Goal: Task Accomplishment & Management: Manage account settings

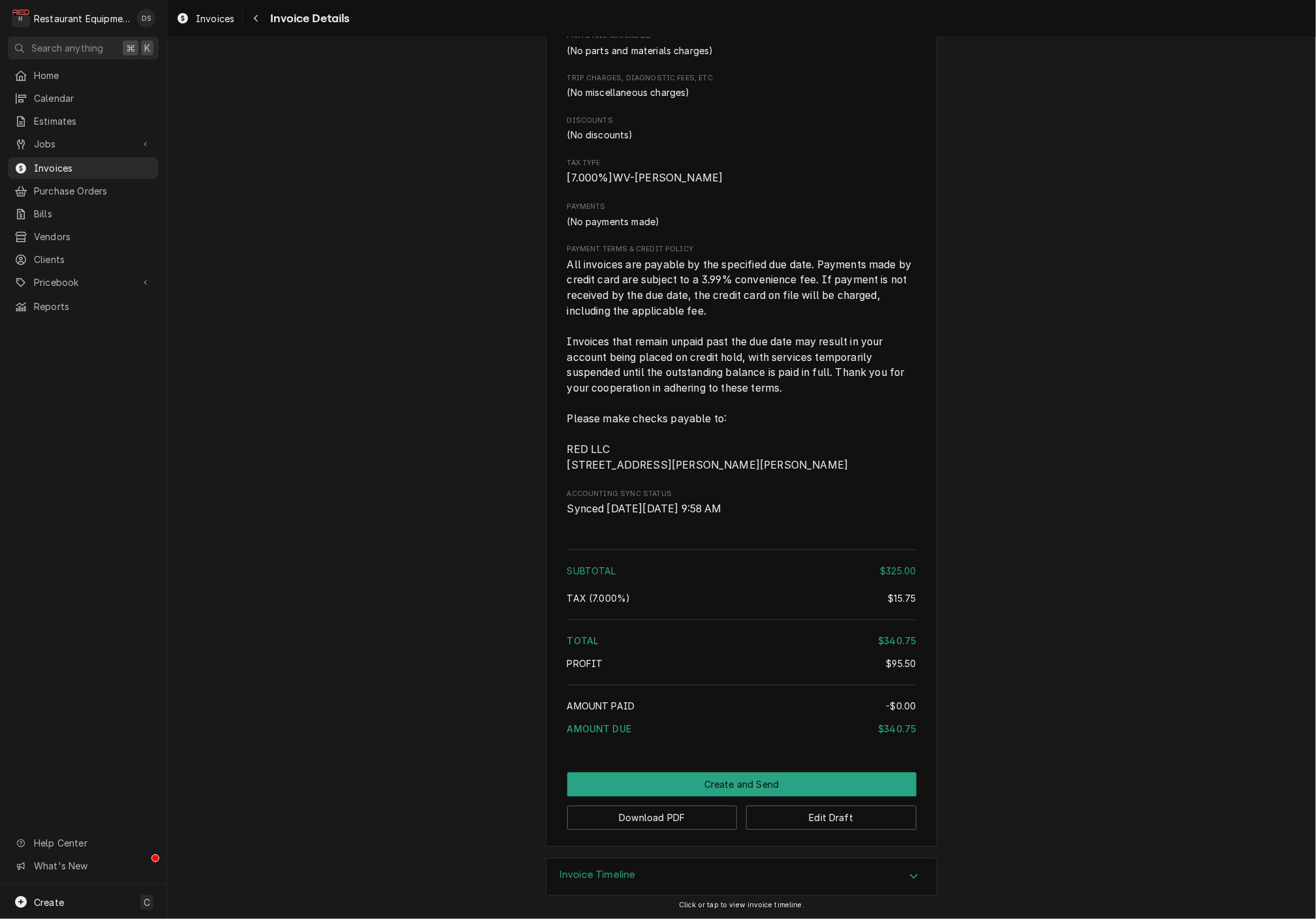
scroll to position [1571, 0]
click at [850, 820] on button "Edit Draft" at bounding box center [832, 817] width 171 height 24
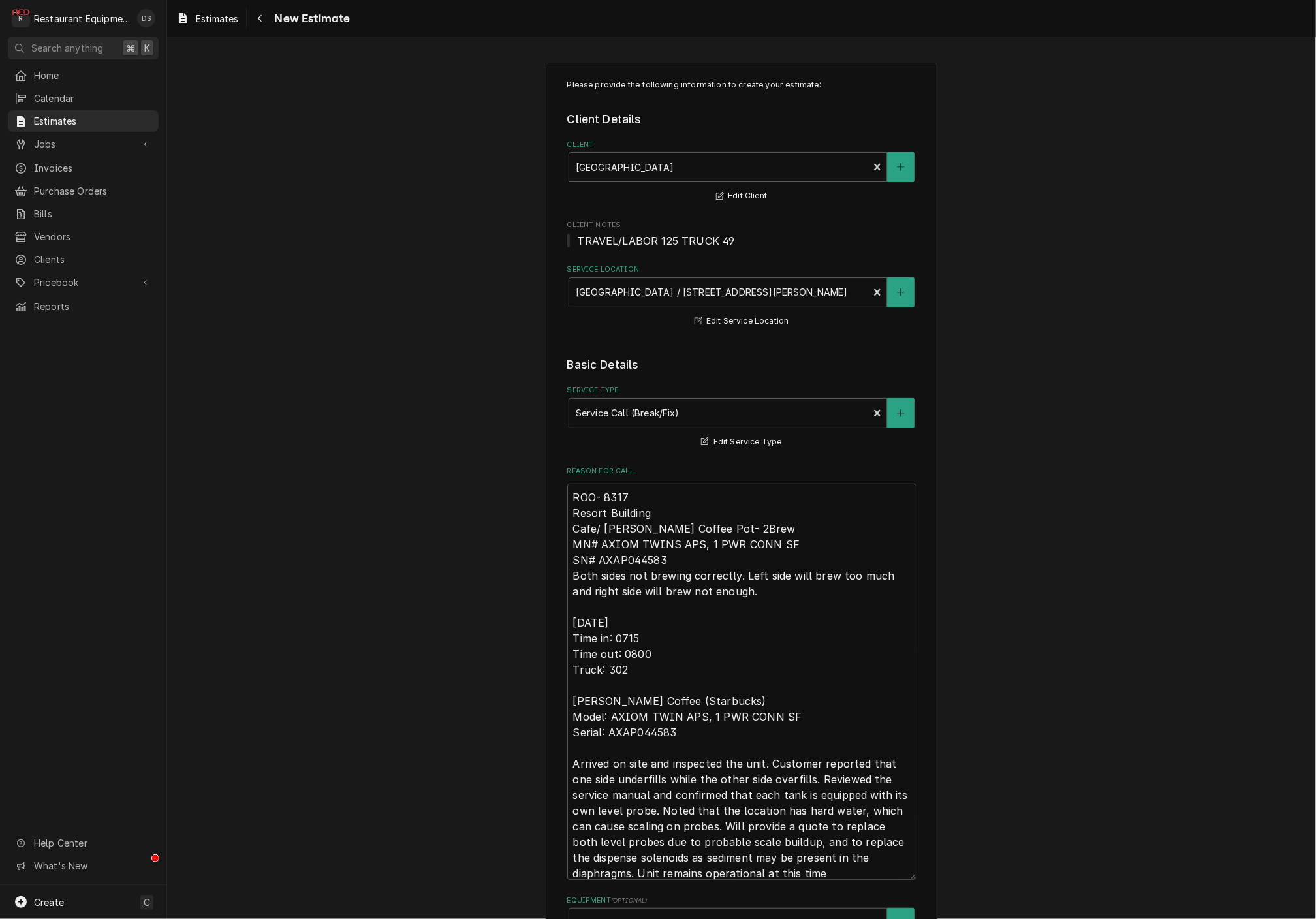
type textarea "x"
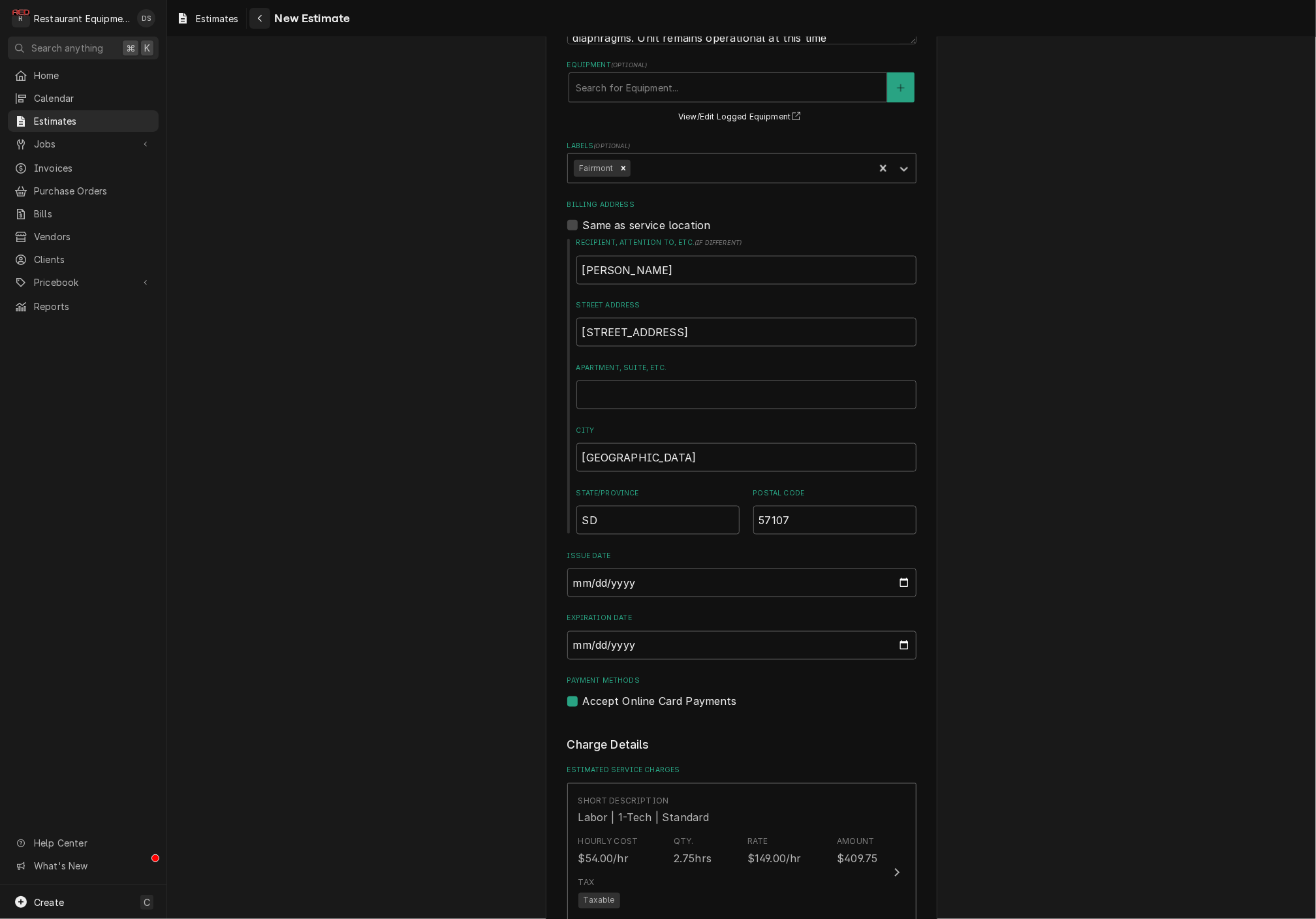
scroll to position [735, 0]
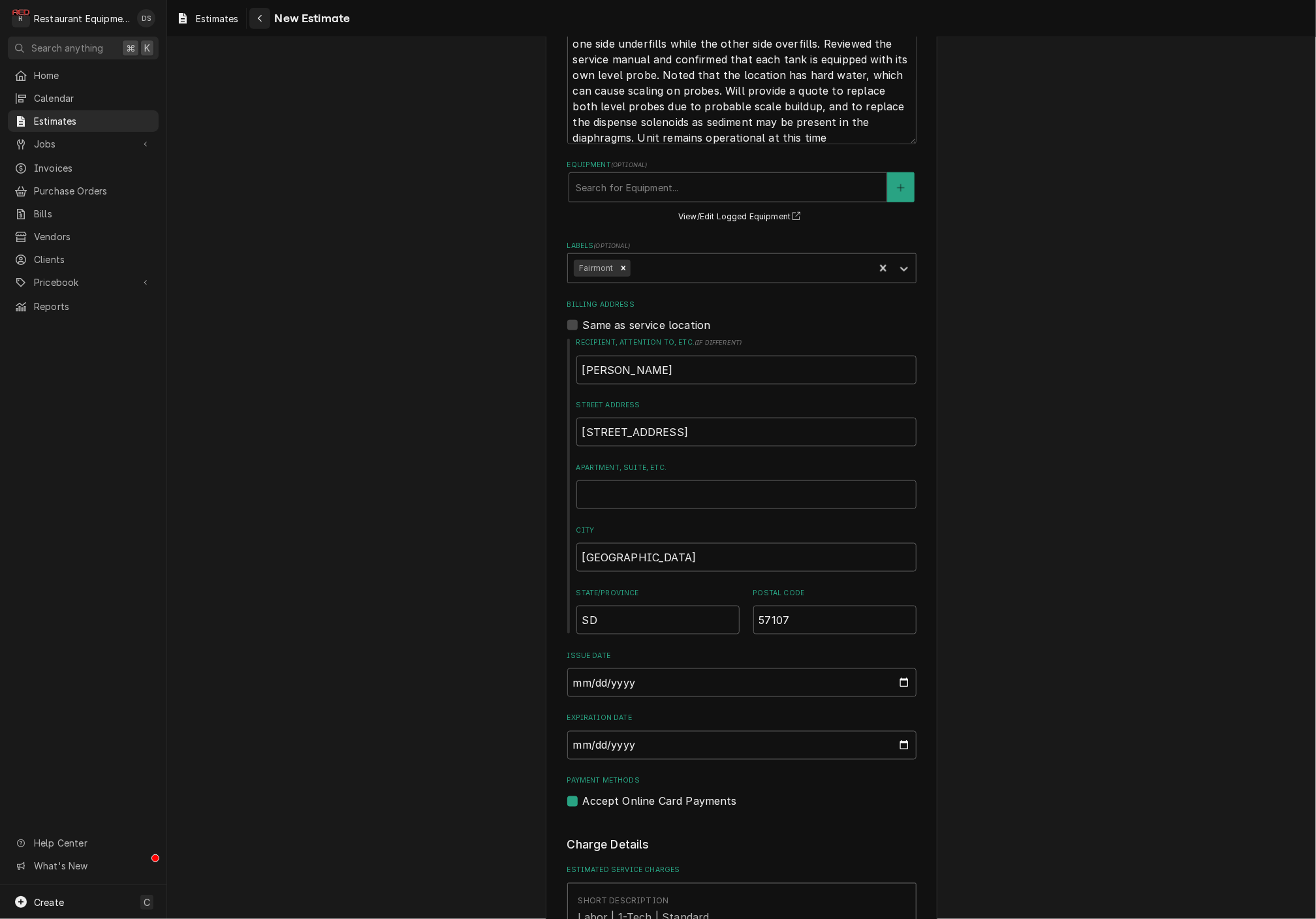
click at [257, 16] on icon "Navigate back" at bounding box center [260, 19] width 6 height 9
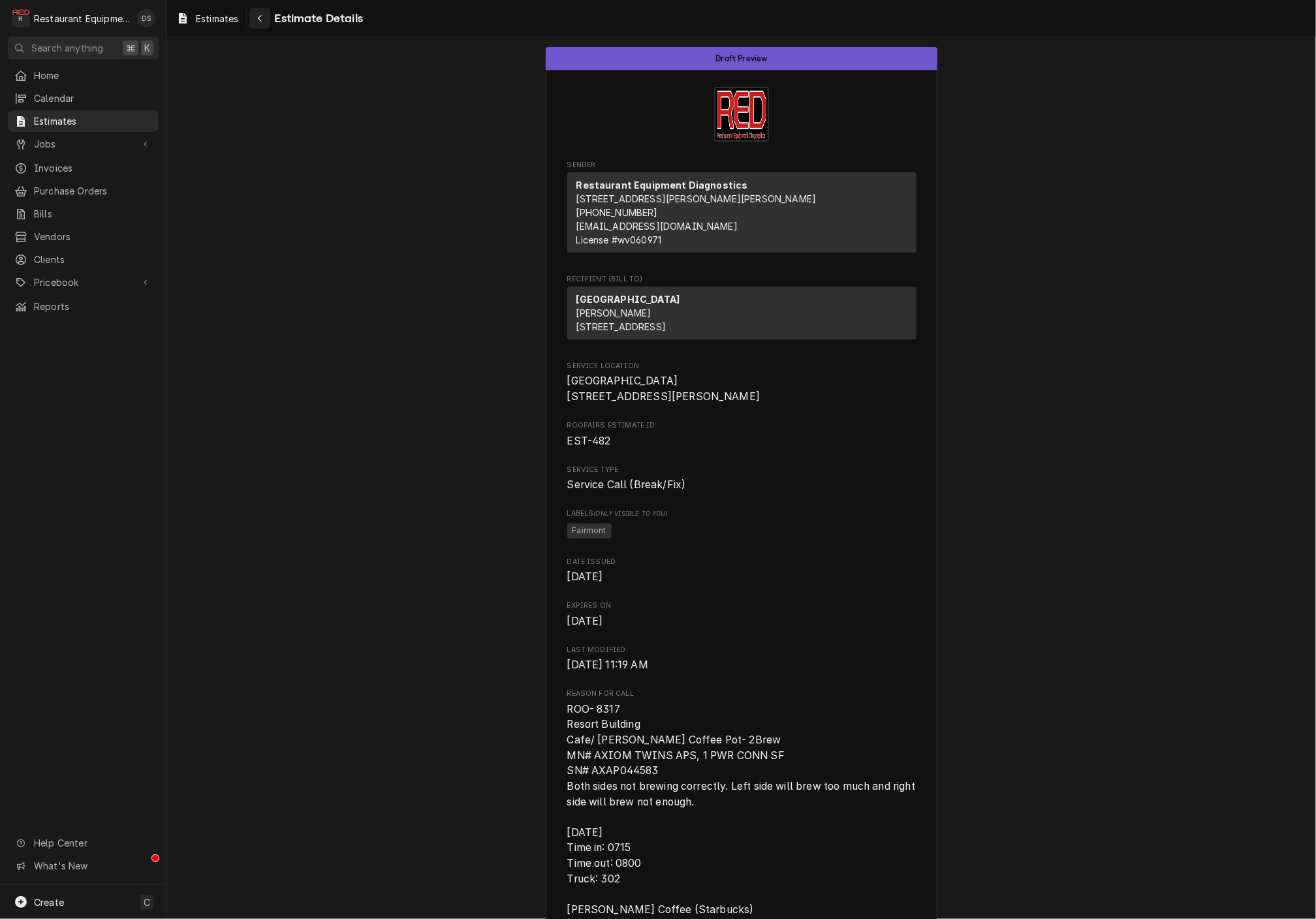
click at [266, 19] on div "Navigate back" at bounding box center [260, 18] width 13 height 13
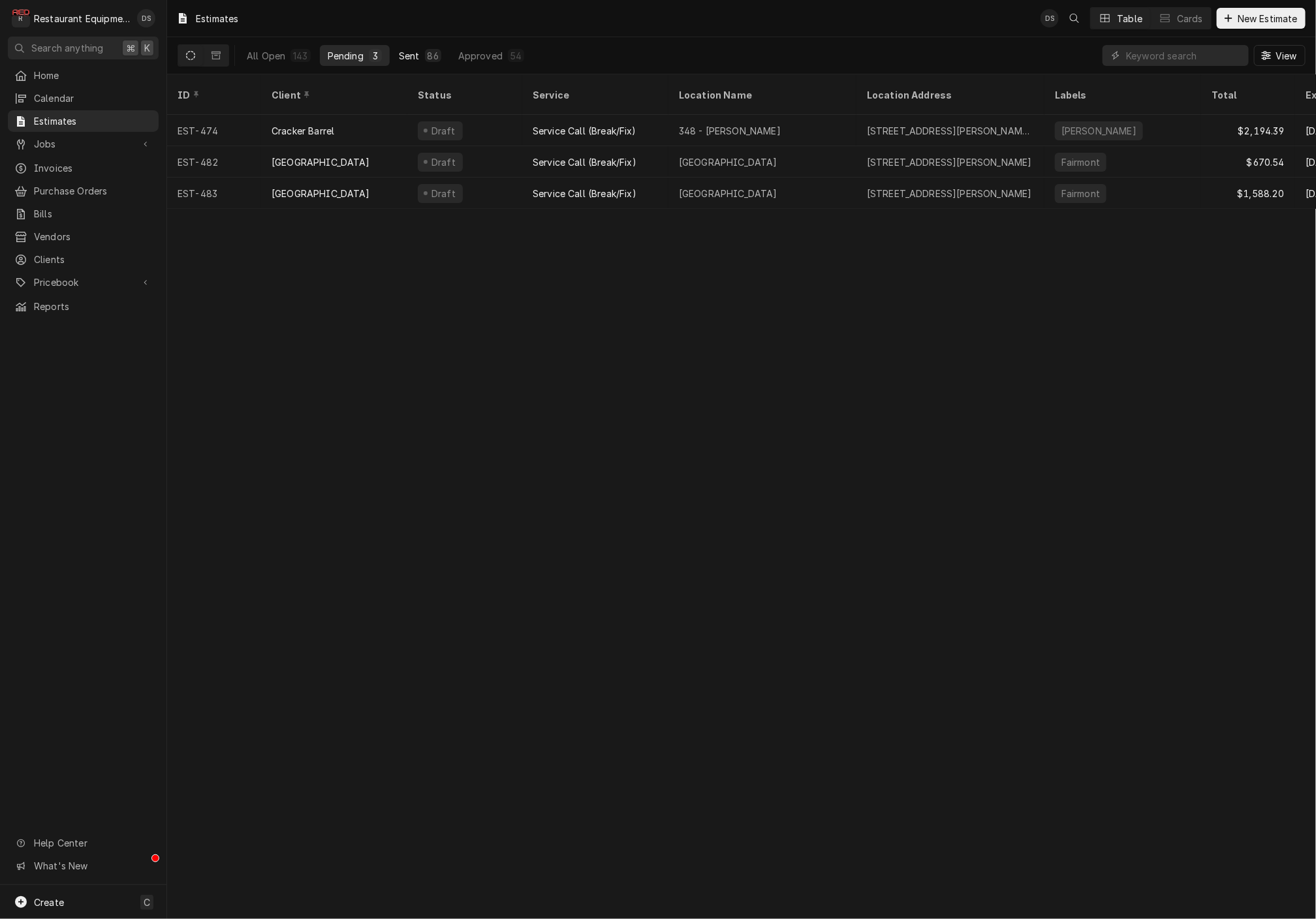
click at [414, 49] on div "Sent" at bounding box center [409, 56] width 21 height 14
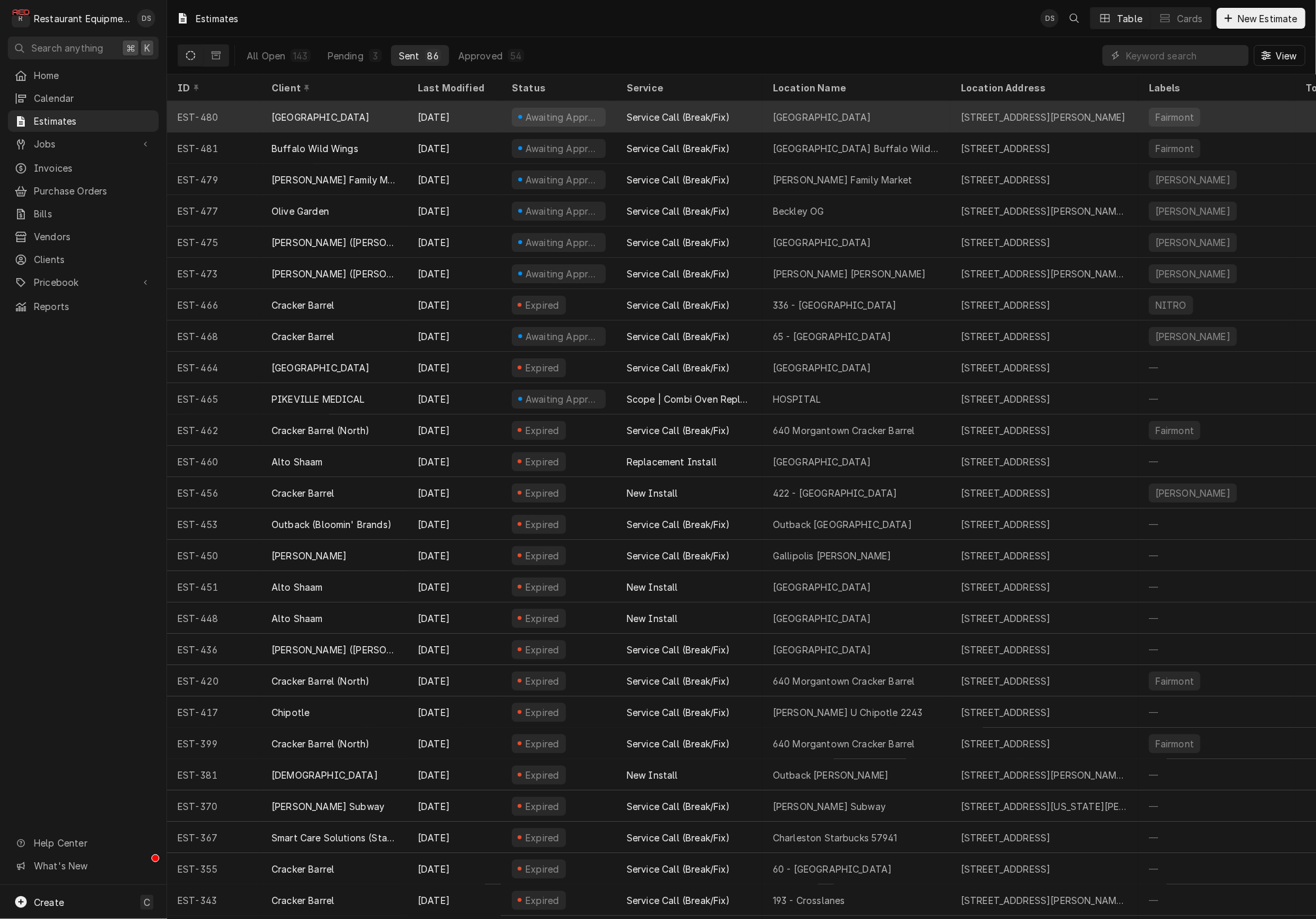
click at [474, 114] on div "[DATE]" at bounding box center [453, 117] width 94 height 31
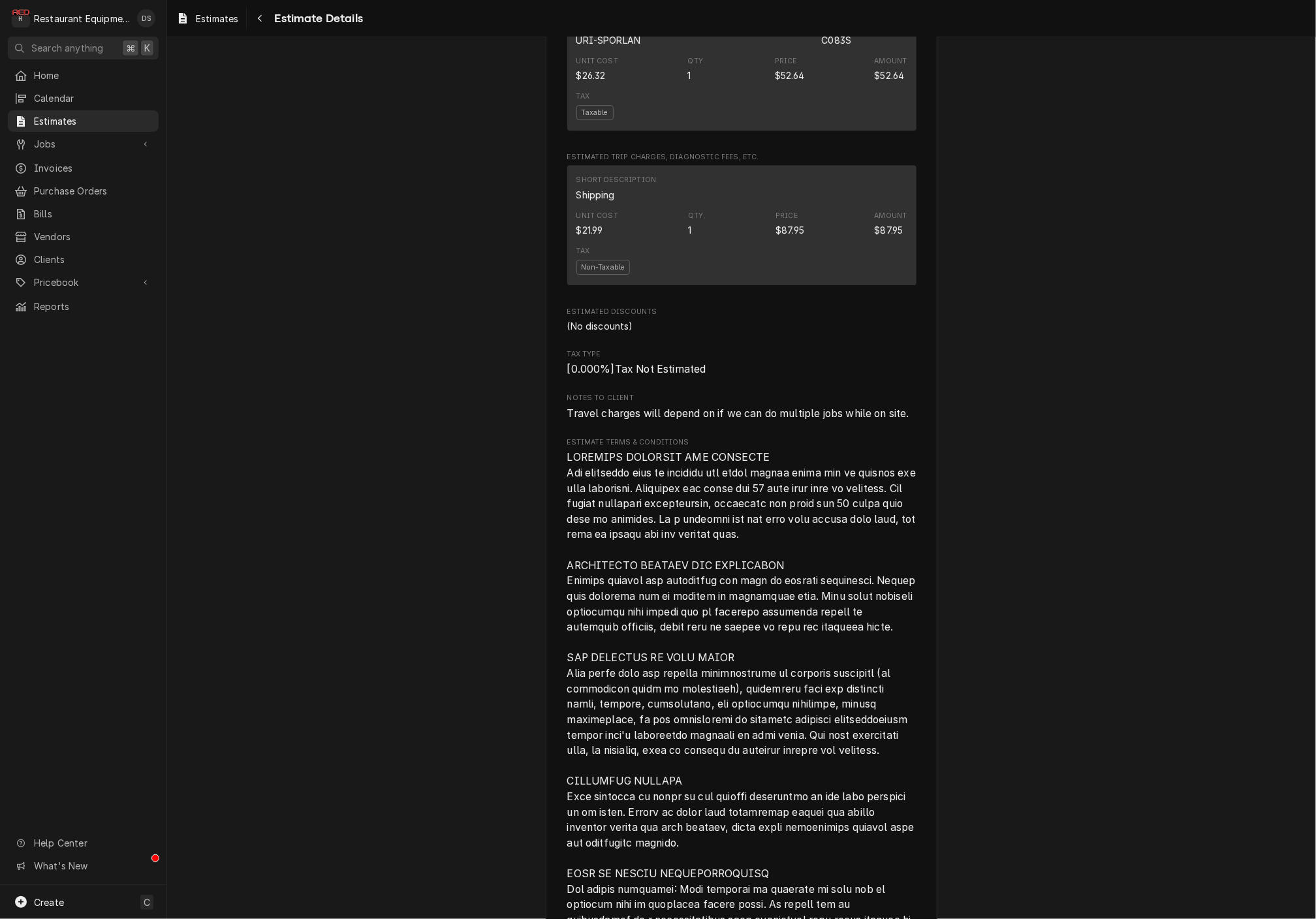
scroll to position [2291, 0]
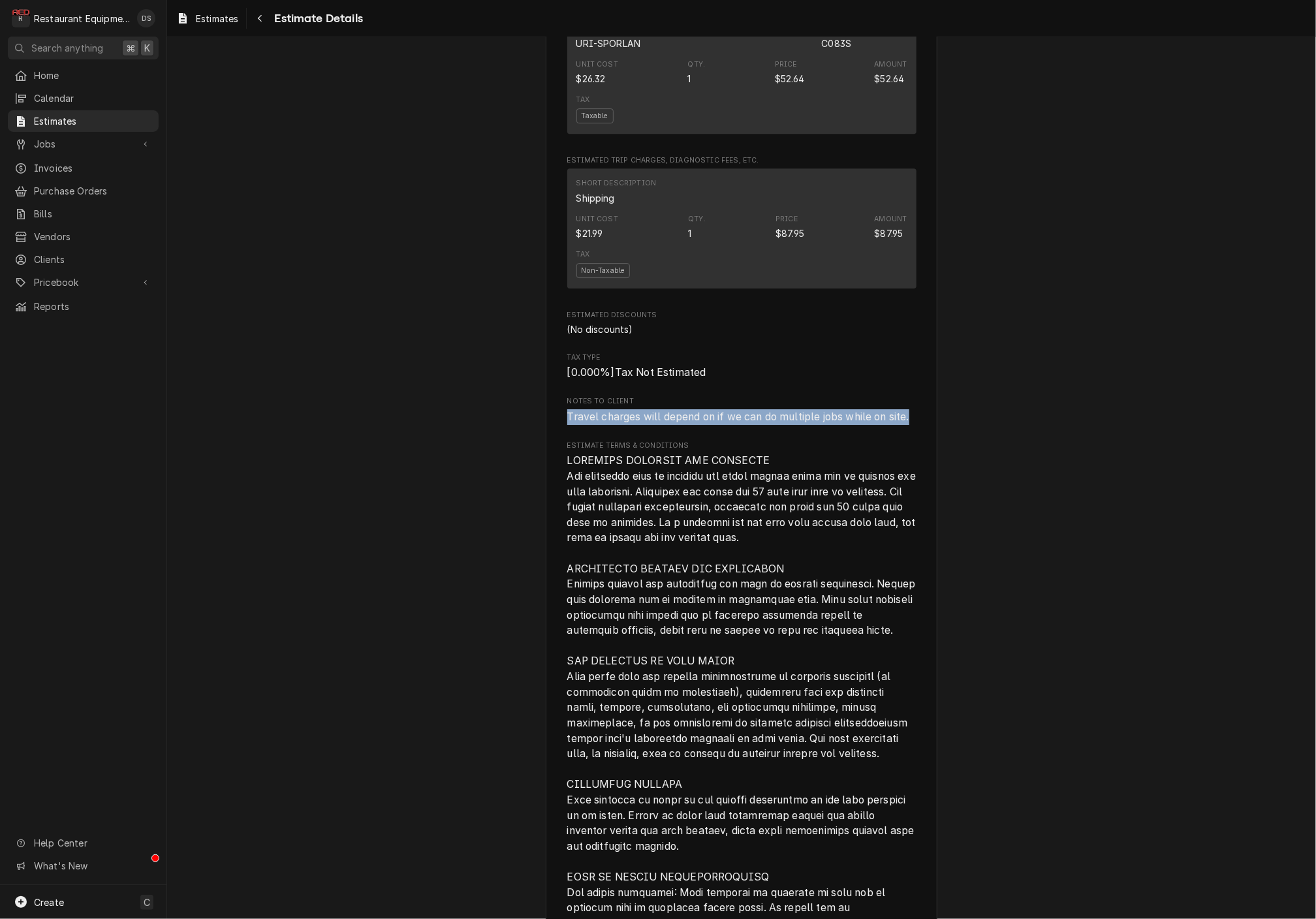
drag, startPoint x: 570, startPoint y: 425, endPoint x: 898, endPoint y: 432, distance: 328.1
copy span "Travel charges will depend on if we can do multiple jobs while on site."
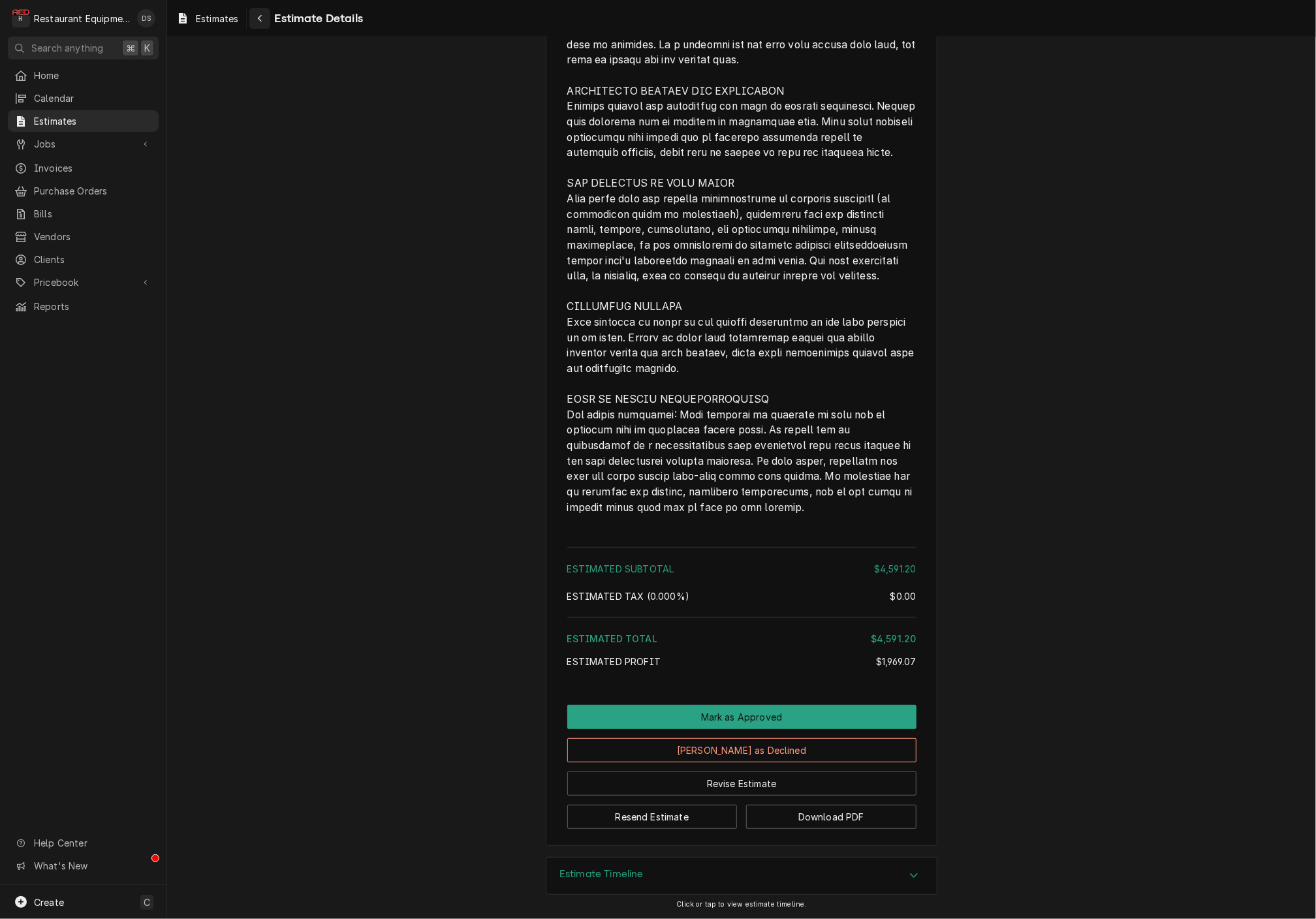
scroll to position [2772, 0]
click at [254, 22] on div "Navigate back" at bounding box center [260, 18] width 13 height 13
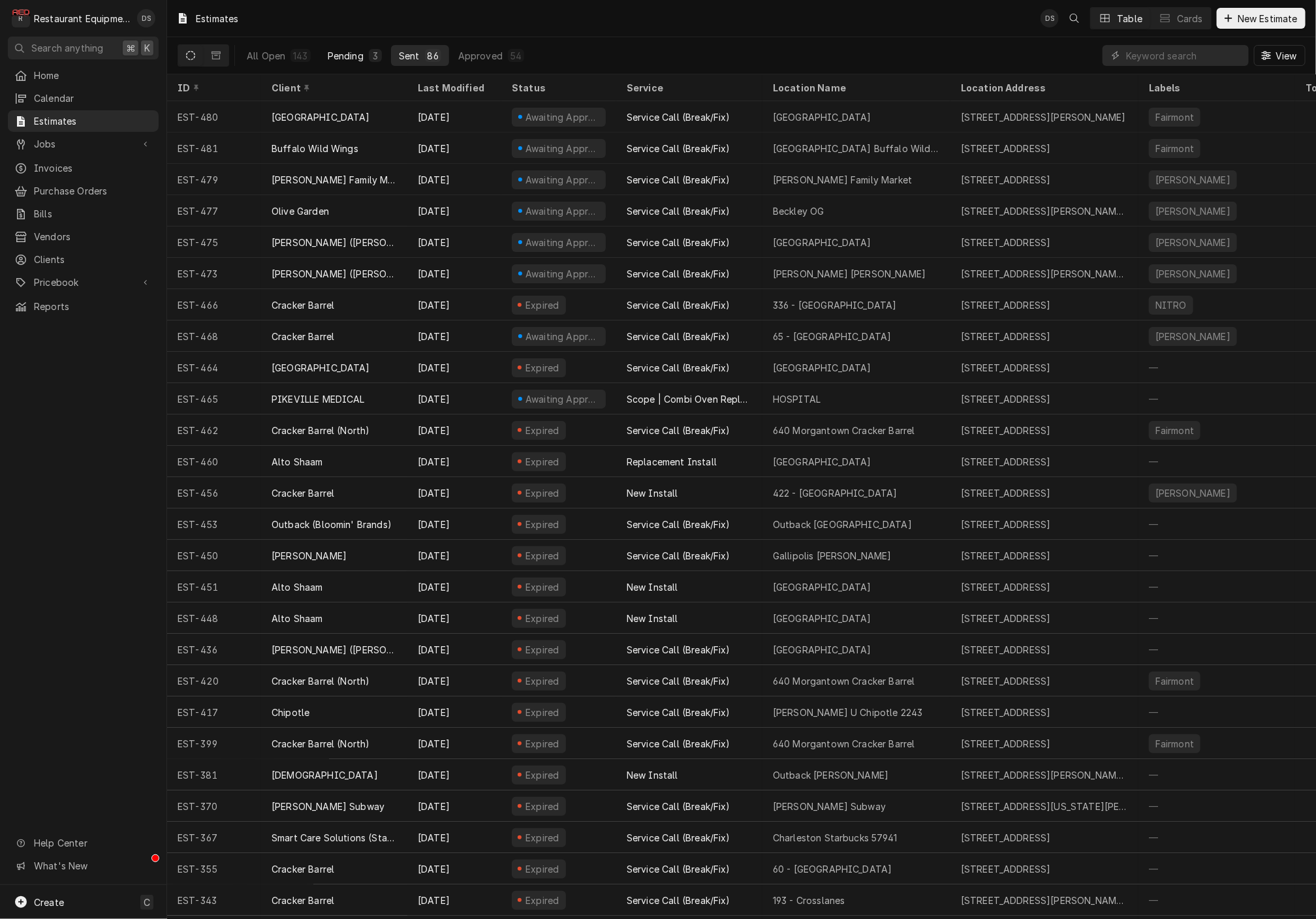
click at [332, 58] on div "Pending" at bounding box center [346, 56] width 36 height 14
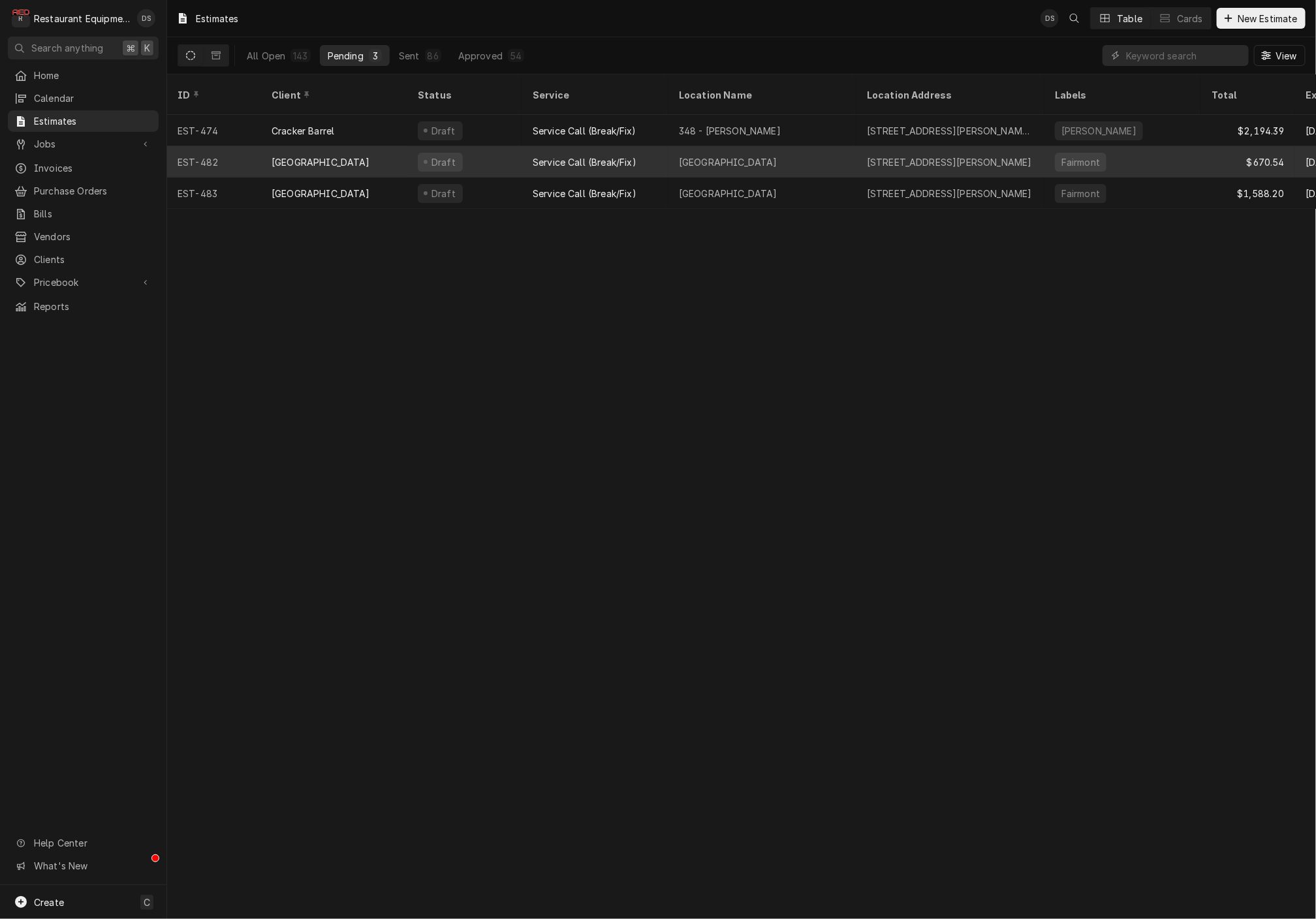
click at [367, 153] on div "[GEOGRAPHIC_DATA]" at bounding box center [334, 162] width 146 height 31
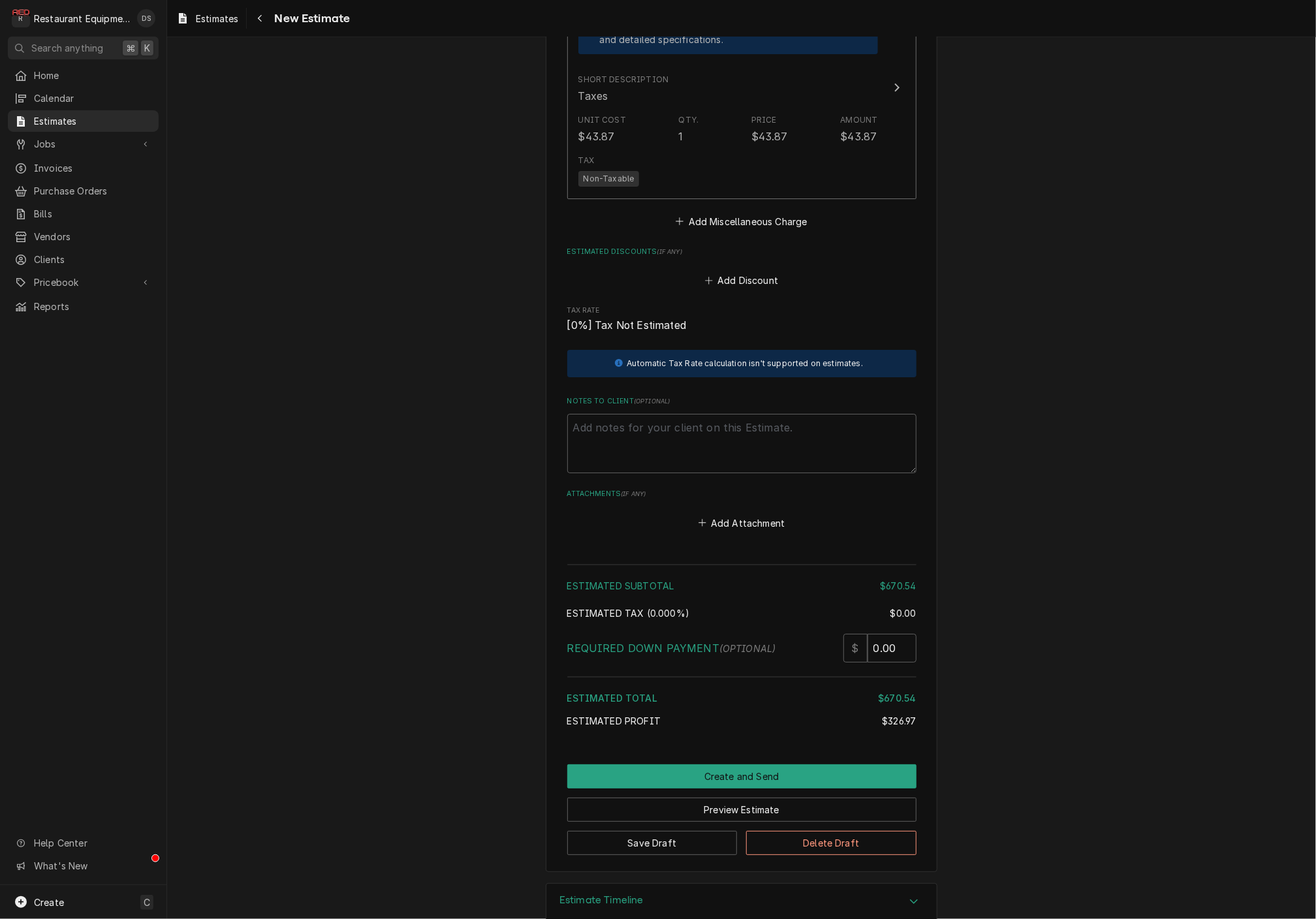
scroll to position [2498, 0]
click at [687, 427] on textarea "Notes to Client ( optional )" at bounding box center [742, 444] width 350 height 59
paste textarea "Travel charges will depend on if we can do multiple jobs while on site."
type textarea "x"
type textarea "Travel charges will depend on if we can do multiple jobs while on site."
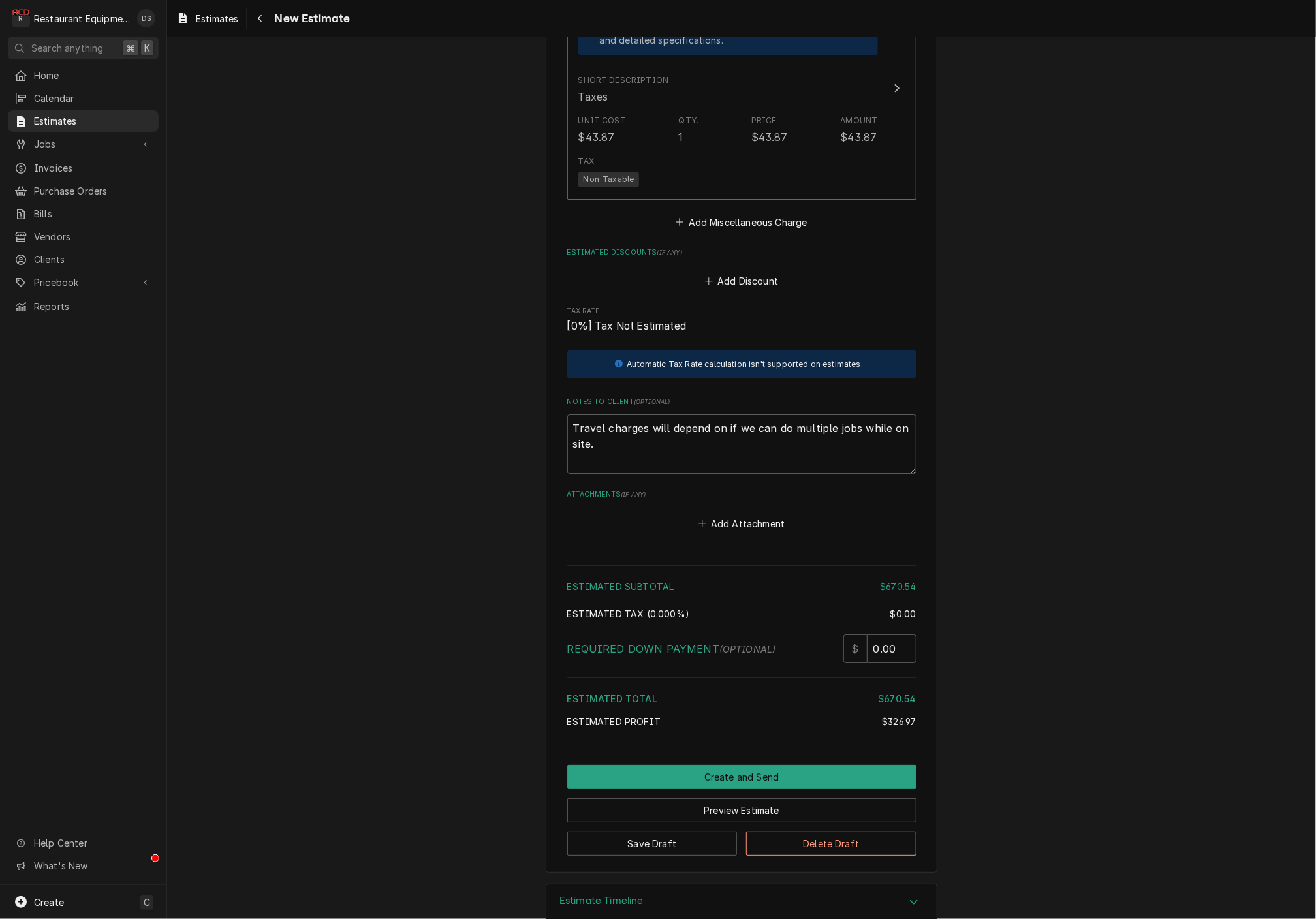
type textarea "x"
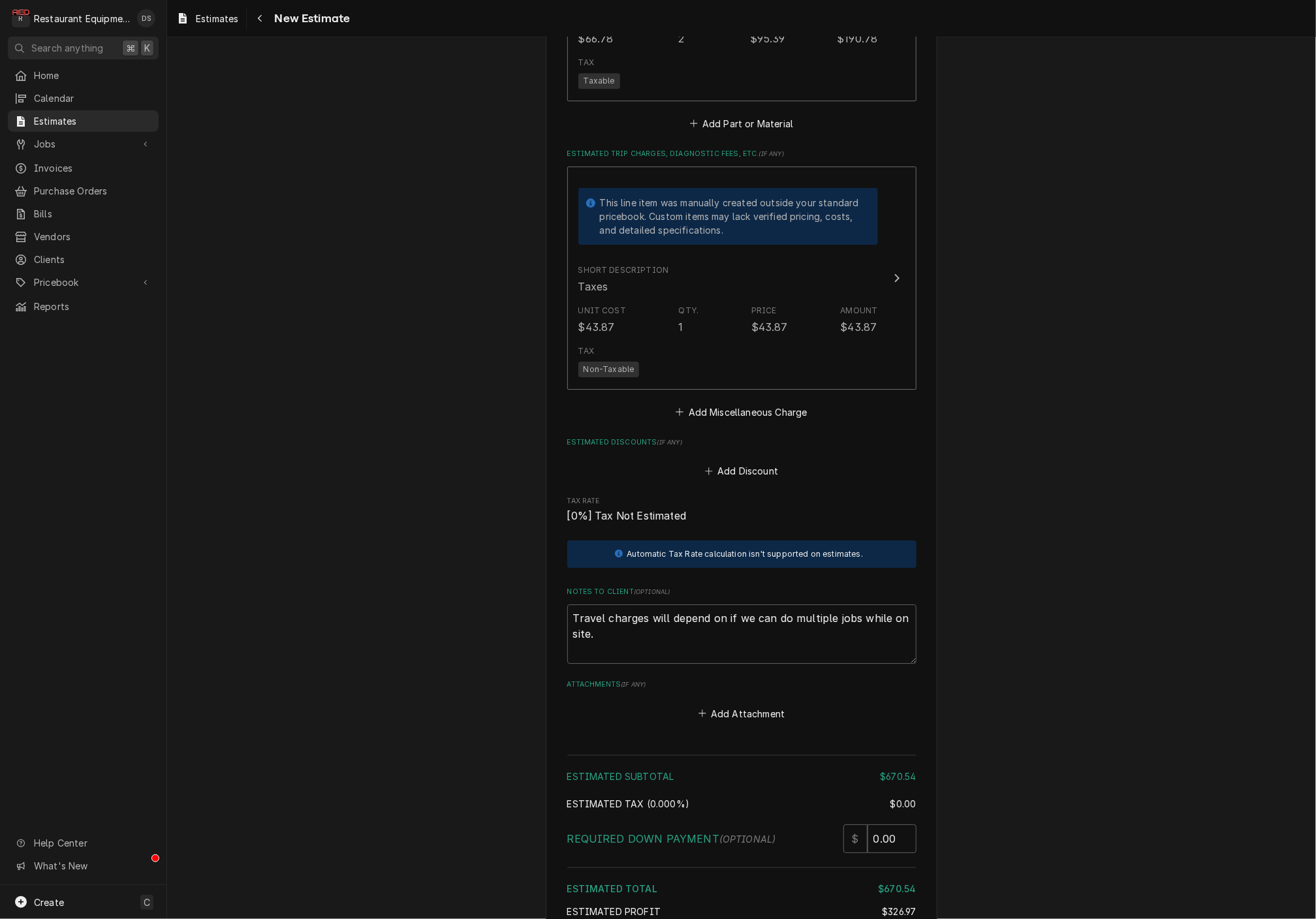
scroll to position [2321, 0]
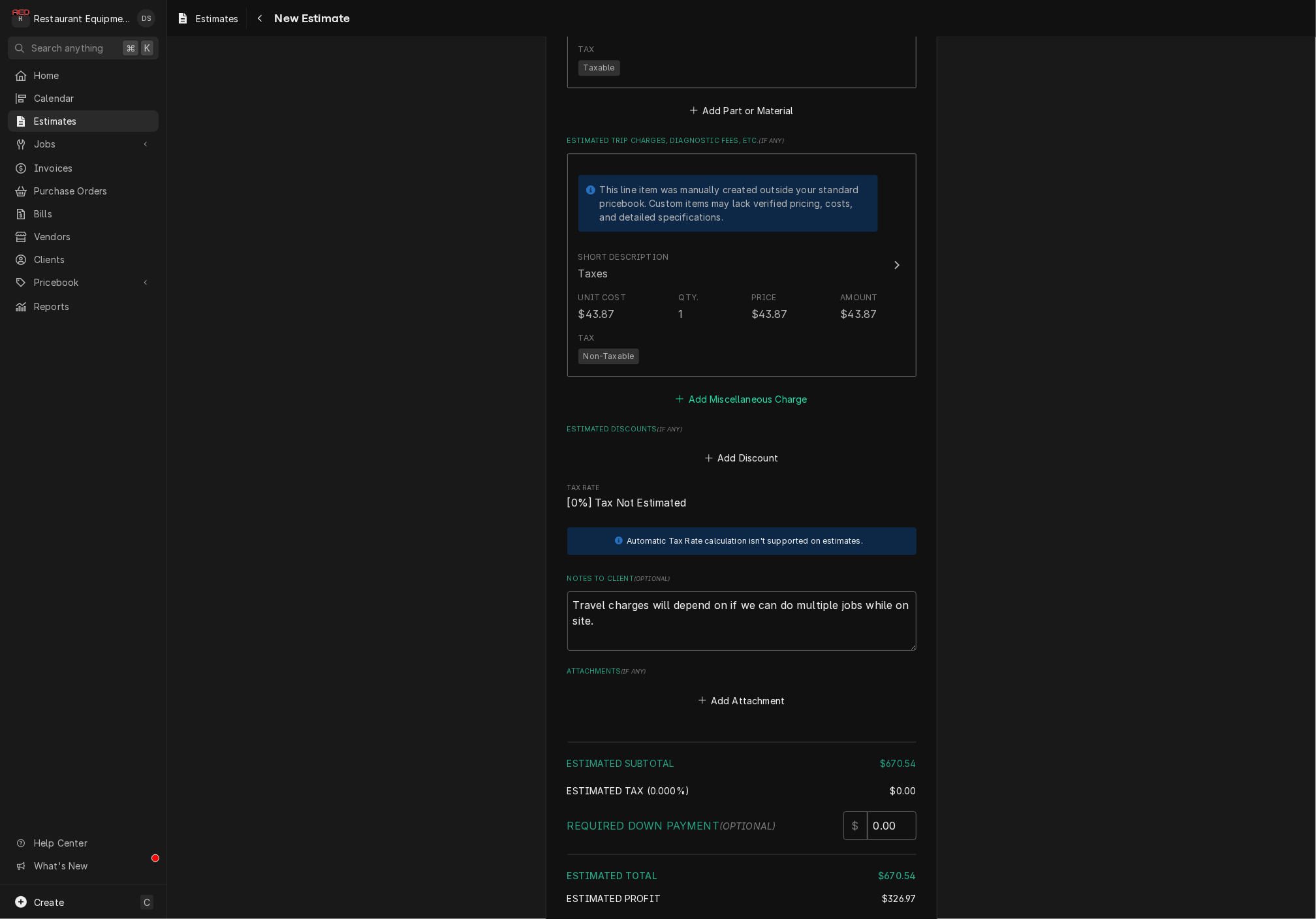
click at [763, 390] on button "Add Miscellaneous Charge" at bounding box center [741, 399] width 136 height 19
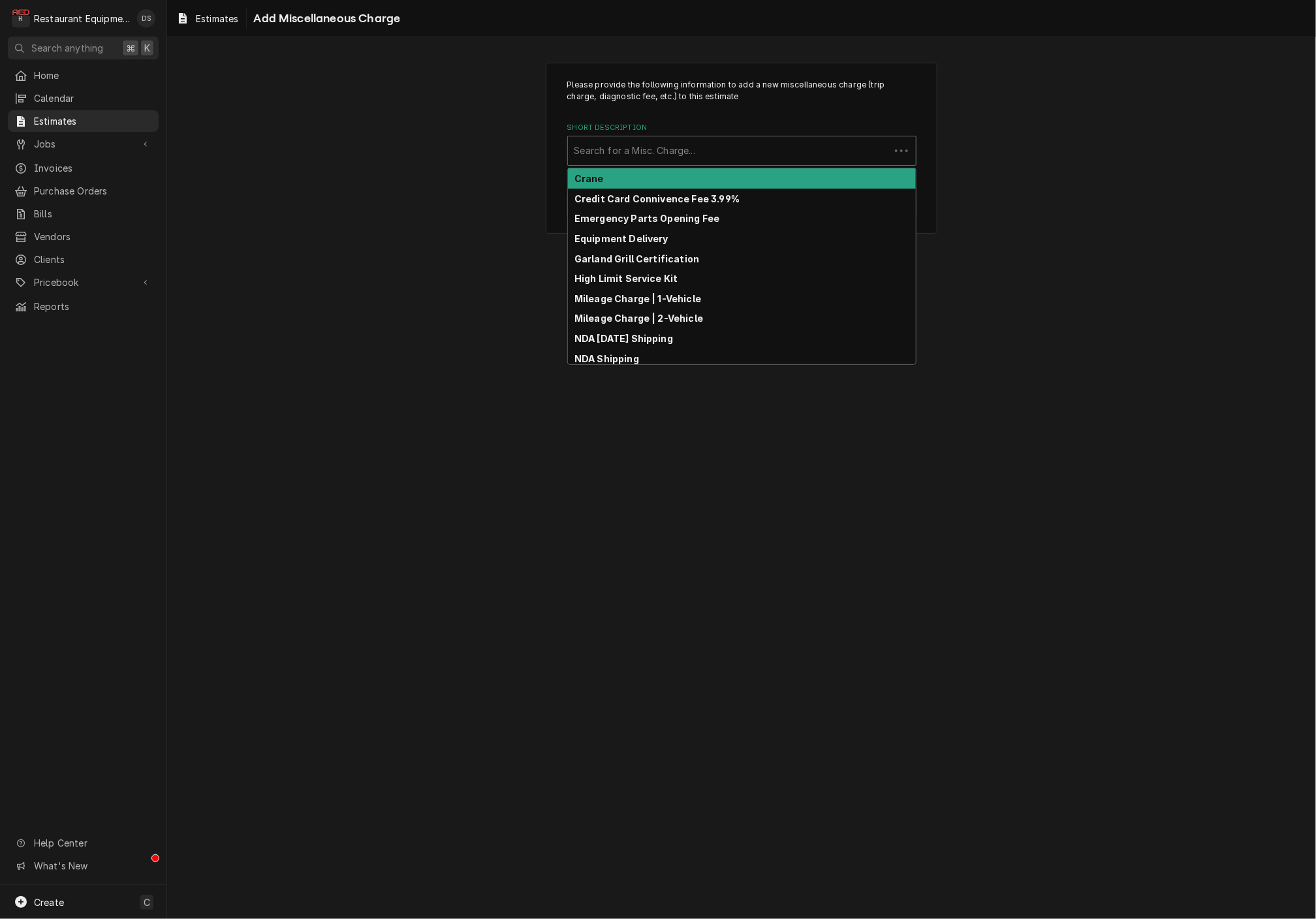
click at [715, 140] on div "Short Description" at bounding box center [729, 150] width 308 height 23
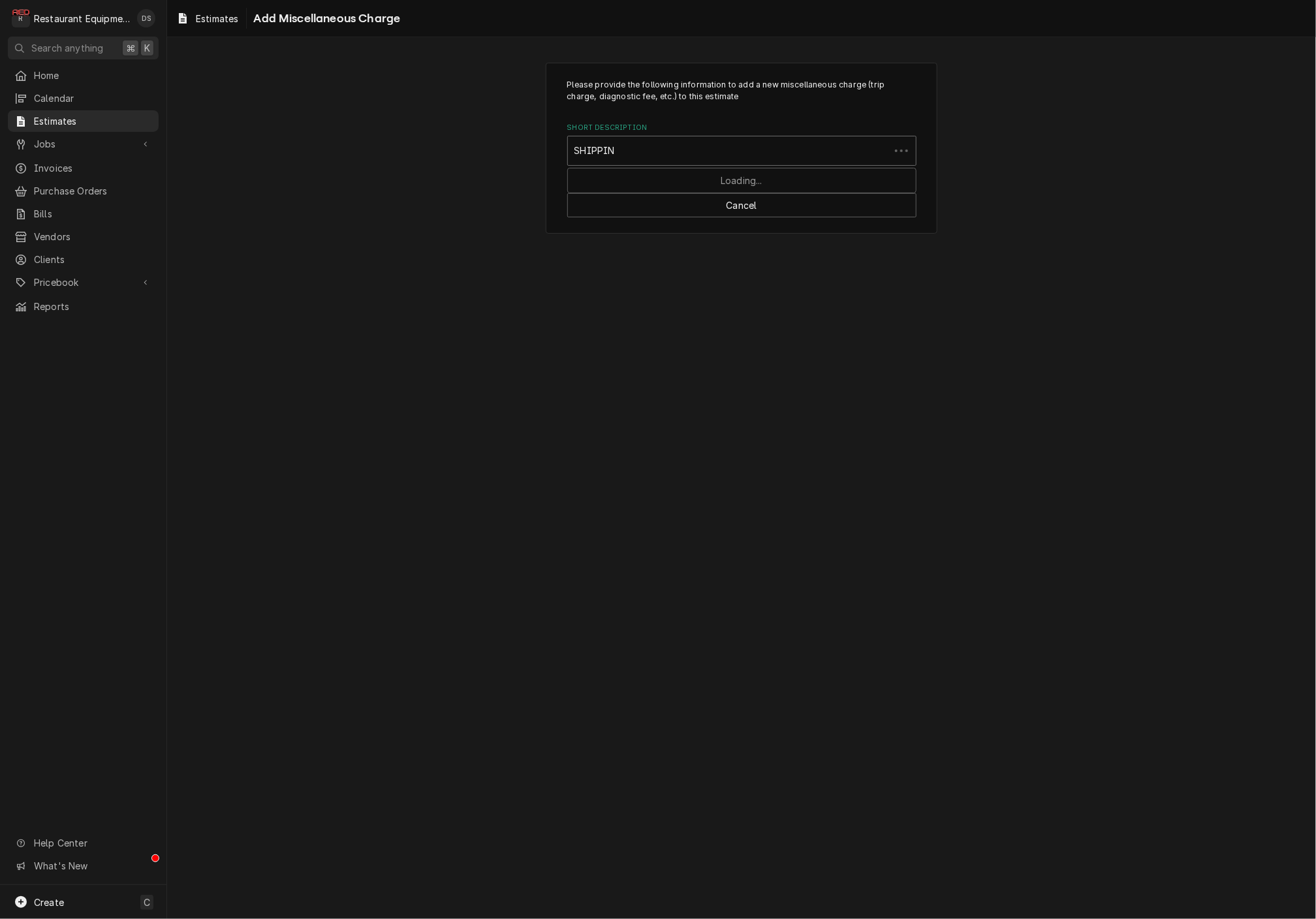
type input "SHIPPING"
click at [672, 209] on div "Shipping" at bounding box center [742, 219] width 348 height 20
click at [829, 301] on input "0" at bounding box center [844, 298] width 143 height 29
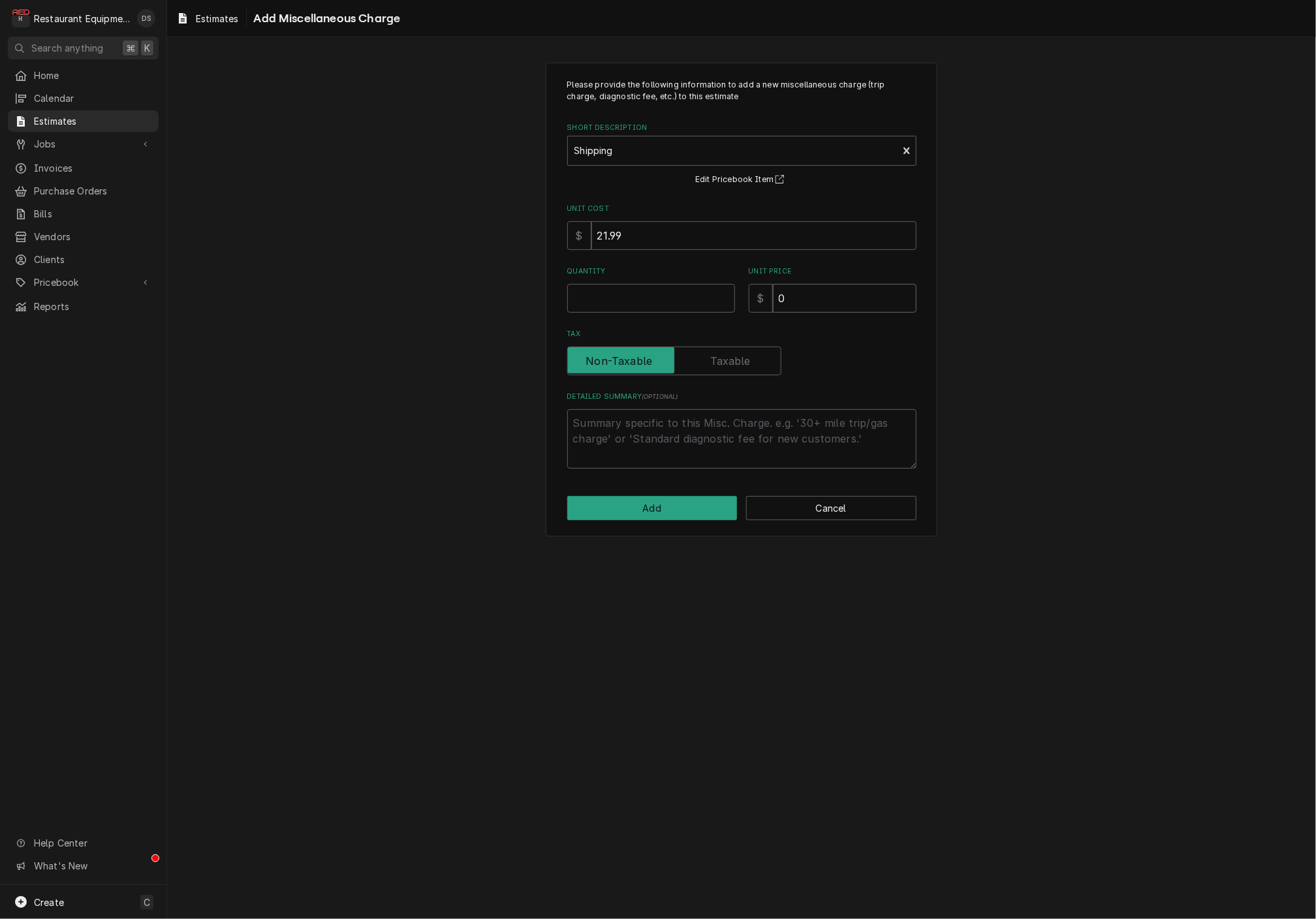
type textarea "x"
type input "3"
type textarea "x"
type input "37"
type textarea "x"
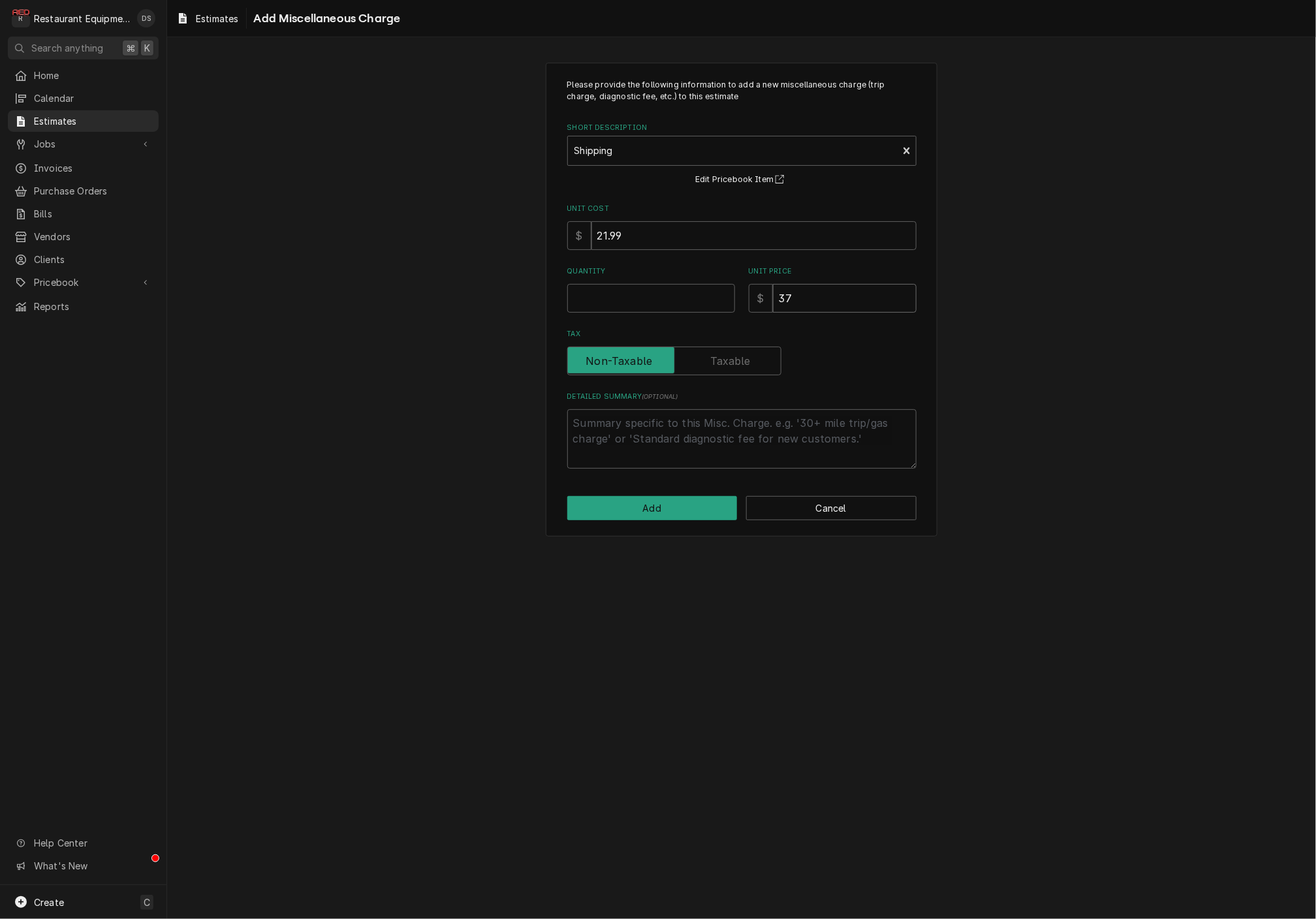
type input "37.4"
type textarea "x"
type input "37.41"
type textarea "x"
type input "37.4"
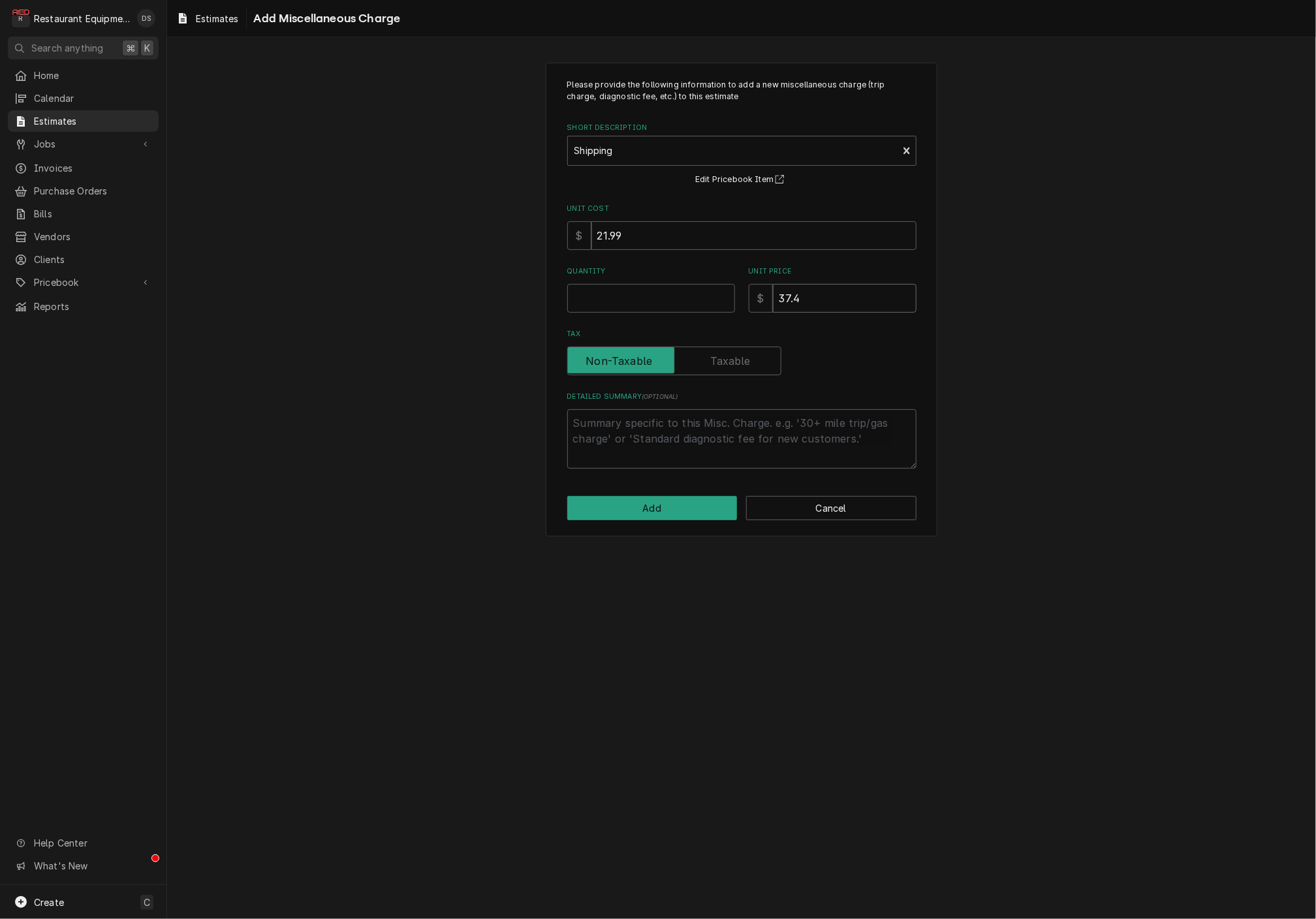
type textarea "x"
type input "37"
type textarea "x"
type input "3"
type textarea "x"
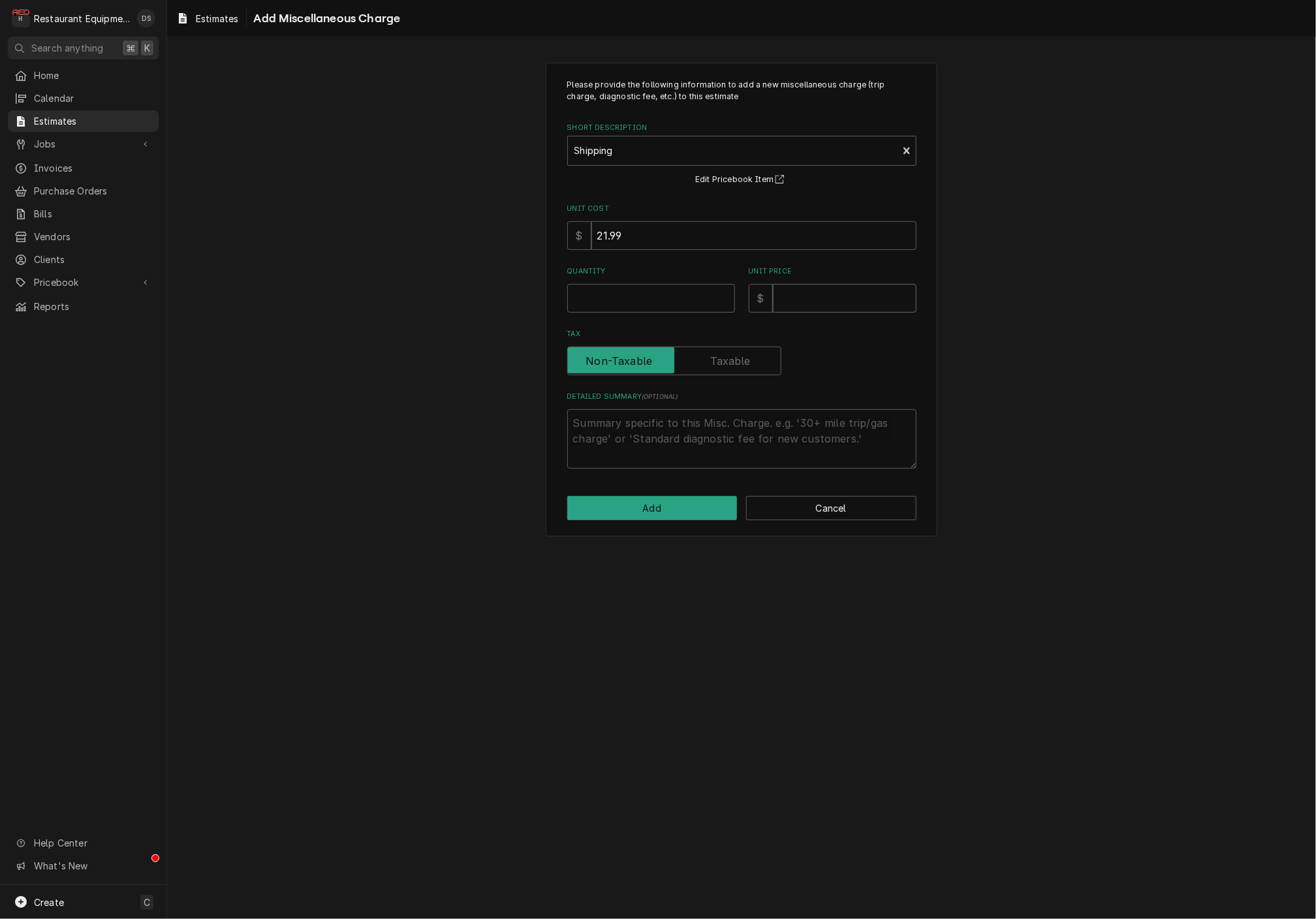
type textarea "x"
type input "6"
type textarea "x"
type input "67"
type textarea "x"
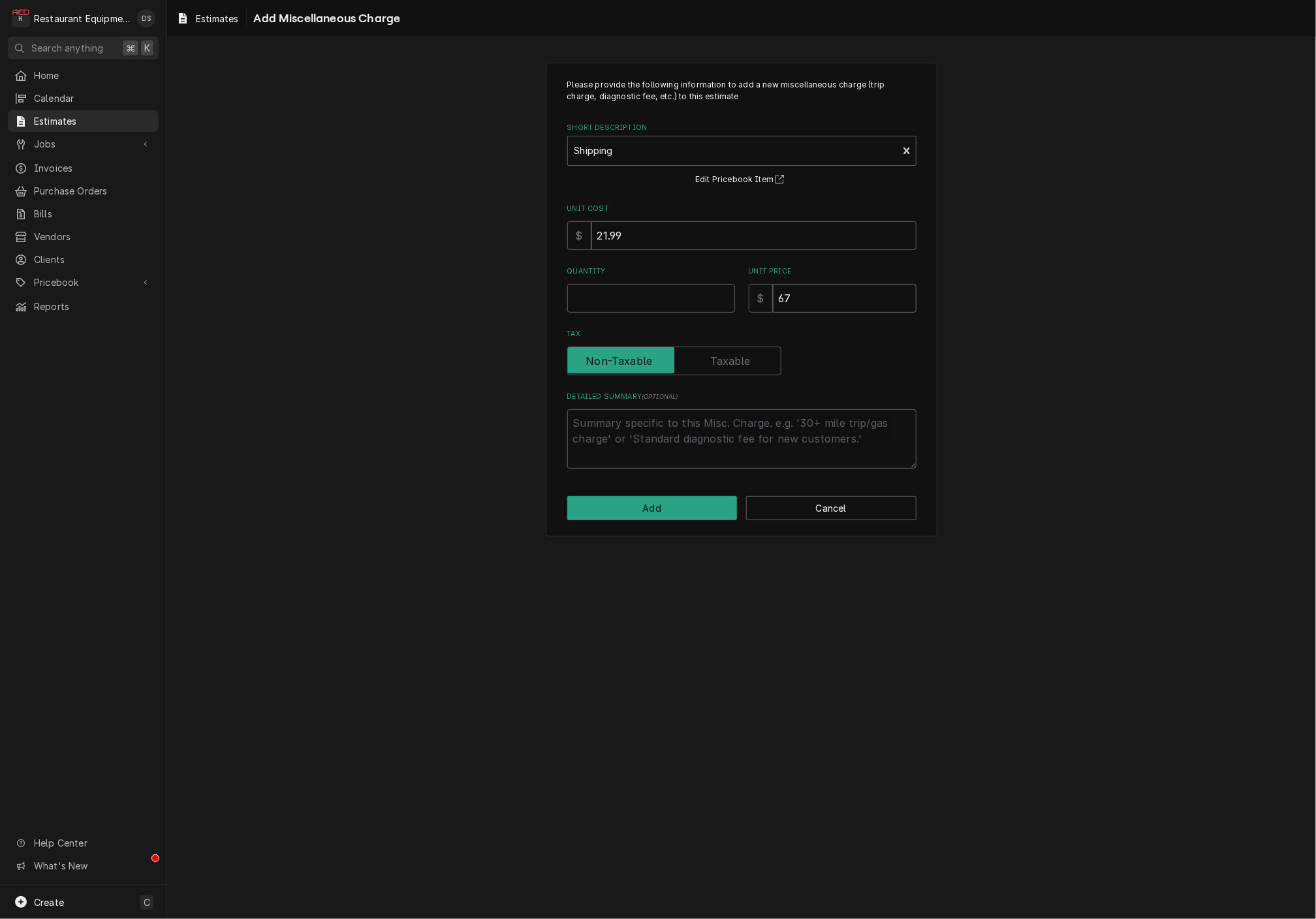
type input "67.8"
type textarea "x"
type input "67.85"
type textarea "x"
type input "67.85"
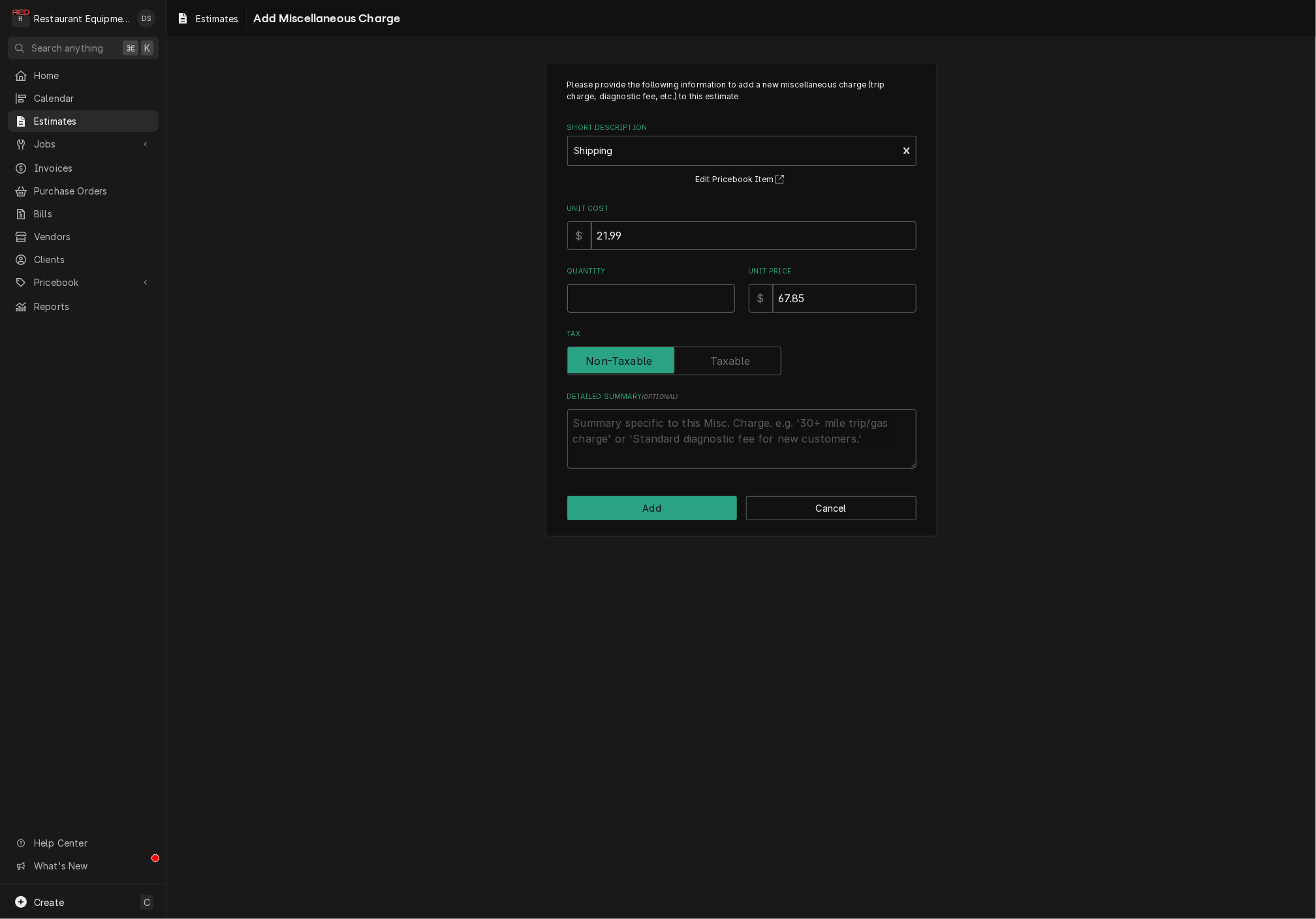
click at [687, 293] on input "Quantity" at bounding box center [651, 298] width 167 height 29
type textarea "x"
type input "1"
type textarea "x"
type input "1"
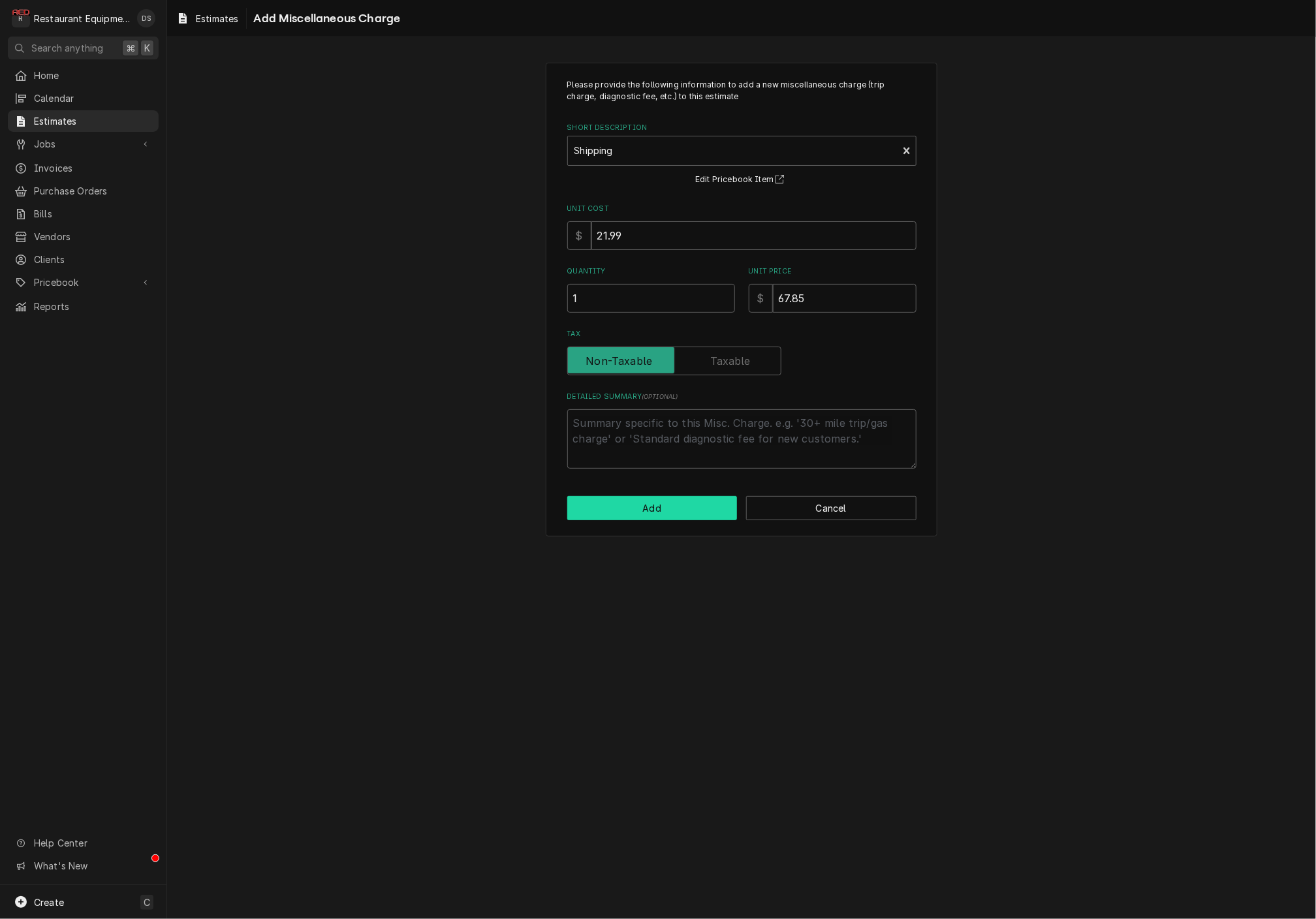
click at [705, 506] on button "Add" at bounding box center [653, 508] width 171 height 24
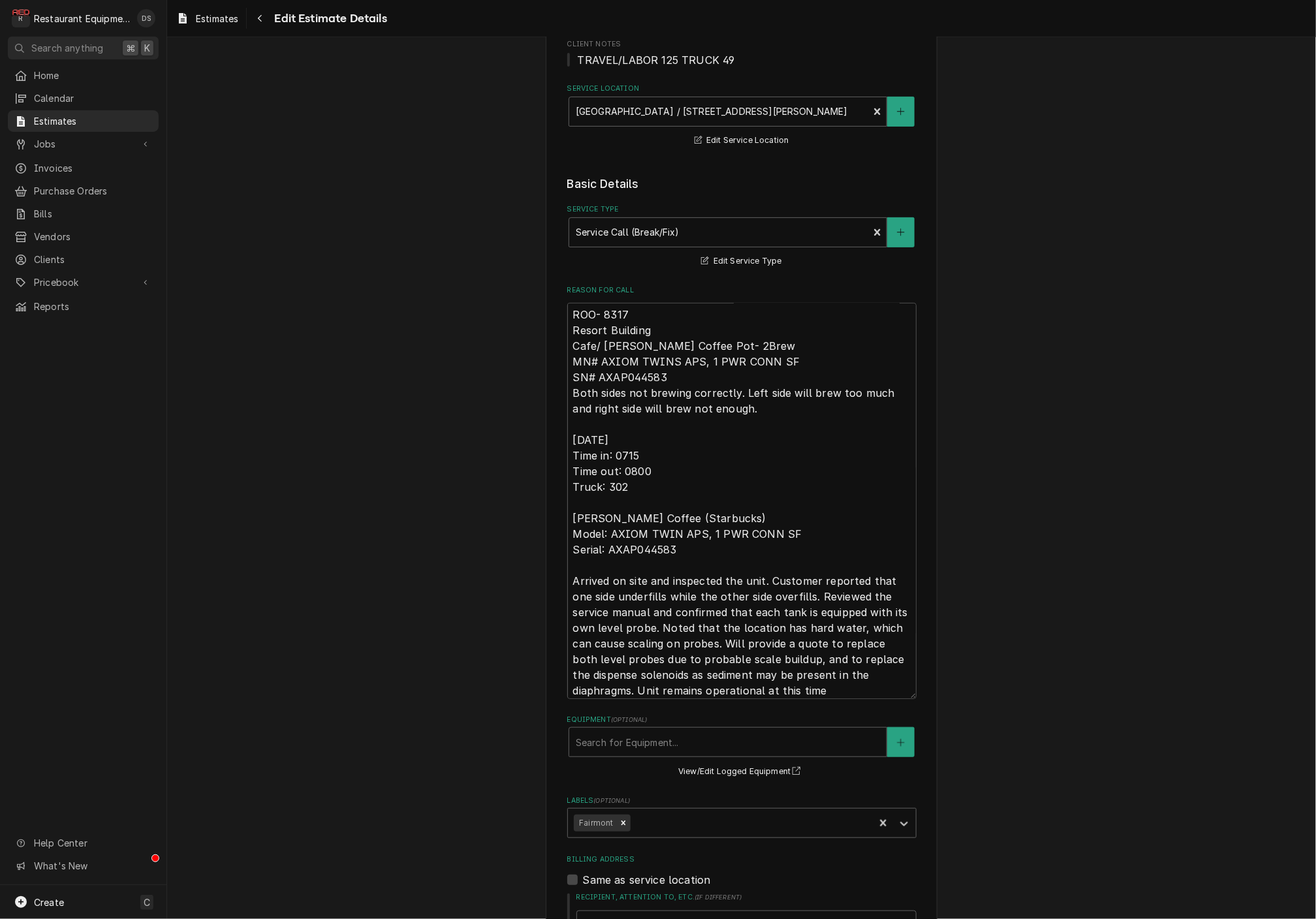
scroll to position [1, 0]
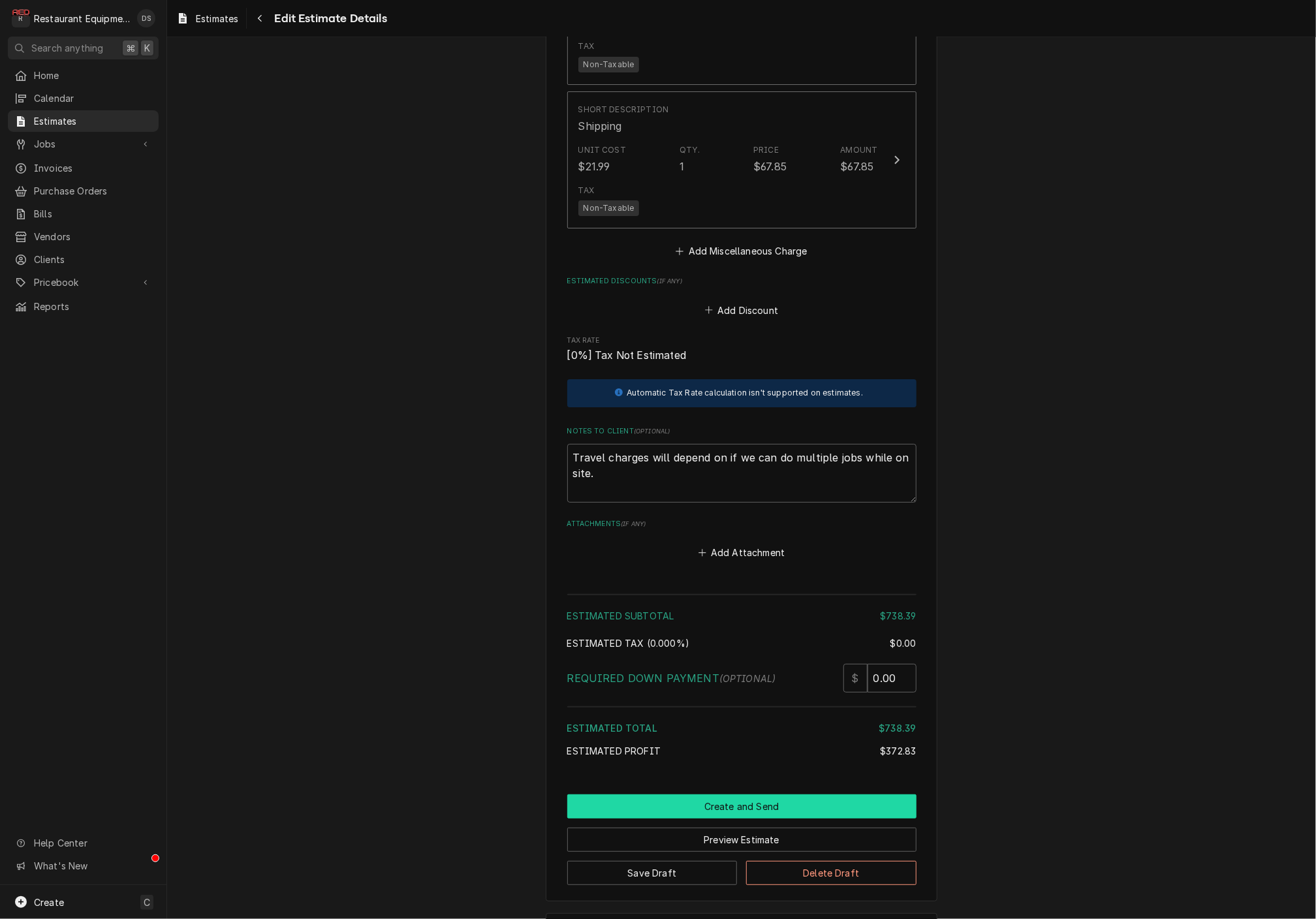
click at [743, 794] on button "Create and Send" at bounding box center [742, 806] width 350 height 24
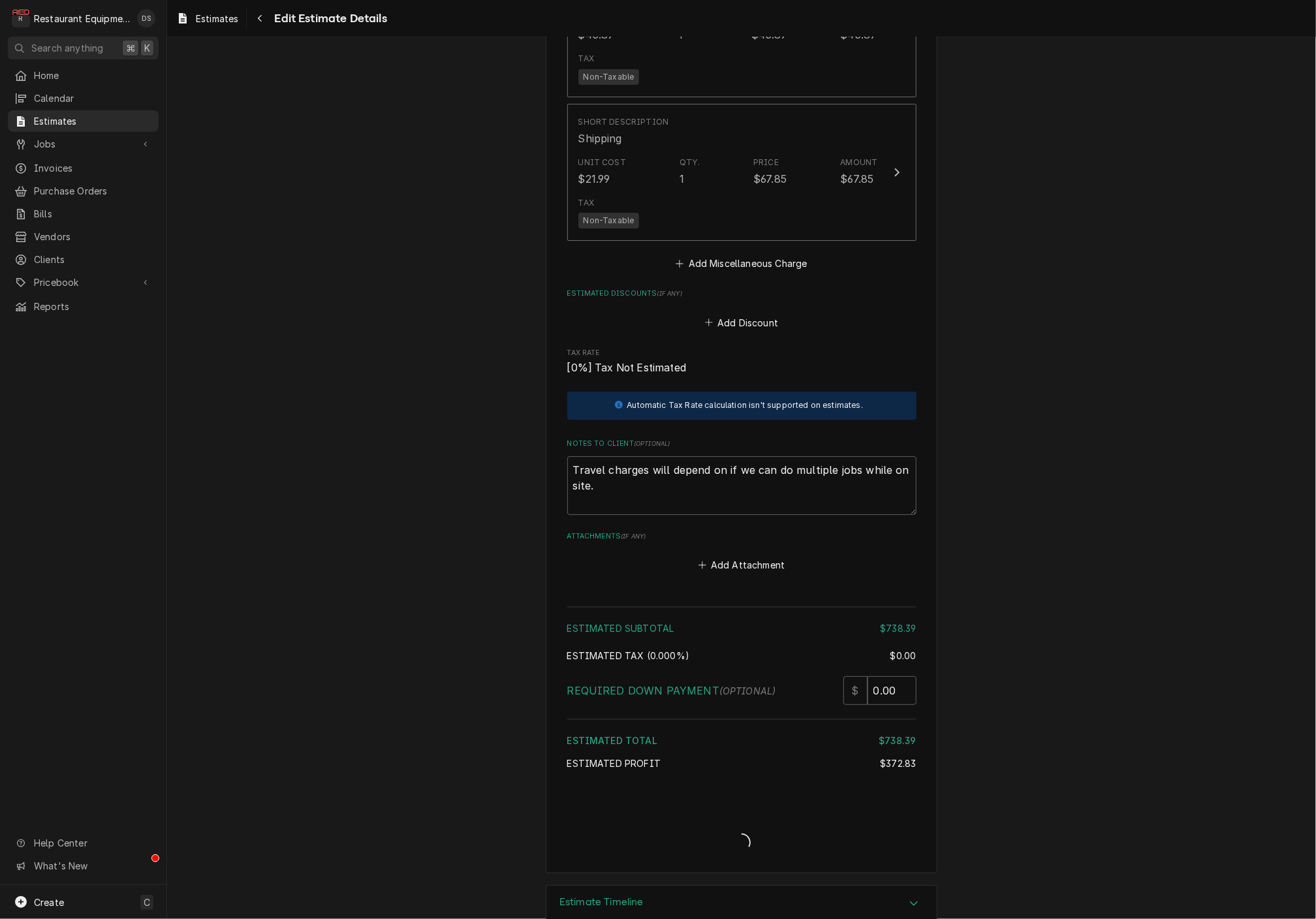
type textarea "x"
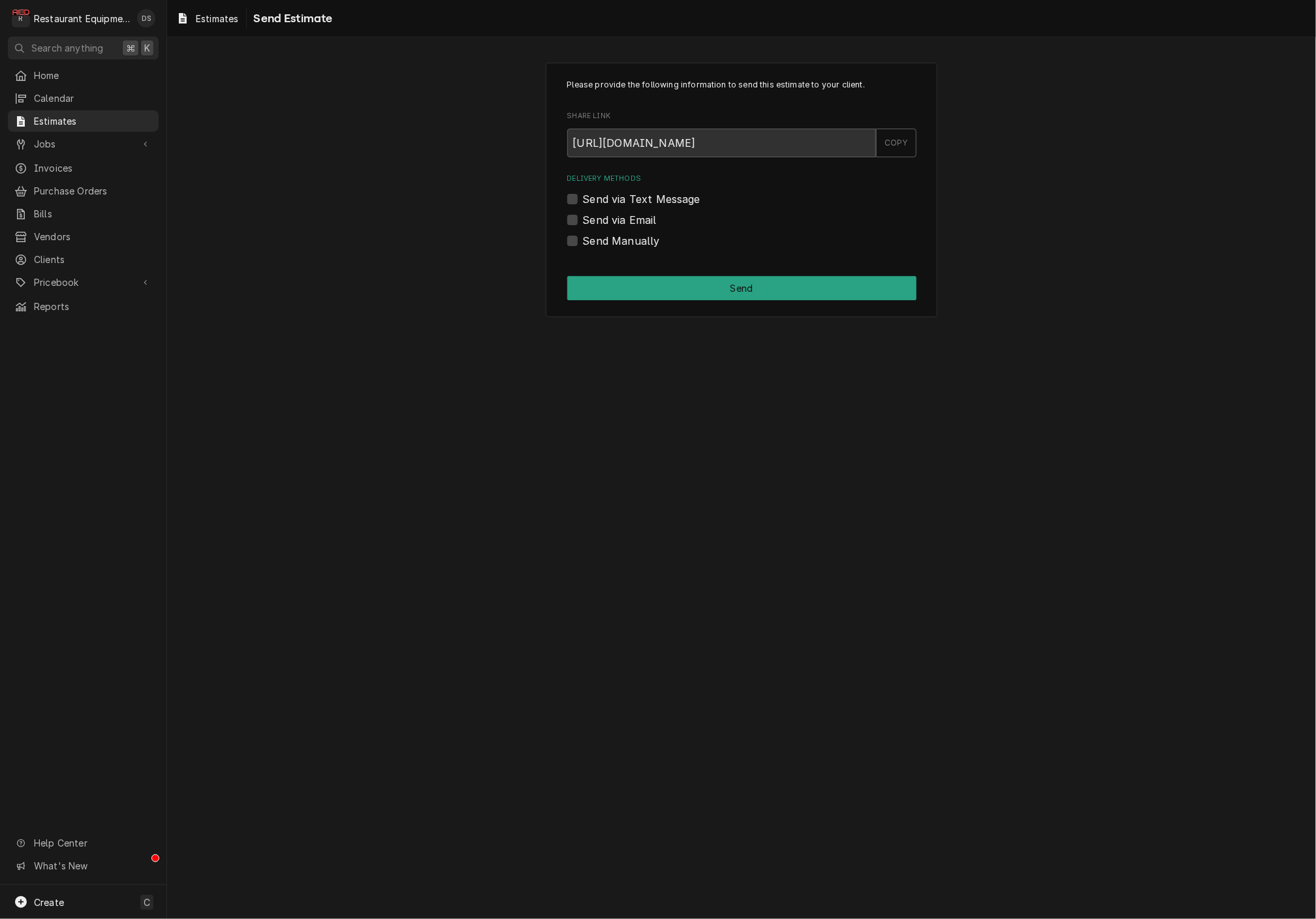
click at [583, 219] on label "Send via Email" at bounding box center [619, 220] width 74 height 15
click at [583, 219] on input "Send via Email" at bounding box center [757, 226] width 350 height 29
checkbox input "true"
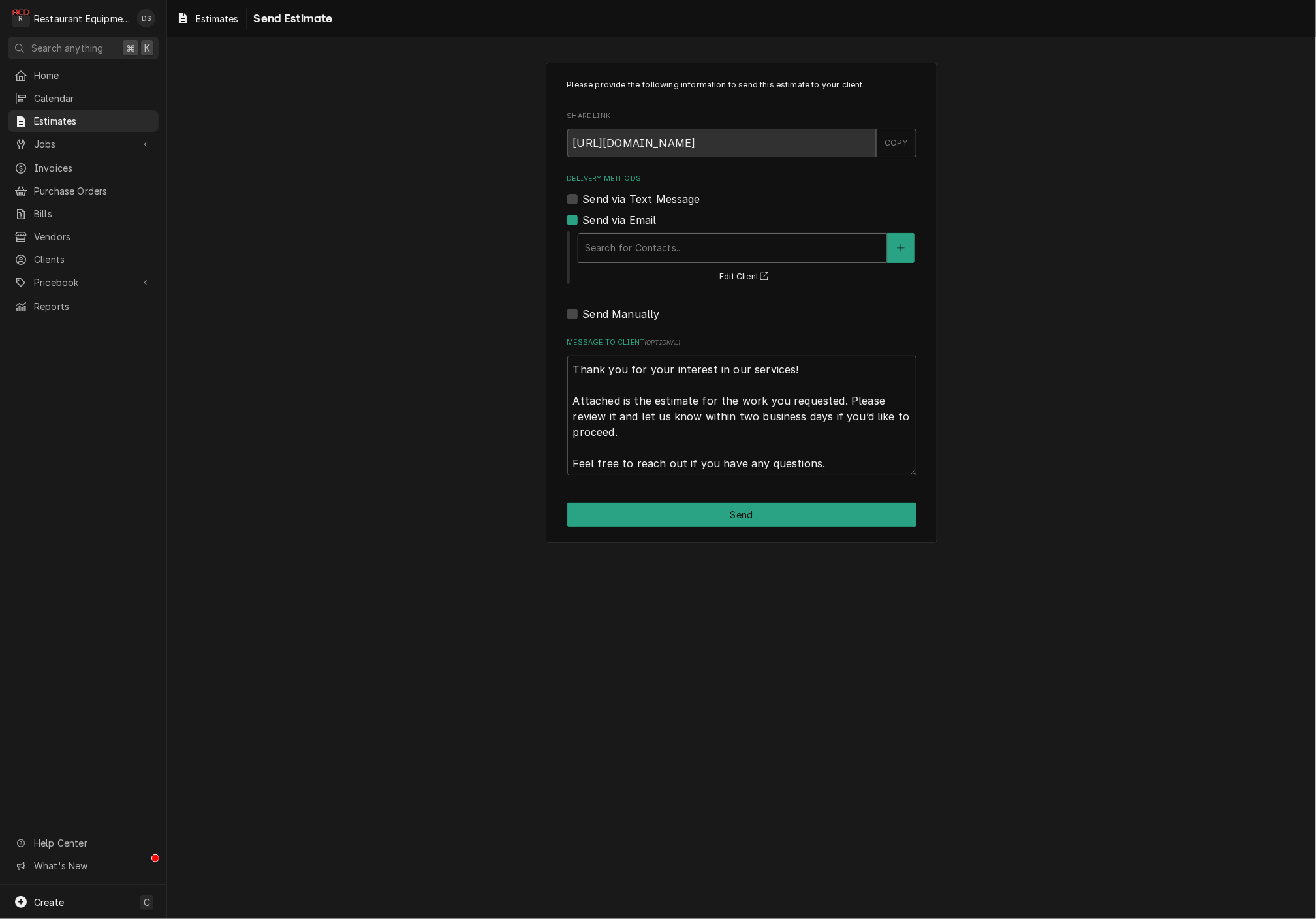
click at [672, 250] on div "Search for Contacts..." at bounding box center [732, 248] width 295 height 14
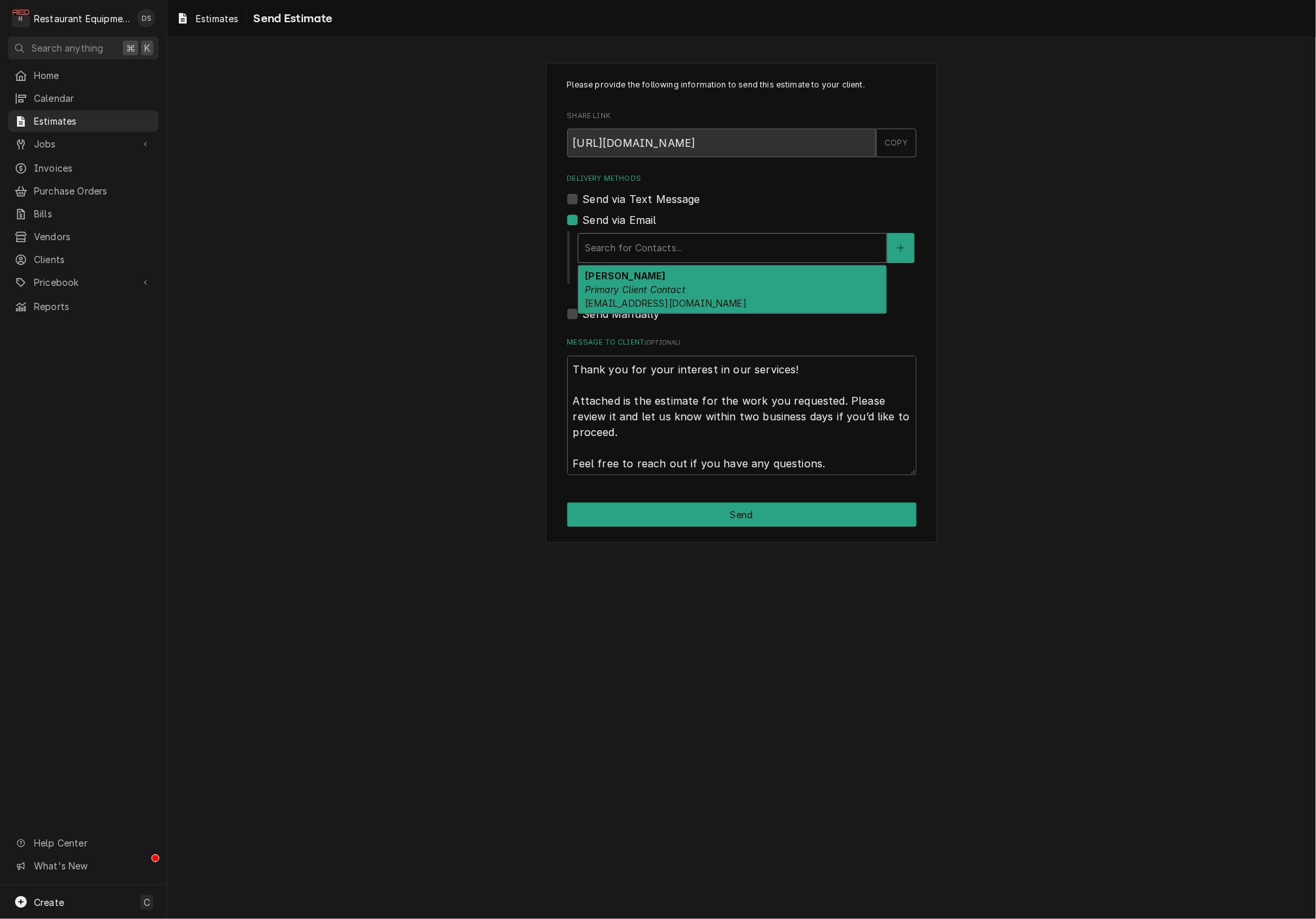
drag, startPoint x: 676, startPoint y: 274, endPoint x: 688, endPoint y: 290, distance: 20.0
click at [676, 274] on div "Trish Anderson Primary Client Contact andersont@canaanresort.com" at bounding box center [732, 289] width 308 height 47
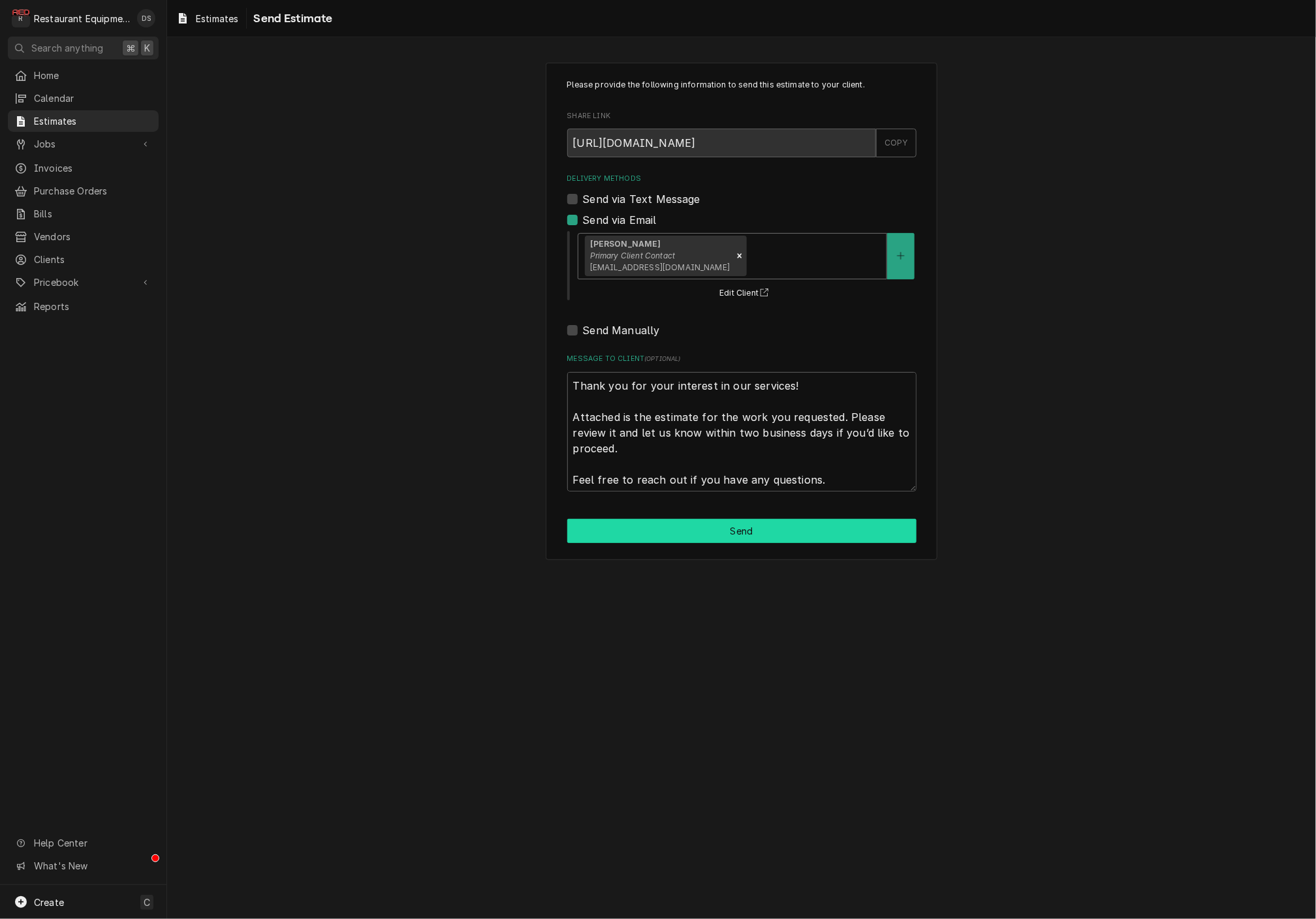
click at [799, 538] on button "Send" at bounding box center [742, 530] width 350 height 24
type textarea "x"
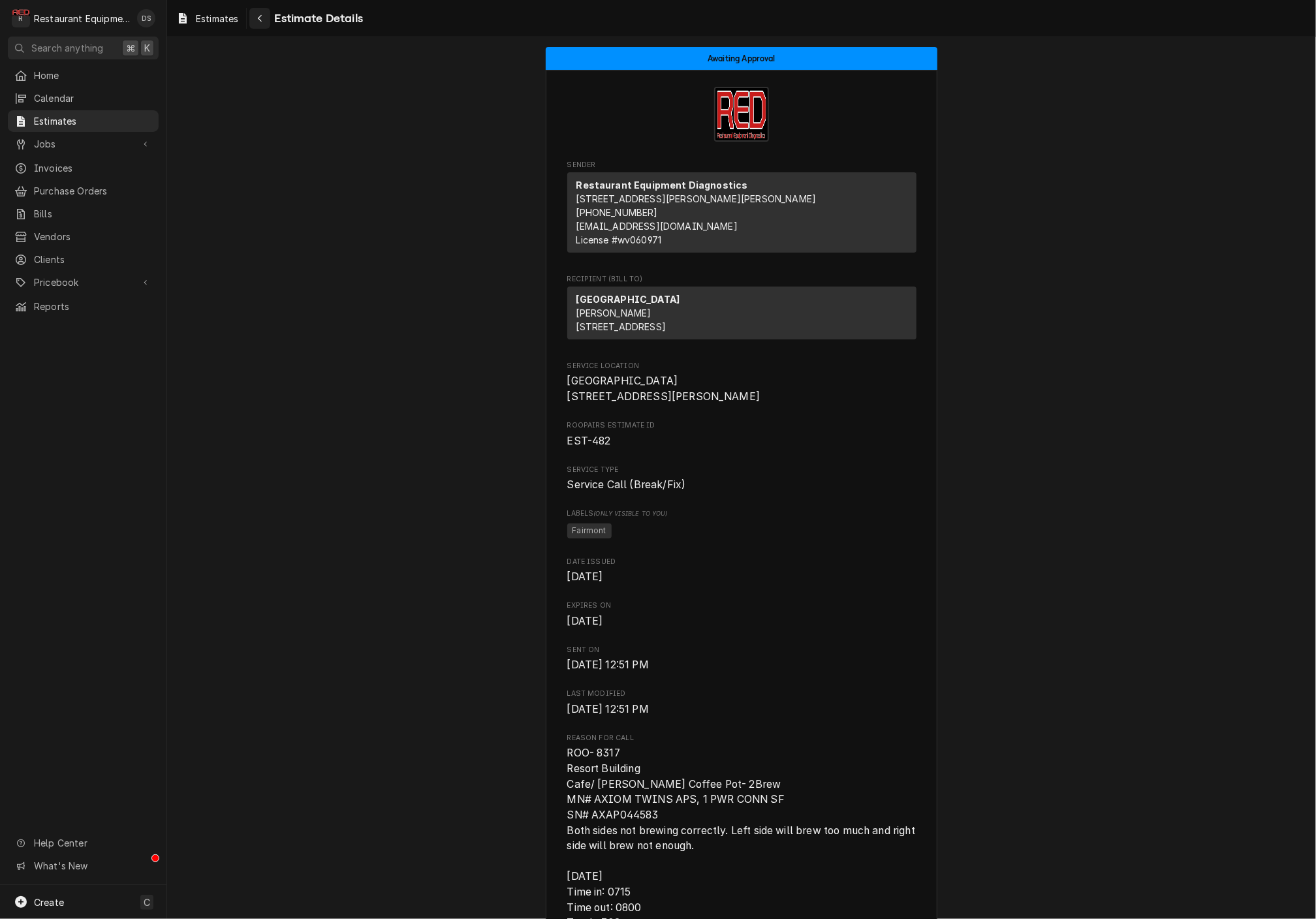
click at [264, 22] on div "Navigate back" at bounding box center [260, 18] width 13 height 13
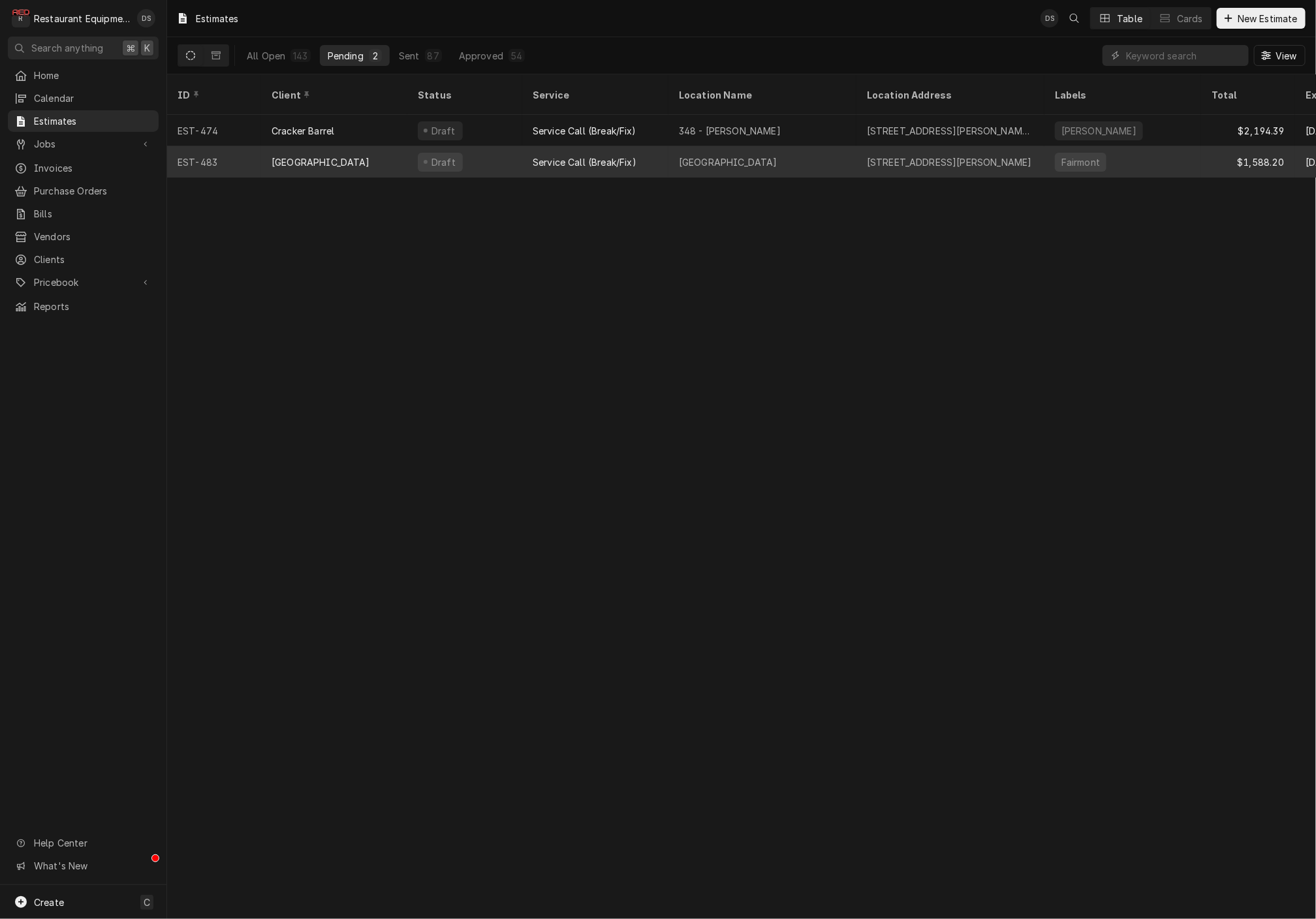
click at [353, 155] on div "[GEOGRAPHIC_DATA]" at bounding box center [320, 162] width 98 height 14
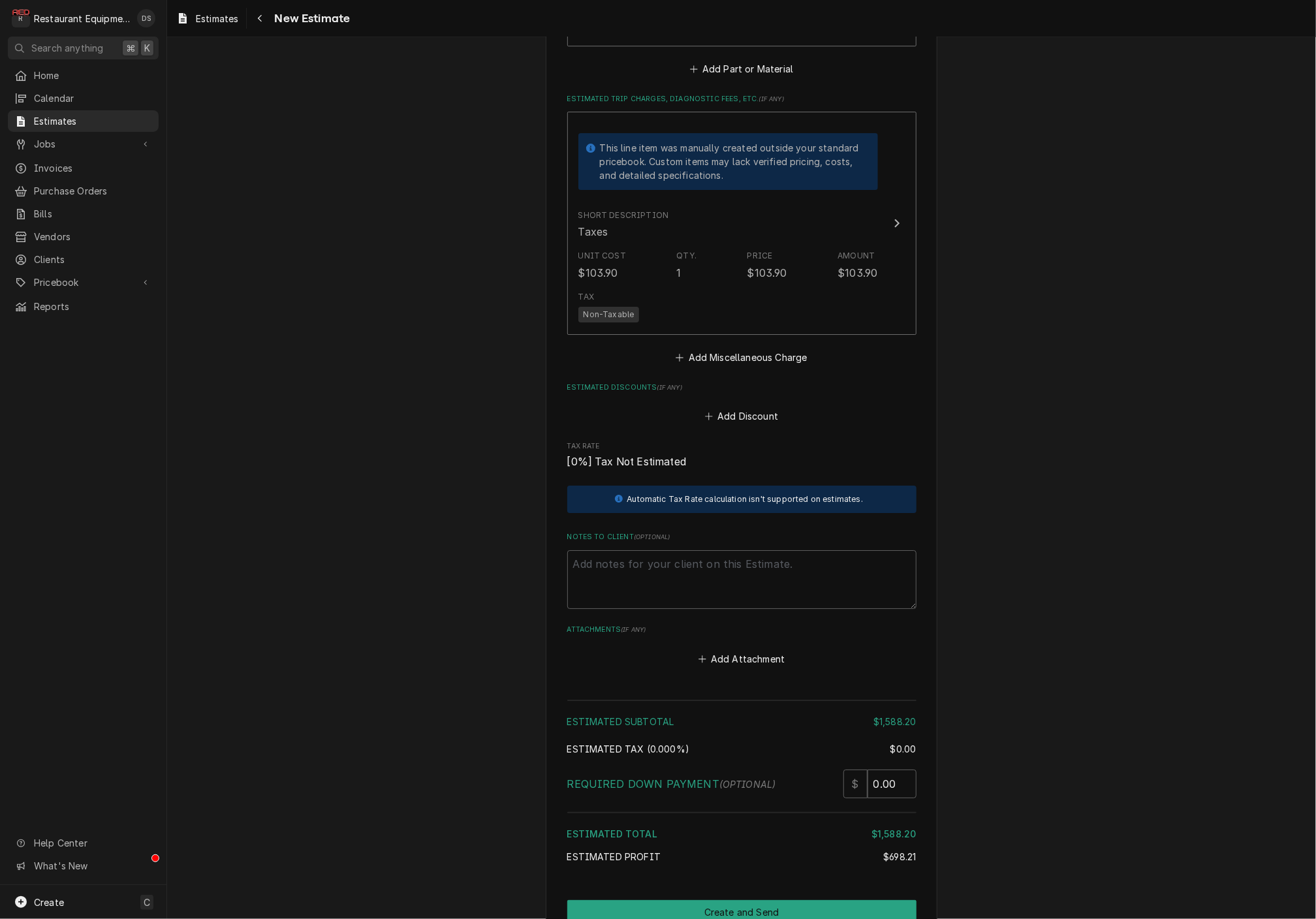
scroll to position [2478, 0]
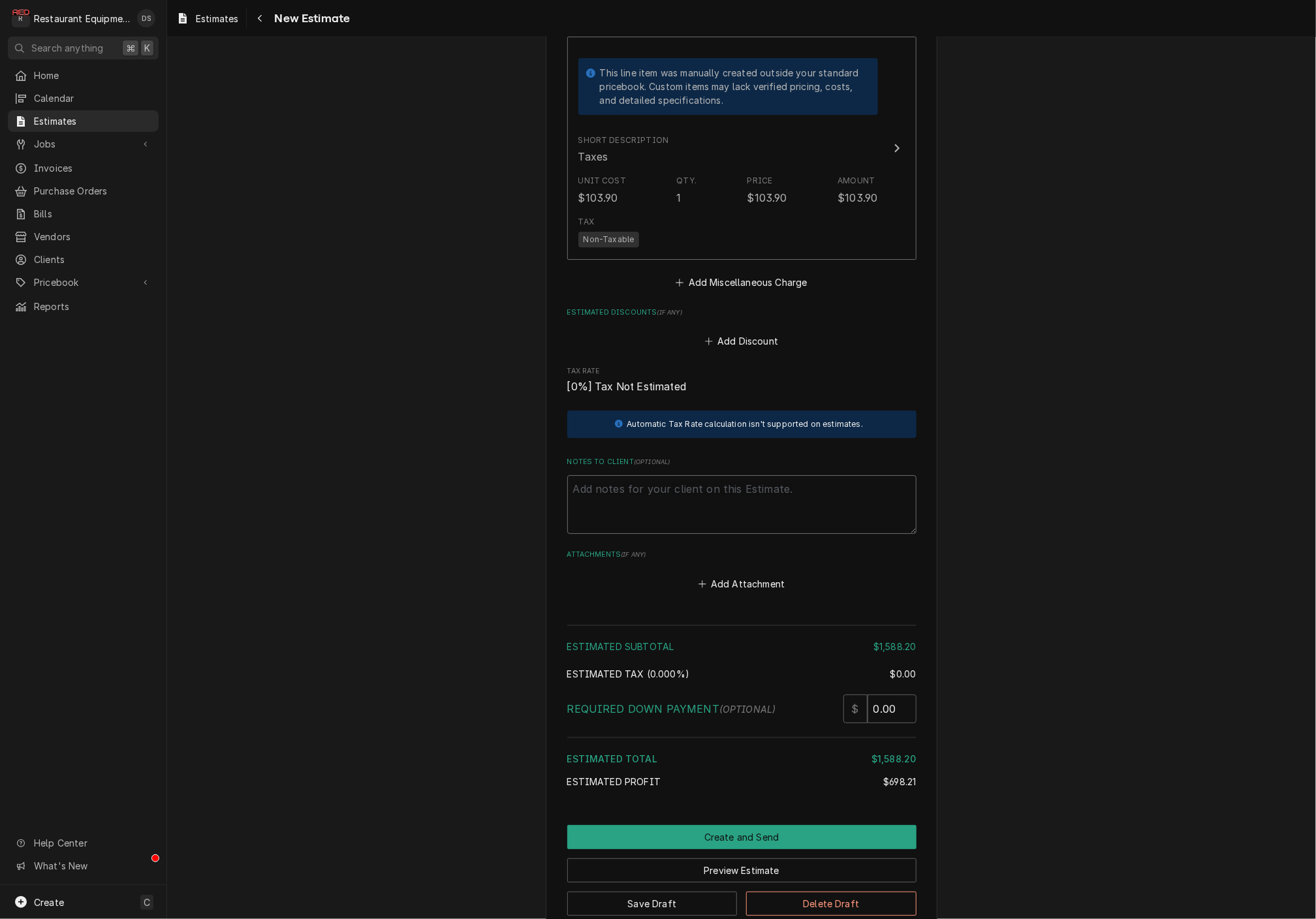
click at [688, 475] on textarea "Notes to Client ( optional )" at bounding box center [742, 504] width 350 height 59
paste textarea "Travel charges will depend on if we can do multiple jobs while on site."
type textarea "x"
type textarea "Travel charges will depend on if we can do multiple jobs while on site."
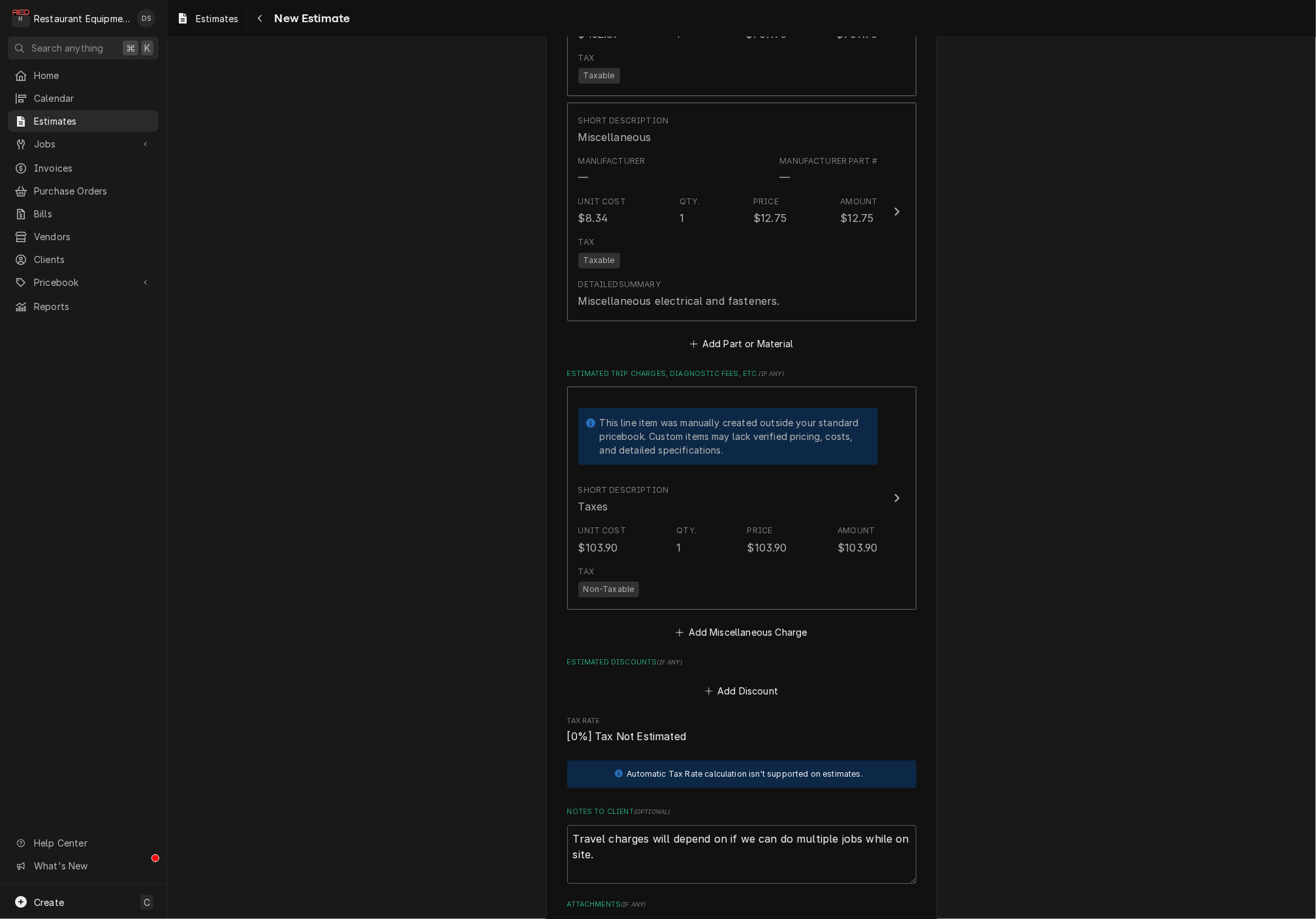
scroll to position [2200, 0]
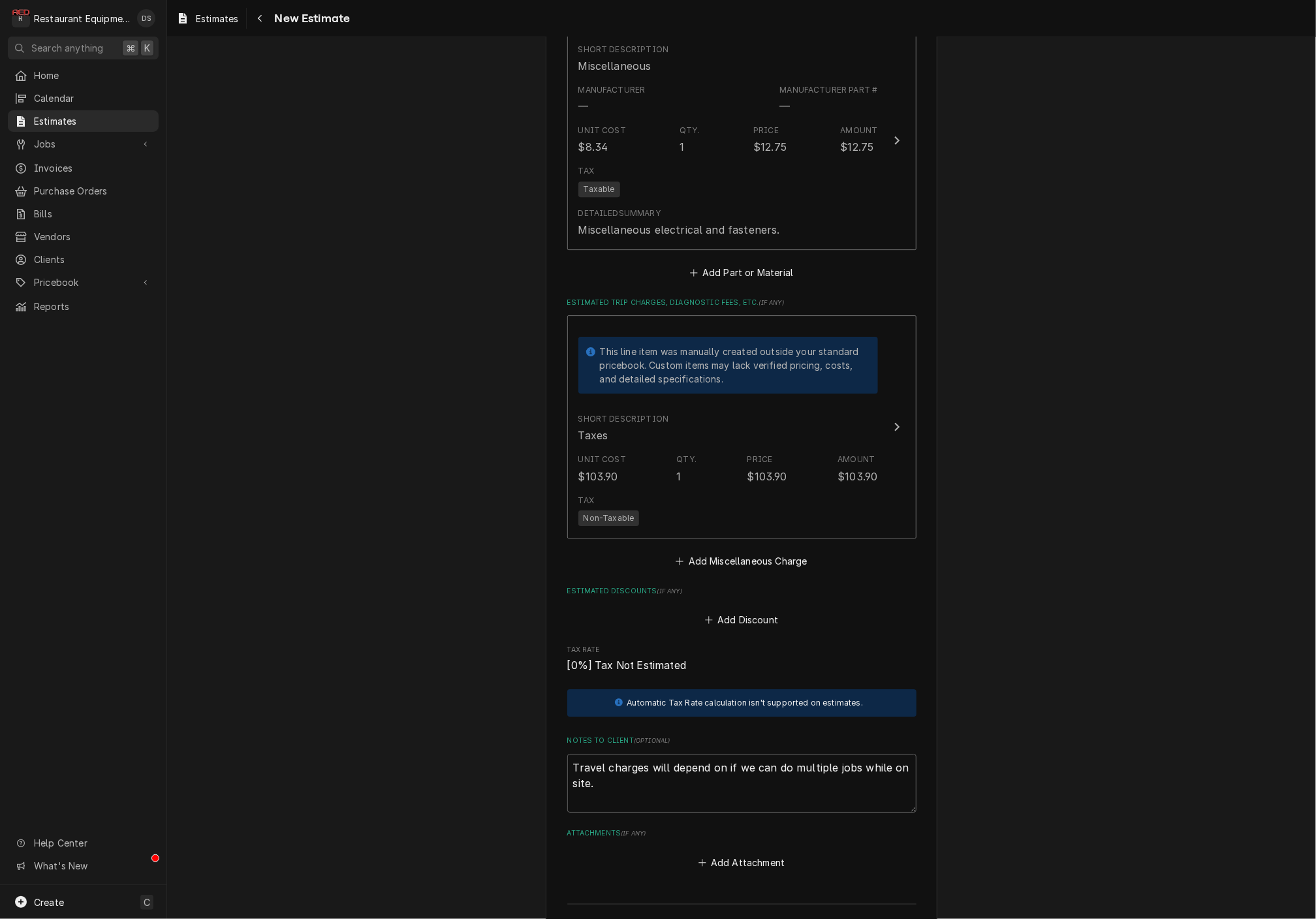
drag, startPoint x: 742, startPoint y: 544, endPoint x: 749, endPoint y: 518, distance: 26.9
click at [742, 552] on button "Add Miscellaneous Charge" at bounding box center [741, 561] width 136 height 19
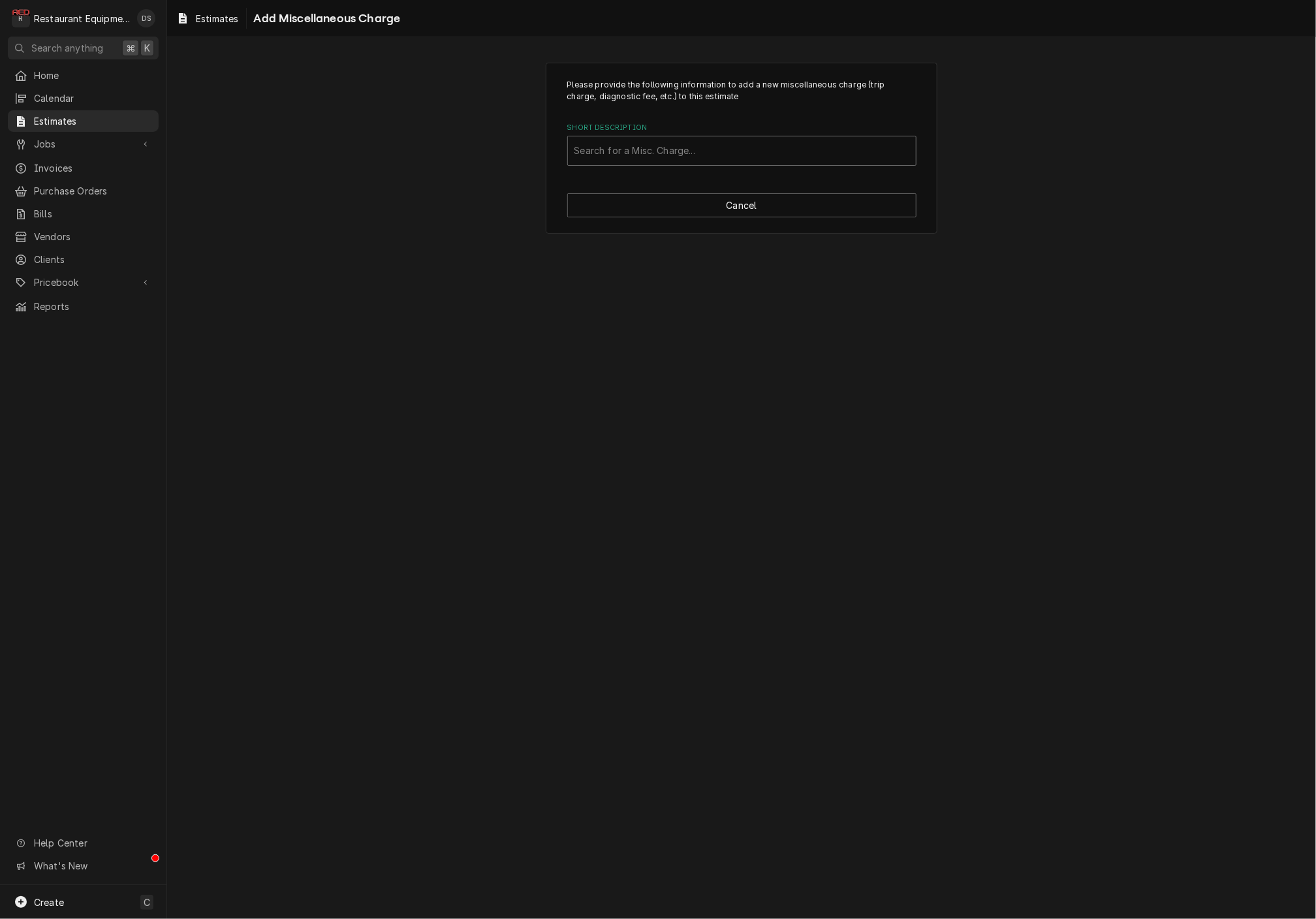
click at [725, 150] on div "Short Description" at bounding box center [742, 150] width 335 height 23
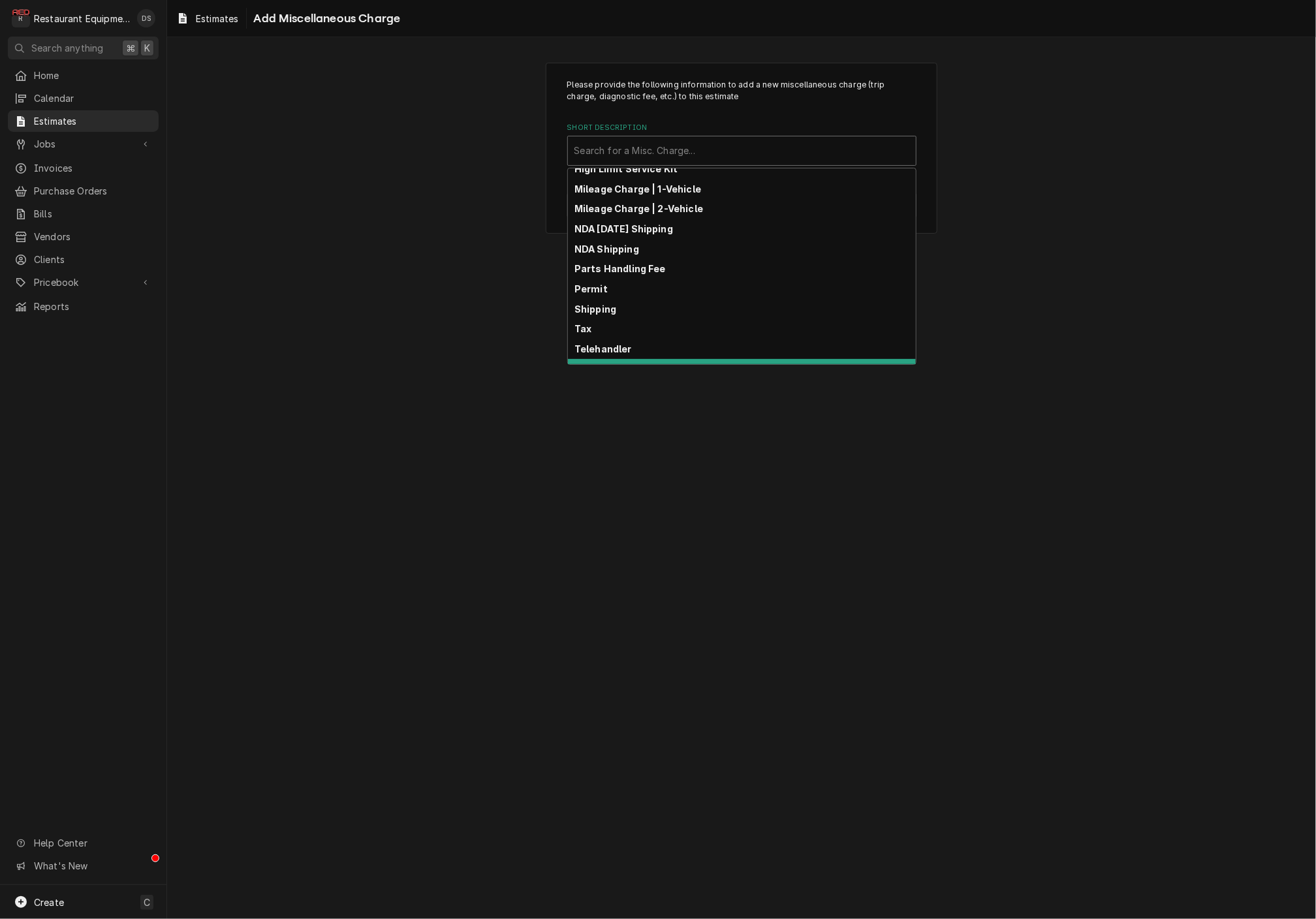
scroll to position [151, 0]
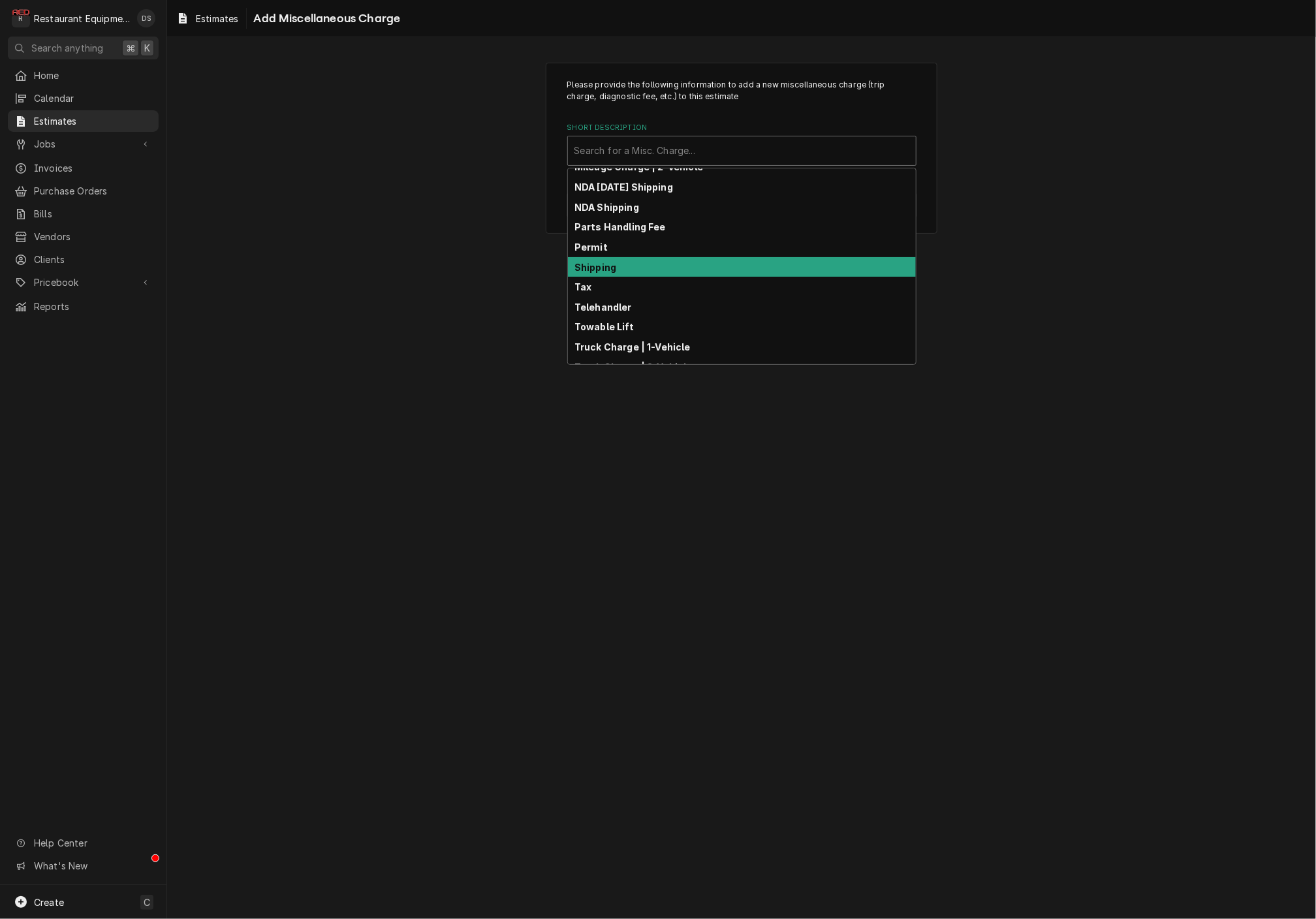
click at [649, 263] on div "Shipping" at bounding box center [742, 267] width 348 height 20
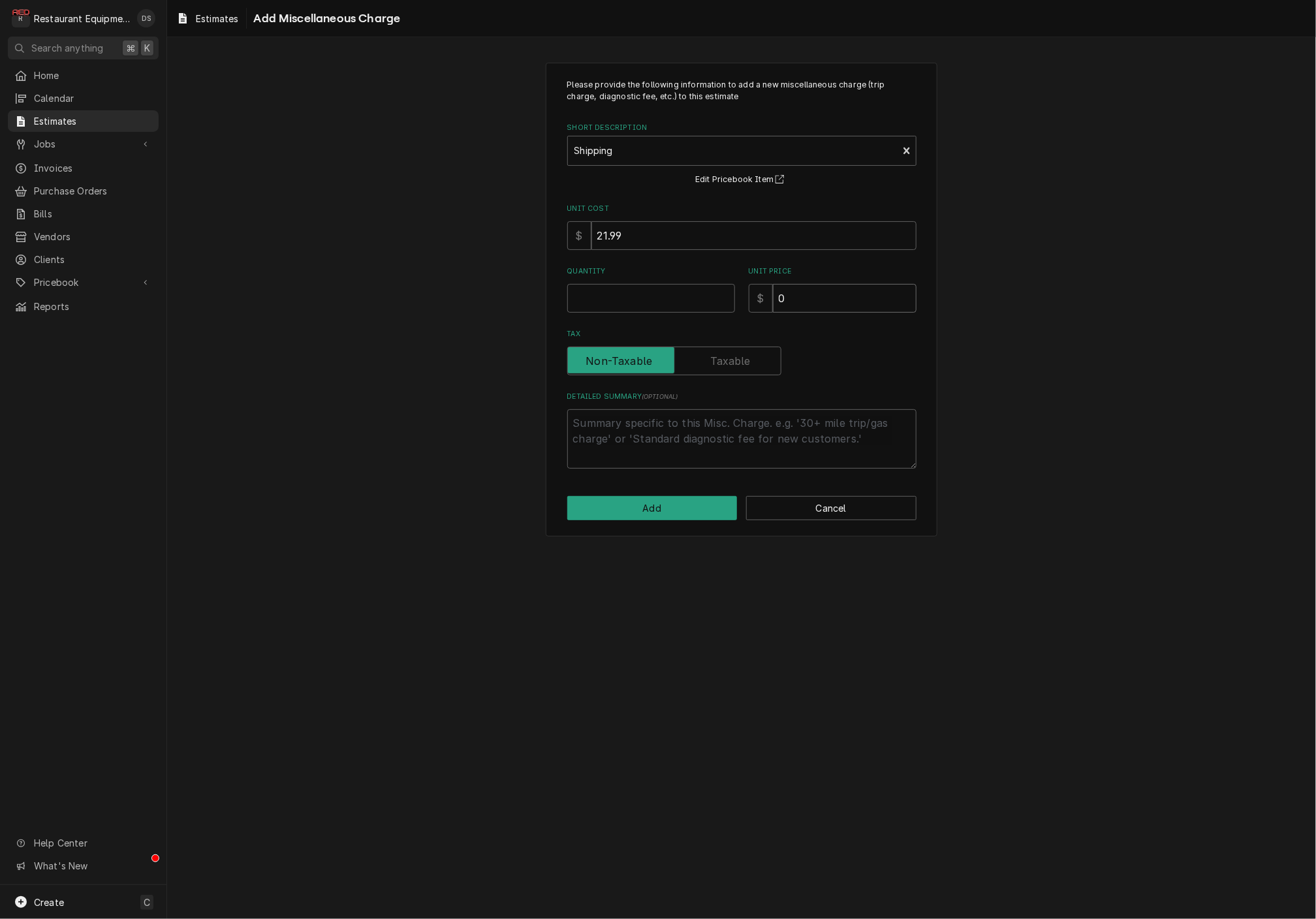
click at [832, 284] on input "0" at bounding box center [844, 298] width 143 height 29
click at [832, 284] on input "0" at bounding box center [844, 298] width 143 height 29
type textarea "x"
type input "6"
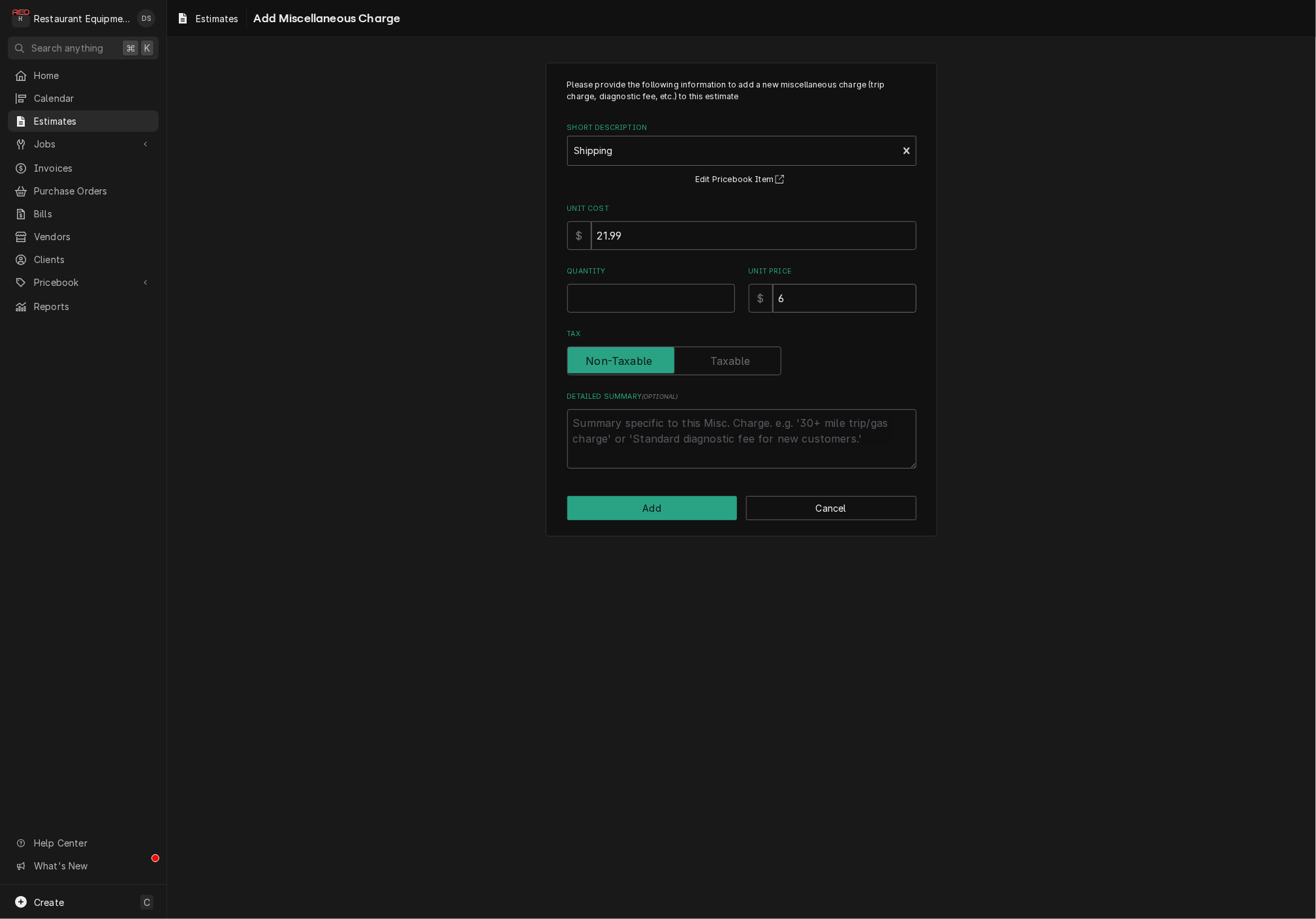
type textarea "x"
type input "67"
type textarea "x"
type input "67.1"
type textarea "x"
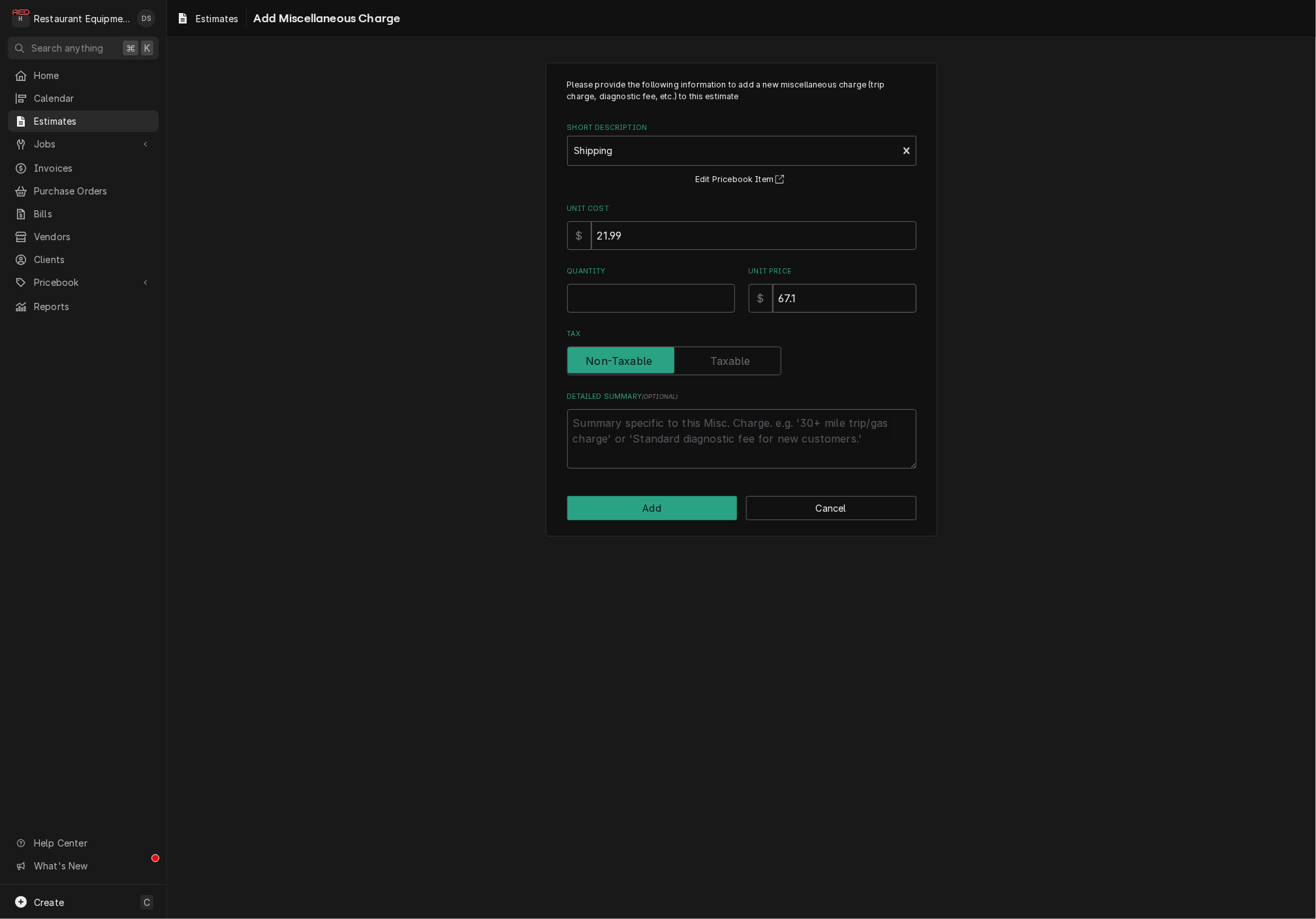
type input "67.11"
type textarea "x"
type input "67.11"
click at [603, 290] on input "Quantity" at bounding box center [651, 298] width 167 height 29
type textarea "x"
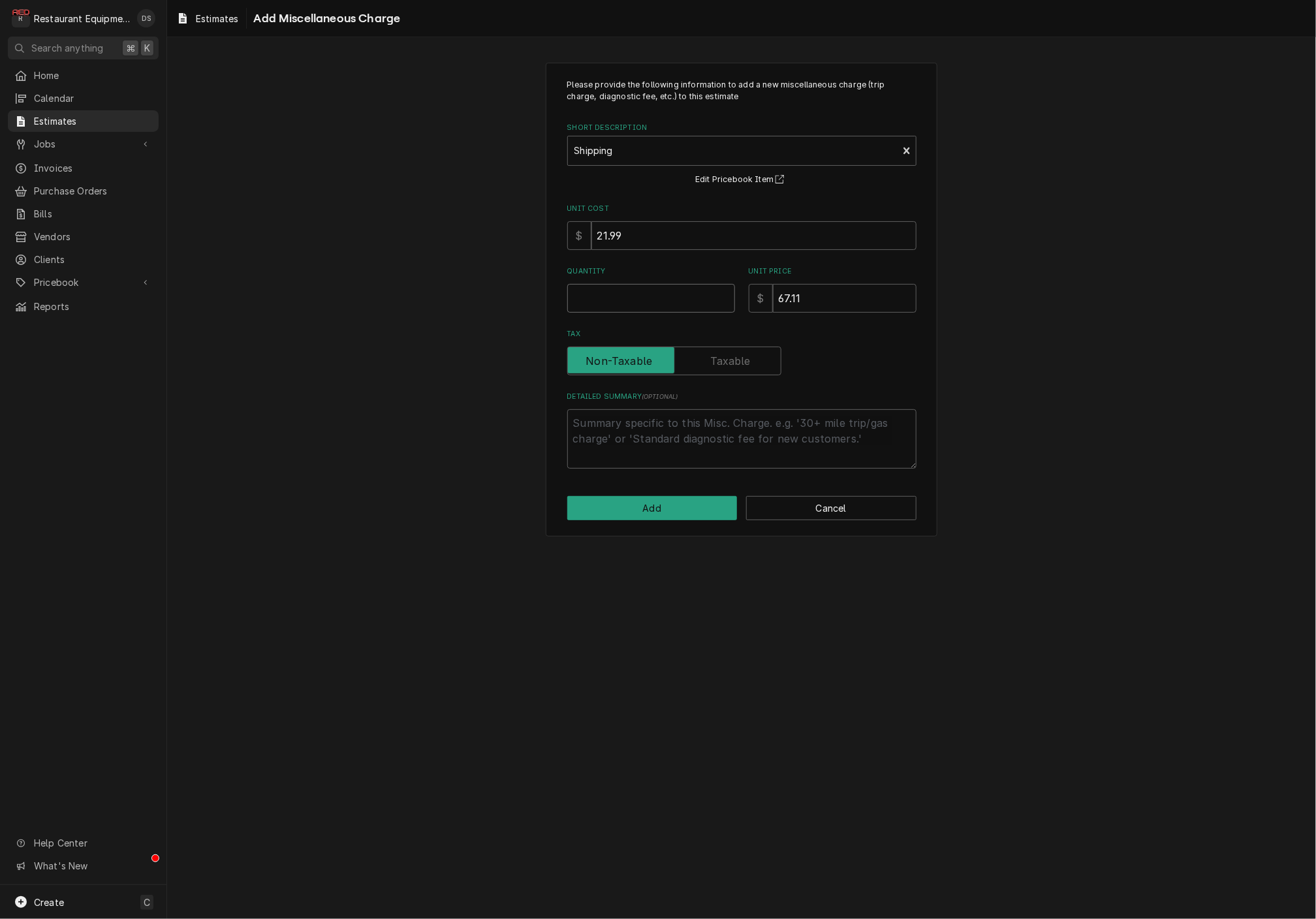
type input "1"
type textarea "x"
type input "1"
click at [672, 499] on button "Add" at bounding box center [653, 508] width 171 height 24
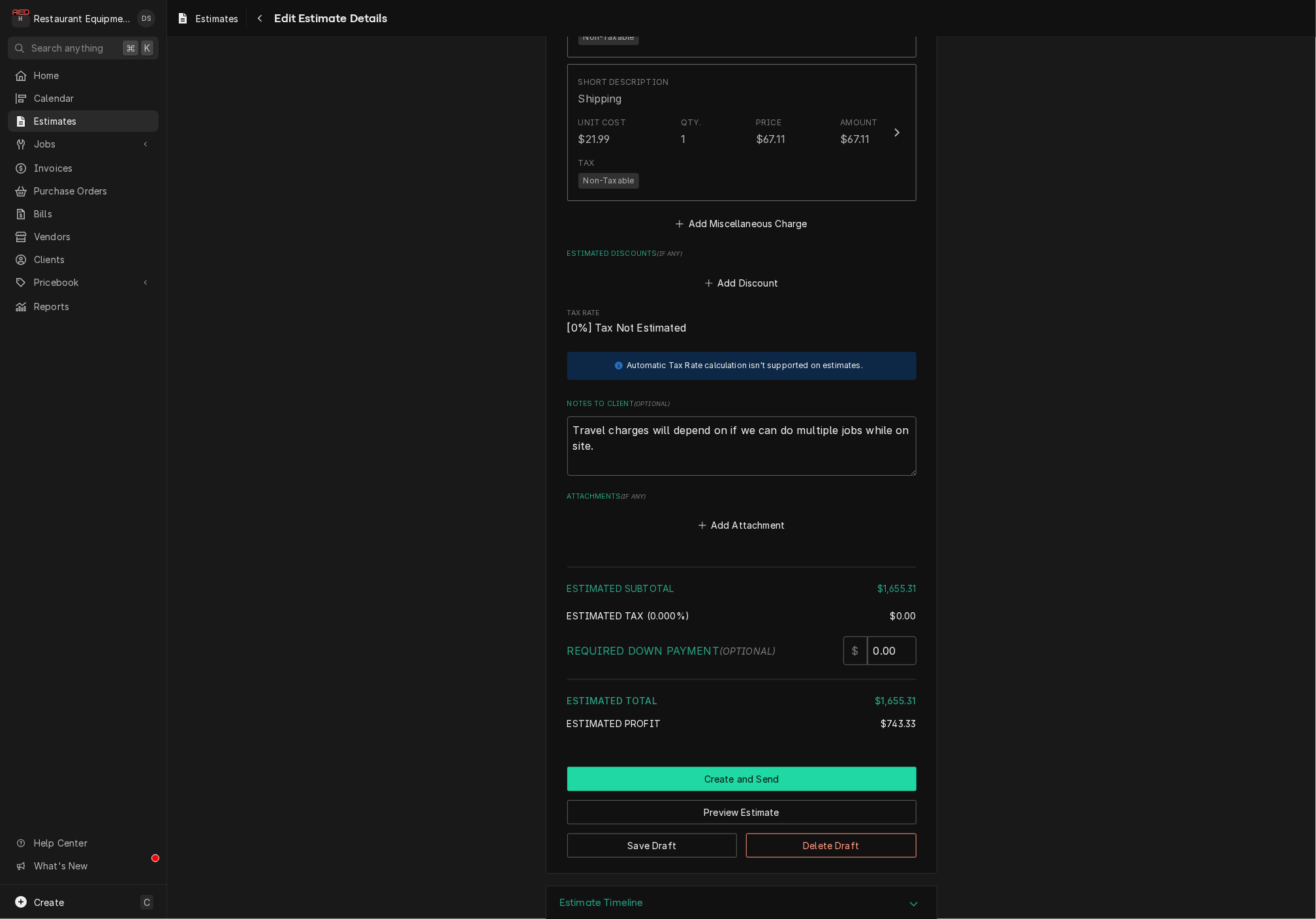
click at [716, 766] on button "Create and Send" at bounding box center [742, 778] width 350 height 24
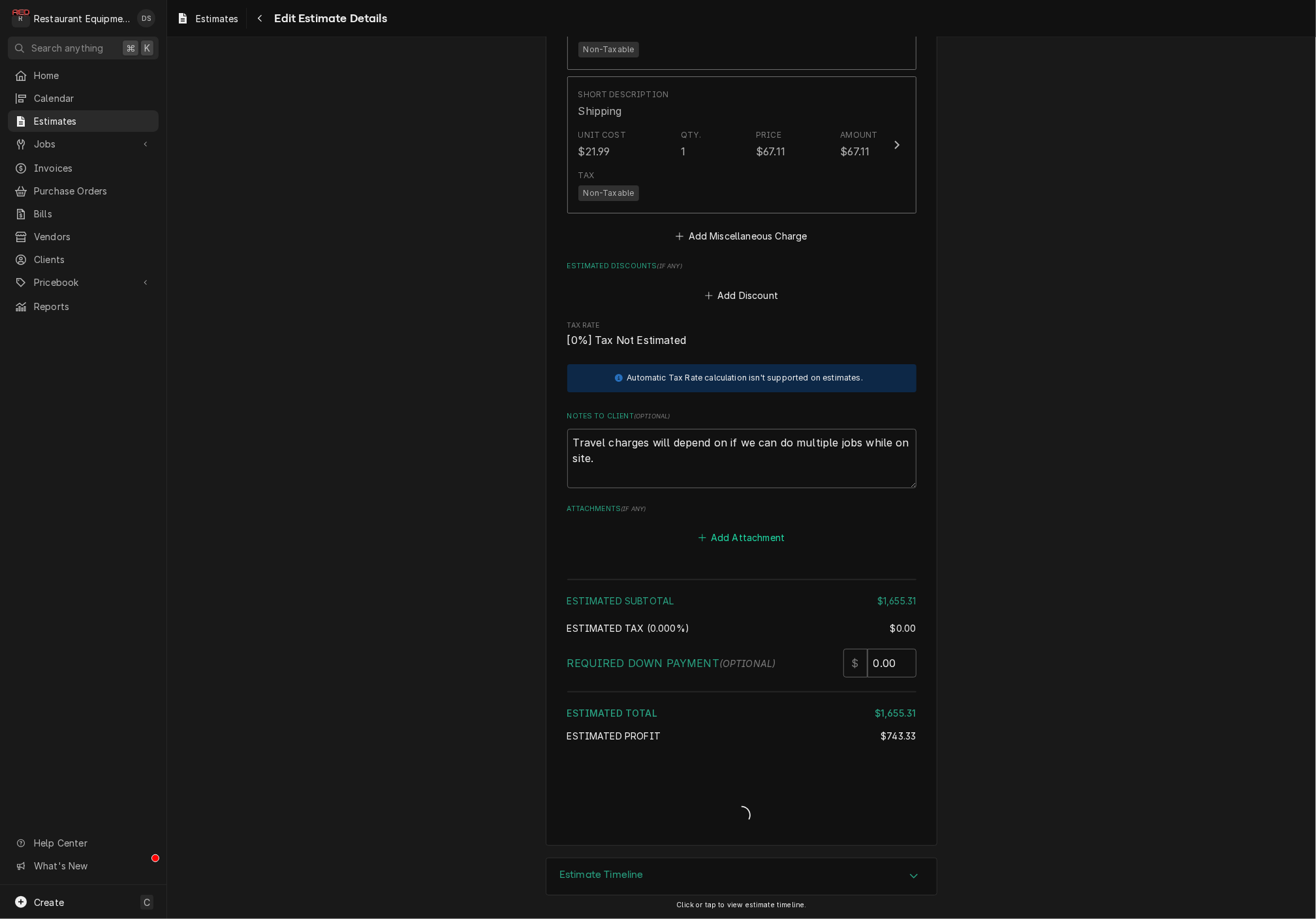
type textarea "x"
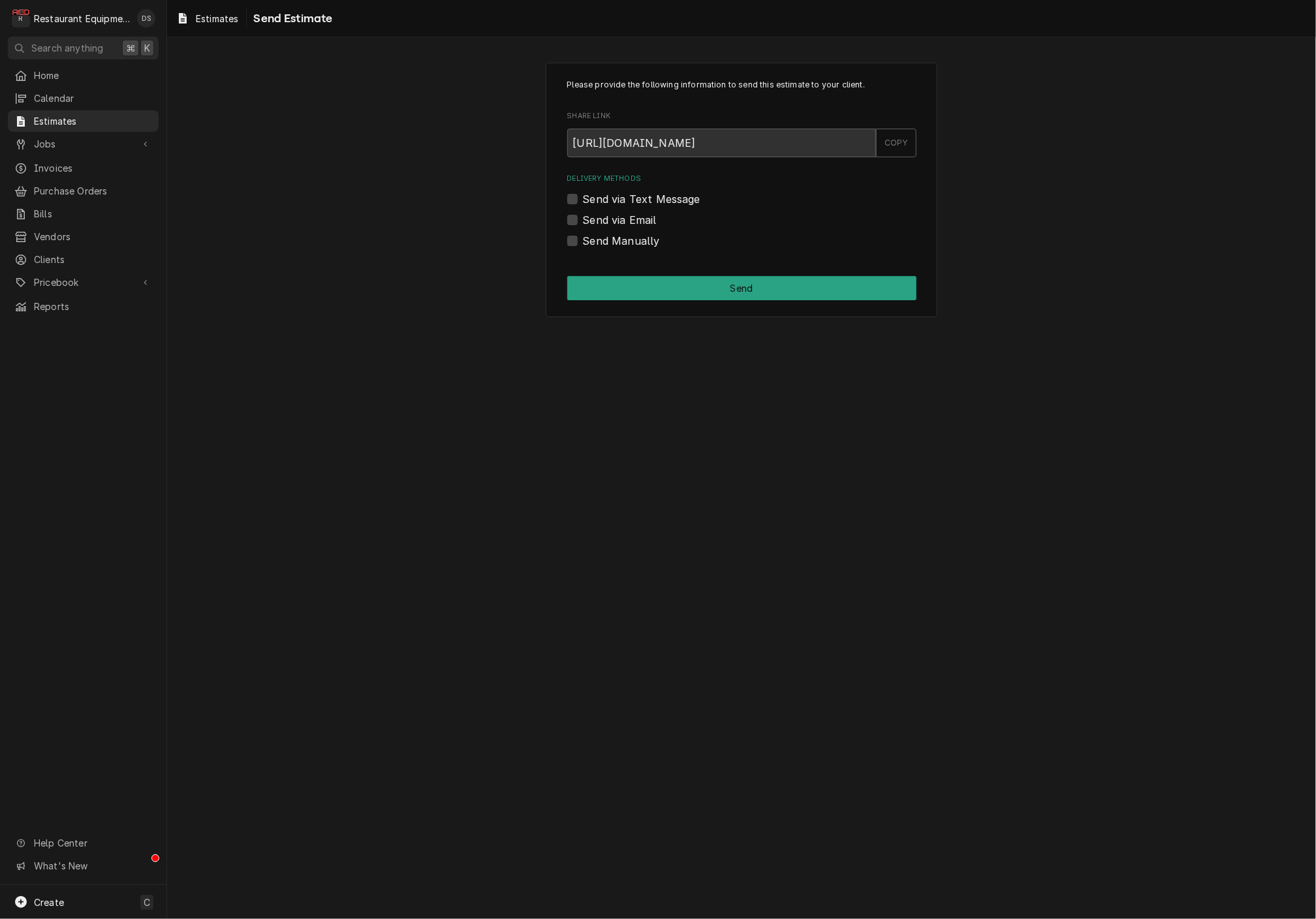
click at [583, 216] on label "Send via Email" at bounding box center [619, 220] width 74 height 15
click at [583, 216] on input "Send via Email" at bounding box center [757, 226] width 350 height 29
checkbox input "true"
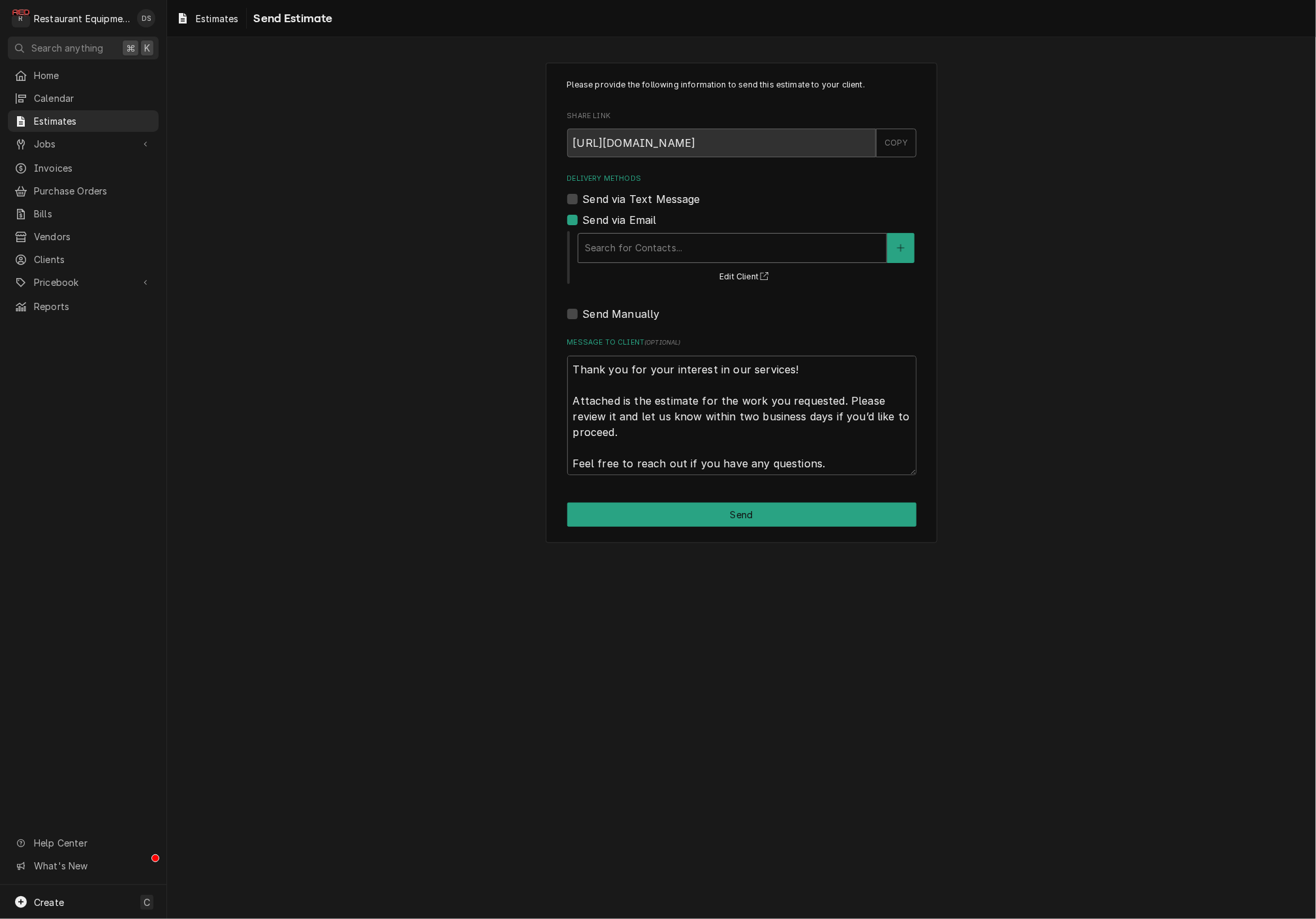
click at [642, 247] on div "Search for Contacts..." at bounding box center [732, 248] width 295 height 14
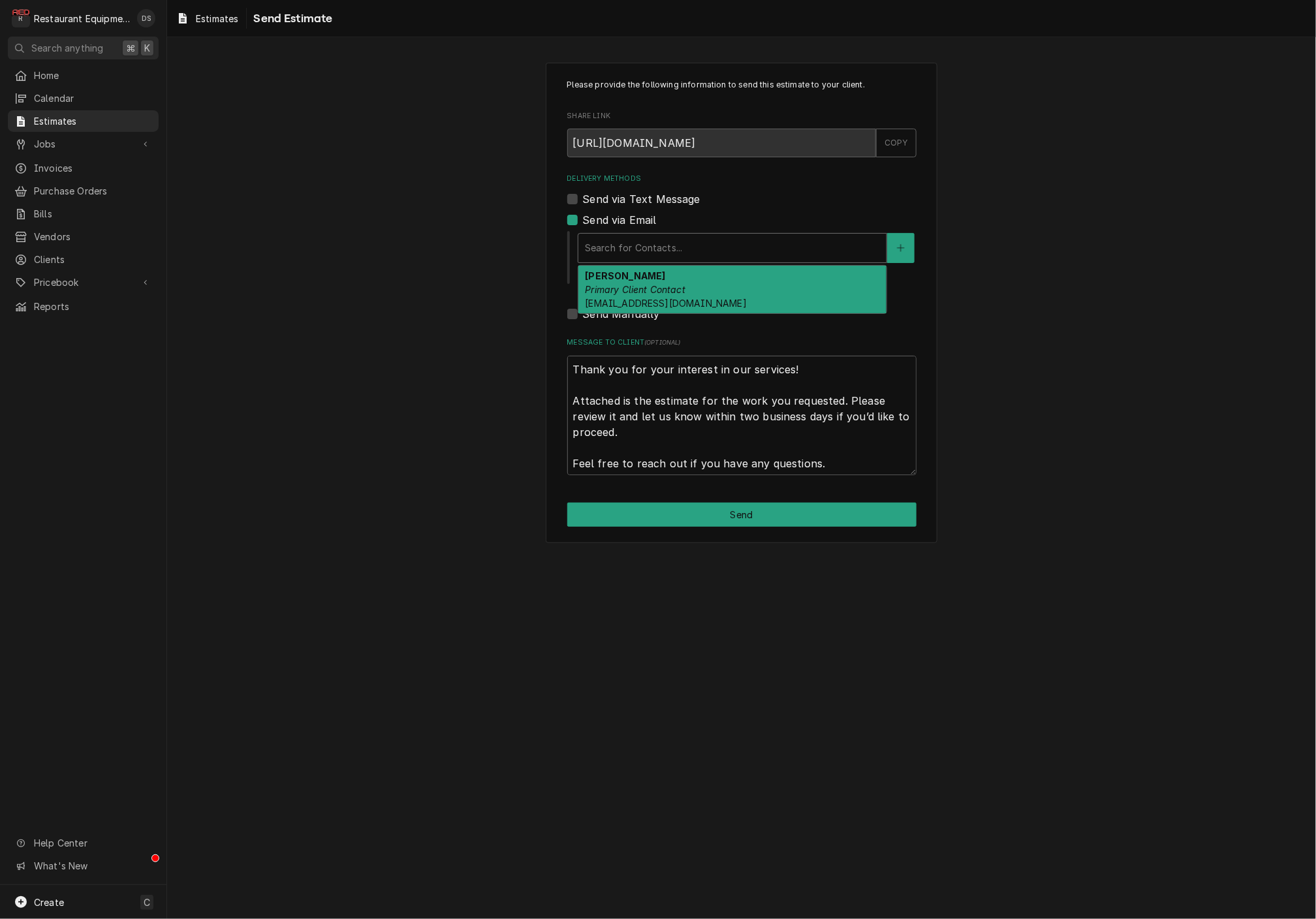
click at [663, 287] on em "Primary Client Contact" at bounding box center [636, 289] width 101 height 11
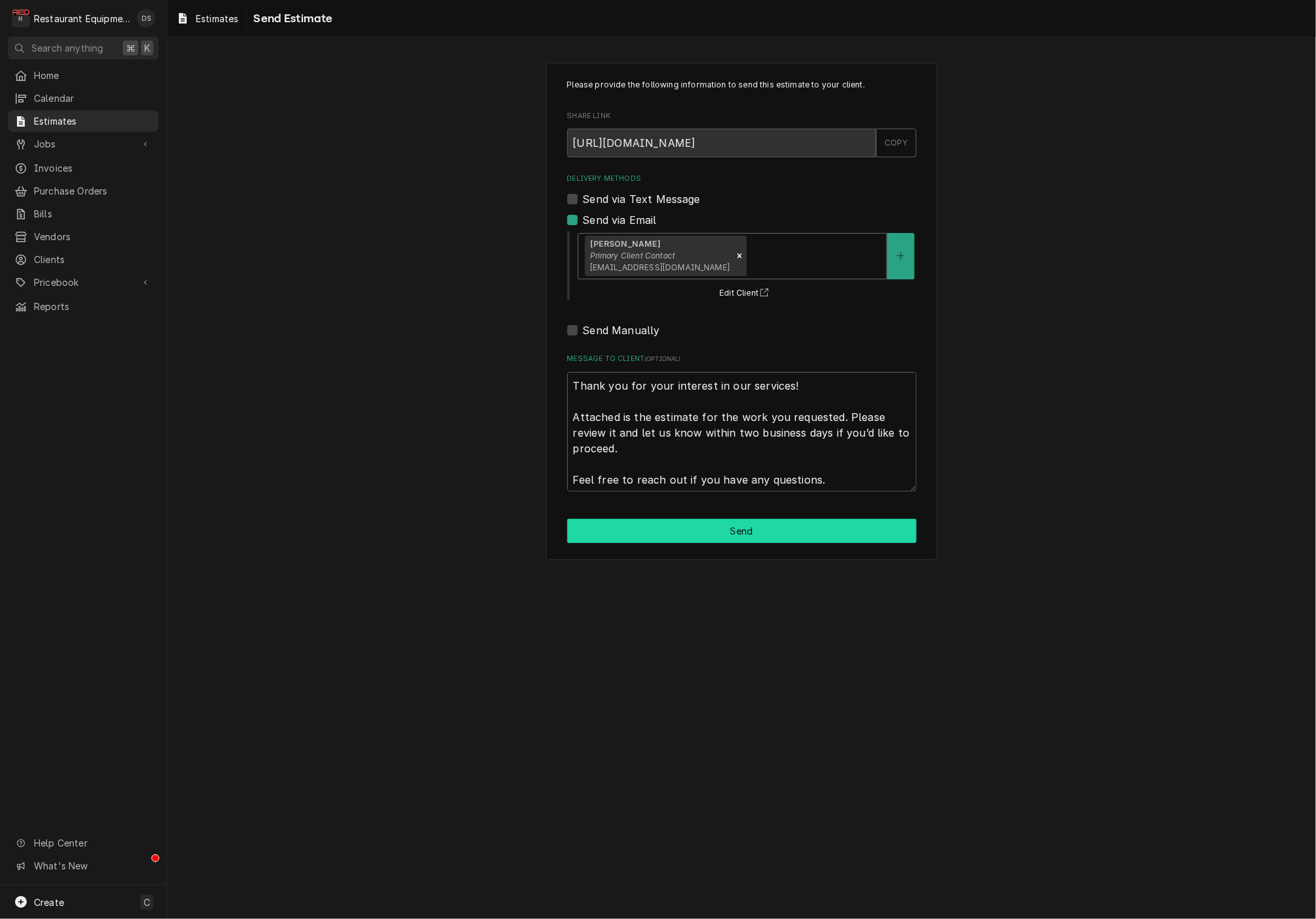
click at [760, 518] on button "Send" at bounding box center [742, 530] width 350 height 24
type textarea "x"
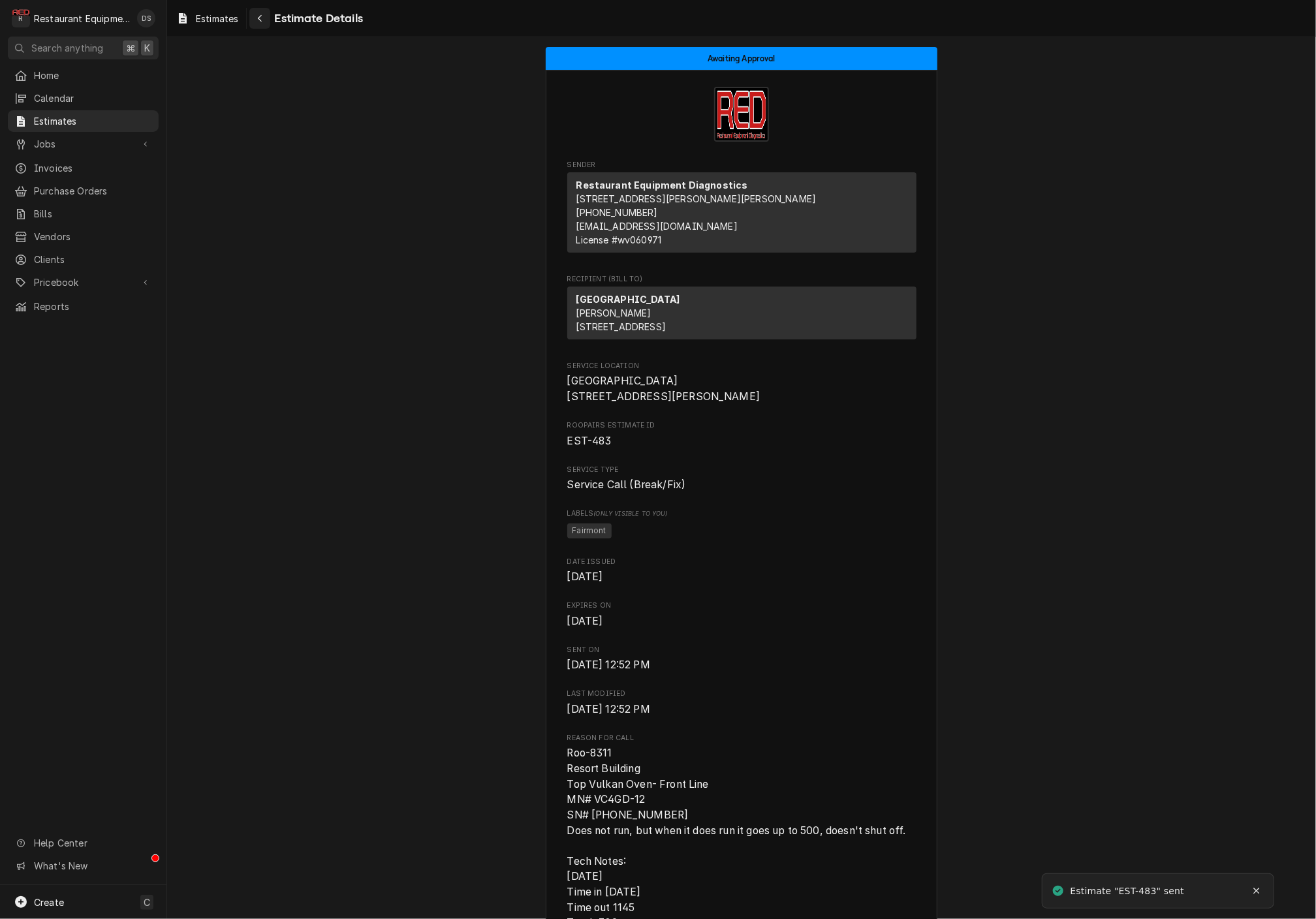
click at [268, 22] on button "Navigate back" at bounding box center [260, 18] width 21 height 21
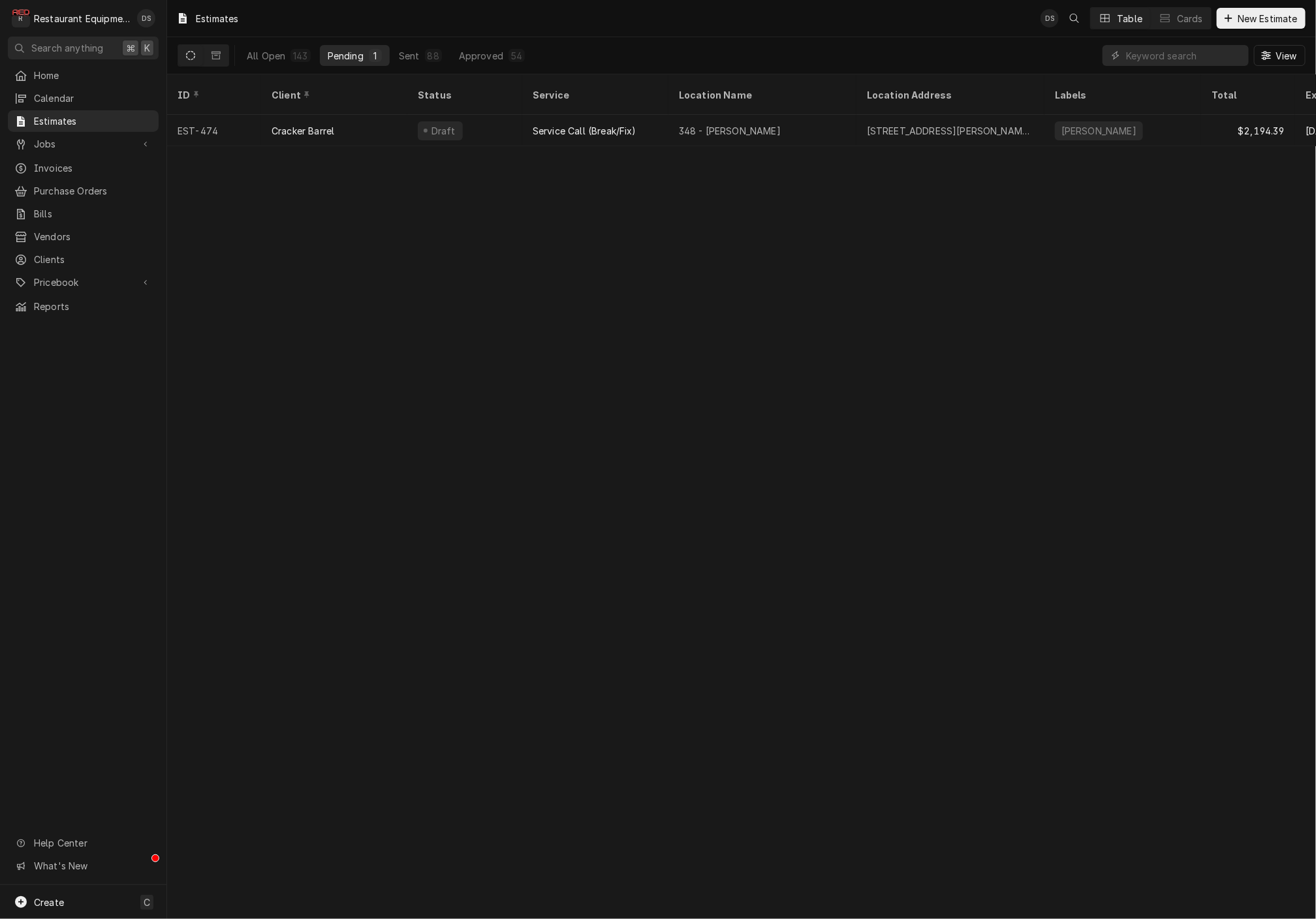
click at [229, 0] on html "R Restaurant Equipment Diagnostics DS Search anything ⌘ K Home Calendar Estimat…" at bounding box center [658, 460] width 1316 height 919
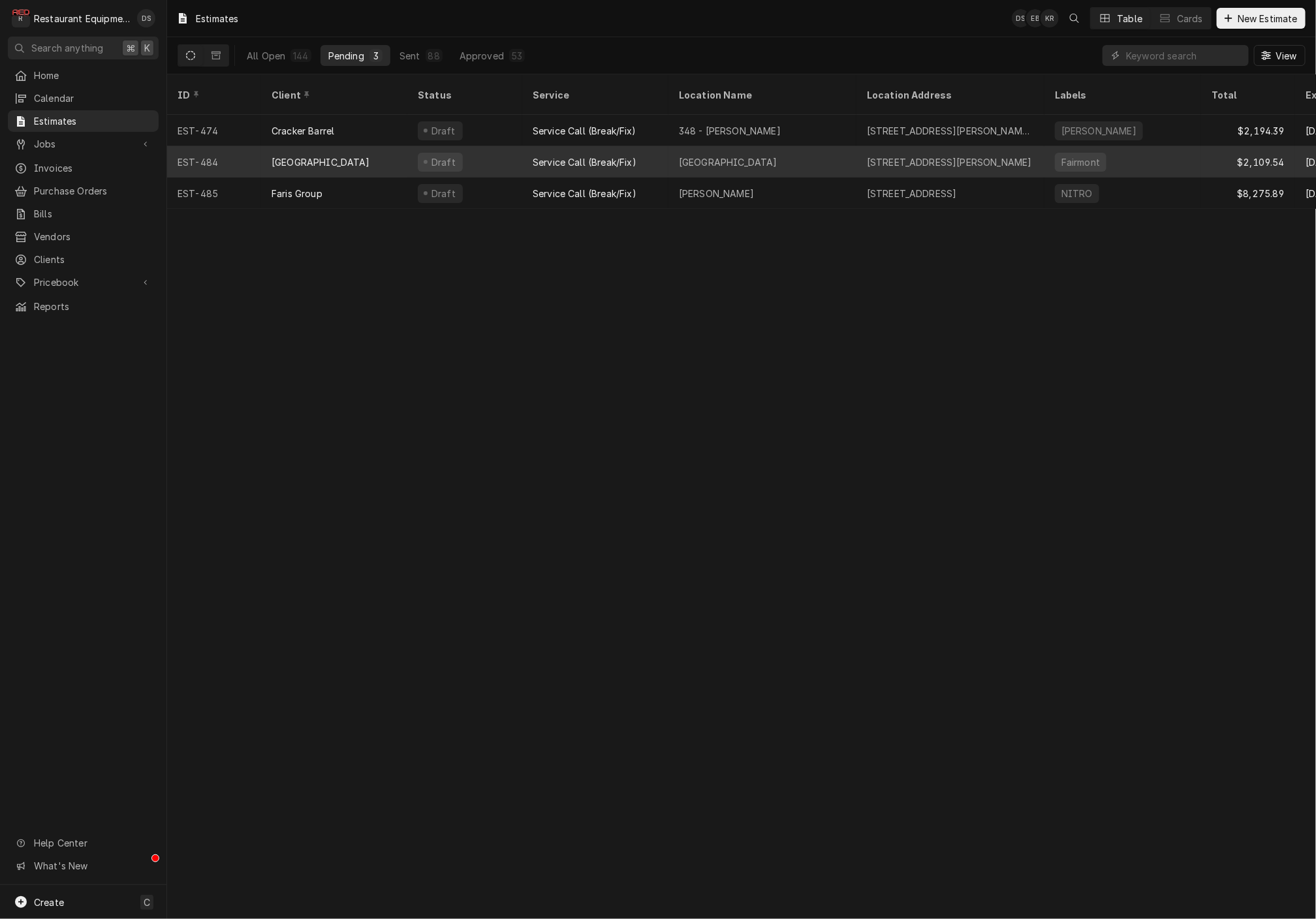
click at [367, 146] on div "Canaan Valley Resort" at bounding box center [334, 162] width 146 height 31
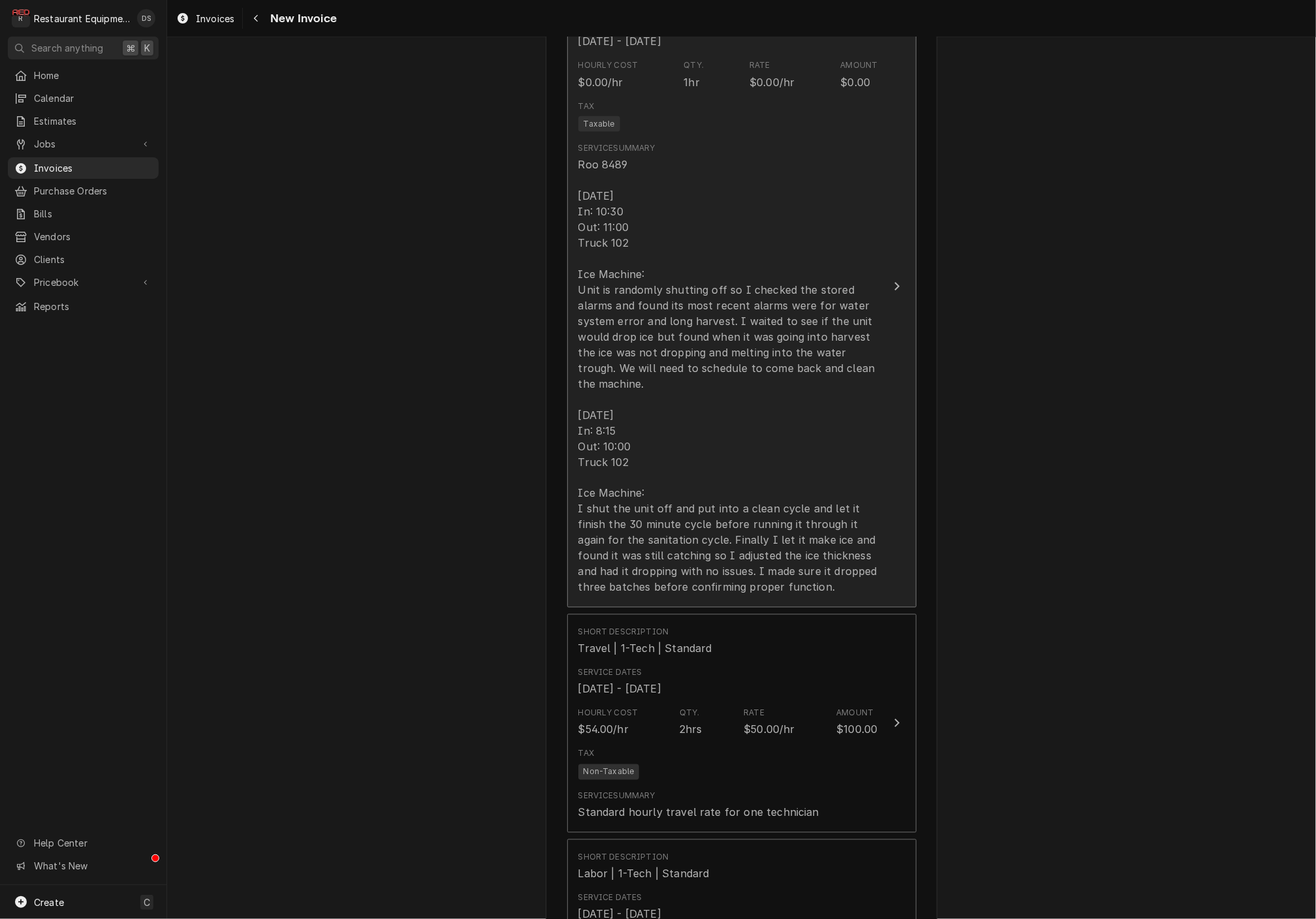
scroll to position [0, 1]
click at [760, 707] on div "Rate" at bounding box center [753, 713] width 21 height 12
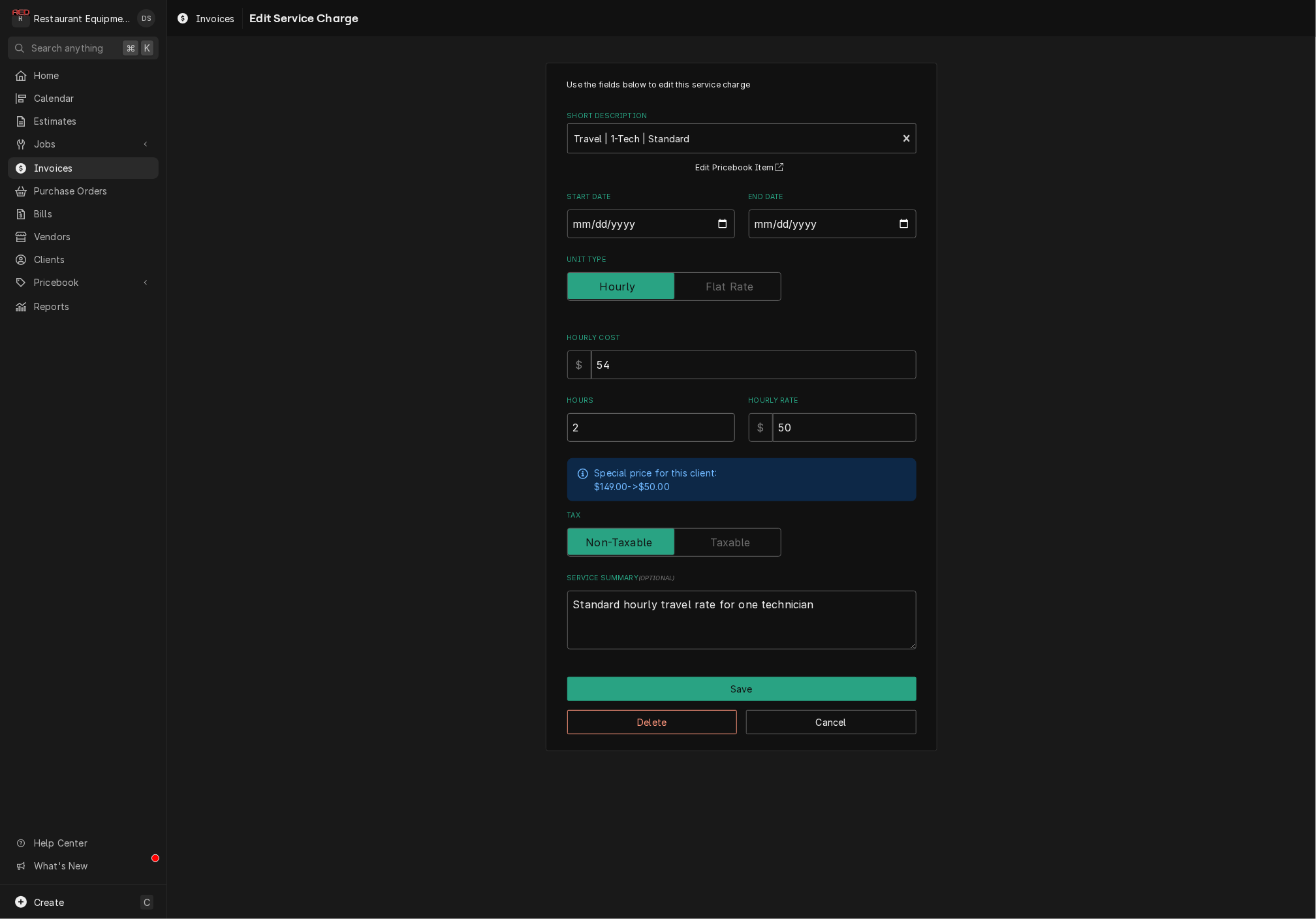
drag, startPoint x: 601, startPoint y: 420, endPoint x: 529, endPoint y: 419, distance: 72.0
click at [530, 419] on div "Use the fields below to edit this service charge Short Description Travel | 1-T…" at bounding box center [742, 407] width 1149 height 711
type textarea "x"
type input "1"
click at [763, 688] on button "Save" at bounding box center [742, 688] width 350 height 24
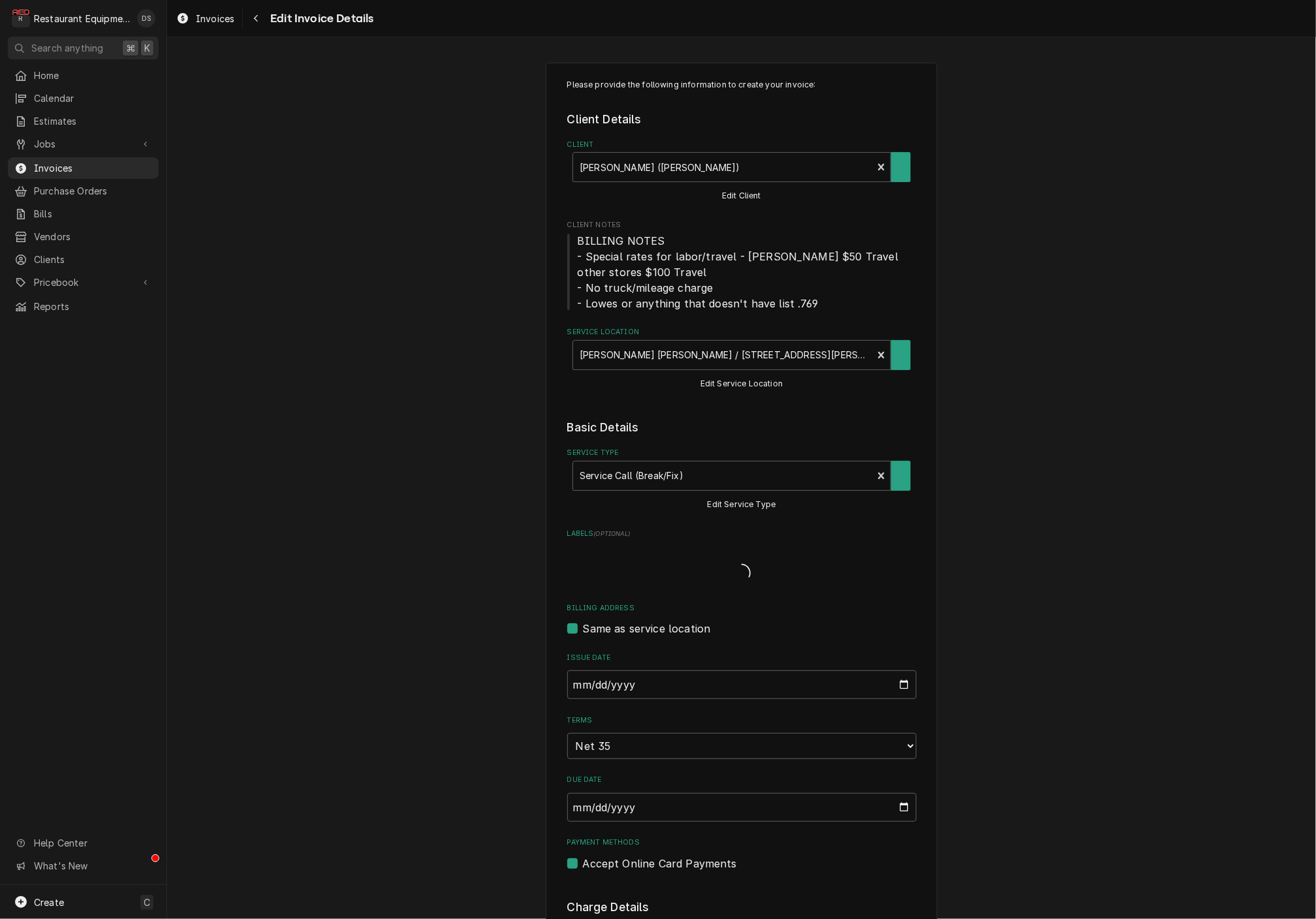
type textarea "x"
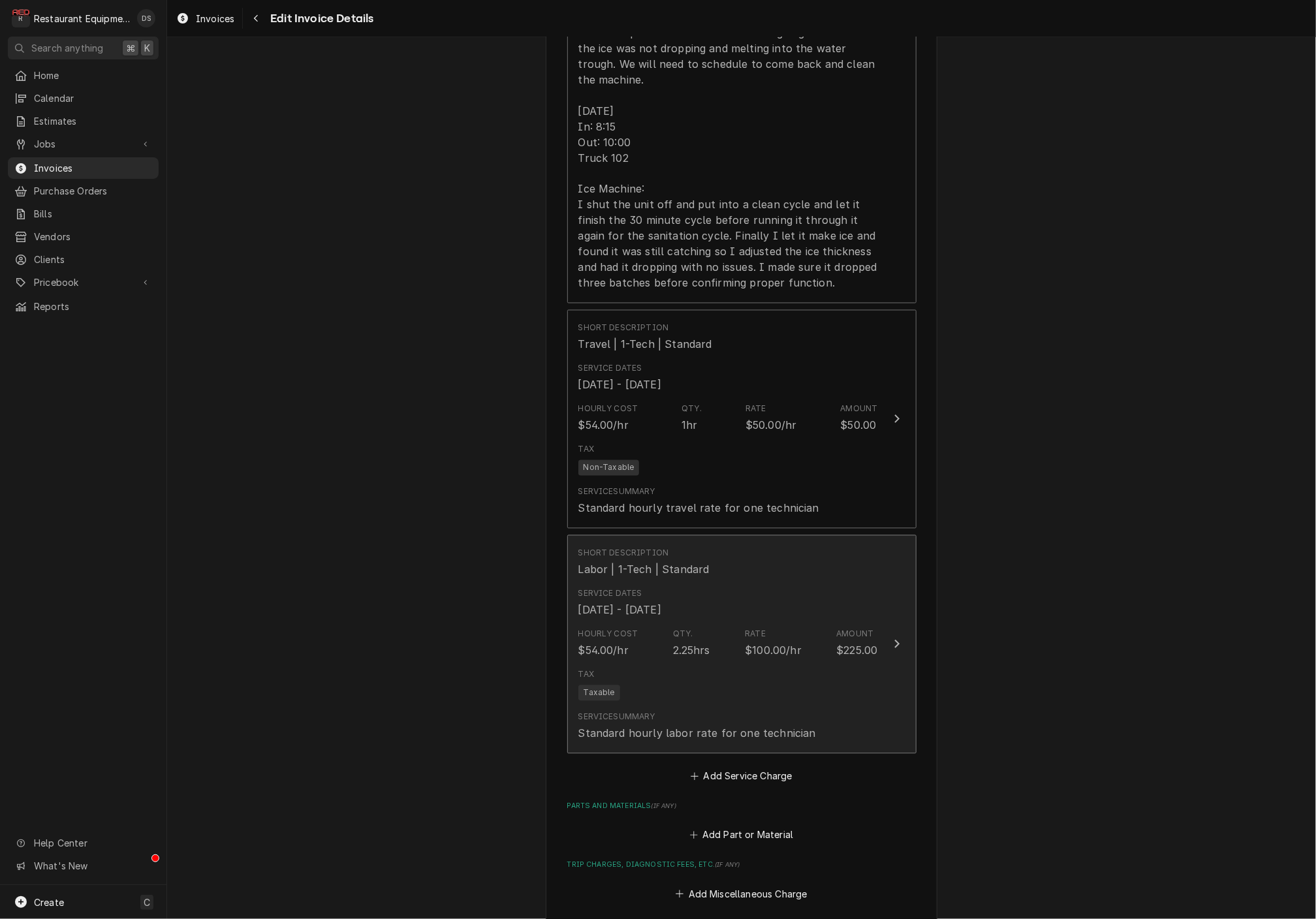
scroll to position [1272, 0]
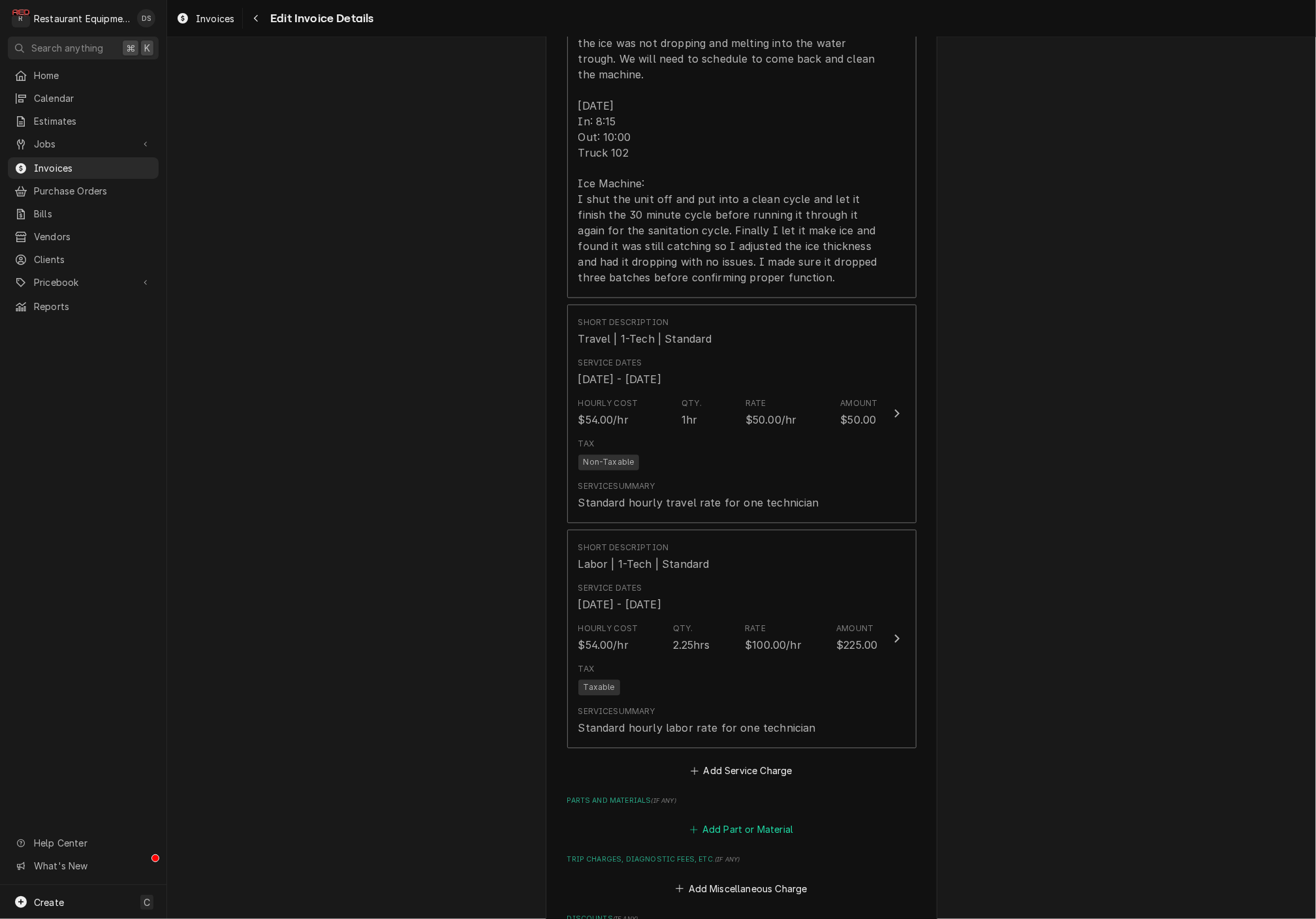
click at [747, 821] on button "Add Part or Material" at bounding box center [741, 830] width 108 height 19
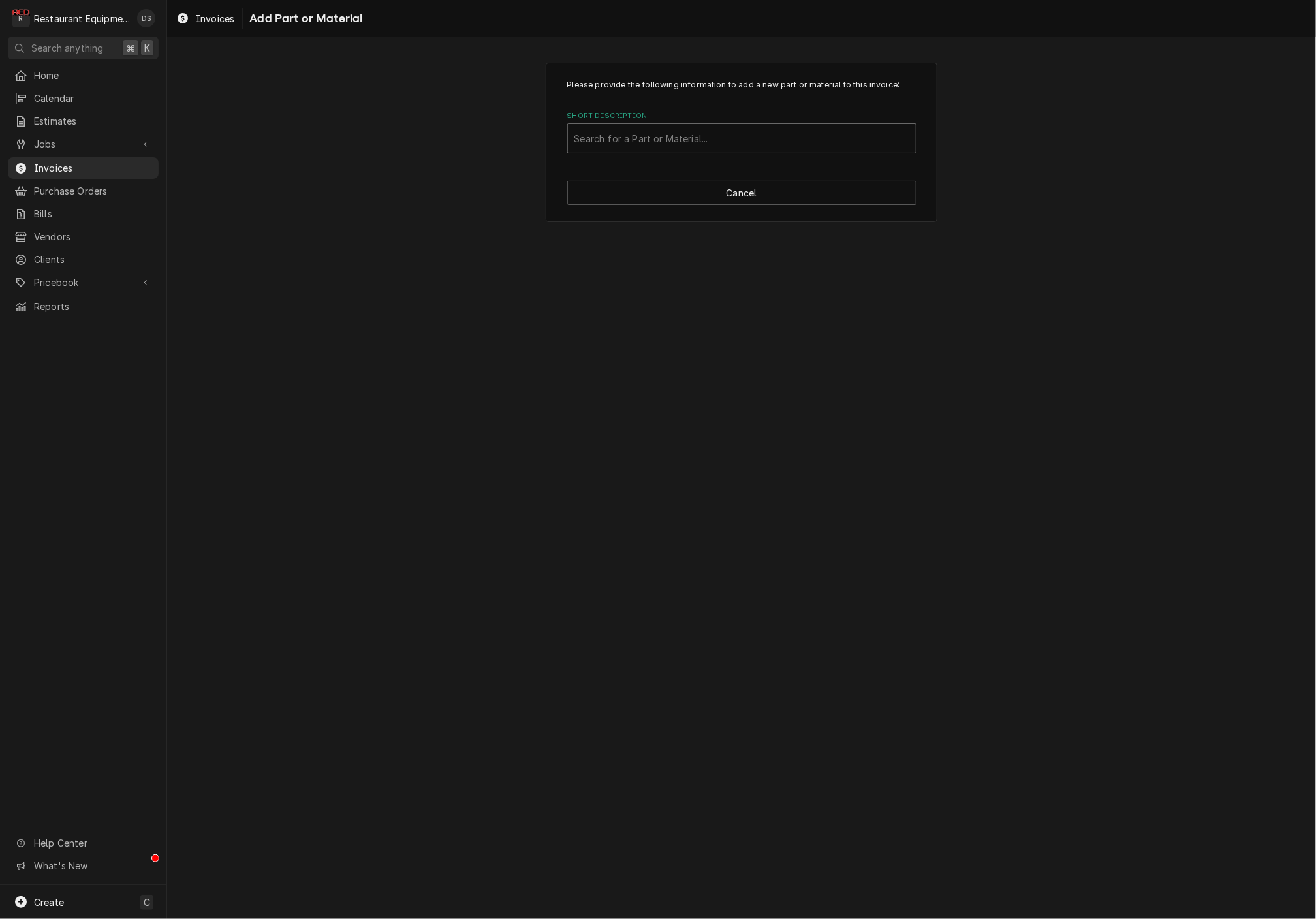
click at [684, 149] on div "Short Description" at bounding box center [742, 138] width 335 height 23
type input "Ice Machine"
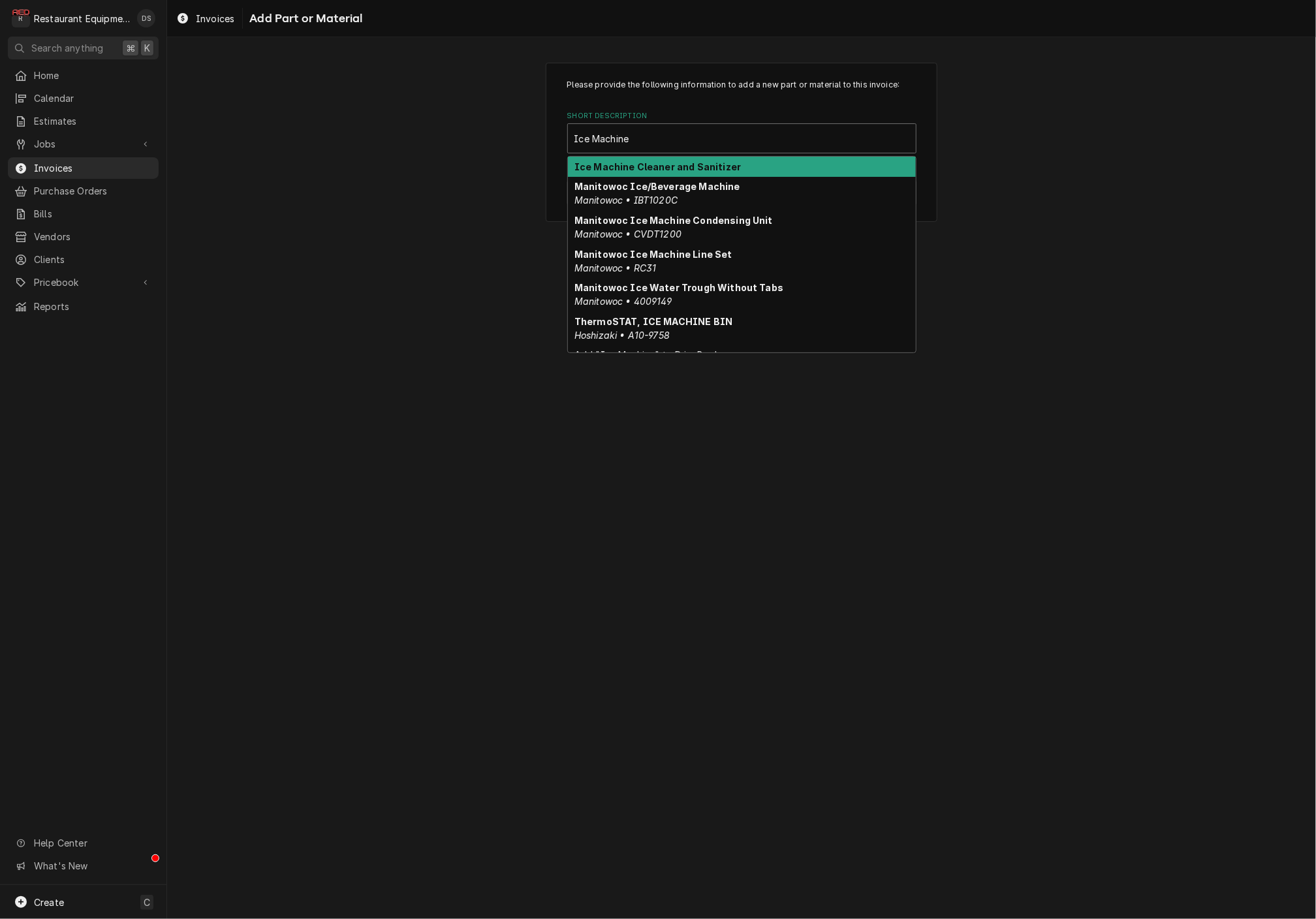
click at [691, 166] on strong "Ice Machine Cleaner and Sanitizer" at bounding box center [657, 167] width 167 height 11
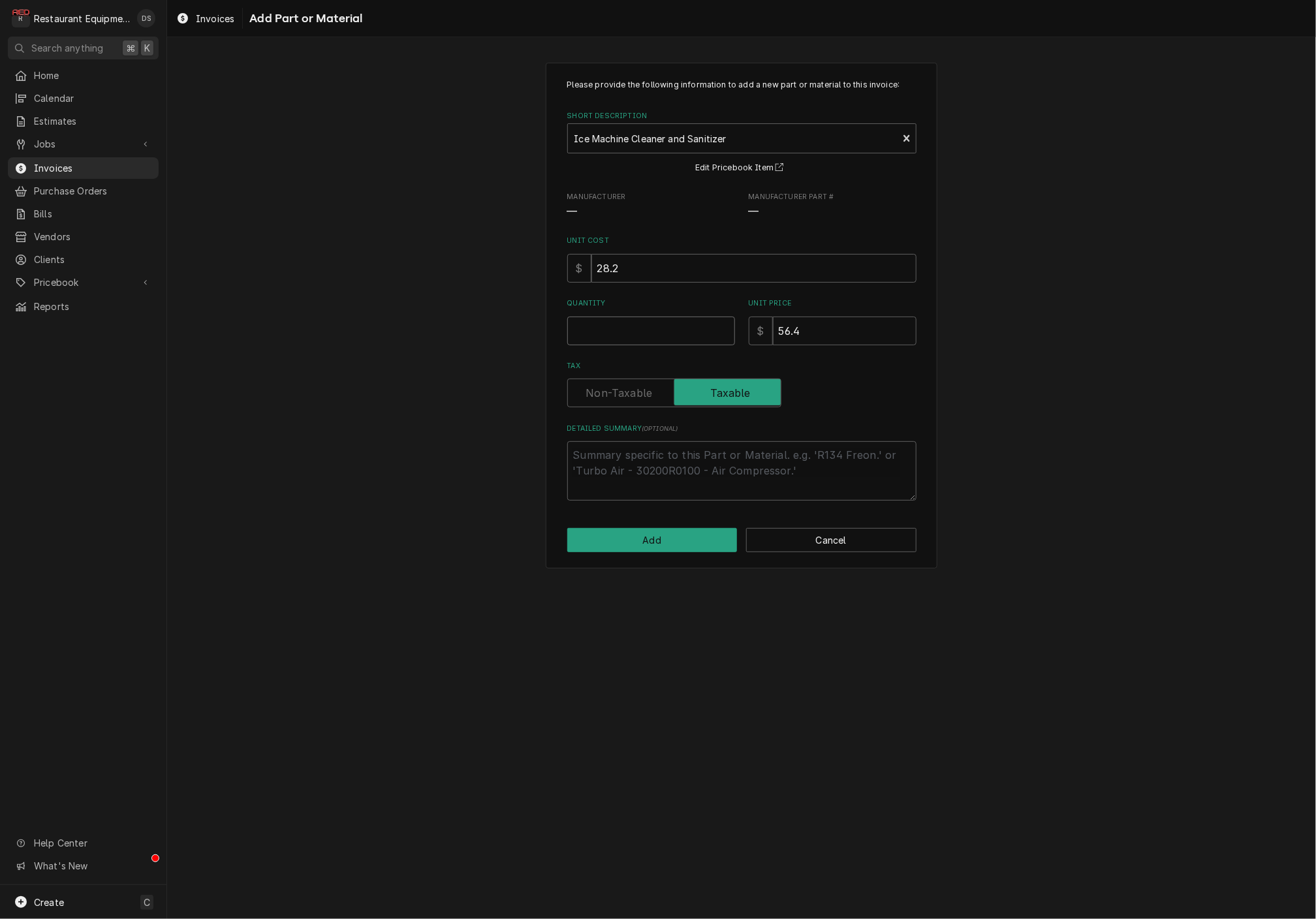
click at [660, 324] on input "Quantity" at bounding box center [651, 330] width 167 height 29
type textarea "x"
type input "1"
click at [680, 528] on button "Add" at bounding box center [653, 539] width 171 height 24
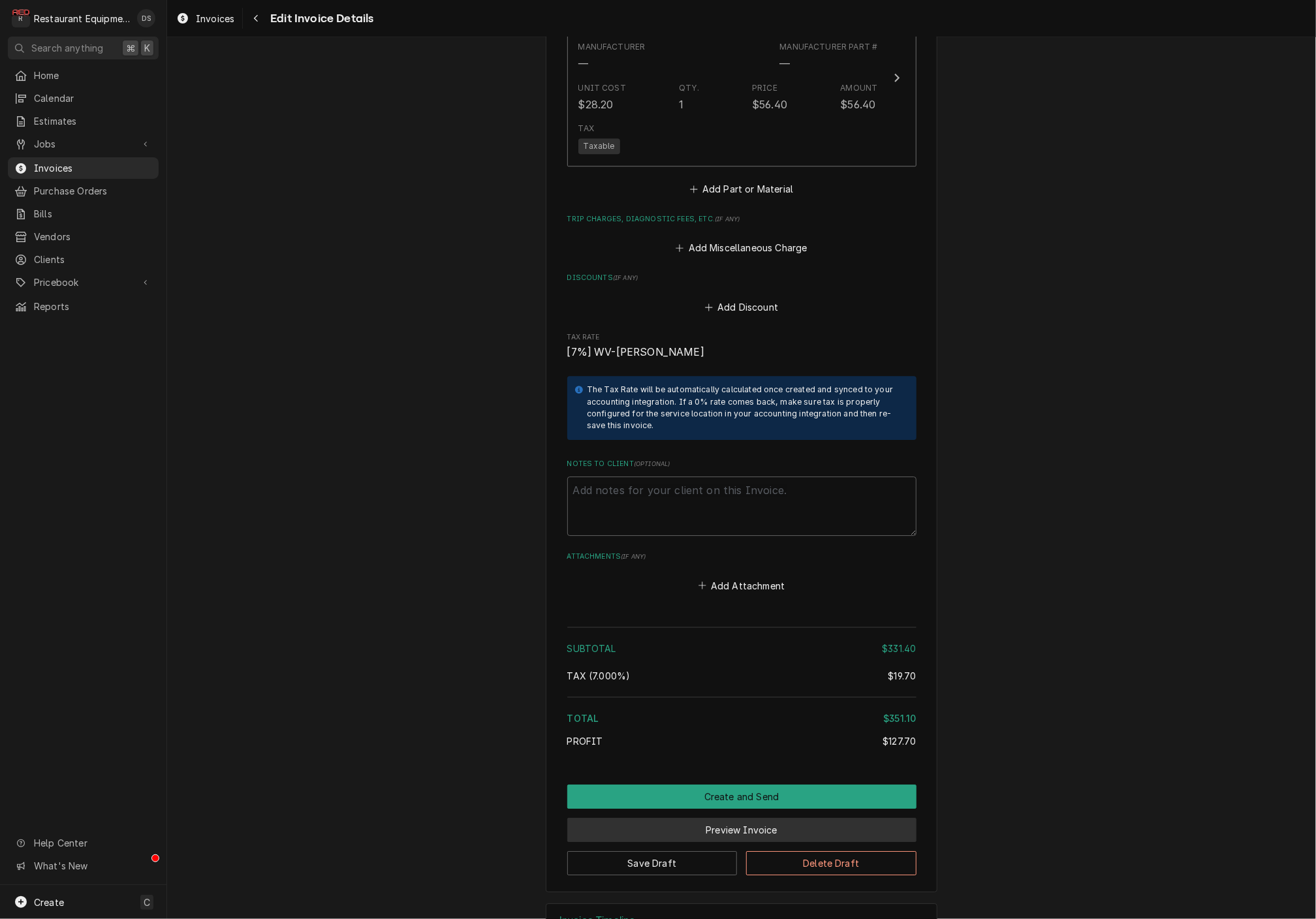
click at [749, 817] on button "Preview Invoice" at bounding box center [742, 829] width 350 height 24
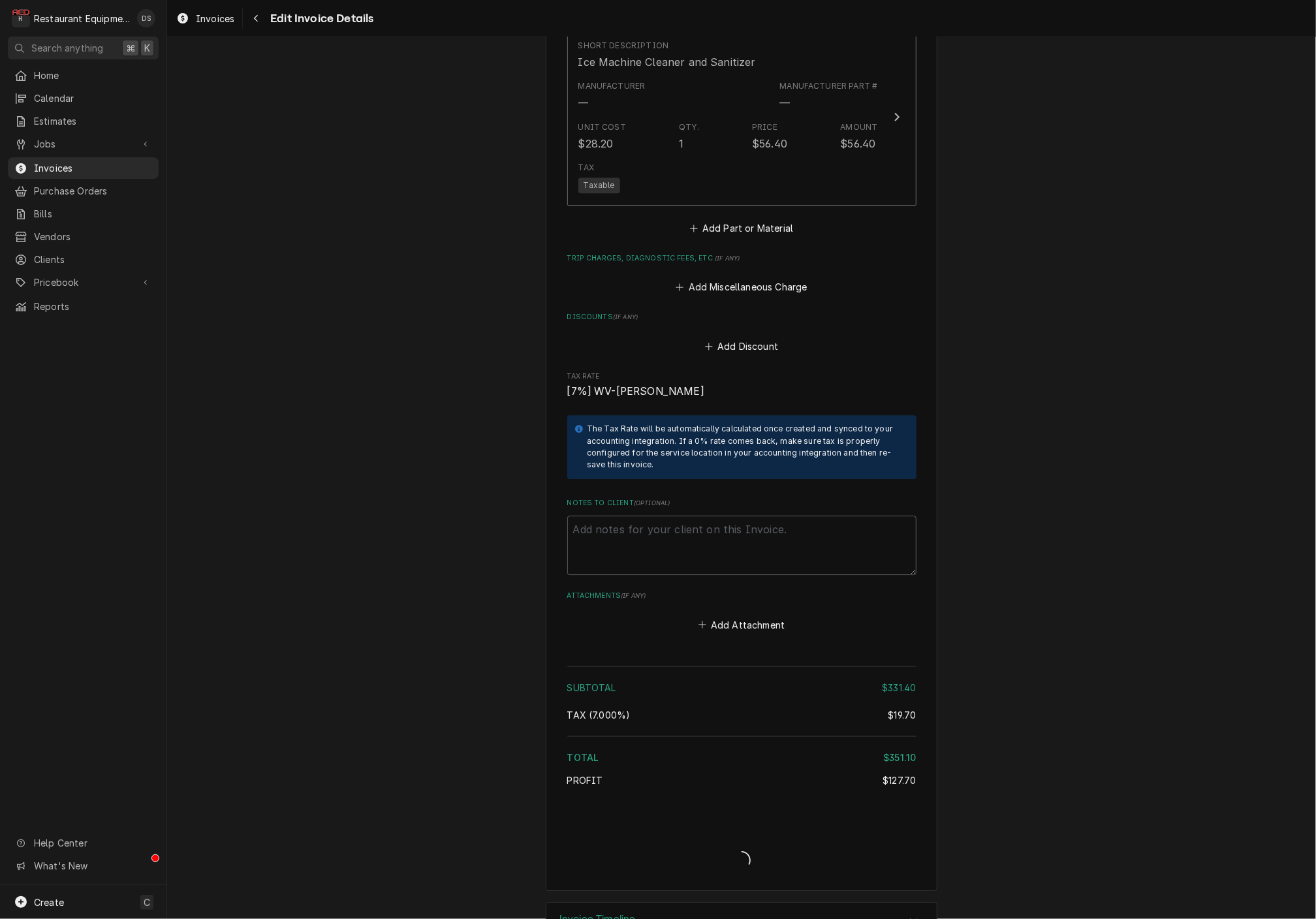
type textarea "x"
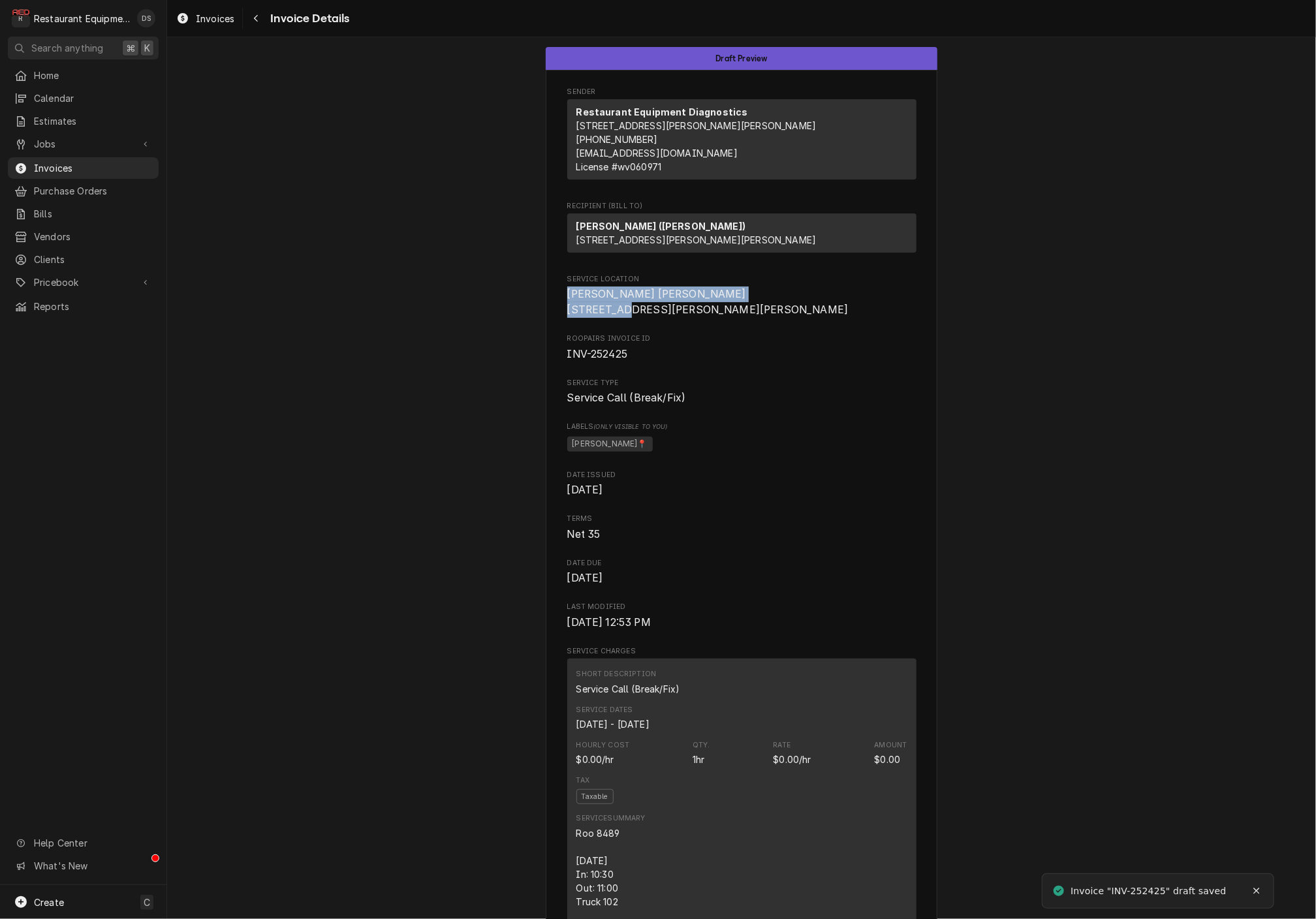
drag, startPoint x: 568, startPoint y: 312, endPoint x: 667, endPoint y: 325, distance: 99.8
click at [670, 317] on span "[PERSON_NAME] [PERSON_NAME] [STREET_ADDRESS][PERSON_NAME][PERSON_NAME]" at bounding box center [742, 302] width 350 height 31
copy span "Harper Rd Bob Evans 102 Harper Park Dr"
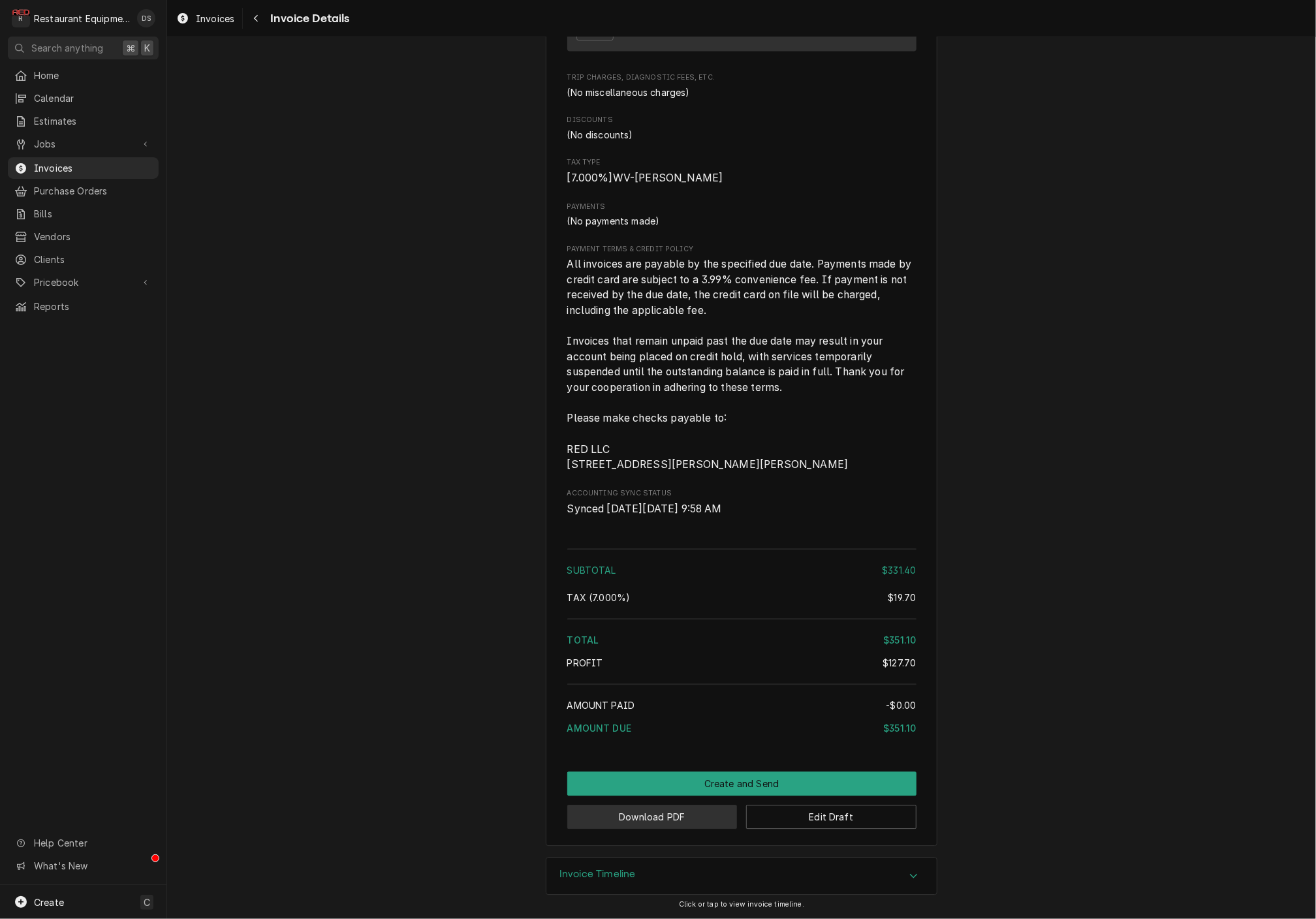
click at [711, 816] on button "Download PDF" at bounding box center [653, 816] width 171 height 24
click at [762, 783] on button "Create and Send" at bounding box center [742, 783] width 350 height 24
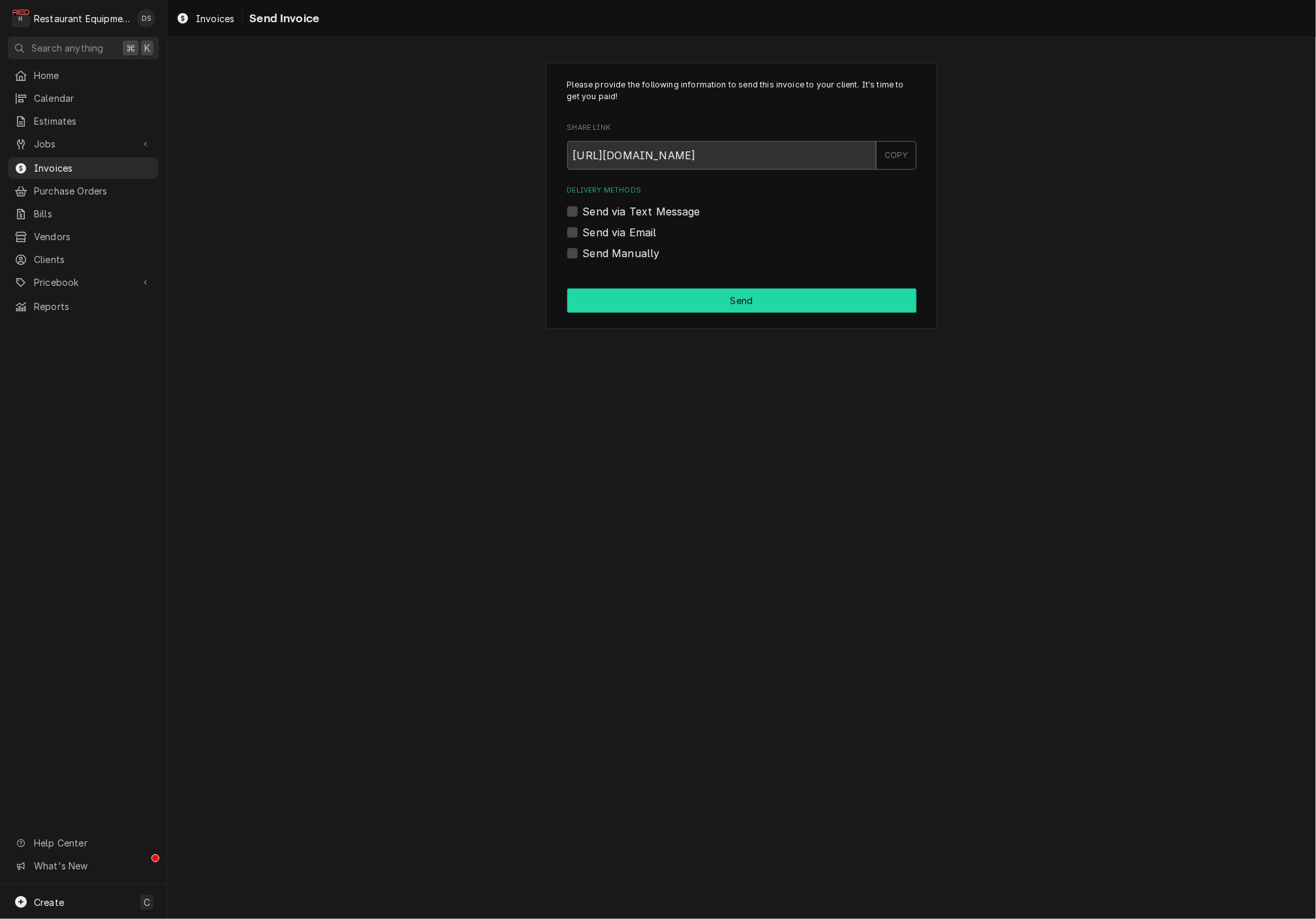
drag, startPoint x: 573, startPoint y: 250, endPoint x: 642, endPoint y: 302, distance: 86.4
click at [583, 253] on label "Send Manually" at bounding box center [621, 253] width 77 height 15
click at [583, 253] on input "Send Manually" at bounding box center [757, 260] width 350 height 29
checkbox input "true"
click at [660, 306] on button "Send" at bounding box center [742, 300] width 350 height 24
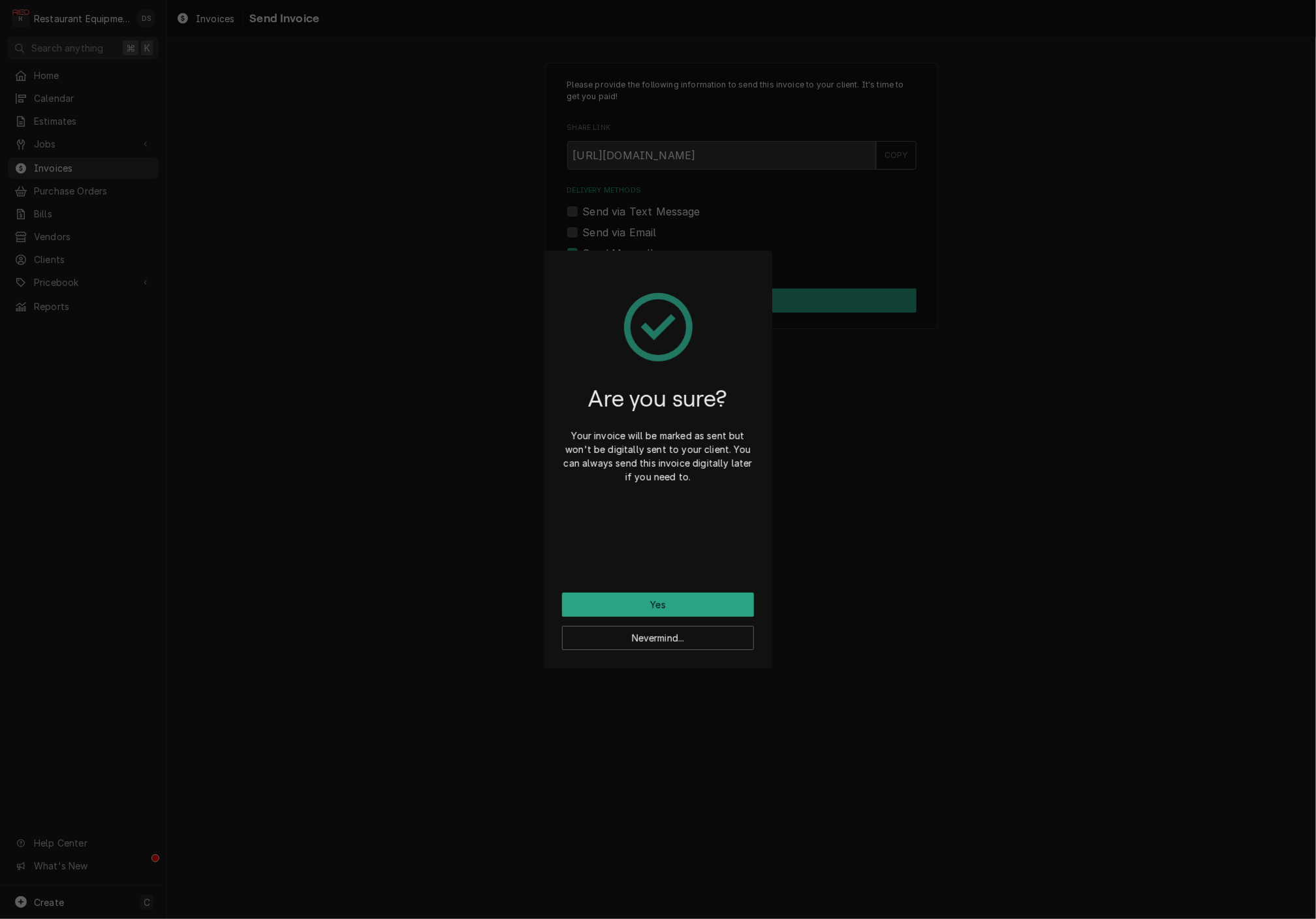
click at [697, 602] on button "Yes" at bounding box center [658, 604] width 192 height 24
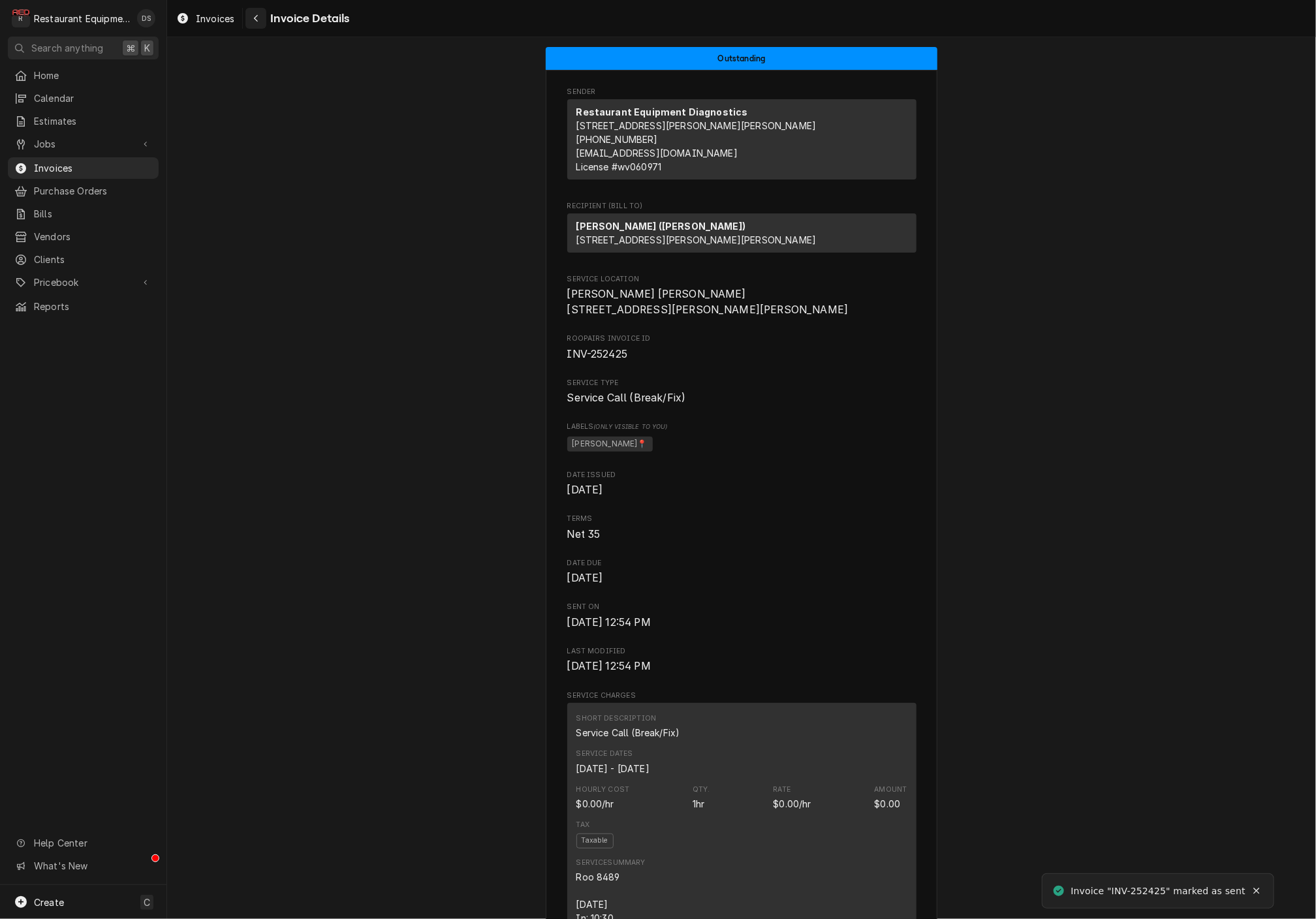
click at [256, 16] on icon "Navigate back" at bounding box center [257, 19] width 6 height 9
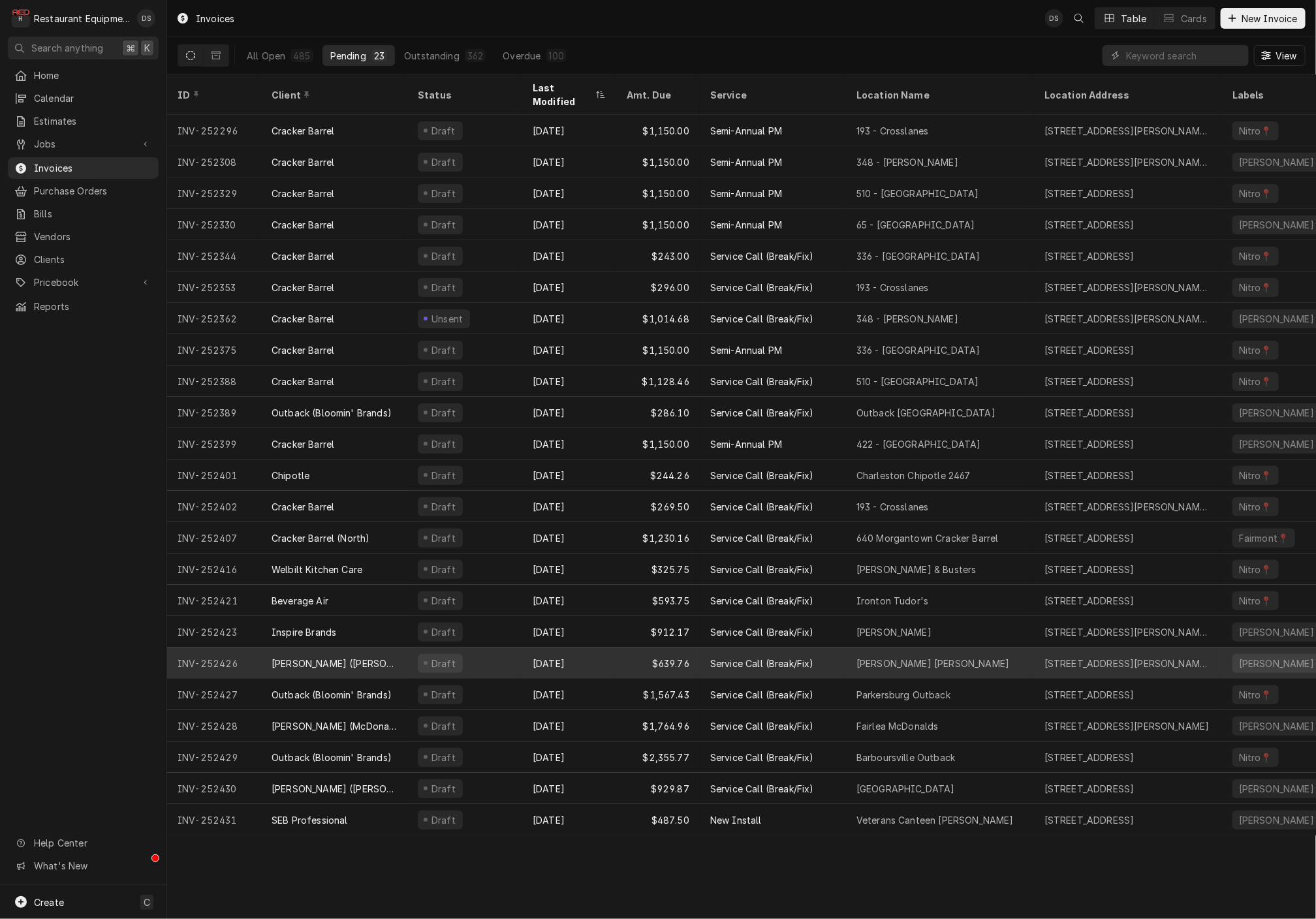
click at [512, 647] on div "Draft" at bounding box center [464, 663] width 115 height 31
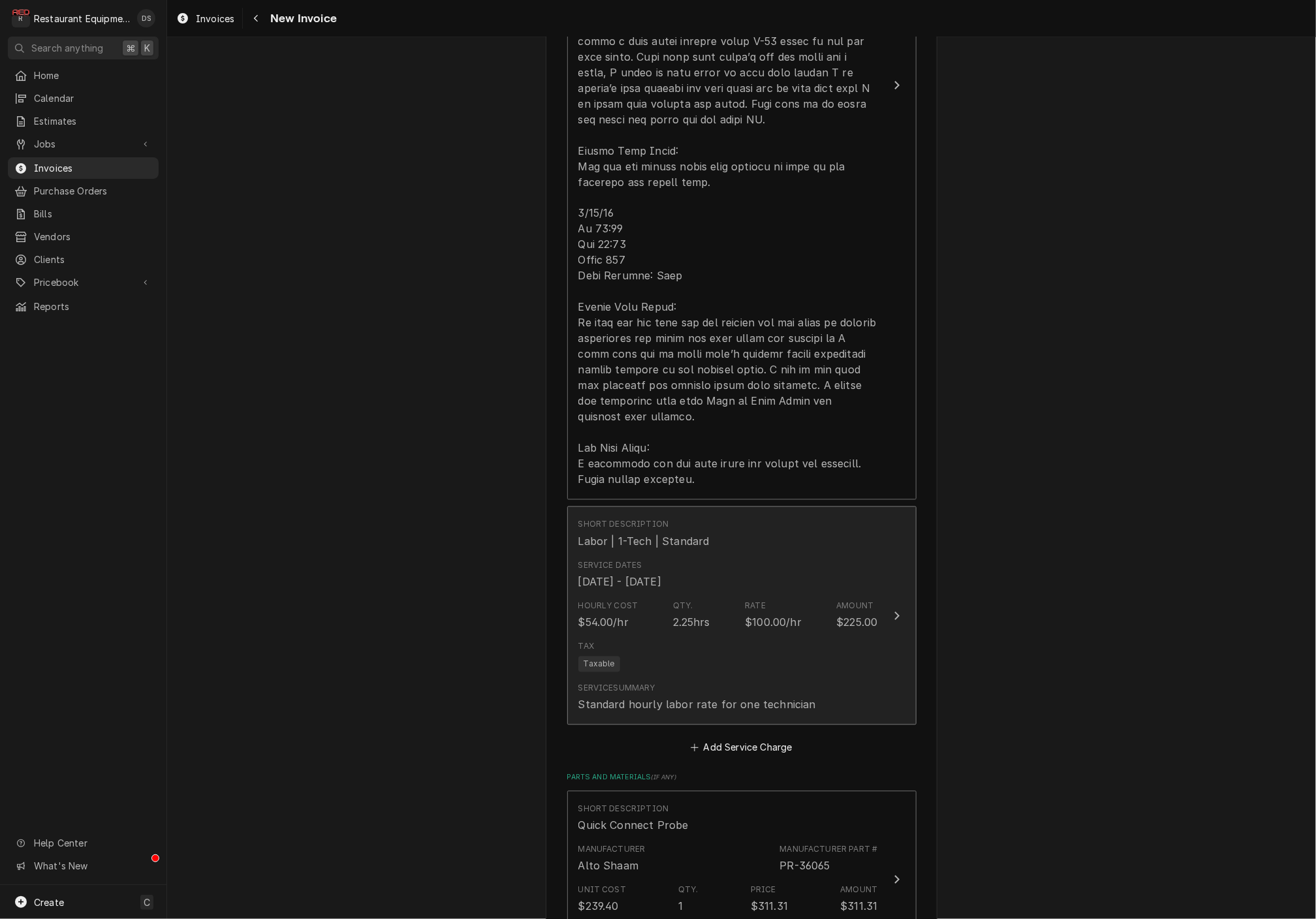
scroll to position [1251, 0]
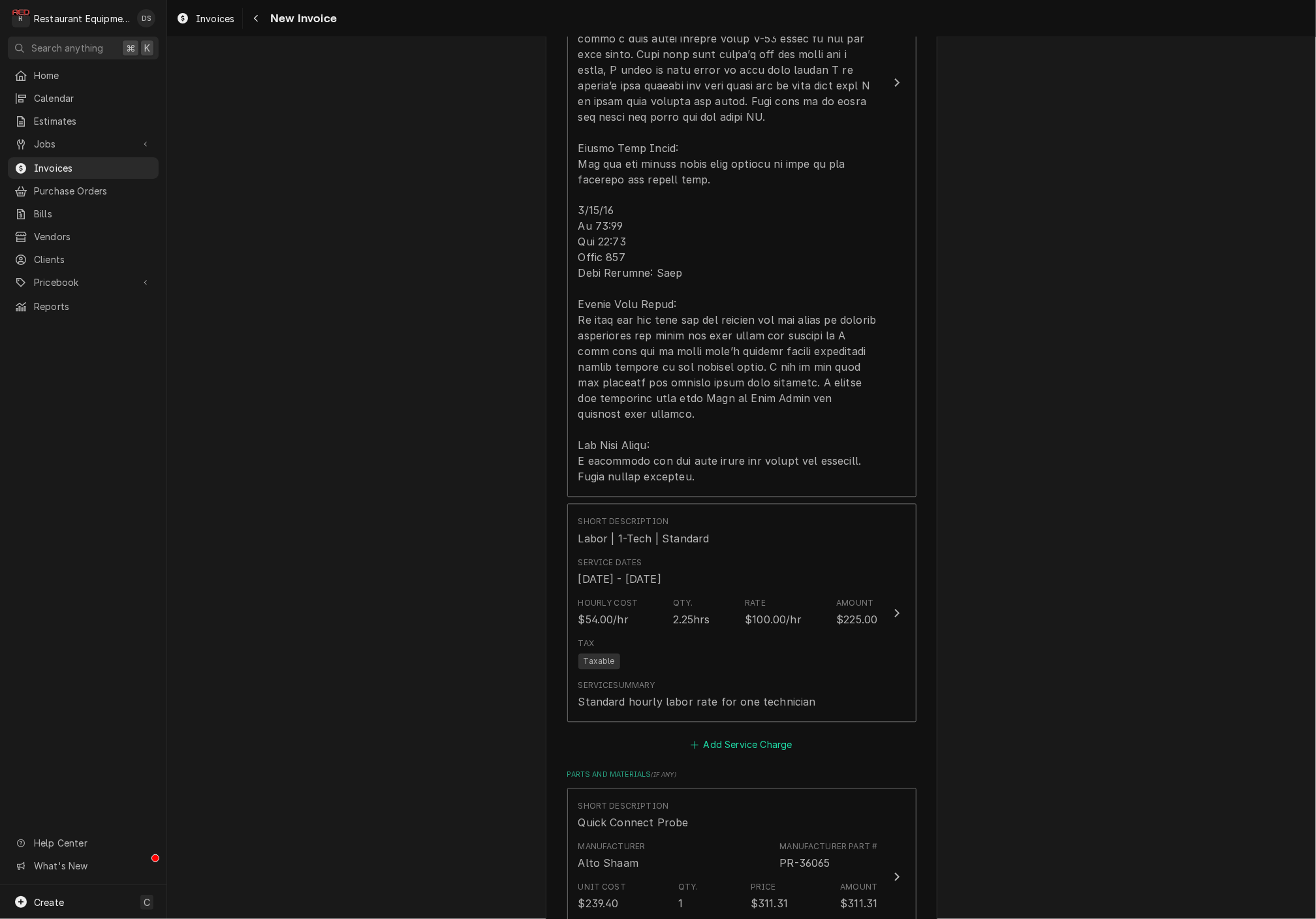
click at [727, 736] on button "Add Service Charge" at bounding box center [741, 745] width 105 height 19
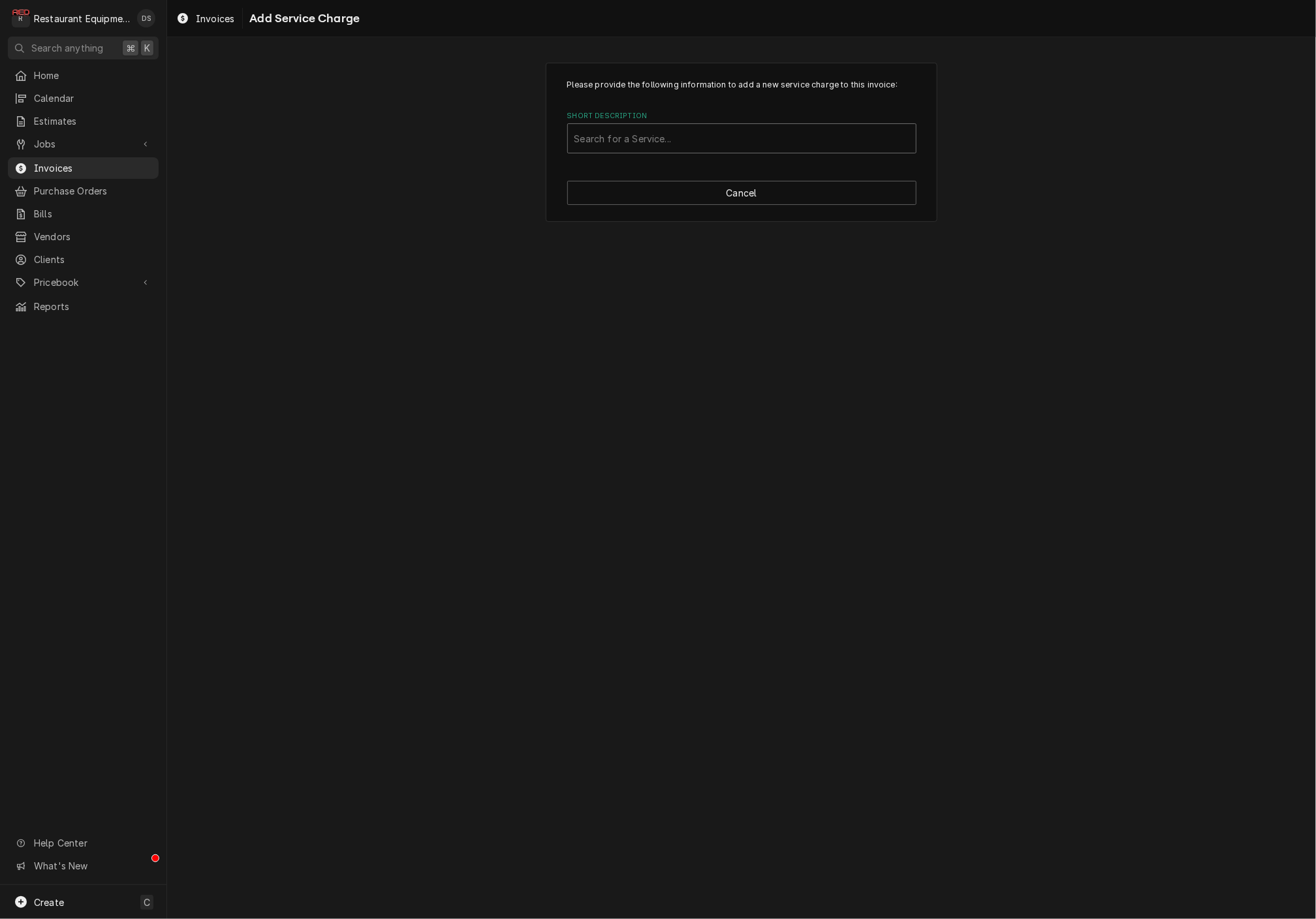
click at [647, 153] on div "Please provide the following information to add a new service charge to this in…" at bounding box center [741, 142] width 391 height 159
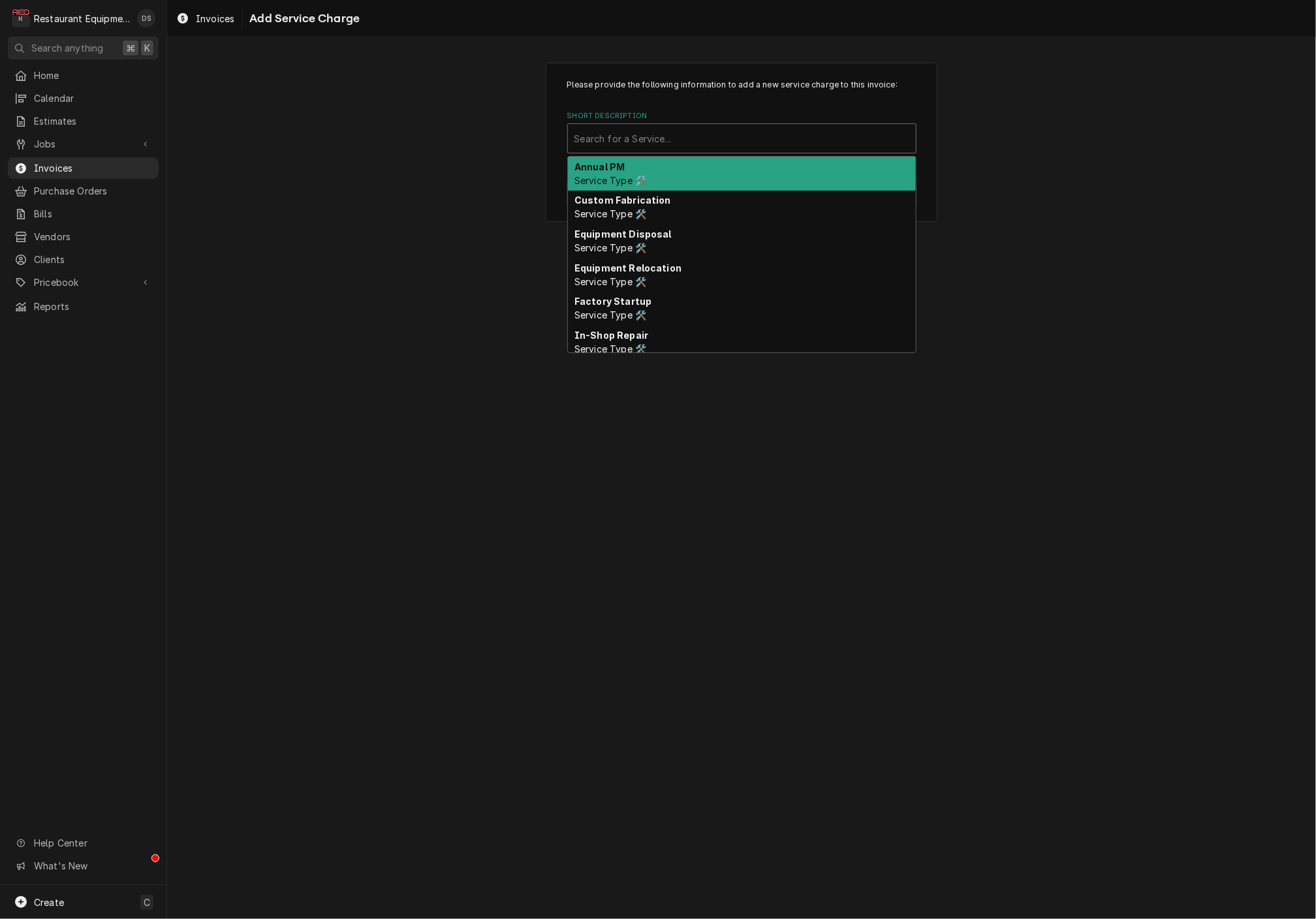
click at [636, 143] on div "Search for a Service..." at bounding box center [742, 139] width 335 height 14
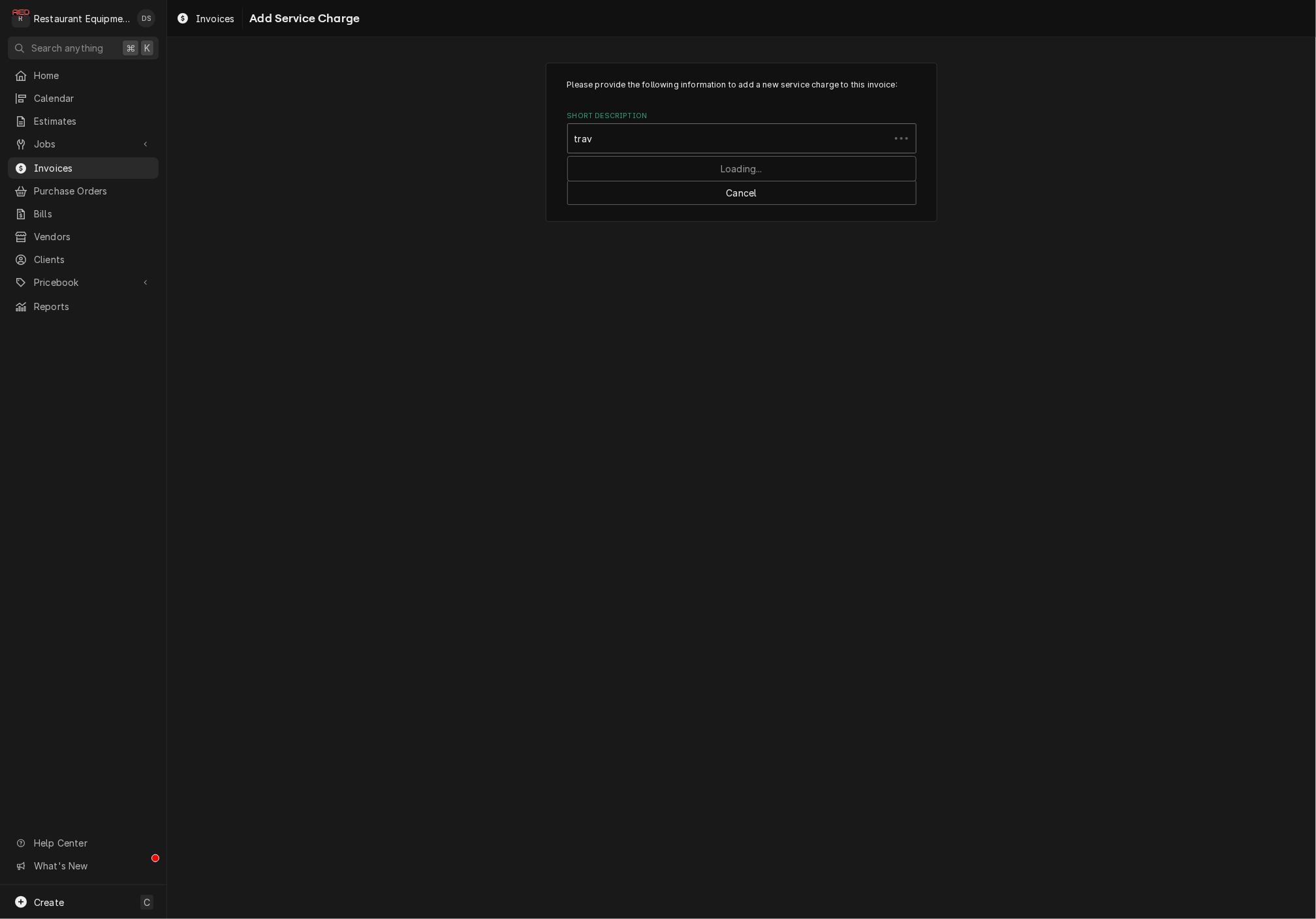
type input "trave"
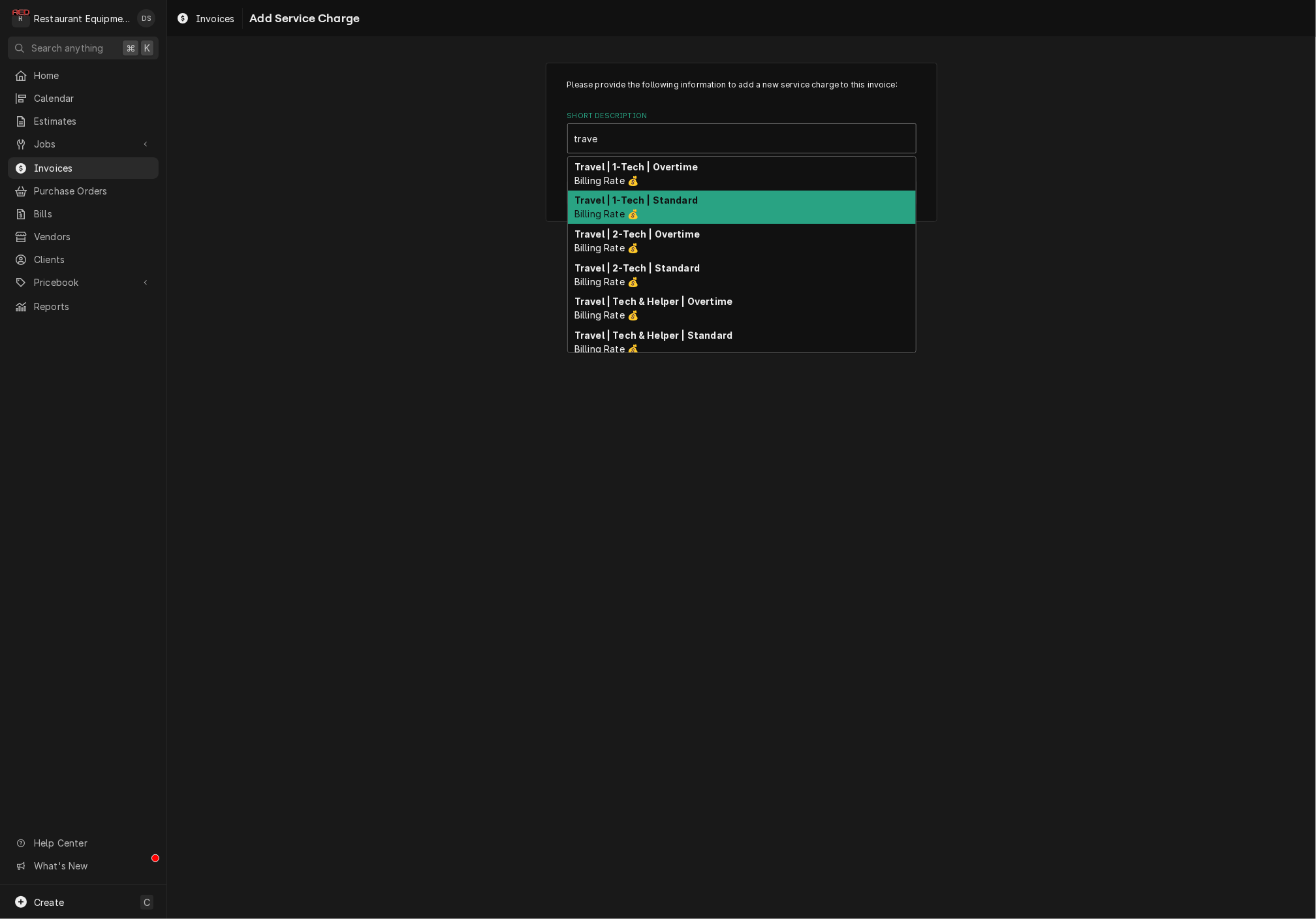
click at [642, 194] on strong "Travel | 1-Tech | Standard" at bounding box center [636, 200] width 123 height 11
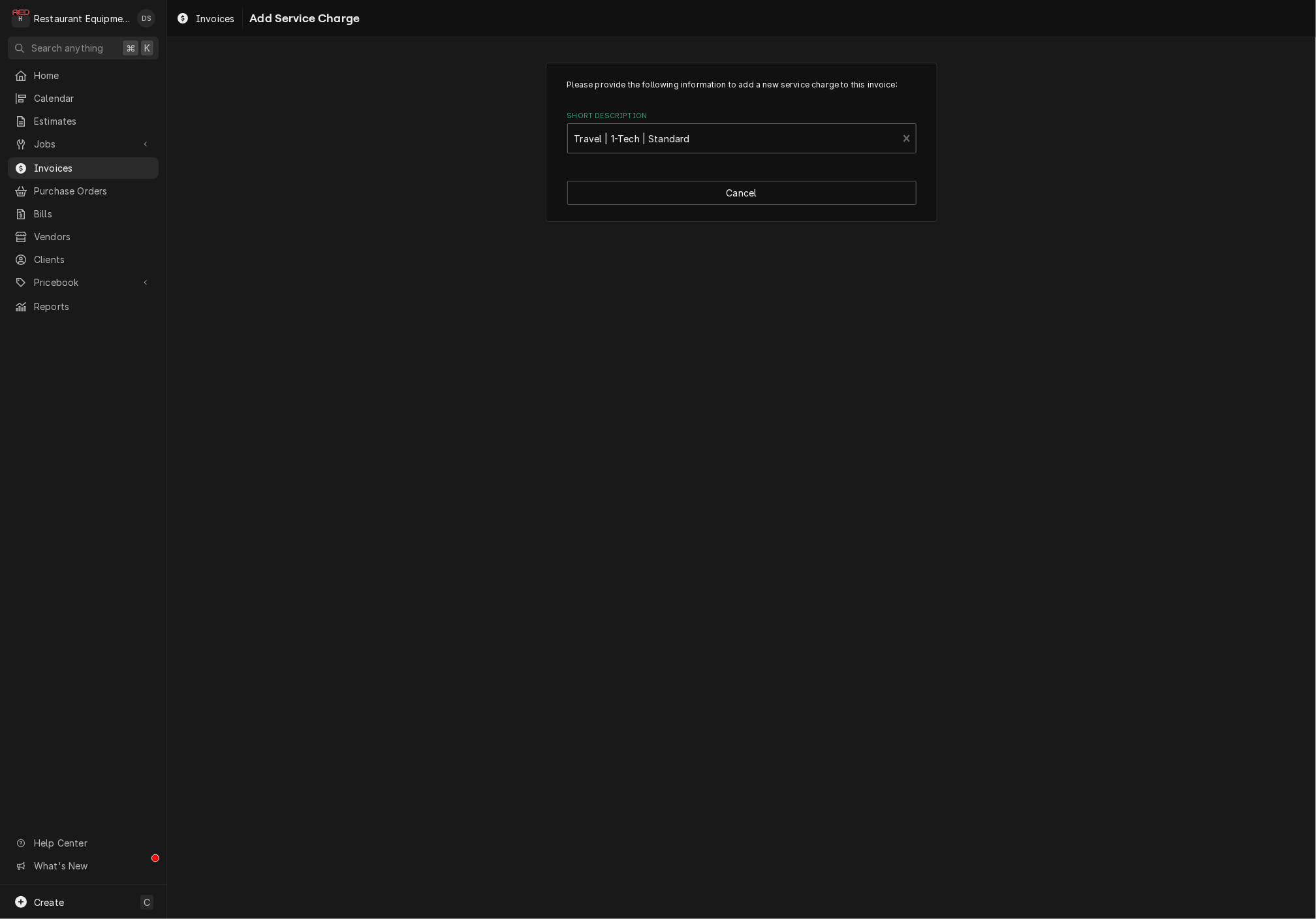
type textarea "x"
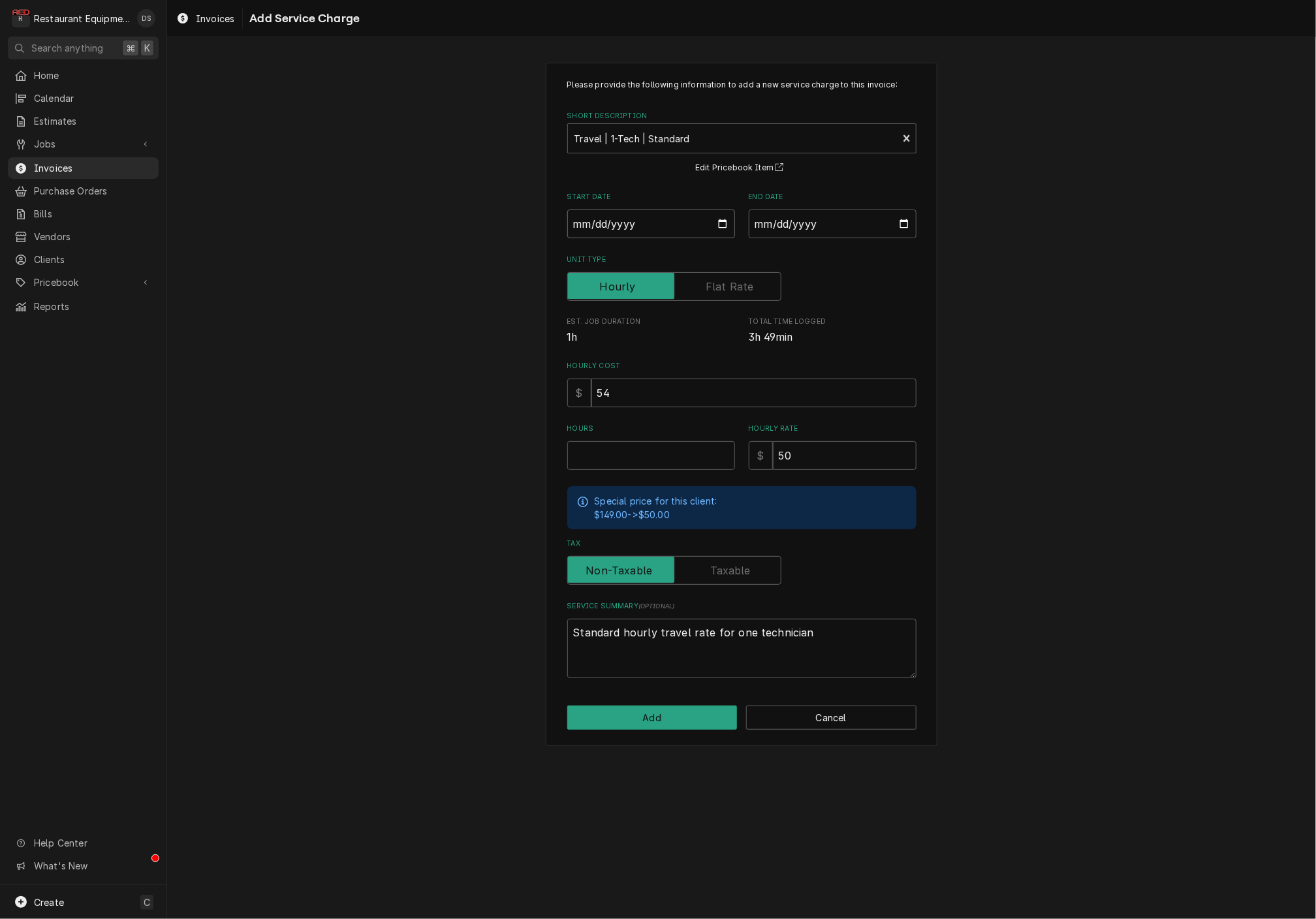
click at [642, 213] on input "Start Date" at bounding box center [651, 223] width 167 height 29
type input "2025-08-13"
type textarea "x"
click at [829, 208] on div "End Date" at bounding box center [832, 215] width 167 height 46
drag, startPoint x: 827, startPoint y: 215, endPoint x: 819, endPoint y: 229, distance: 16.1
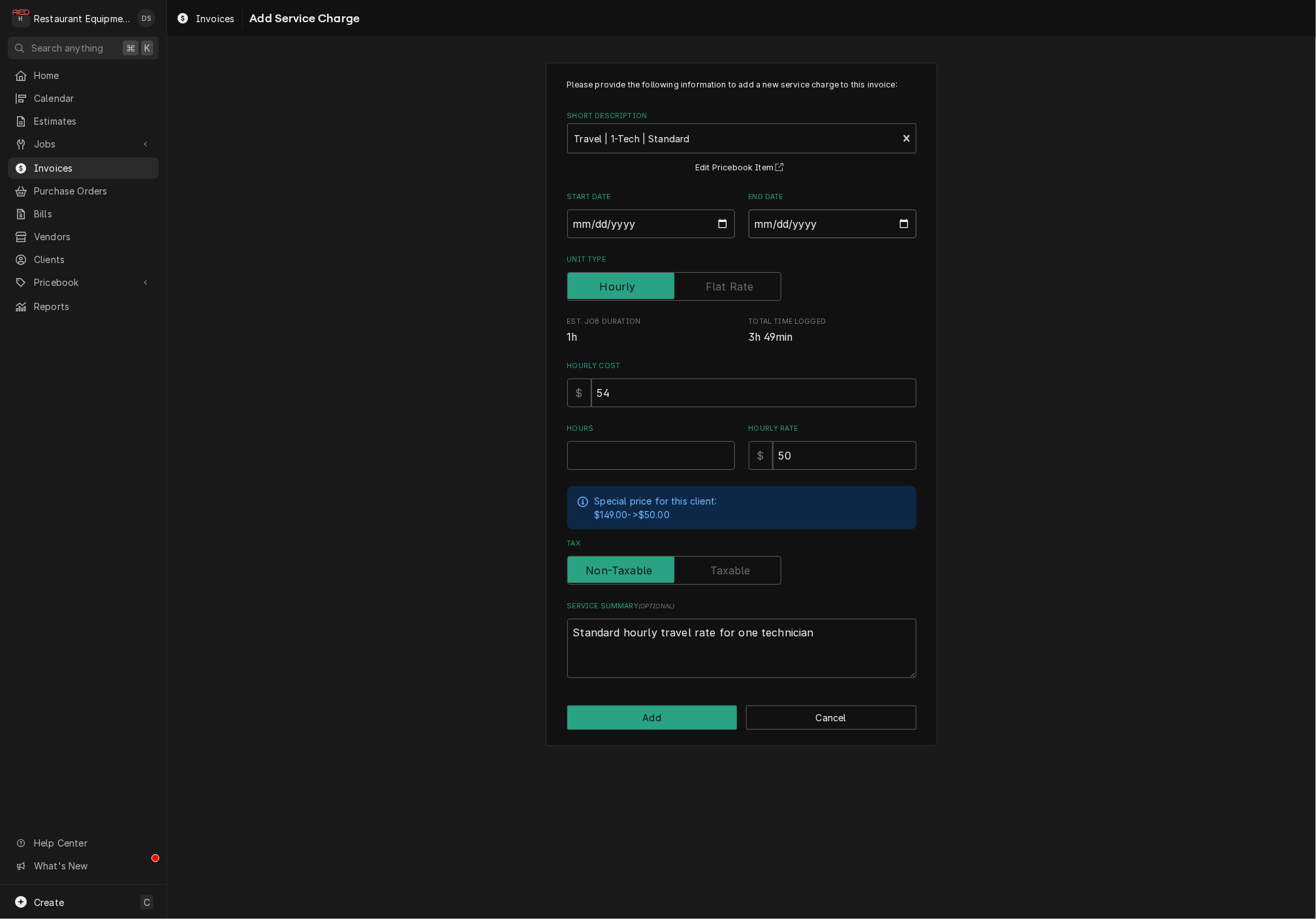
click at [827, 215] on input "End Date" at bounding box center [832, 223] width 167 height 29
type input "2025-08-13"
click at [656, 455] on input "Hours" at bounding box center [651, 455] width 167 height 29
type textarea "x"
type input "1"
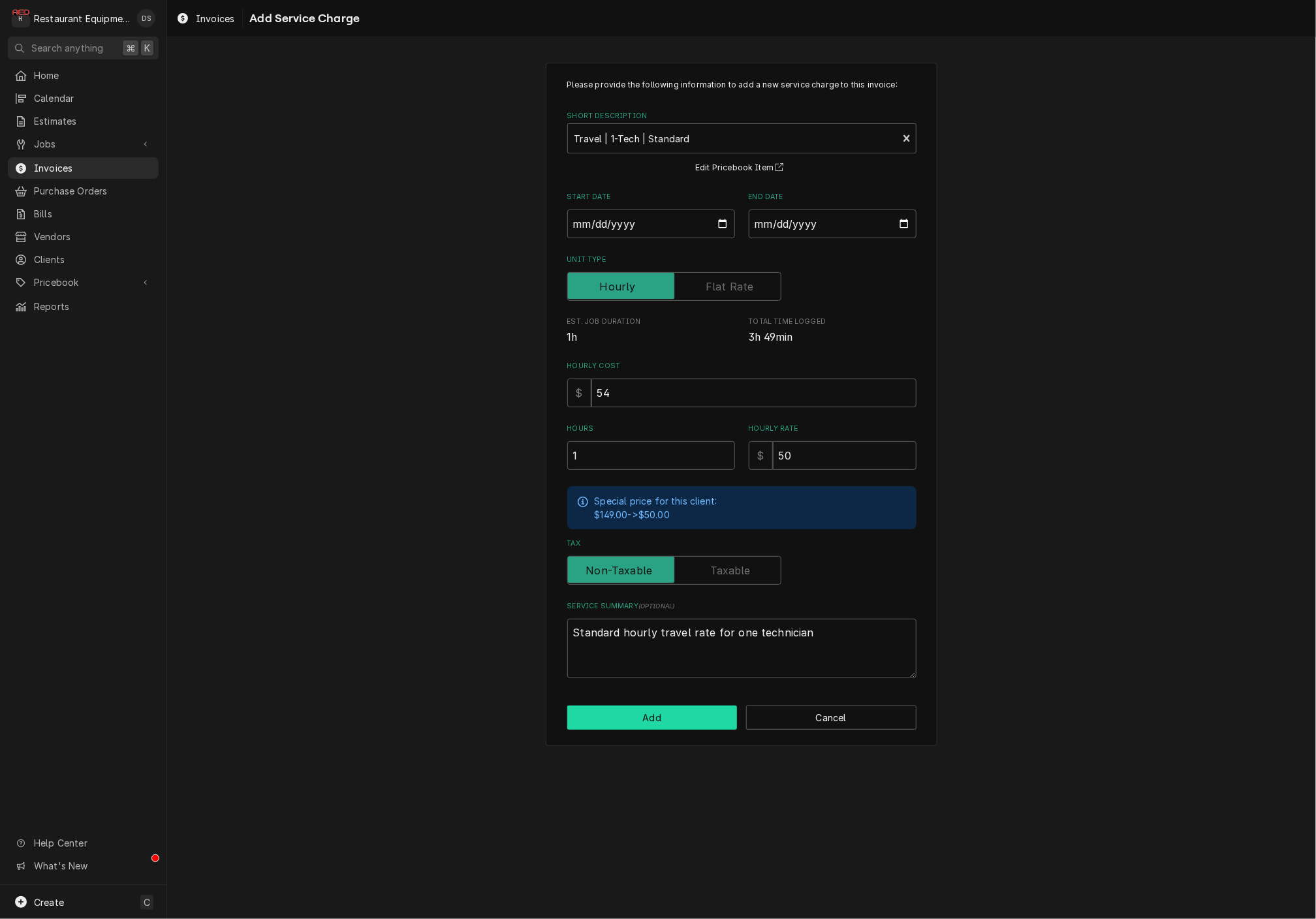
click at [654, 711] on button "Add" at bounding box center [653, 717] width 171 height 24
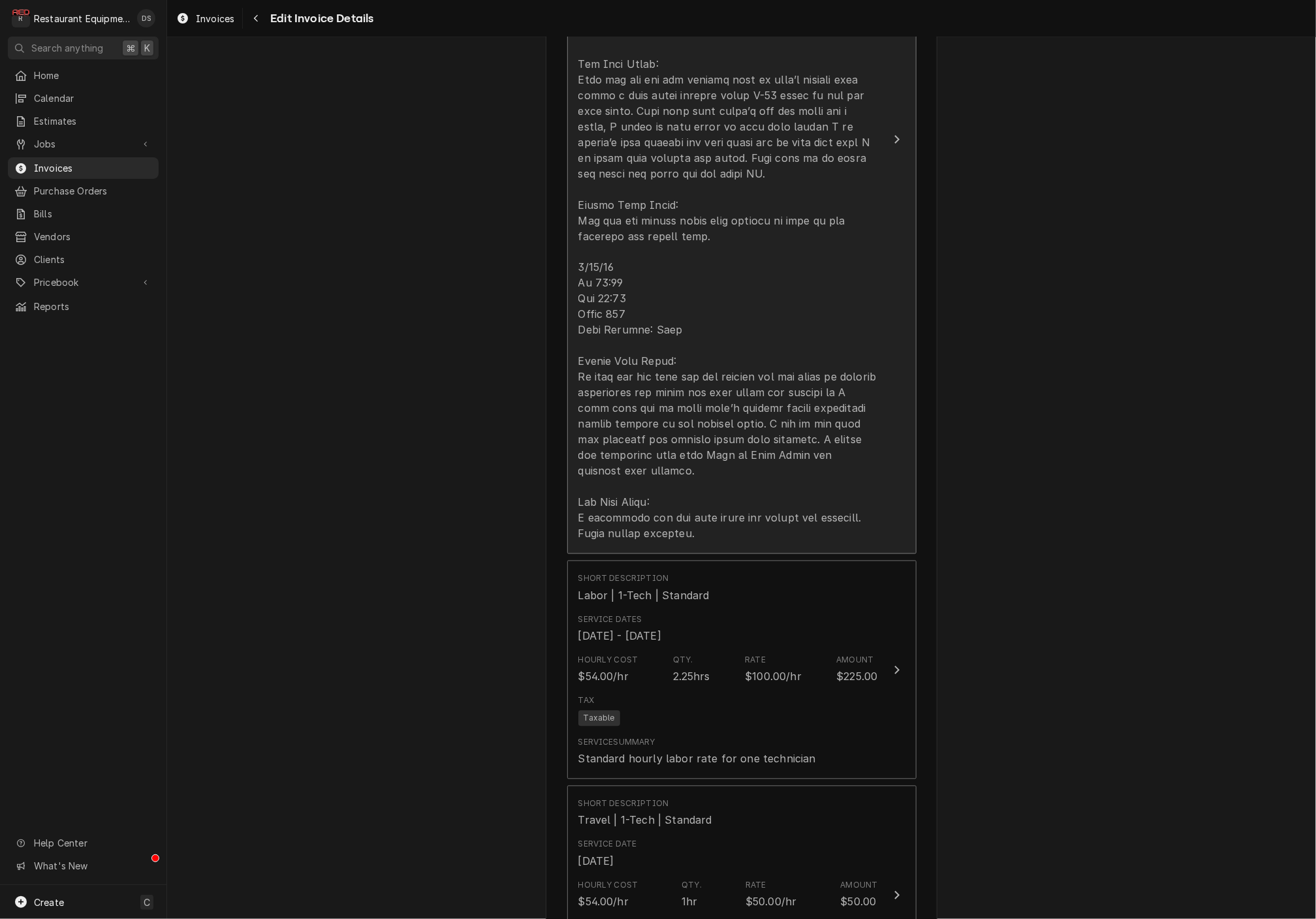
scroll to position [1138, 0]
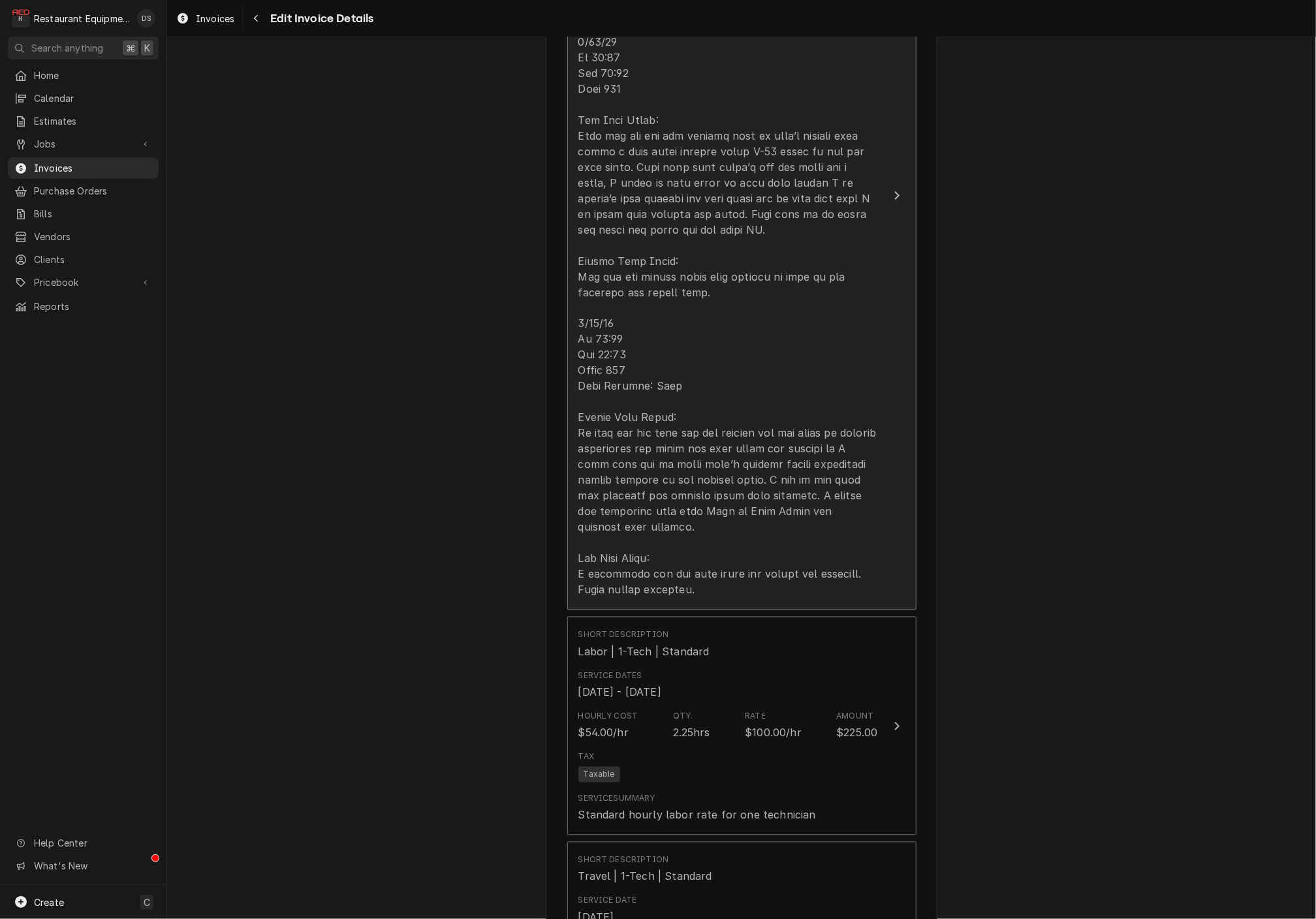
click at [713, 476] on div "Update Line Item" at bounding box center [728, 284] width 300 height 626
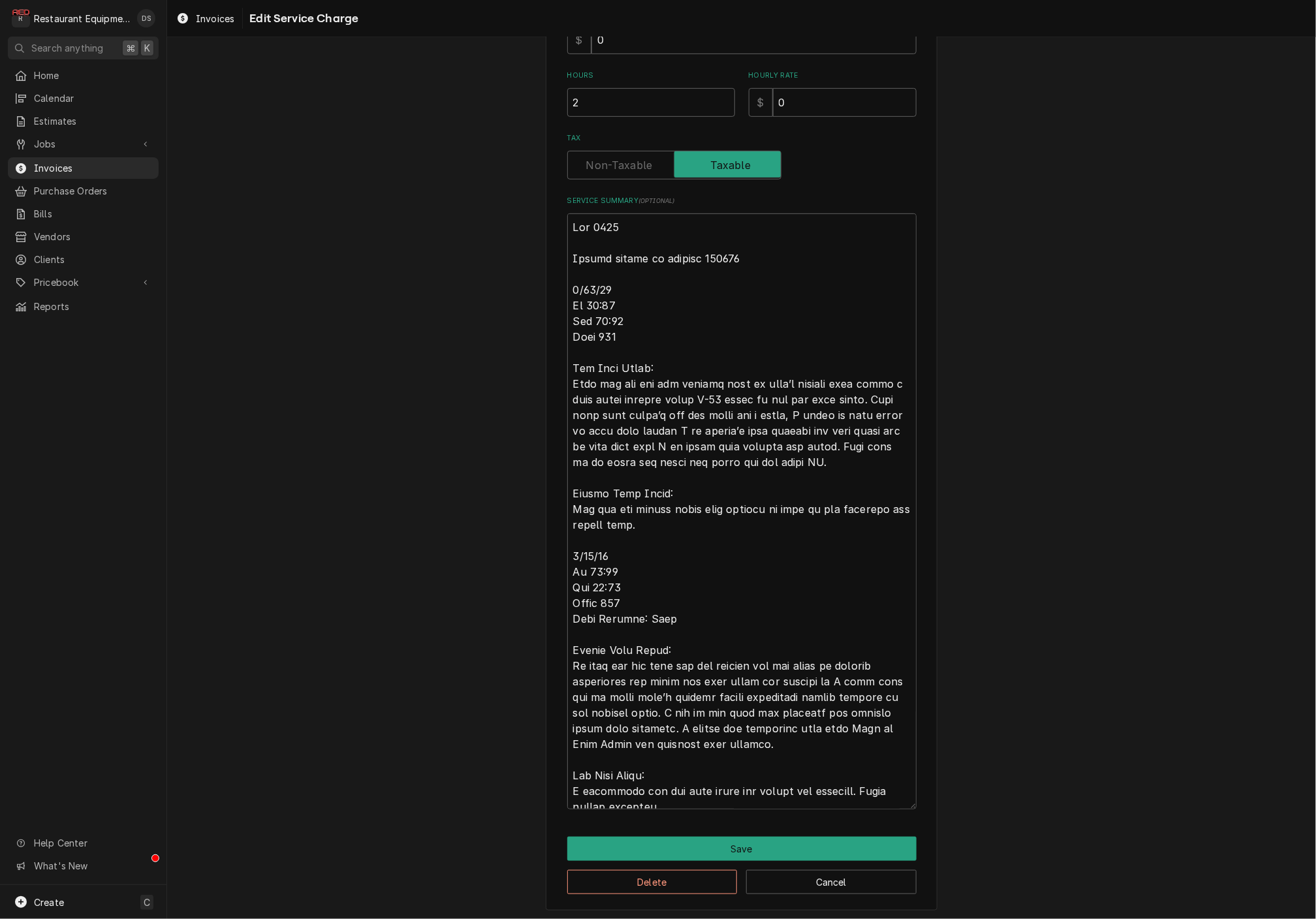
scroll to position [353, 0]
click at [763, 730] on textarea "Service Summary ( optional )" at bounding box center [742, 511] width 350 height 595
type textarea "x"
type textarea "Roo 8489 Travel billed on invoice 252425 8/12/25 In 11:00 Out 11:30 Tuck 102 To…"
type textarea "x"
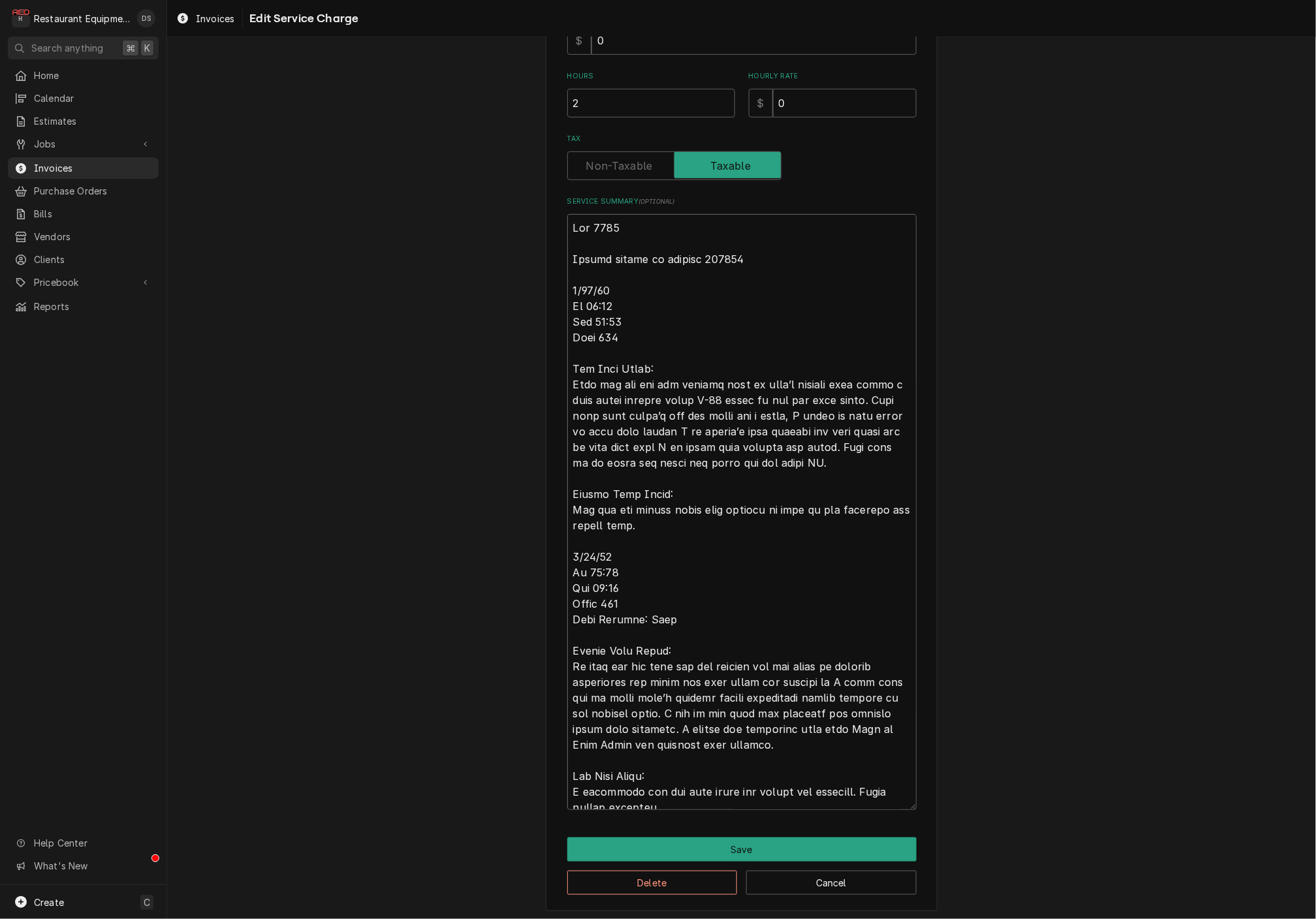
type textarea "Roo 8489 Travel billed on invoice 252425 8/12/25 In 11:00 Out 11:30 Tuck 102 To…"
type textarea "x"
type textarea "Roo 8489 Travel billed on invoice 252425 8/12/25 In 11:00 Out 11:30 Tuck 102 To…"
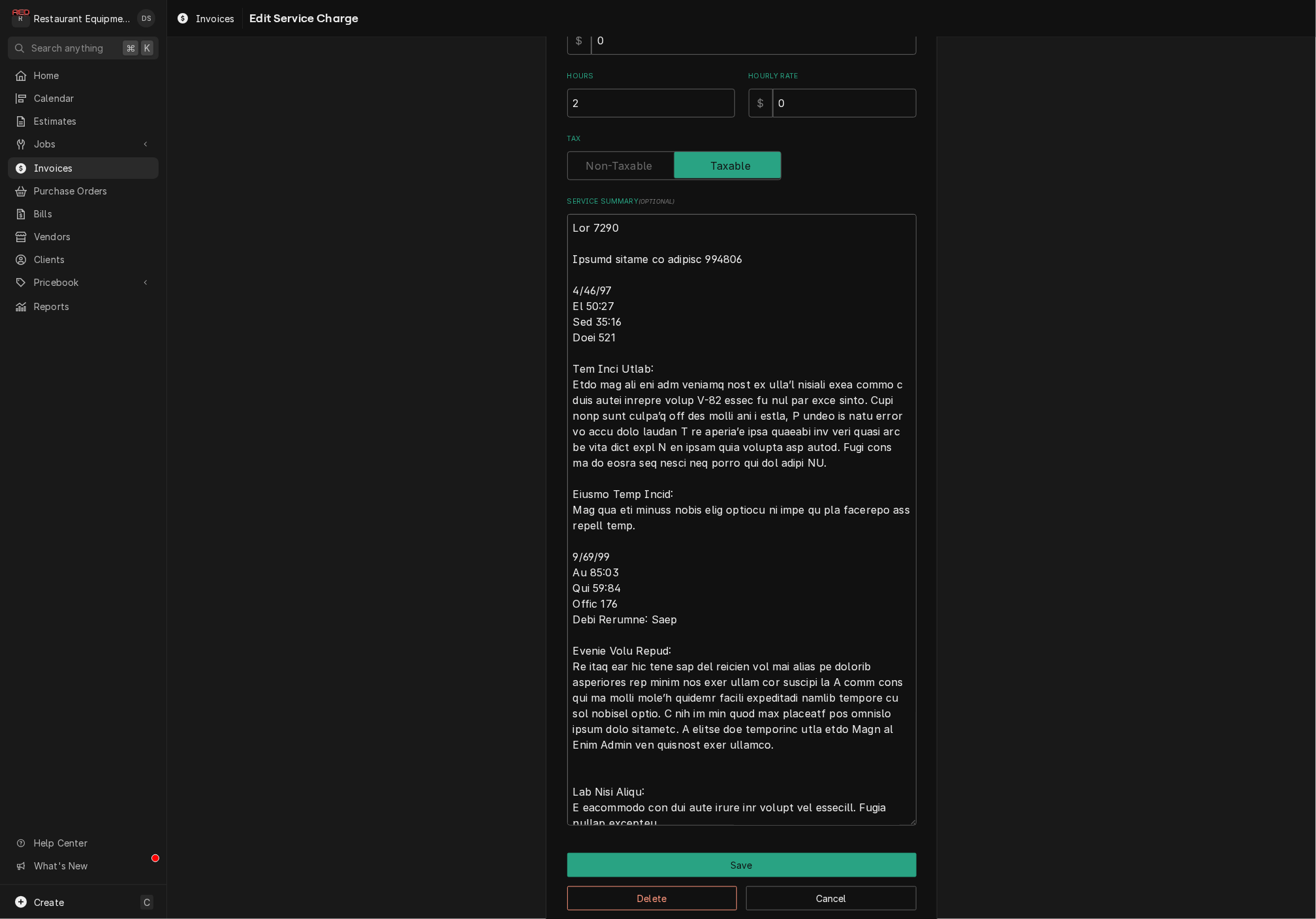
type textarea "x"
type textarea "Roo 8489 Travel billed on invoice 252425 8/12/25 In 11:00 Out 11:30 Tuck 102 To…"
type textarea "x"
type textarea "Roo 8489 Travel billed on invoice 252425 8/12/25 In 11:00 Out 11:30 Tuck 102 To…"
type textarea "x"
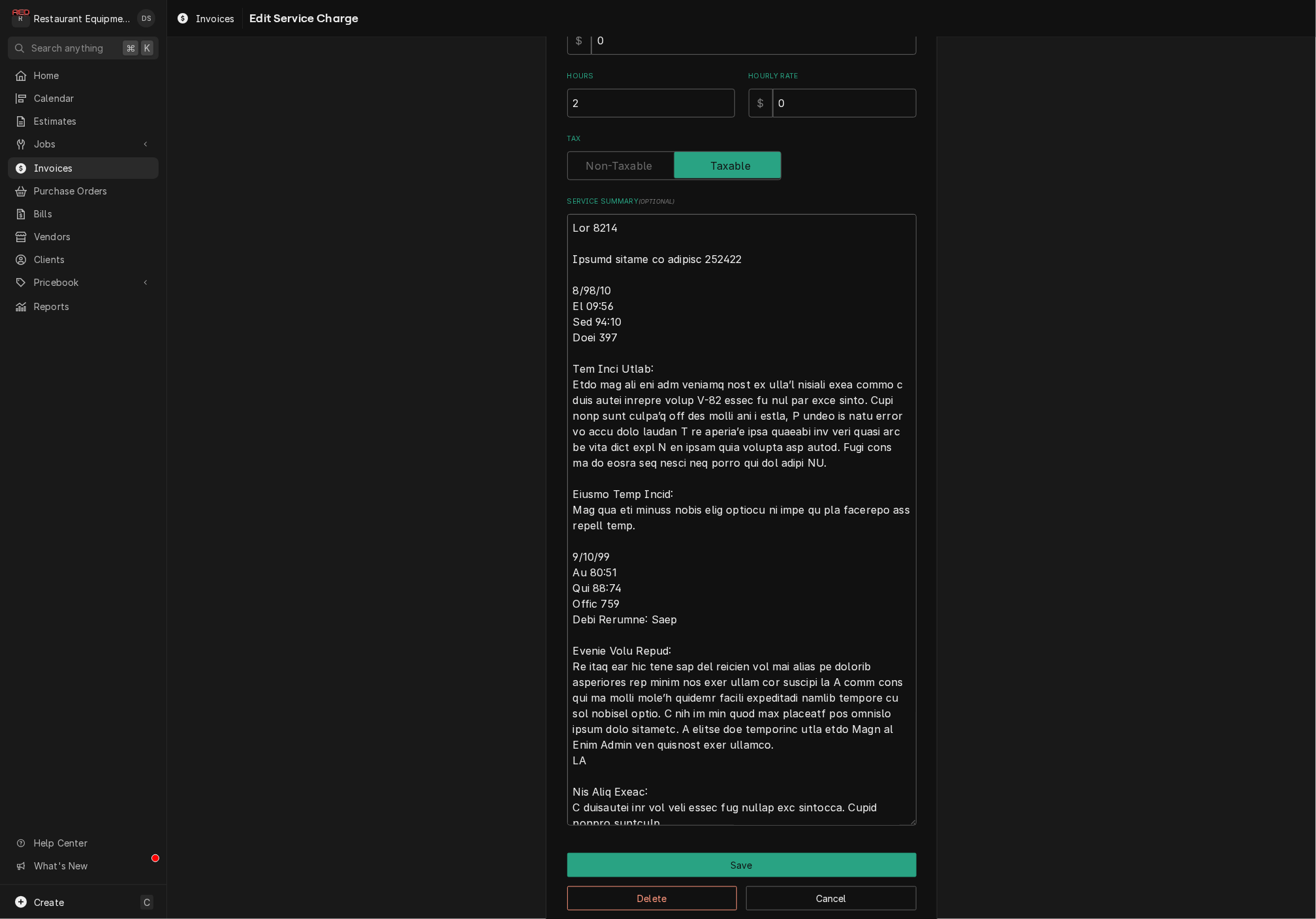
type textarea "Roo 8489 Travel billed on invoice 252425 8/12/25 In 11:00 Out 11:30 Tuck 102 To…"
type textarea "x"
type textarea "Roo 8489 Travel billed on invoice 252425 8/12/25 In 11:00 Out 11:30 Tuck 102 To…"
type textarea "x"
type textarea "Roo 8489 Travel billed on invoice 252425 8/12/25 In 11:00 Out 11:30 Tuck 102 To…"
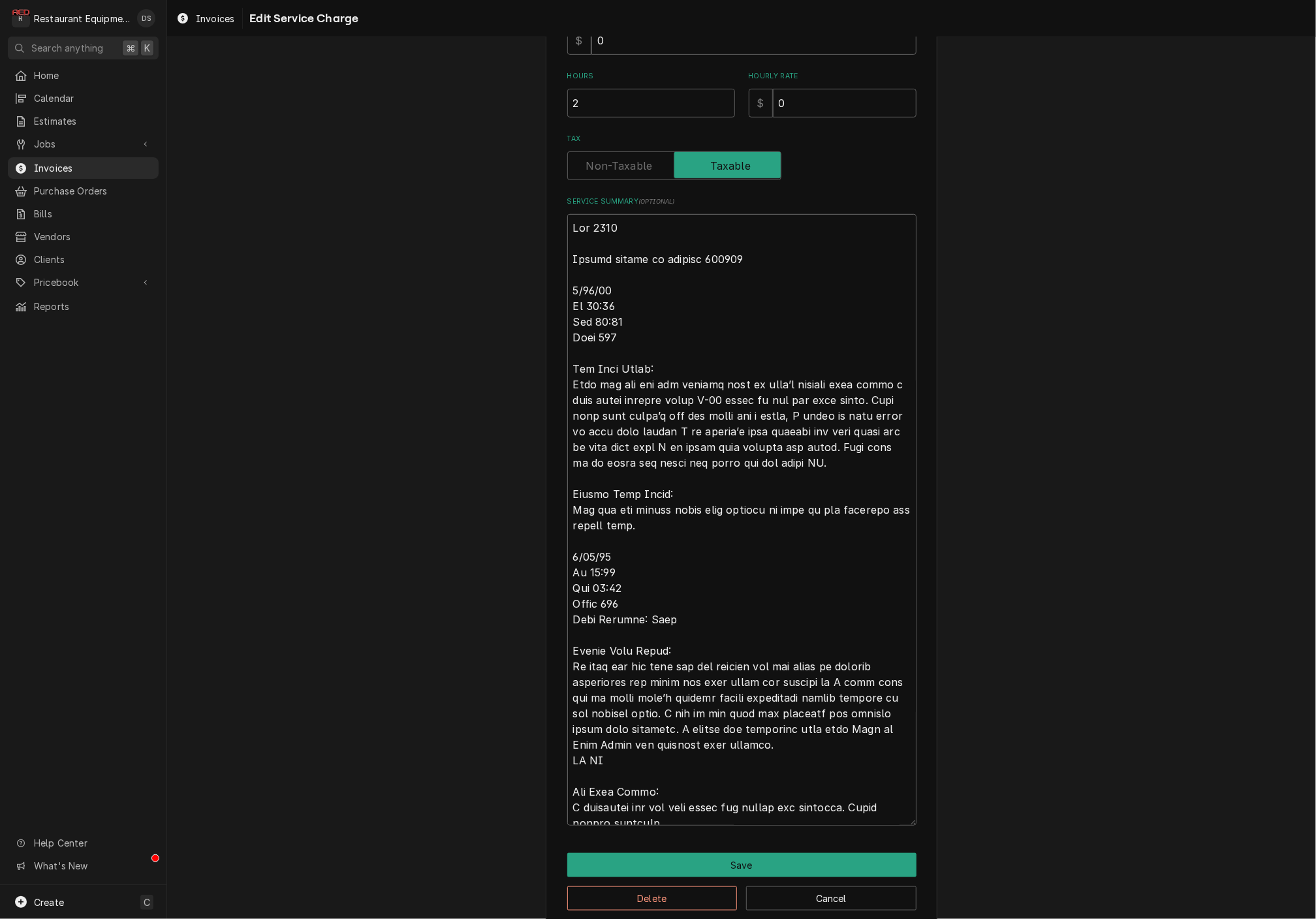
type textarea "x"
type textarea "Roo 8489 Travel billed on invoice 252425 8/12/25 In 11:00 Out 11:30 Tuck 102 To…"
type textarea "x"
type textarea "Roo 8489 Travel billed on invoice 252425 8/12/25 In 11:00 Out 11:30 Tuck 102 To…"
type textarea "x"
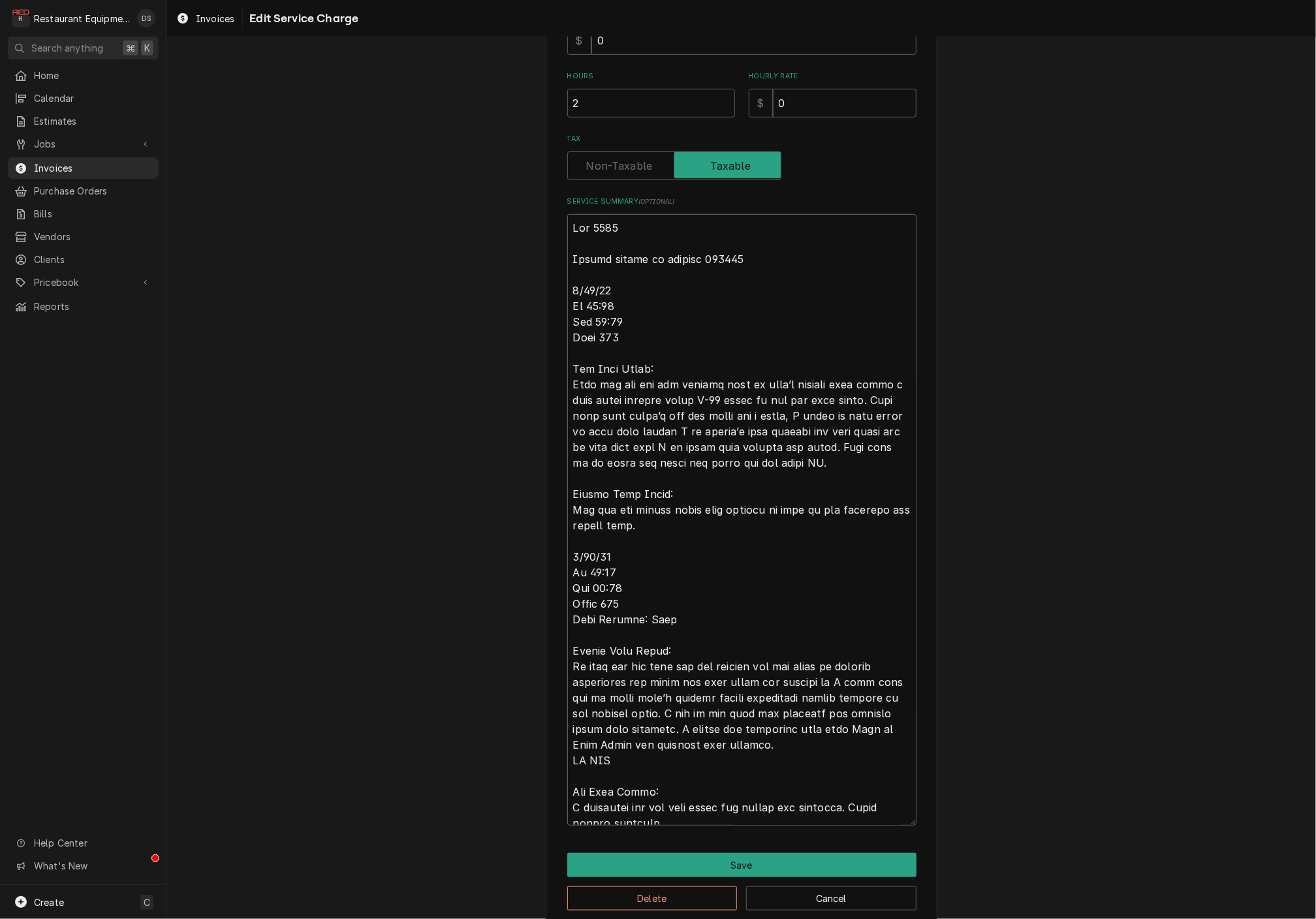
type textarea "Roo 8489 Travel billed on invoice 252425 8/12/25 In 11:00 Out 11:30 Tuck 102 To…"
type textarea "x"
type textarea "Roo 8489 Travel billed on invoice 252425 8/12/25 In 11:00 Out 11:30 Tuck 102 To…"
type textarea "x"
type textarea "Roo 8489 Travel billed on invoice 252425 8/12/25 In 11:00 Out 11:30 Tuck 102 To…"
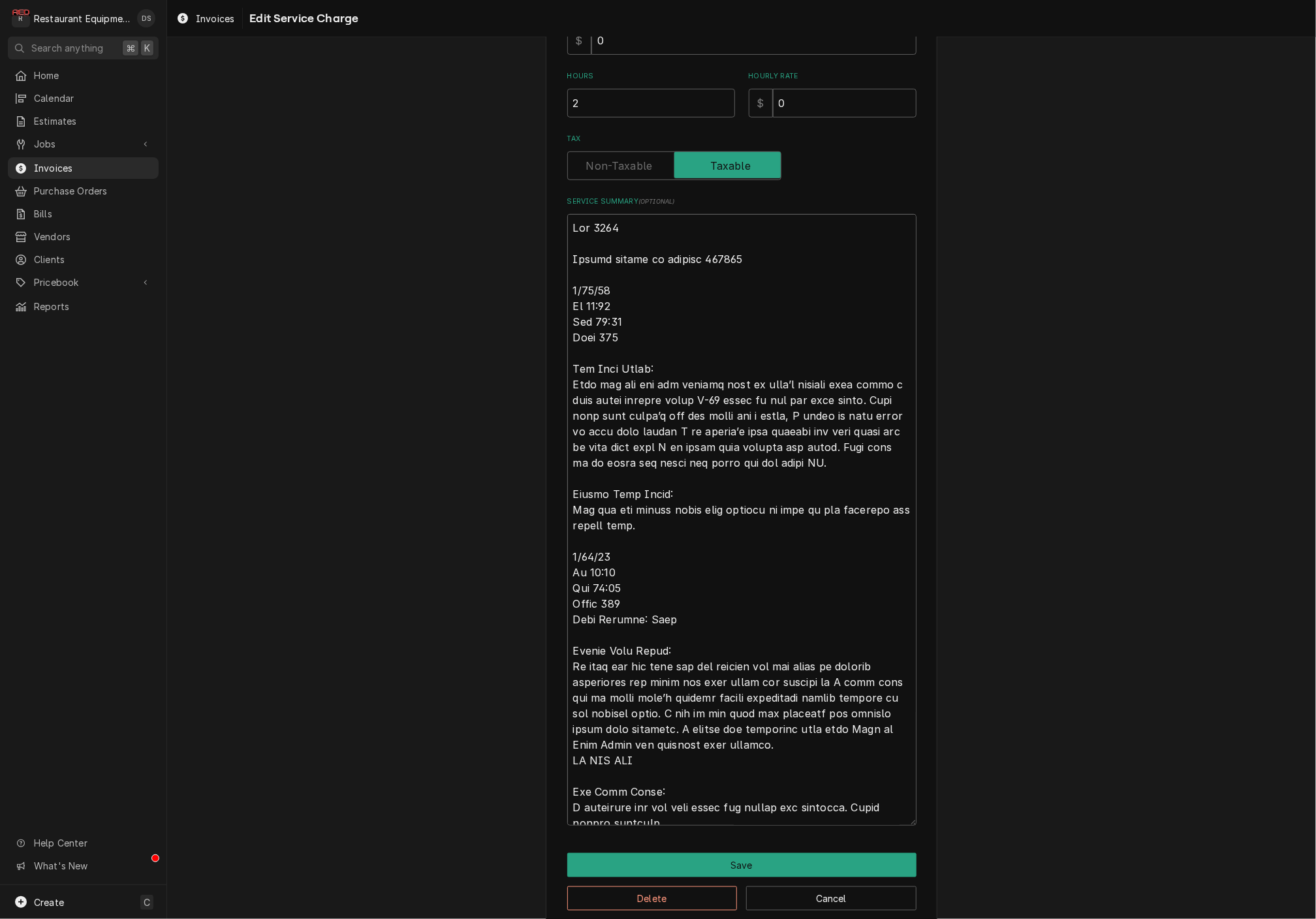
type textarea "x"
type textarea "Roo 8489 Travel billed on invoice 252425 8/12/25 In 11:00 Out 11:30 Tuck 102 To…"
type textarea "x"
type textarea "Roo 8489 Travel billed on invoice 252425 8/12/25 In 11:00 Out 11:30 Tuck 102 To…"
type textarea "x"
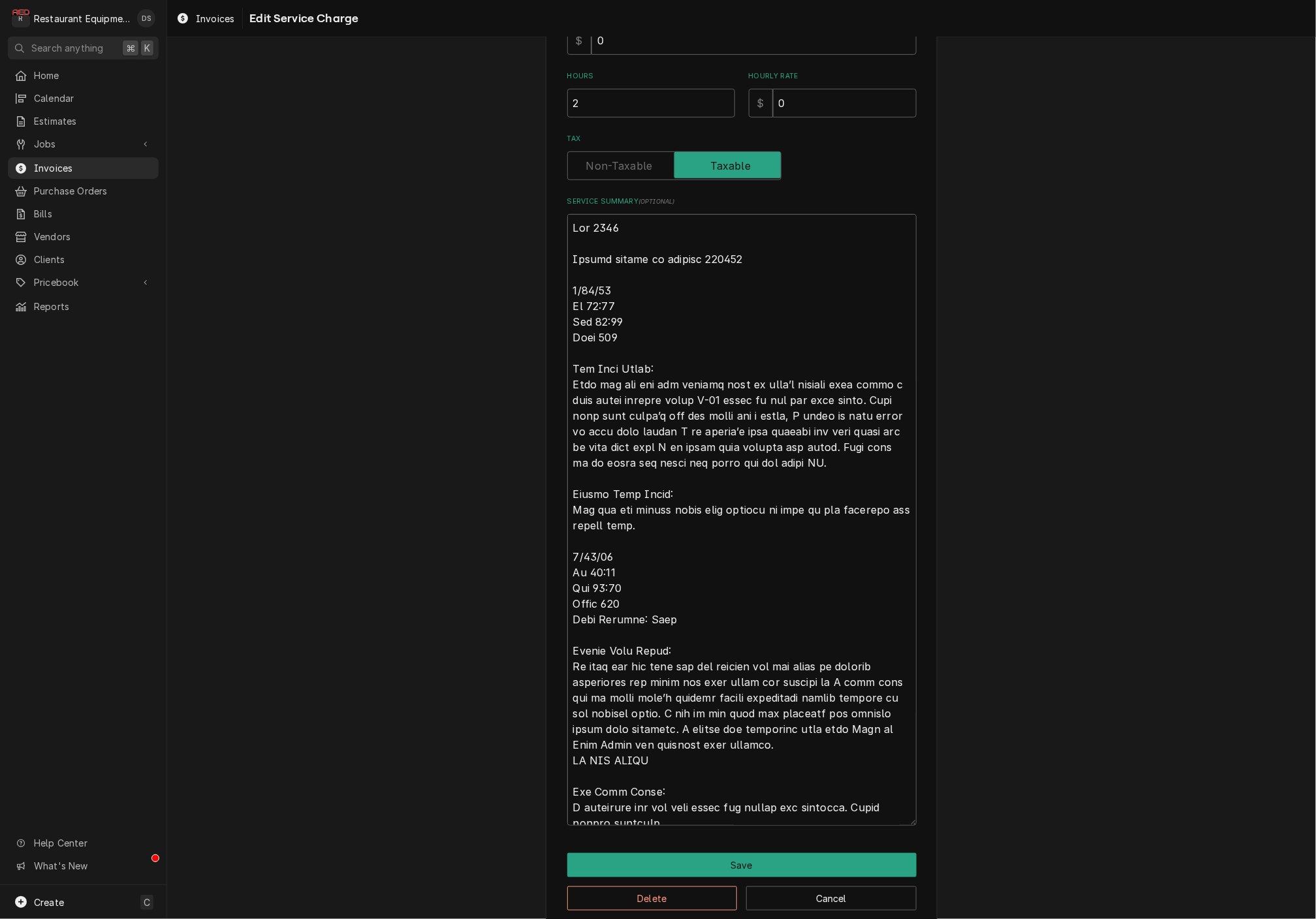
type textarea "Roo 8489 Travel billed on invoice 252425 8/12/25 In 11:00 Out 11:30 Tuck 102 To…"
type textarea "x"
type textarea "Roo 8489 Travel billed on invoice 252425 8/12/25 In 11:00 Out 11:30 Tuck 102 To…"
type textarea "x"
type textarea "Roo 8489 Travel billed on invoice 252425 8/12/25 In 11:00 Out 11:30 Tuck 102 To…"
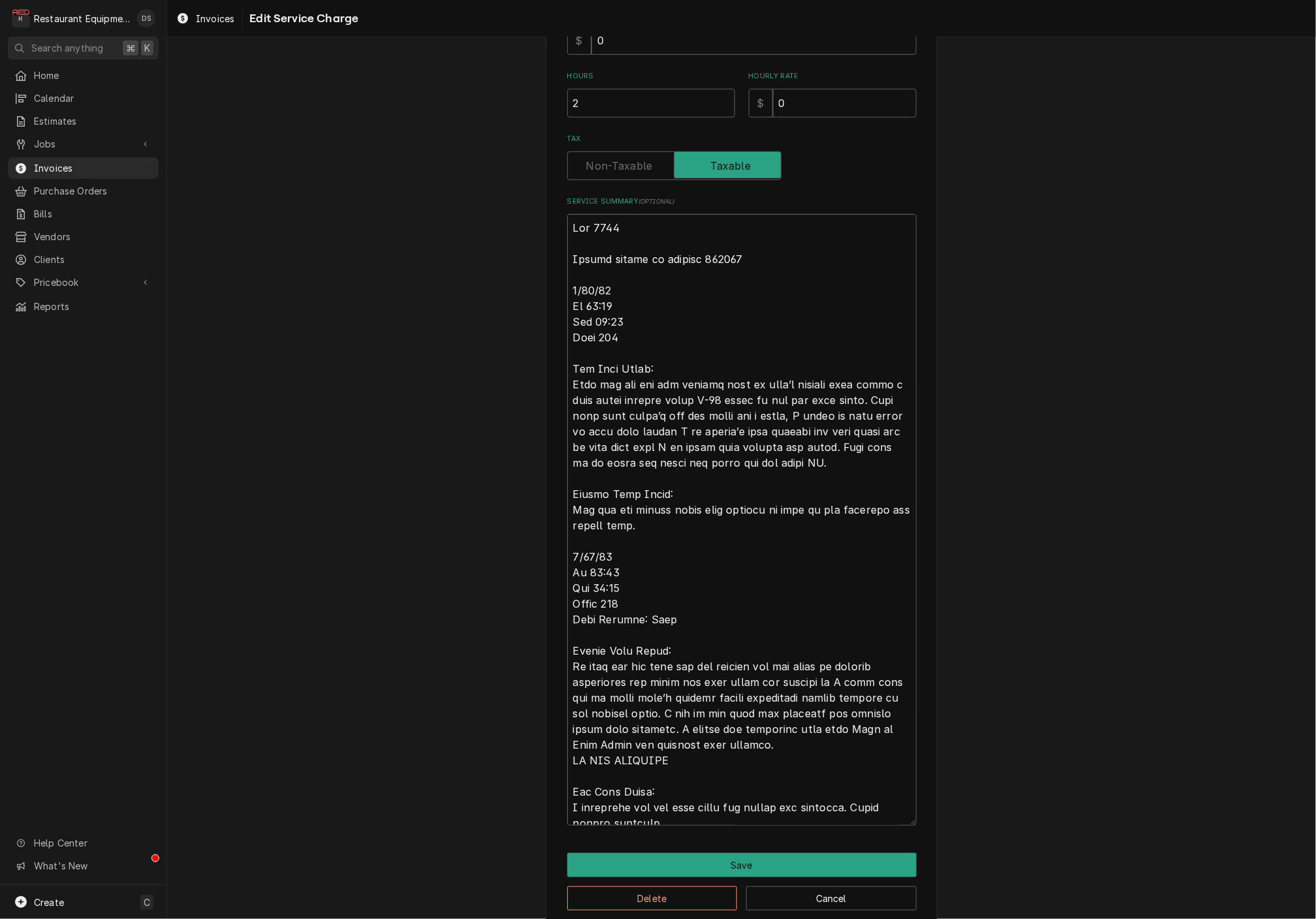
type textarea "x"
type textarea "Roo 8489 Travel billed on invoice 252425 8/12/25 In 11:00 Out 11:30 Tuck 102 To…"
type textarea "x"
type textarea "Roo 8489 Travel billed on invoice 252425 8/12/25 In 11:00 Out 11:30 Tuck 102 To…"
type textarea "x"
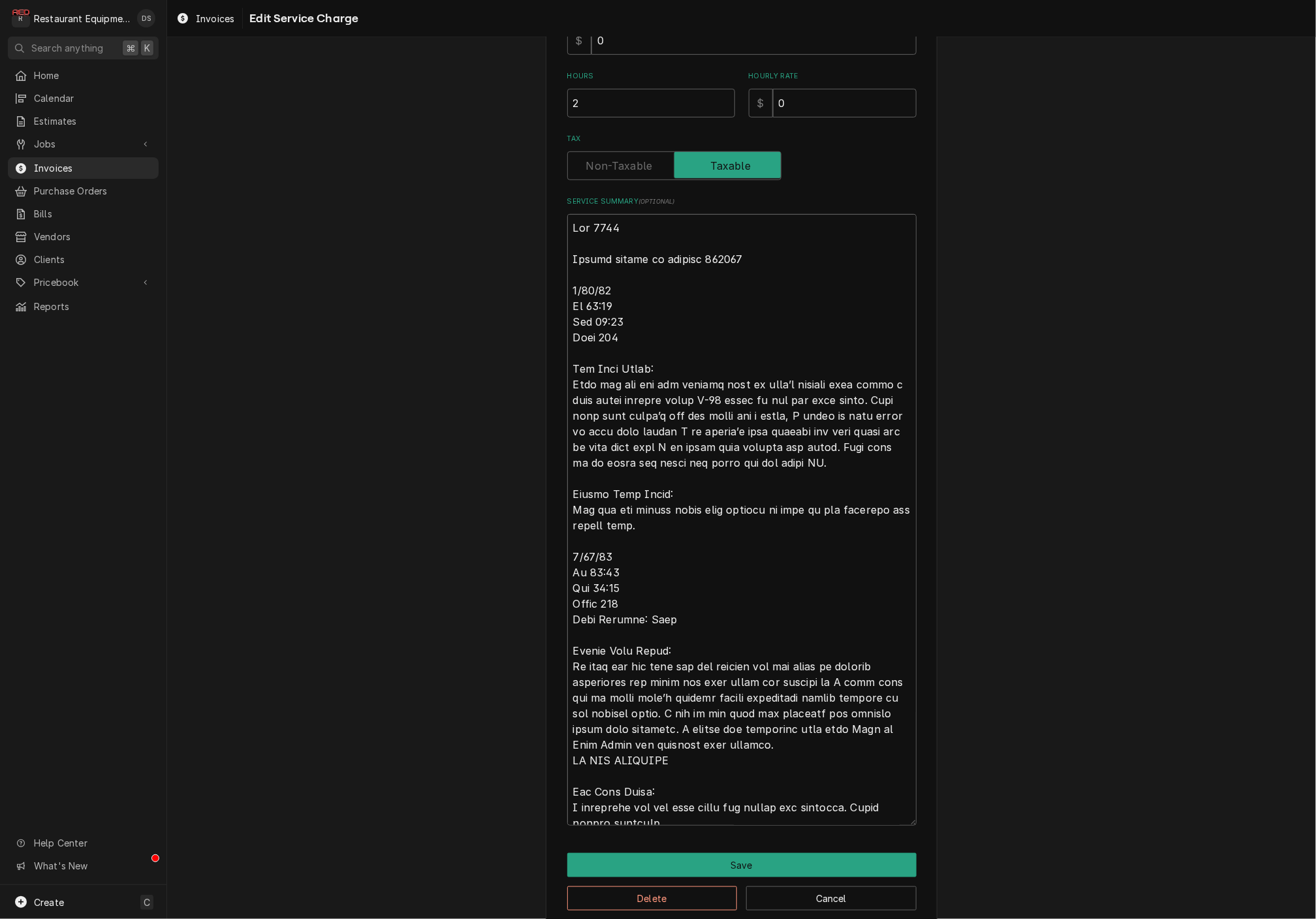
type textarea "Roo 8489 Travel billed on invoice 252425 8/12/25 In 11:00 Out 11:30 Tuck 102 To…"
type textarea "x"
type textarea "Roo 8489 Travel billed on invoice 252425 8/12/25 In 11:00 Out 11:30 Tuck 102 To…"
type textarea "x"
type textarea "Roo 8489 Travel billed on invoice 252425 8/12/25 In 11:00 Out 11:30 Tuck 102 To…"
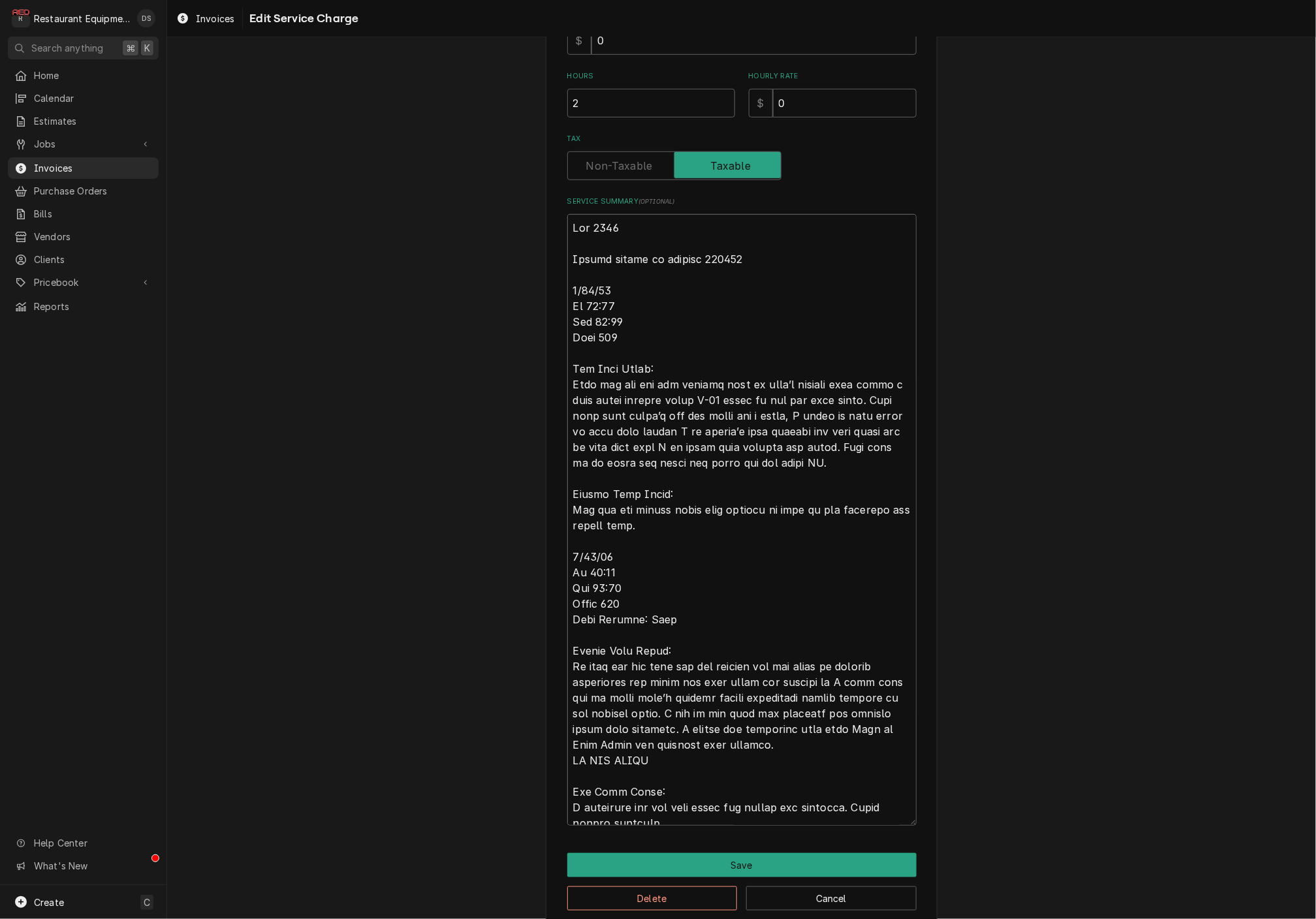
type textarea "x"
type textarea "Roo 8489 Travel billed on invoice 252425 8/12/25 In 11:00 Out 11:30 Tuck 102 To…"
type textarea "x"
type textarea "Roo 8489 Travel billed on invoice 252425 8/12/25 In 11:00 Out 11:30 Tuck 102 To…"
type textarea "x"
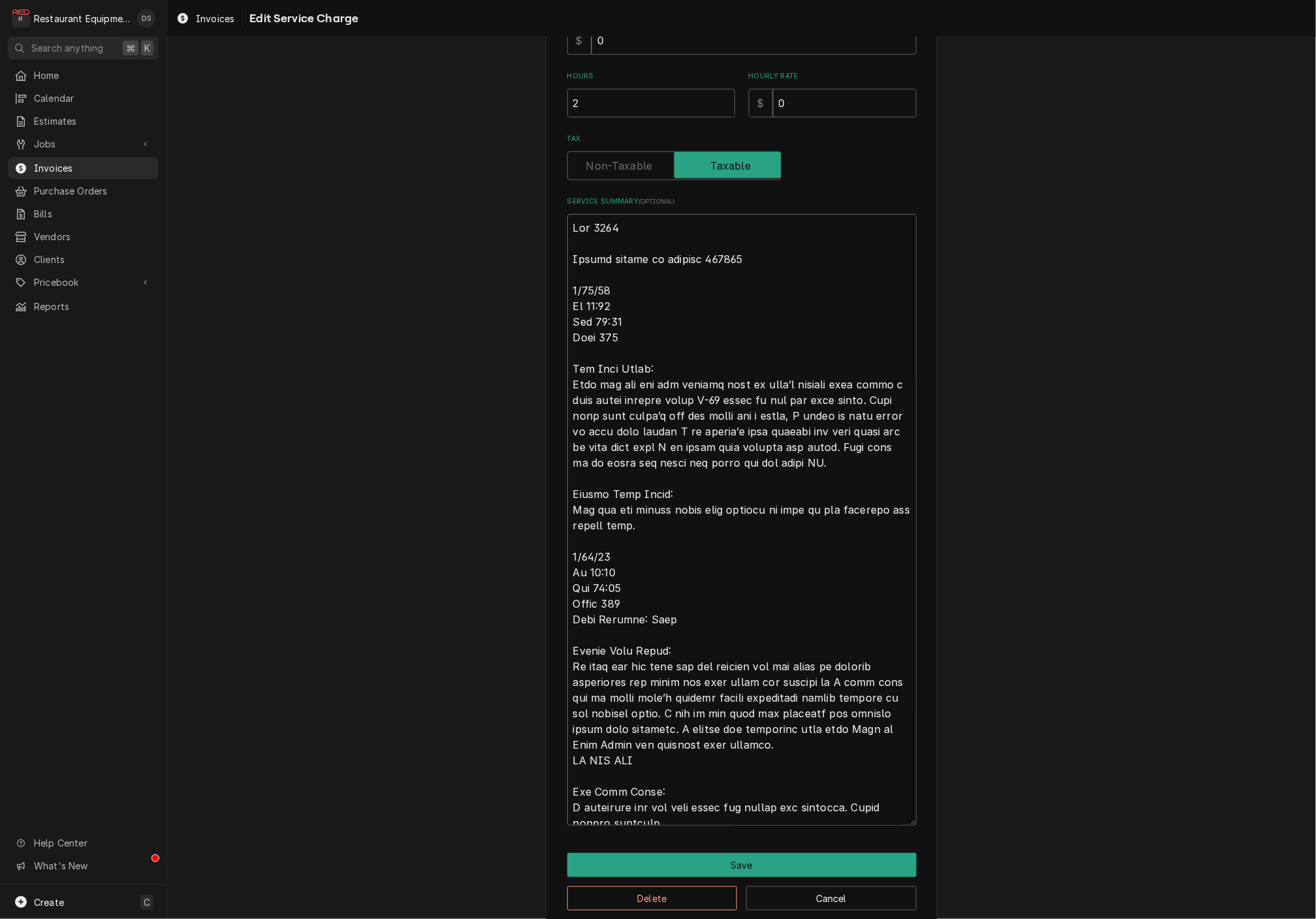
type textarea "Roo 8489 Travel billed on invoice 252425 8/12/25 In 11:00 Out 11:30 Tuck 102 To…"
type textarea "x"
type textarea "Roo 8489 Travel billed on invoice 252425 8/12/25 In 11:00 Out 11:30 Tuck 102 To…"
type textarea "x"
type textarea "Roo 8489 Travel billed on invoice 252425 8/12/25 In 11:00 Out 11:30 Tuck 102 To…"
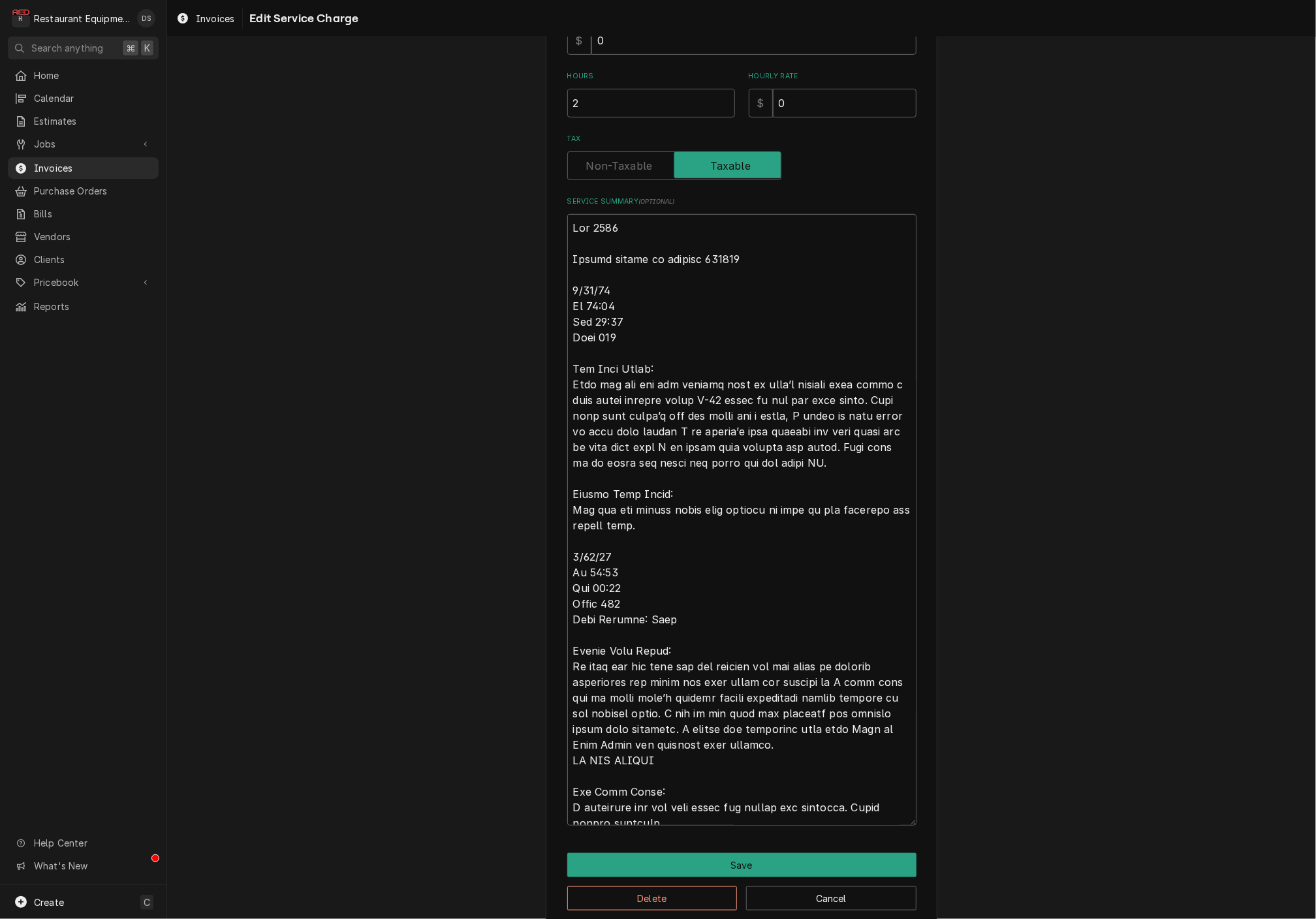
type textarea "x"
type textarea "Roo 8489 Travel billed on invoice 252425 8/12/25 In 11:00 Out 11:30 Tuck 102 To…"
type textarea "x"
type textarea "Roo 8489 Travel billed on invoice 252425 8/12/25 In 11:00 Out 11:30 Tuck 102 To…"
type textarea "x"
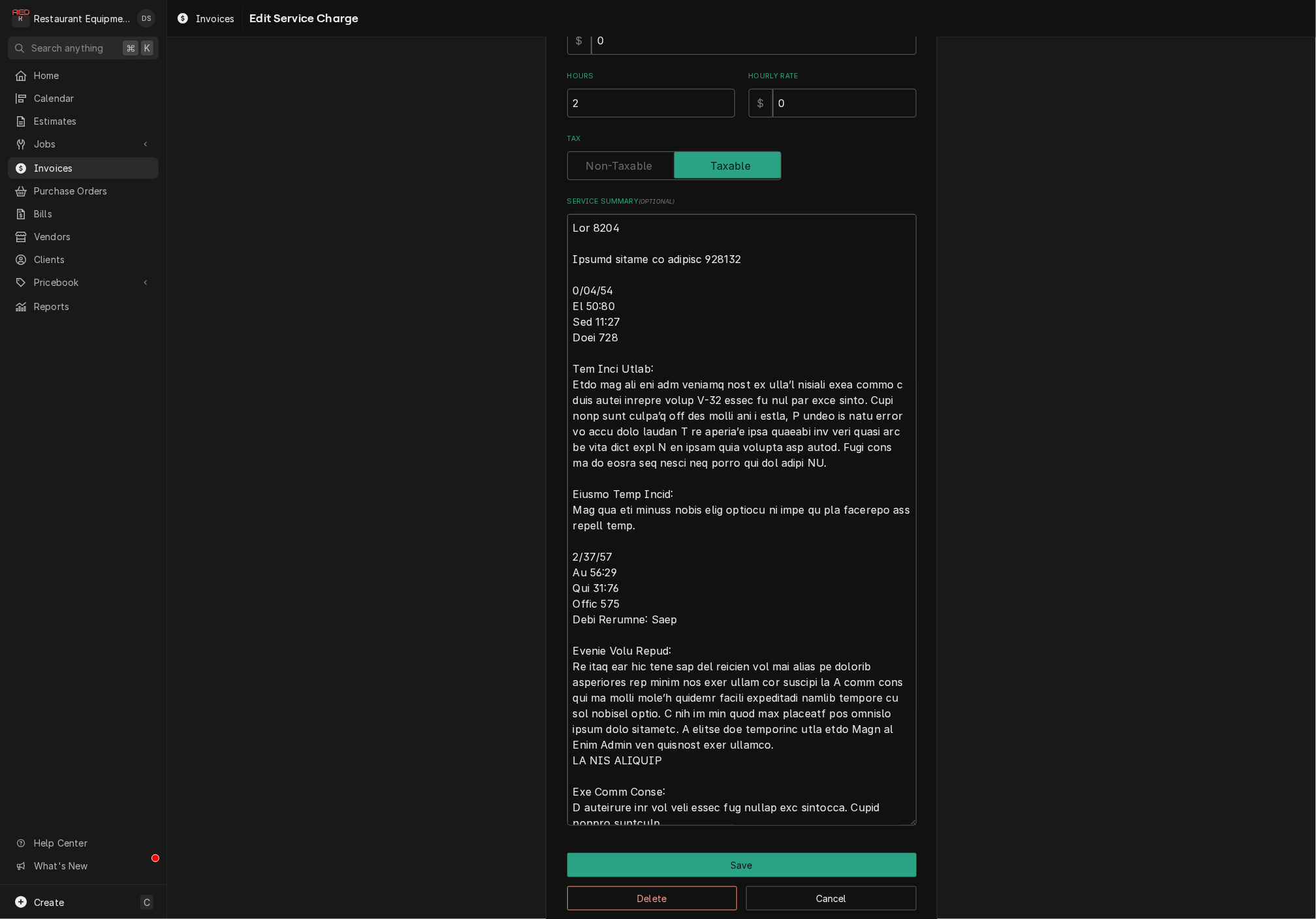
type textarea "Roo 8489 Travel billed on invoice 252425 8/12/25 In 11:00 Out 11:30 Tuck 102 To…"
type textarea "x"
type textarea "Roo 8489 Travel billed on invoice 252425 8/12/25 In 11:00 Out 11:30 Tuck 102 To…"
type textarea "x"
type textarea "Roo 8489 Travel billed on invoice 252425 8/12/25 In 11:00 Out 11:30 Tuck 102 To…"
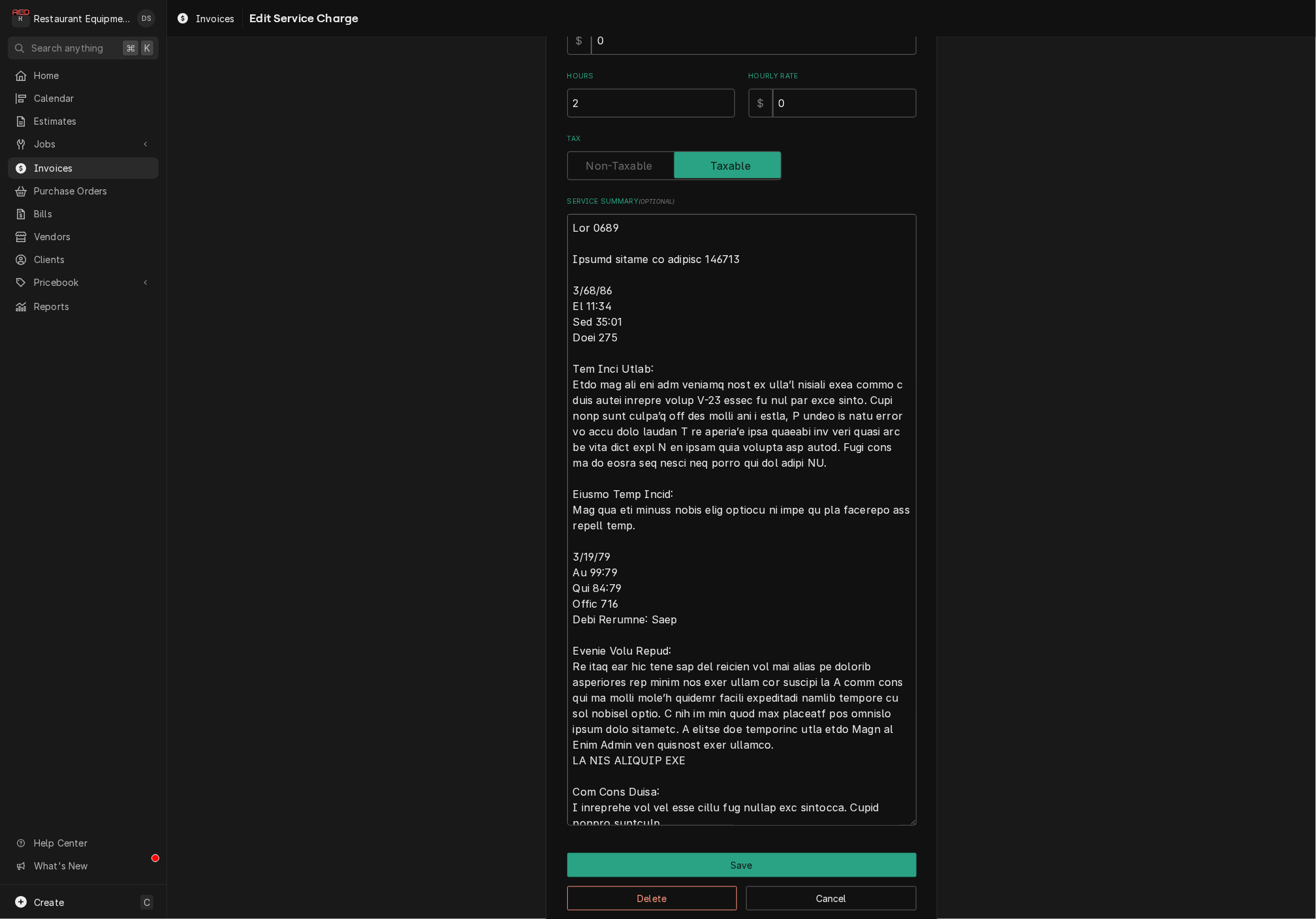
type textarea "x"
type textarea "Roo 8489 Travel billed on invoice 252425 8/12/25 In 11:00 Out 11:30 Tuck 102 To…"
type textarea "x"
type textarea "Roo 8489 Travel billed on invoice 252425 8/12/25 In 11:00 Out 11:30 Tuck 102 To…"
type textarea "x"
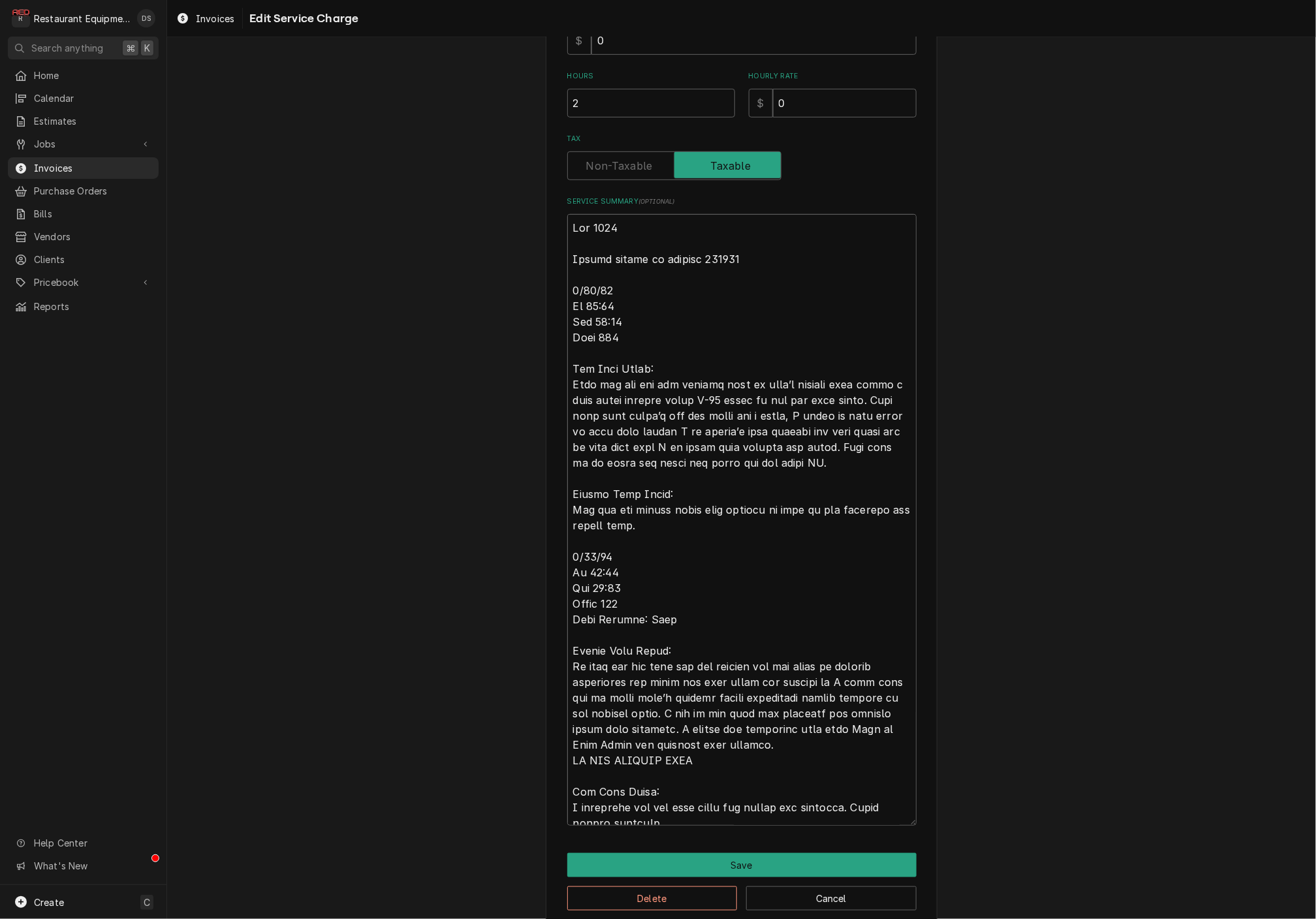
type textarea "Roo 8489 Travel billed on invoice 252425 8/12/25 In 11:00 Out 11:30 Tuck 102 To…"
type textarea "x"
type textarea "Roo 8489 Travel billed on invoice 252425 8/12/25 In 11:00 Out 11:30 Tuck 102 To…"
type textarea "x"
type textarea "Roo 8489 Travel billed on invoice 252425 8/12/25 In 11:00 Out 11:30 Tuck 102 To…"
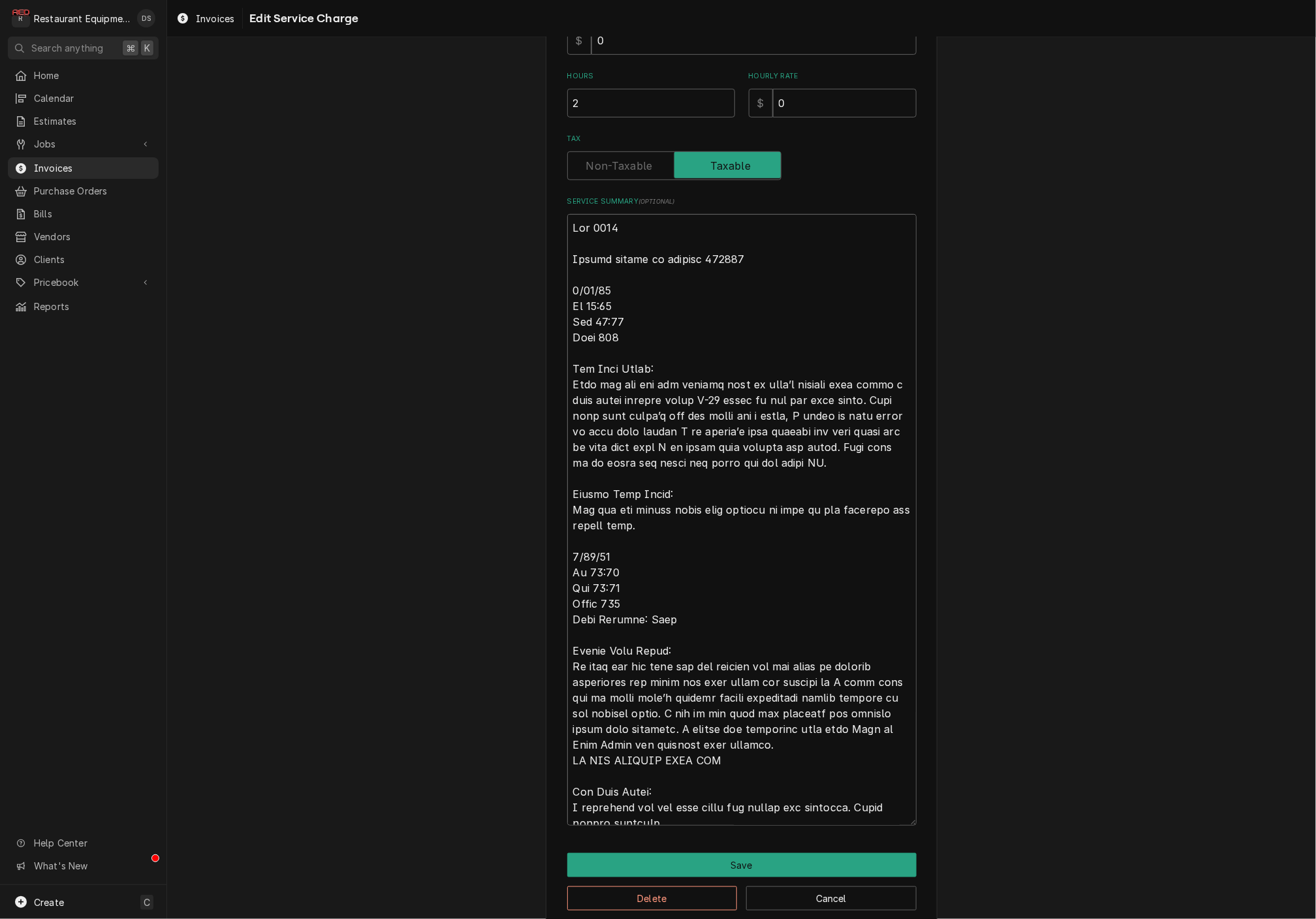
type textarea "x"
type textarea "Roo 8489 Travel billed on invoice 252425 8/12/25 In 11:00 Out 11:30 Tuck 102 To…"
type textarea "x"
type textarea "Roo 8489 Travel billed on invoice 252425 8/12/25 In 11:00 Out 11:30 Tuck 102 To…"
type textarea "x"
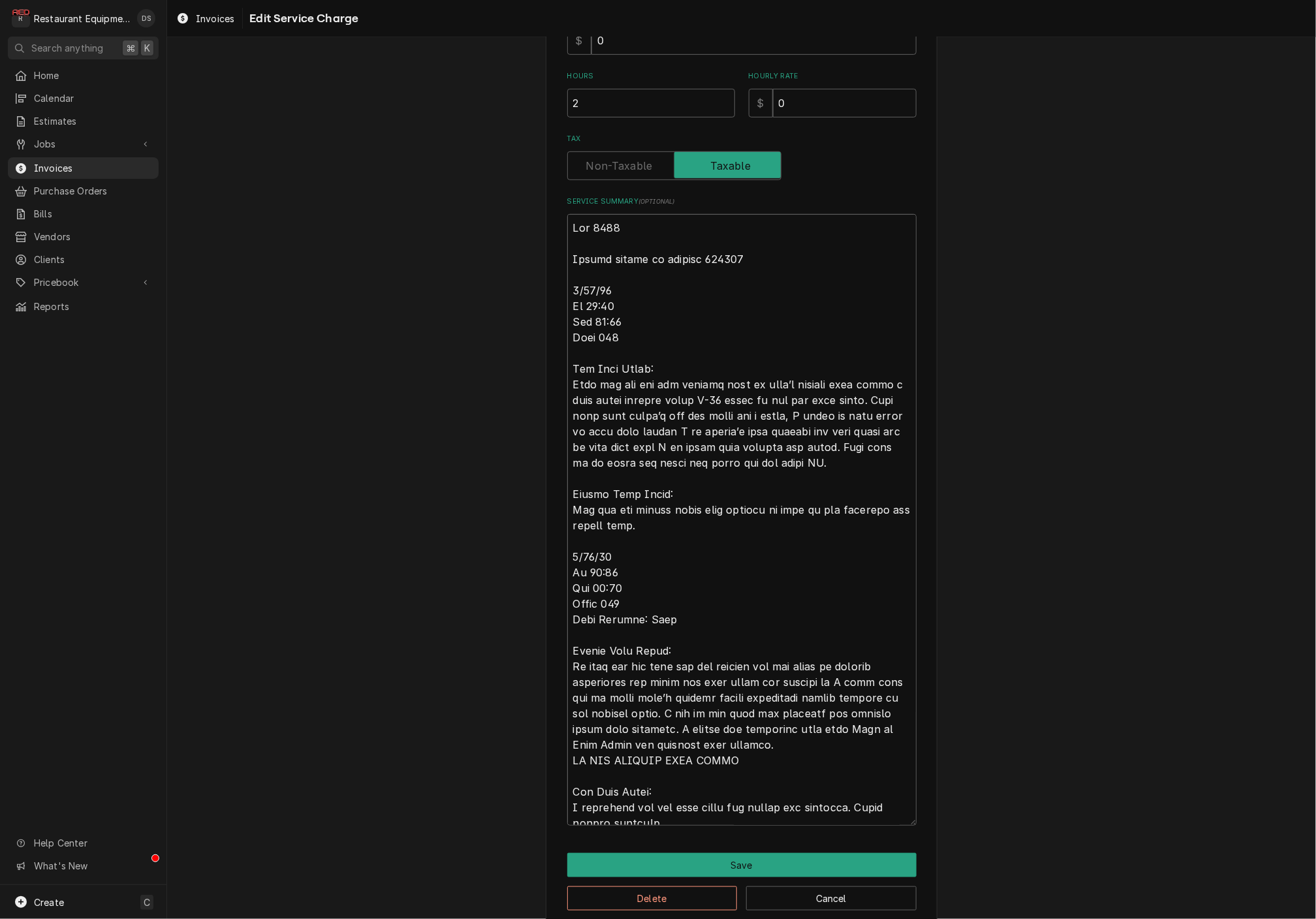
type textarea "Roo 8489 Travel billed on invoice 252425 8/12/25 In 11:00 Out 11:30 Tuck 102 To…"
type textarea "x"
type textarea "Roo 8489 Travel billed on invoice 252425 8/12/25 In 11:00 Out 11:30 Tuck 102 To…"
type textarea "x"
type textarea "Roo 8489 Travel billed on invoice 252425 8/12/25 In 11:00 Out 11:30 Tuck 102 To…"
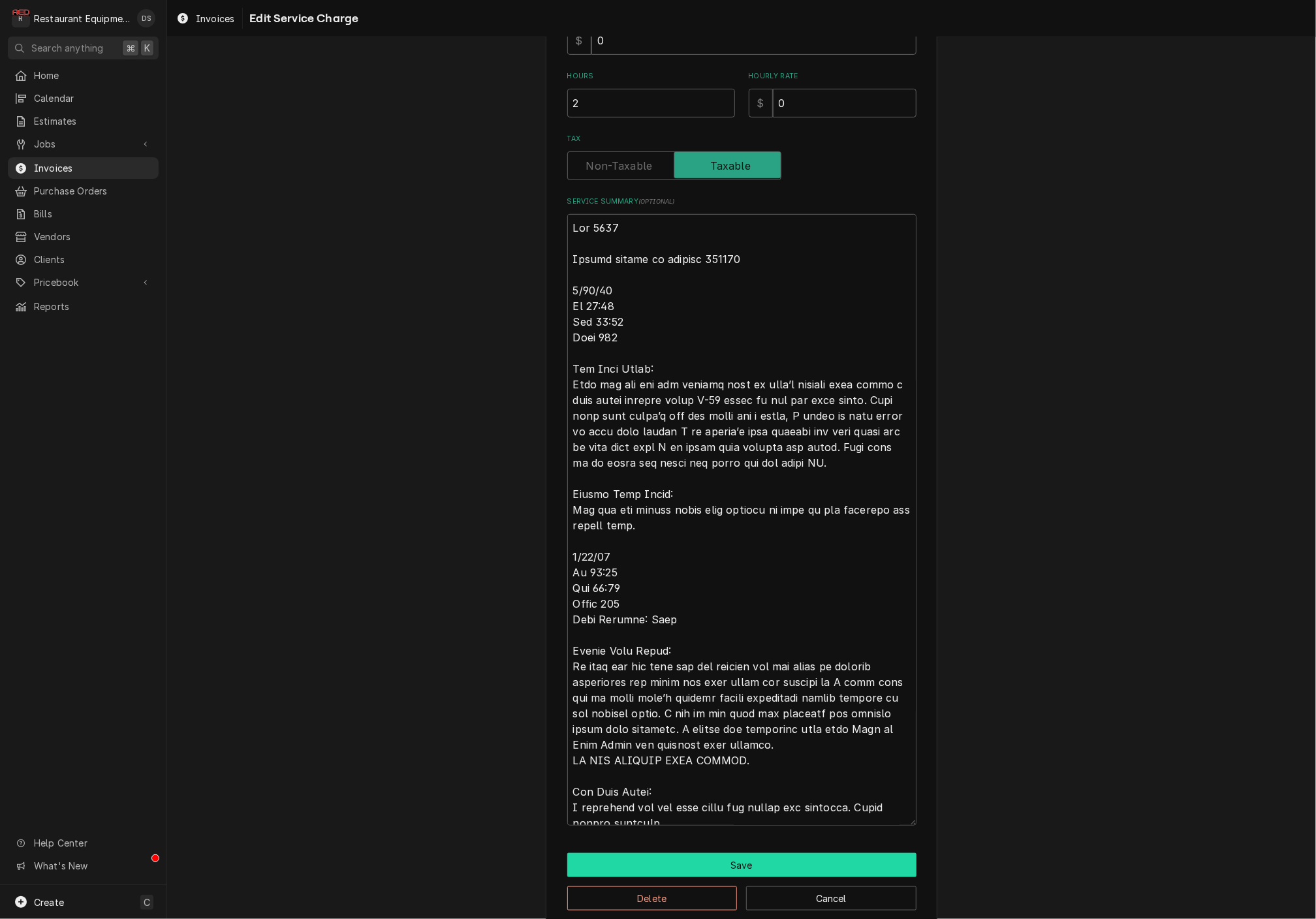
click at [742, 863] on button "Save" at bounding box center [742, 865] width 350 height 24
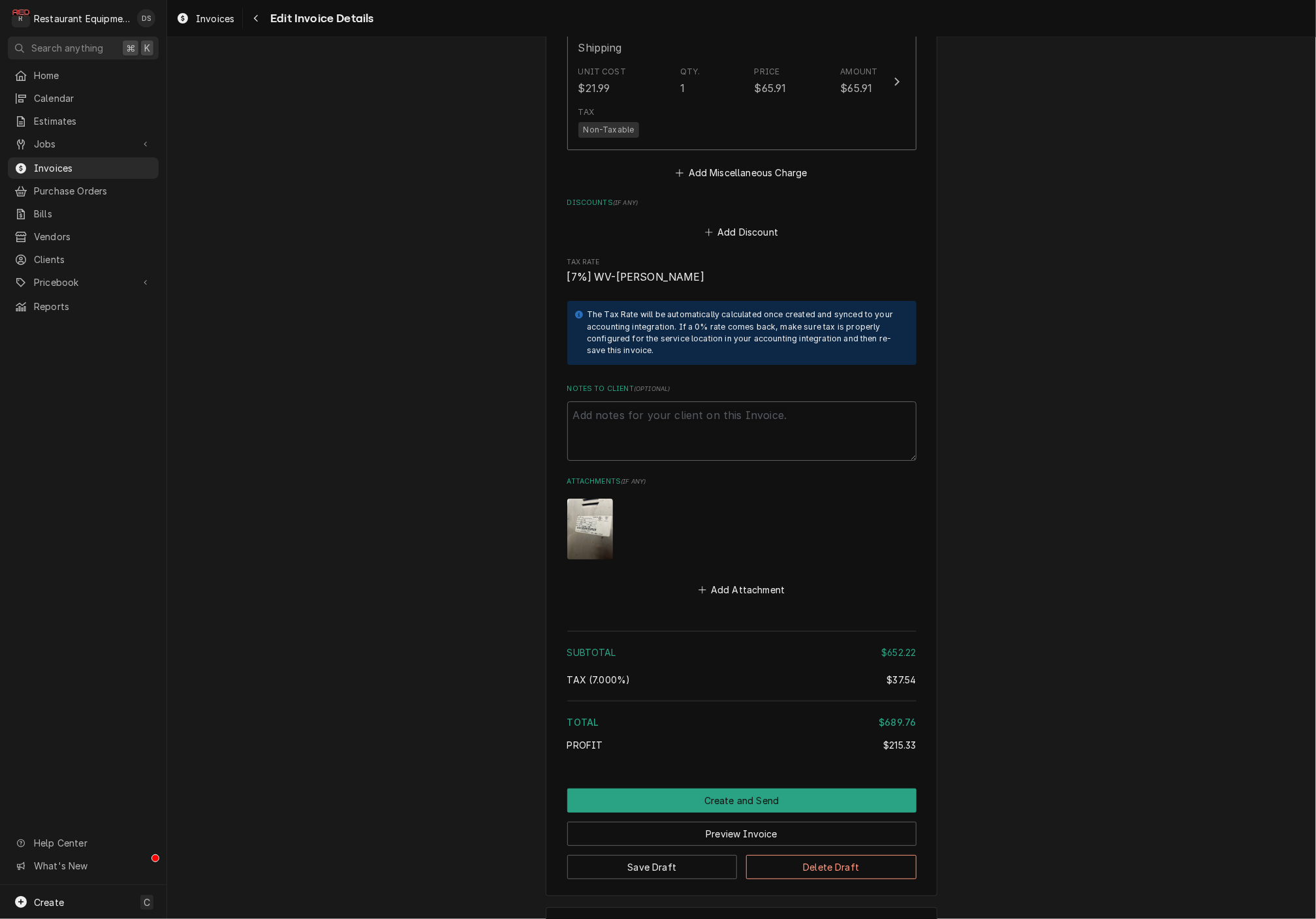
drag, startPoint x: 724, startPoint y: 783, endPoint x: 1015, endPoint y: 673, distance: 311.1
click at [724, 821] on button "Preview Invoice" at bounding box center [742, 833] width 350 height 24
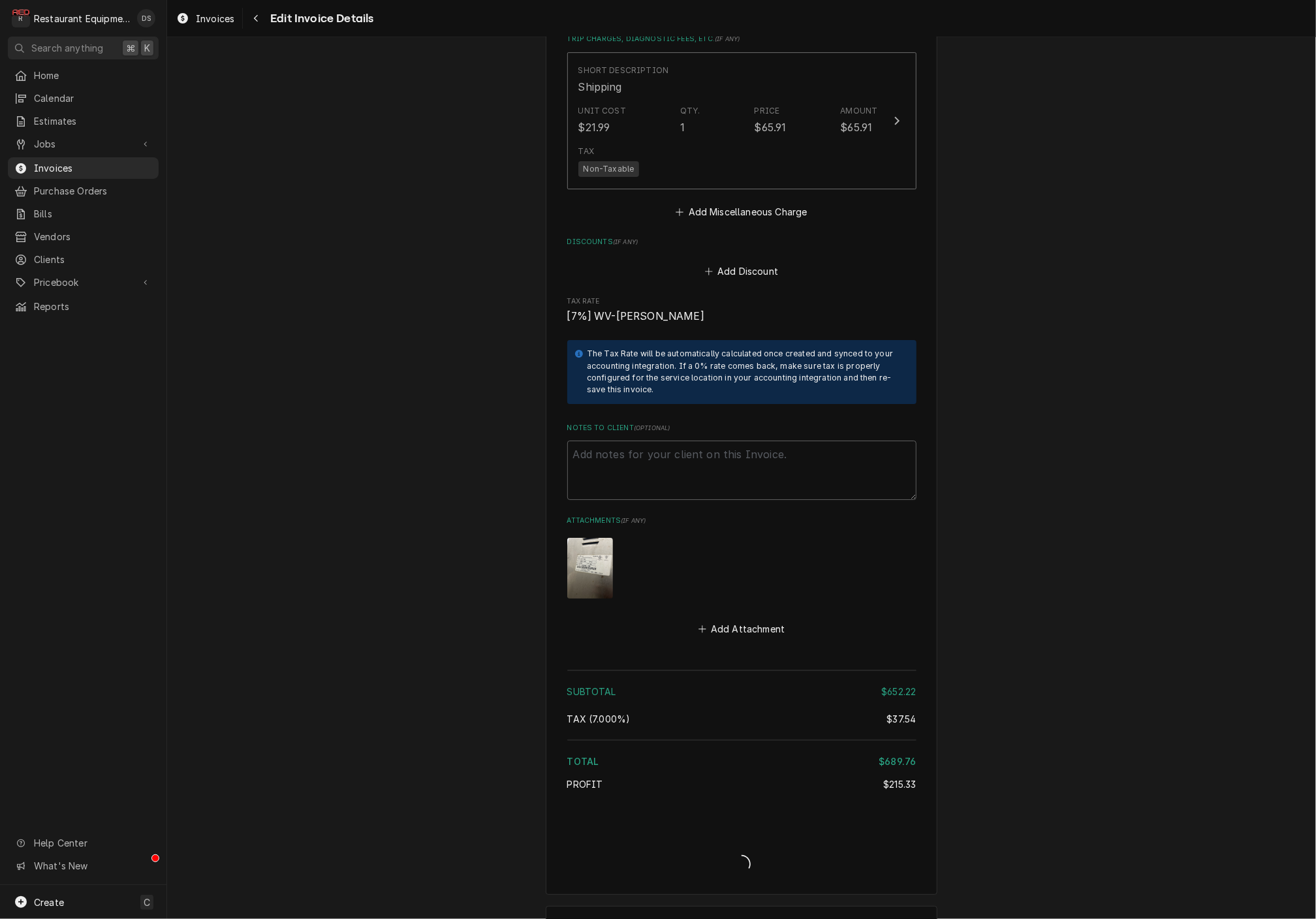
type textarea "x"
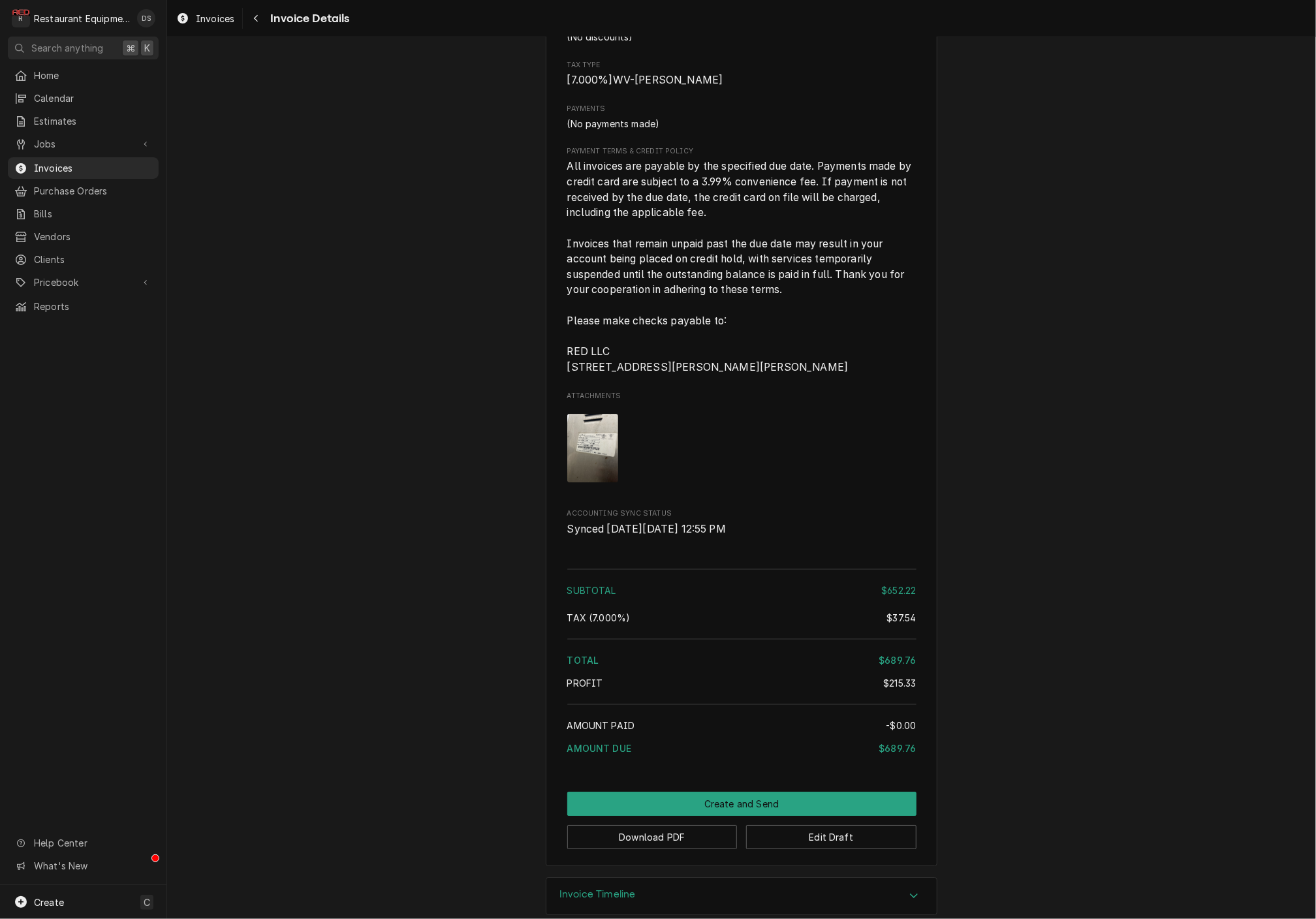
scroll to position [2170, 0]
click at [680, 827] on button "Download PDF" at bounding box center [653, 838] width 171 height 24
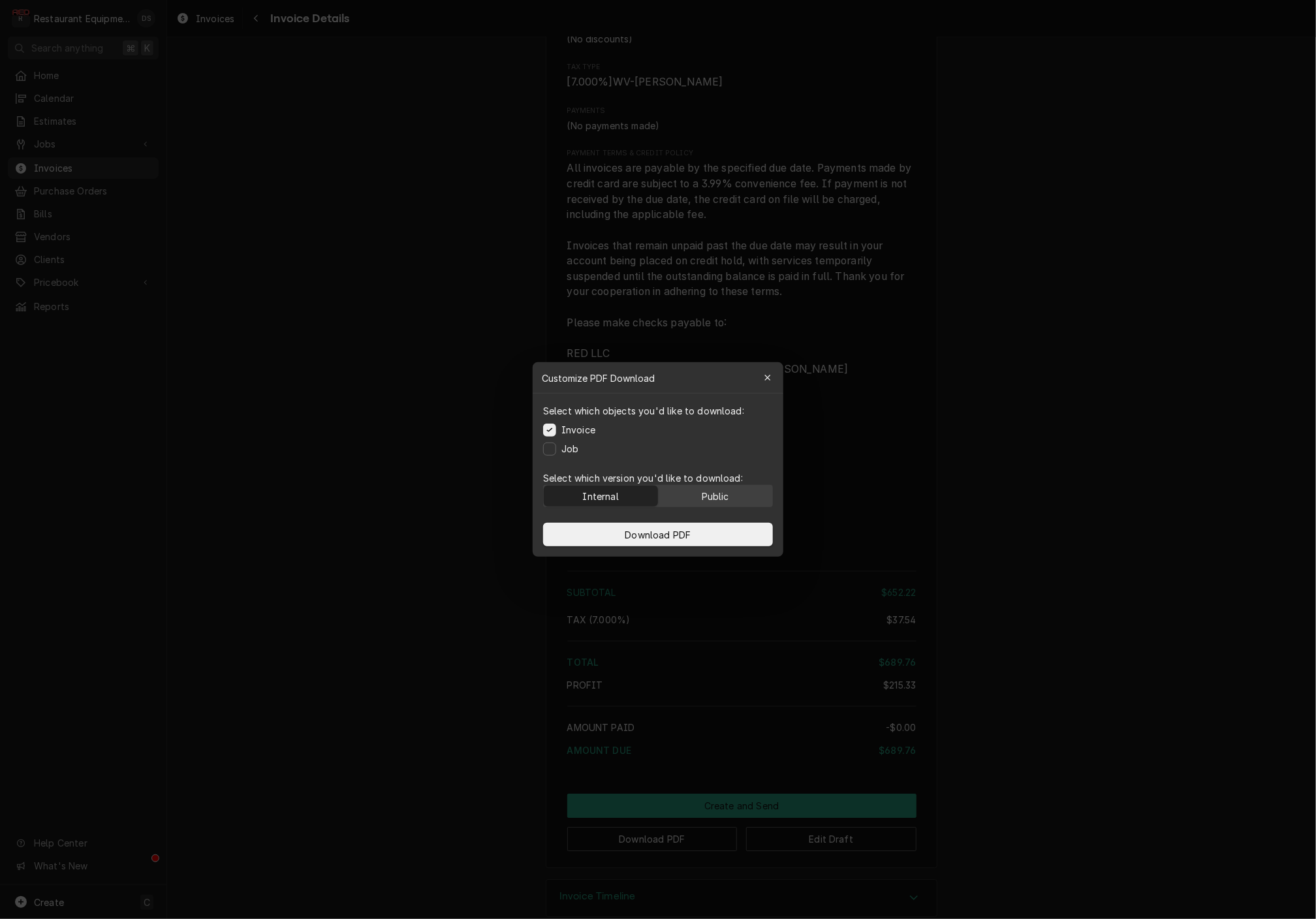
click at [725, 490] on div "Public" at bounding box center [715, 497] width 27 height 14
click at [715, 538] on button "Download PDF" at bounding box center [658, 535] width 229 height 23
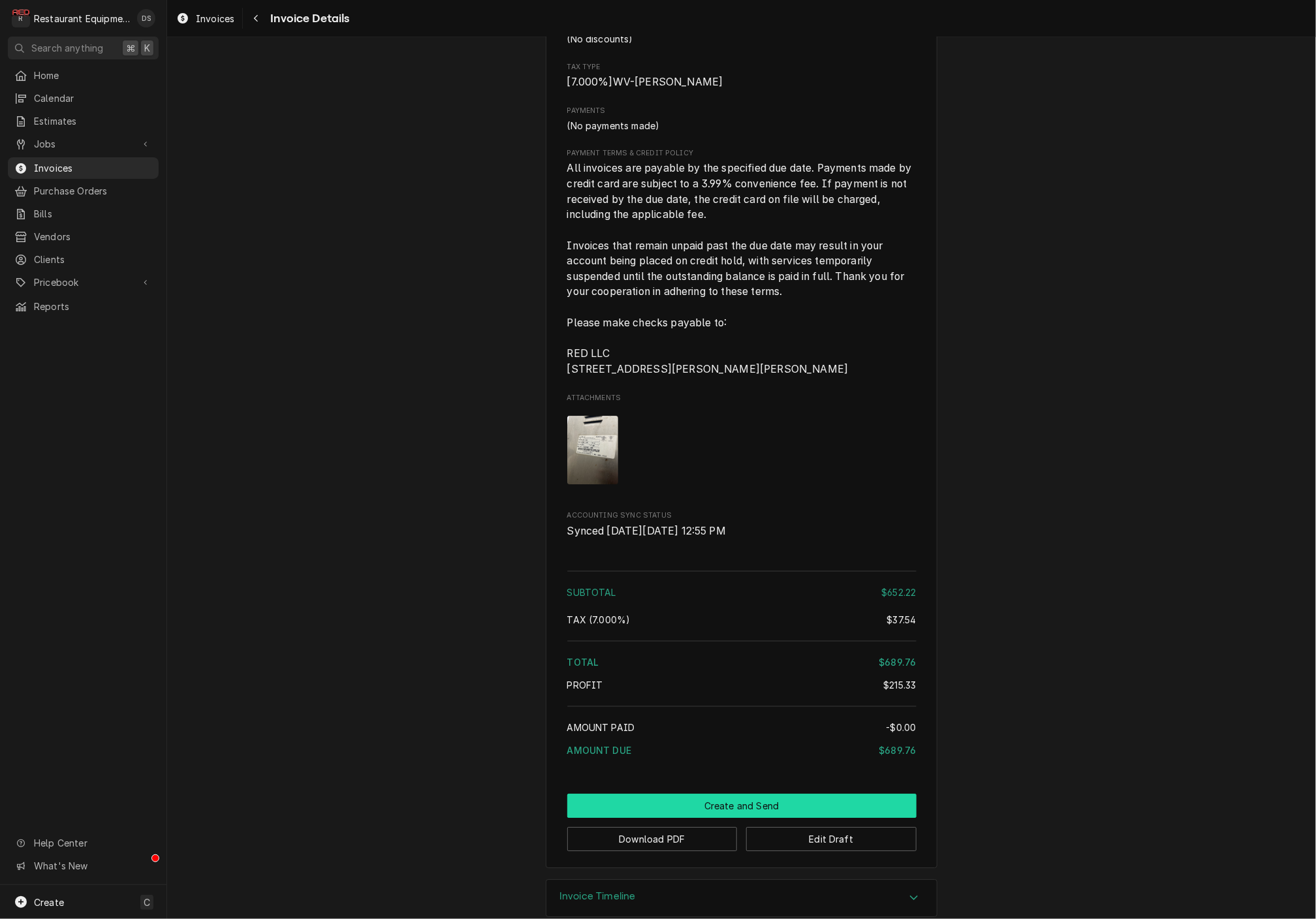
click at [692, 793] on button "Create and Send" at bounding box center [742, 805] width 350 height 24
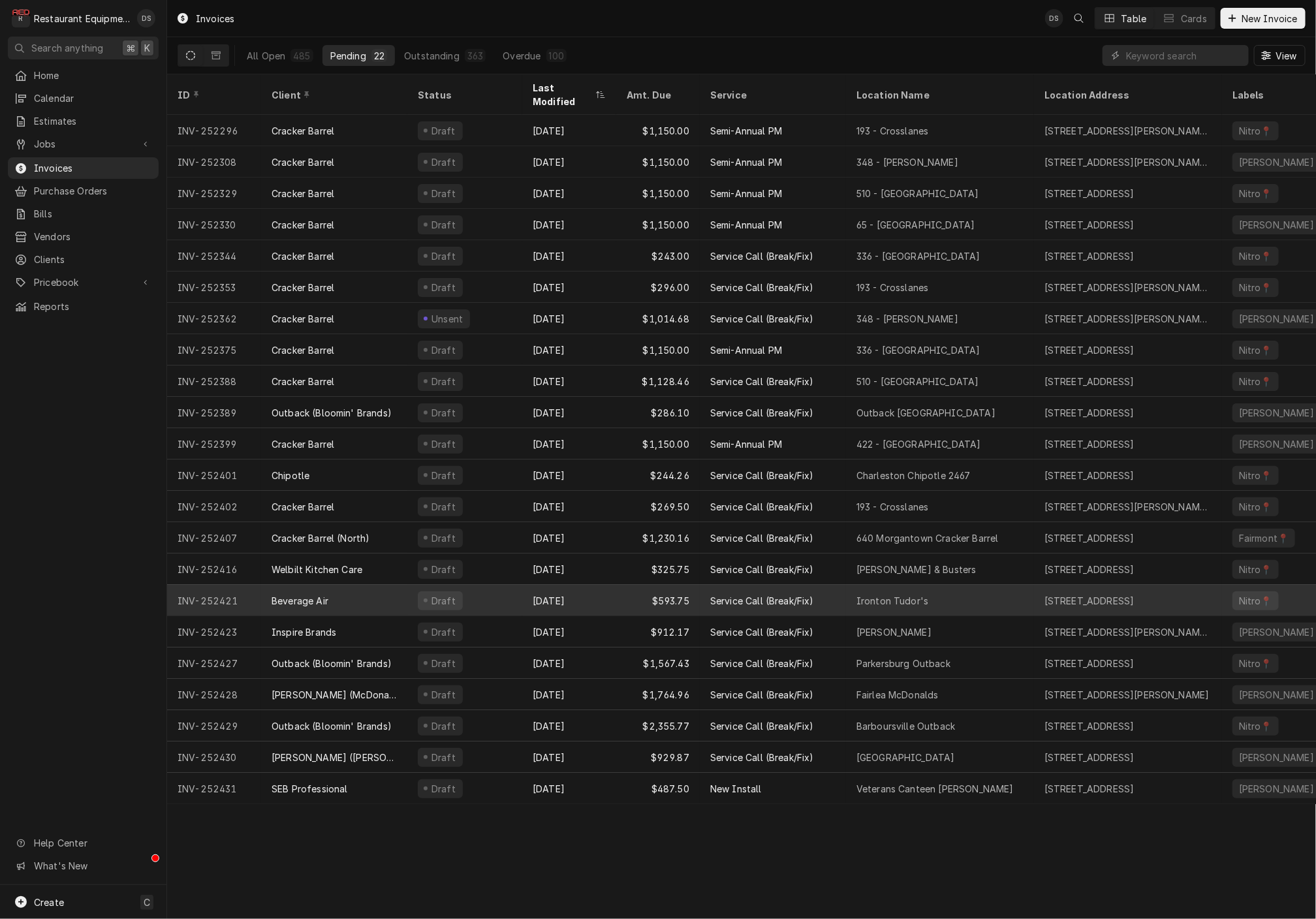
click at [574, 585] on div "Aug 14" at bounding box center [569, 601] width 94 height 31
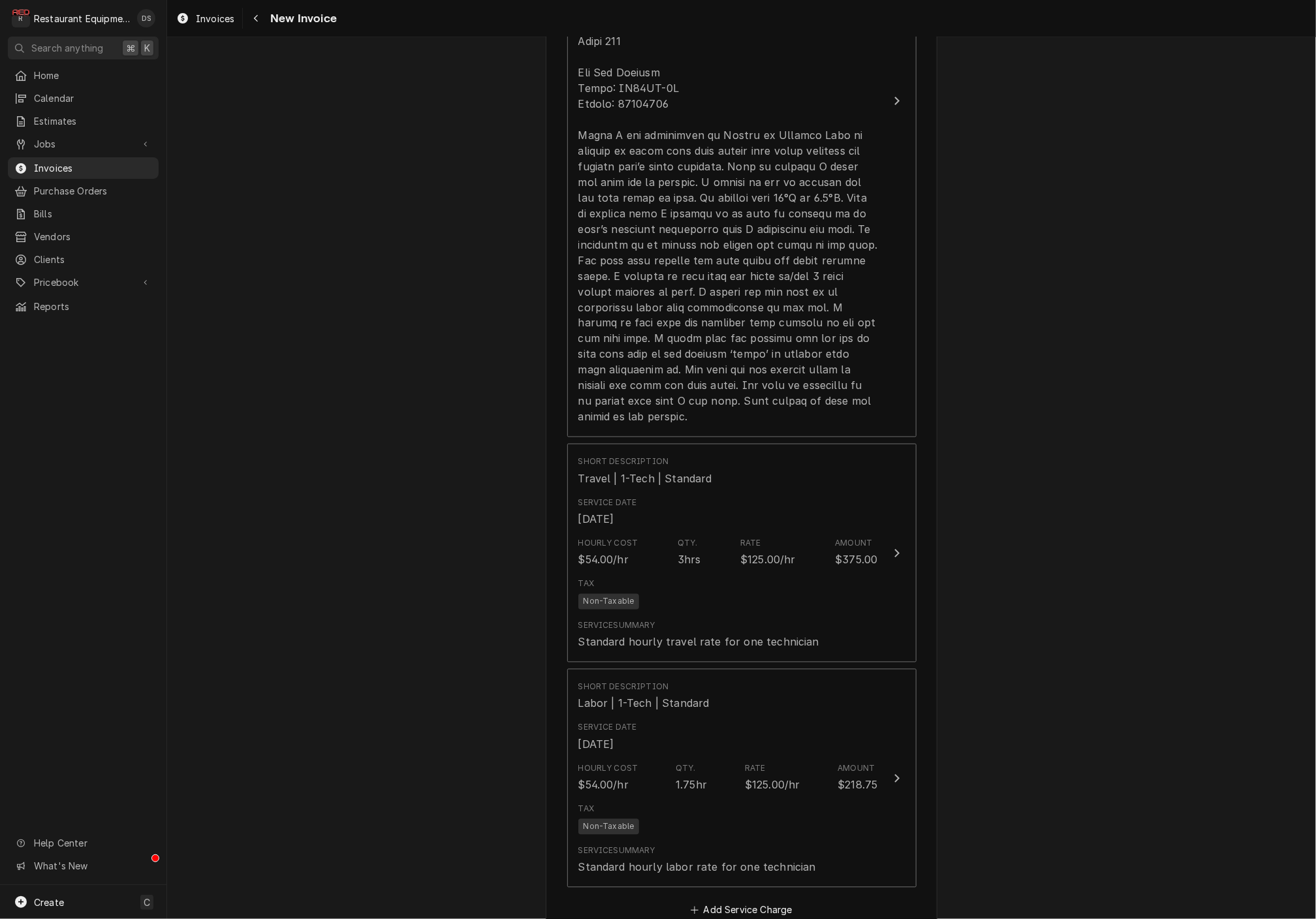
scroll to position [1141, 0]
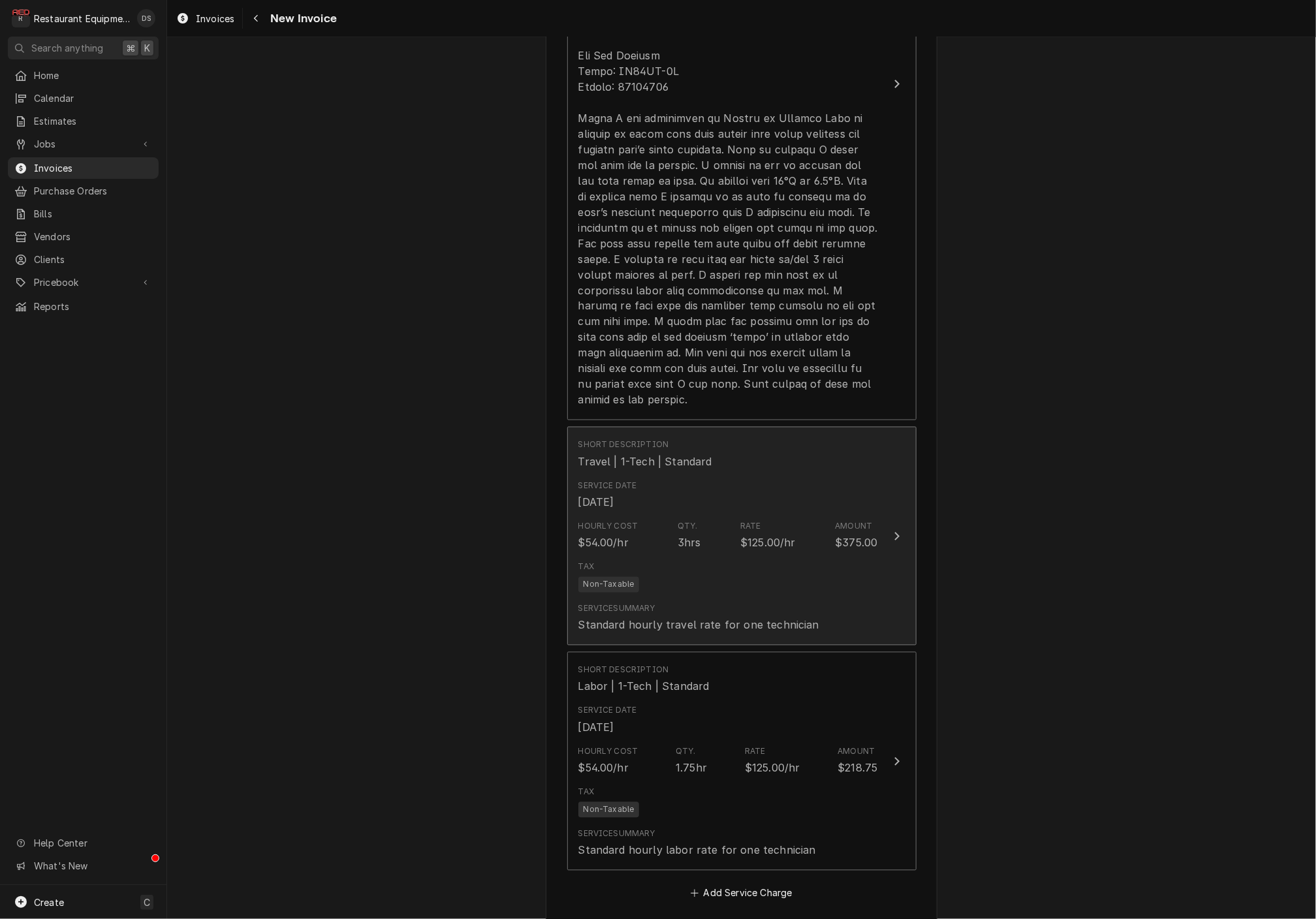
click at [732, 475] on div "Service Date [DATE]" at bounding box center [728, 495] width 300 height 40
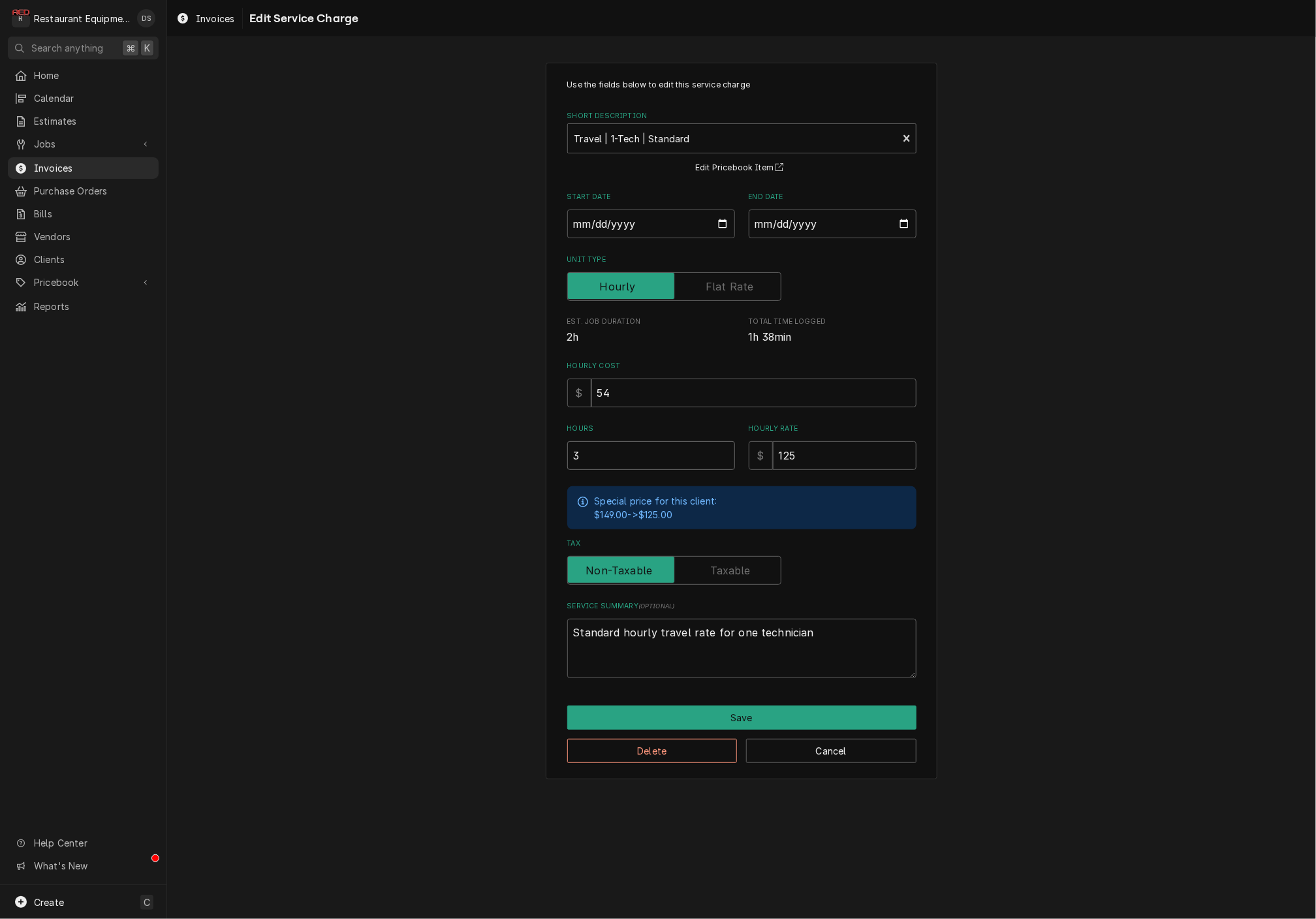
click at [655, 446] on input "3" at bounding box center [651, 455] width 167 height 29
type textarea "x"
type input "2"
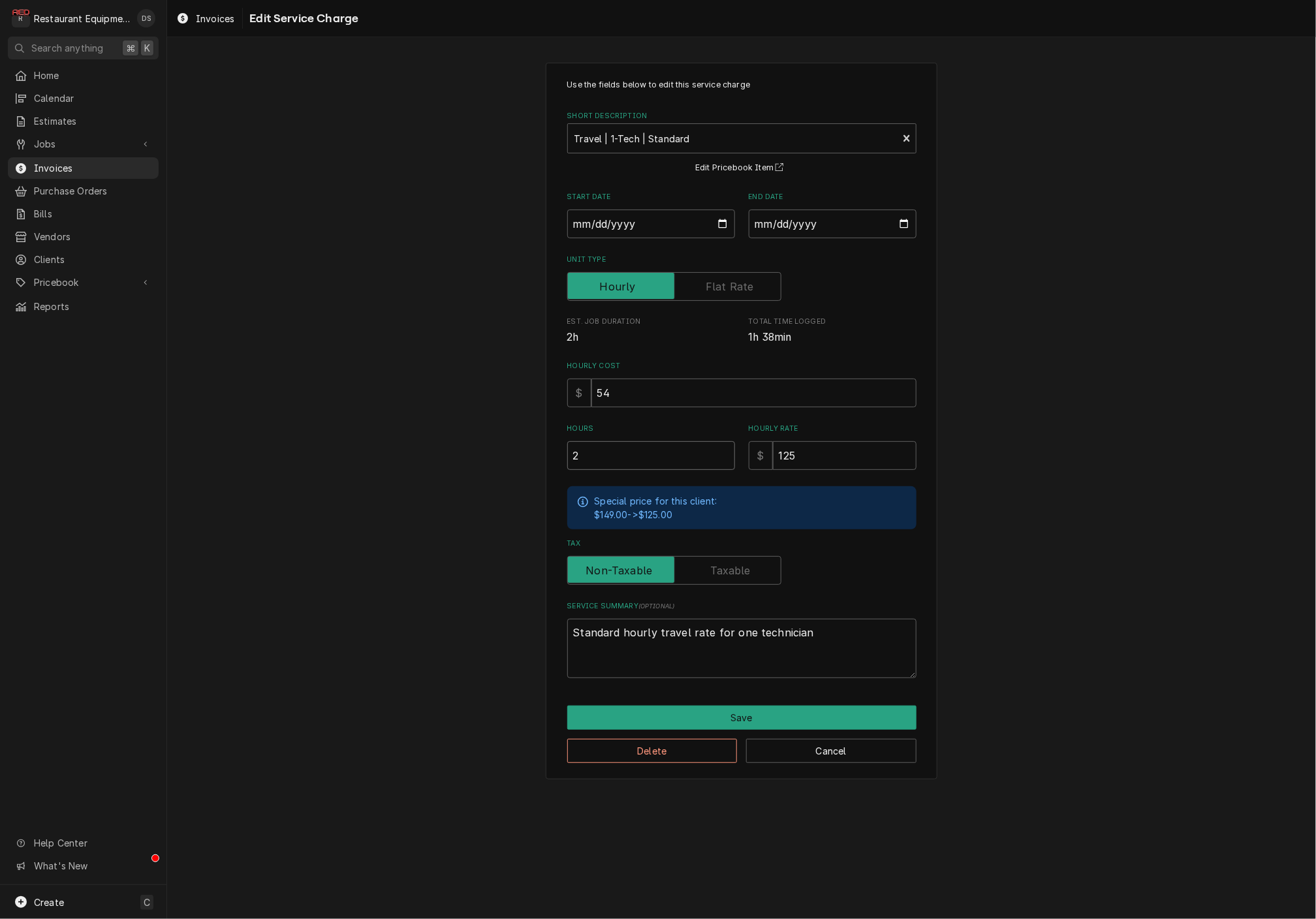
type textarea "x"
type input "2.2"
type textarea "x"
type input "2.25"
click at [767, 705] on button "Save" at bounding box center [742, 717] width 350 height 24
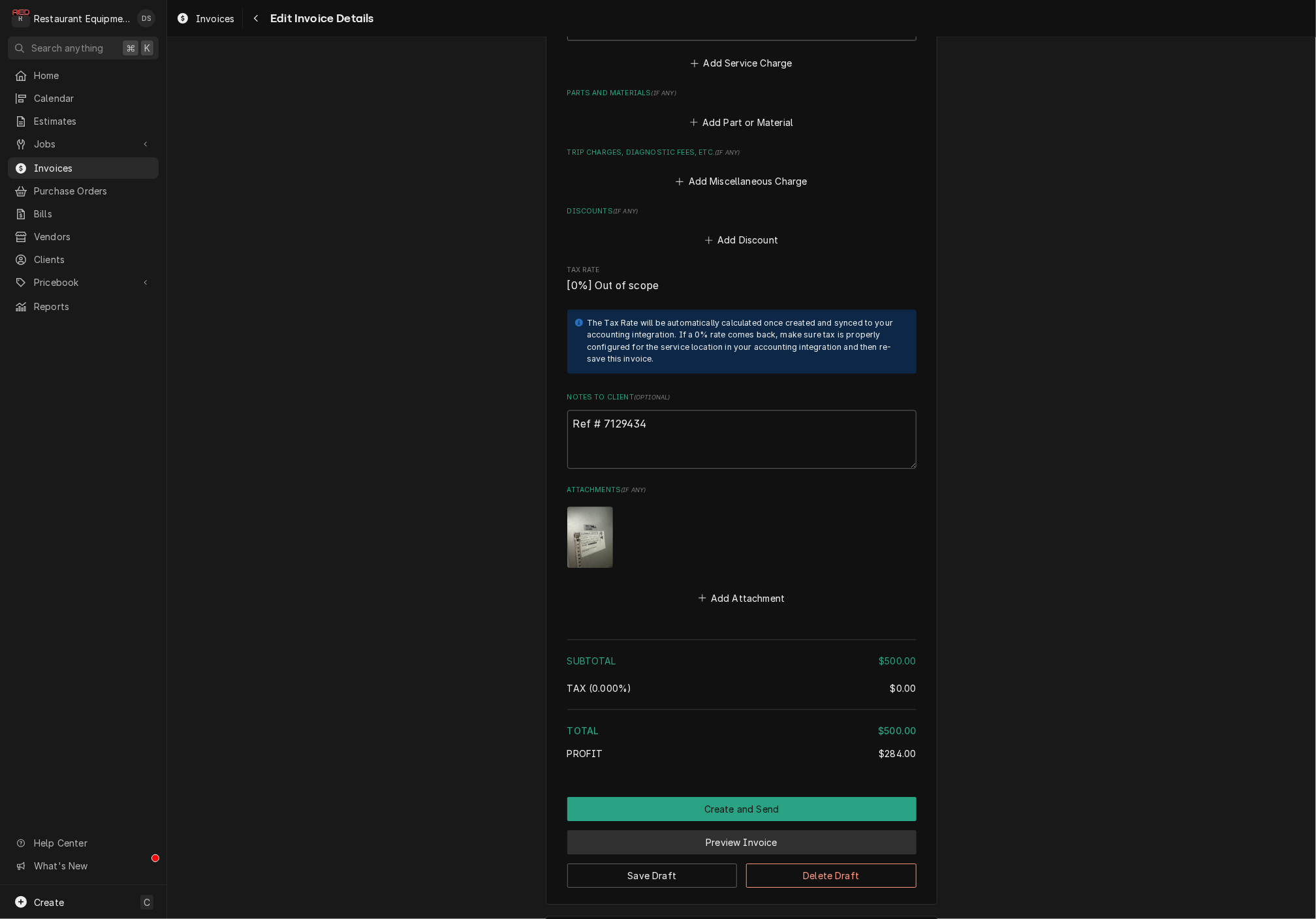
click at [742, 830] on button "Preview Invoice" at bounding box center [742, 842] width 350 height 24
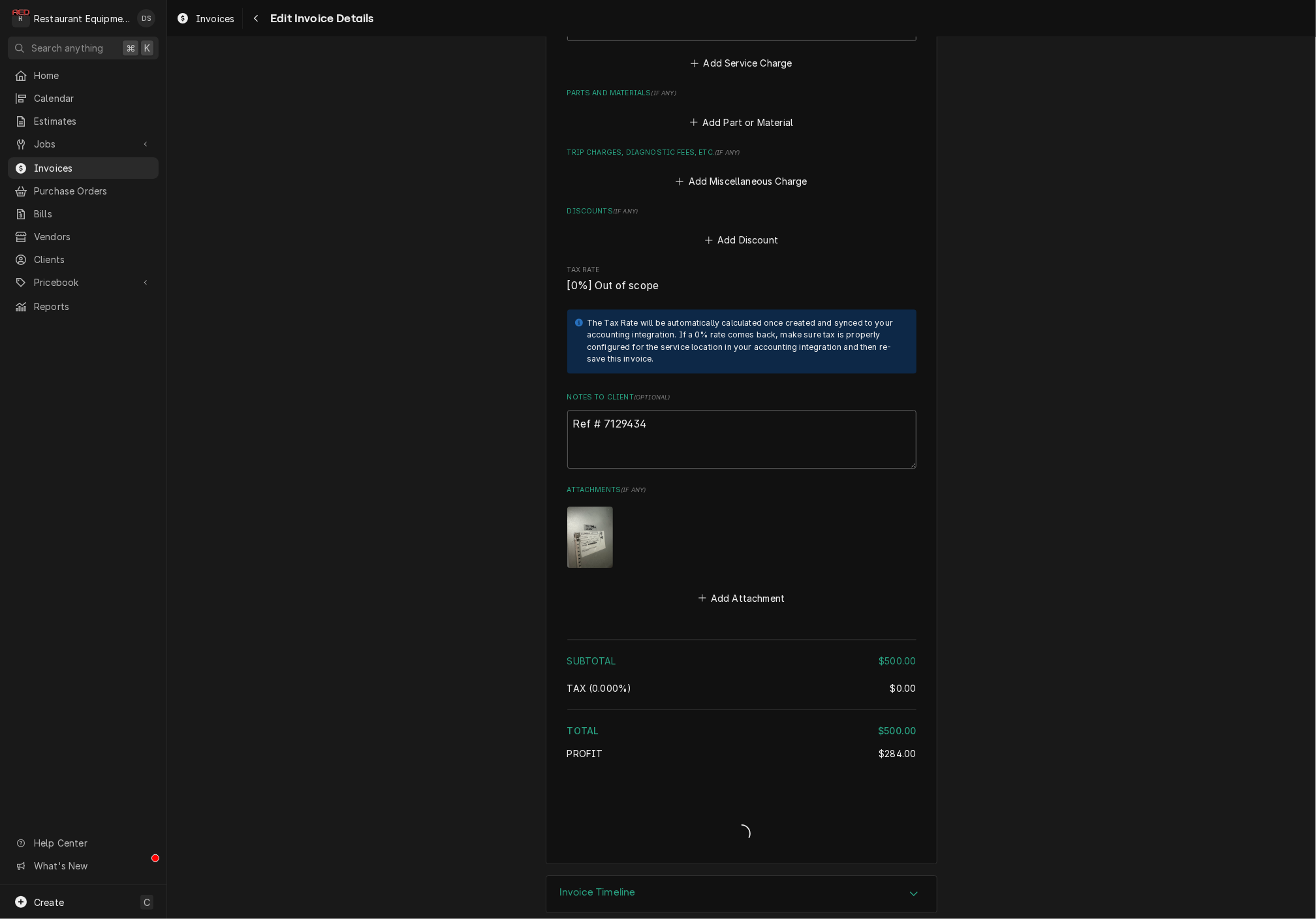
scroll to position [1930, 0]
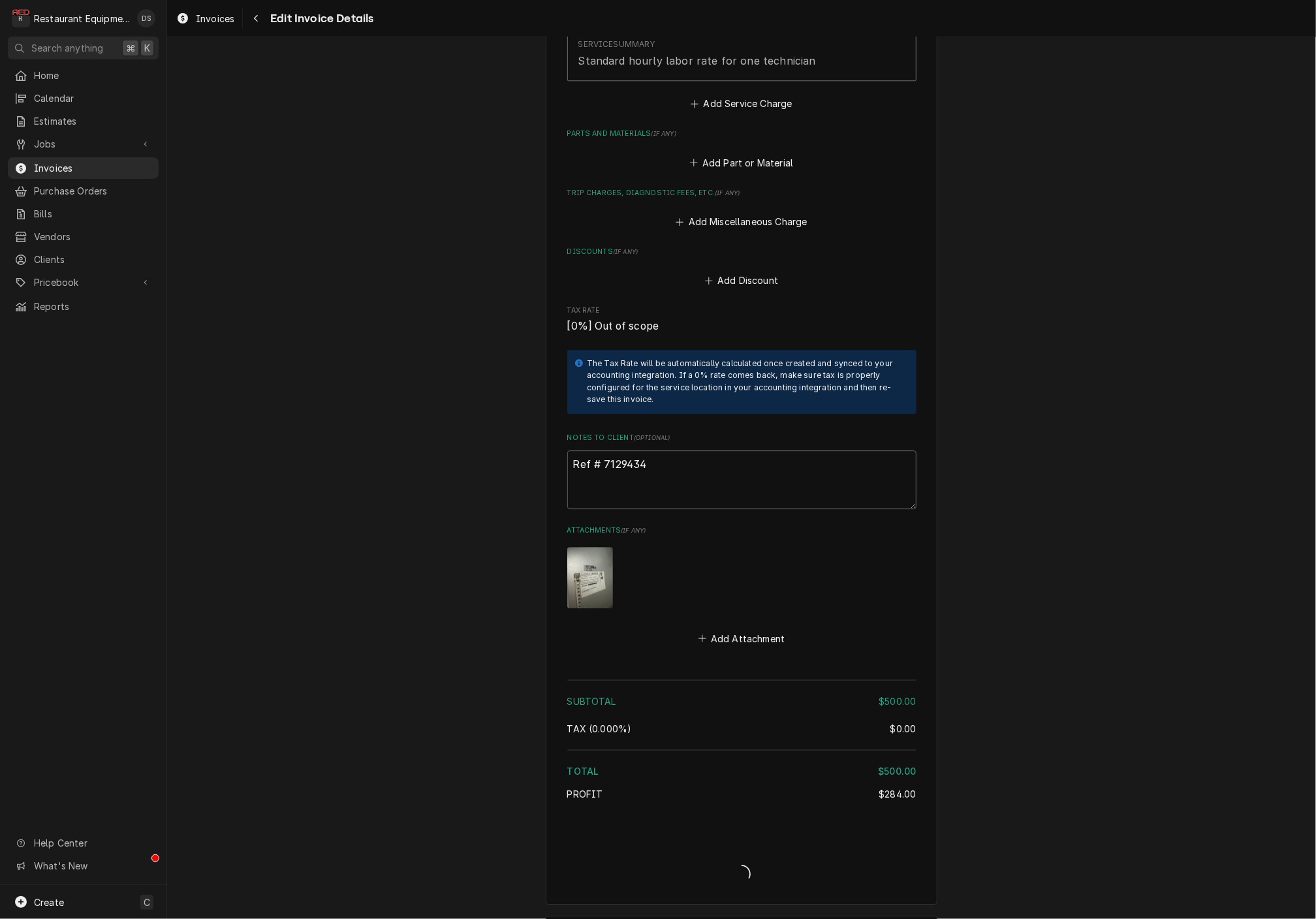
type textarea "x"
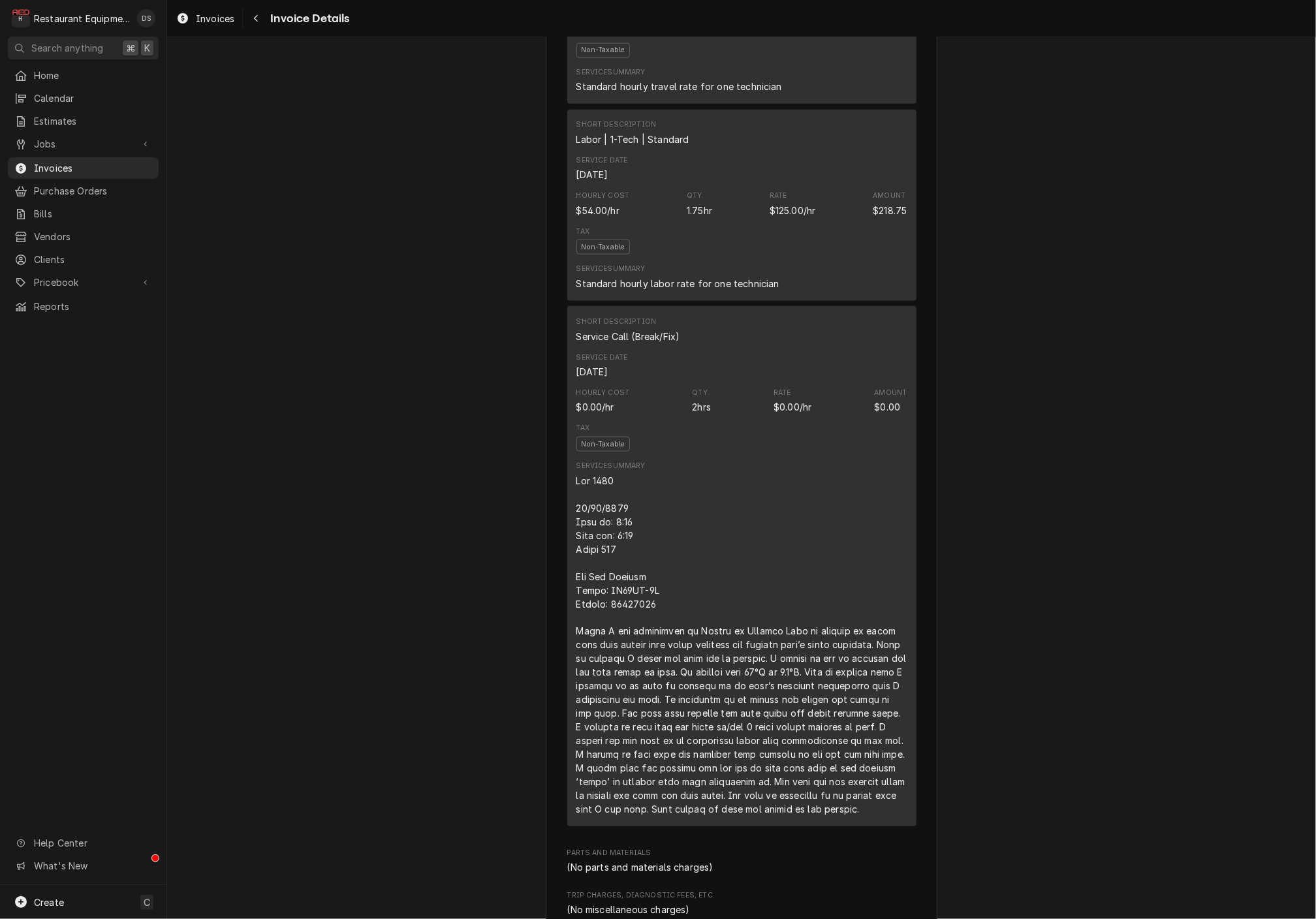
scroll to position [894, 0]
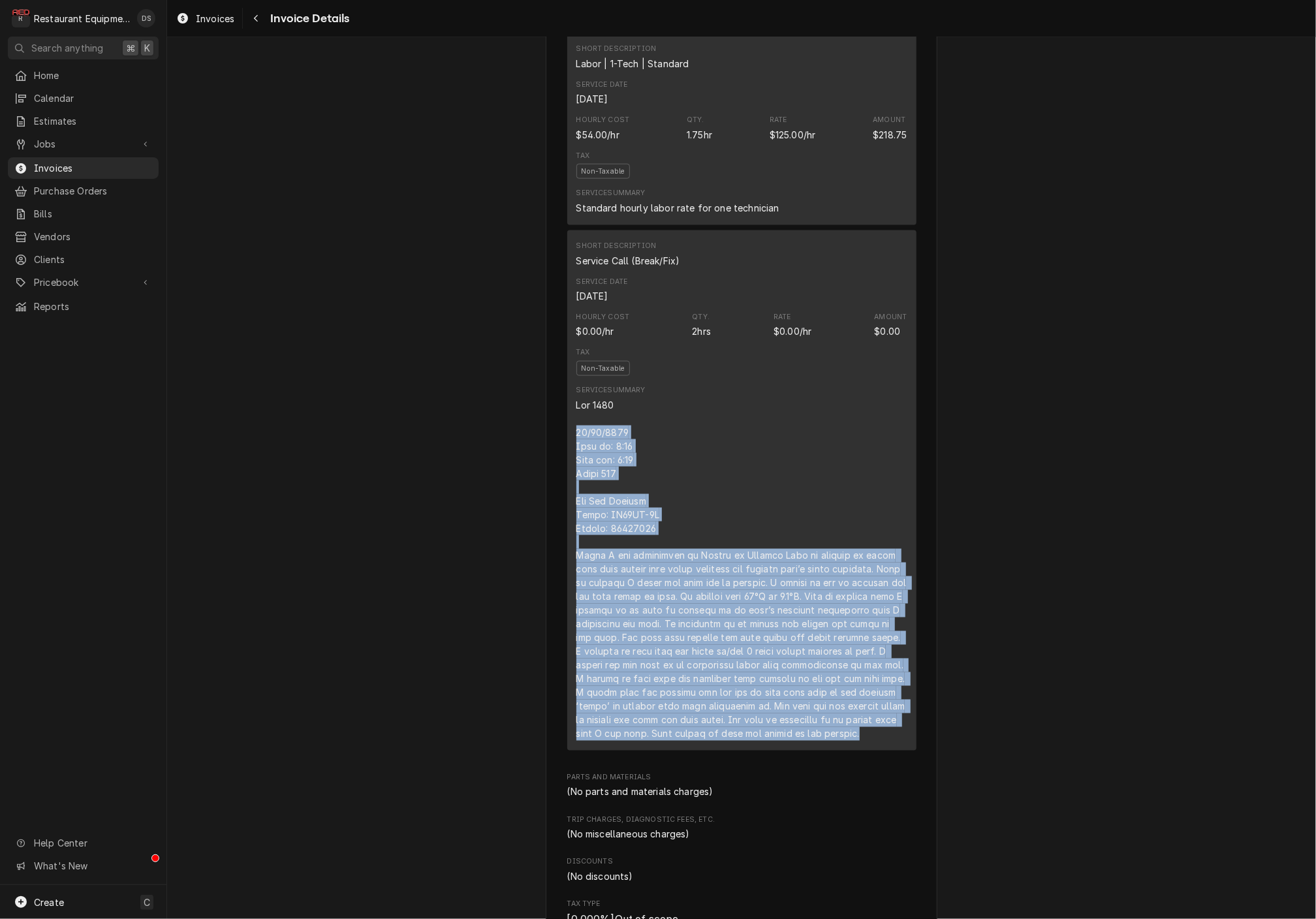
drag, startPoint x: 577, startPoint y: 446, endPoint x: 782, endPoint y: 664, distance: 299.2
click at [808, 755] on div "Short Description Travel | 1-Tech | Standard Service Date Aug 13, 2025 Hourly C…" at bounding box center [742, 296] width 350 height 920
copy div "08/13/2025 Time in: 2:15 Time out: 4:00 Truck 206 Bev Air Freezer Model: FB23HC…"
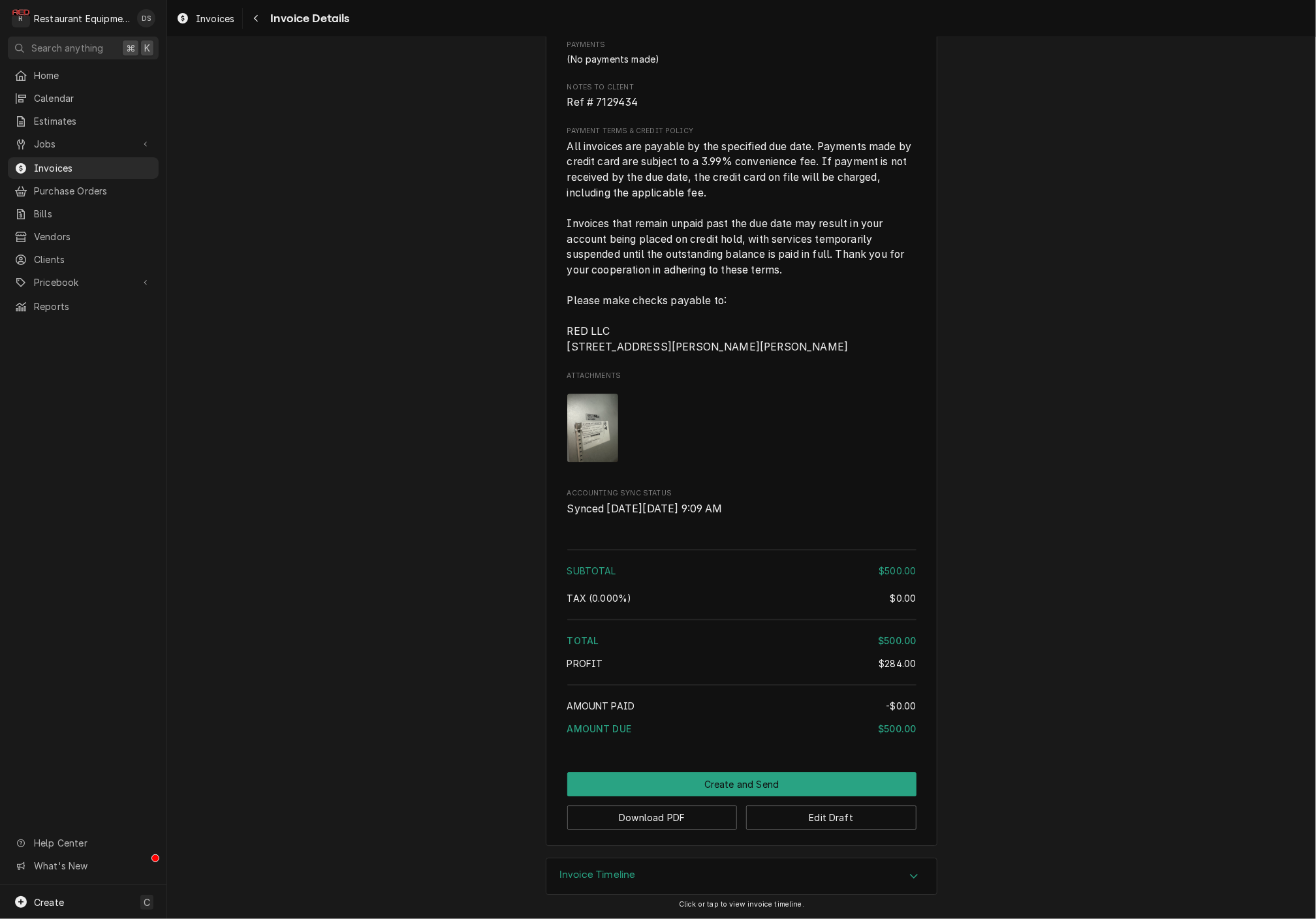
scroll to position [1803, 0]
click at [655, 819] on button "Download PDF" at bounding box center [653, 817] width 171 height 24
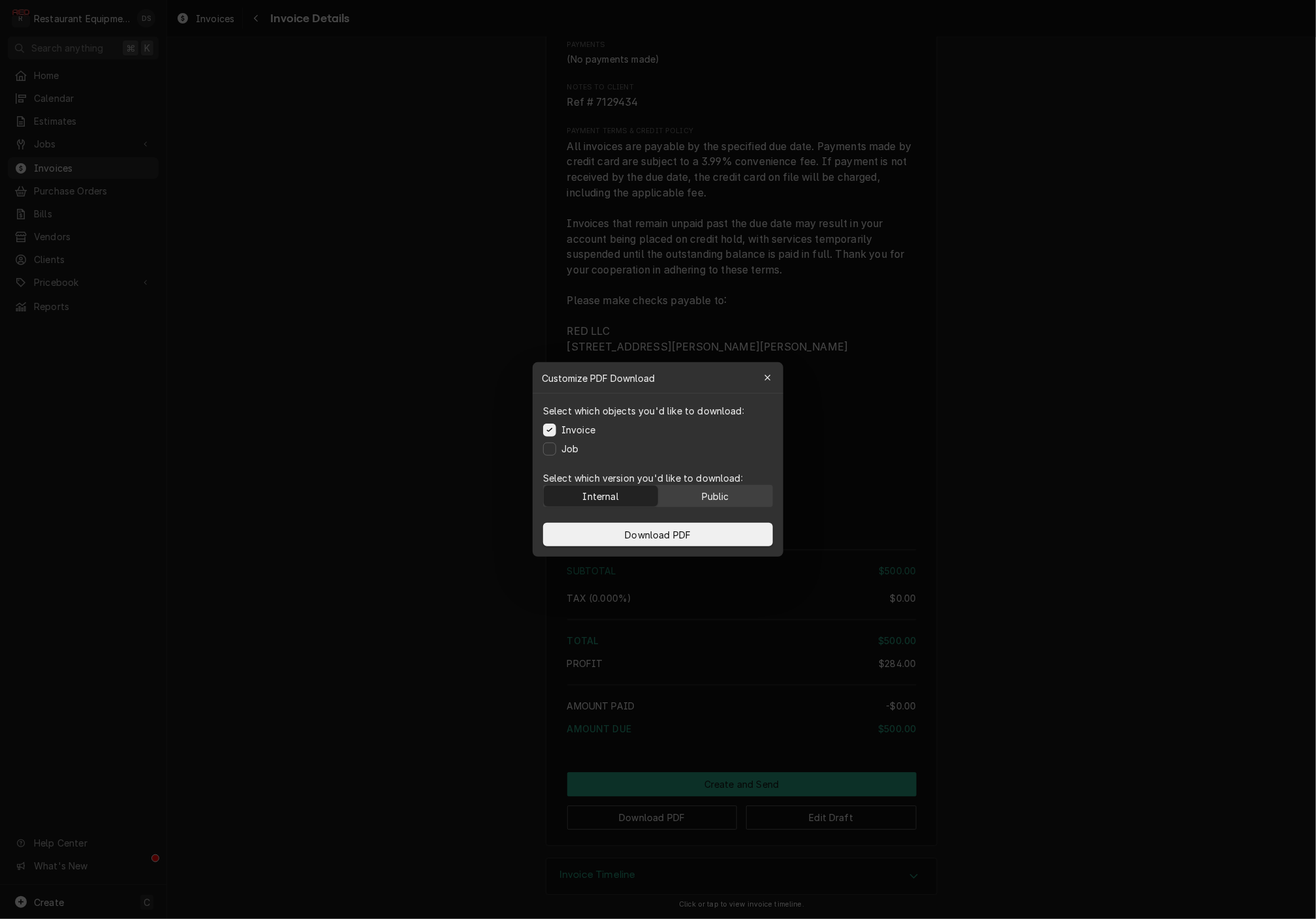
click at [721, 494] on div "Public" at bounding box center [715, 497] width 27 height 14
drag, startPoint x: 714, startPoint y: 528, endPoint x: 711, endPoint y: 541, distance: 13.3
click at [714, 528] on button "Download PDF" at bounding box center [658, 535] width 229 height 23
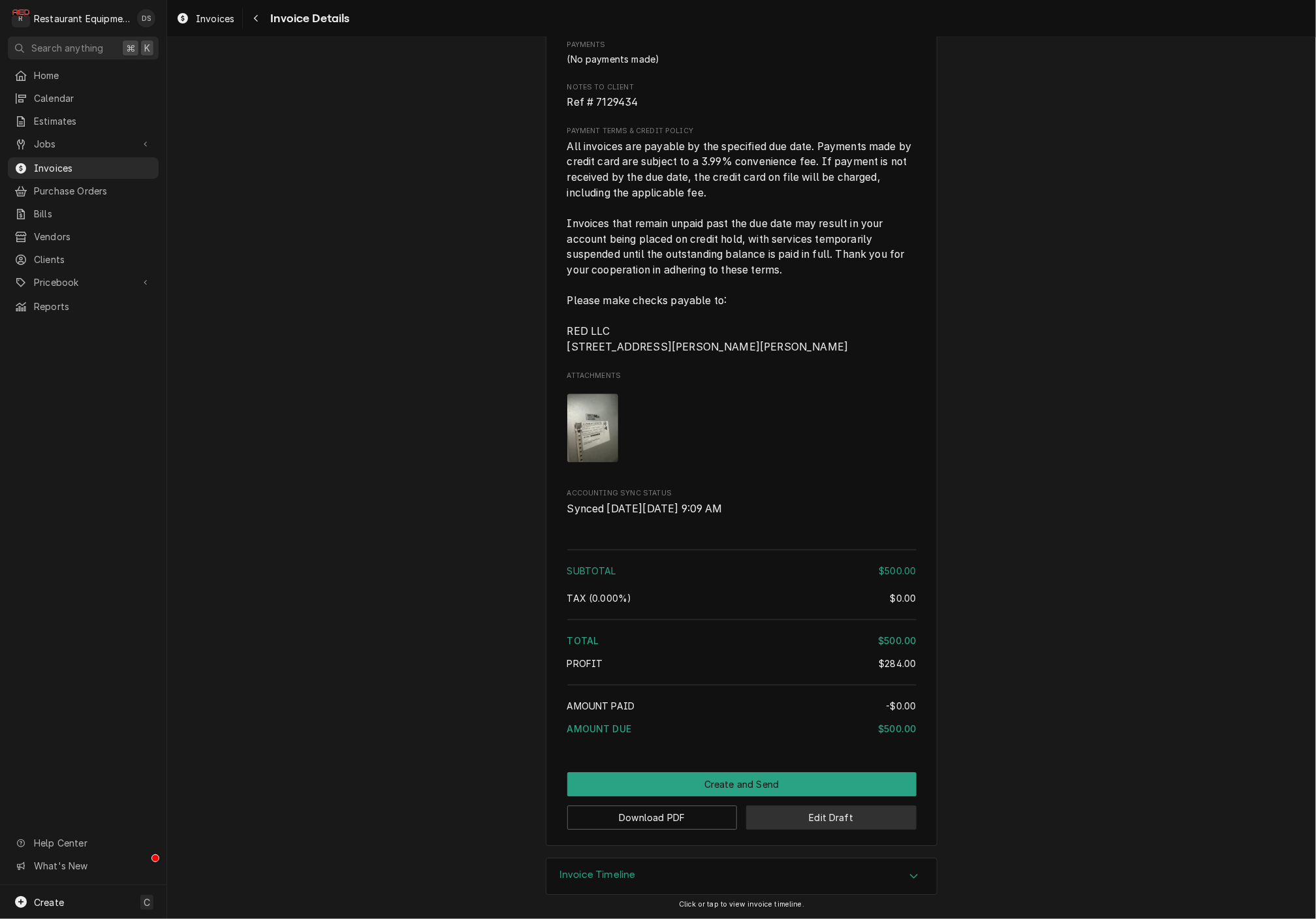
click at [856, 819] on button "Edit Draft" at bounding box center [832, 817] width 171 height 24
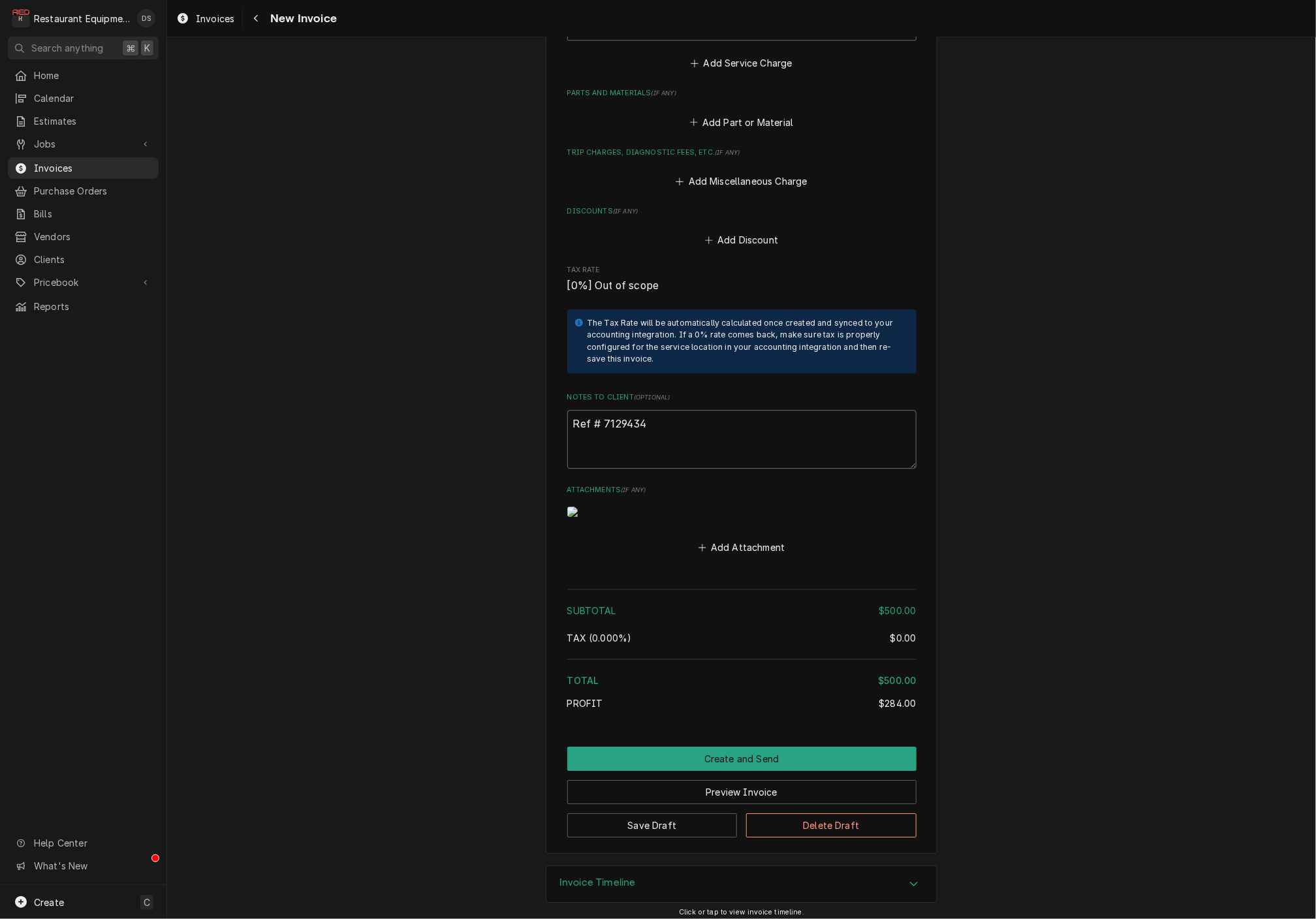
click at [676, 410] on textarea "Ref # 7129434" at bounding box center [742, 439] width 350 height 59
type textarea "x"
type textarea "Ref # 7129434"
type textarea "x"
type textarea "Ref # 7129434"
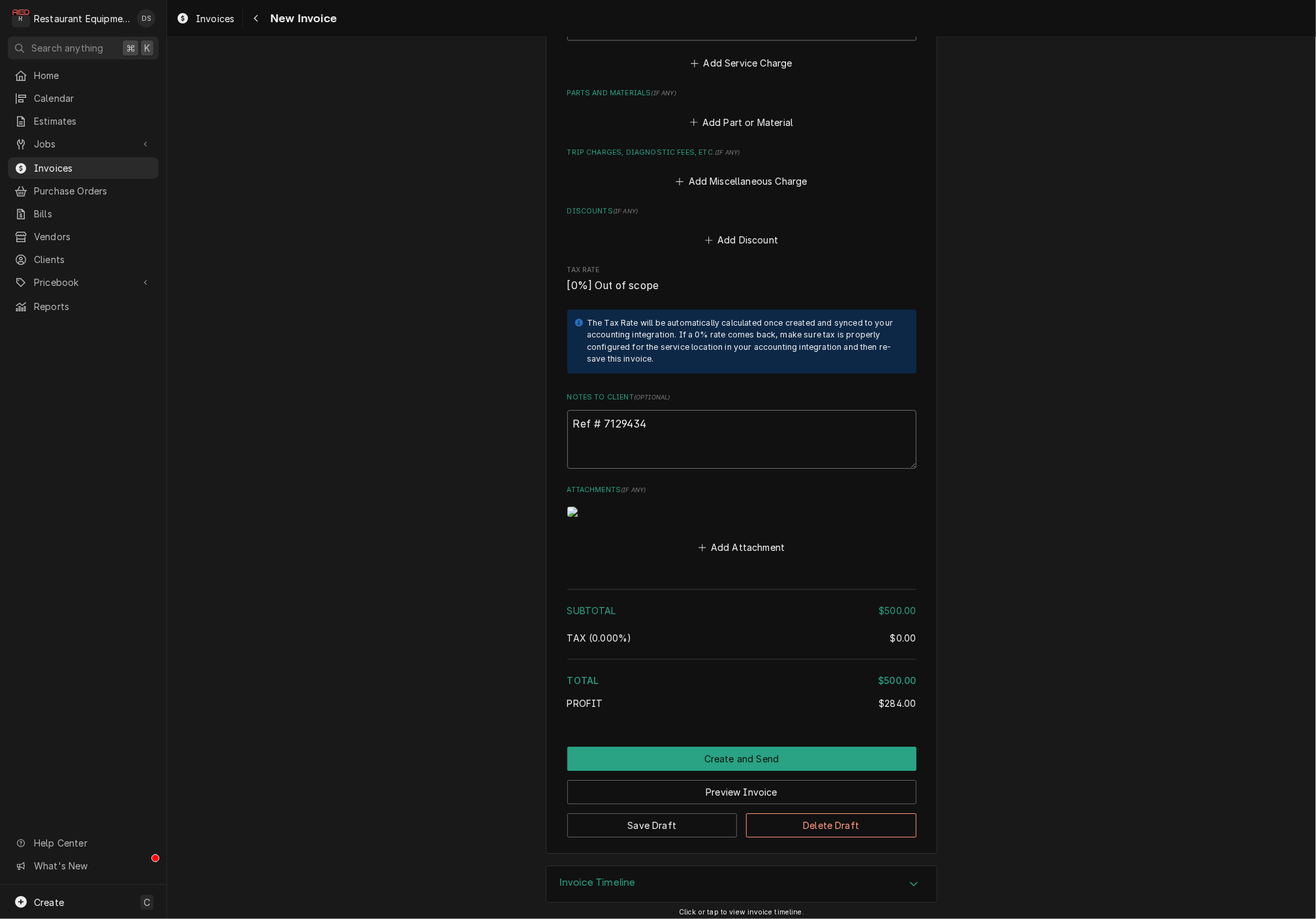
type textarea "x"
type textarea "Ref # 7129434"
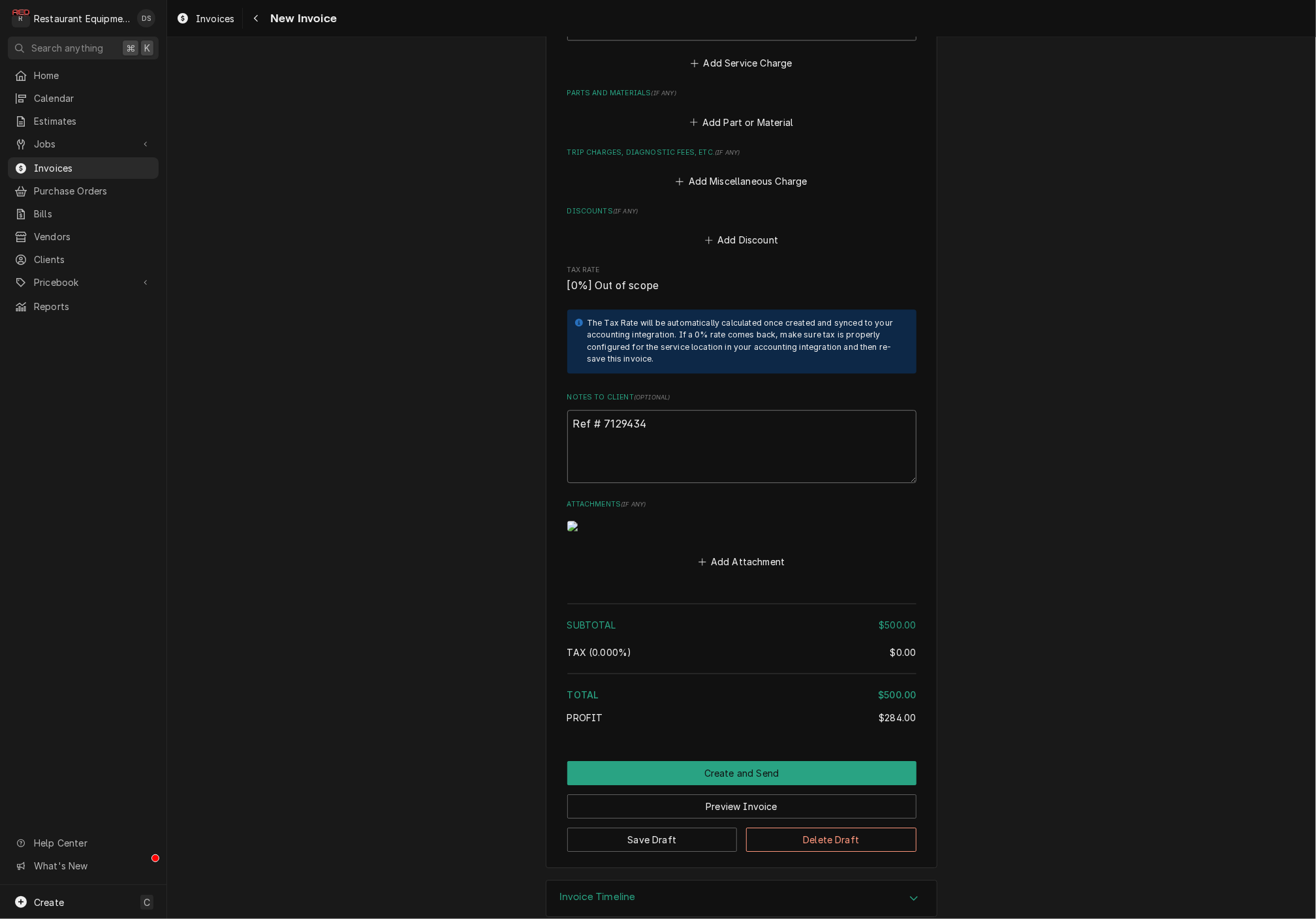
paste textarea "Claim #7129434 Auth #BEV101868"
type textarea "x"
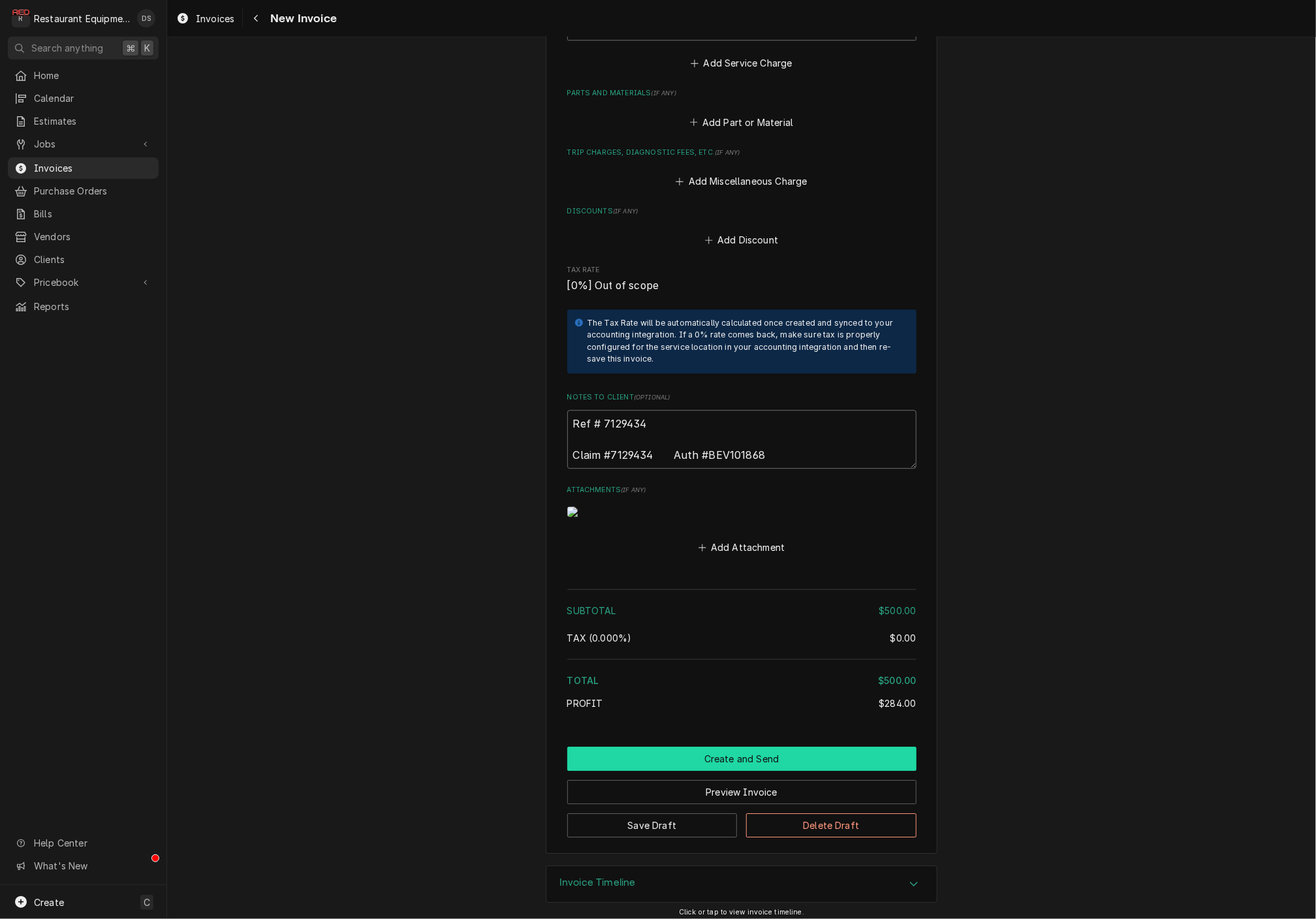
type textarea "Ref # 7129434 Claim #7129434 Auth #BEV101868"
click at [742, 746] on button "Create and Send" at bounding box center [742, 758] width 350 height 24
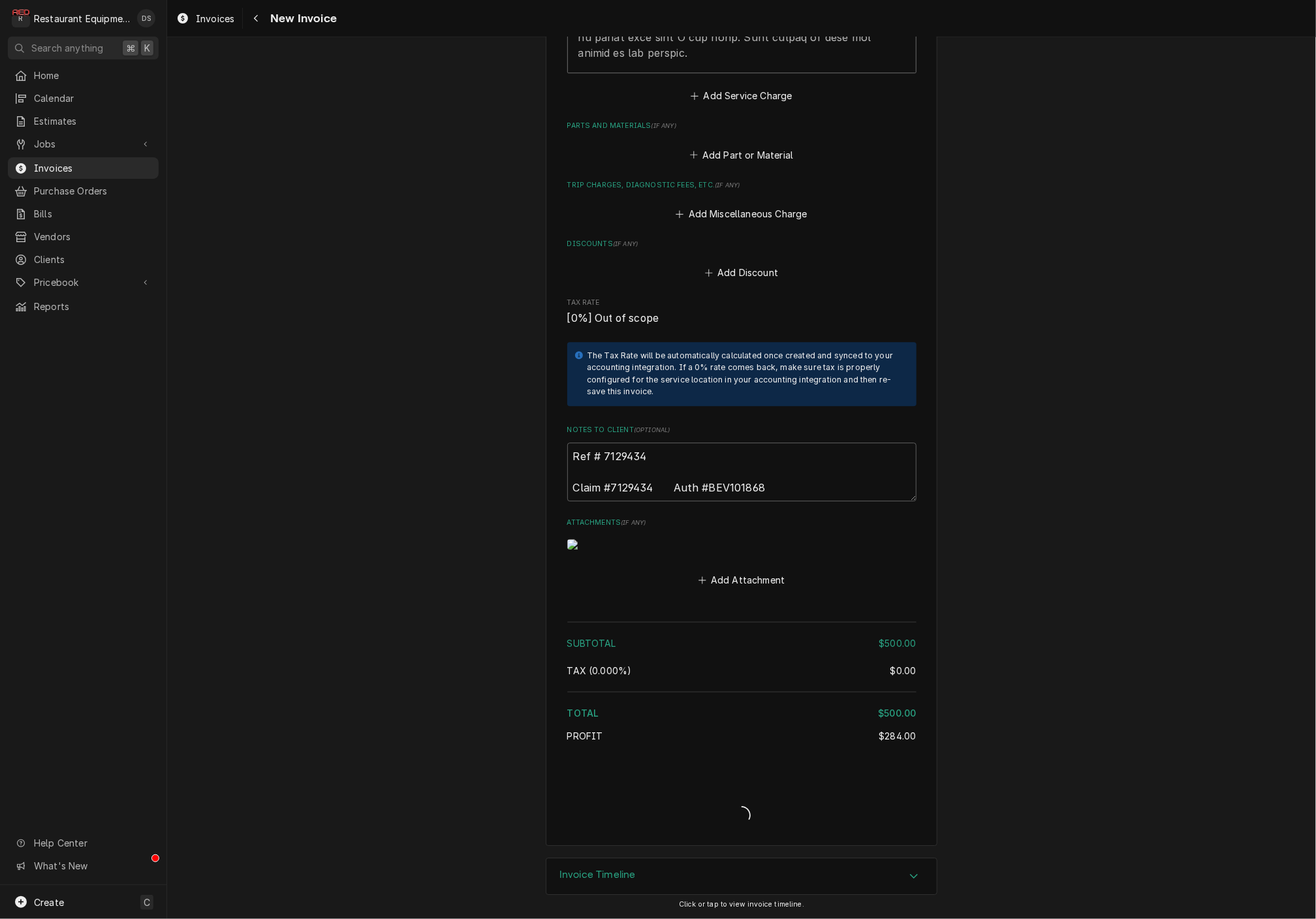
type textarea "x"
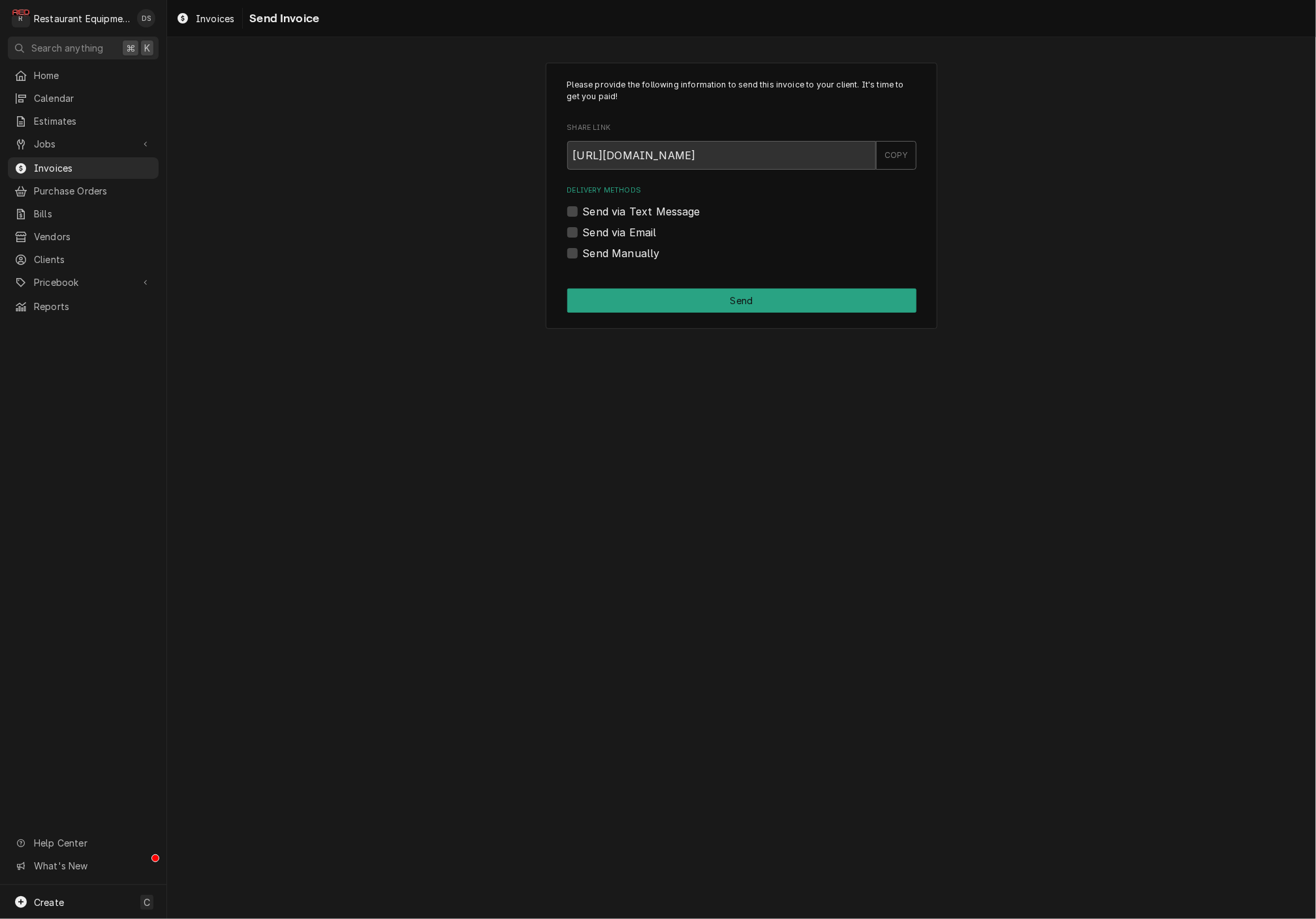
click at [583, 253] on label "Send Manually" at bounding box center [621, 253] width 77 height 15
click at [583, 253] on input "Send Manually" at bounding box center [757, 260] width 350 height 29
checkbox input "true"
drag, startPoint x: 647, startPoint y: 281, endPoint x: 654, endPoint y: 290, distance: 11.4
click at [647, 282] on div "Please provide the following information to send this invoice to your client. I…" at bounding box center [741, 196] width 391 height 267
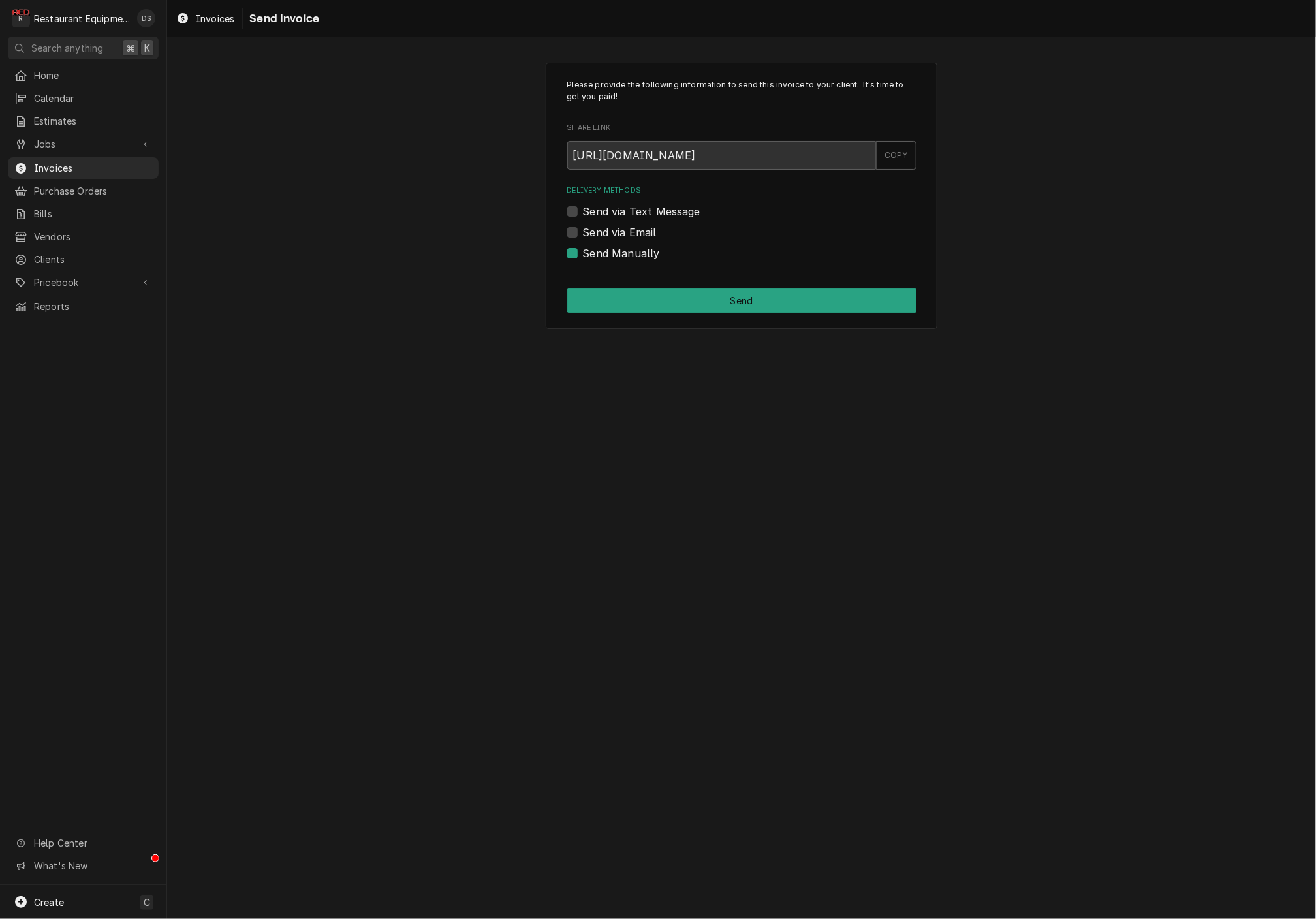
click at [656, 294] on button "Send" at bounding box center [742, 300] width 350 height 24
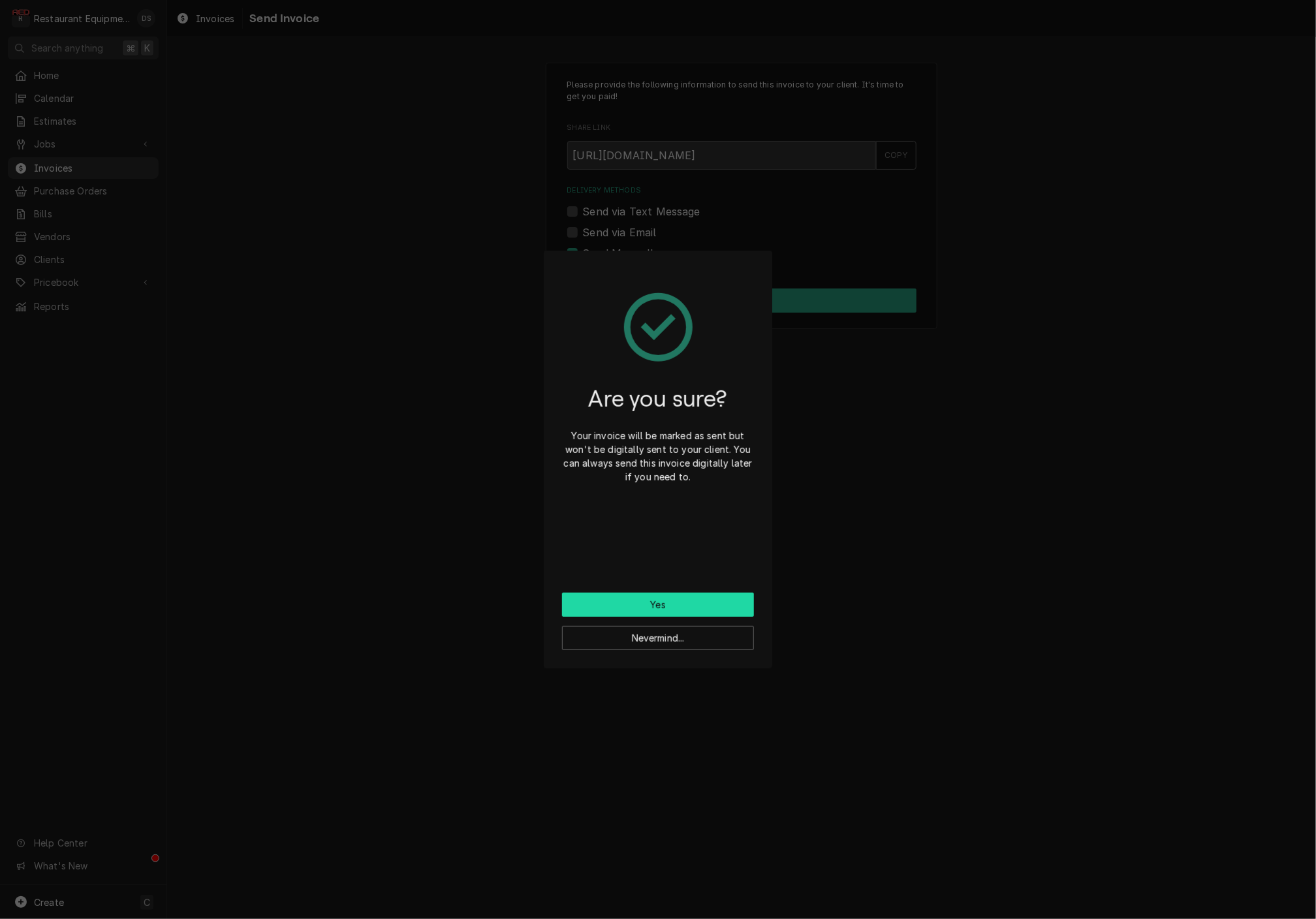
click at [681, 601] on button "Yes" at bounding box center [658, 604] width 192 height 24
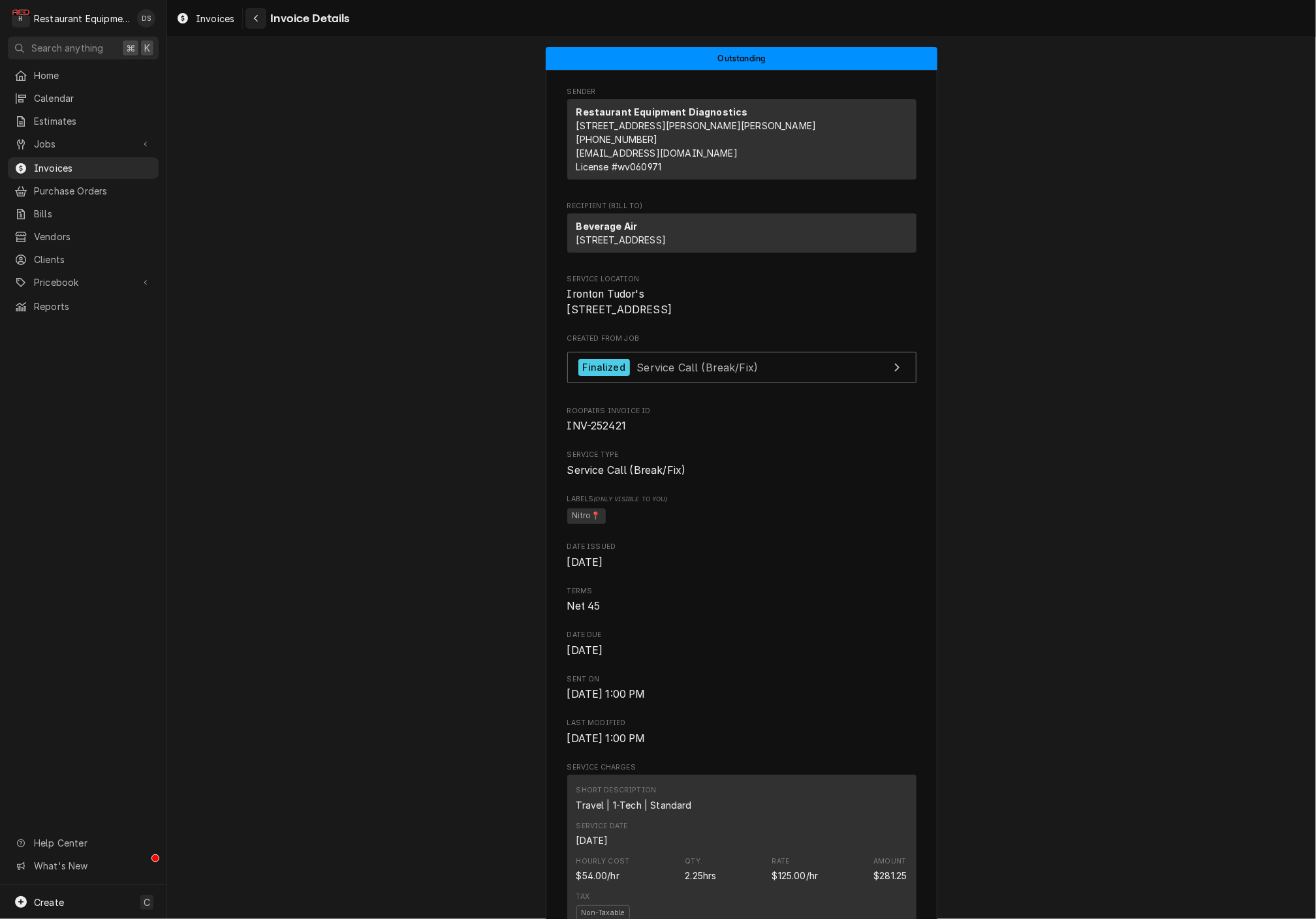
click at [258, 16] on icon "Navigate back" at bounding box center [257, 19] width 6 height 9
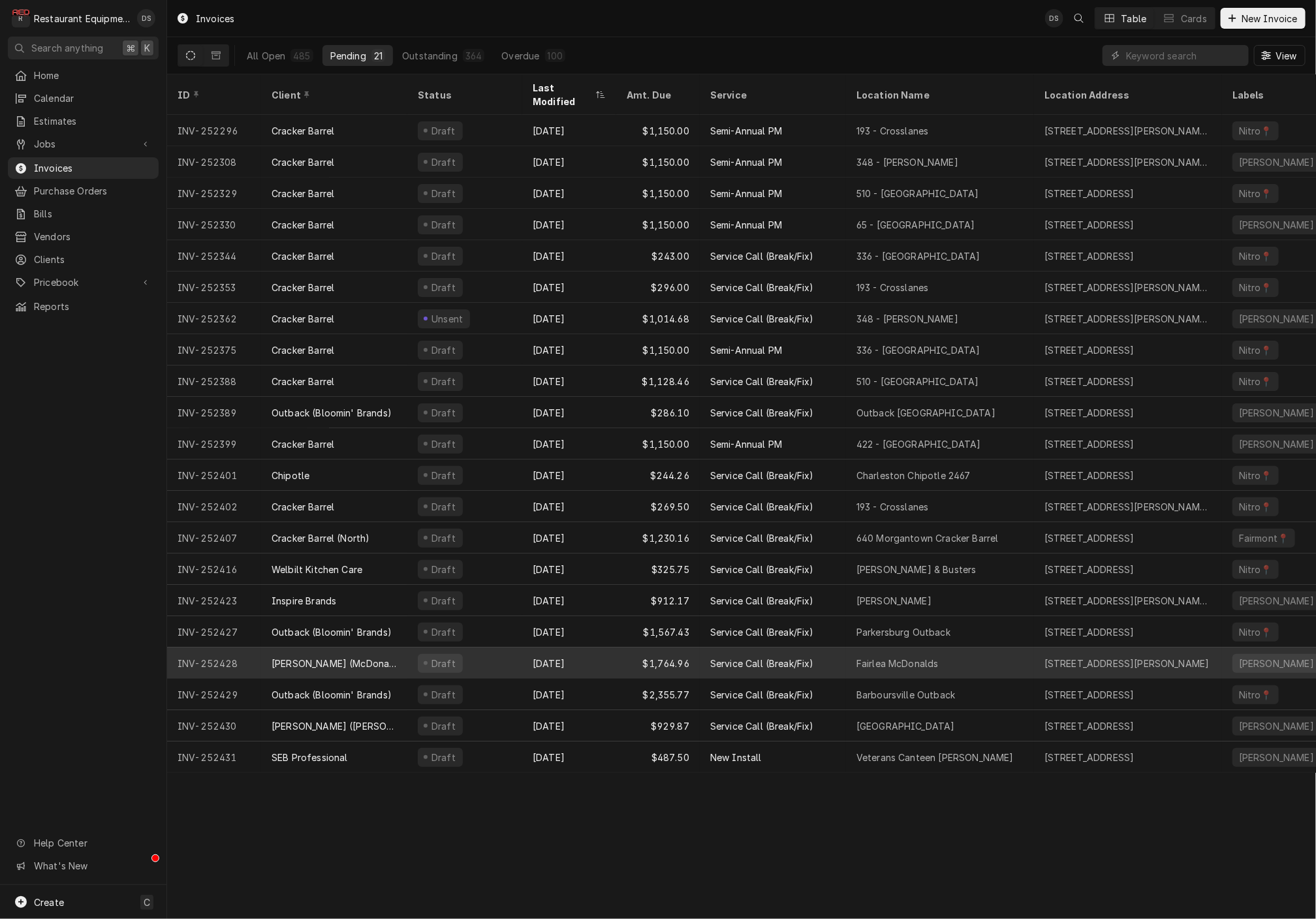
click at [499, 650] on div "Draft" at bounding box center [464, 663] width 115 height 31
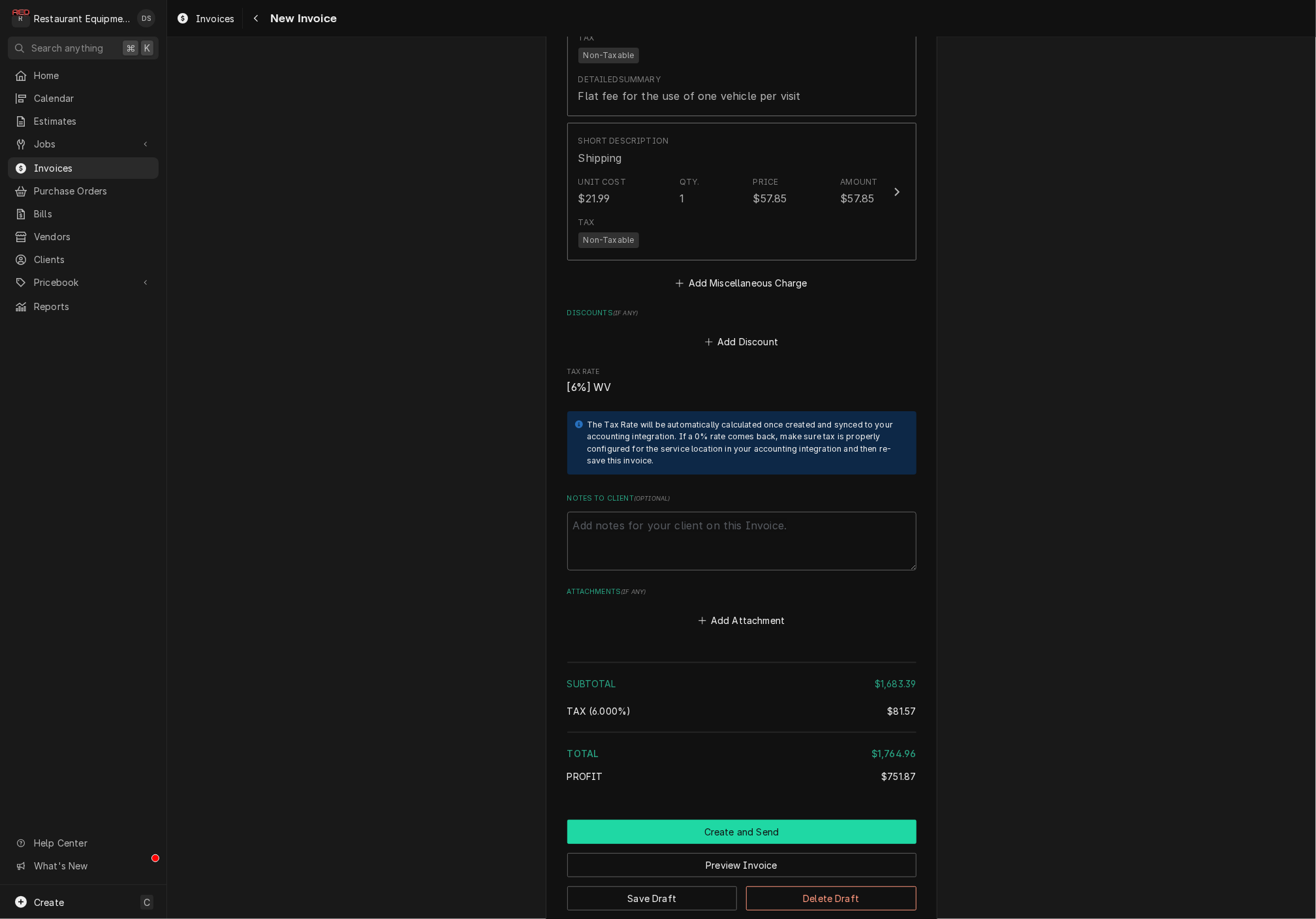
click at [698, 820] on button "Create and Send" at bounding box center [742, 831] width 350 height 24
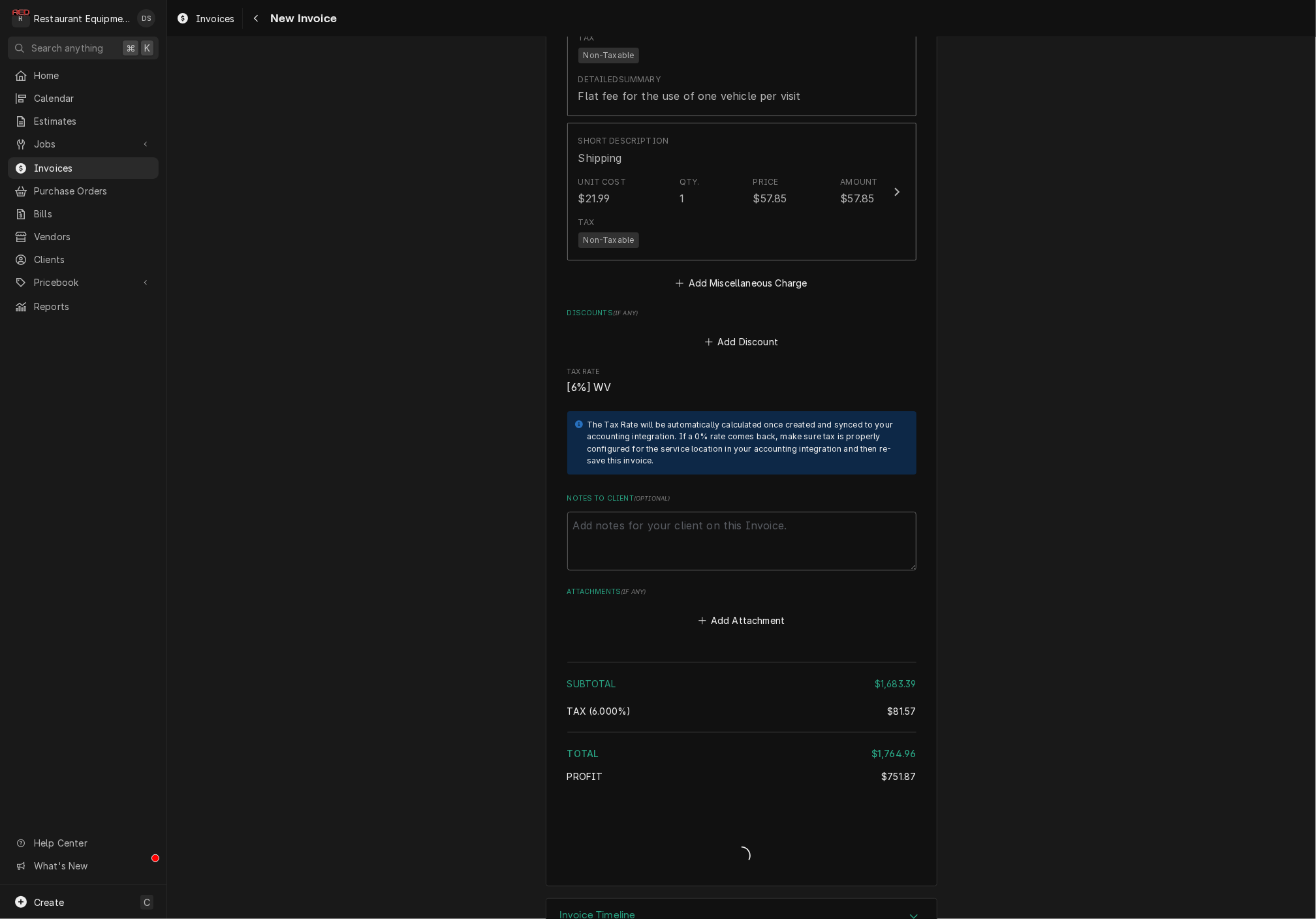
type textarea "x"
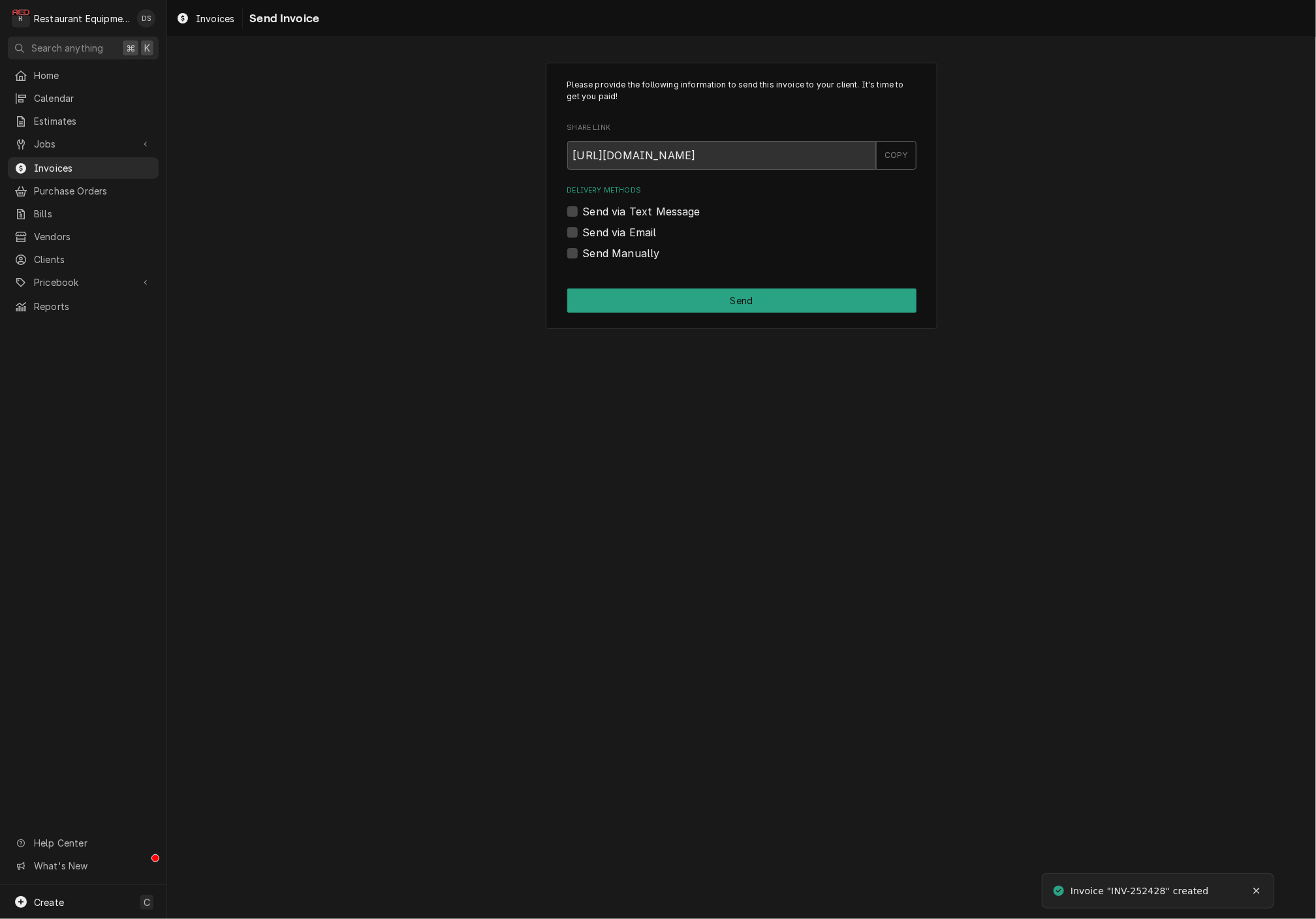
click at [583, 232] on label "Send via Email" at bounding box center [619, 232] width 74 height 15
click at [583, 232] on input "Send via Email" at bounding box center [757, 239] width 350 height 29
checkbox input "true"
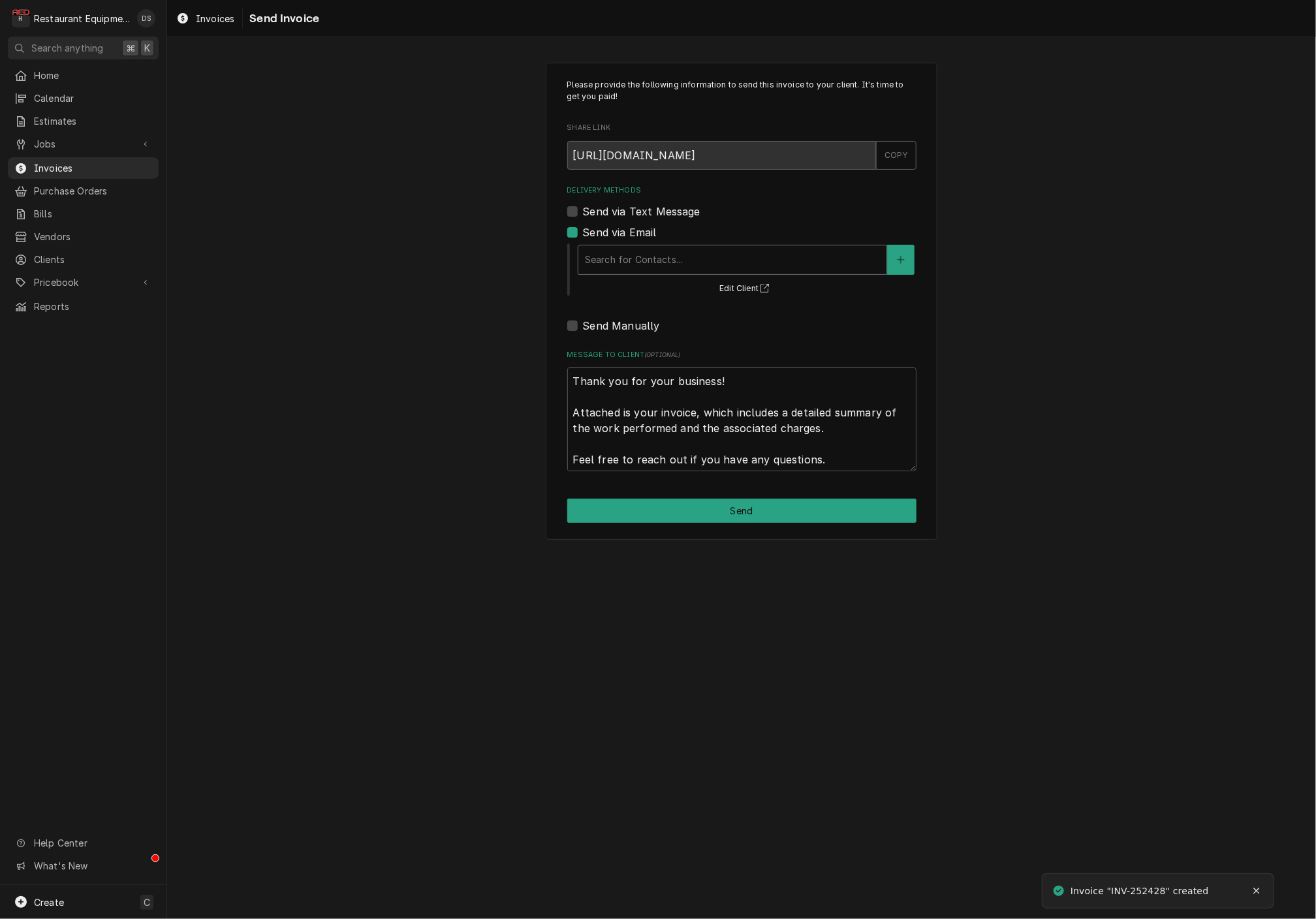
click at [702, 256] on div "Delivery Methods" at bounding box center [732, 260] width 295 height 23
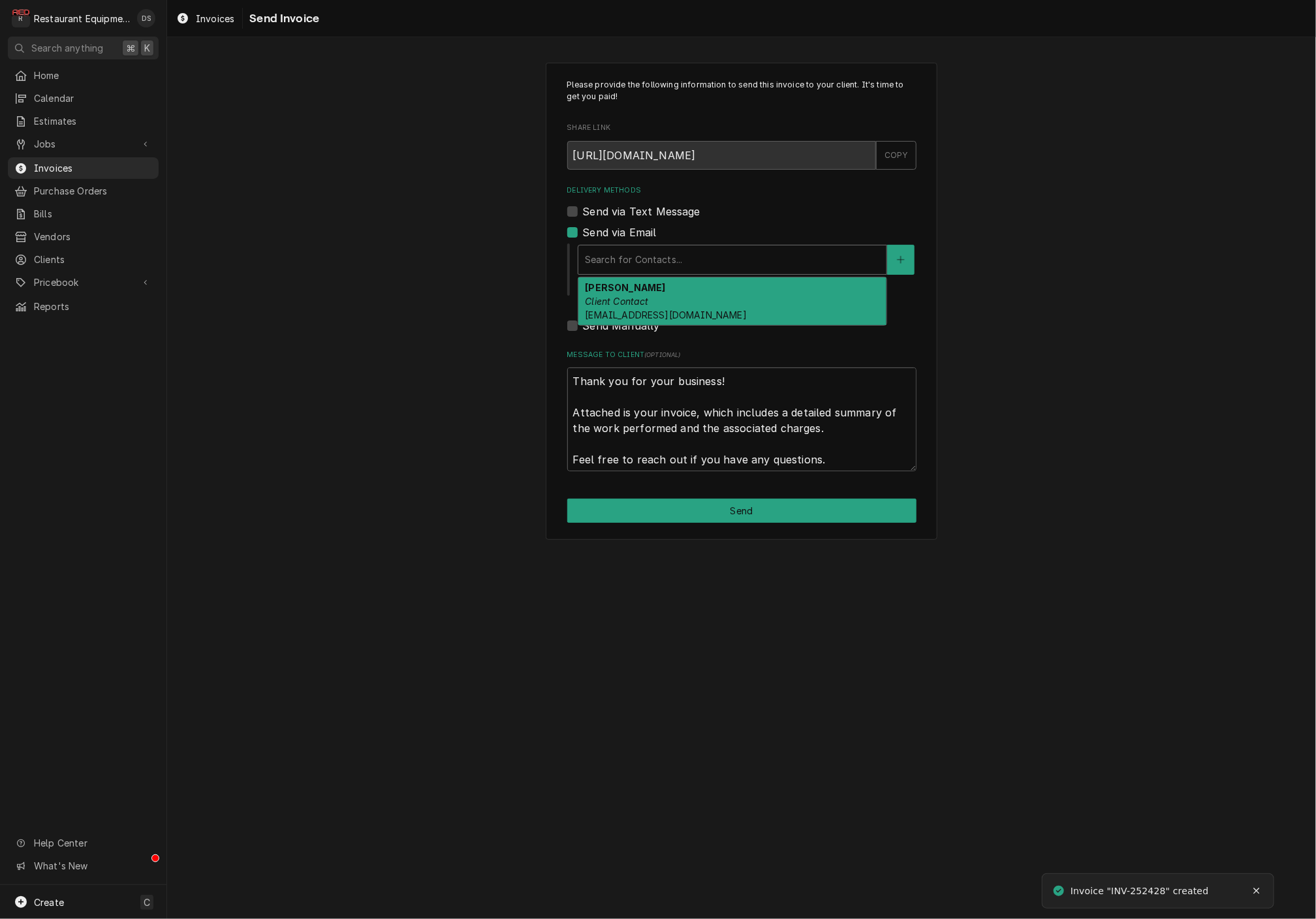
click at [688, 288] on div "[PERSON_NAME] Client Contact [EMAIL_ADDRESS][DOMAIN_NAME]" at bounding box center [732, 301] width 308 height 47
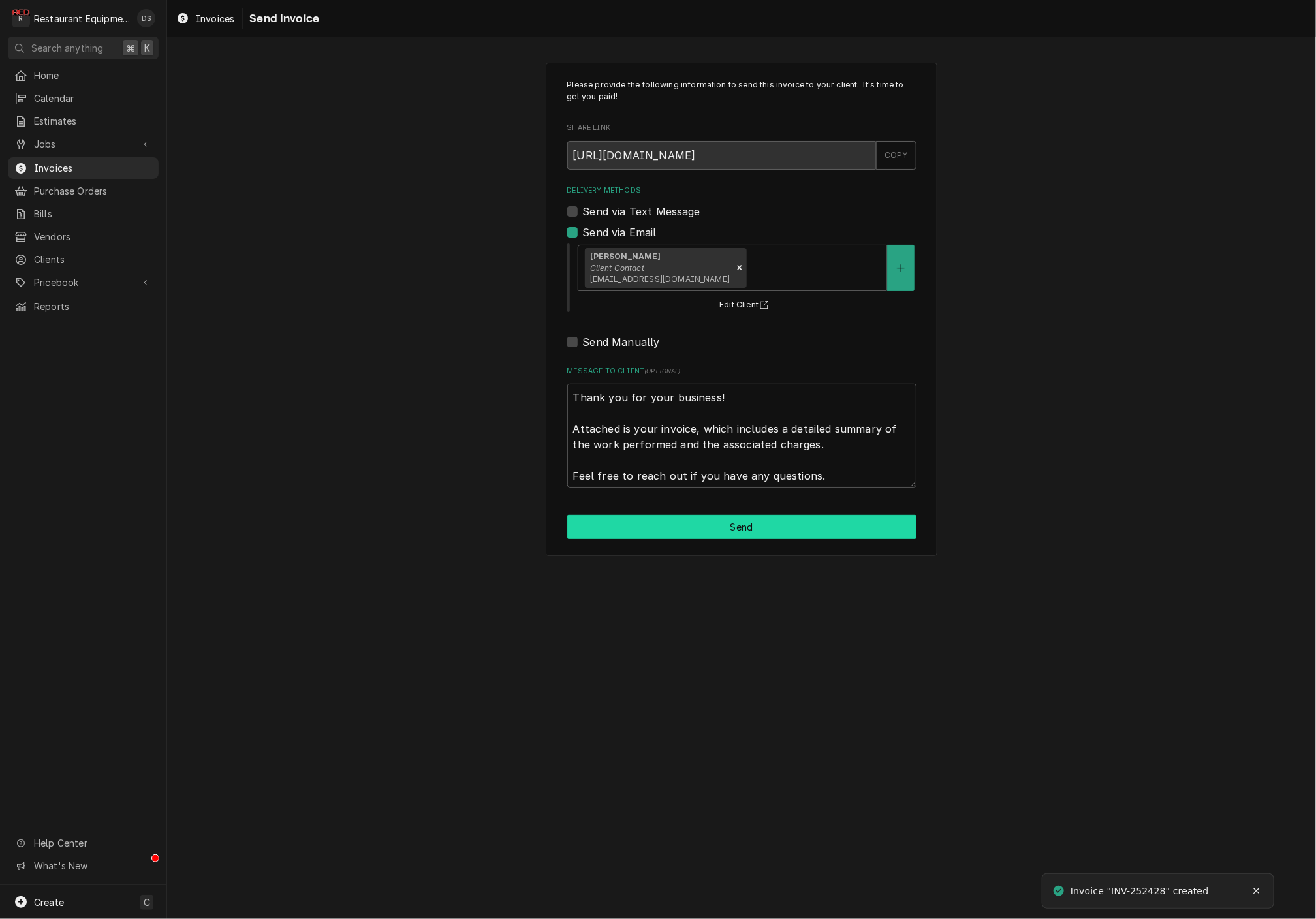
click at [725, 532] on button "Send" at bounding box center [742, 526] width 350 height 24
type textarea "x"
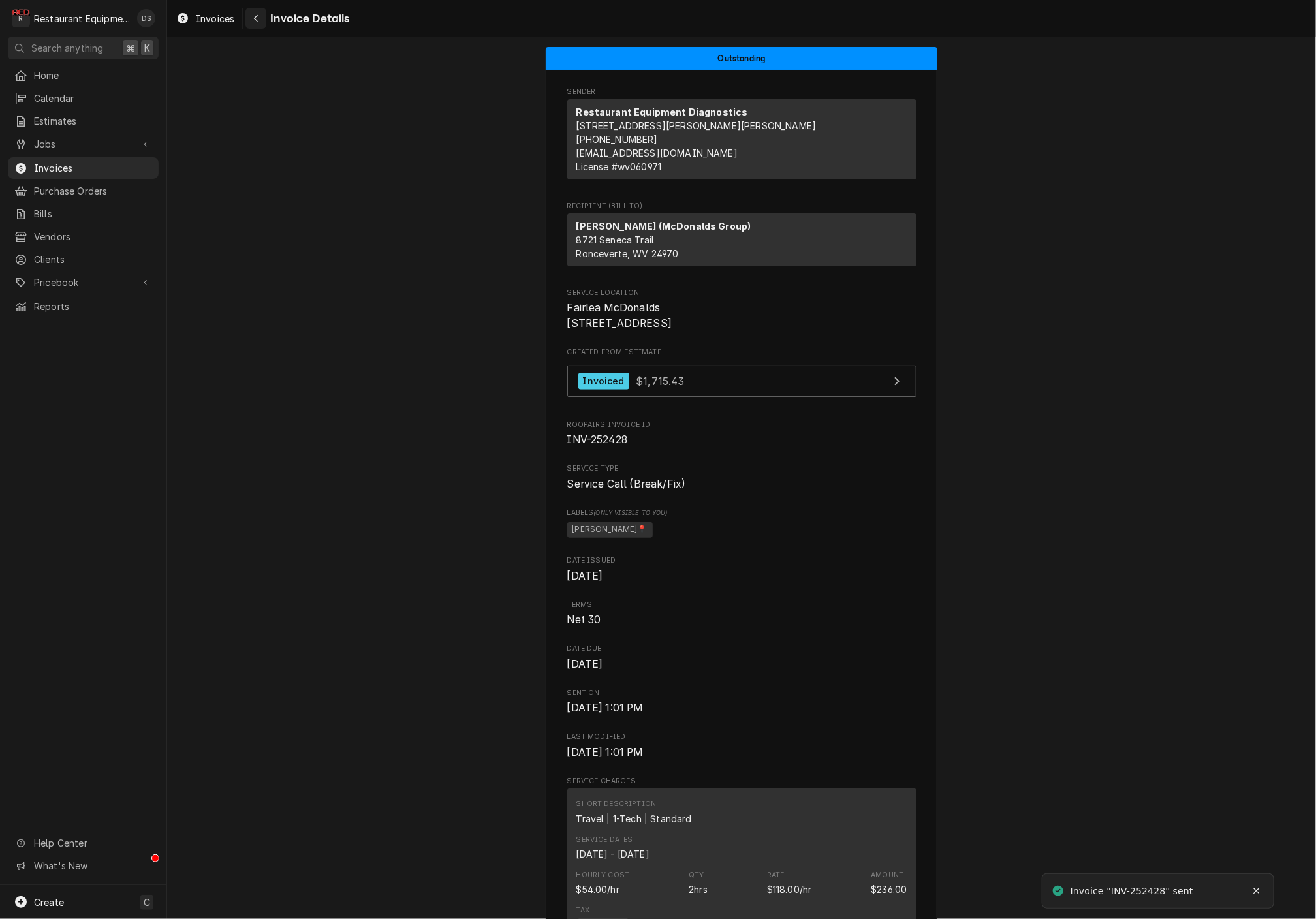
click at [254, 27] on button "Navigate back" at bounding box center [256, 18] width 21 height 21
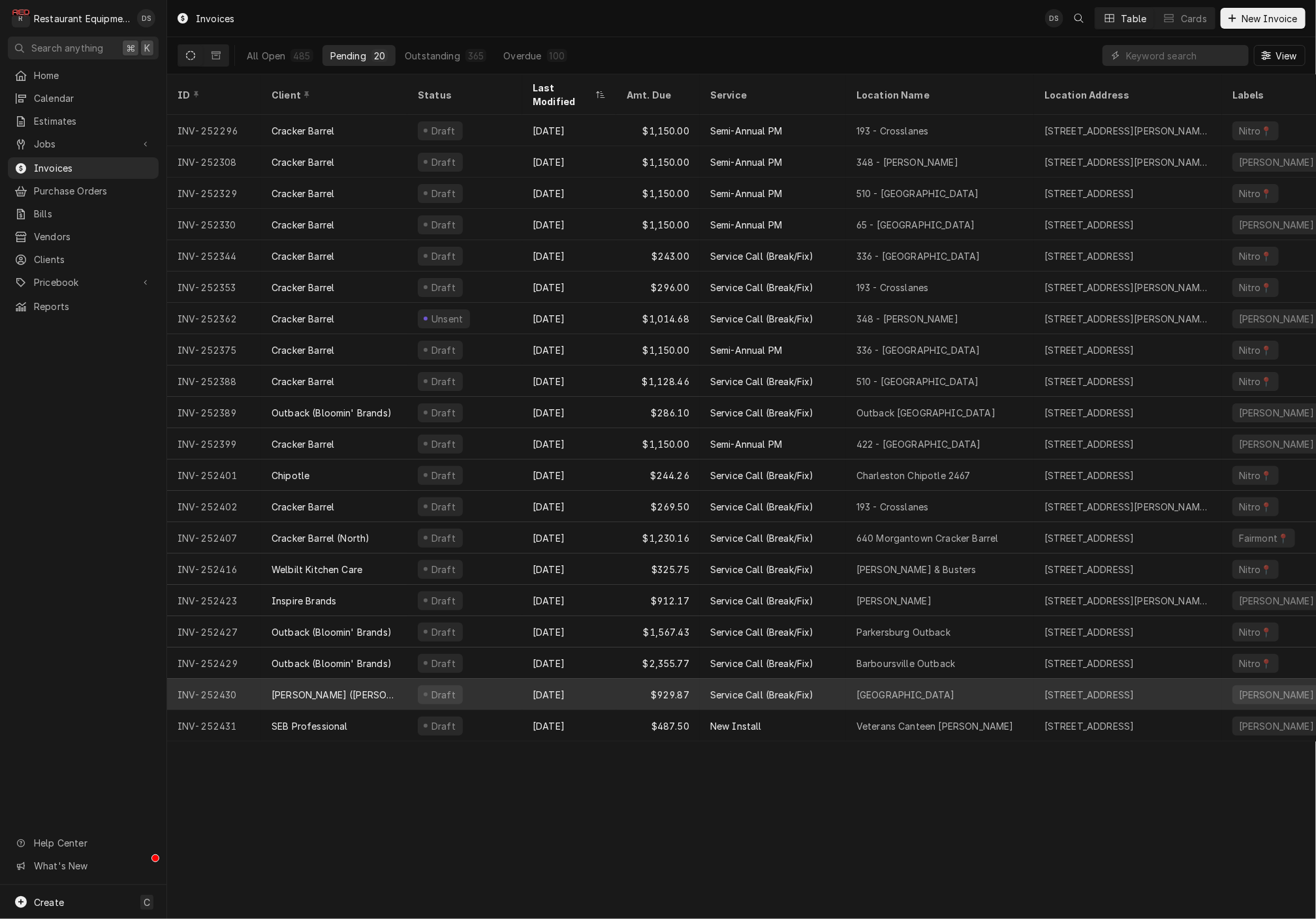
click at [515, 679] on div "Draft" at bounding box center [464, 694] width 115 height 31
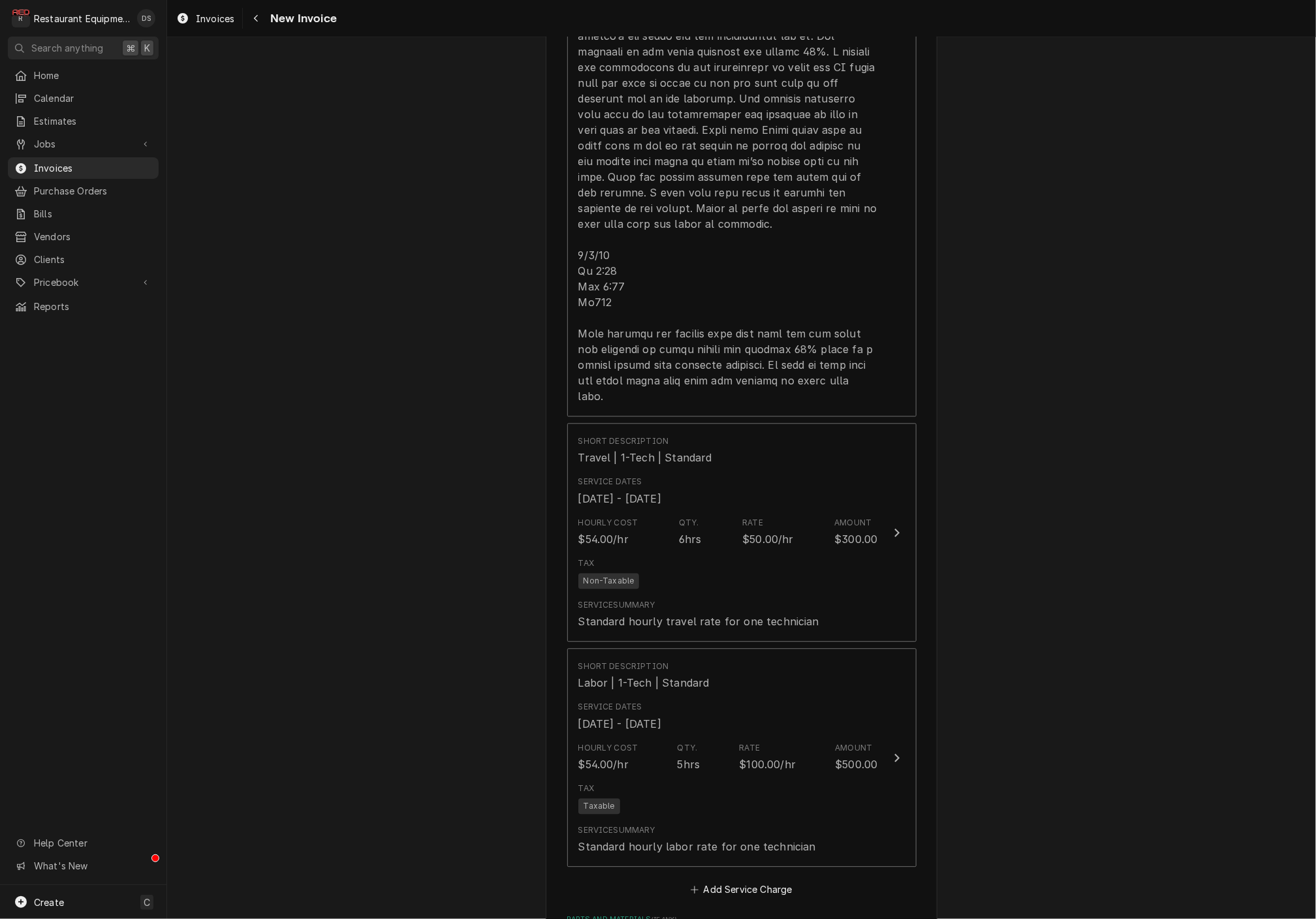
scroll to position [1567, 0]
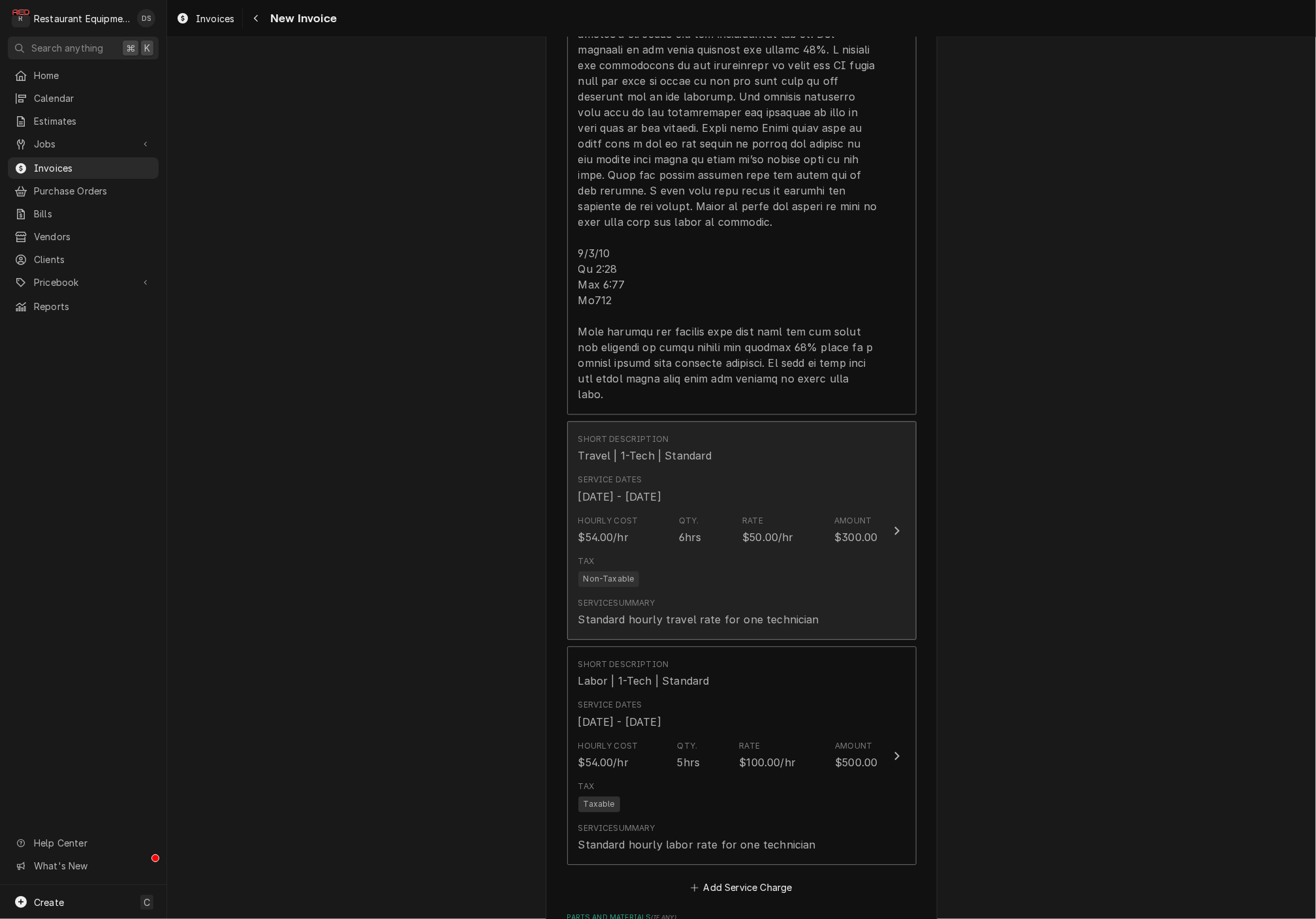
click at [704, 550] on div "Tax Non-Taxable" at bounding box center [728, 571] width 300 height 42
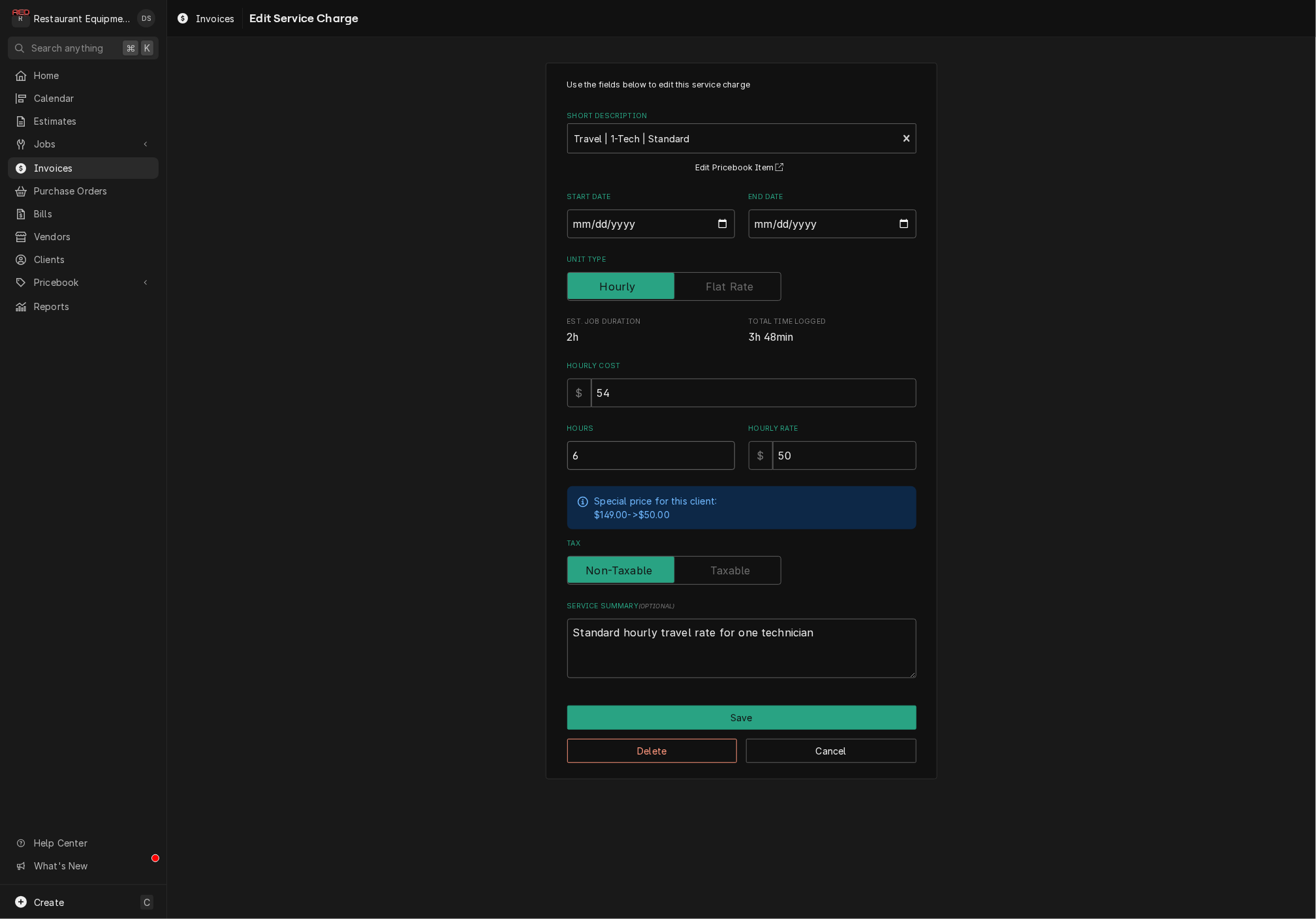
drag, startPoint x: 604, startPoint y: 456, endPoint x: 535, endPoint y: 455, distance: 69.0
click at [535, 455] on div "Use the fields below to edit this service charge Short Description Travel | 1-T…" at bounding box center [742, 421] width 1149 height 740
type textarea "x"
type input "3"
click at [721, 715] on button "Save" at bounding box center [742, 717] width 350 height 24
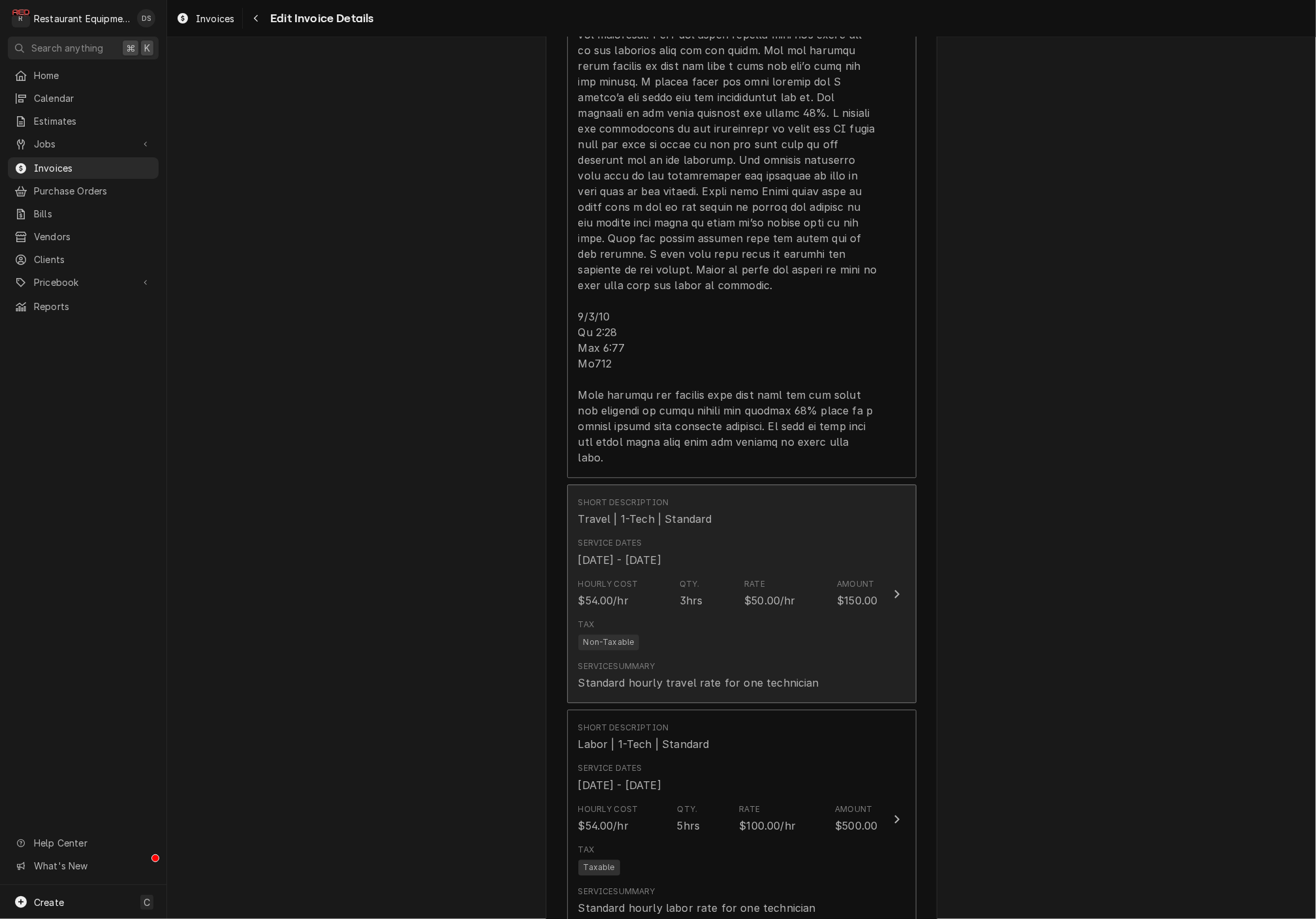
scroll to position [1467, 0]
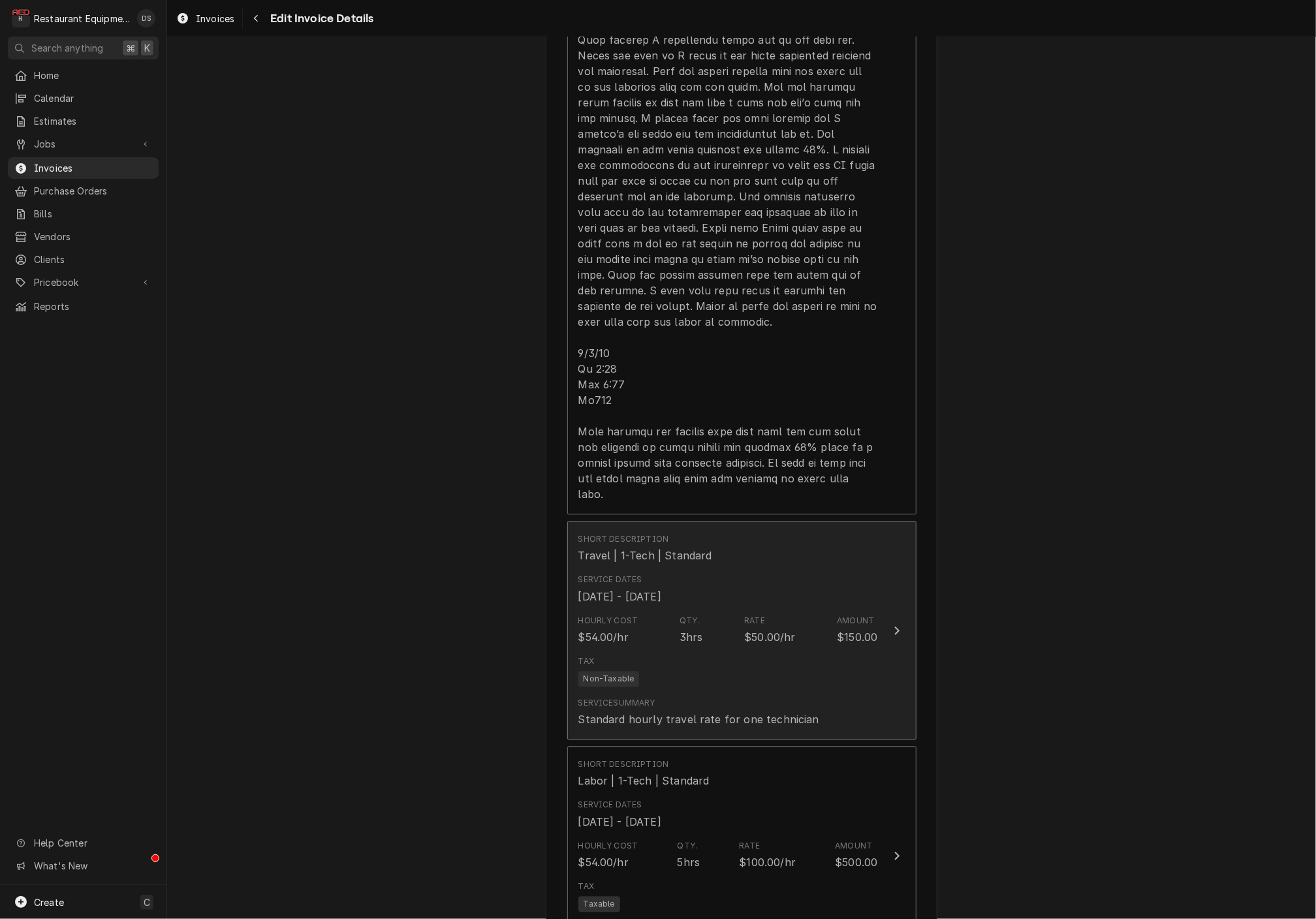
click at [717, 610] on div "Hourly Cost $54.00/hr Qty. 3hrs Rate $50.00/hr Amount $150.00" at bounding box center [728, 630] width 300 height 40
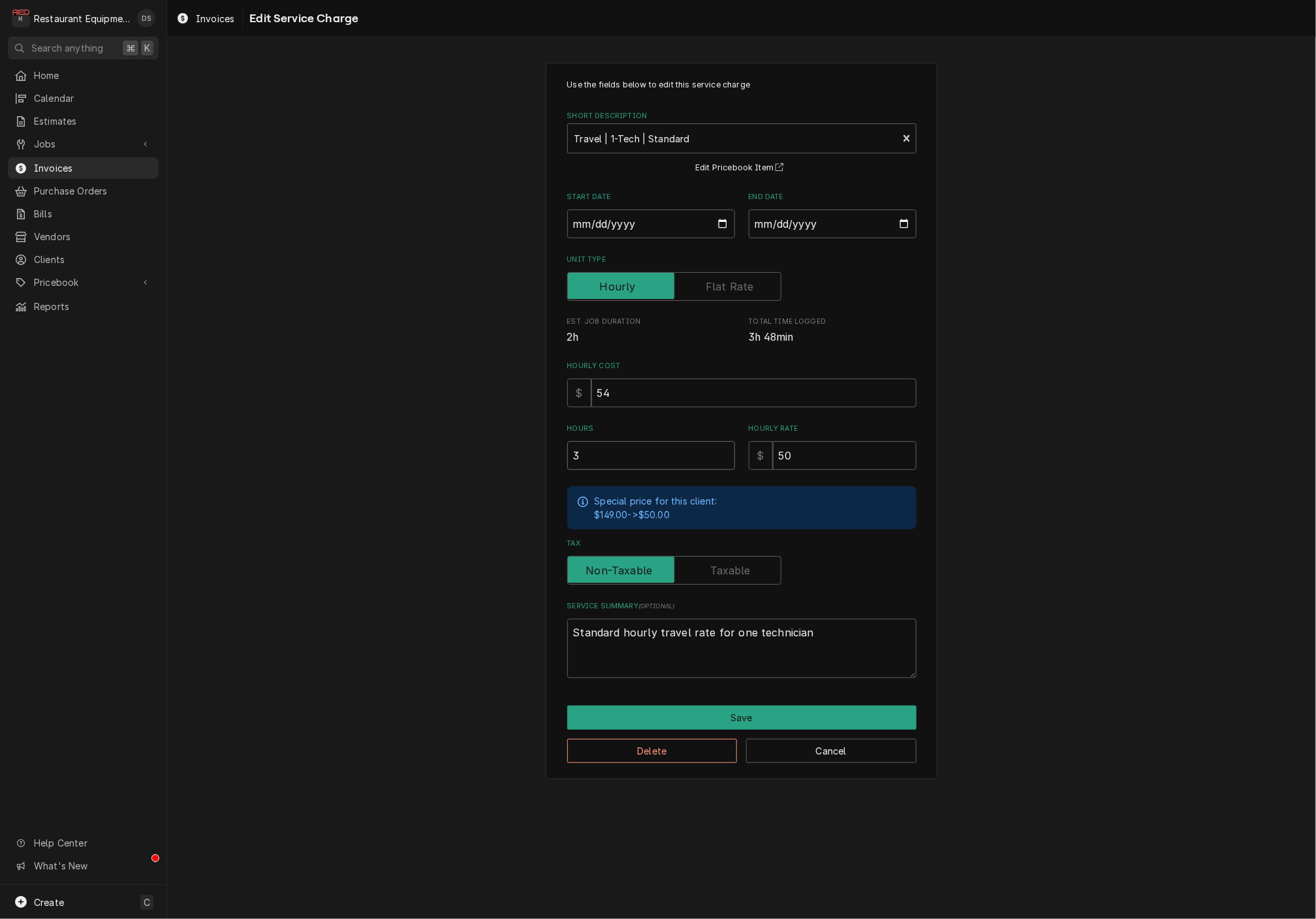
drag, startPoint x: 622, startPoint y: 454, endPoint x: 540, endPoint y: 451, distance: 82.1
click at [541, 451] on div "Use the fields below to edit this service charge Short Description Travel | 1-T…" at bounding box center [742, 421] width 1149 height 740
type textarea "x"
type input "2"
click at [737, 710] on button "Save" at bounding box center [742, 717] width 350 height 24
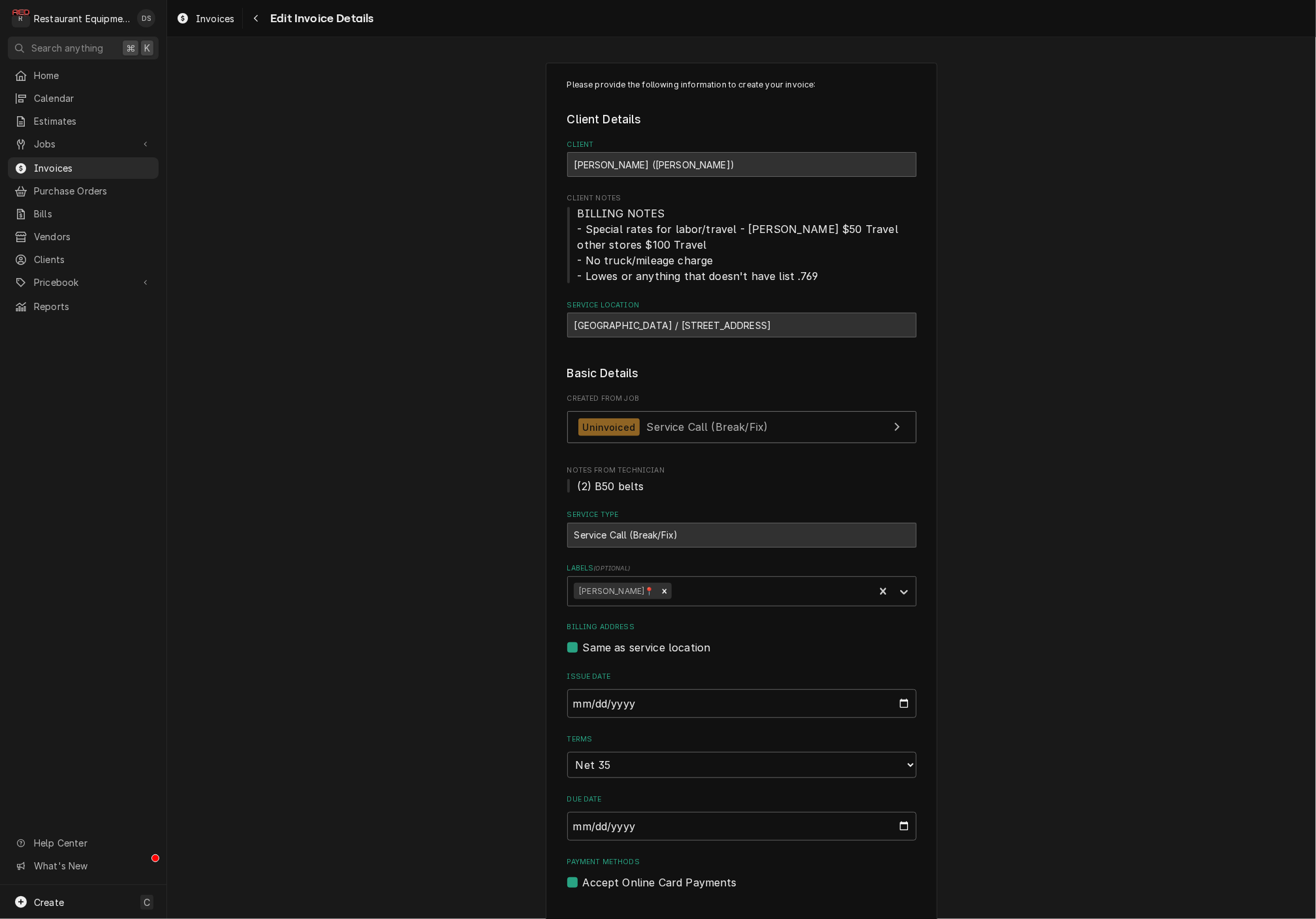
click at [568, 320] on div "Lewisburg / 1 Gateway Blvd, Lewisburg, WV 24901" at bounding box center [742, 325] width 350 height 25
drag, startPoint x: 572, startPoint y: 320, endPoint x: 691, endPoint y: 323, distance: 119.0
click at [694, 323] on div "Lewisburg / 1 Gateway Blvd, Lewisburg, WV 24901" at bounding box center [742, 325] width 350 height 25
copy div "Lewisburg / 1 Gateway Blvd"
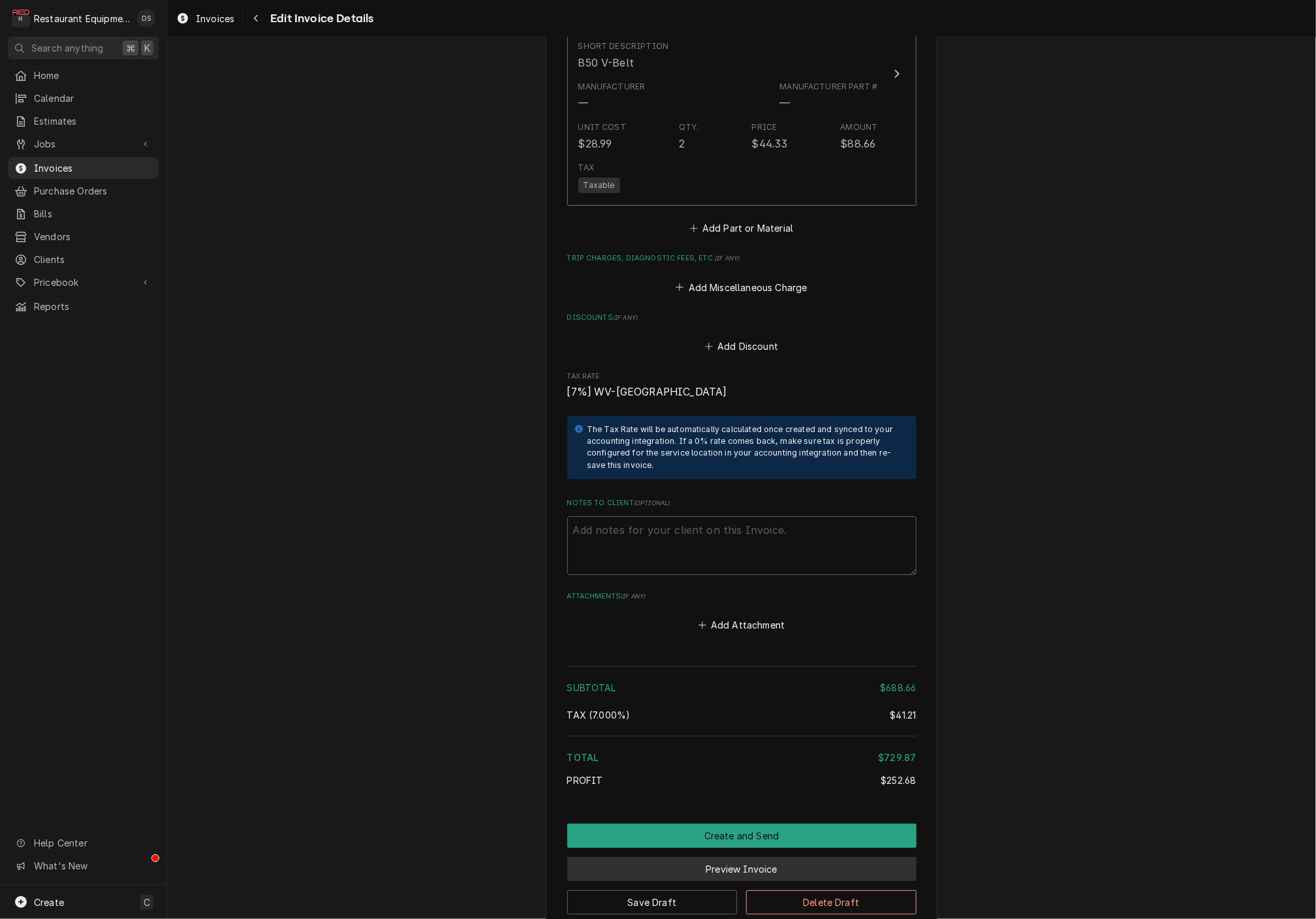
click at [727, 857] on button "Preview Invoice" at bounding box center [742, 869] width 350 height 24
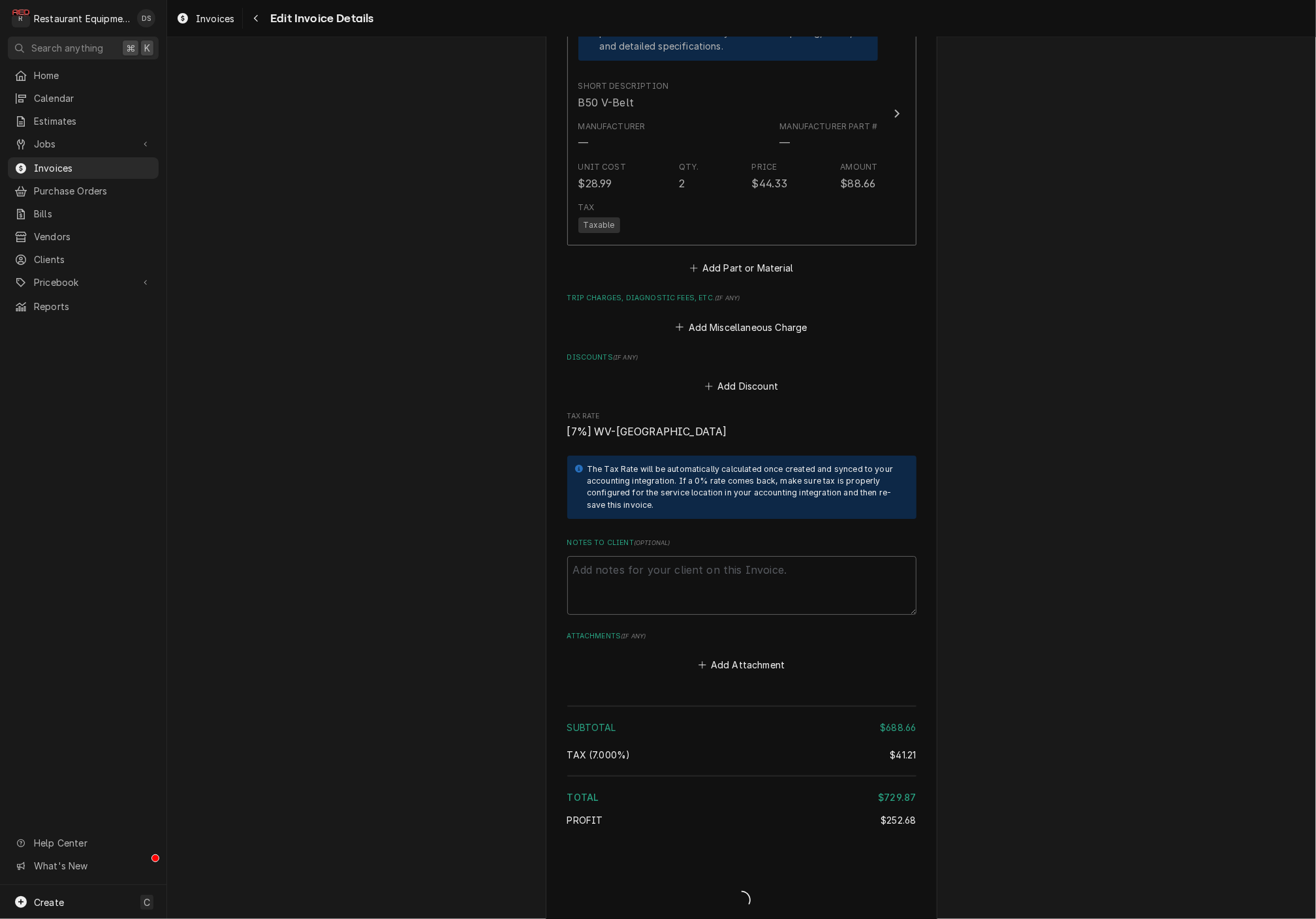
type textarea "x"
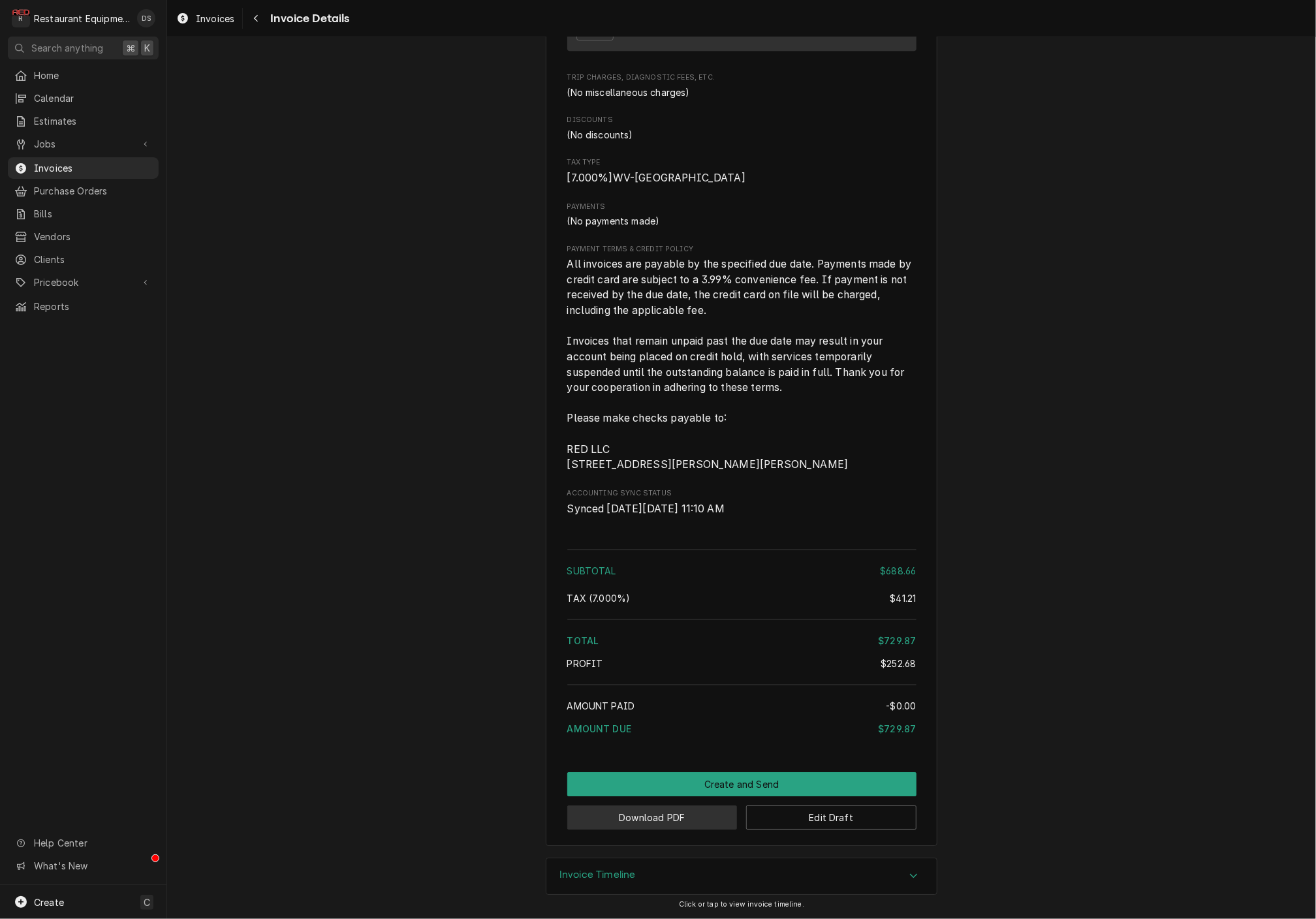
scroll to position [2101, 0]
click at [627, 821] on button "Download PDF" at bounding box center [653, 817] width 171 height 24
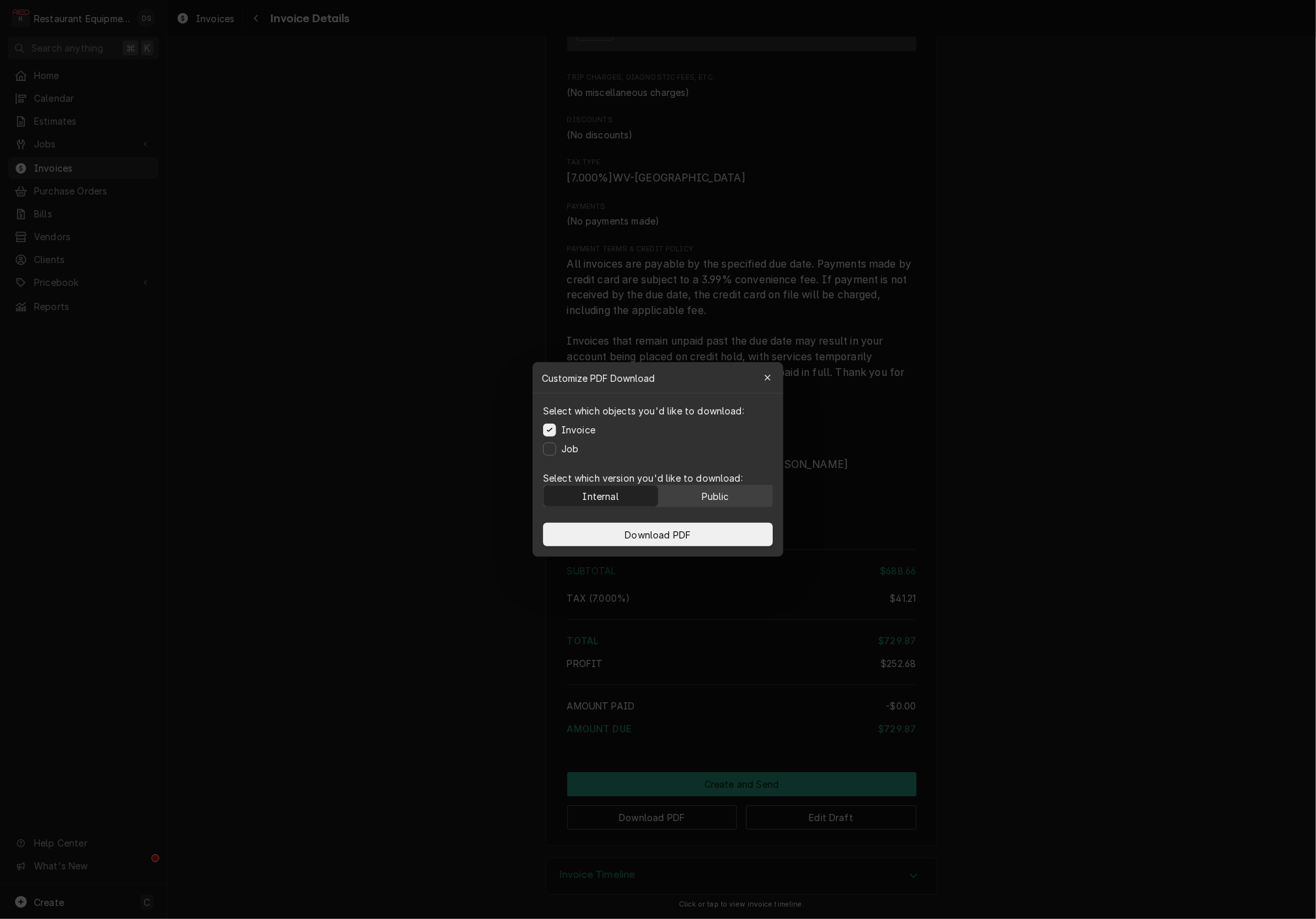
scroll to position [0, 1]
click at [709, 501] on div "Public" at bounding box center [715, 497] width 27 height 14
click at [703, 527] on button "Download PDF" at bounding box center [658, 535] width 229 height 23
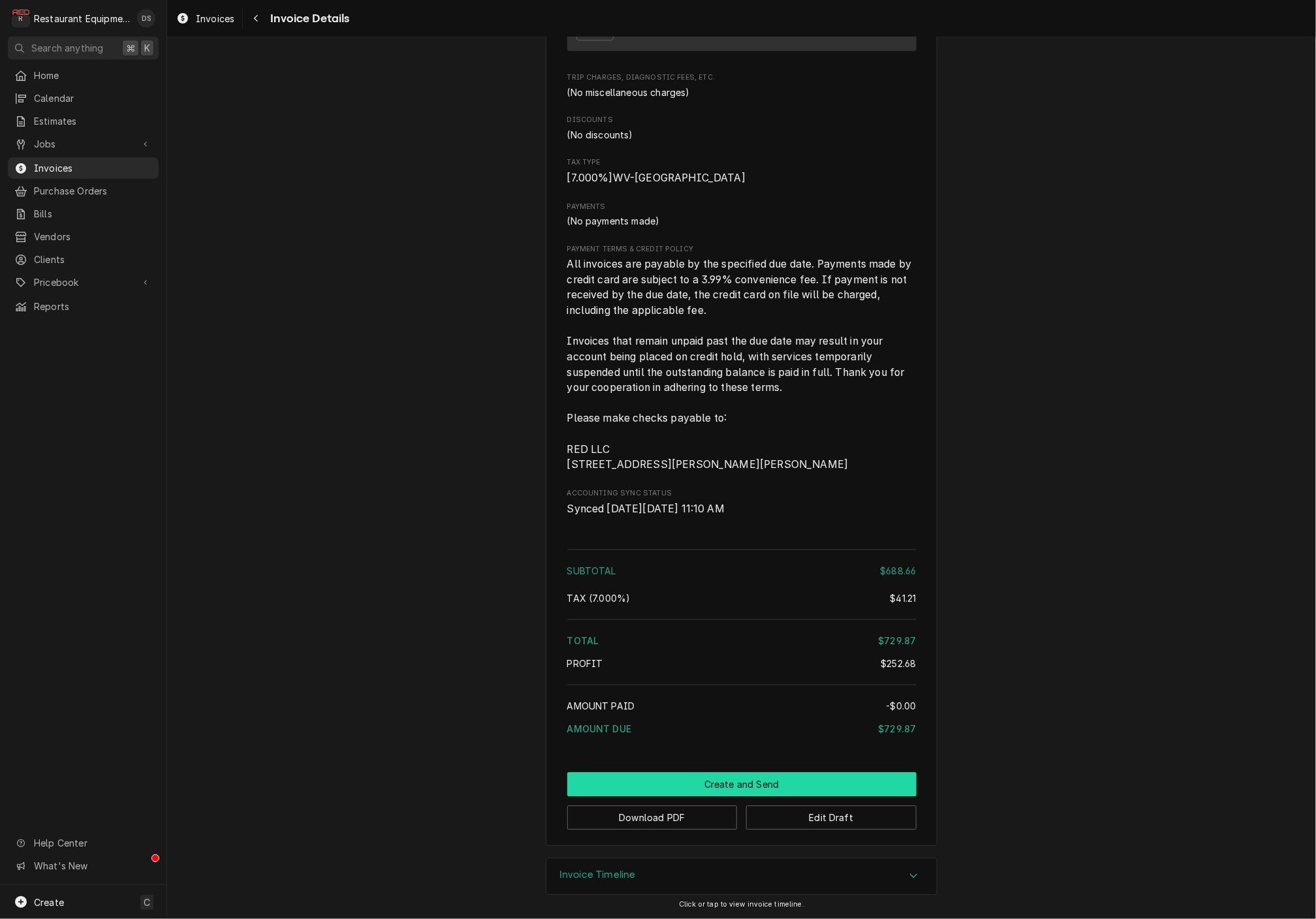
click at [717, 780] on button "Create and Send" at bounding box center [742, 783] width 350 height 24
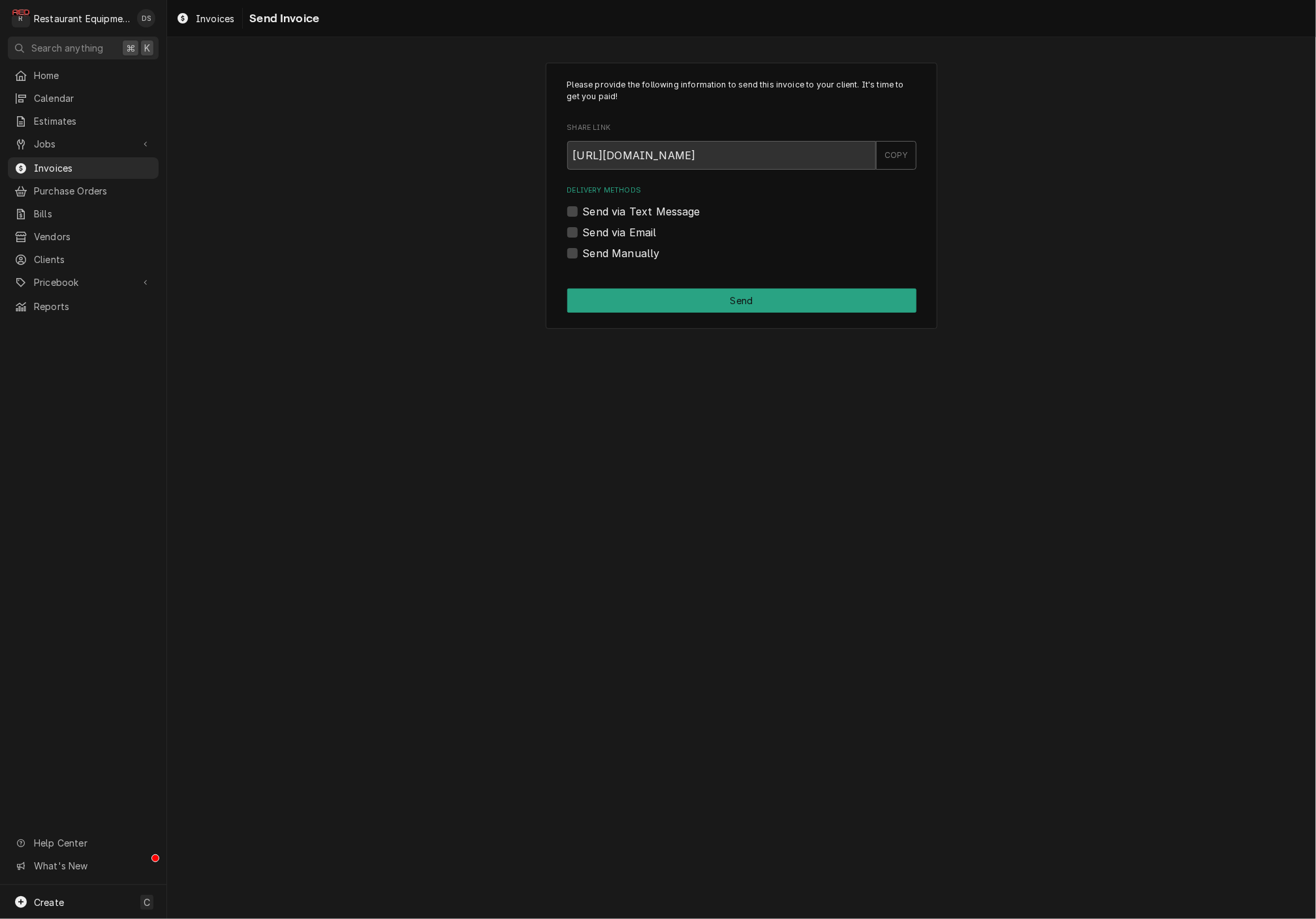
click at [583, 229] on label "Send via Email" at bounding box center [619, 232] width 74 height 15
click at [583, 229] on input "Send via Email" at bounding box center [757, 239] width 350 height 29
checkbox input "true"
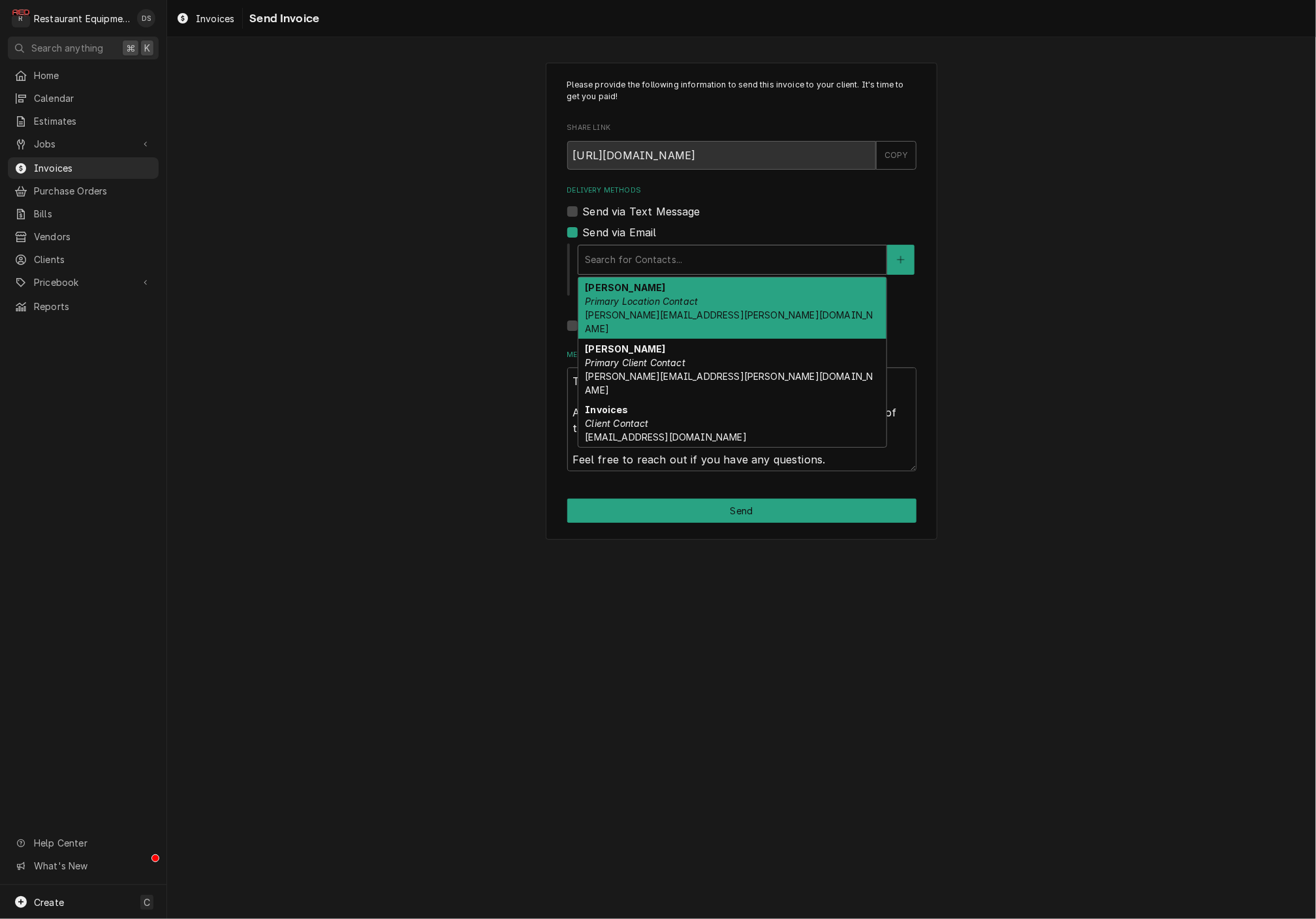
click at [684, 262] on div "Delivery Methods" at bounding box center [732, 260] width 295 height 23
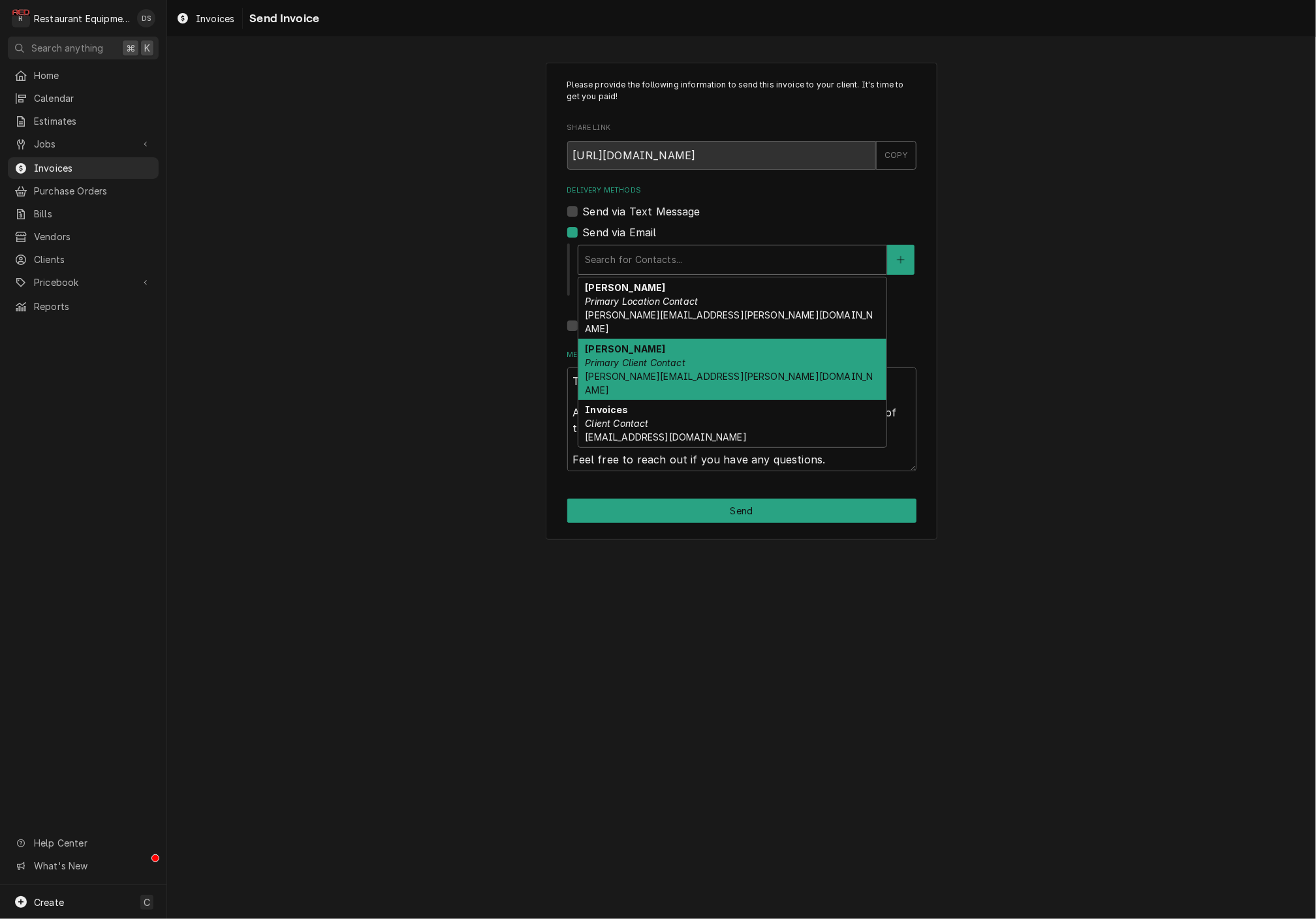
click at [1123, 295] on div "Please provide the following information to send this invoice to your client. I…" at bounding box center [742, 301] width 1149 height 500
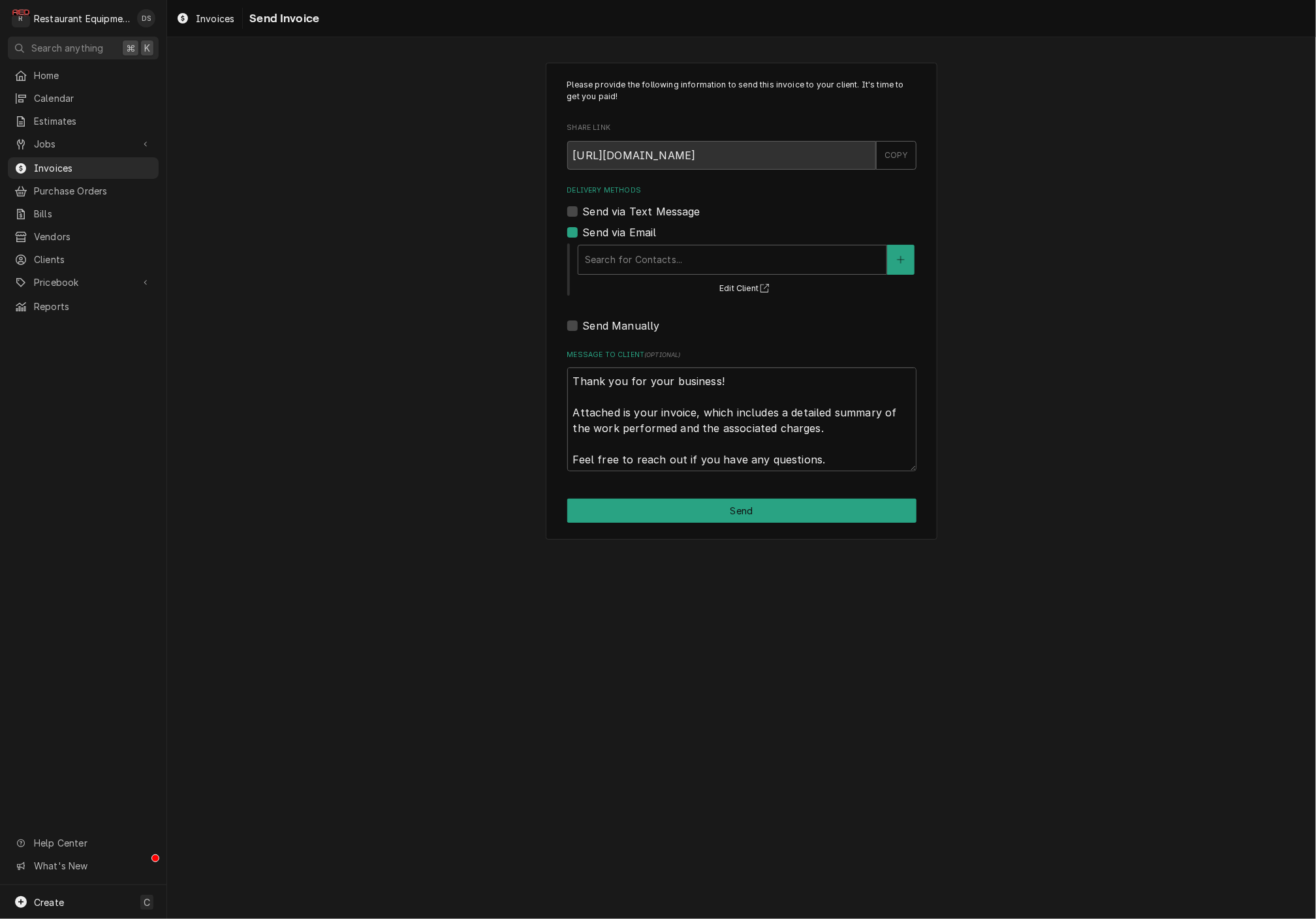
click at [577, 332] on div "Please provide the following information to send this invoice to your client. I…" at bounding box center [742, 275] width 350 height 392
click at [583, 329] on label "Send Manually" at bounding box center [621, 325] width 77 height 15
click at [583, 329] on input "Send Manually" at bounding box center [757, 332] width 350 height 29
checkbox input "true"
type textarea "x"
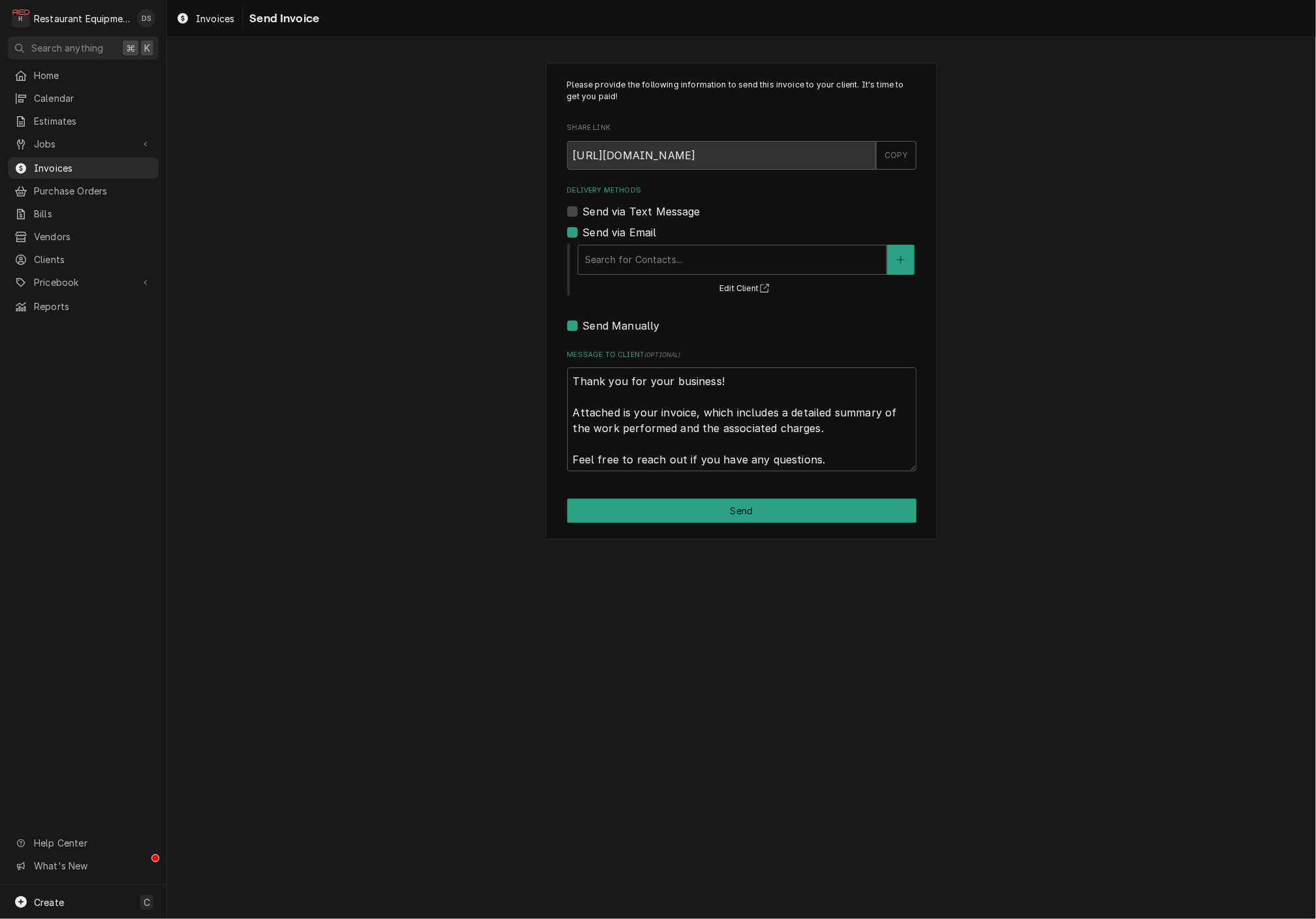
click at [583, 234] on label "Send via Email" at bounding box center [619, 232] width 74 height 15
click at [583, 234] on input "Send via Email" at bounding box center [757, 239] width 350 height 29
checkbox input "false"
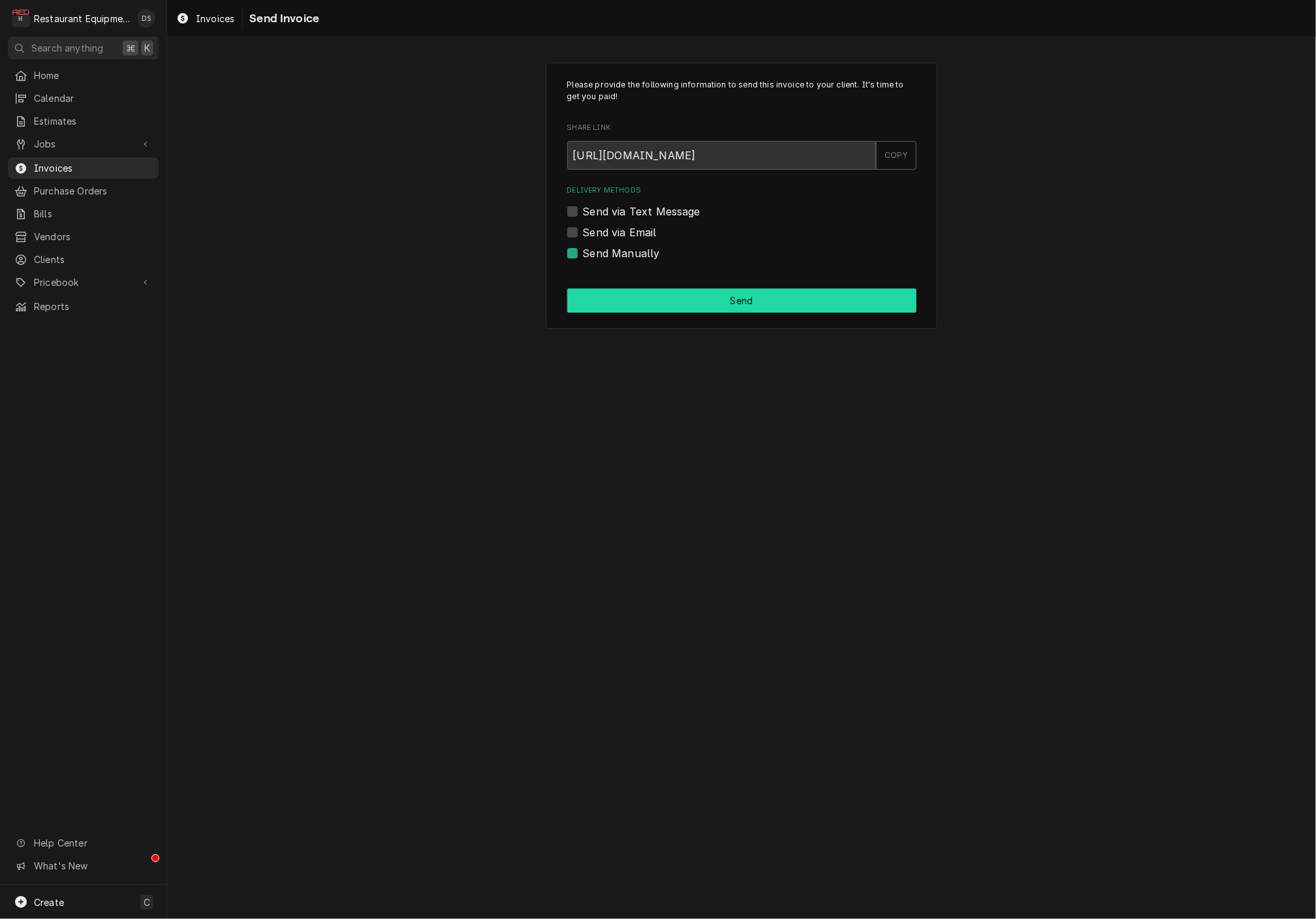
click at [685, 295] on button "Send" at bounding box center [742, 300] width 350 height 24
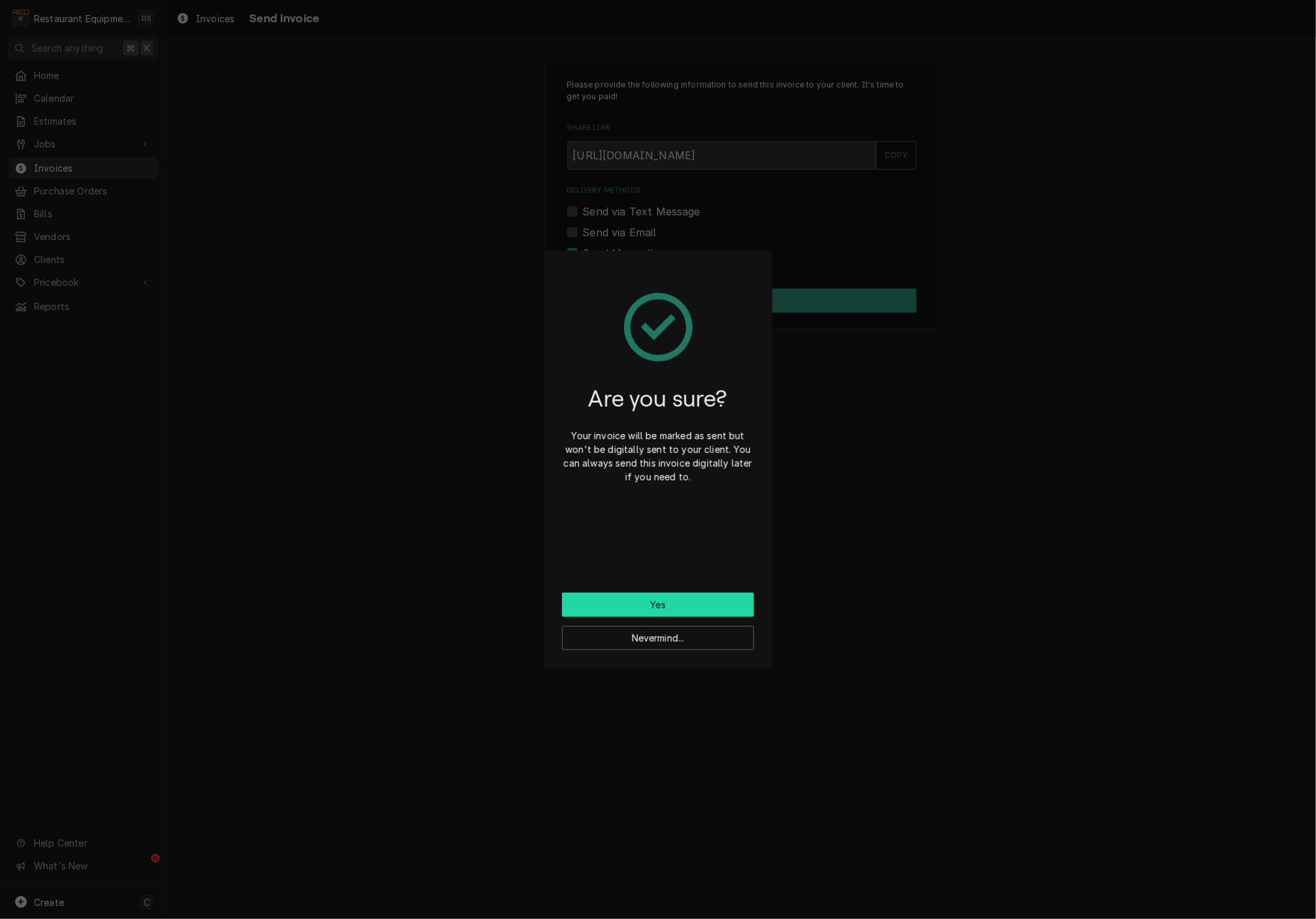
click at [682, 608] on button "Yes" at bounding box center [658, 604] width 192 height 24
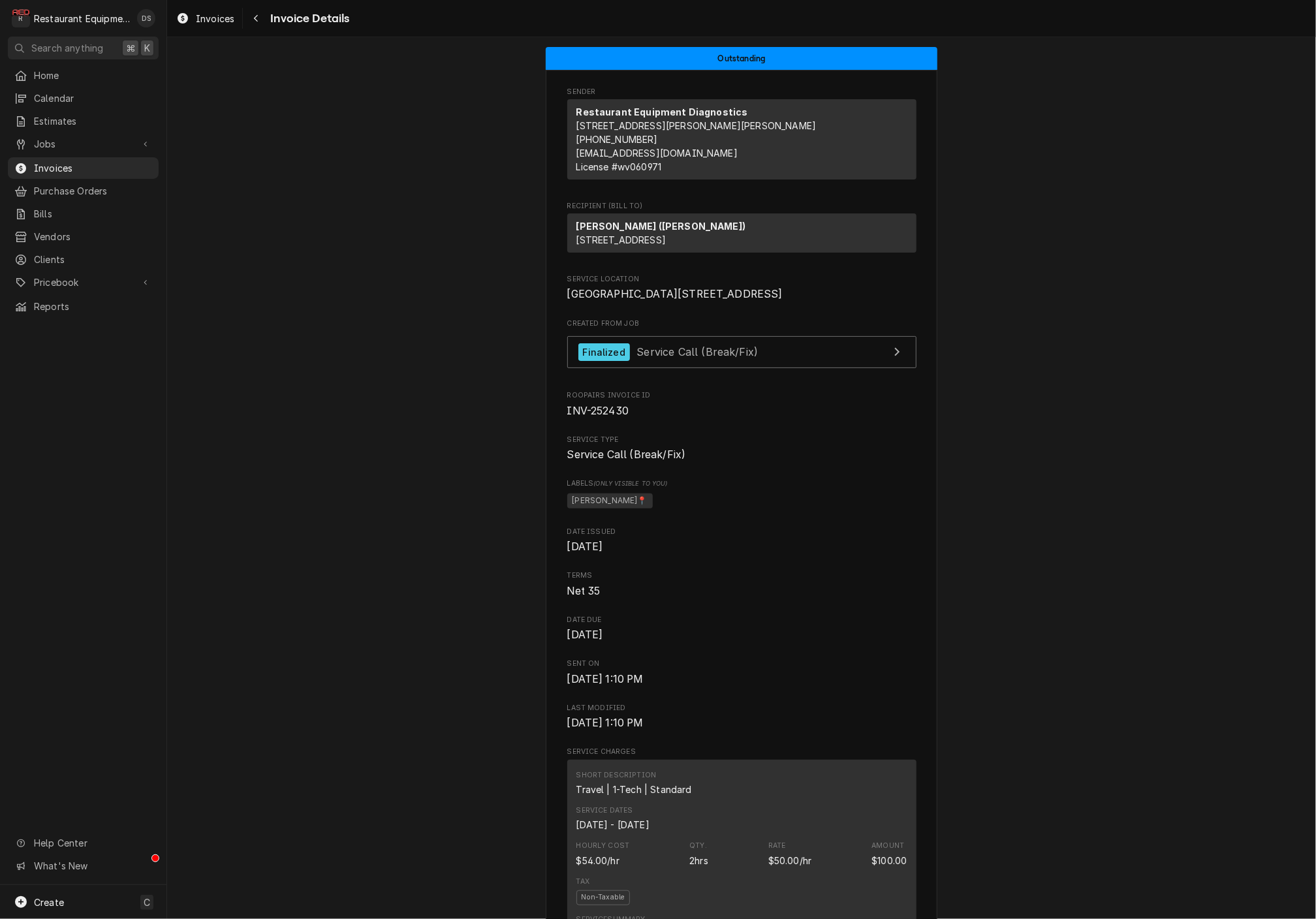
scroll to position [0, 1]
click at [263, 19] on button "Navigate back" at bounding box center [256, 18] width 21 height 21
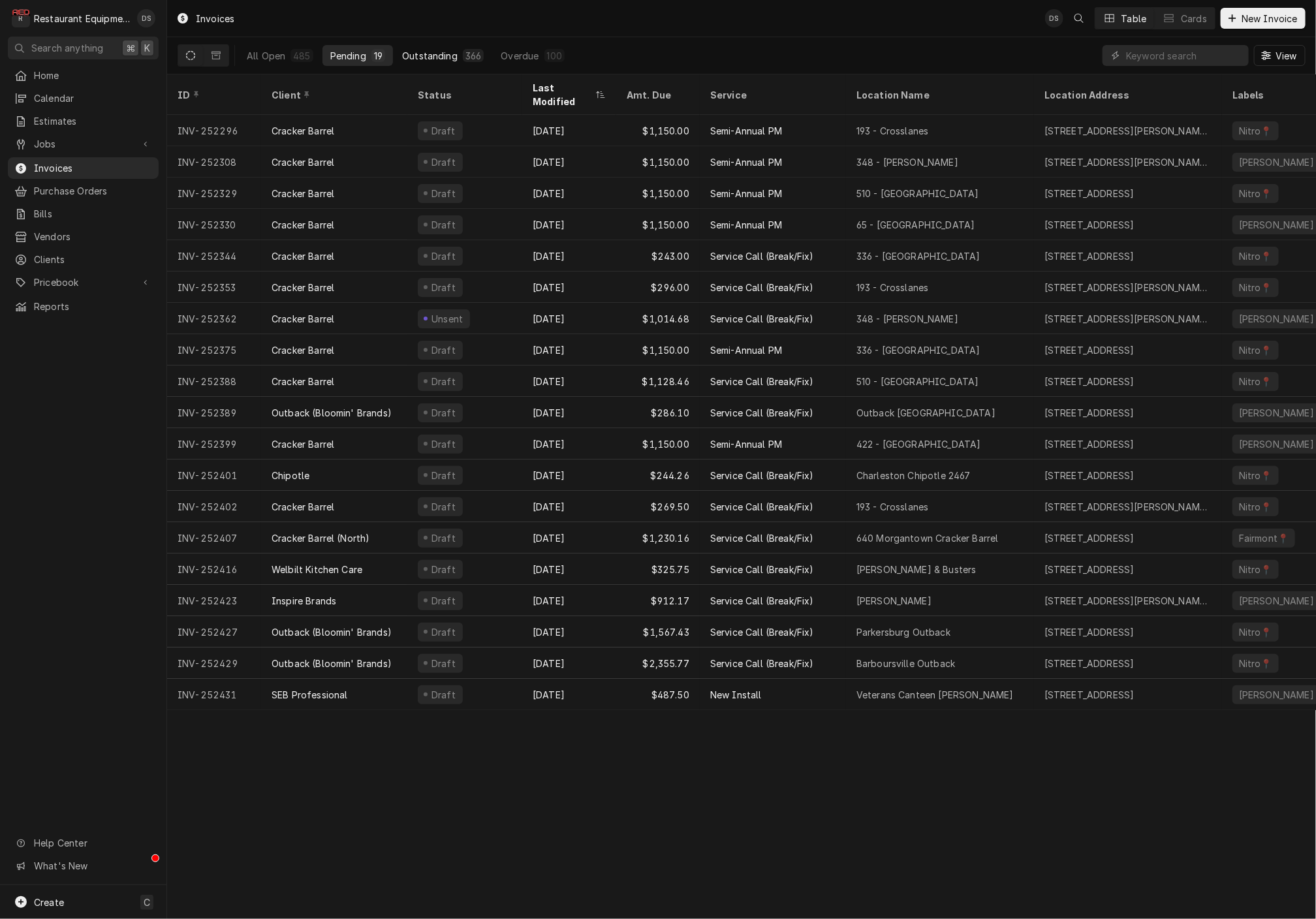
click at [449, 55] on div "Outstanding" at bounding box center [430, 56] width 56 height 14
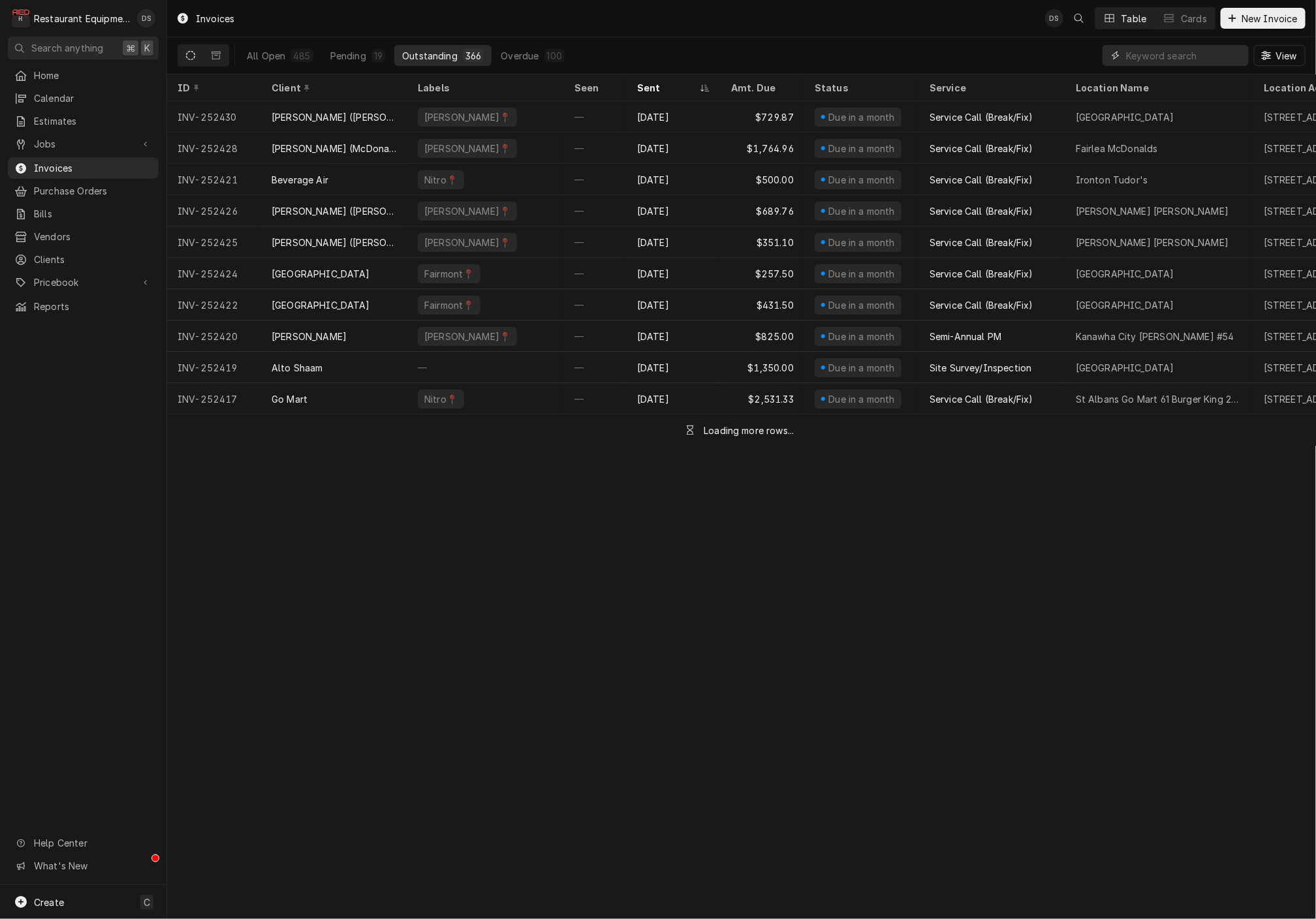
click at [1134, 55] on input "Dynamic Content Wrapper" at bounding box center [1184, 55] width 116 height 21
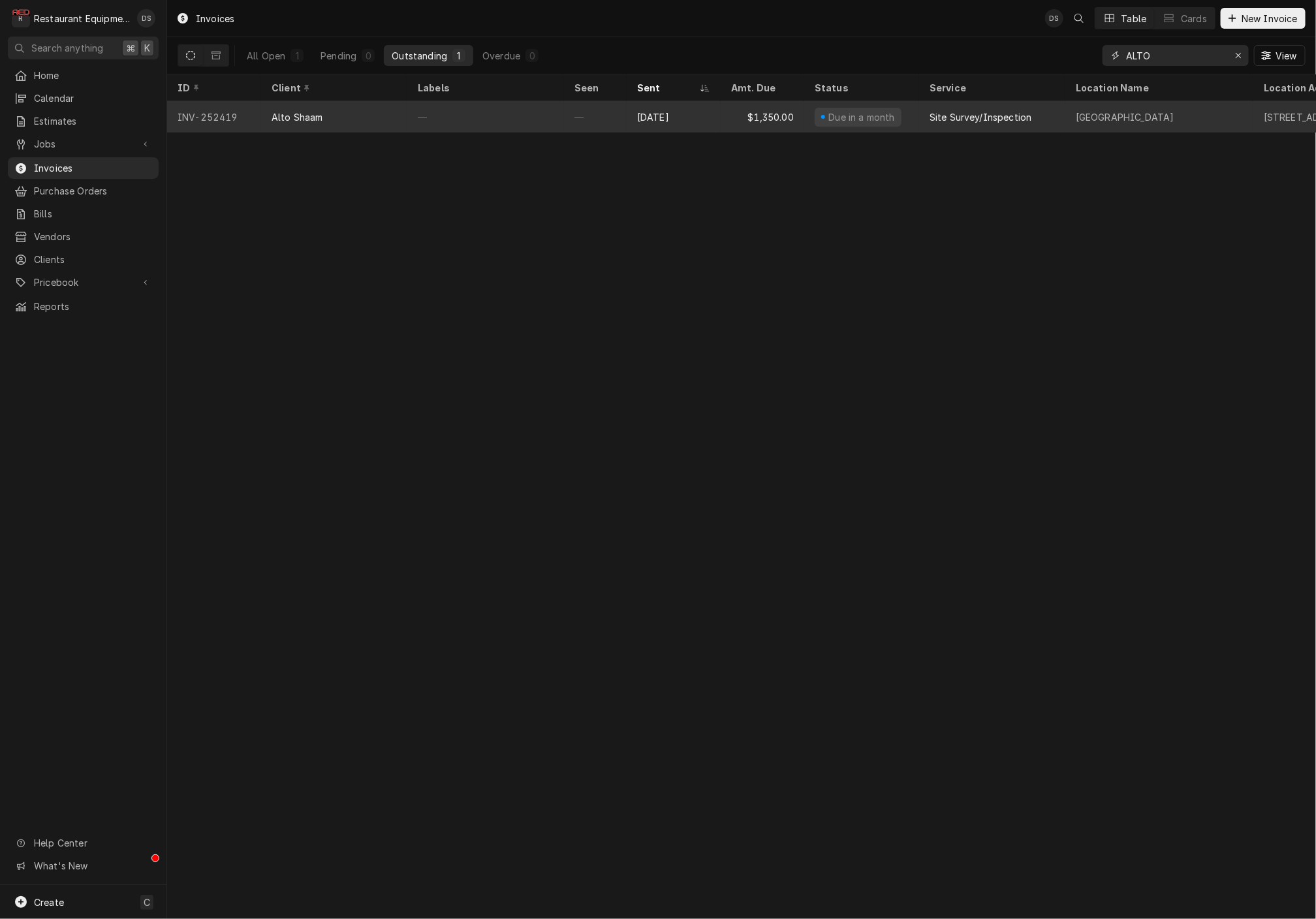
type input "ALTO"
click at [673, 107] on div "Aug 14" at bounding box center [673, 117] width 94 height 31
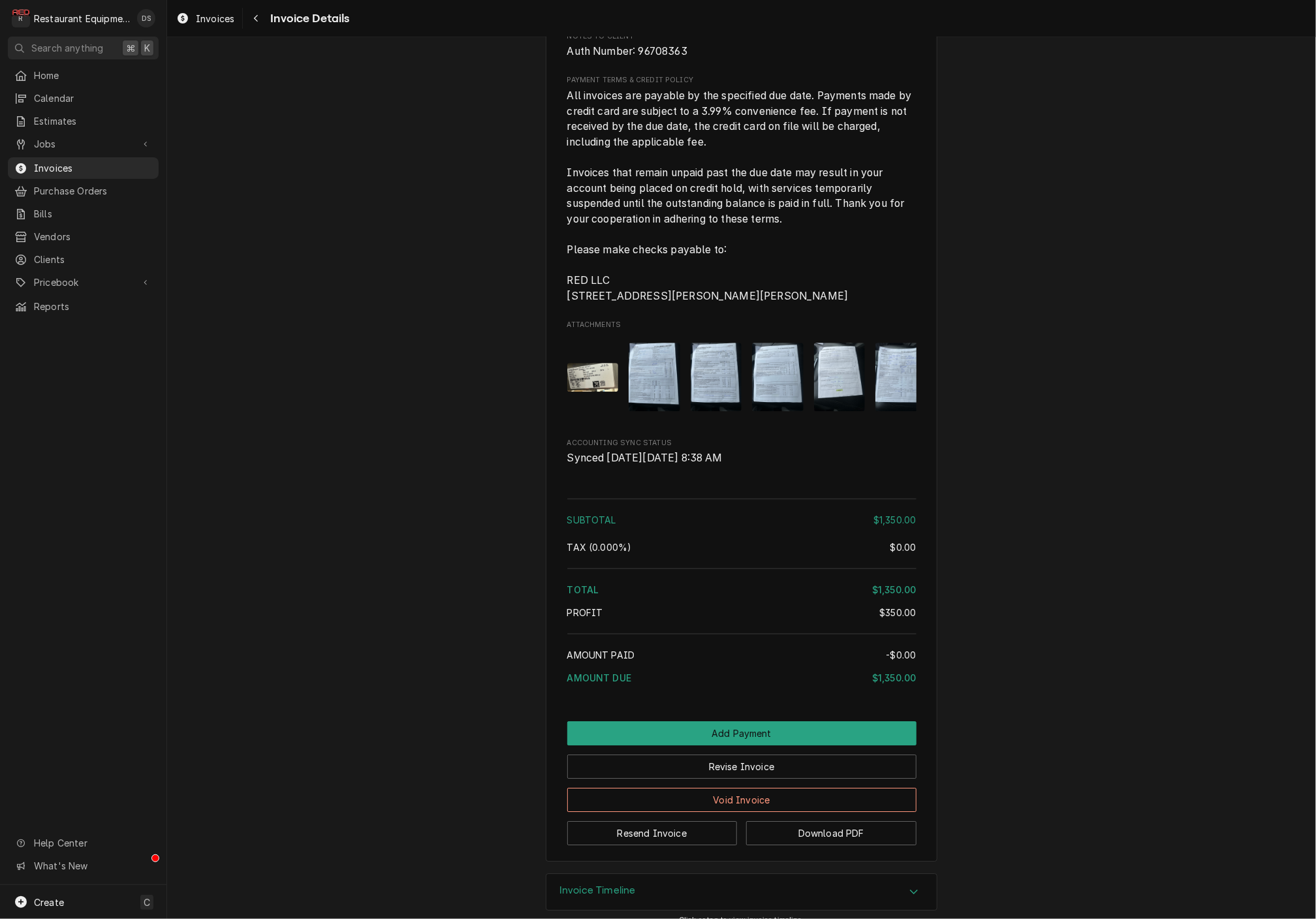
click at [647, 367] on img "Attachments" at bounding box center [654, 377] width 52 height 68
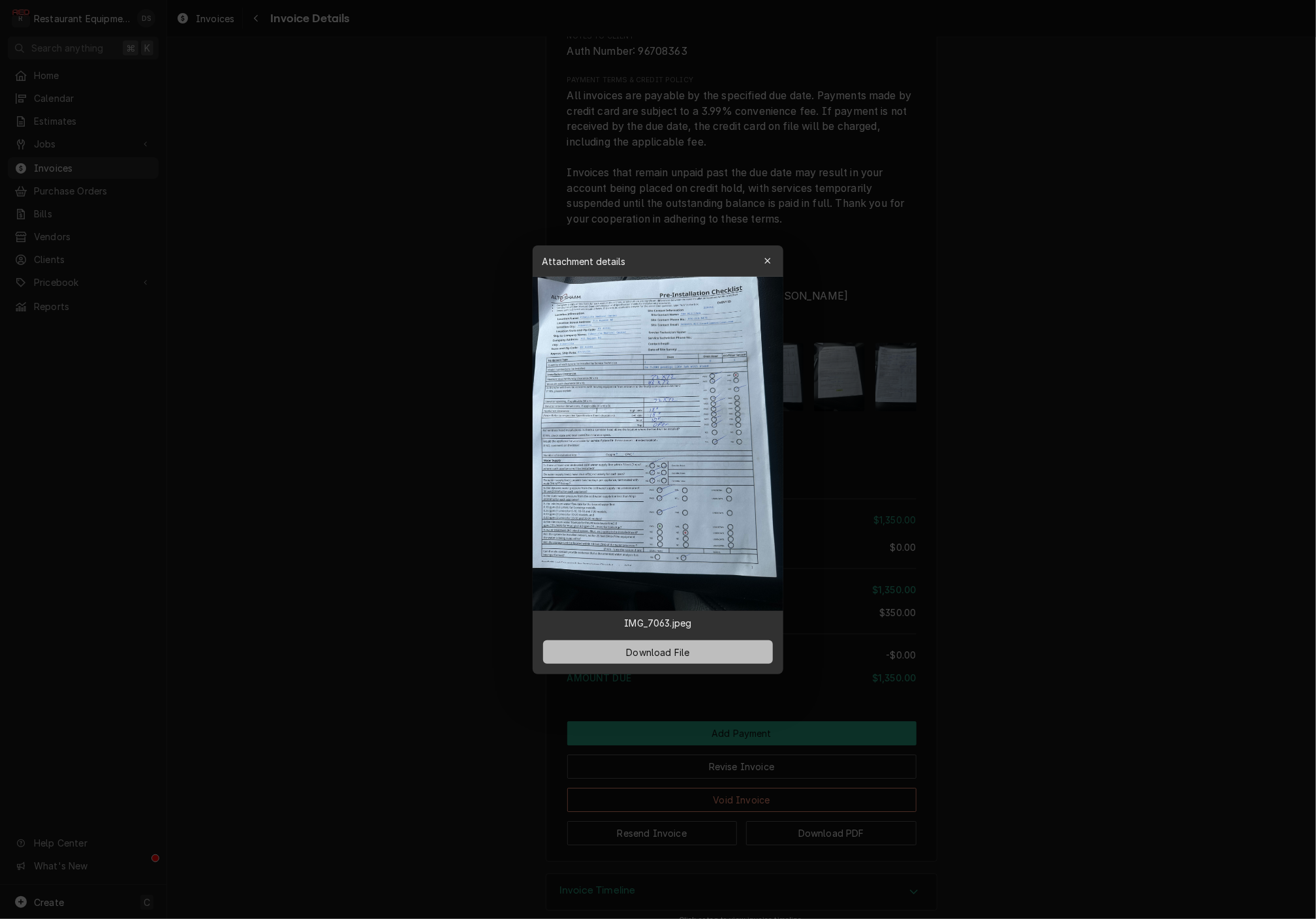
click at [680, 650] on span "Download File" at bounding box center [657, 652] width 68 height 14
click at [769, 258] on icon "button" at bounding box center [767, 261] width 7 height 9
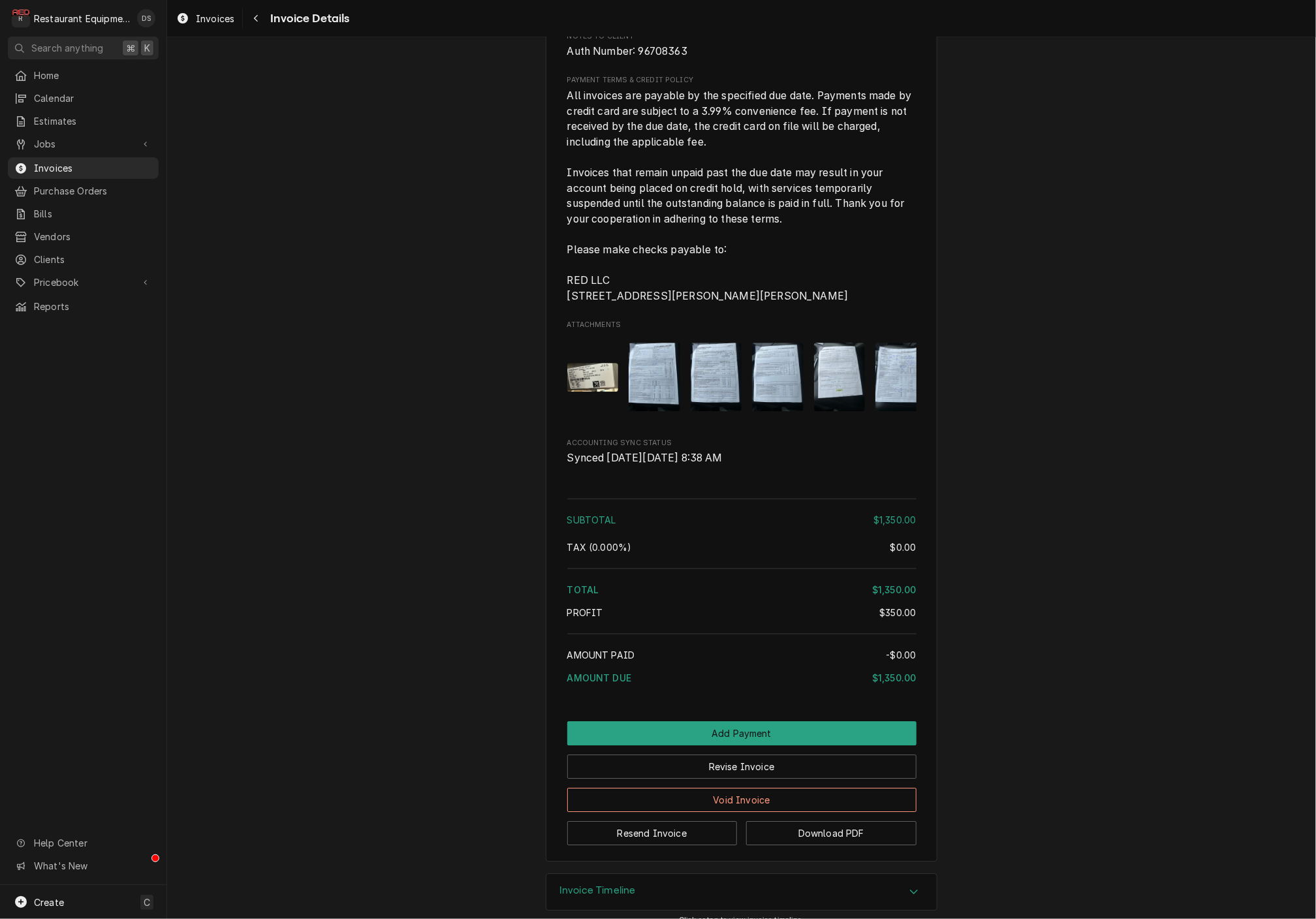
click at [719, 353] on img "Attachments" at bounding box center [716, 377] width 52 height 68
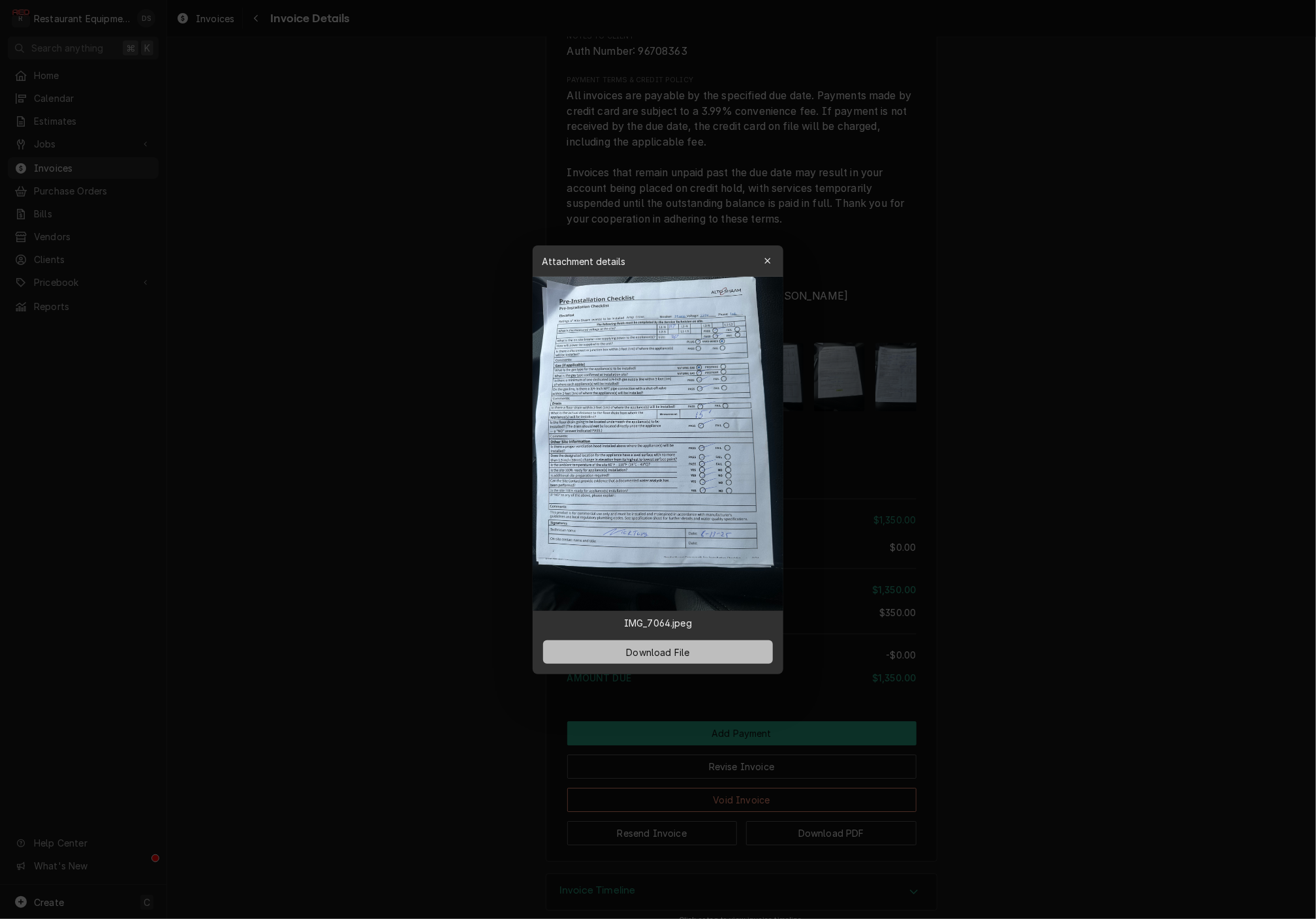
click at [684, 655] on span "Download File" at bounding box center [657, 652] width 68 height 14
click at [768, 257] on icon "button" at bounding box center [767, 261] width 7 height 9
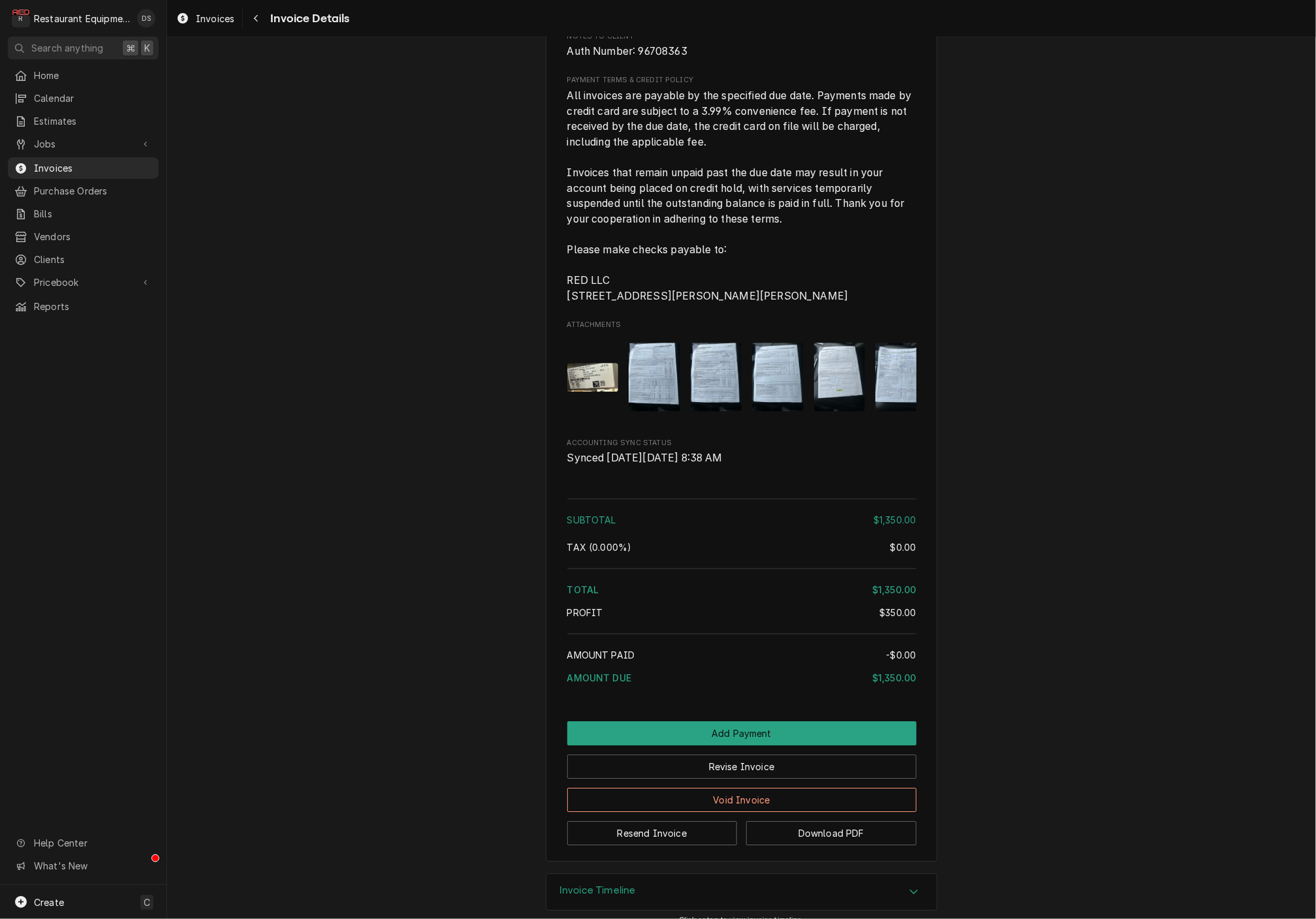
click at [770, 351] on img "Attachments" at bounding box center [777, 377] width 52 height 68
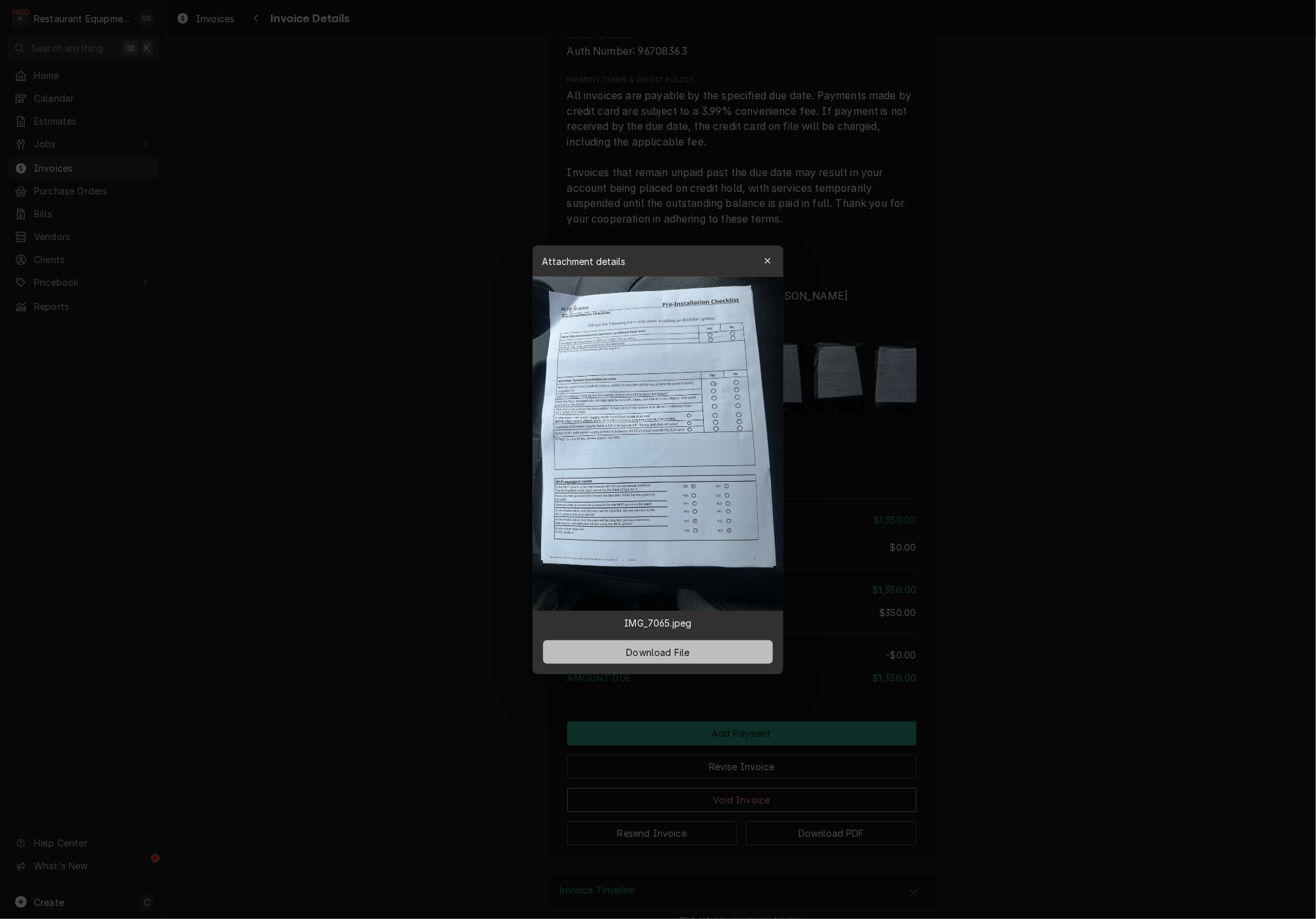
click at [709, 645] on button "Download File" at bounding box center [658, 652] width 229 height 23
click at [772, 260] on div "button" at bounding box center [767, 260] width 13 height 13
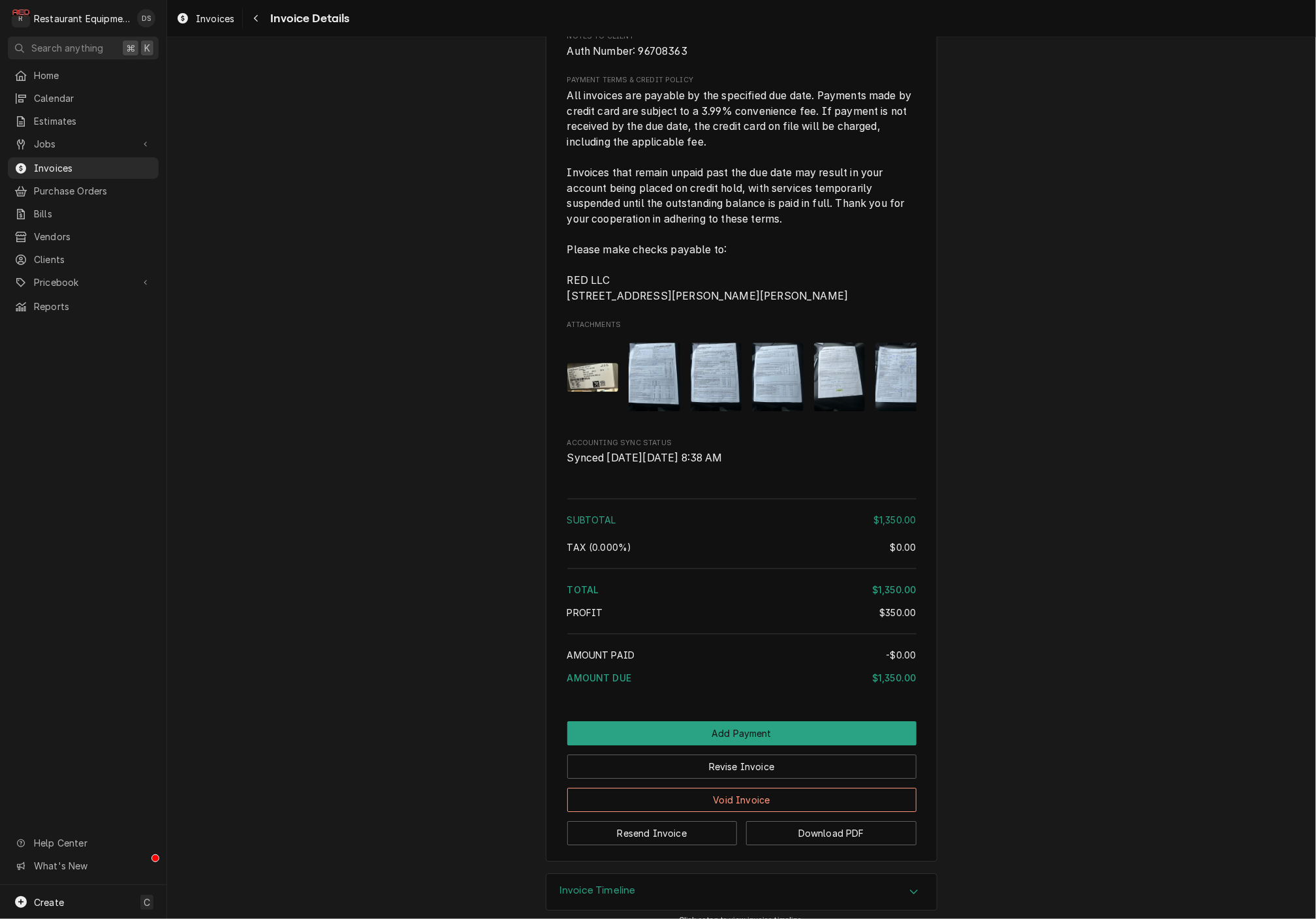
click at [838, 353] on img "Attachments" at bounding box center [839, 377] width 52 height 68
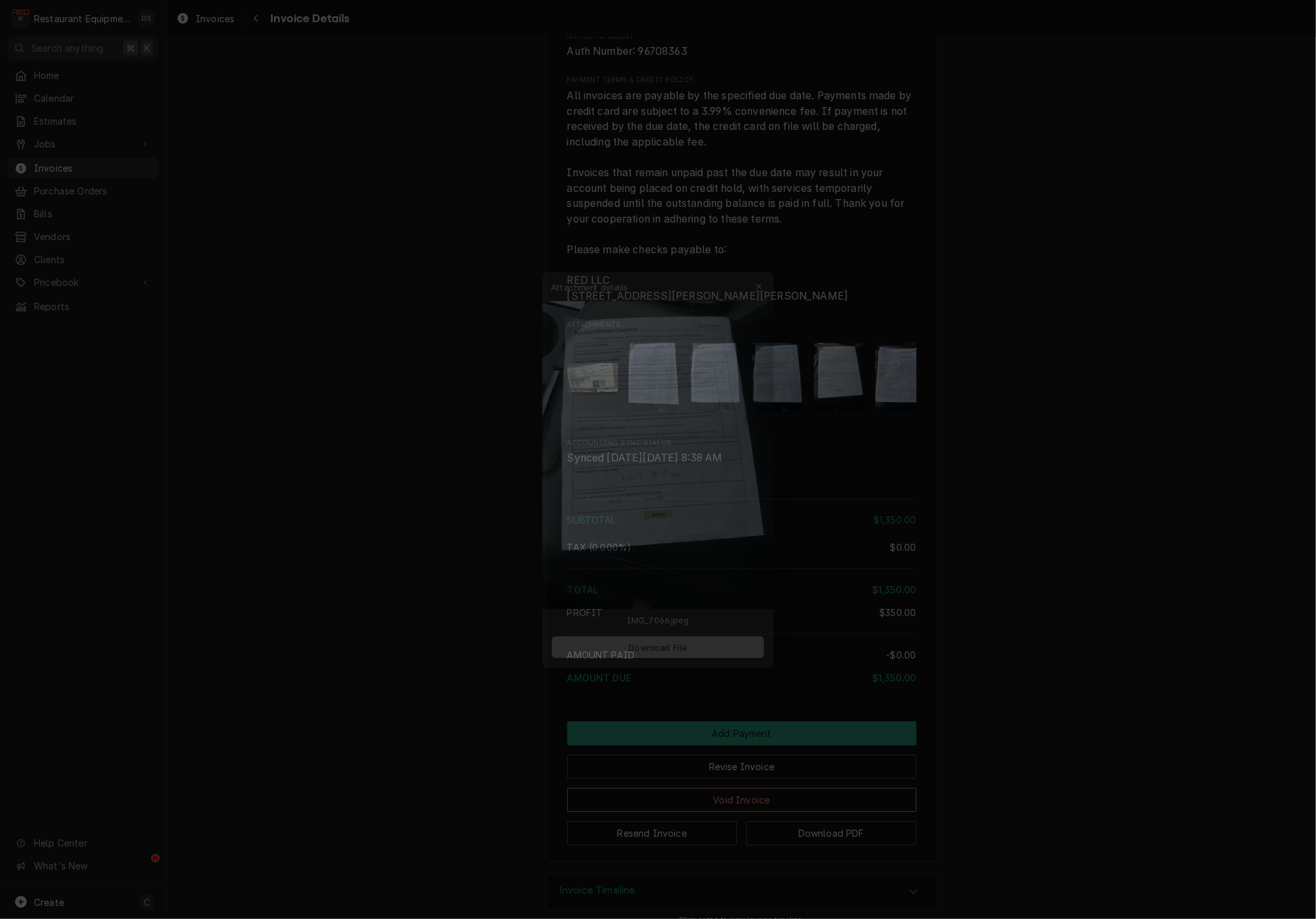
click at [681, 645] on span "Download File" at bounding box center [657, 652] width 68 height 14
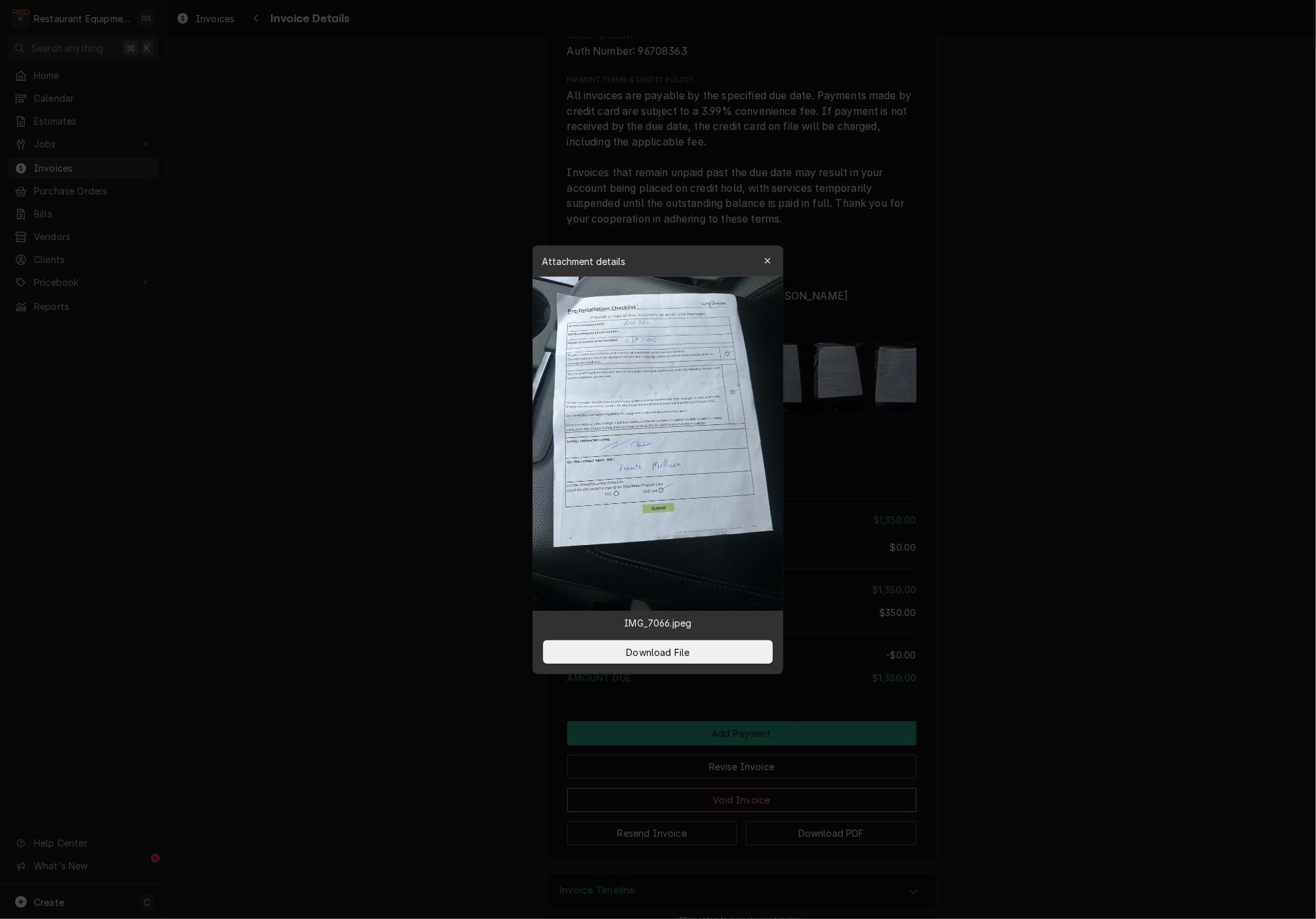
drag, startPoint x: 767, startPoint y: 258, endPoint x: 773, endPoint y: 263, distance: 7.8
click at [767, 258] on icon "button" at bounding box center [767, 261] width 7 height 9
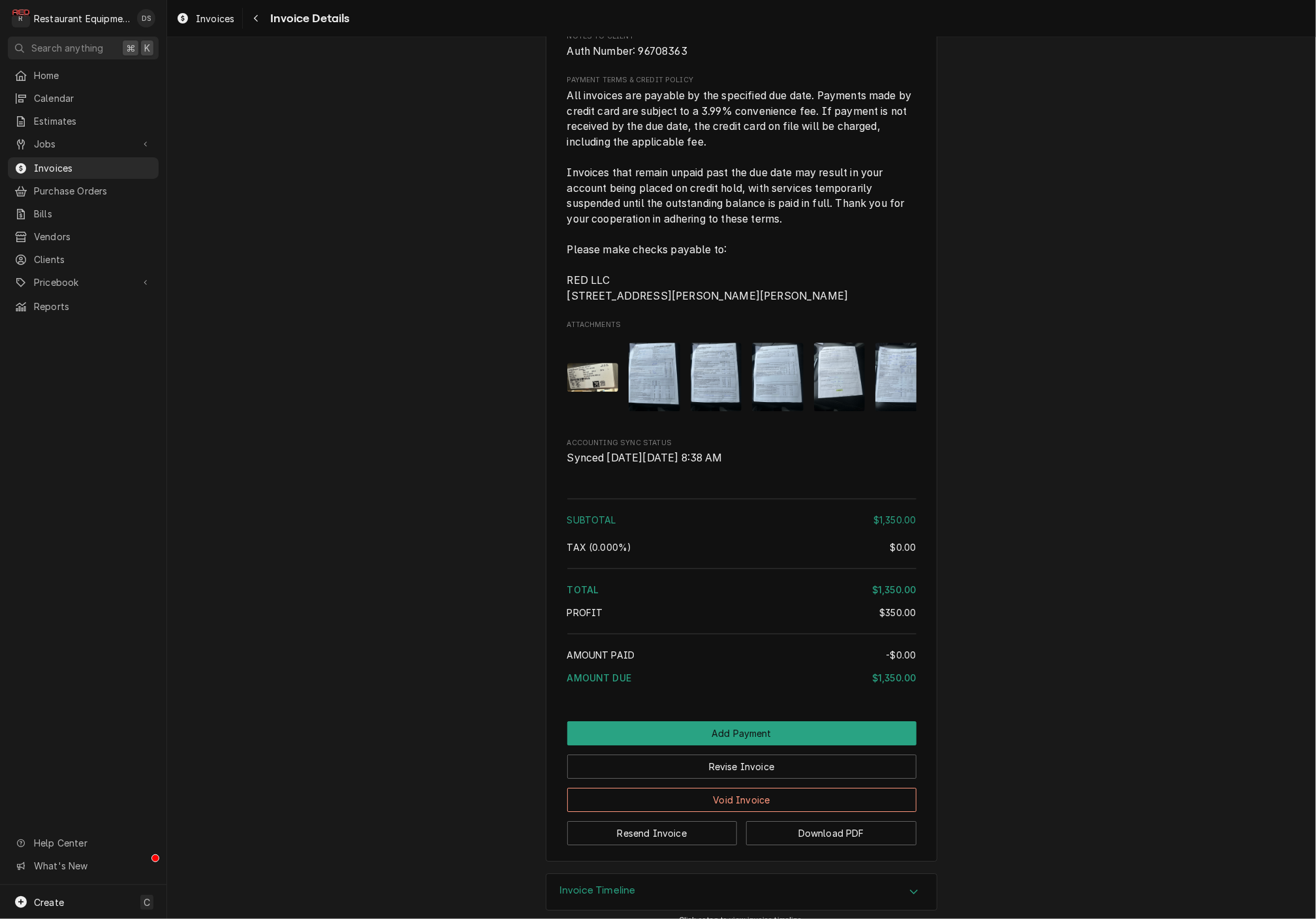
click at [884, 346] on img "Attachments" at bounding box center [901, 377] width 52 height 68
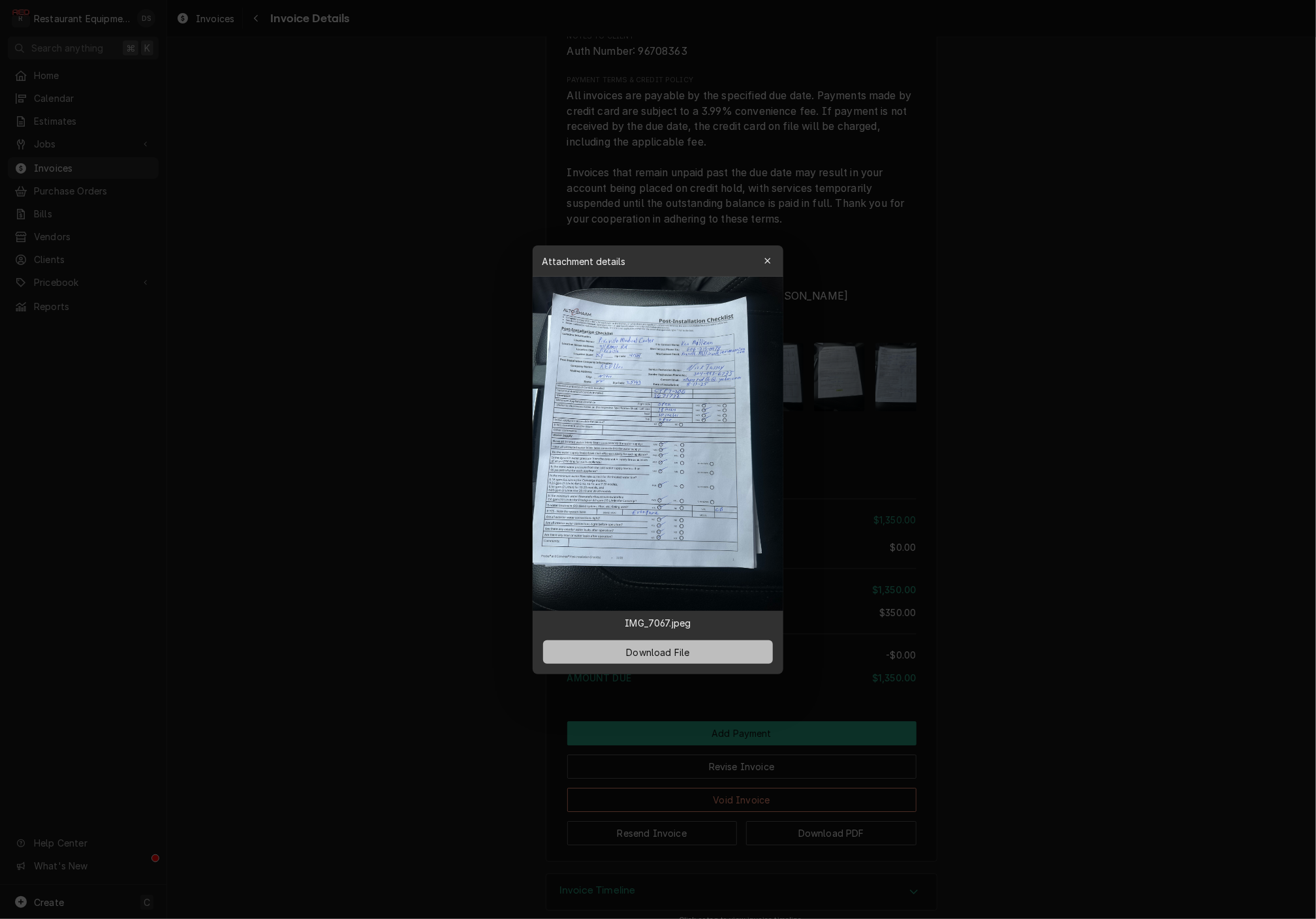
click at [705, 646] on button "Download File" at bounding box center [658, 652] width 229 height 23
click at [846, 420] on div at bounding box center [658, 460] width 1316 height 919
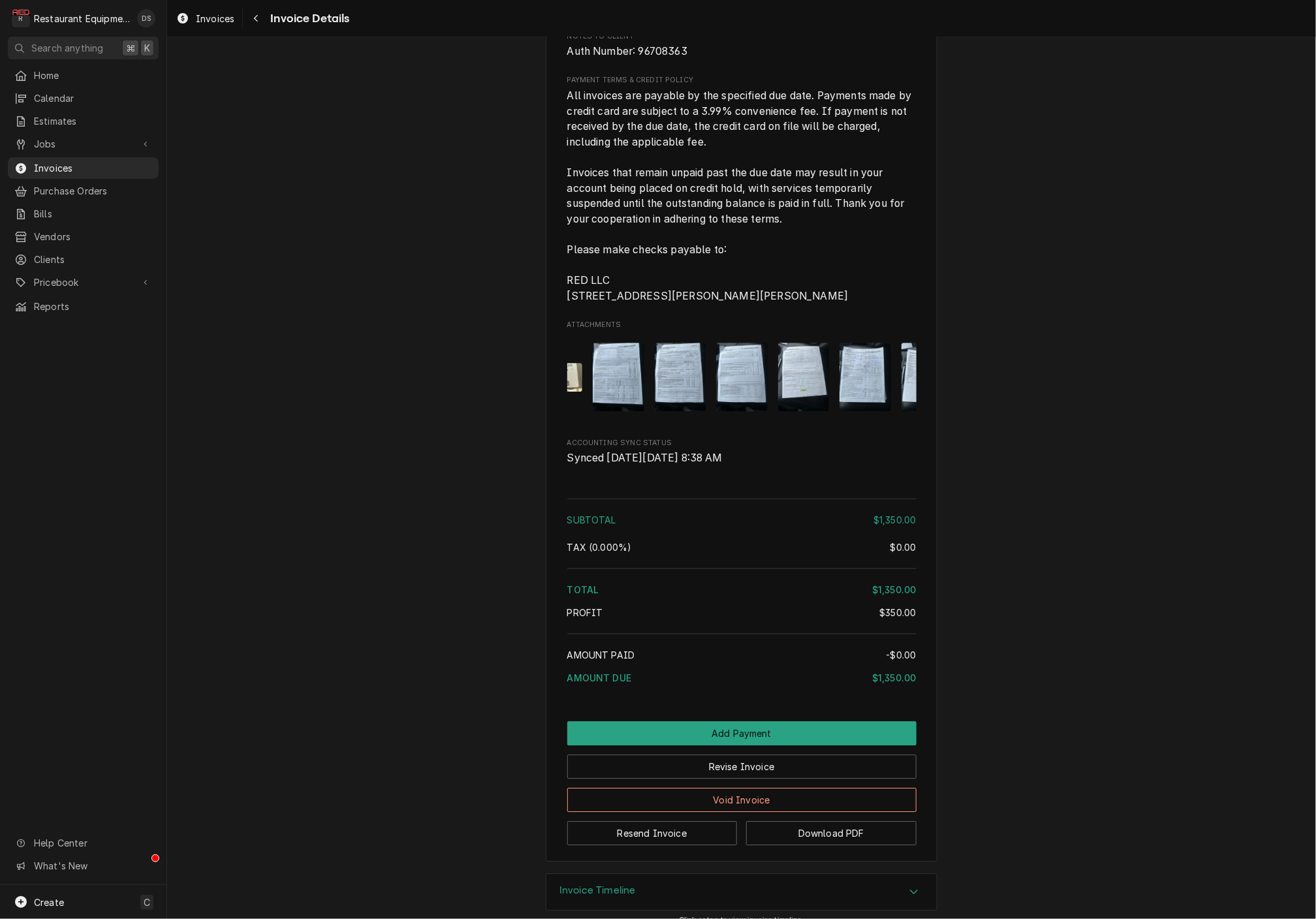
scroll to position [0, 34]
click at [254, 20] on icon "Navigate back" at bounding box center [257, 19] width 6 height 9
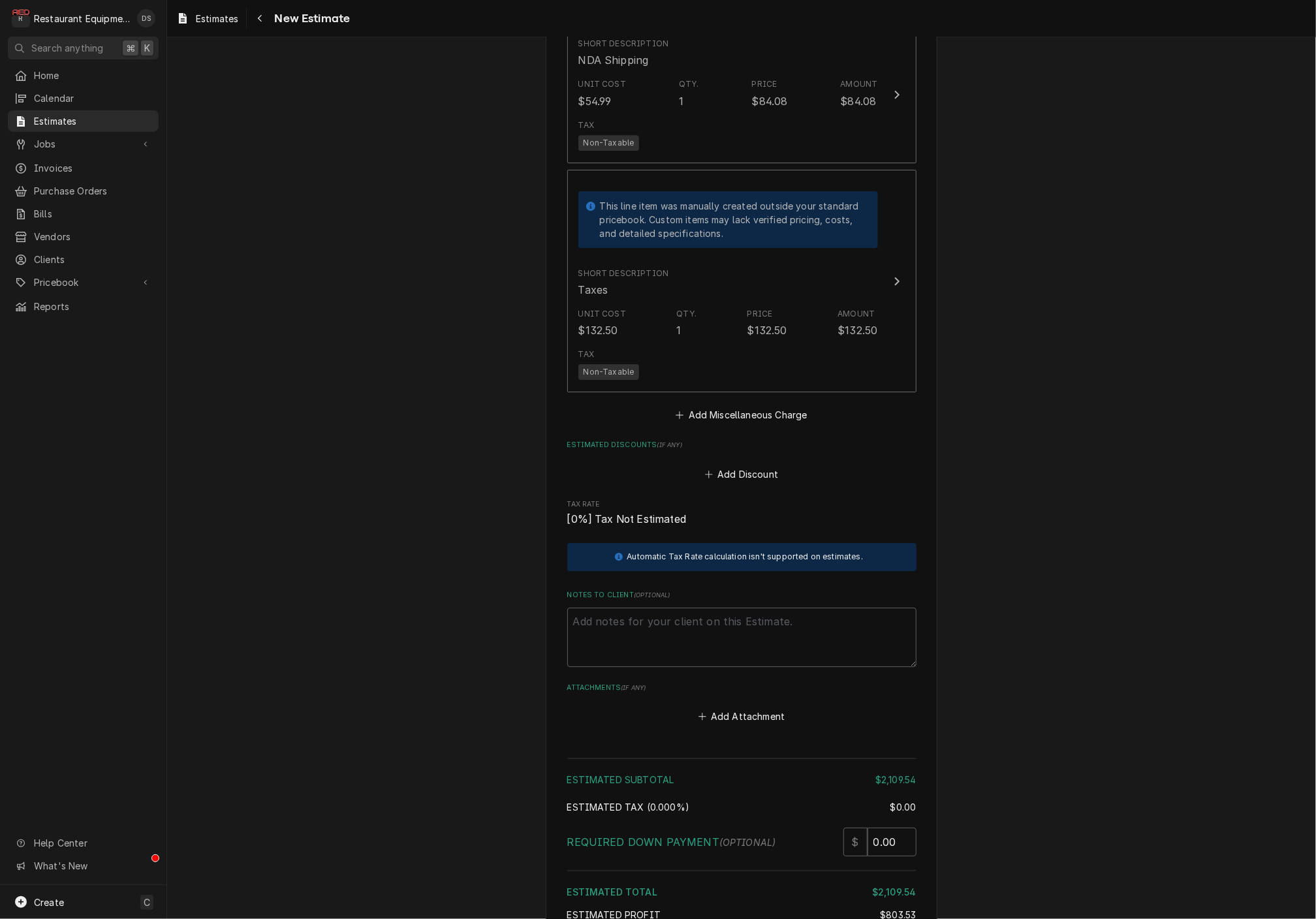
scroll to position [2337, 0]
paste textarea "Lewisburg / 1 Gateway Blvd"
type textarea "x"
type textarea "Lewisburg / 1 Gateway Blvd"
drag, startPoint x: 738, startPoint y: 600, endPoint x: 523, endPoint y: 573, distance: 216.7
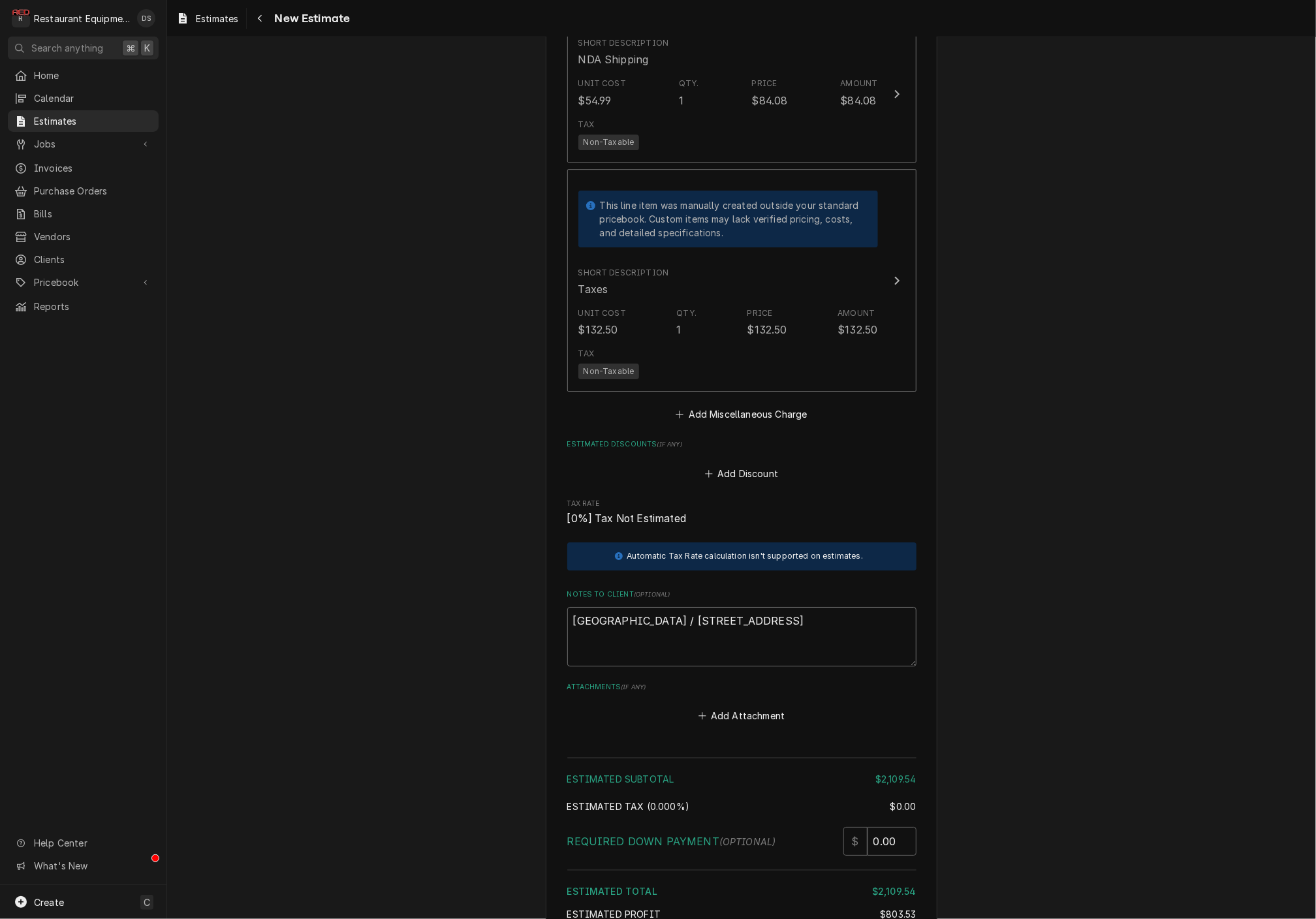
type textarea "x"
type textarea "T"
type textarea "x"
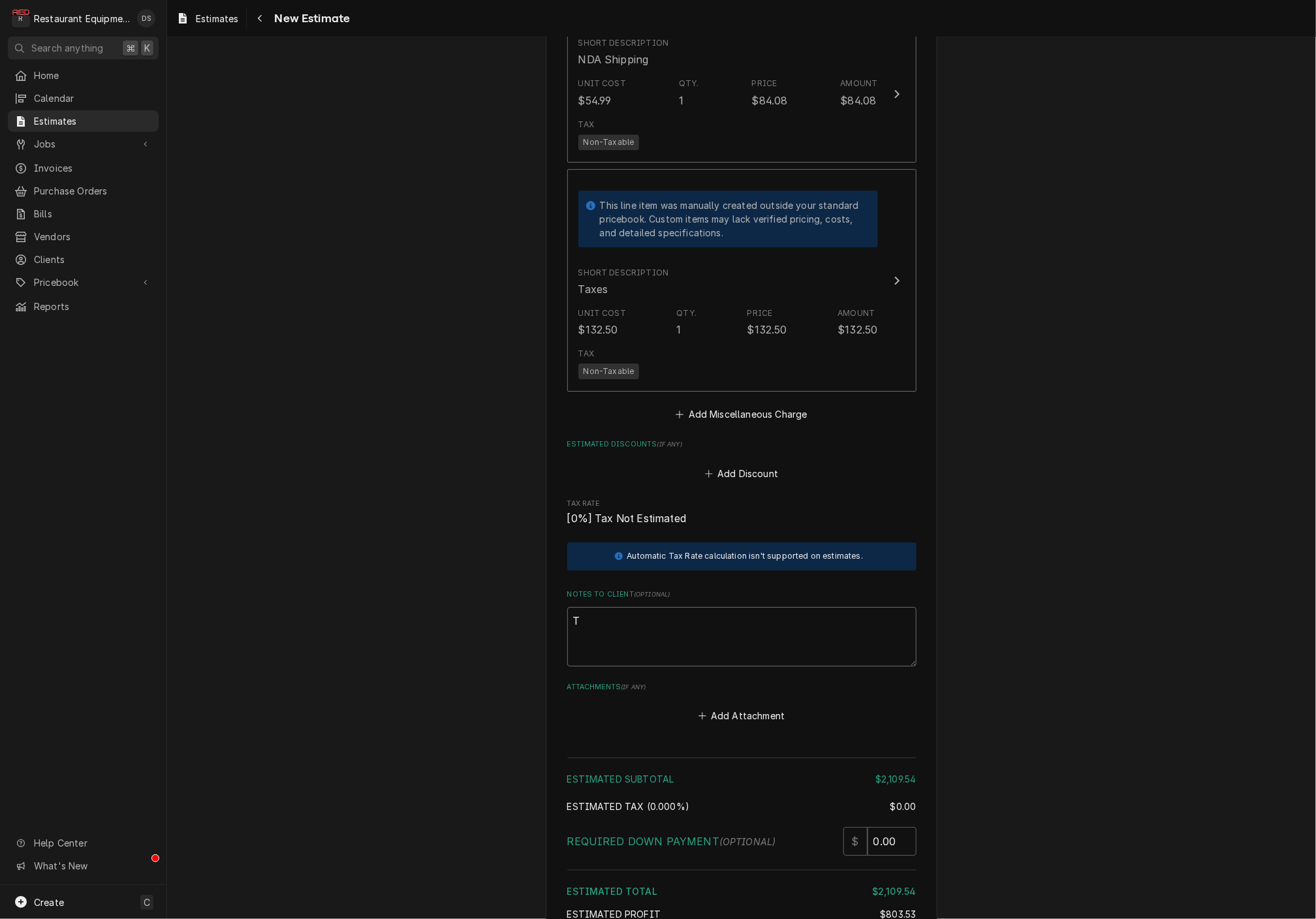
type textarea "Tr"
type textarea "x"
type textarea "Tra"
type textarea "x"
type textarea "Trav"
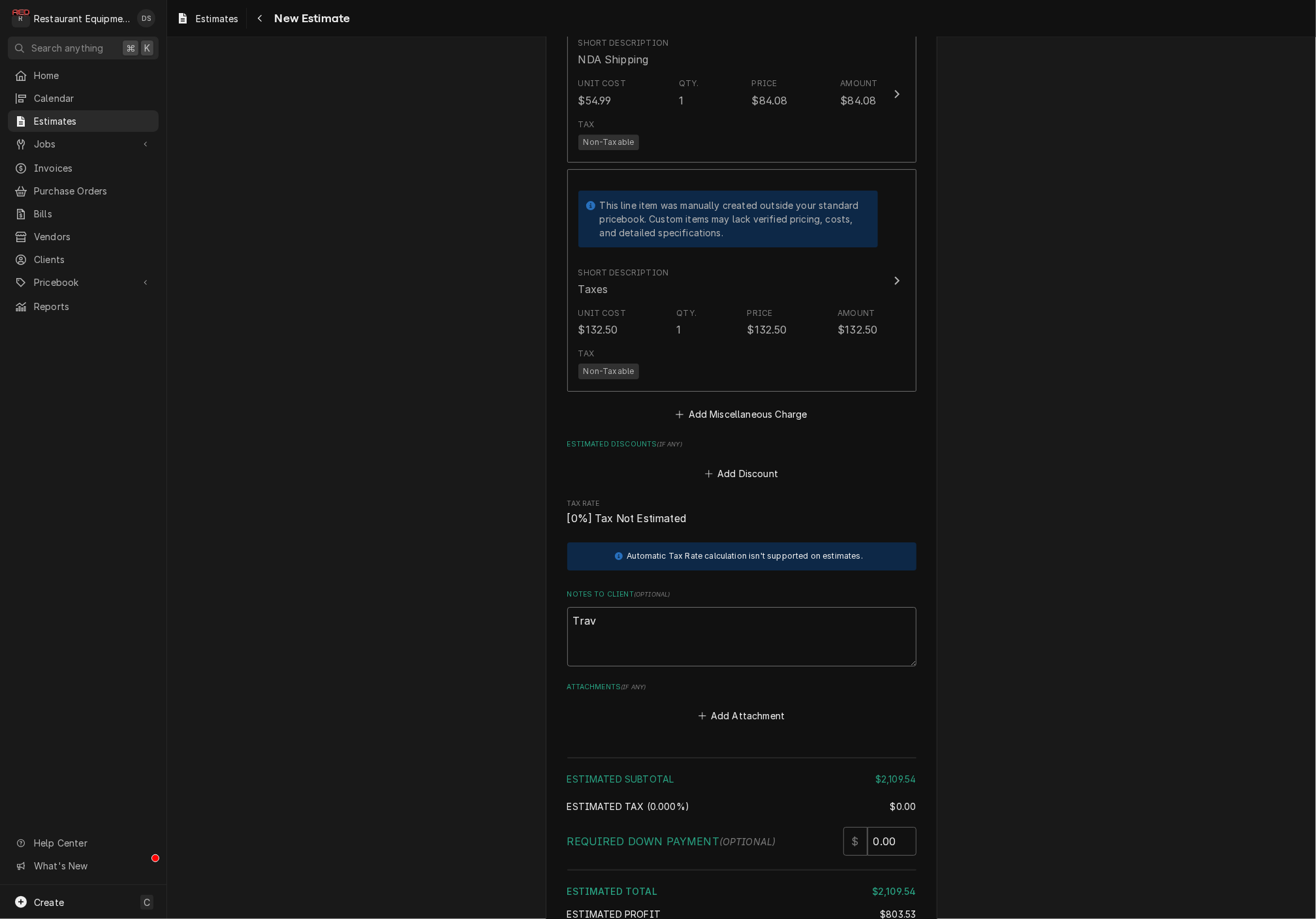
type textarea "x"
type textarea "Trave"
type textarea "x"
type textarea "Travel"
type textarea "x"
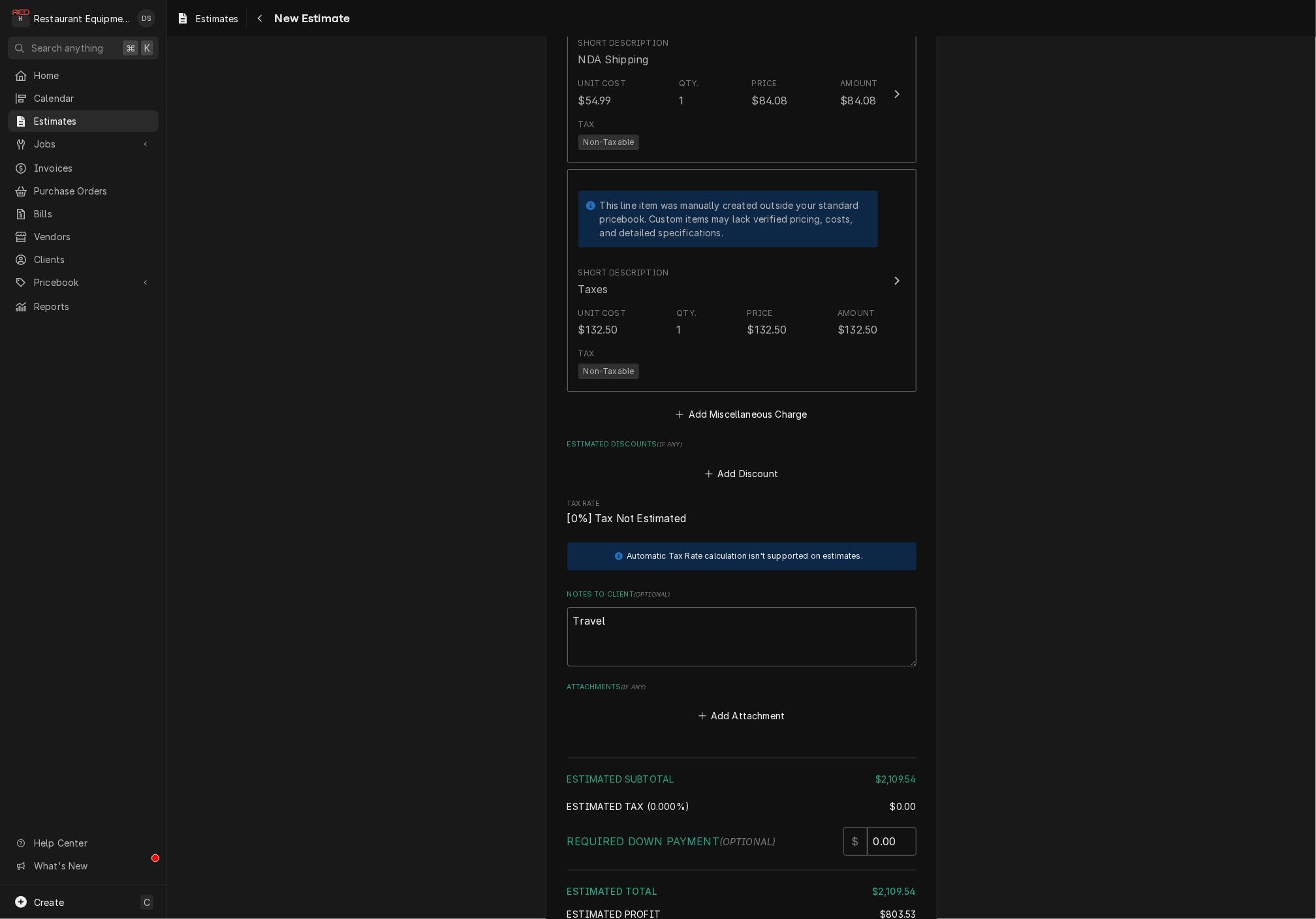
type textarea "Travel"
type textarea "x"
type textarea "Travel c"
type textarea "x"
type textarea "Travel ch"
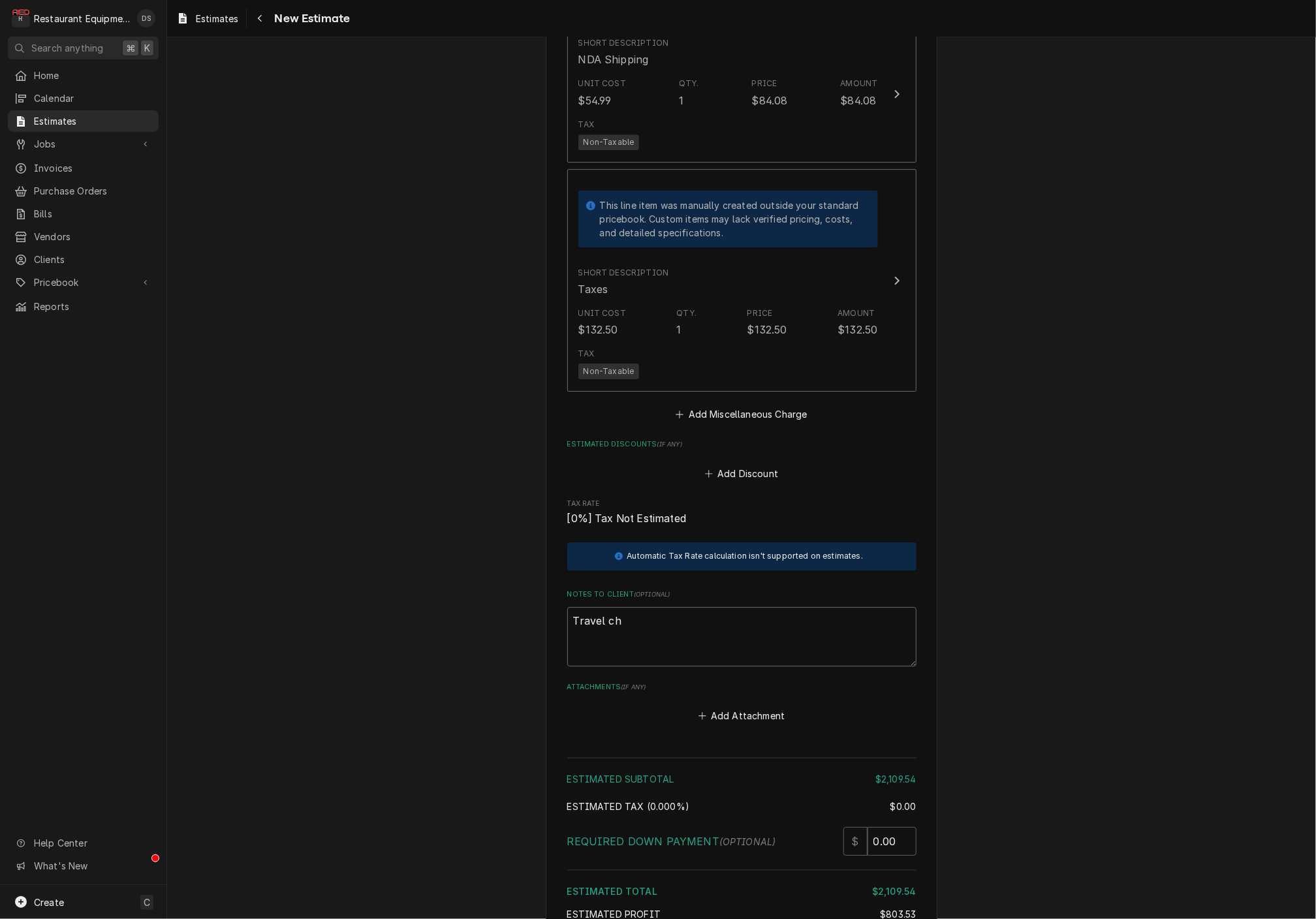
type textarea "x"
type textarea "Travel che"
type textarea "x"
type textarea "Travel ch"
type textarea "x"
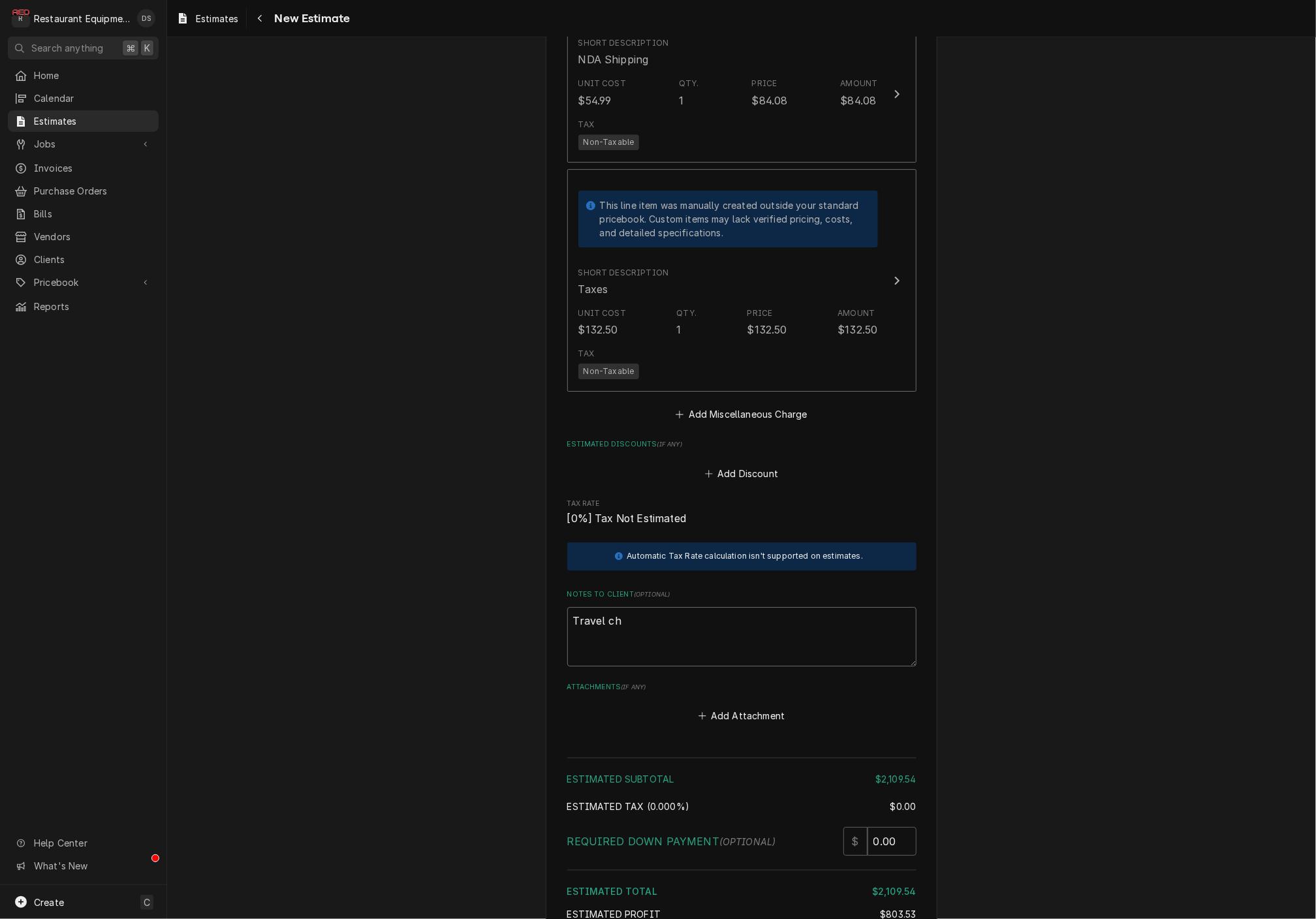
type textarea "Travel cha"
type textarea "x"
type textarea "Travel char"
type textarea "x"
type textarea "Travel charg"
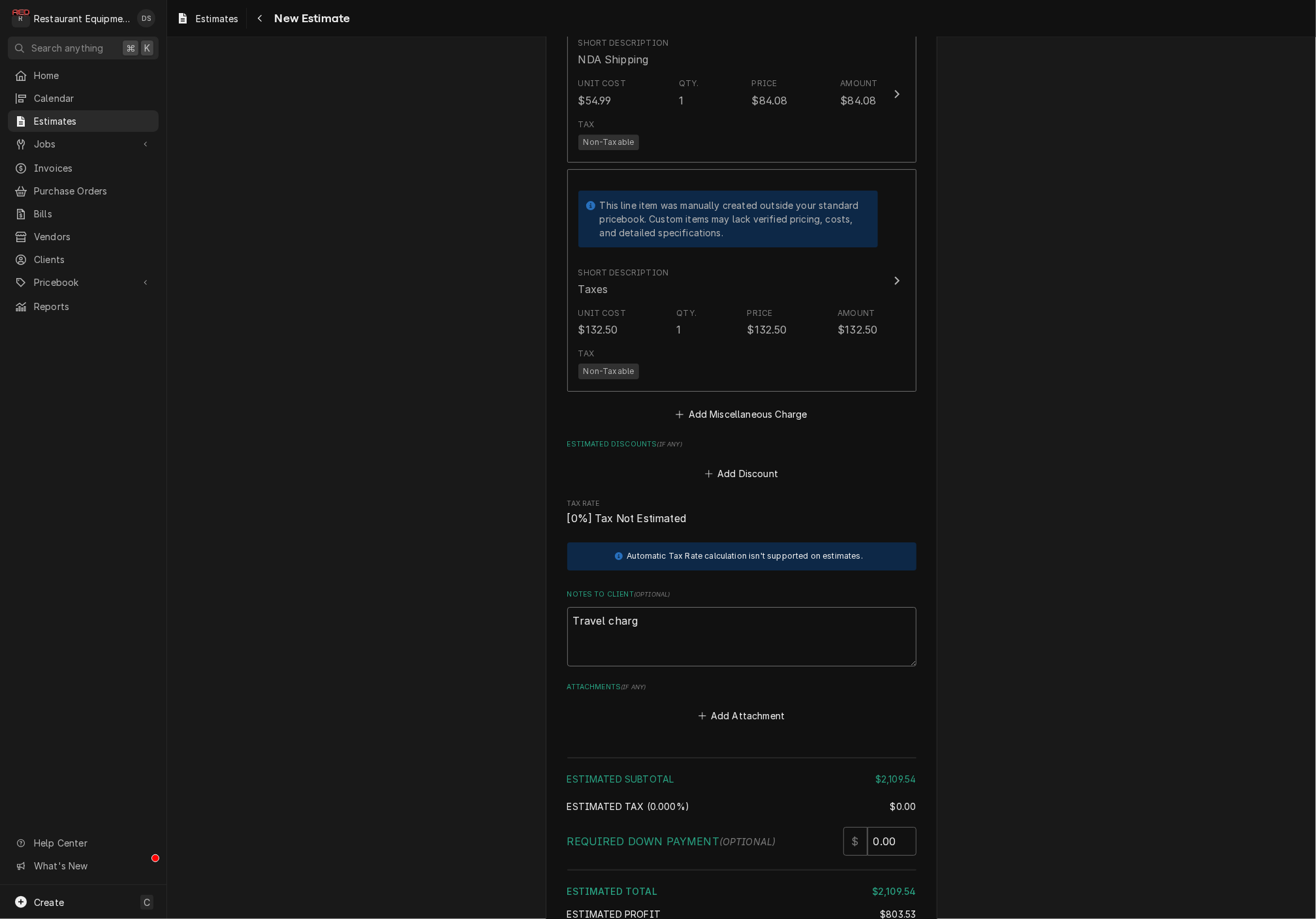
type textarea "x"
type textarea "Travel charge"
type textarea "x"
type textarea "Travel charge"
type textarea "x"
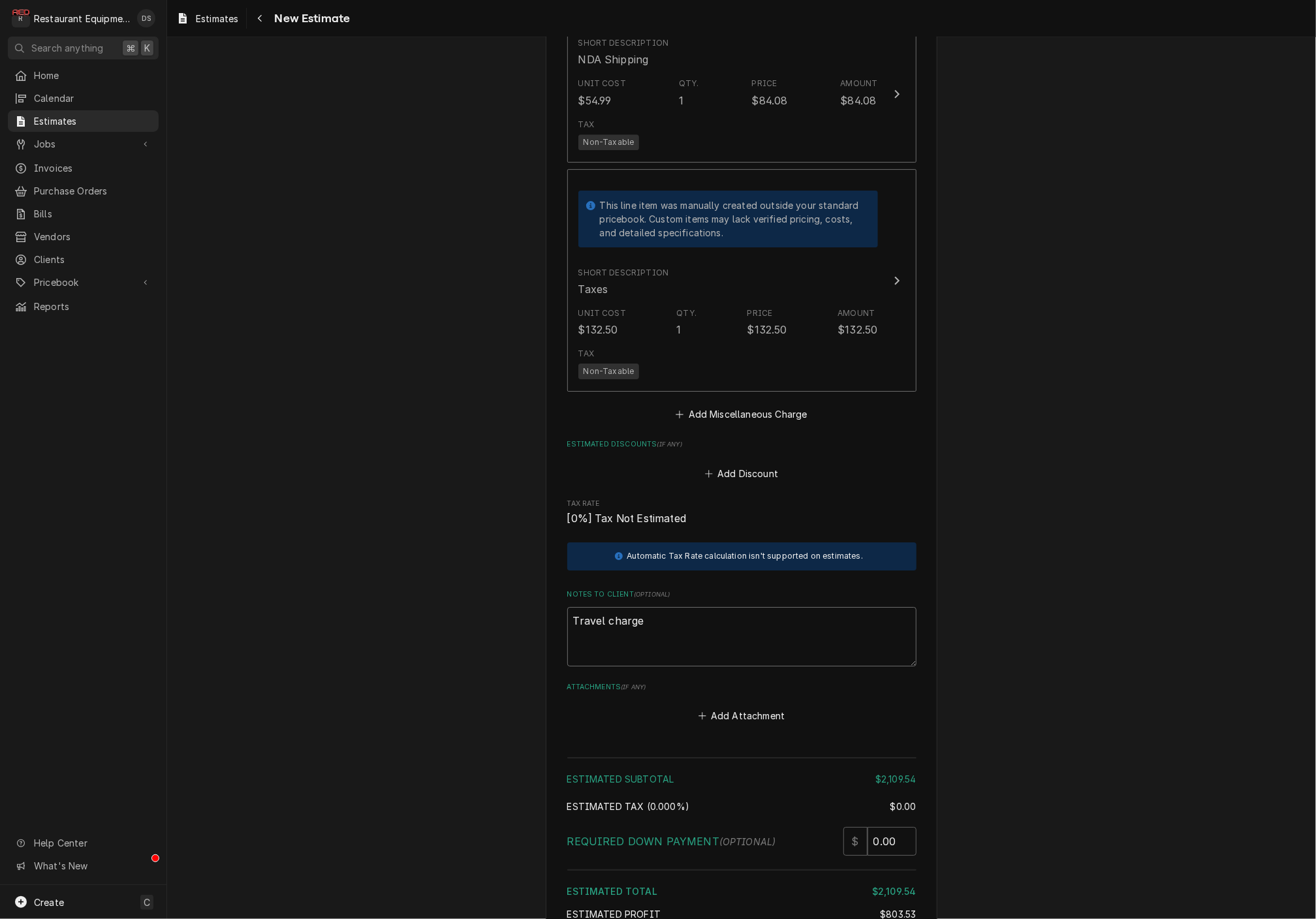
type textarea "Travel charge w"
type textarea "x"
type textarea "Travel charge wi"
type textarea "x"
type textarea "Travel charge wil"
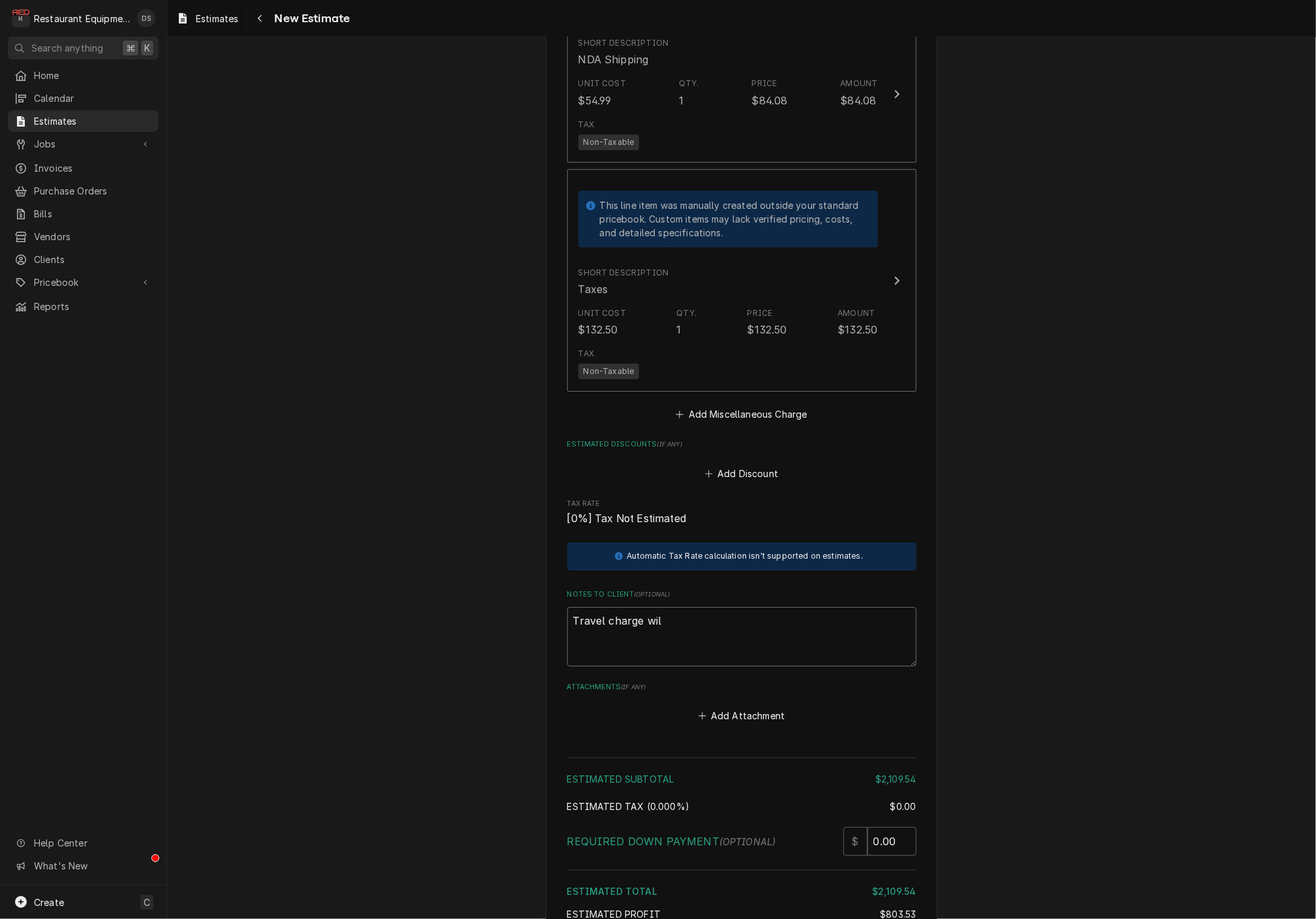
type textarea "x"
type textarea "Travel charge will"
type textarea "x"
type textarea "Travel charge will"
type textarea "x"
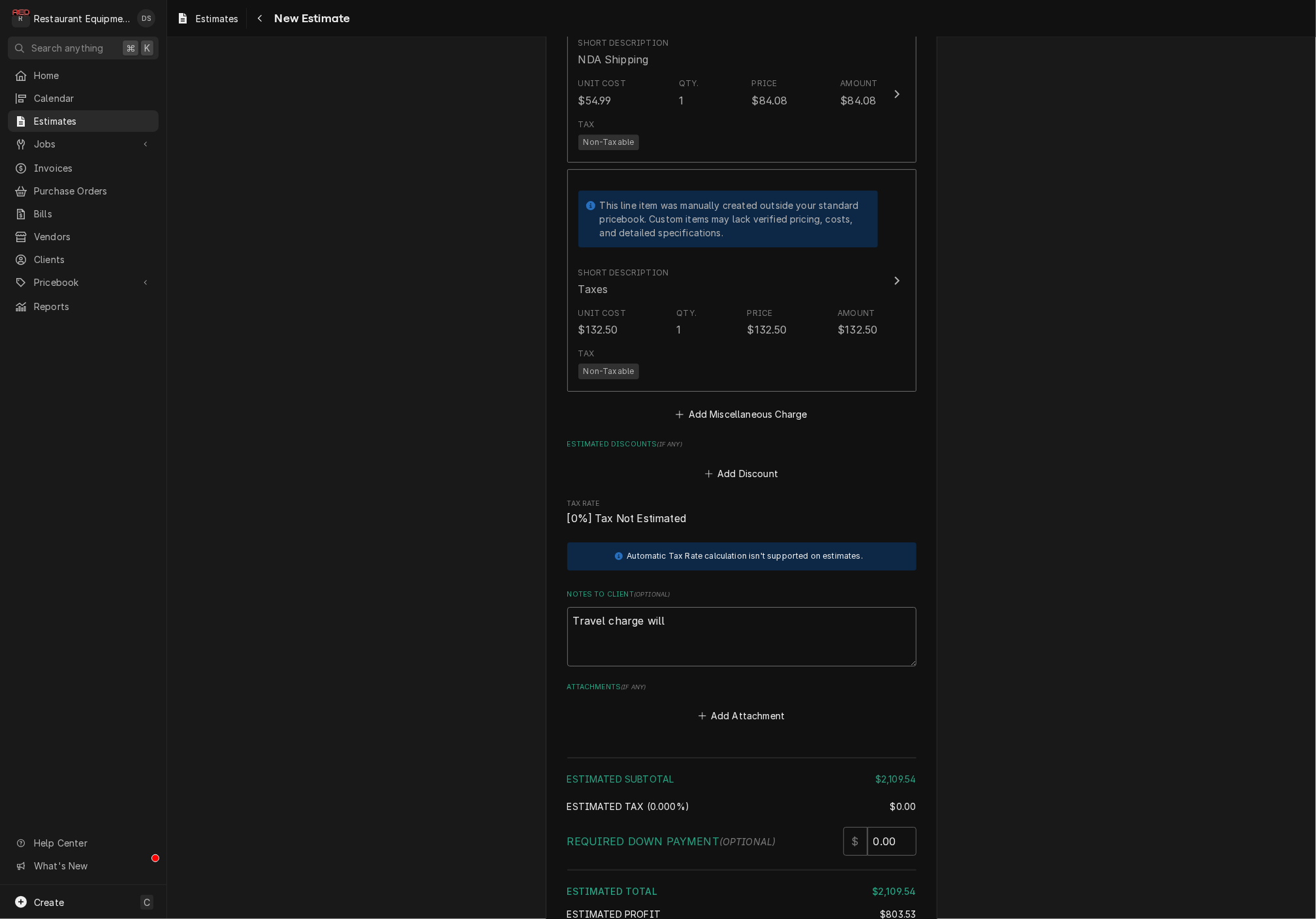
type textarea "Travel charge will d"
type textarea "x"
type textarea "Travel charge will de"
type textarea "x"
type textarea "Travel charge will dep"
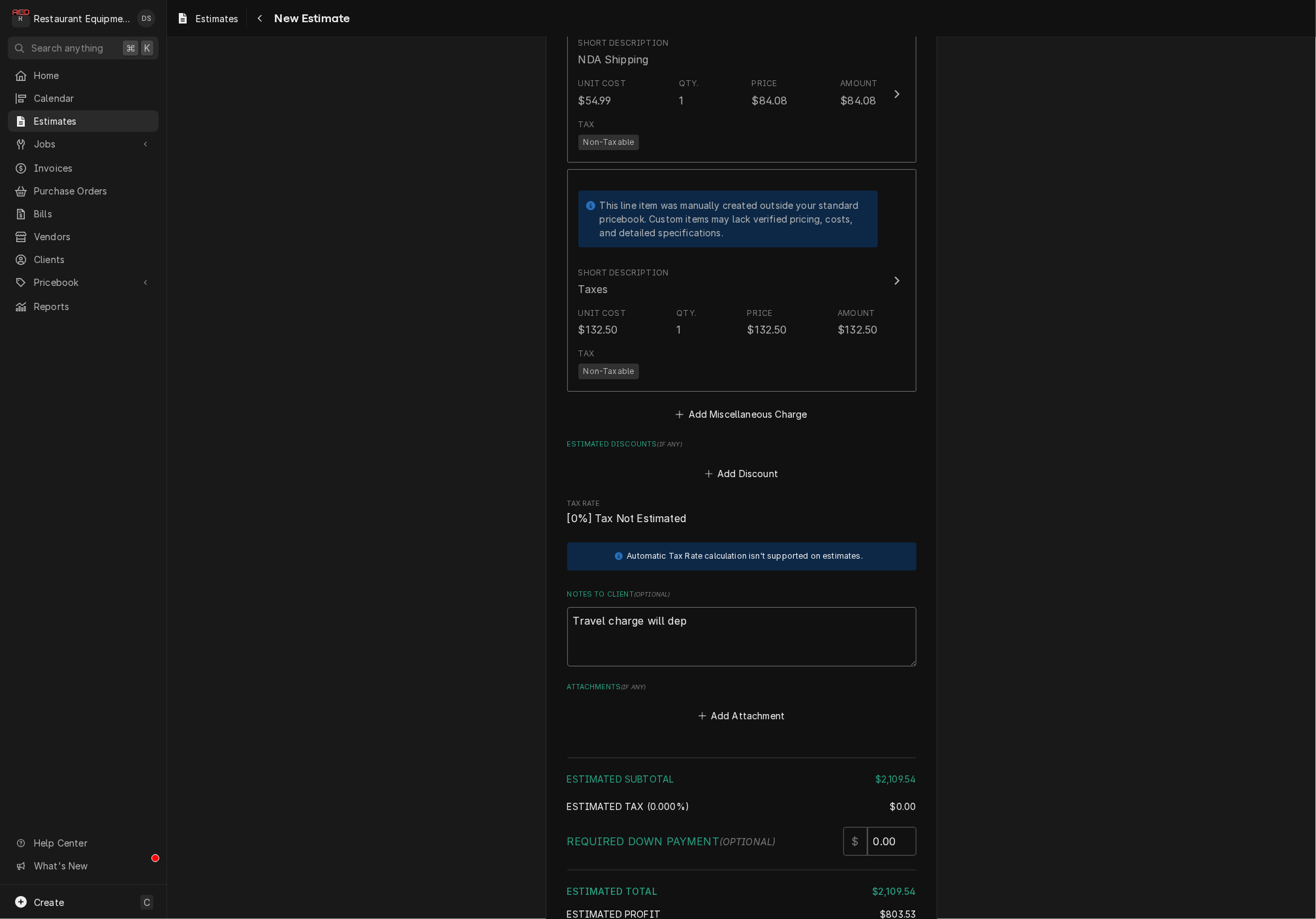
type textarea "x"
type textarea "Travel charge will depe"
type textarea "x"
type textarea "Travel charge will depen"
type textarea "x"
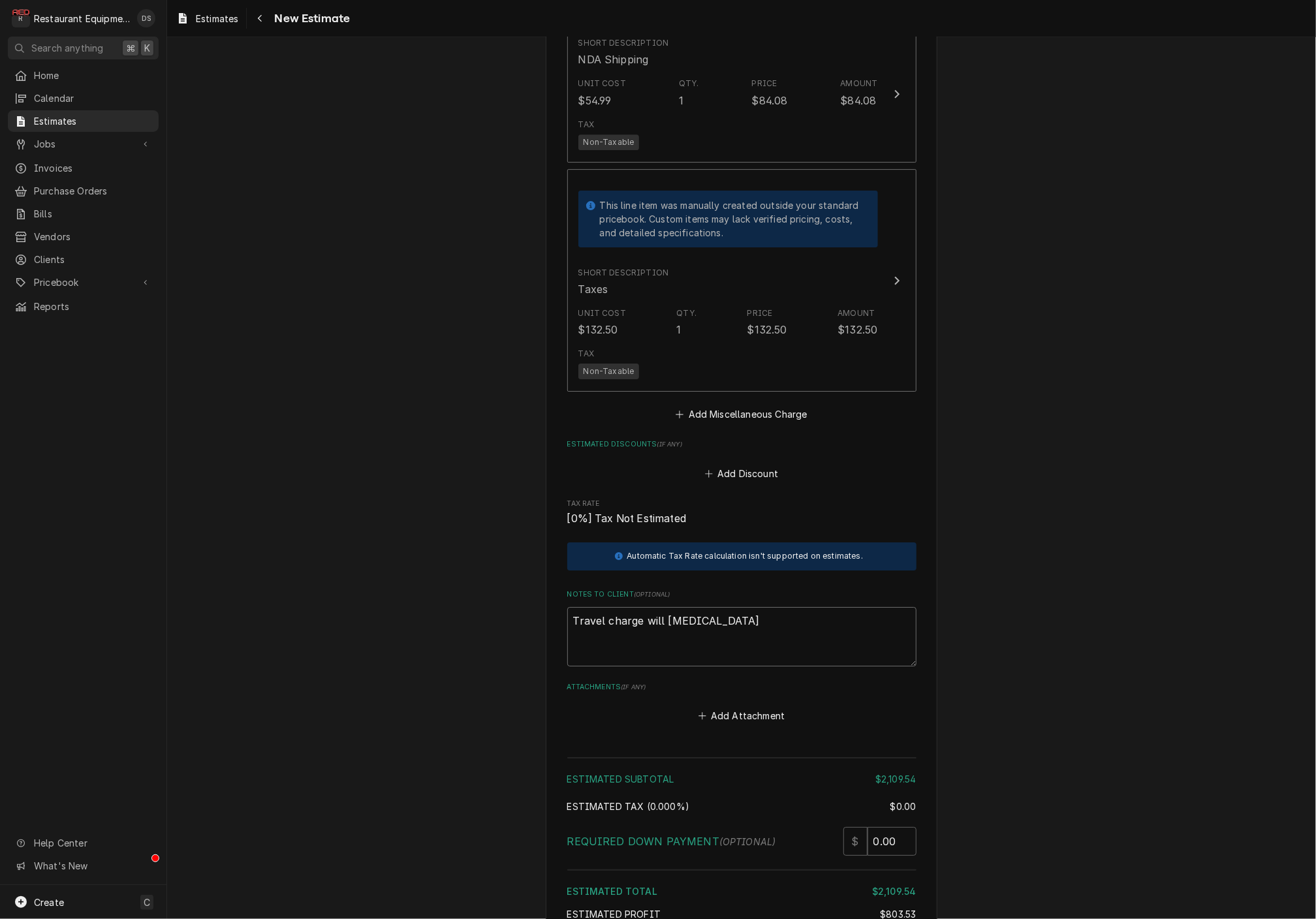
type textarea "Travel charge will depend"
type textarea "x"
type textarea "Travel charge will depend"
type textarea "x"
type textarea "Travel charge will depend o"
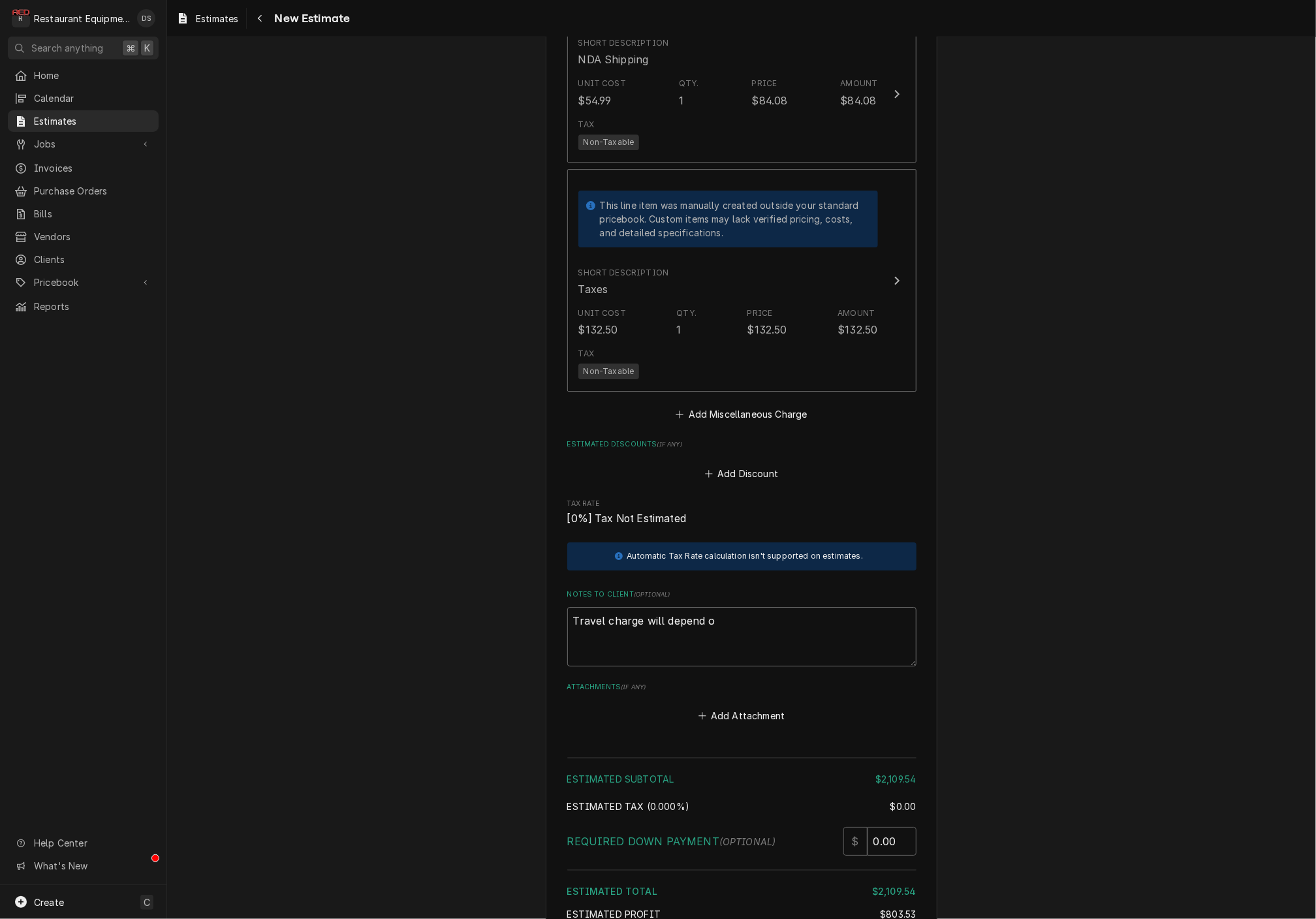
type textarea "x"
type textarea "Travel charge will depend on"
type textarea "x"
type textarea "Travel charge will depend on"
type textarea "x"
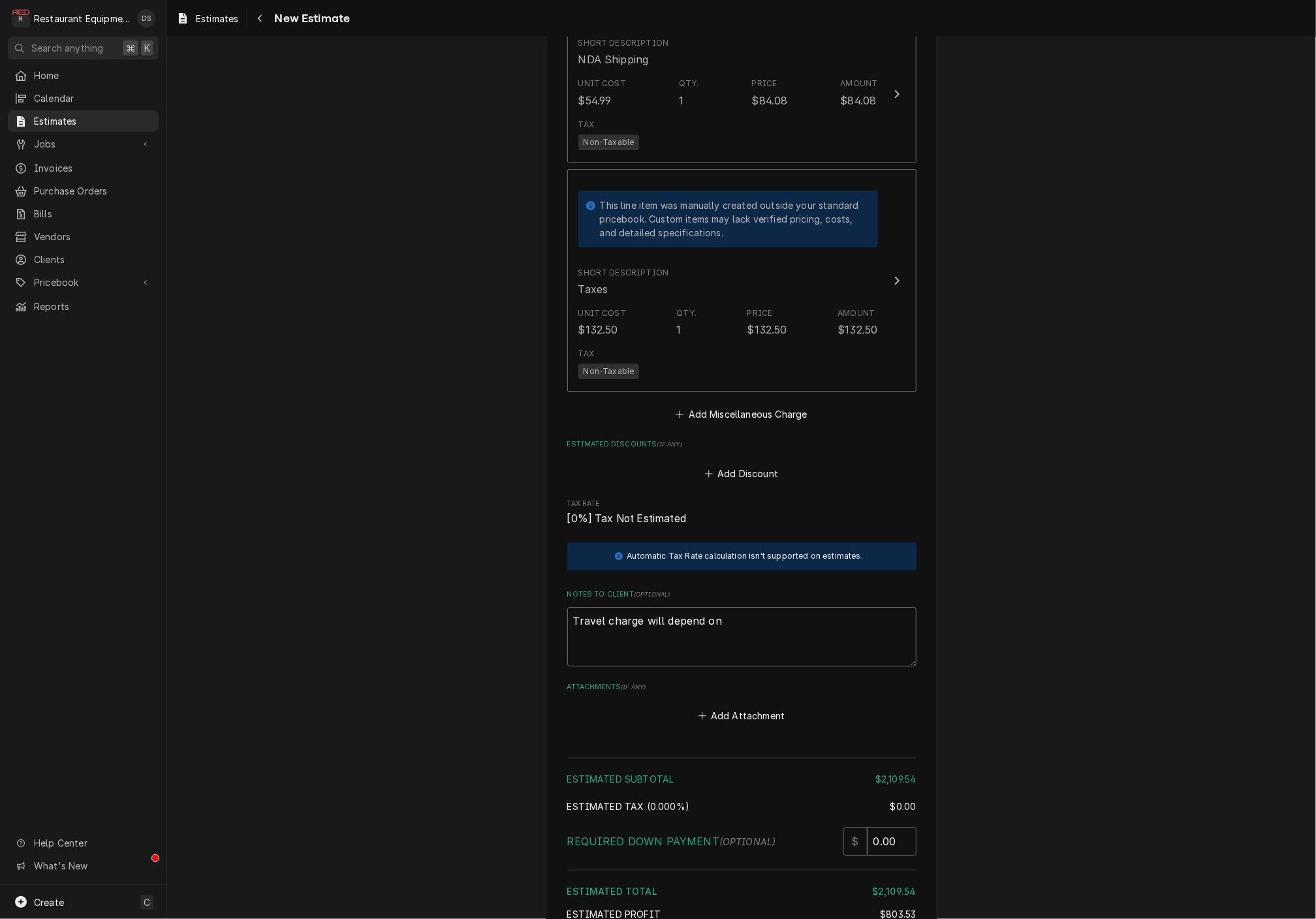
type textarea "Travel charge will depend on h"
type textarea "x"
type textarea "Travel charge will depend on ho"
type textarea "x"
type textarea "Travel charge will depend on how"
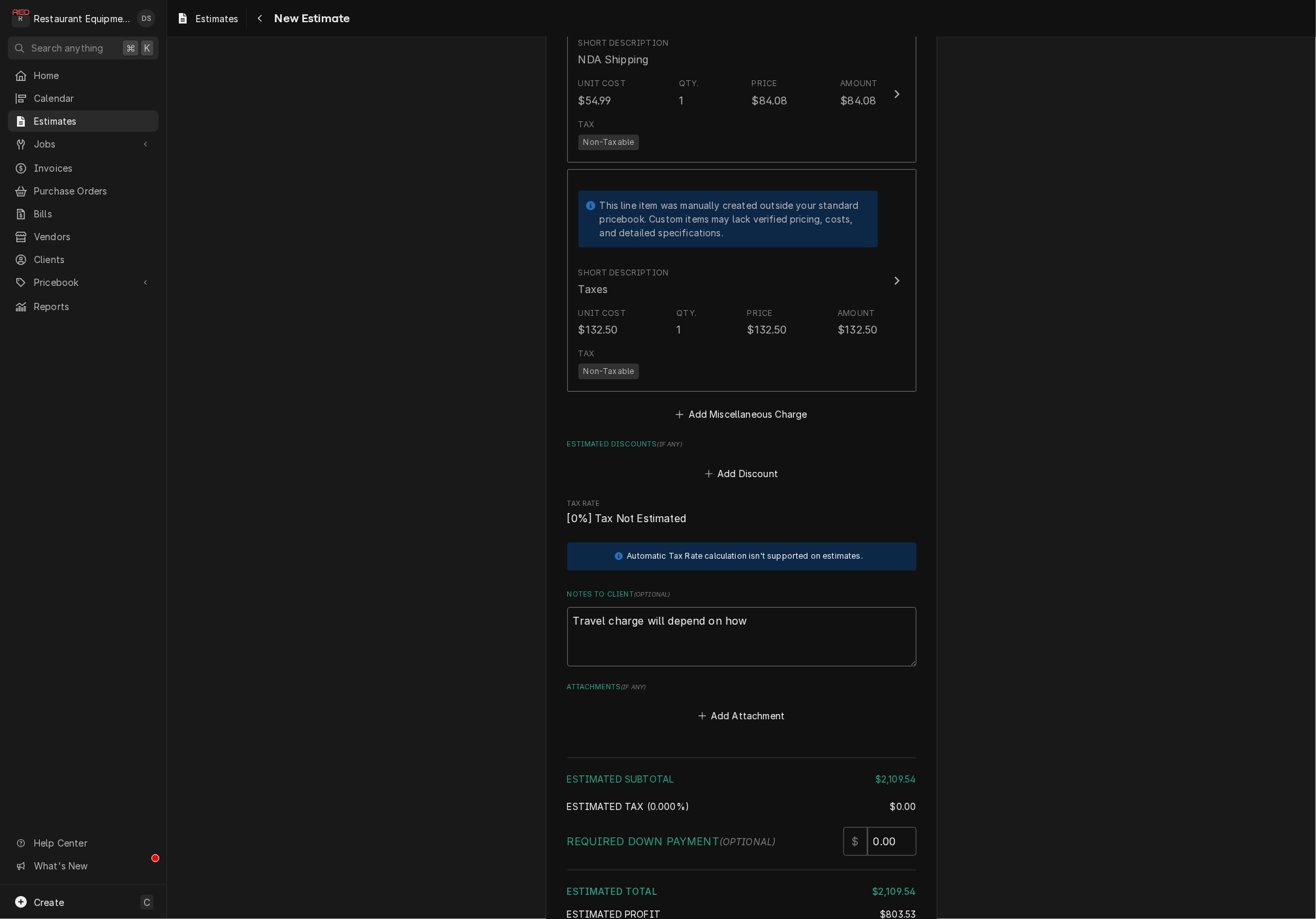
type textarea "x"
type textarea "Travel charge will depend on how"
type textarea "x"
type textarea "Travel charge will depend on how a"
type textarea "x"
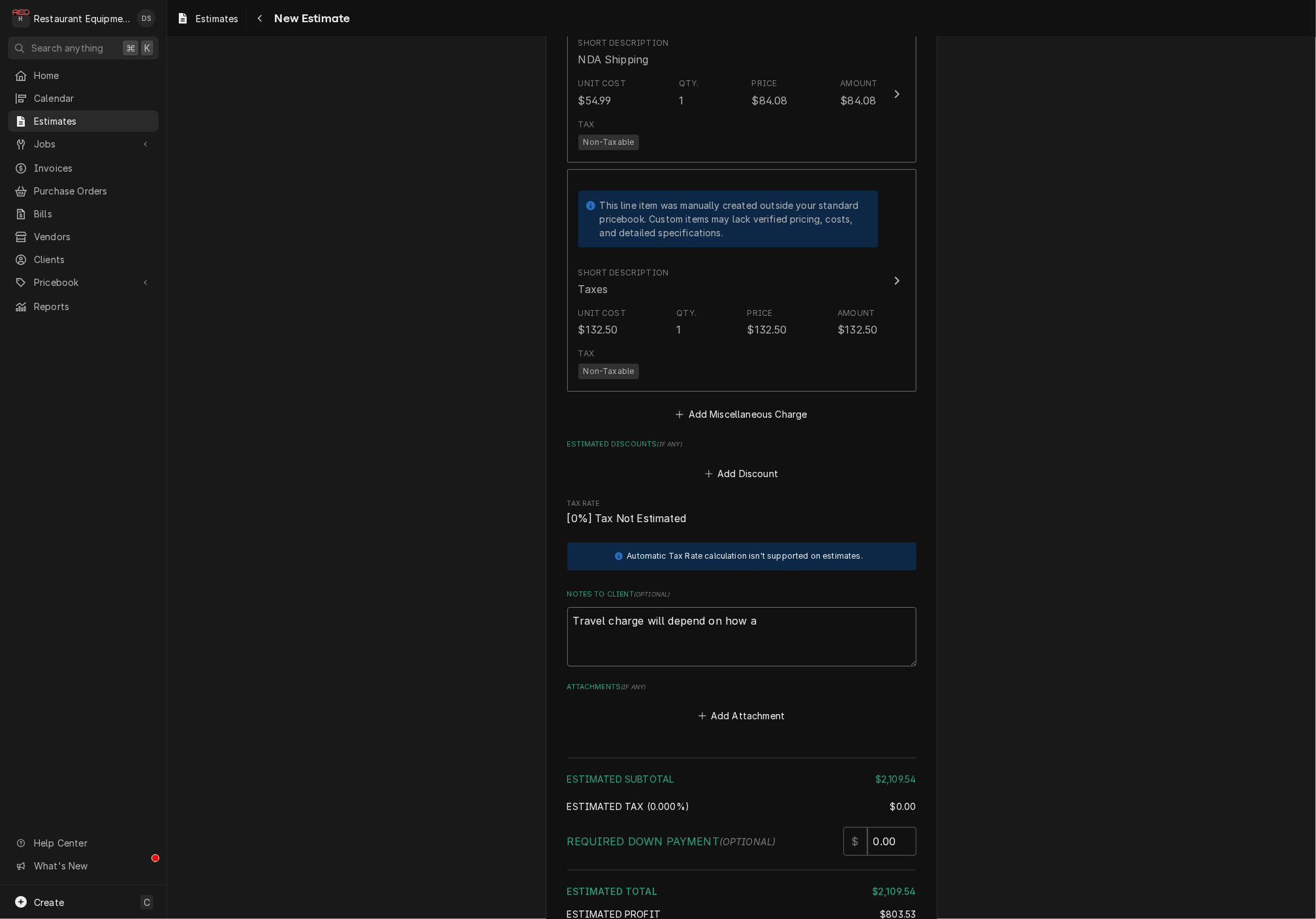
type textarea "Travel charge will depend on how"
type textarea "x"
type textarea "Travel charge will depend on how m"
type textarea "x"
type textarea "Travel charge will depend on how ma"
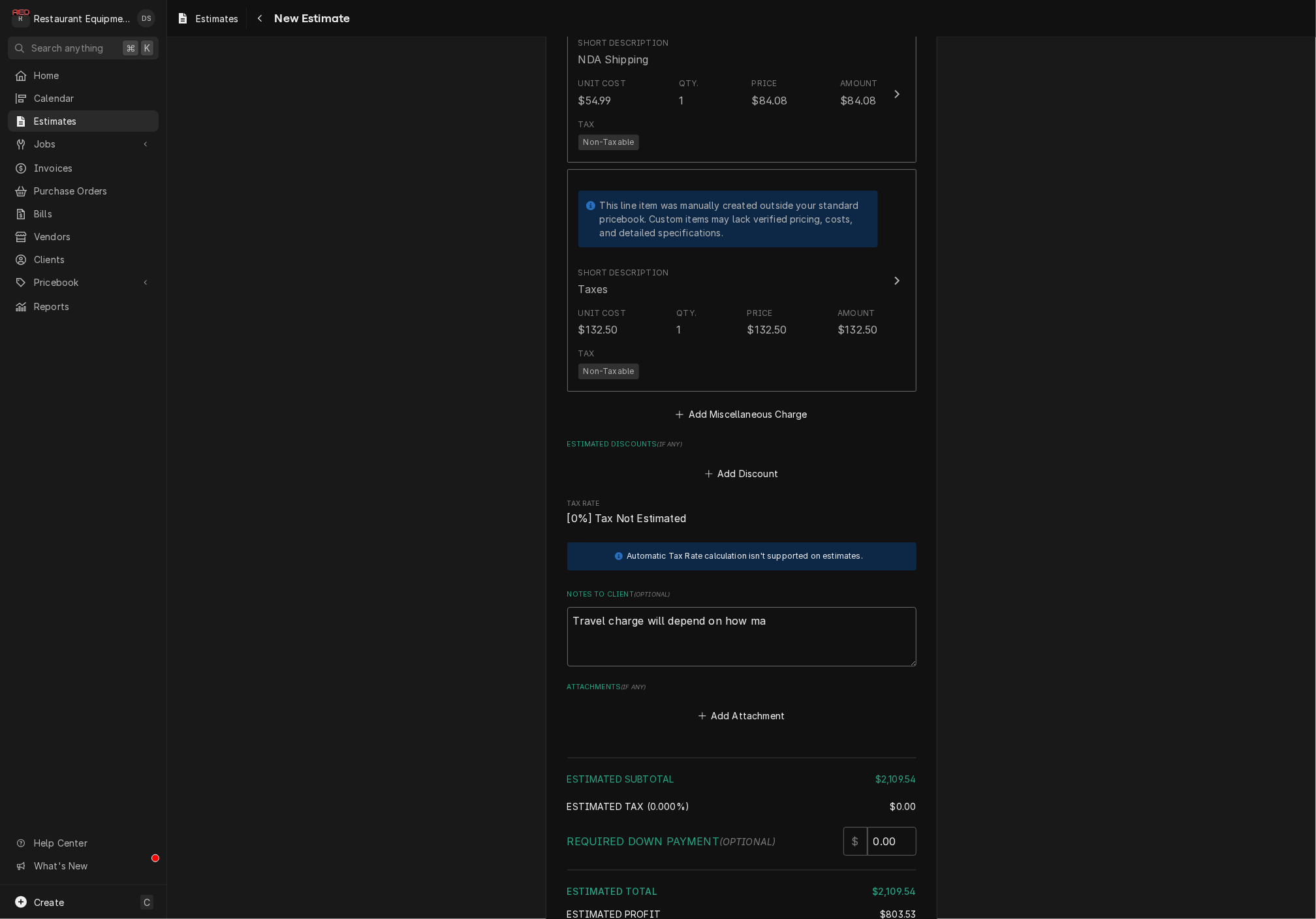
type textarea "x"
type textarea "Travel charge will depend on how man"
type textarea "x"
type textarea "Travel charge will depend on how many"
type textarea "x"
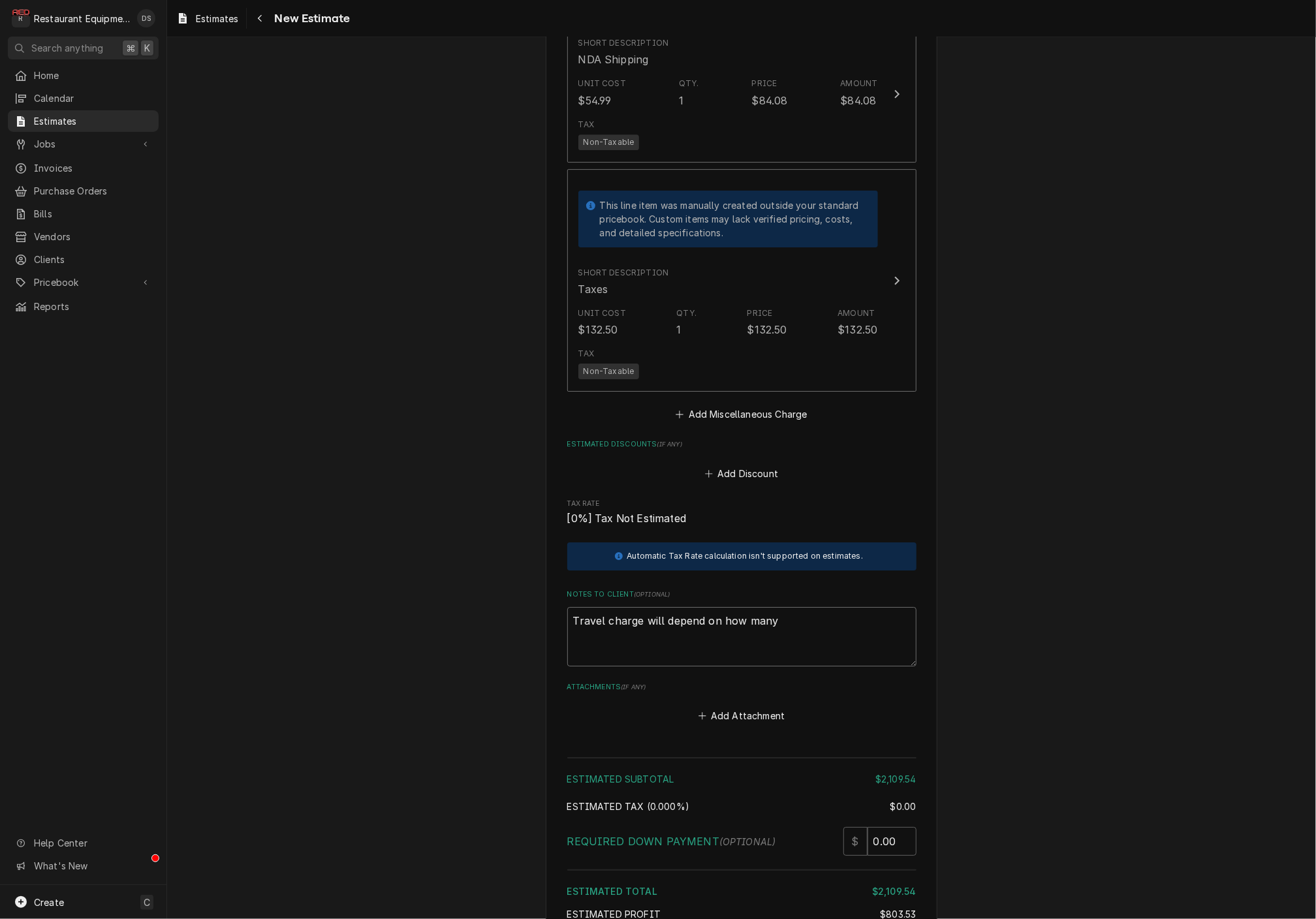
type textarea "Travel charge will depend on how many"
type textarea "x"
type textarea "Travel charge will depend on how many j"
type textarea "x"
type textarea "Travel charge will depend on how many jo"
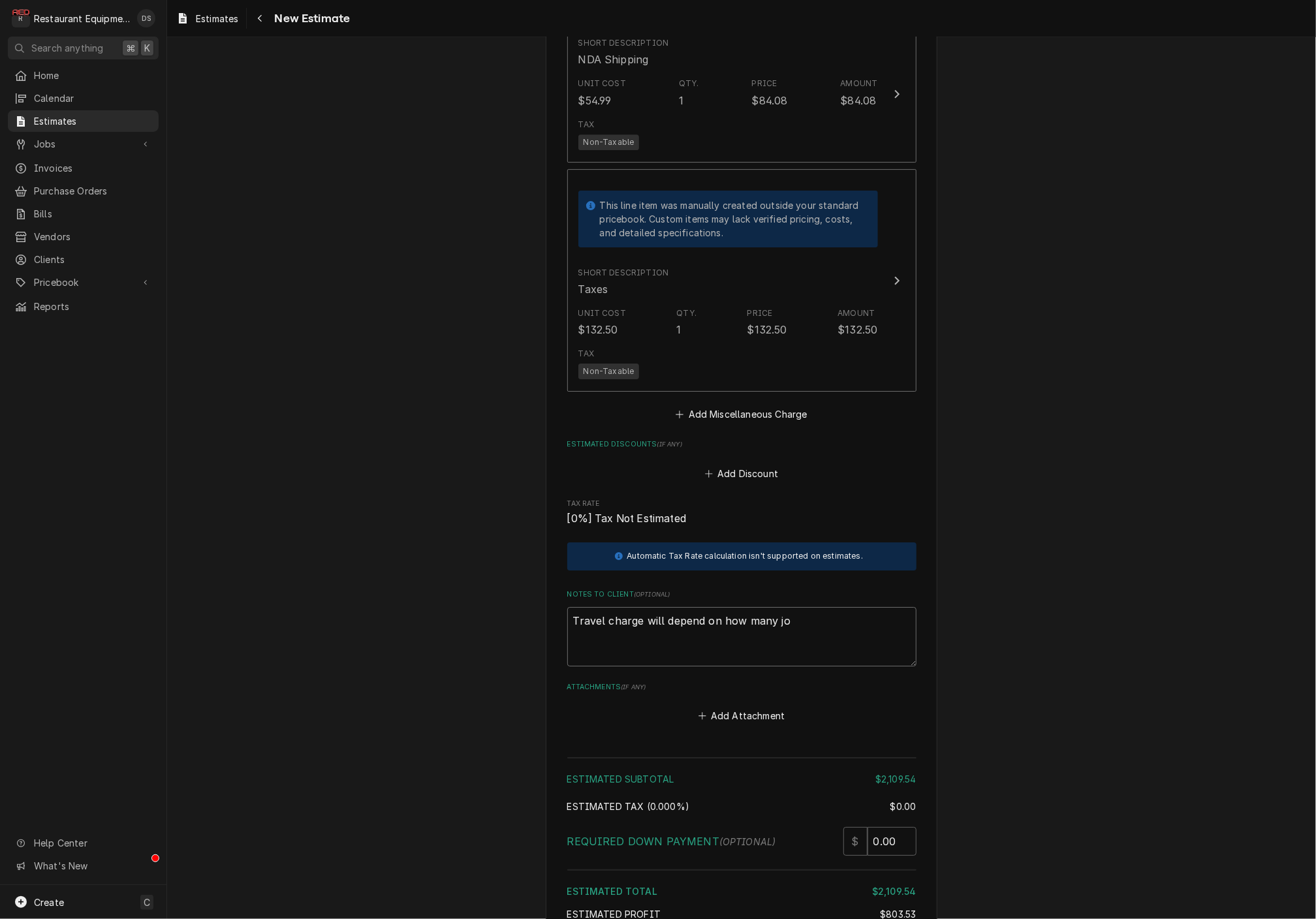
type textarea "x"
type textarea "Travel charge will depend on how many job"
type textarea "x"
type textarea "Travel charge will depend on how many jobs"
type textarea "x"
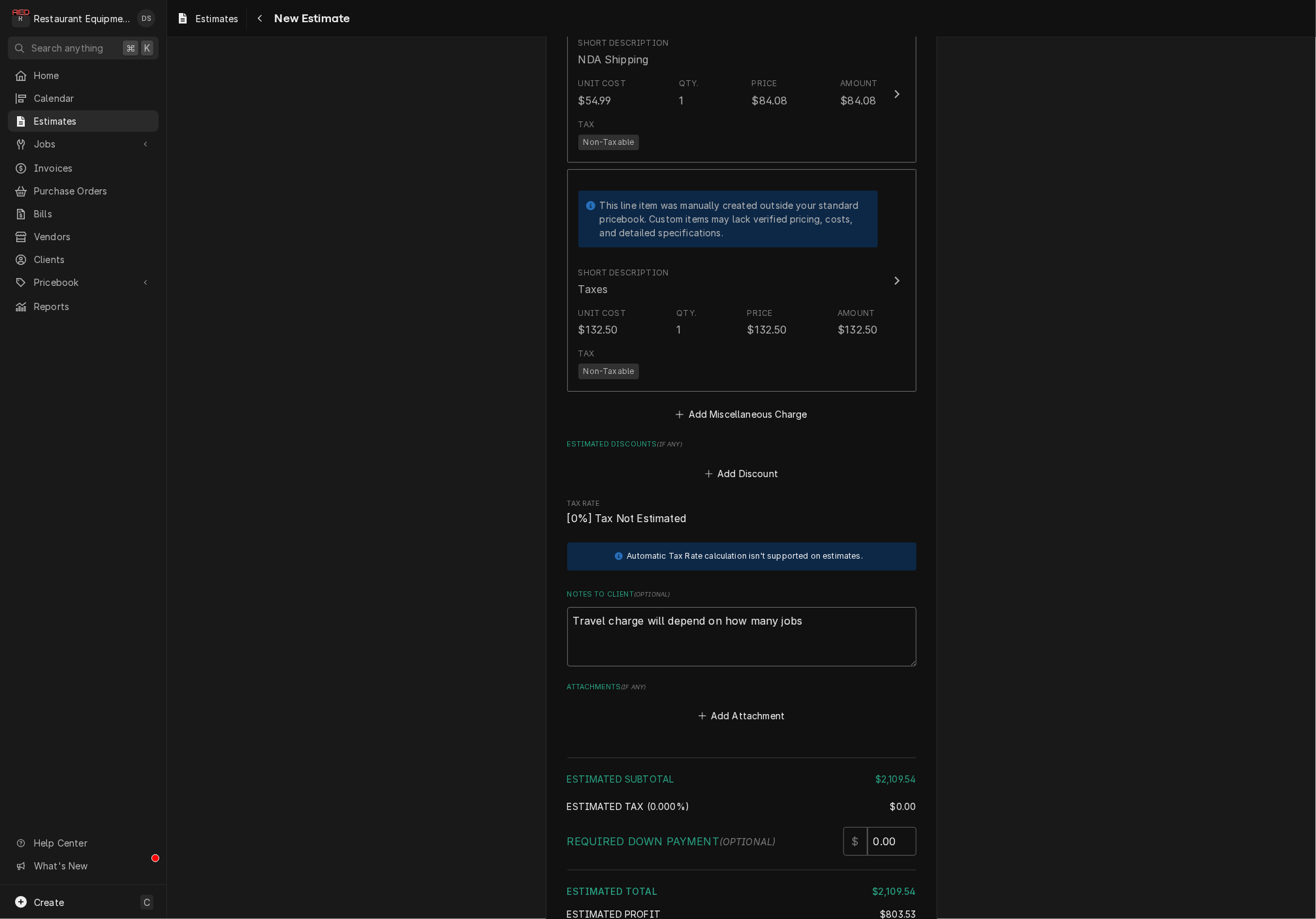
type textarea "Travel charge will depend on how many jobs"
type textarea "x"
type textarea "Travel charge will depend on how many jobs w"
type textarea "x"
type textarea "Travel charge will depend on how many jobs we"
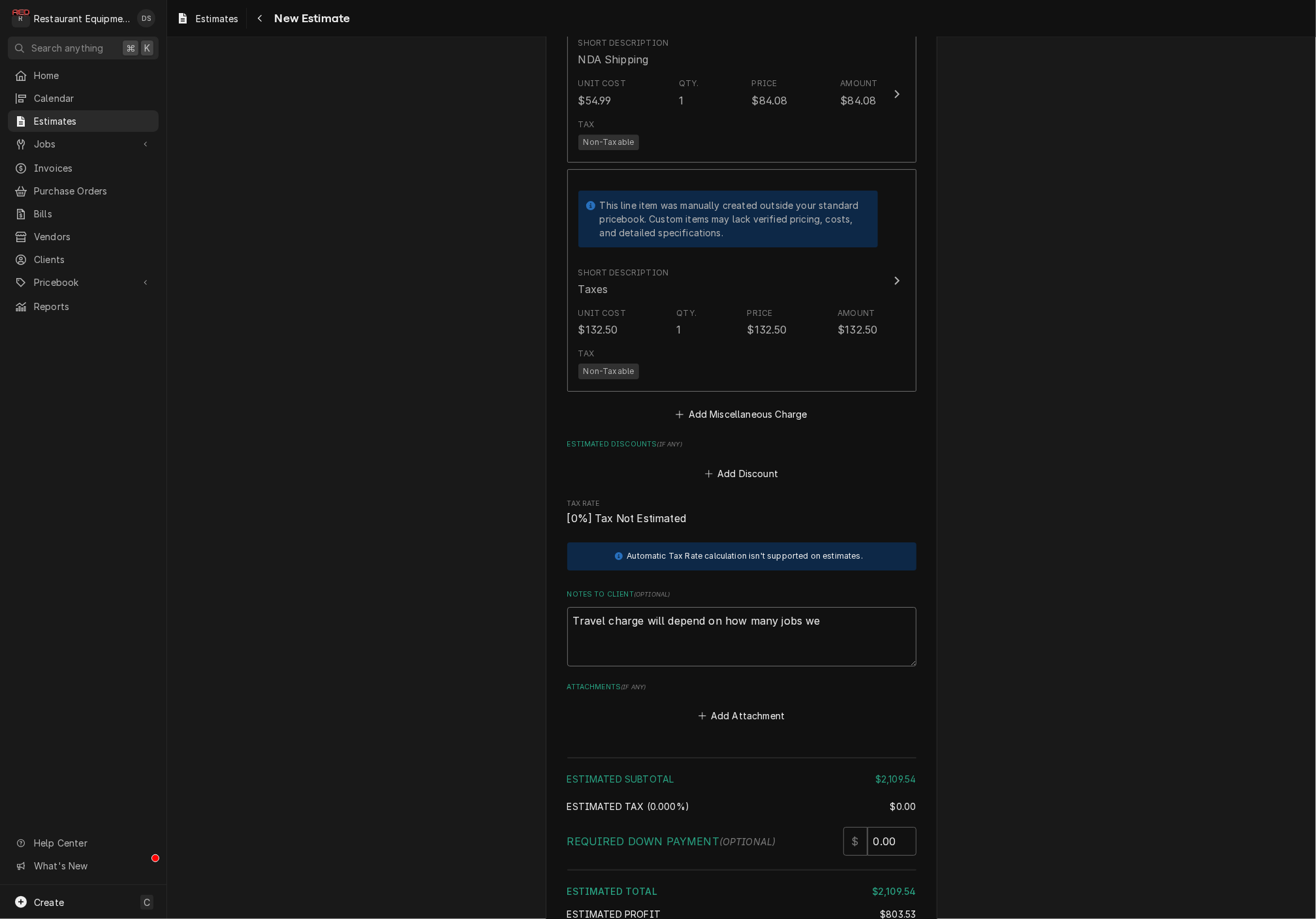
type textarea "x"
type textarea "Travel charge will depend on how many jobs we"
type textarea "x"
type textarea "Travel charge will depend on how many jobs we c"
type textarea "x"
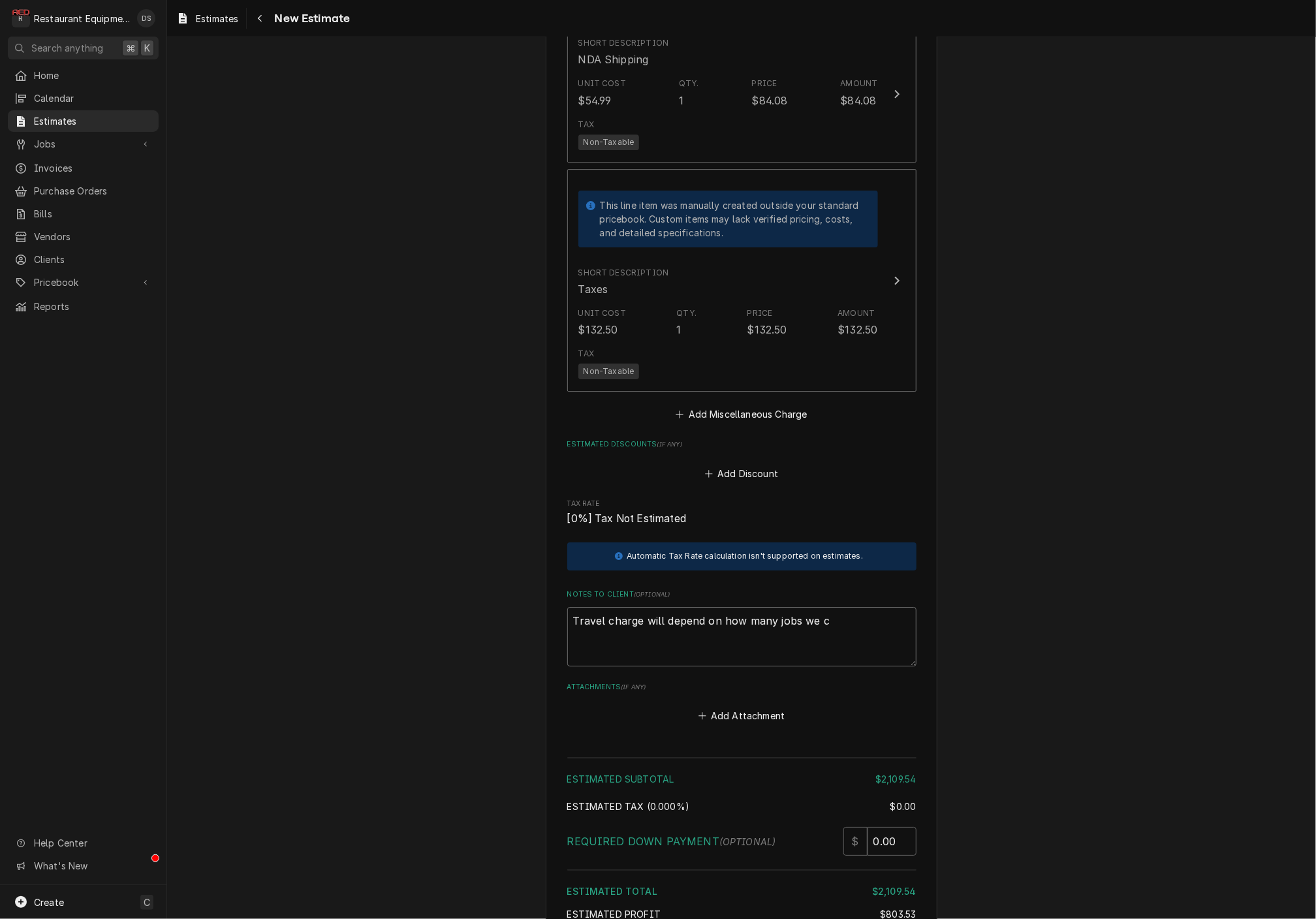
type textarea "Travel charge will depend on how many jobs we ca"
type textarea "x"
type textarea "Travel charge will depend on how many jobs we can"
type textarea "x"
type textarea "Travel charge will depend on how many jobs we can"
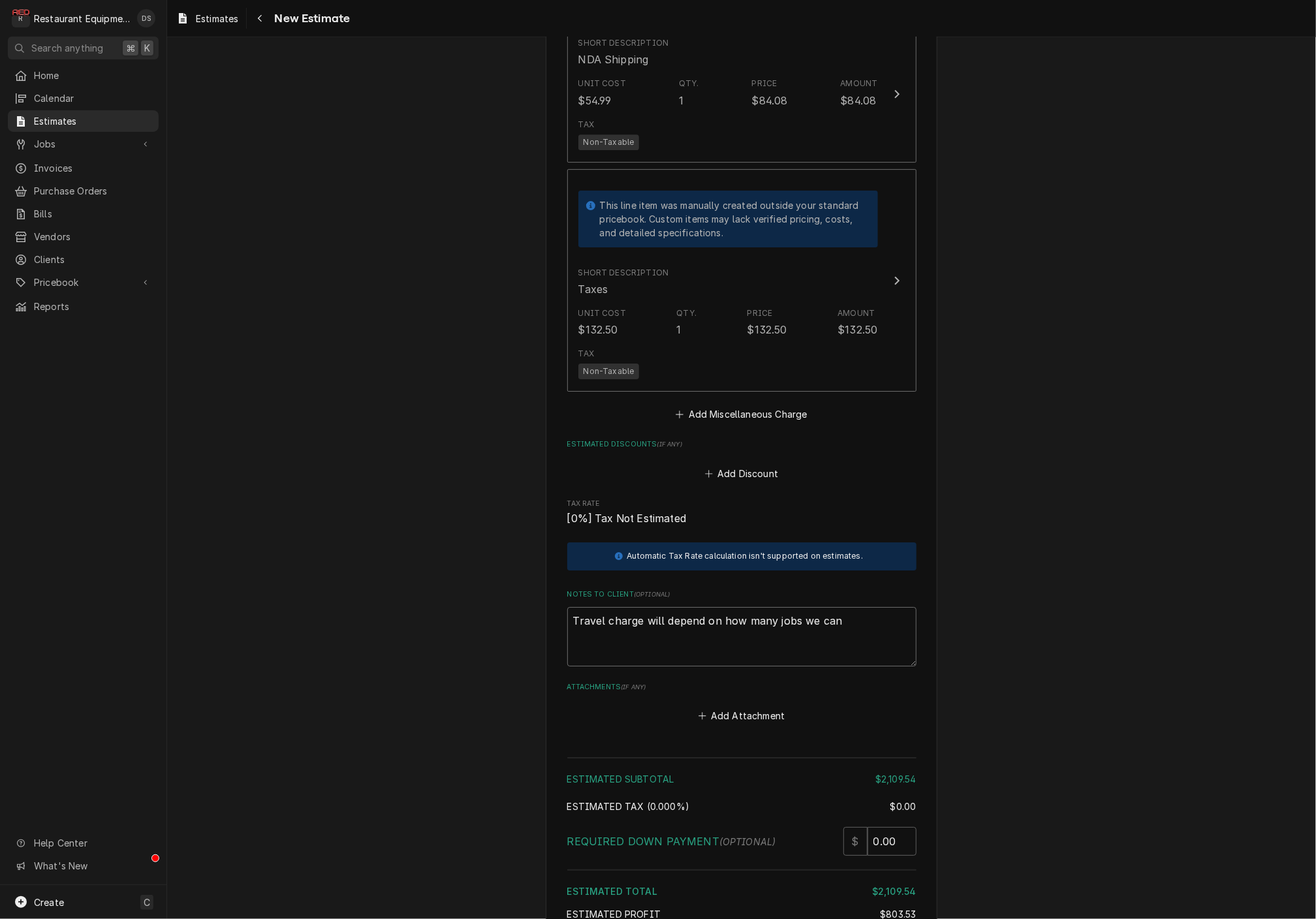
type textarea "x"
type textarea "Travel charge will depend on how many jobs we can d"
type textarea "x"
type textarea "Travel charge will depend on how many jobs we can do"
type textarea "x"
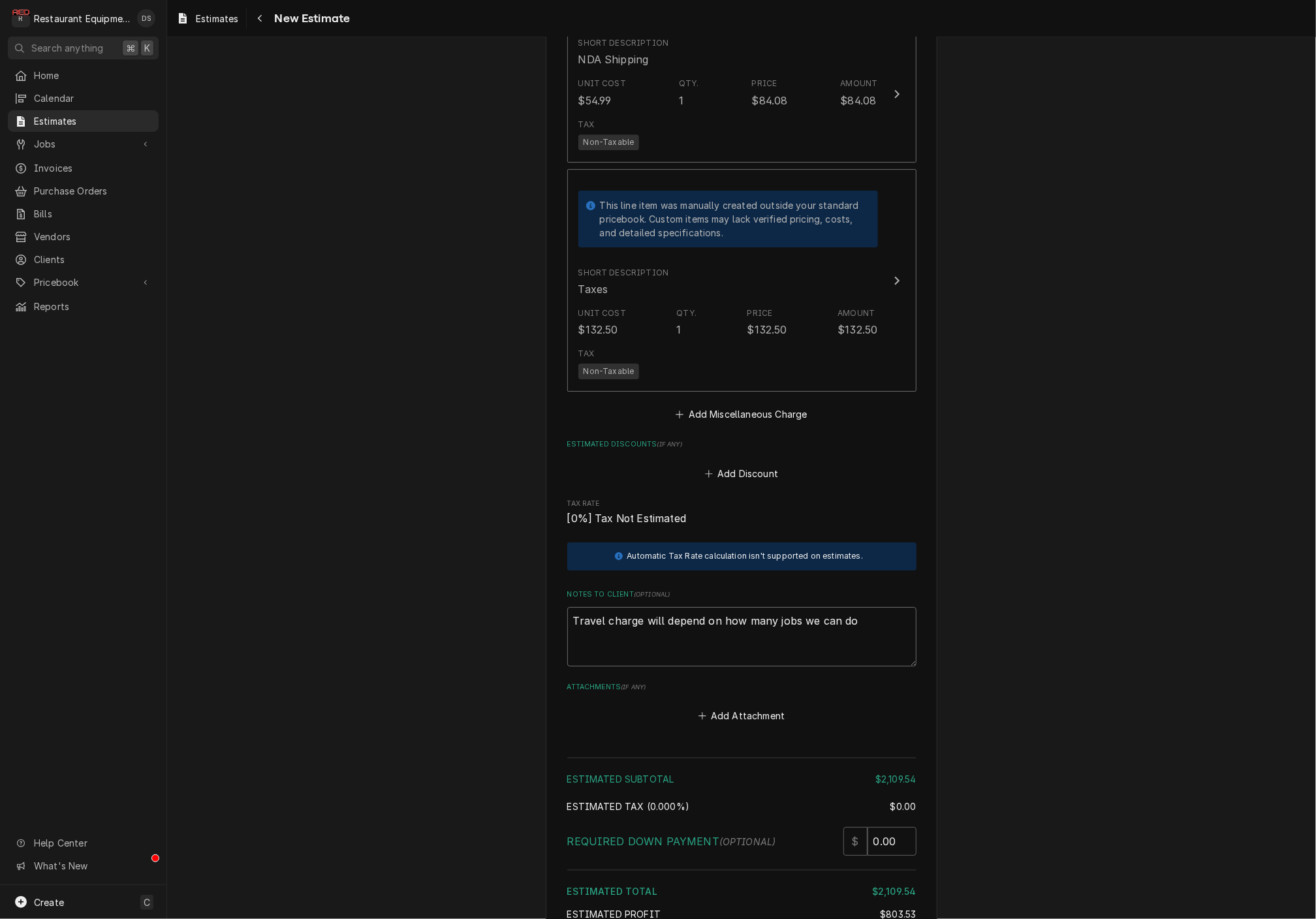
type textarea "Travel charge will depend on how many jobs we can do"
type textarea "x"
type textarea "Travel charge will depend on how many jobs we can do i"
type textarea "x"
type textarea "Travel charge will depend on how many jobs we can do in"
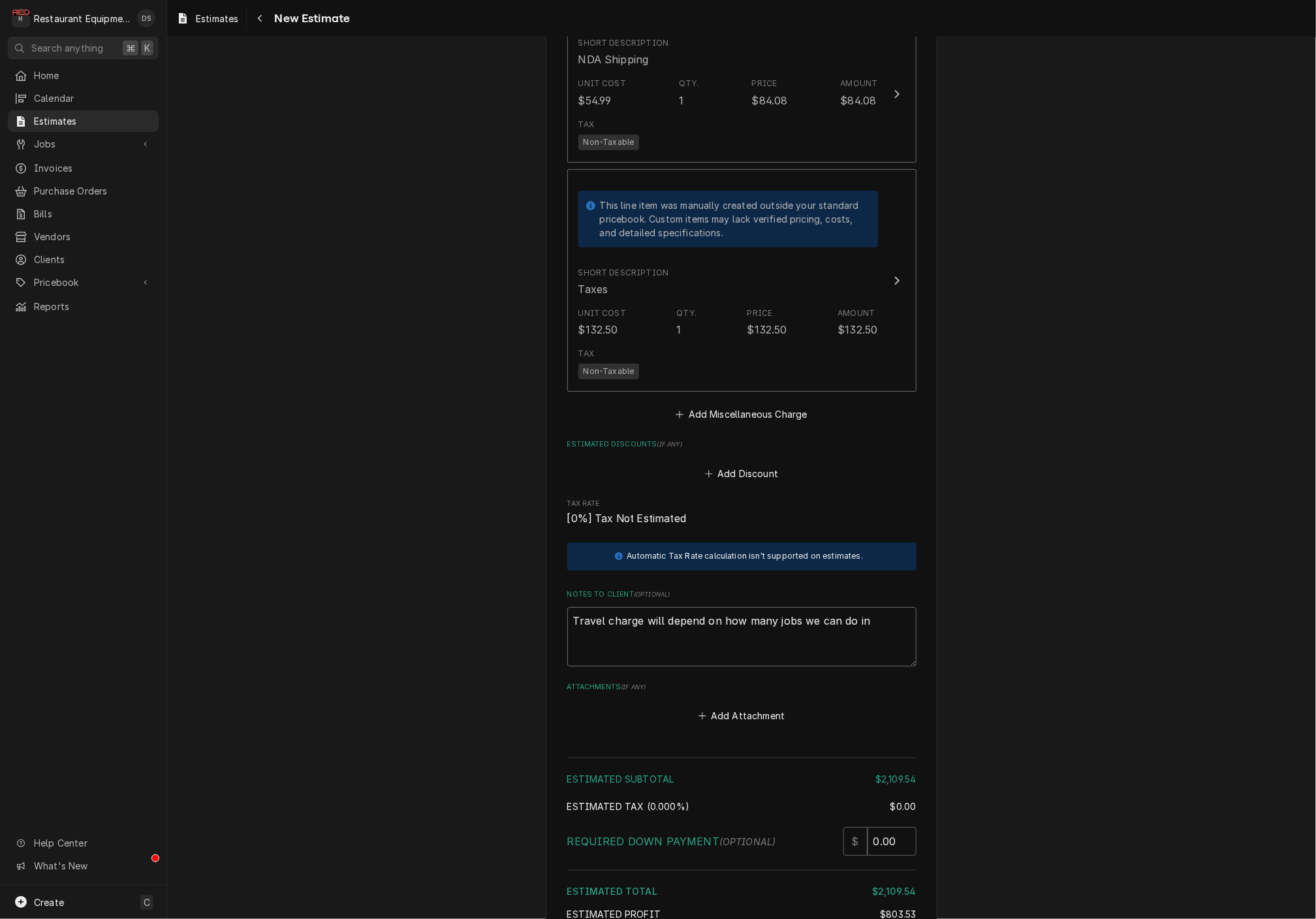
type textarea "x"
type textarea "Travel charge will depend on how many jobs we can do in"
type textarea "x"
type textarea "Travel charge will depend on how many jobs we can do in o"
type textarea "x"
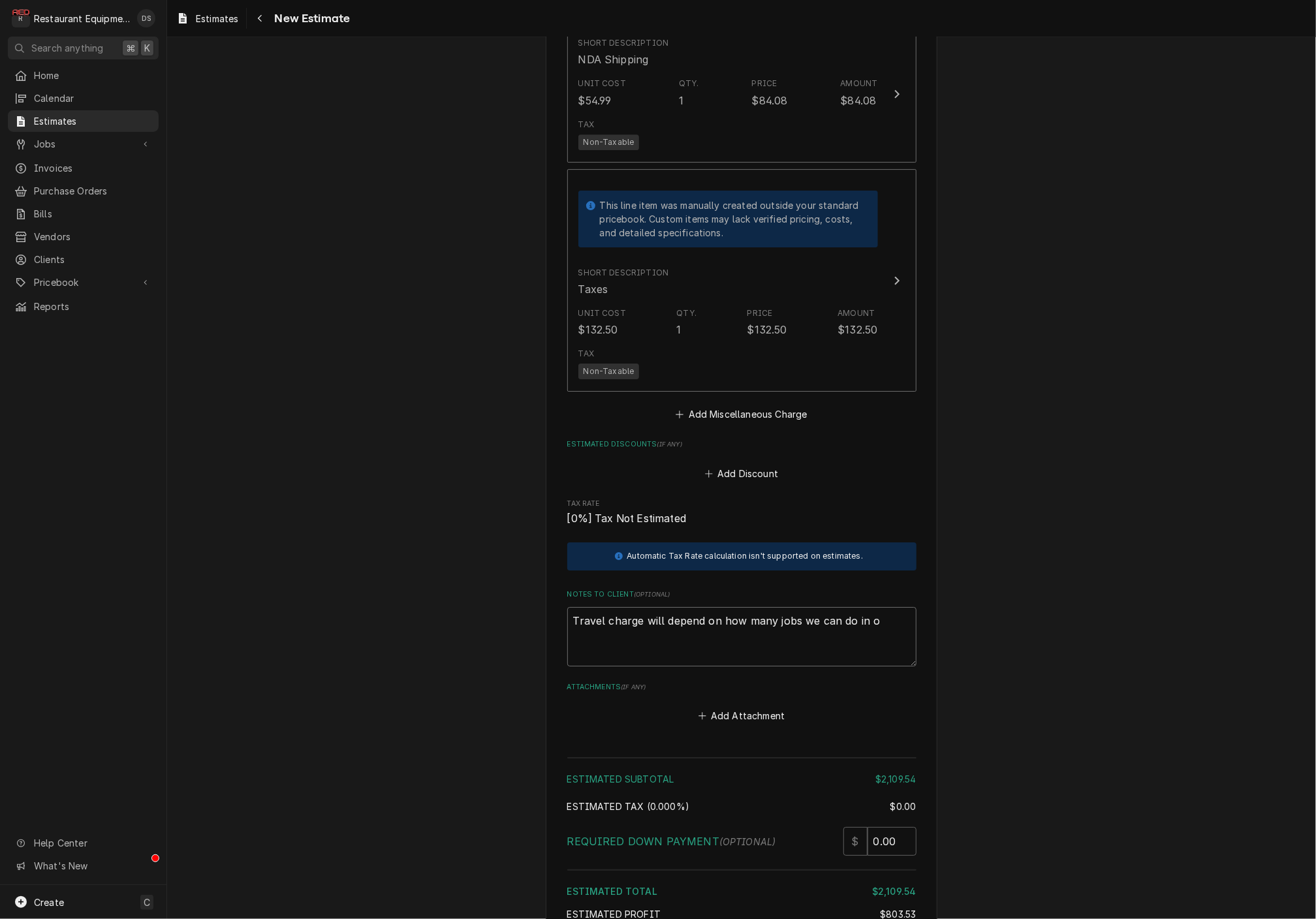
type textarea "Travel charge will depend on how many jobs we can do in on"
type textarea "x"
type textarea "Travel charge will depend on how many jobs we can do in one"
type textarea "x"
type textarea "Travel charge will depend on how many jobs we can do in one"
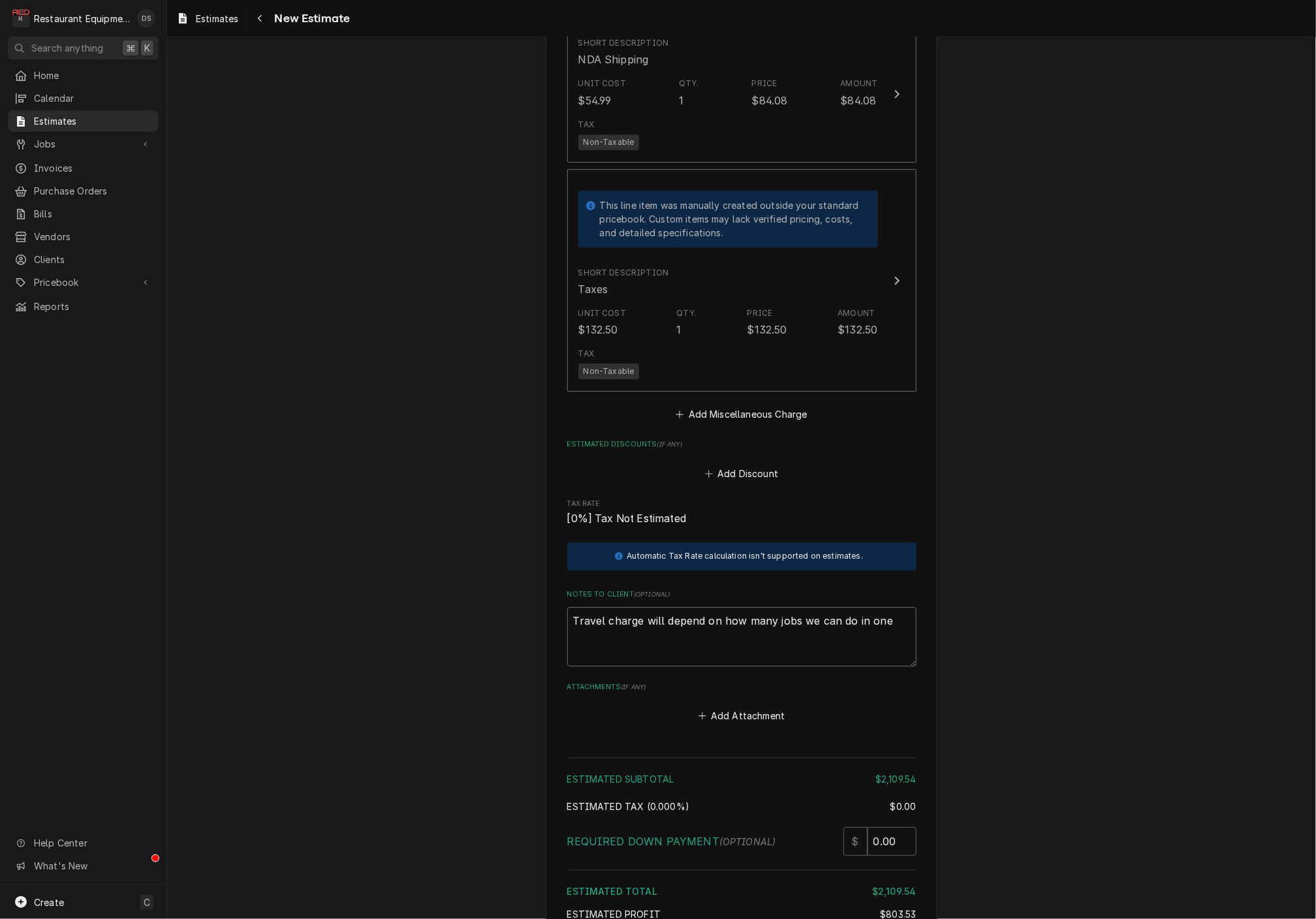
type textarea "x"
type textarea "Travel charge will depend on how many jobs we can do in one t"
type textarea "x"
type textarea "Travel charge will depend on how many jobs we can do in one tr"
type textarea "x"
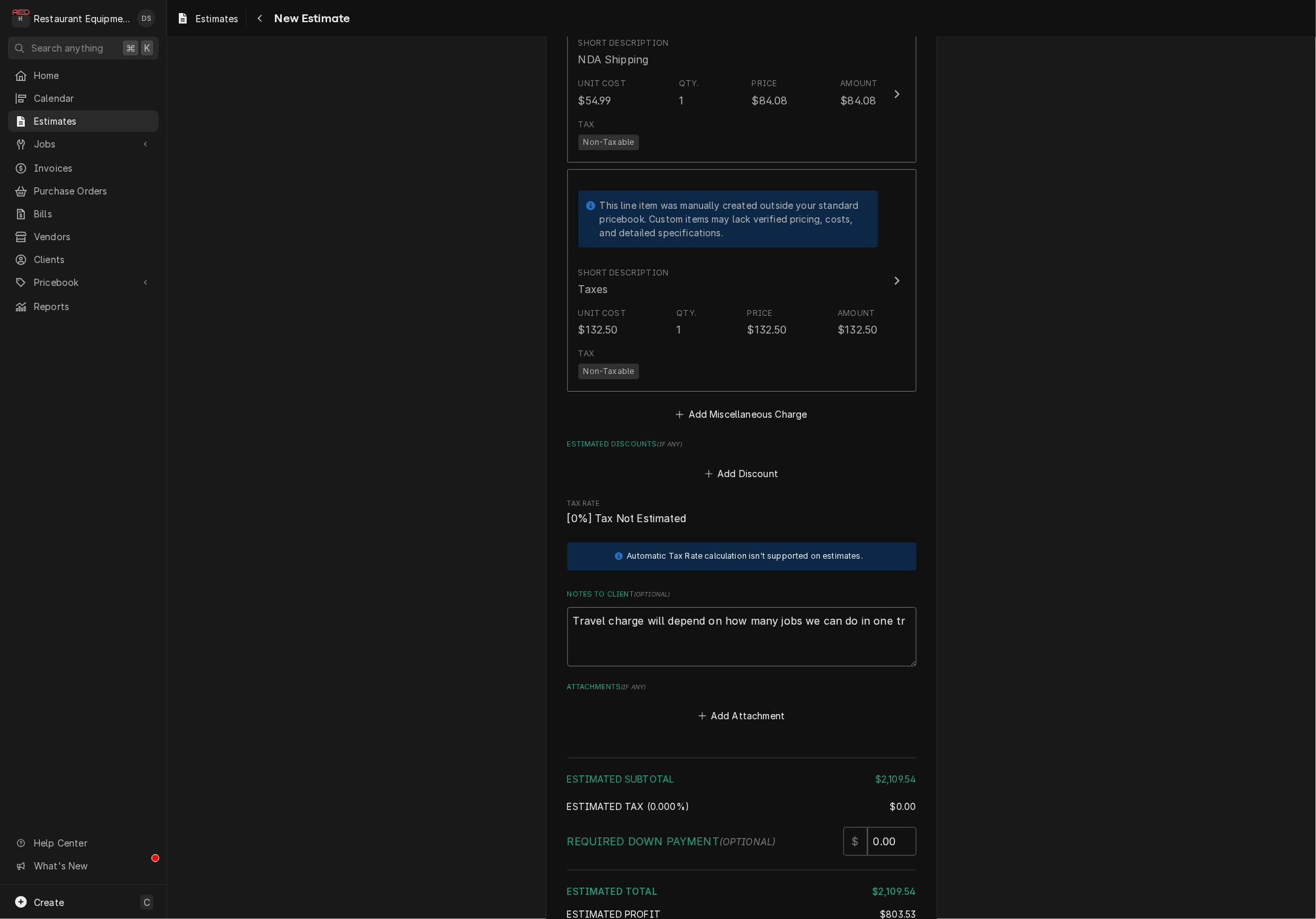
type textarea "Travel charge will depend on how many jobs we can do in one tri"
type textarea "x"
type textarea "Travel charge will depend on how many jobs we can do in one trip"
type textarea "x"
type textarea "Travel charge will depend on how many jobs we can do in one trip."
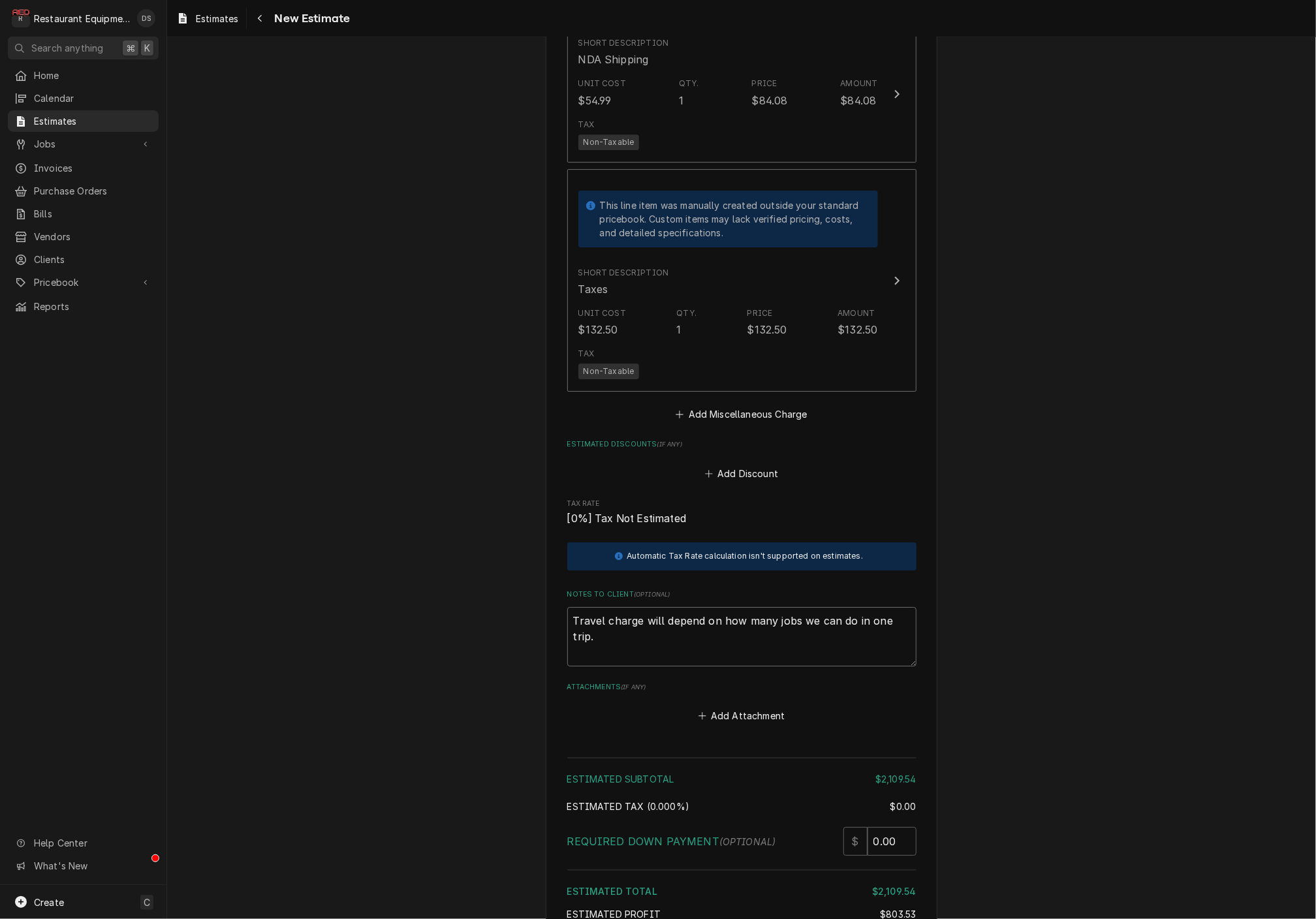
type textarea "x"
type textarea "Travel charge will depend on how many jobs we can do in one trip."
type textarea "x"
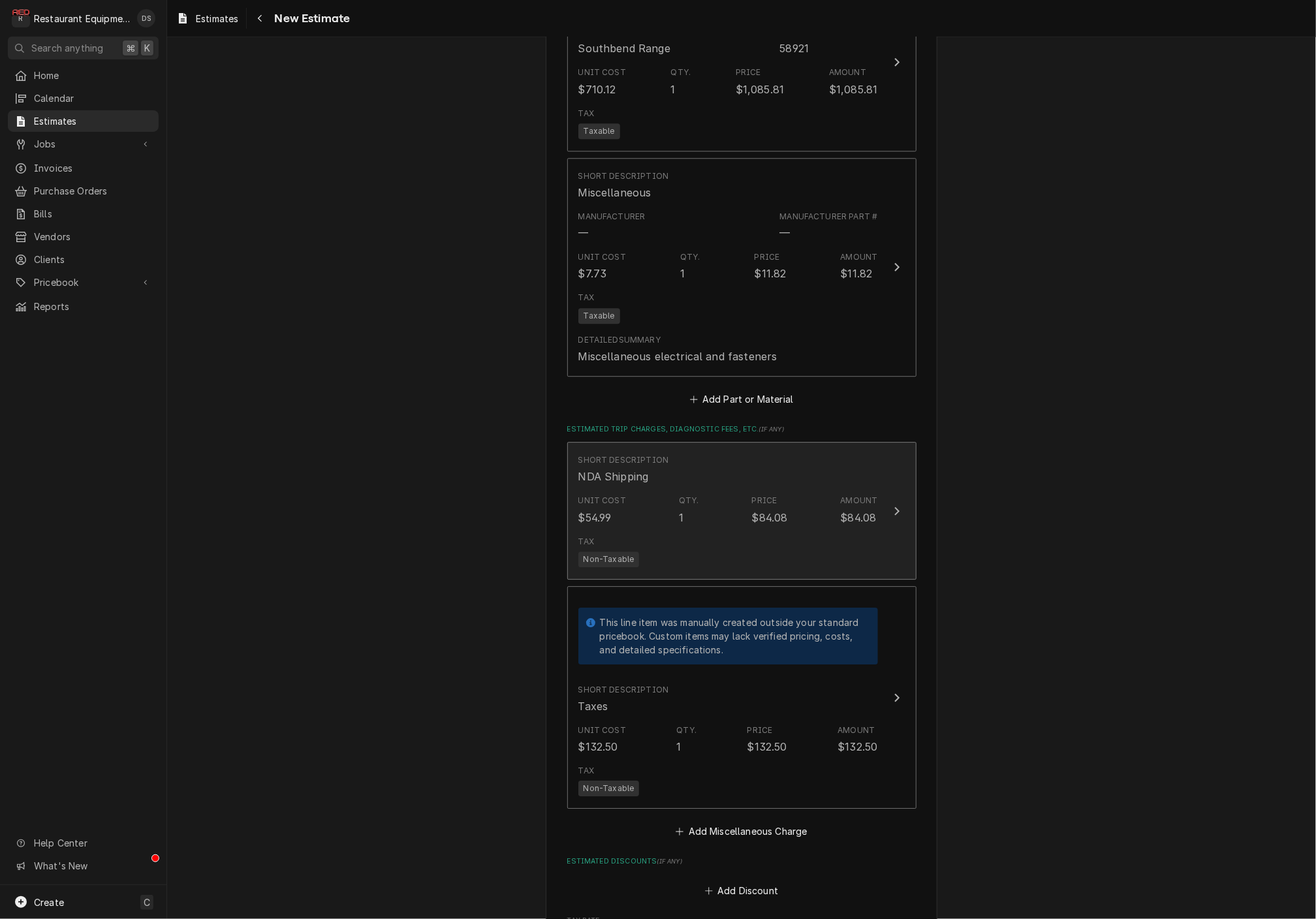
scroll to position [1943, 0]
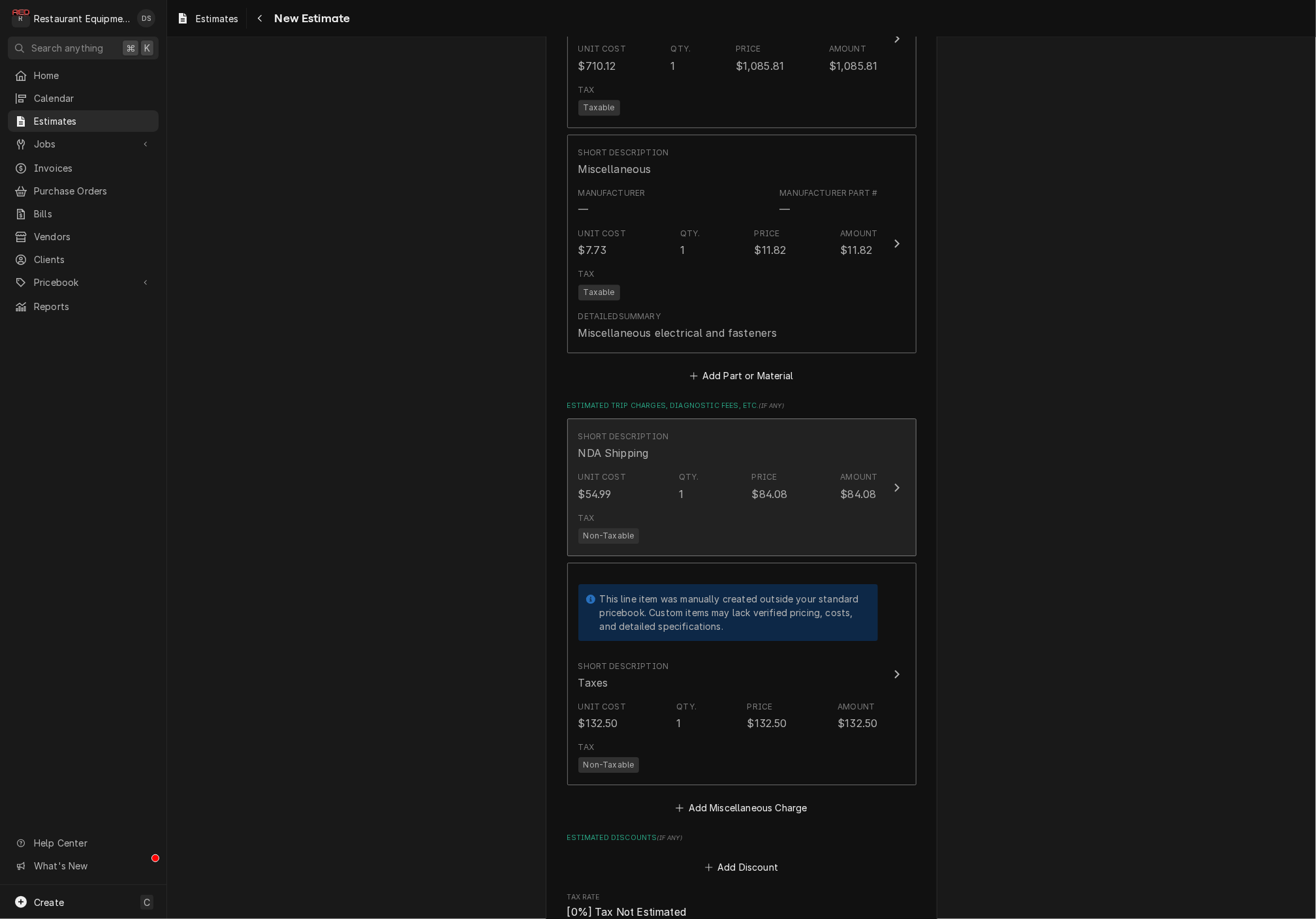
type textarea "Travel charge will depend on how many jobs we can do in one trip."
click at [768, 471] on div "Price" at bounding box center [764, 477] width 26 height 12
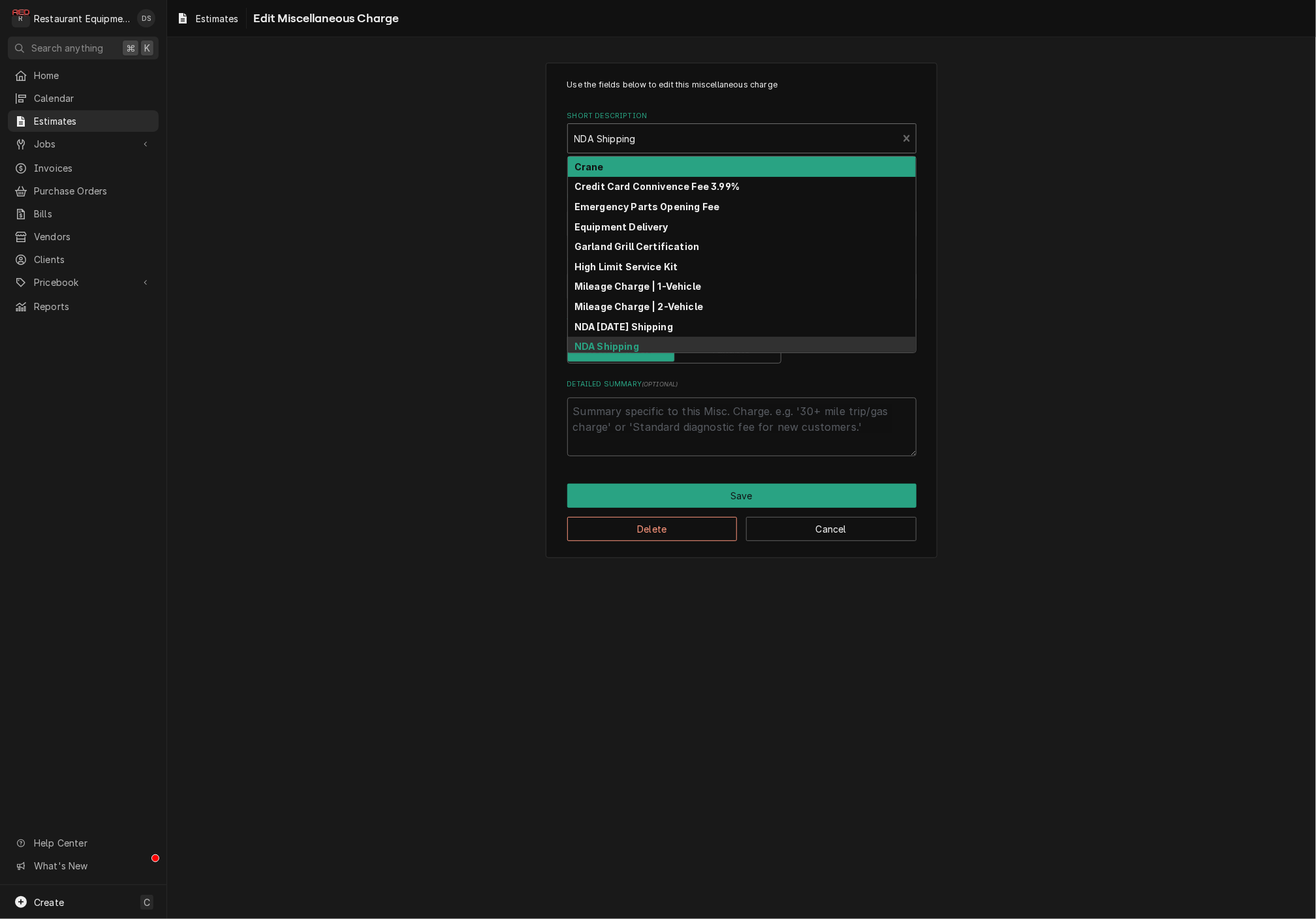
click at [629, 144] on div "NDA Shipping" at bounding box center [733, 138] width 330 height 29
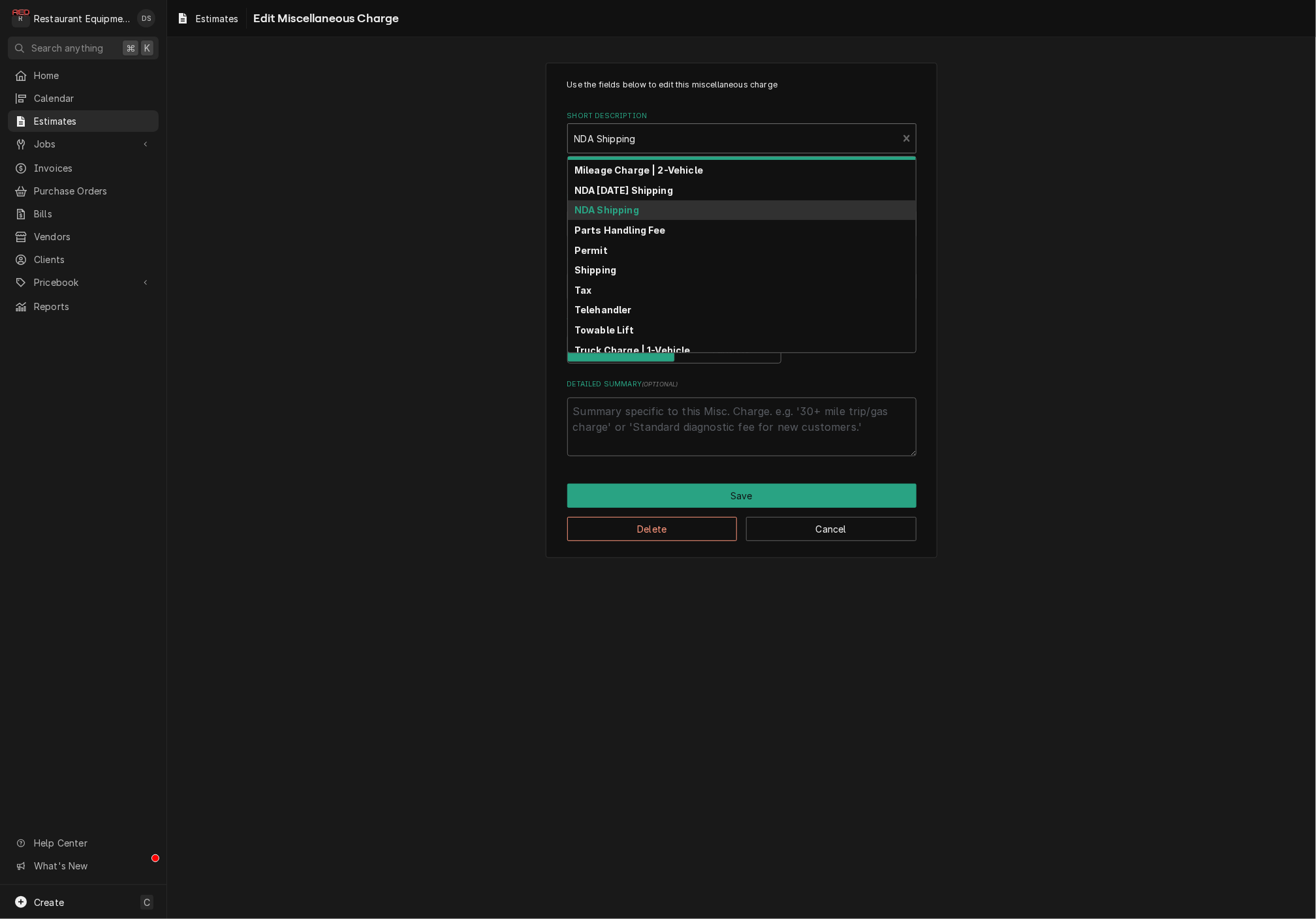
scroll to position [151, 0]
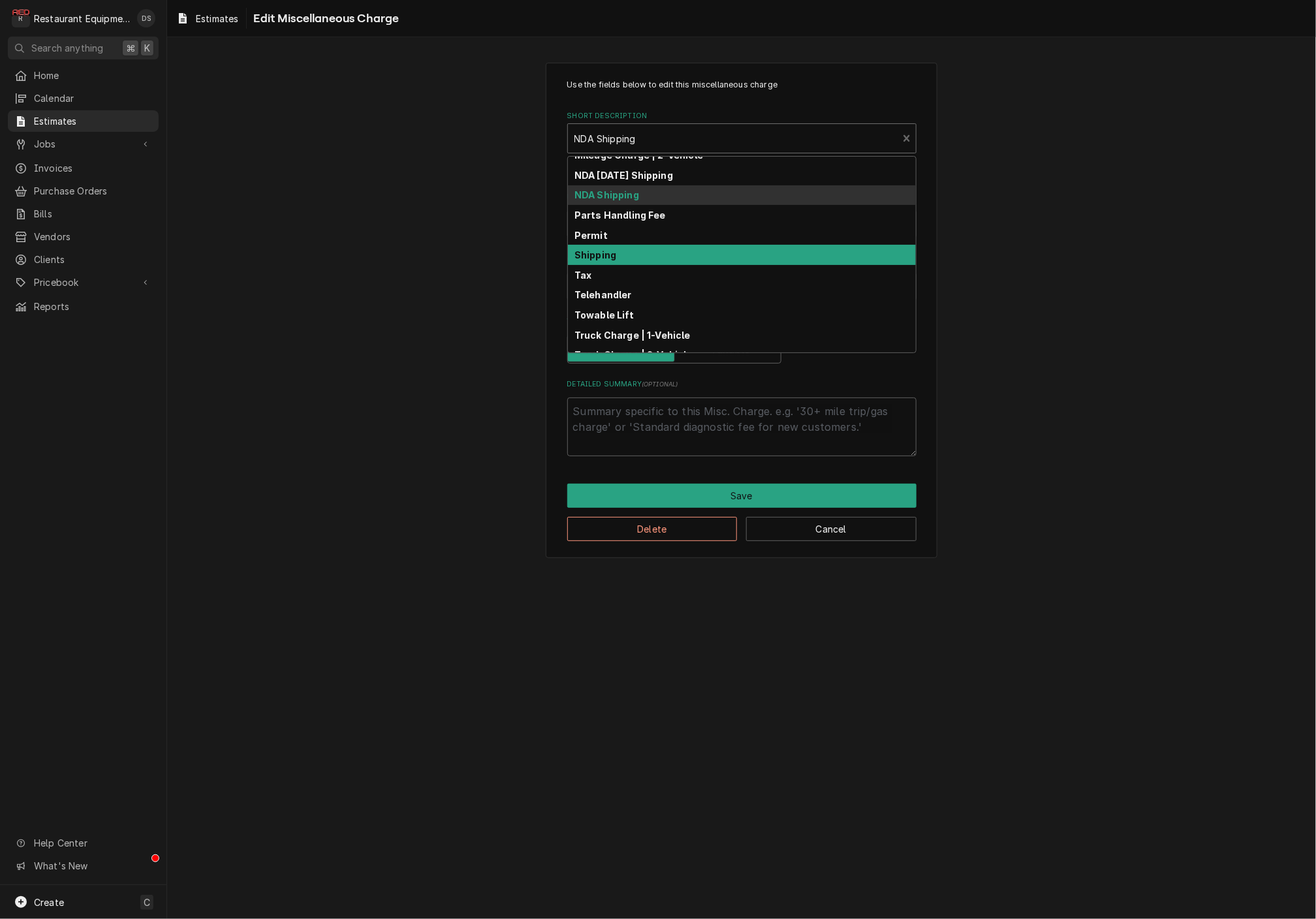
click at [626, 246] on div "Shipping" at bounding box center [742, 255] width 348 height 20
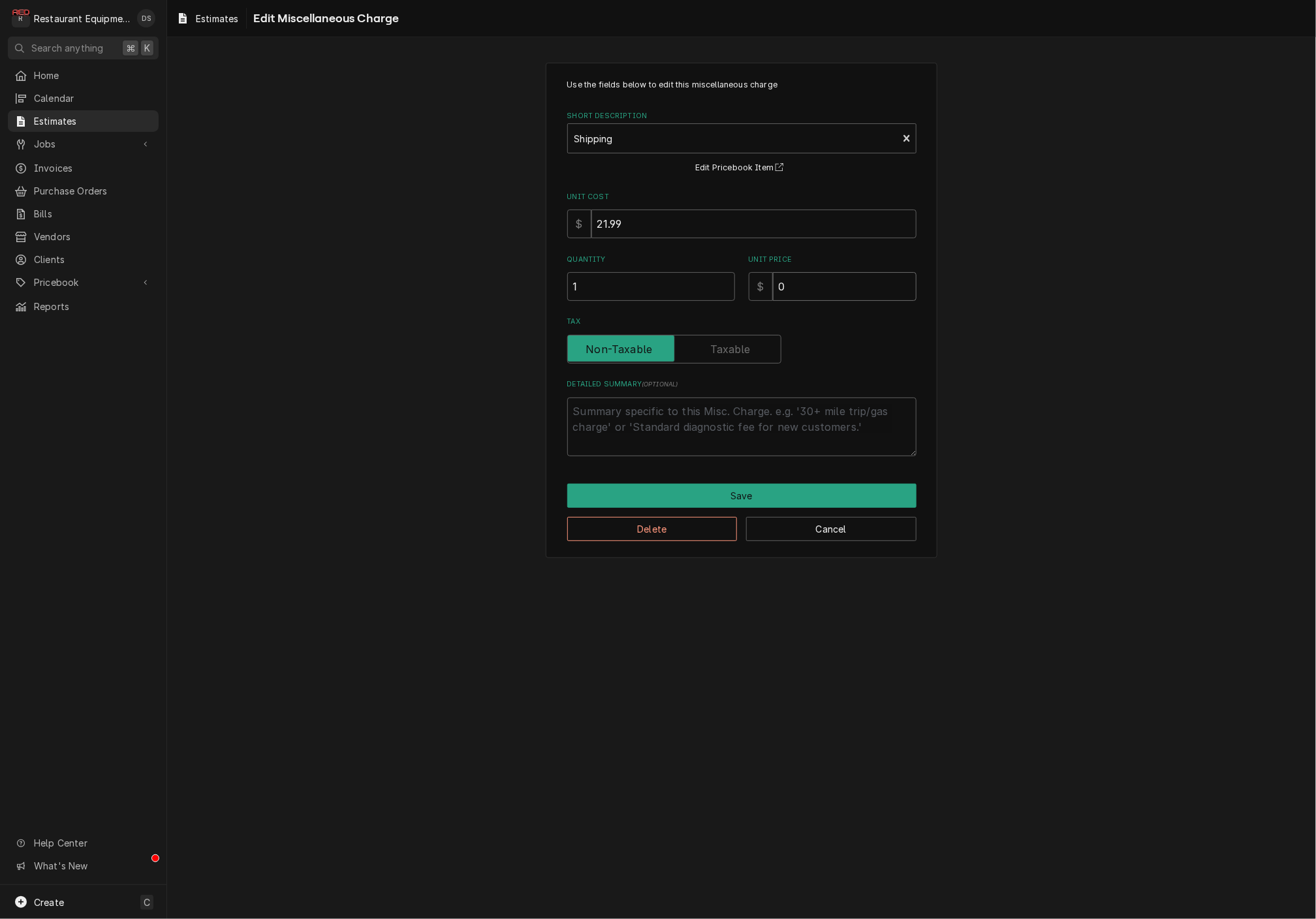
click at [821, 284] on input "0" at bounding box center [844, 286] width 143 height 29
type textarea "x"
type input "8"
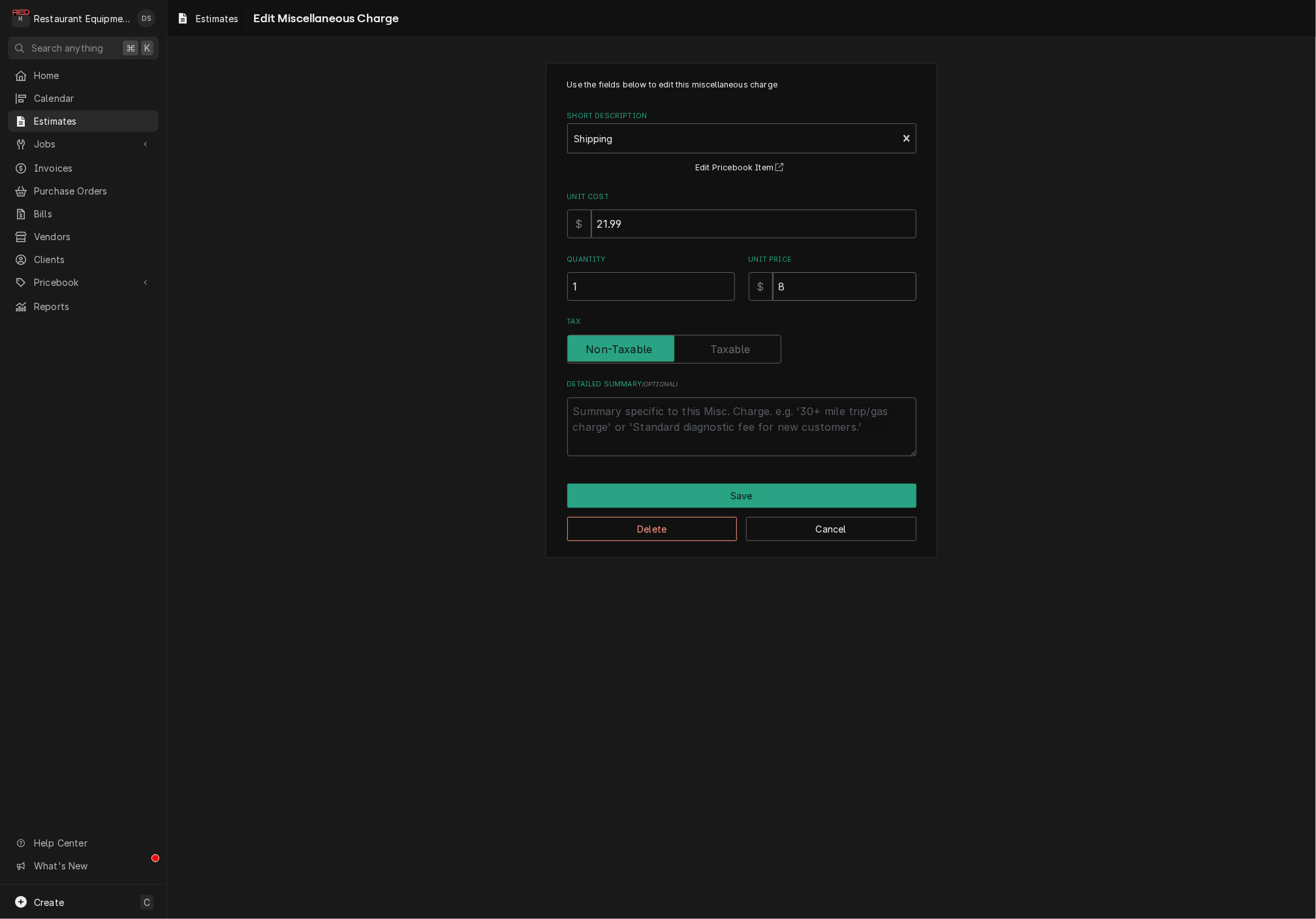
type textarea "x"
type input "84"
type textarea "x"
type input "84.0"
type textarea "x"
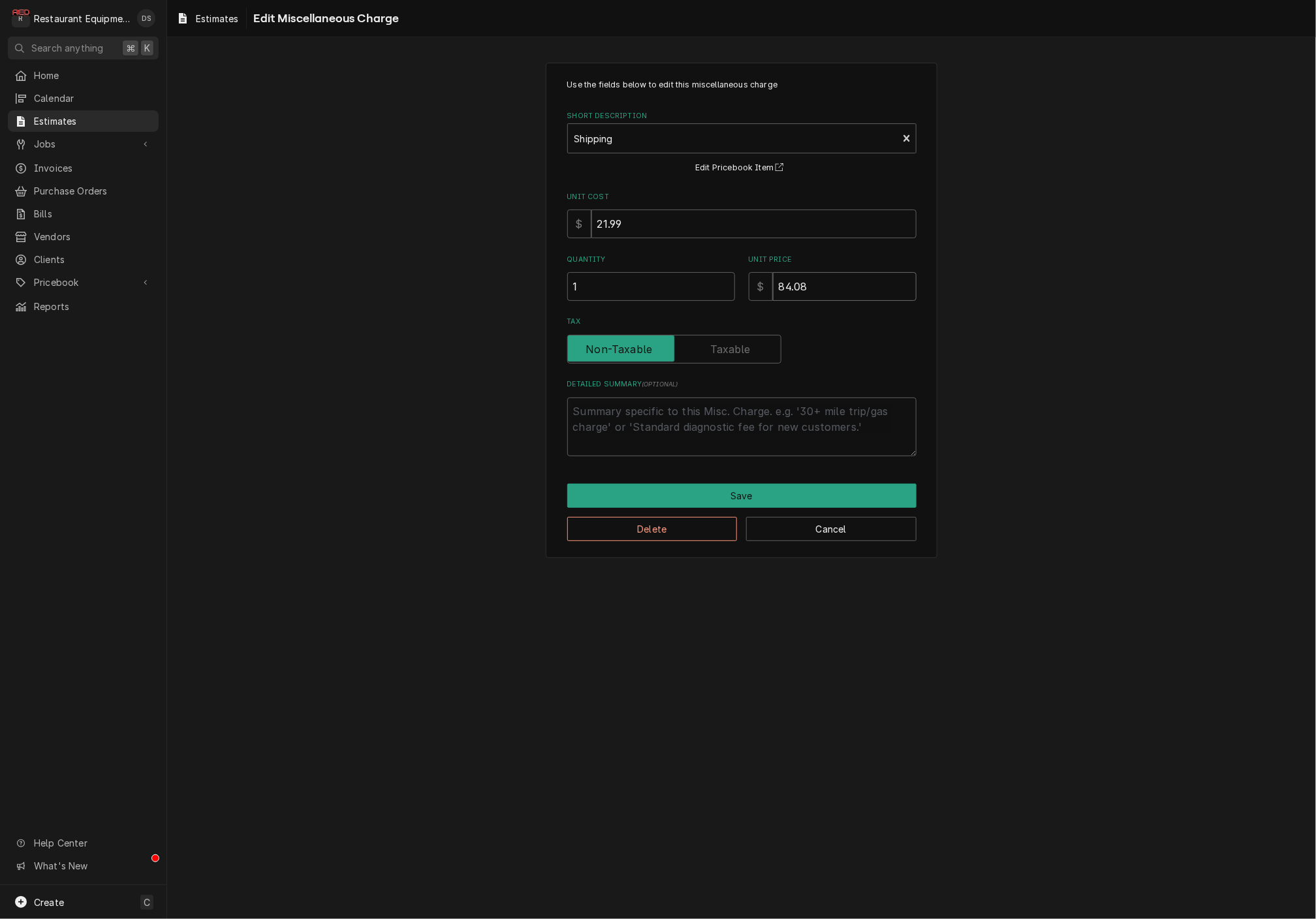
type input "84.08"
click at [754, 488] on button "Save" at bounding box center [742, 495] width 350 height 24
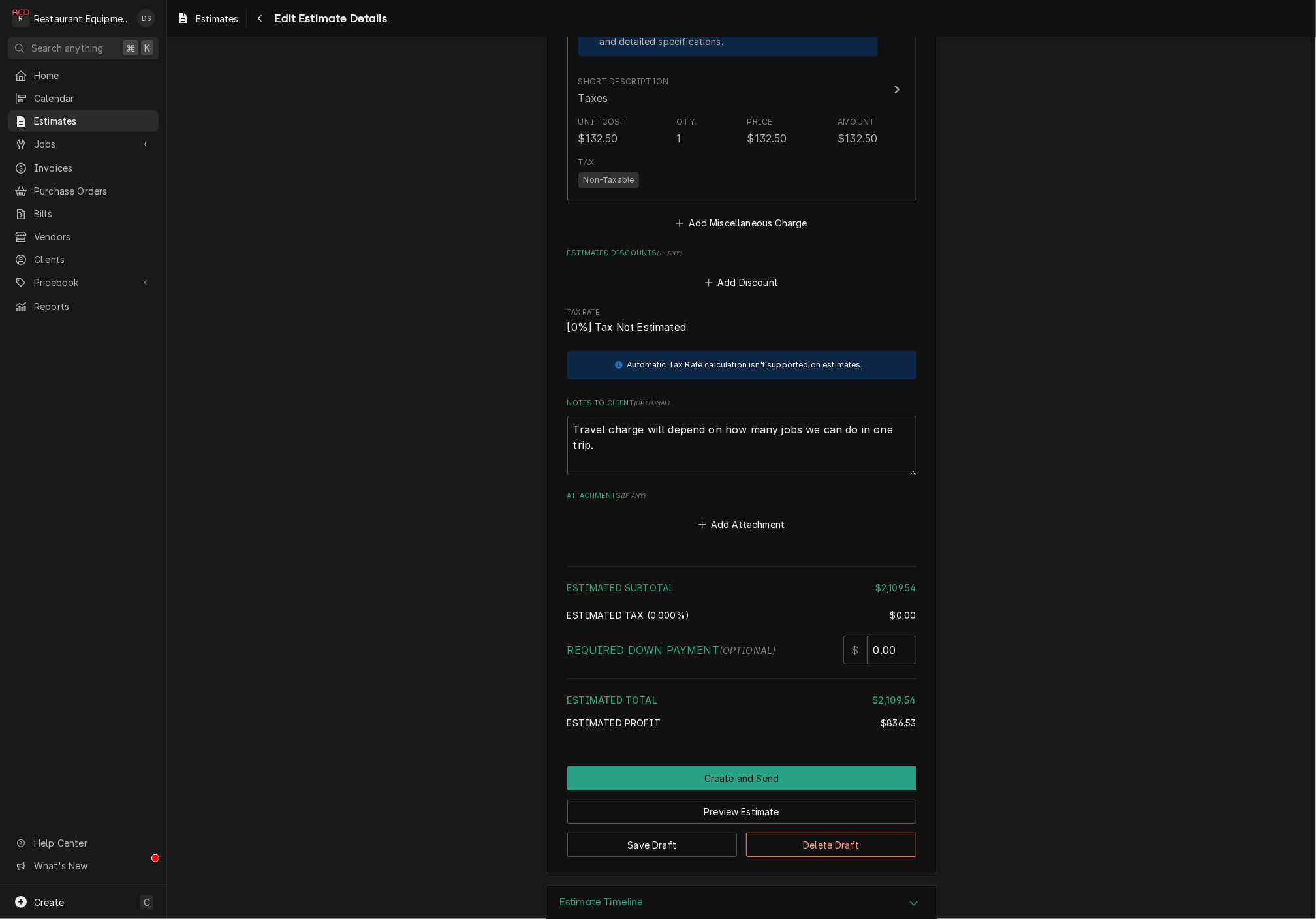
scroll to position [2527, 0]
click at [743, 767] on button "Create and Send" at bounding box center [742, 779] width 350 height 24
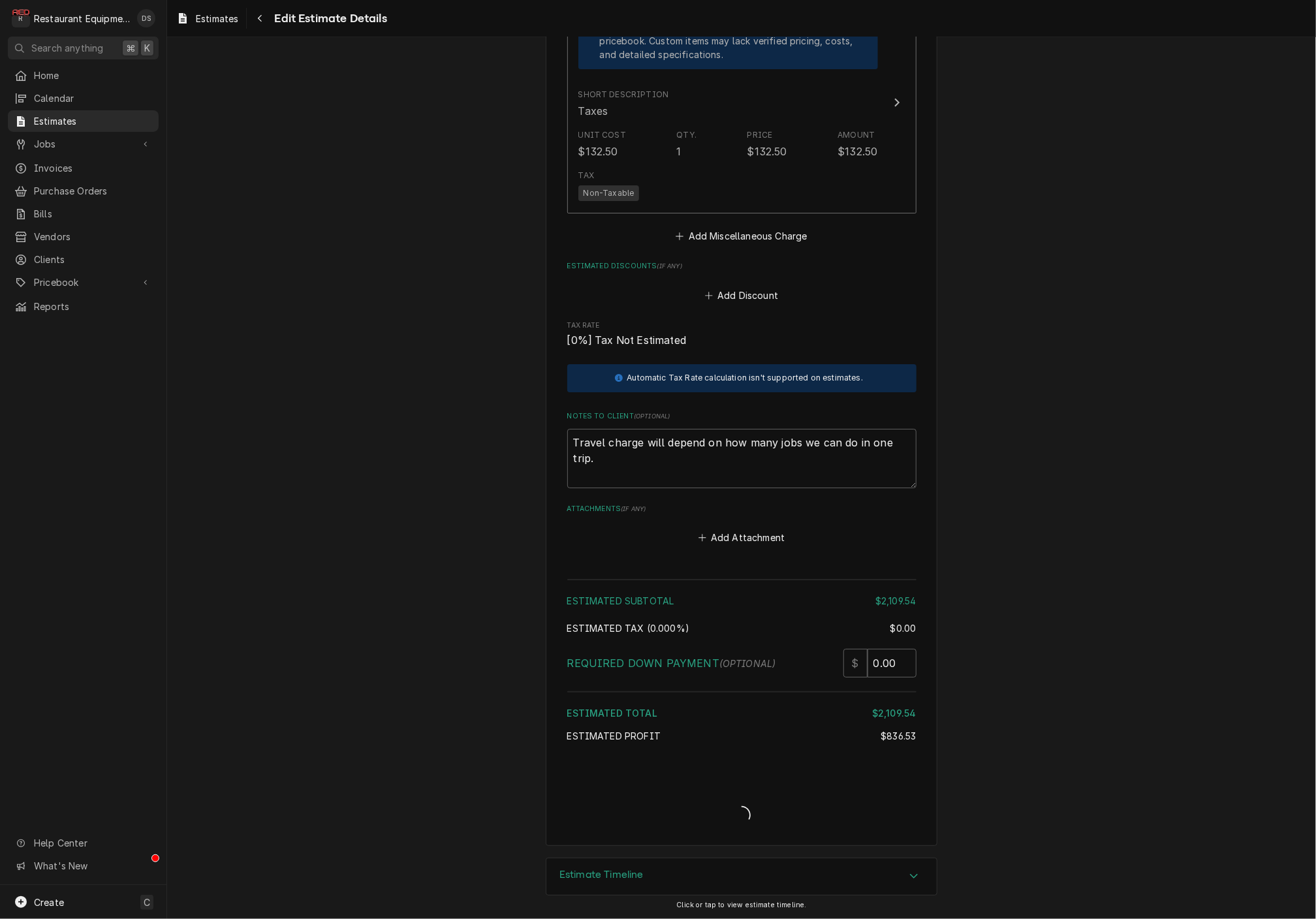
scroll to position [2487, 0]
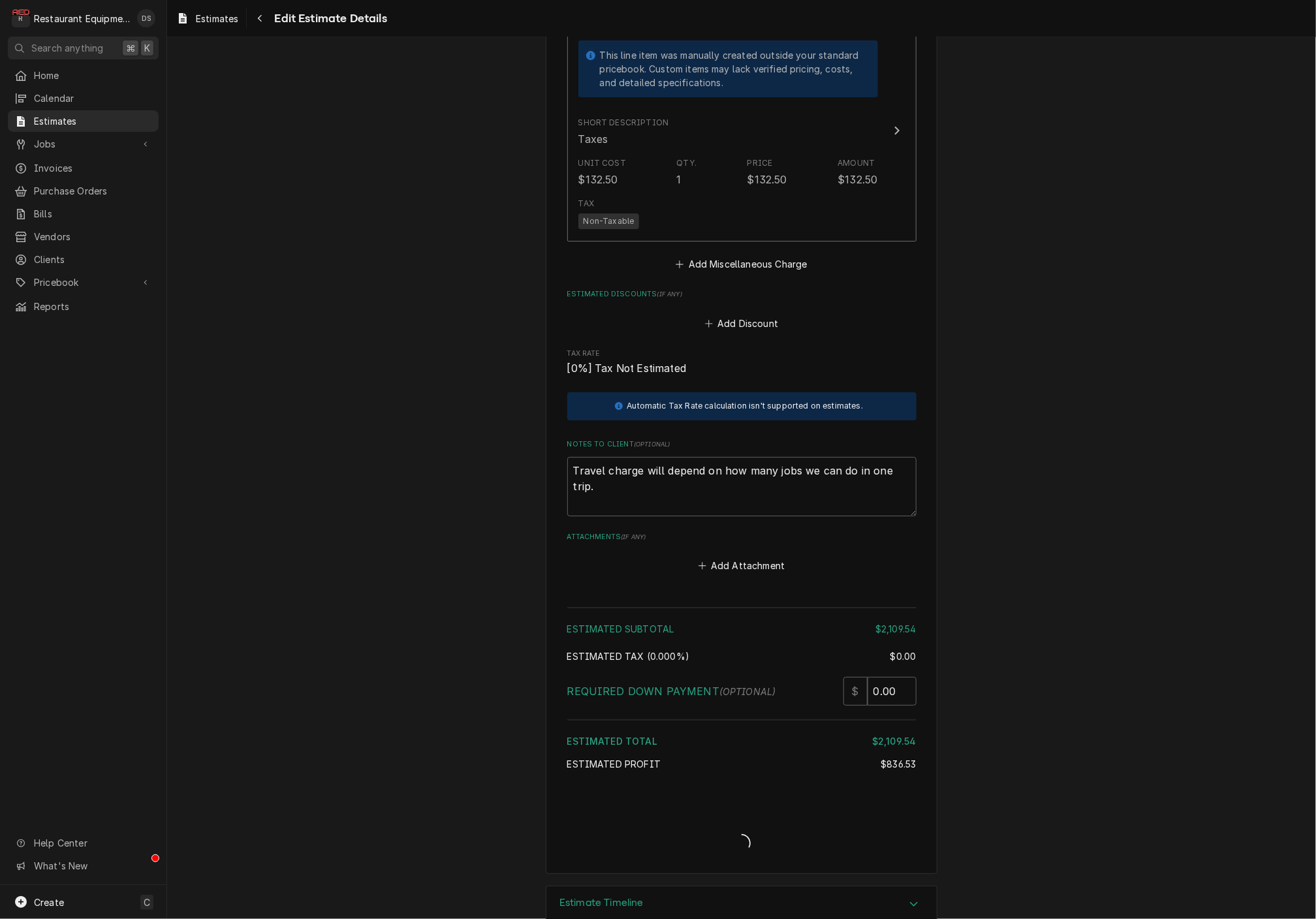
type textarea "x"
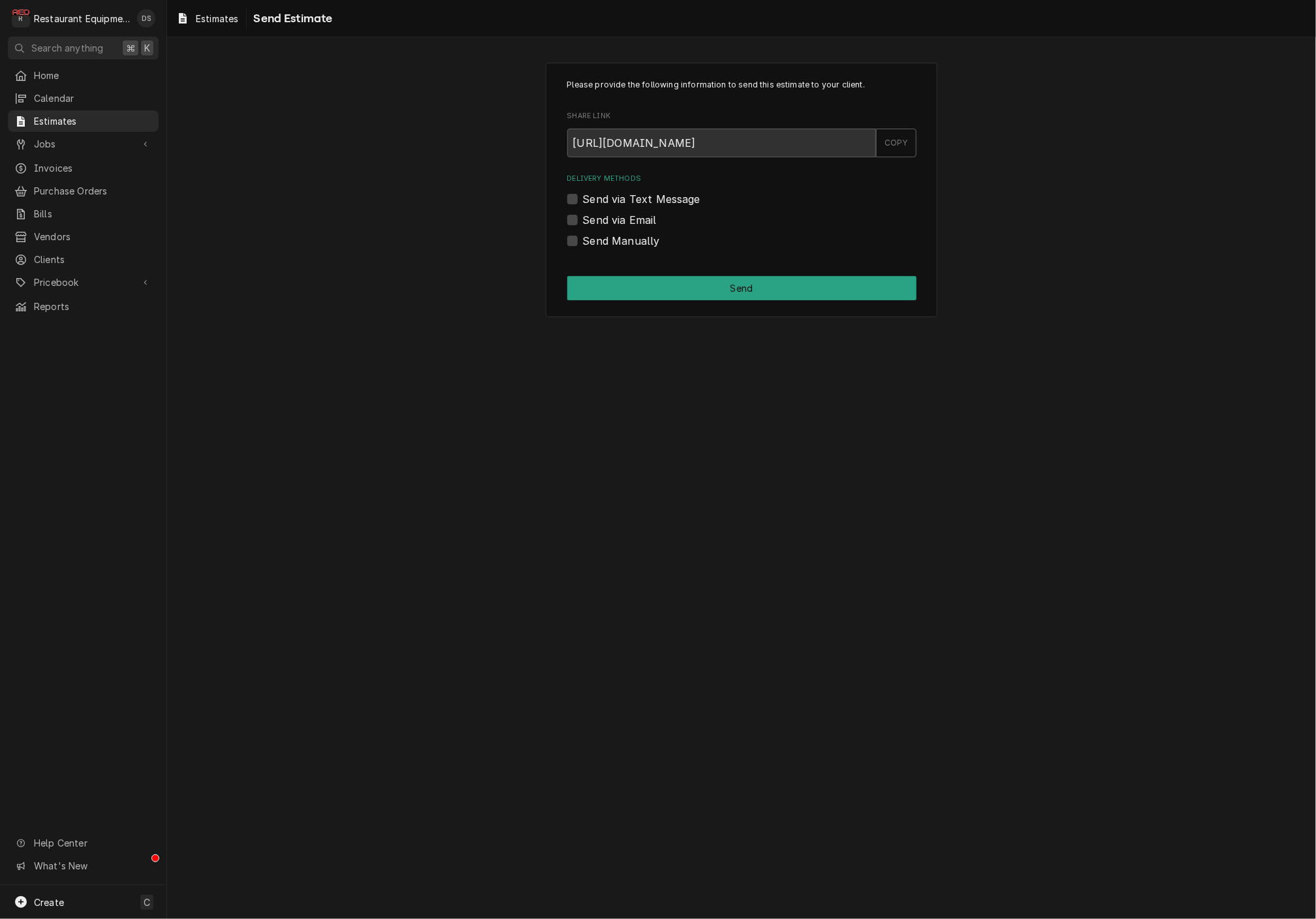
click at [583, 220] on label "Send via Email" at bounding box center [619, 220] width 74 height 15
click at [583, 220] on input "Send via Email" at bounding box center [757, 226] width 350 height 29
checkbox input "true"
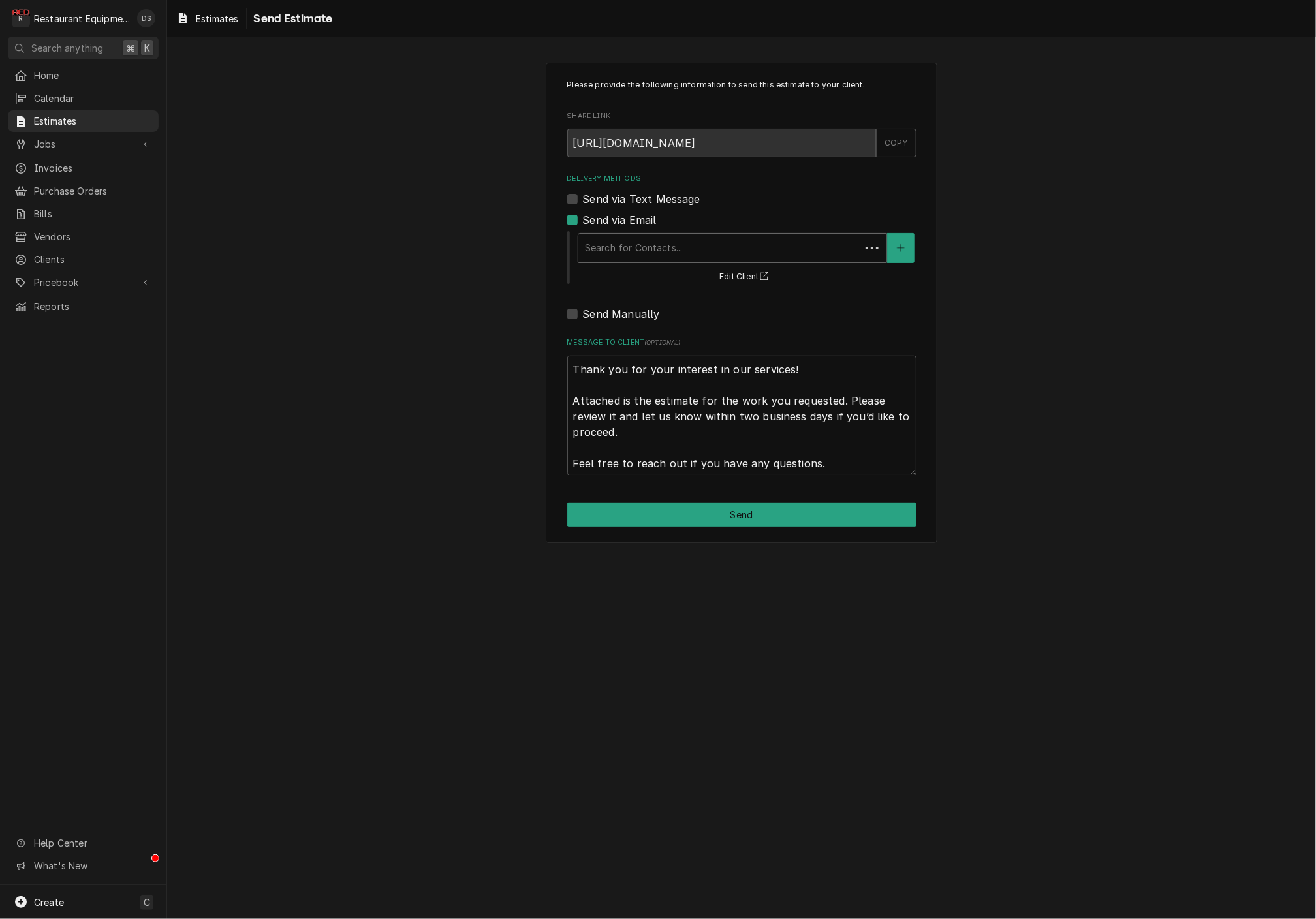
click at [670, 244] on div "Search for Contacts..." at bounding box center [719, 248] width 269 height 14
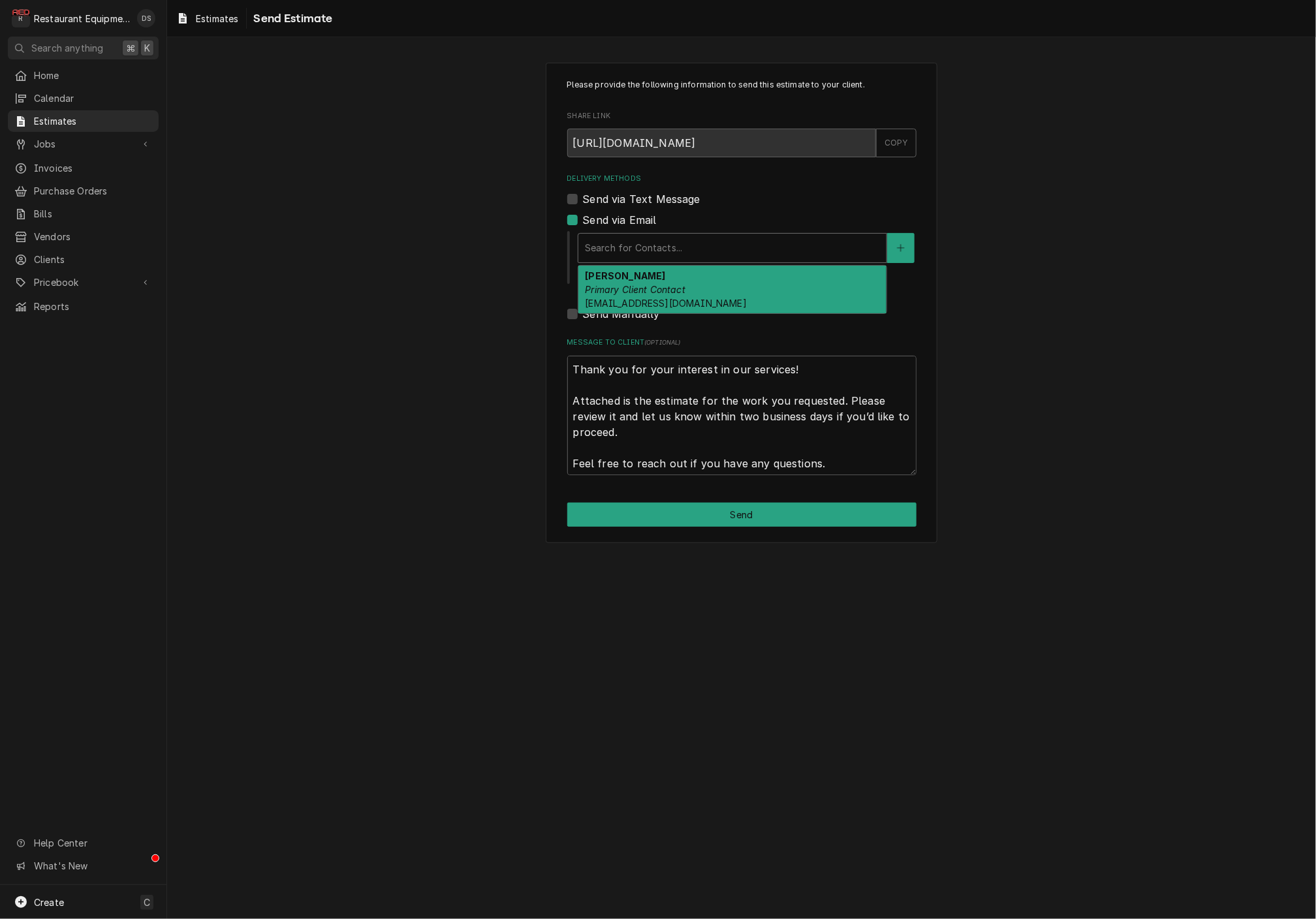
click at [667, 279] on div "[PERSON_NAME] Primary Client Contact [EMAIL_ADDRESS][DOMAIN_NAME]" at bounding box center [732, 289] width 308 height 47
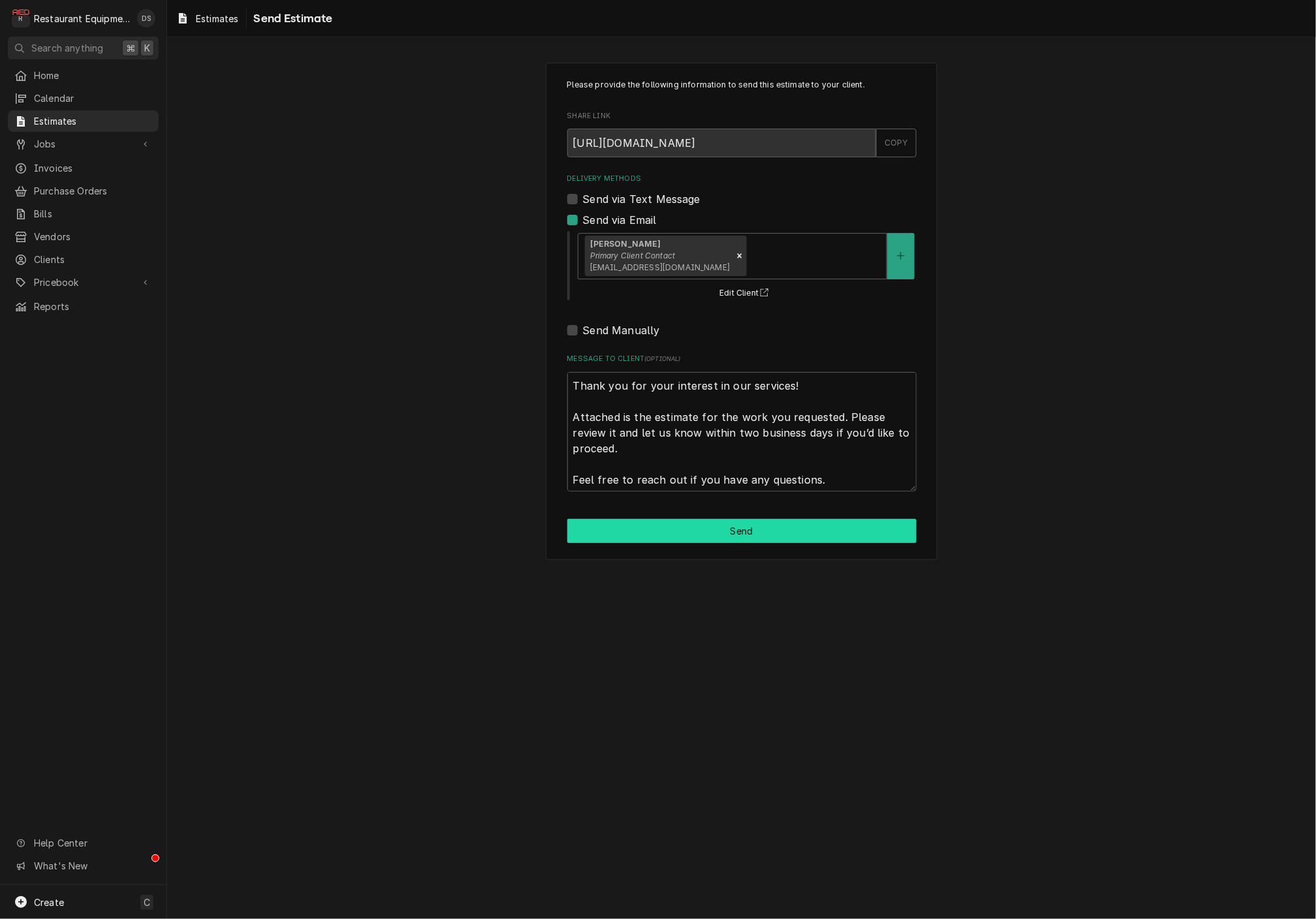
click at [727, 521] on button "Send" at bounding box center [742, 530] width 350 height 24
type textarea "x"
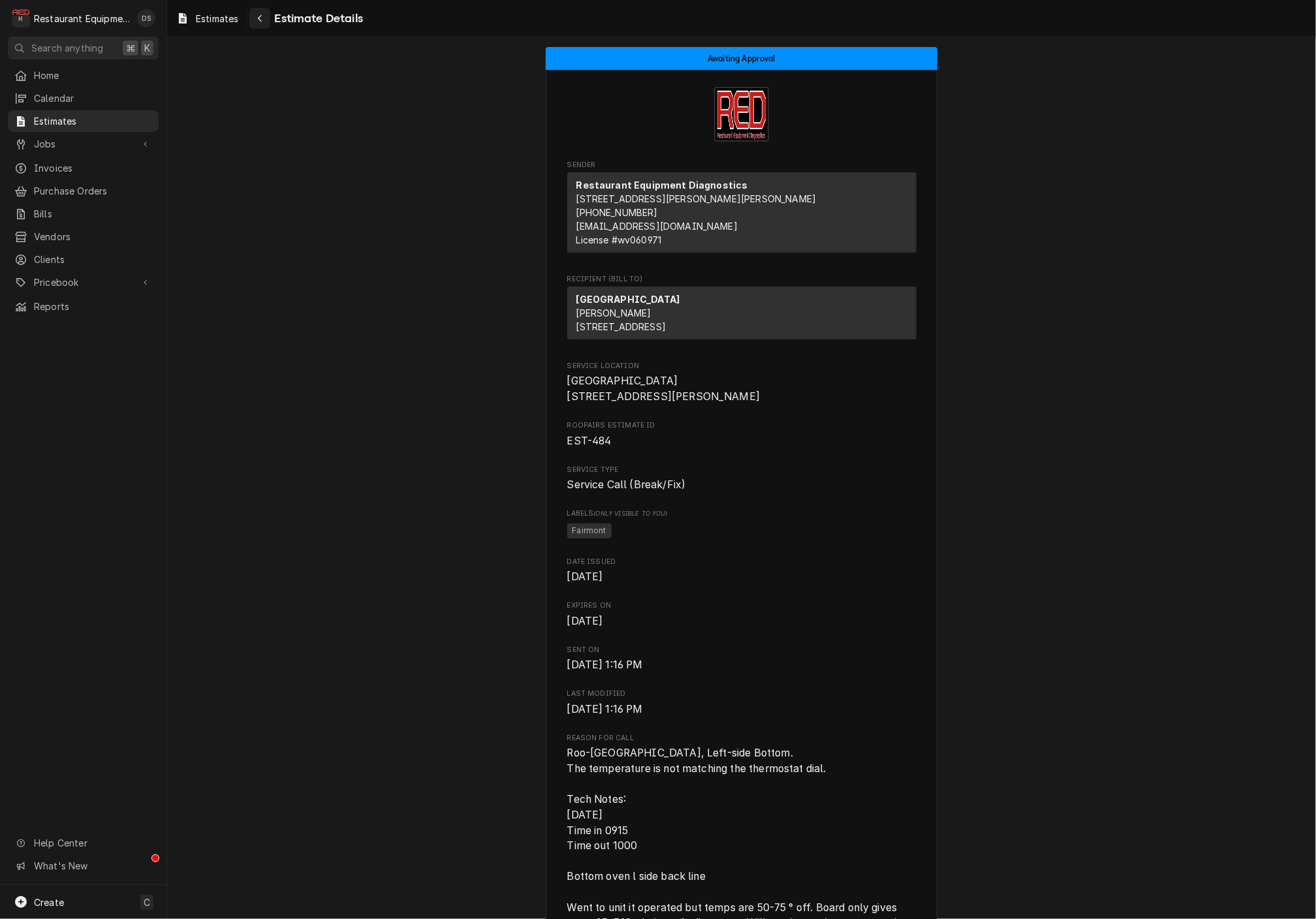
click at [264, 23] on div "Navigate back" at bounding box center [260, 18] width 13 height 13
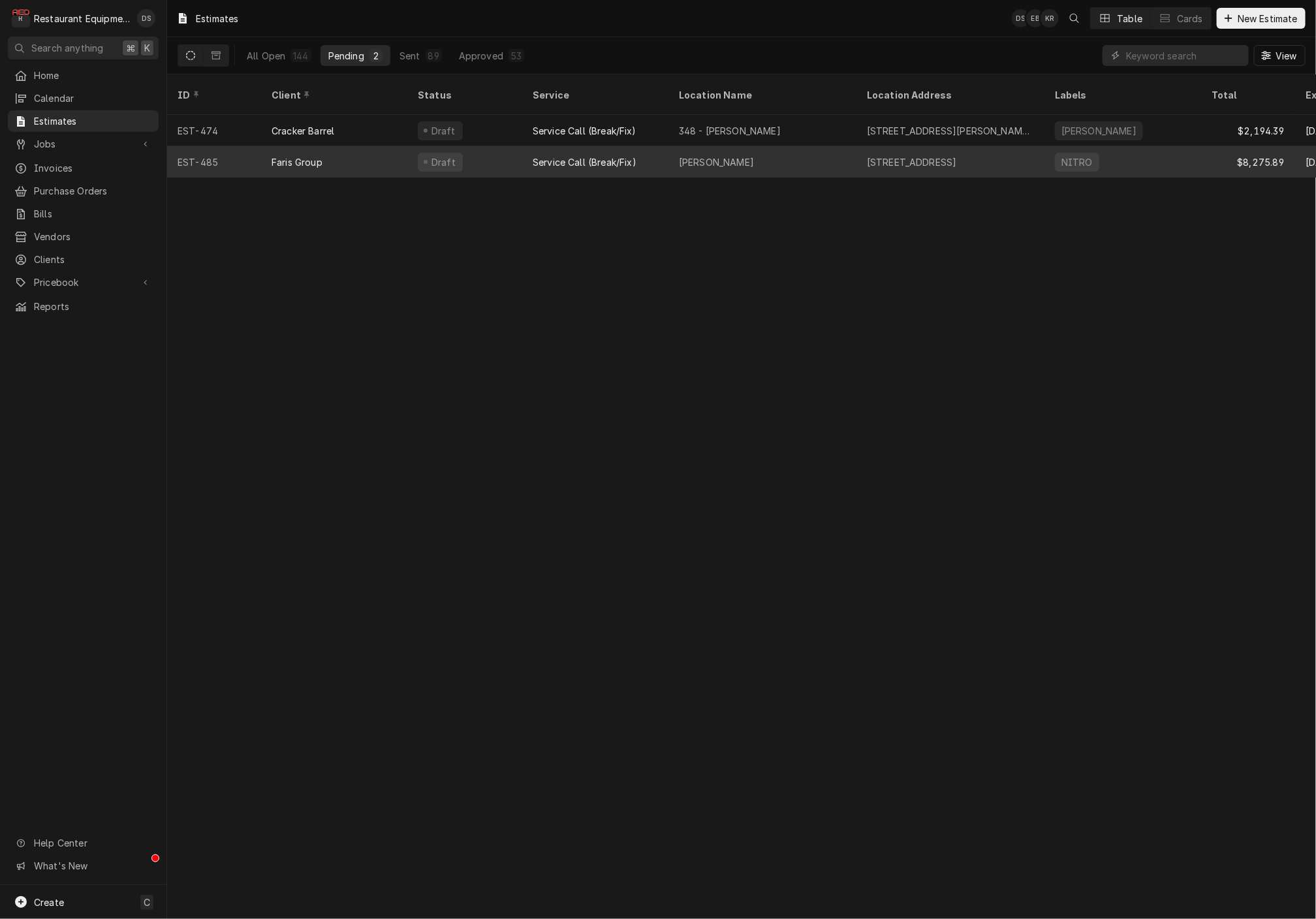
click at [498, 150] on div "Draft" at bounding box center [464, 162] width 115 height 31
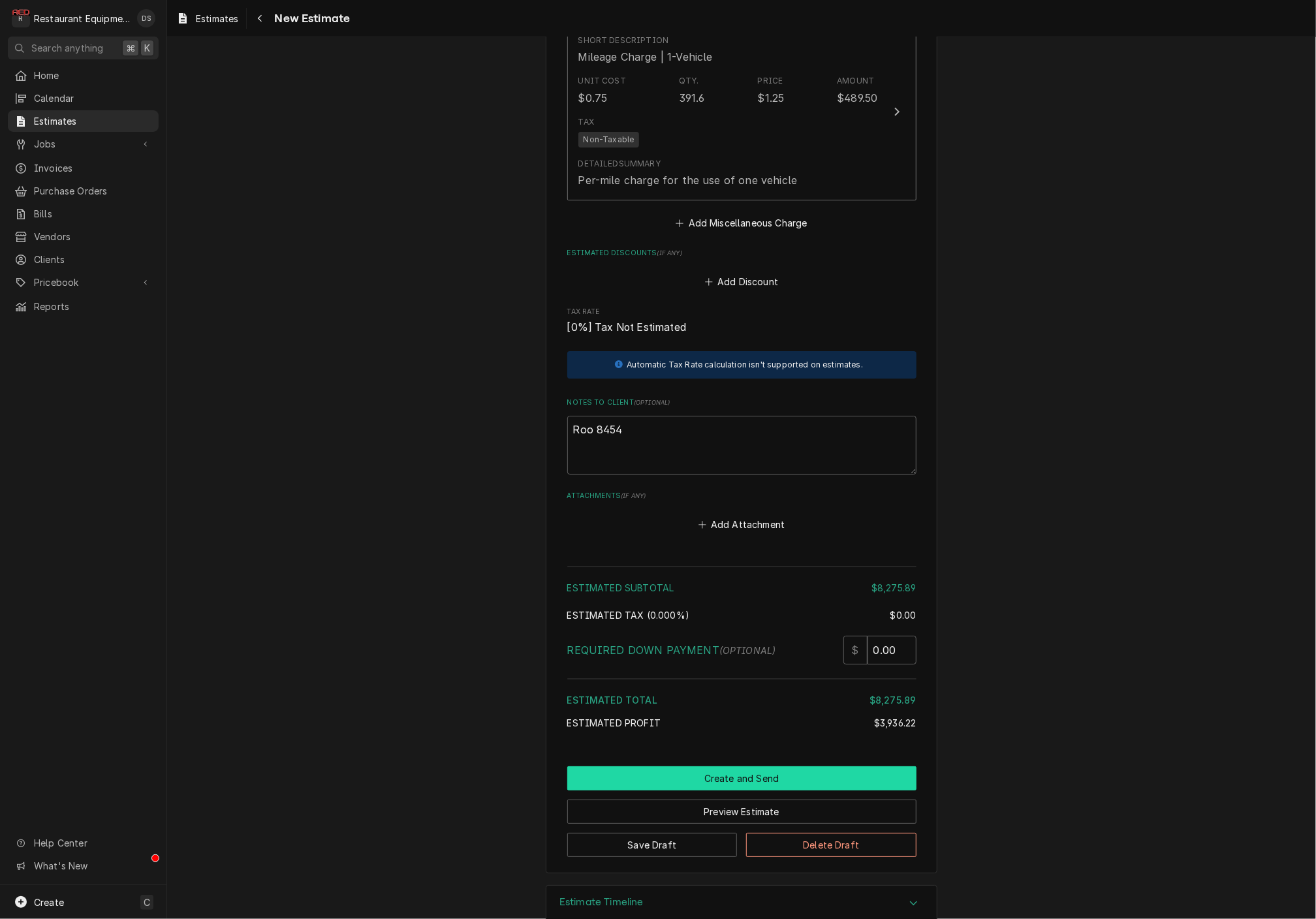
click at [742, 766] on button "Create and Send" at bounding box center [742, 778] width 350 height 24
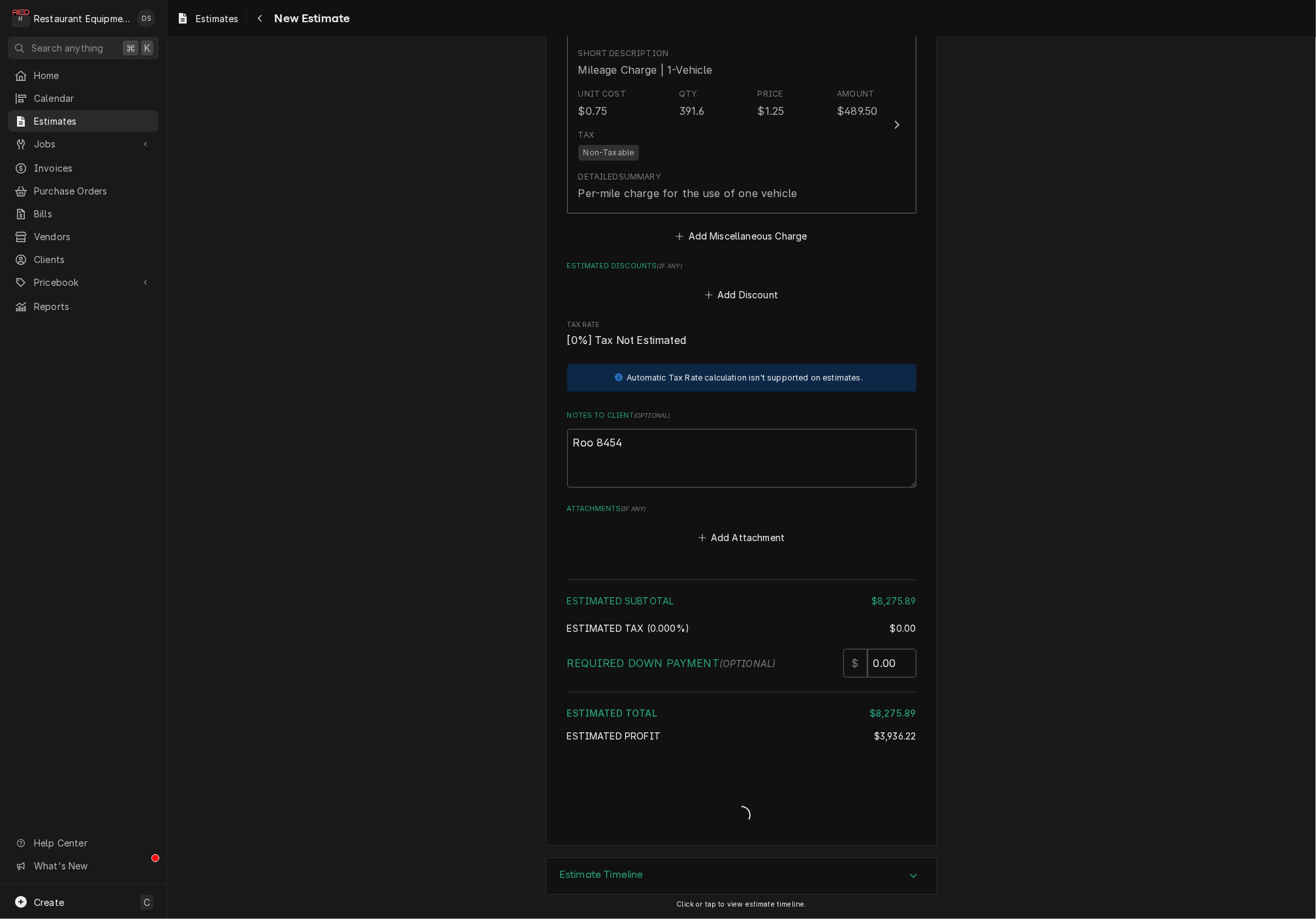
type textarea "x"
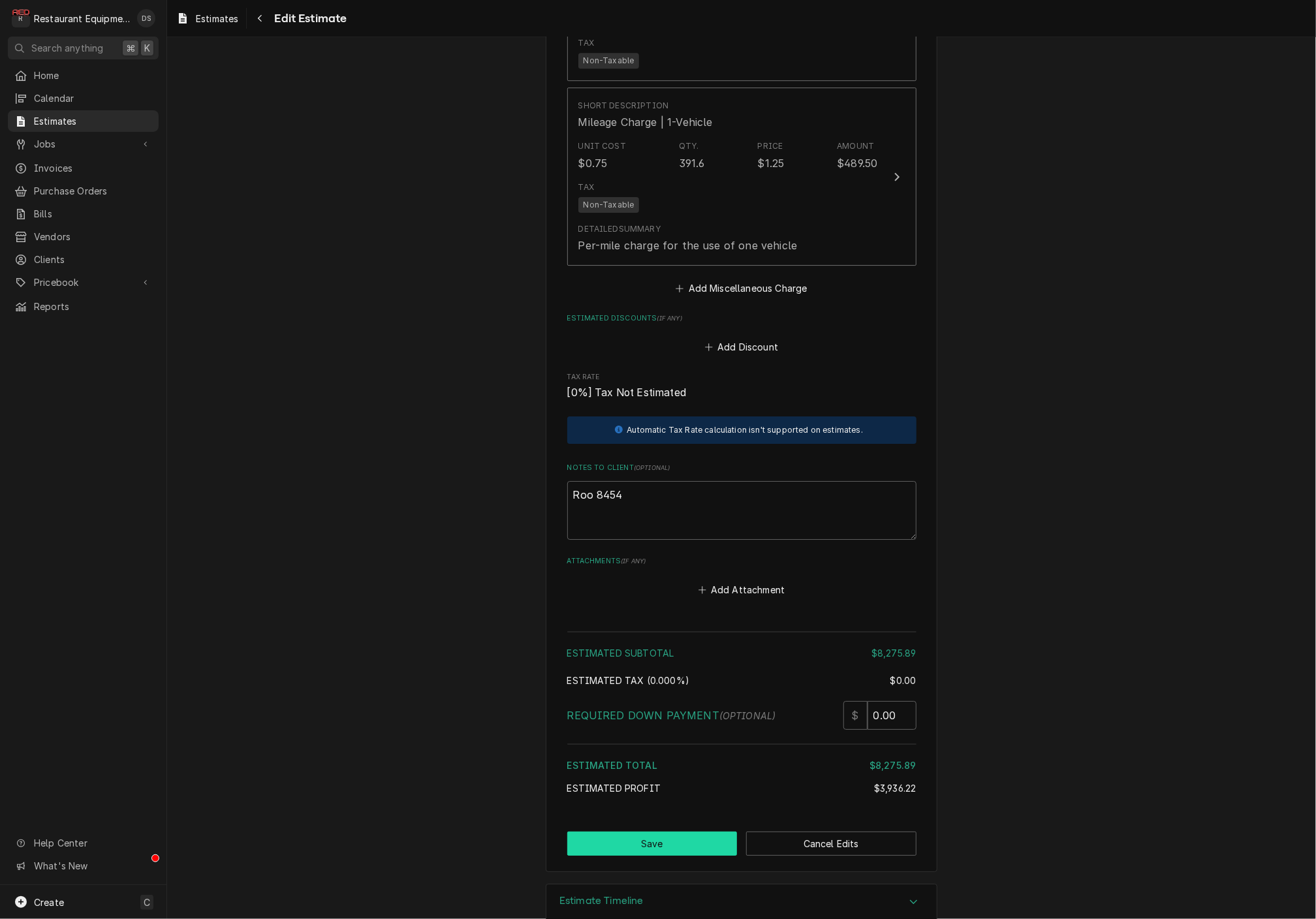
click at [672, 831] on button "Save" at bounding box center [653, 843] width 171 height 24
type textarea "x"
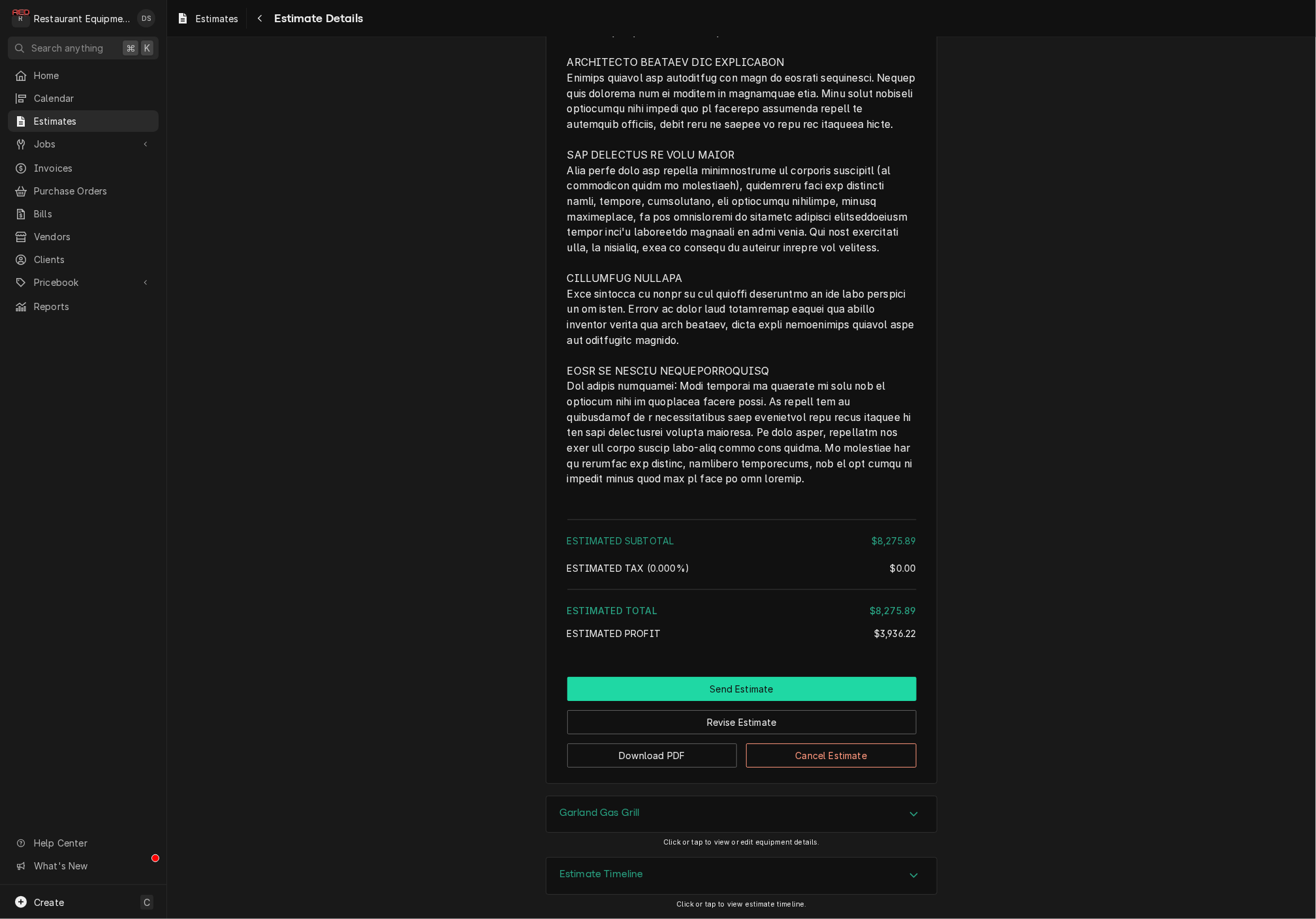
scroll to position [2352, 0]
click at [759, 692] on button "Send Estimate" at bounding box center [742, 688] width 350 height 24
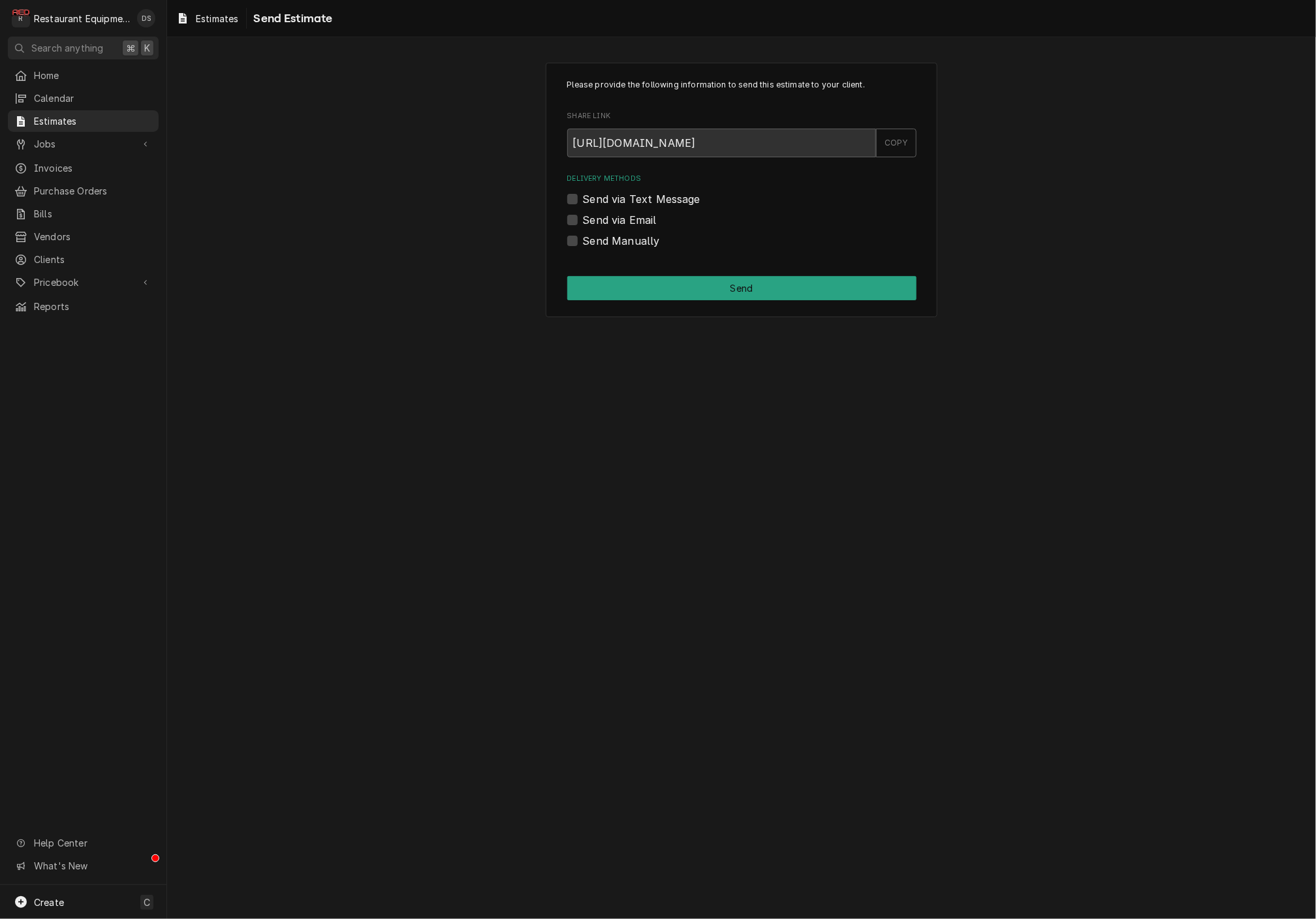
click at [583, 219] on label "Send via Email" at bounding box center [619, 220] width 74 height 15
click at [583, 219] on input "Send via Email" at bounding box center [757, 226] width 350 height 29
checkbox input "true"
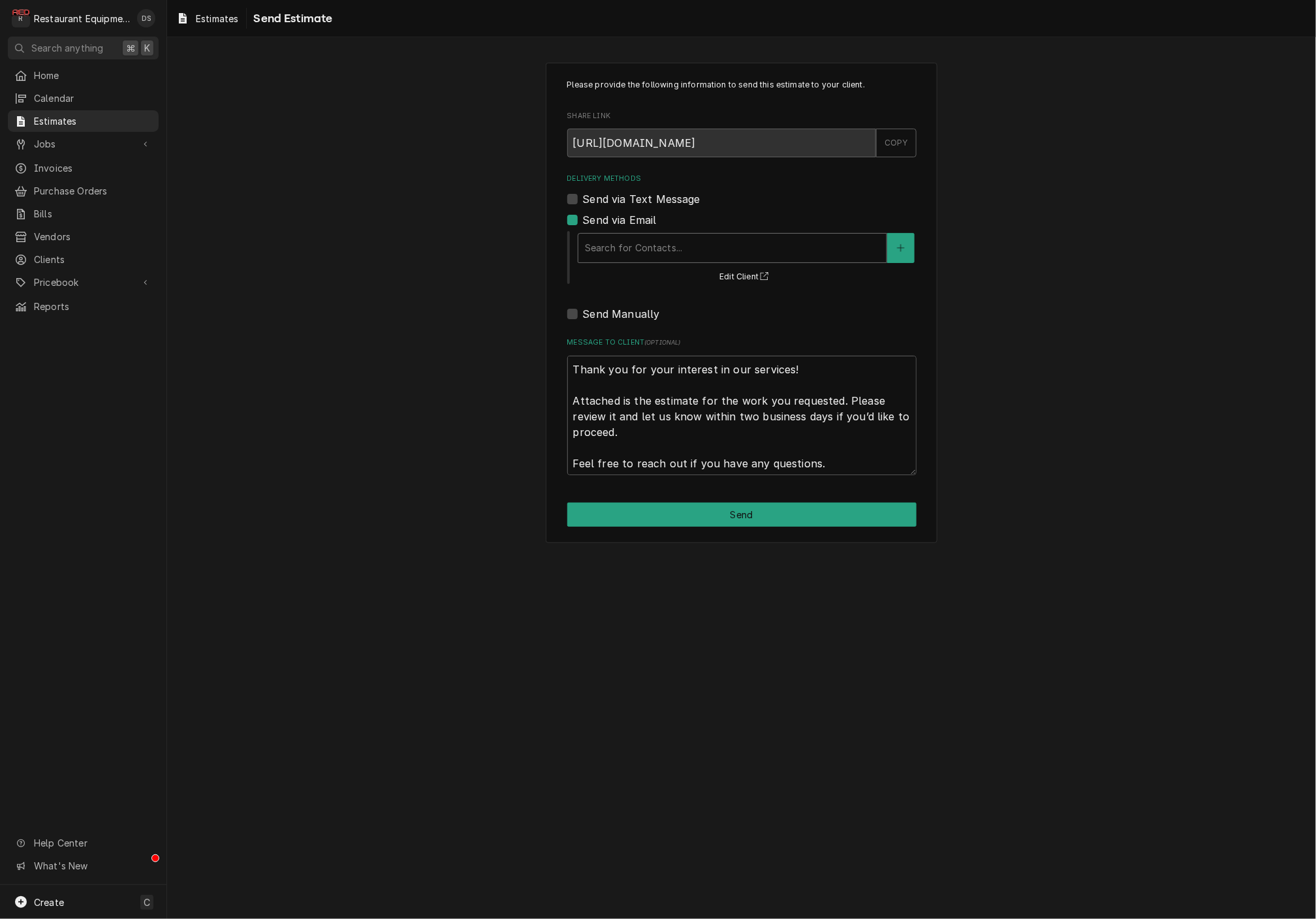
click at [651, 237] on div "Delivery Methods" at bounding box center [732, 248] width 295 height 23
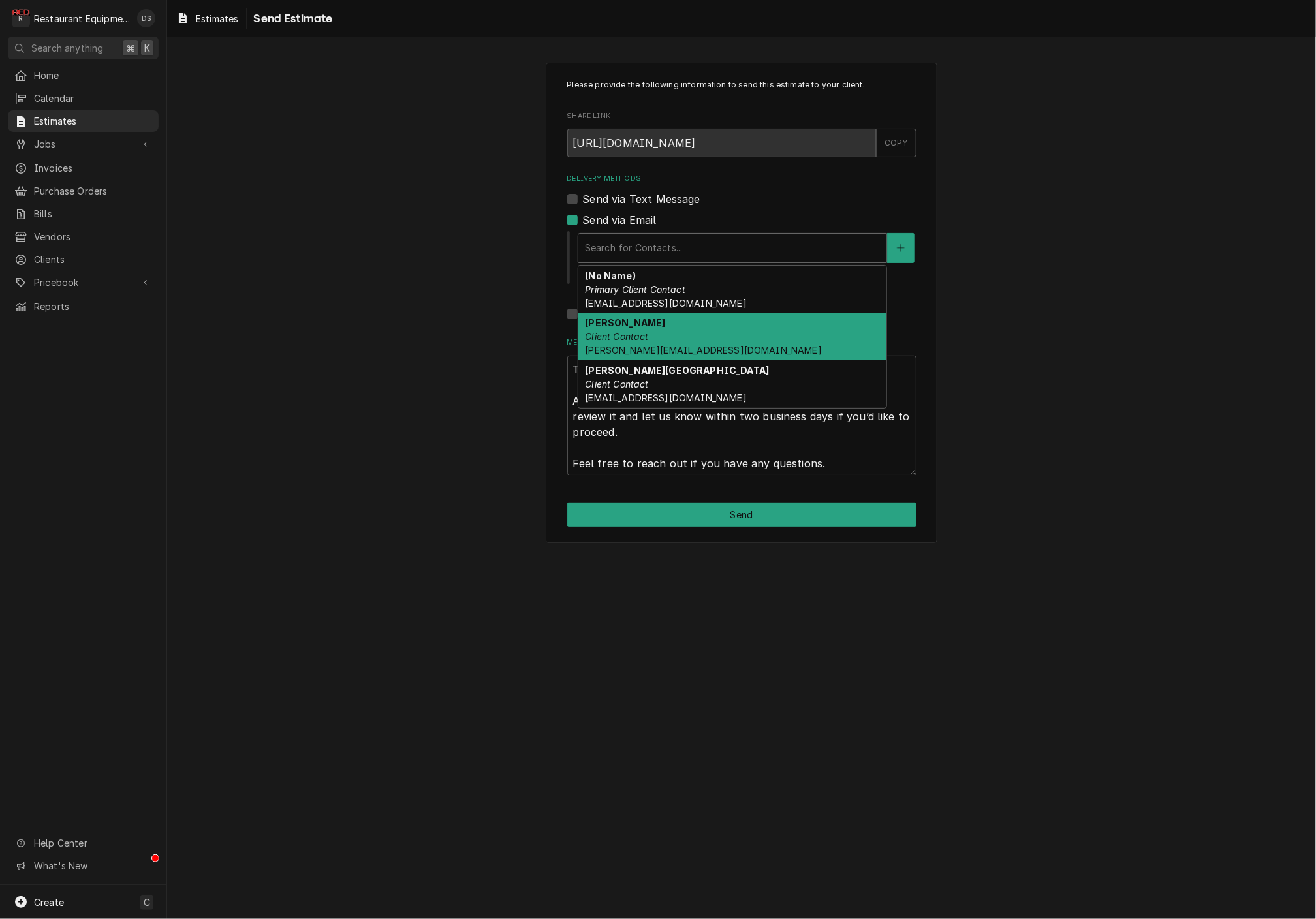
click at [715, 325] on div "Josh Parks Client Contact joshua.parks.mcd@outlook.com" at bounding box center [732, 336] width 308 height 47
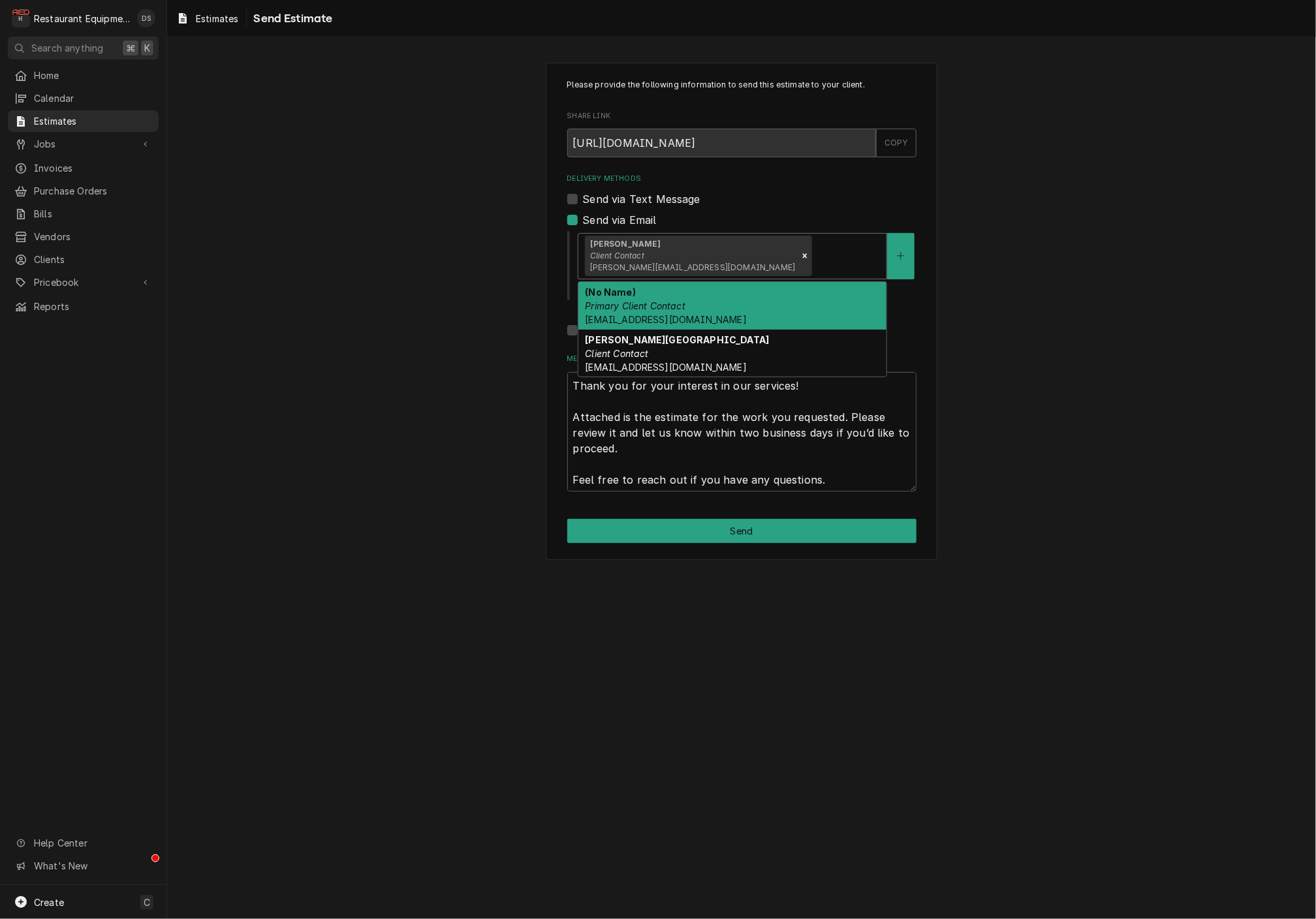
click at [815, 264] on div "Delivery Methods" at bounding box center [847, 256] width 65 height 23
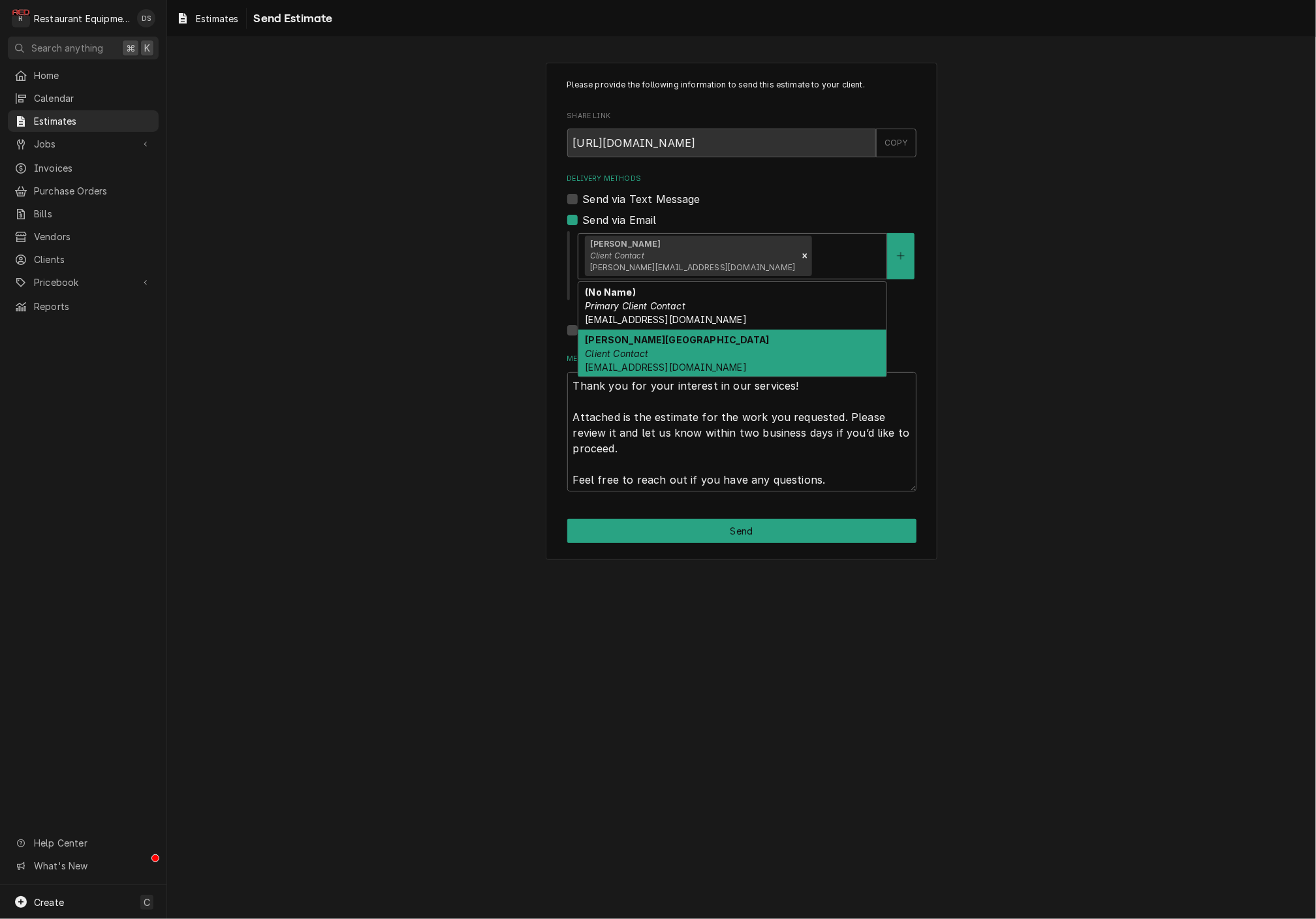
click at [753, 340] on div "MARLO ENGLAND Client Contact MARLO.ENGLAND.MCD@OUTLOOK.COM" at bounding box center [732, 353] width 308 height 47
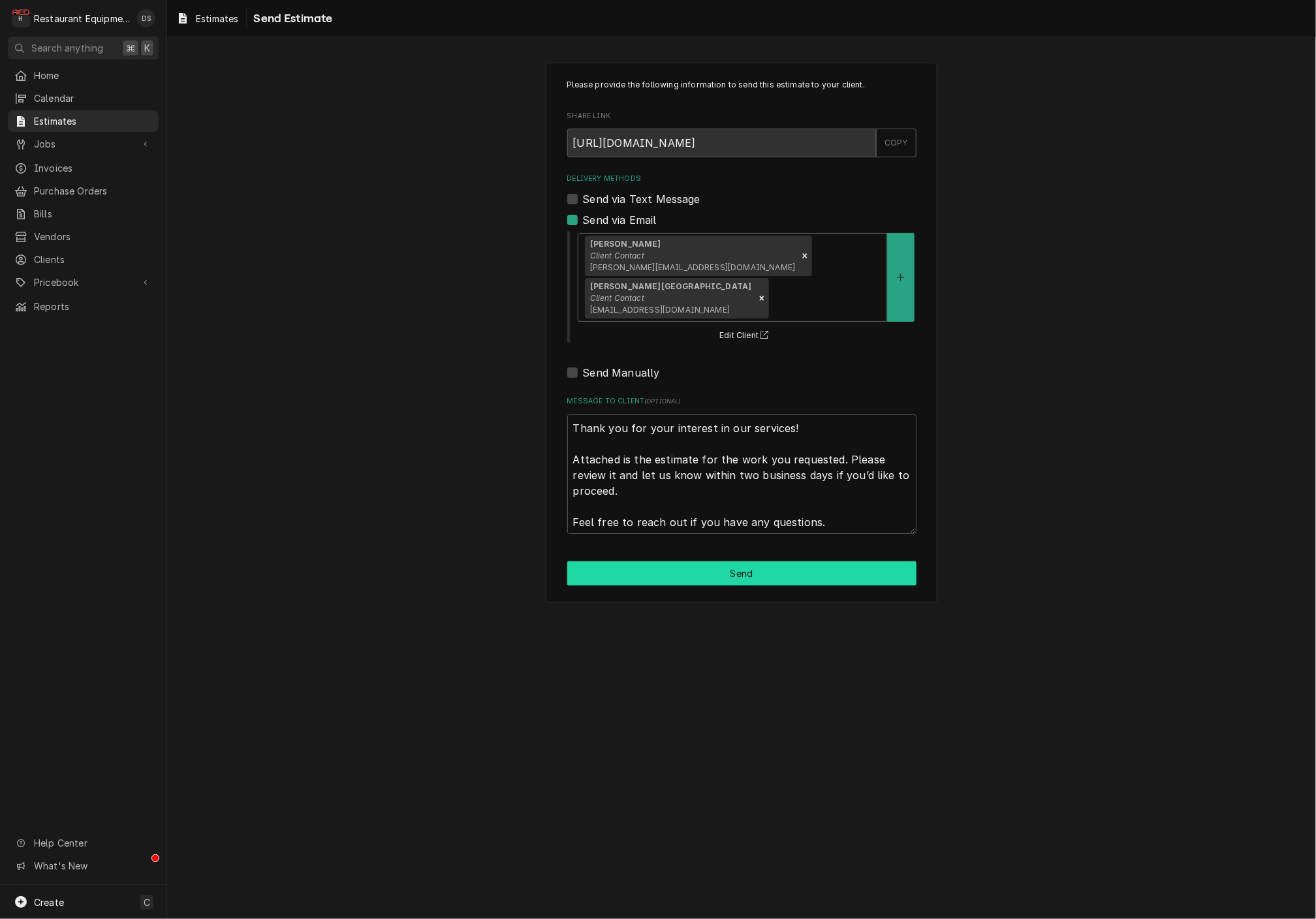
click at [734, 571] on button "Send" at bounding box center [742, 573] width 350 height 24
type textarea "x"
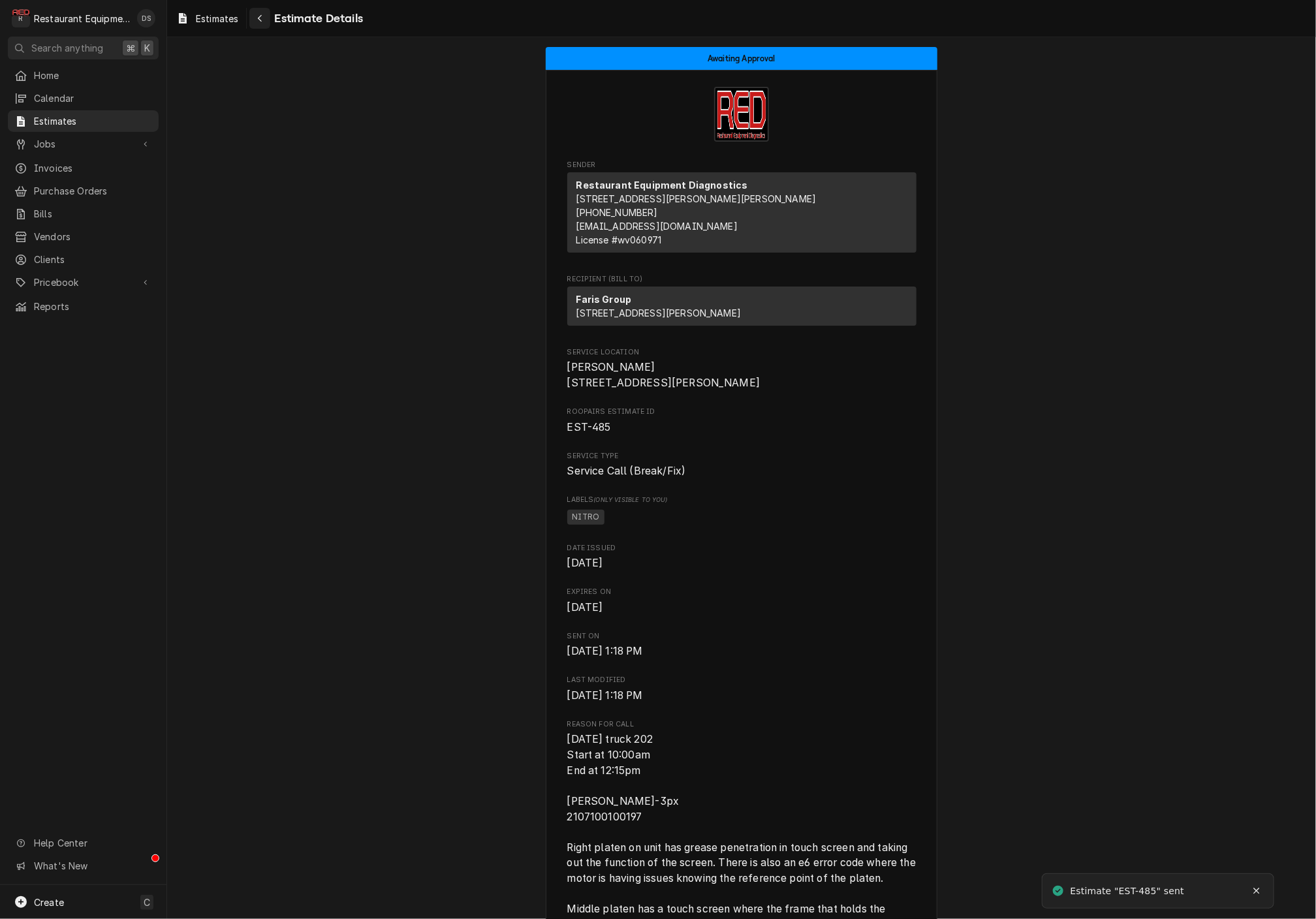
click at [266, 21] on div "Navigate back" at bounding box center [260, 18] width 13 height 13
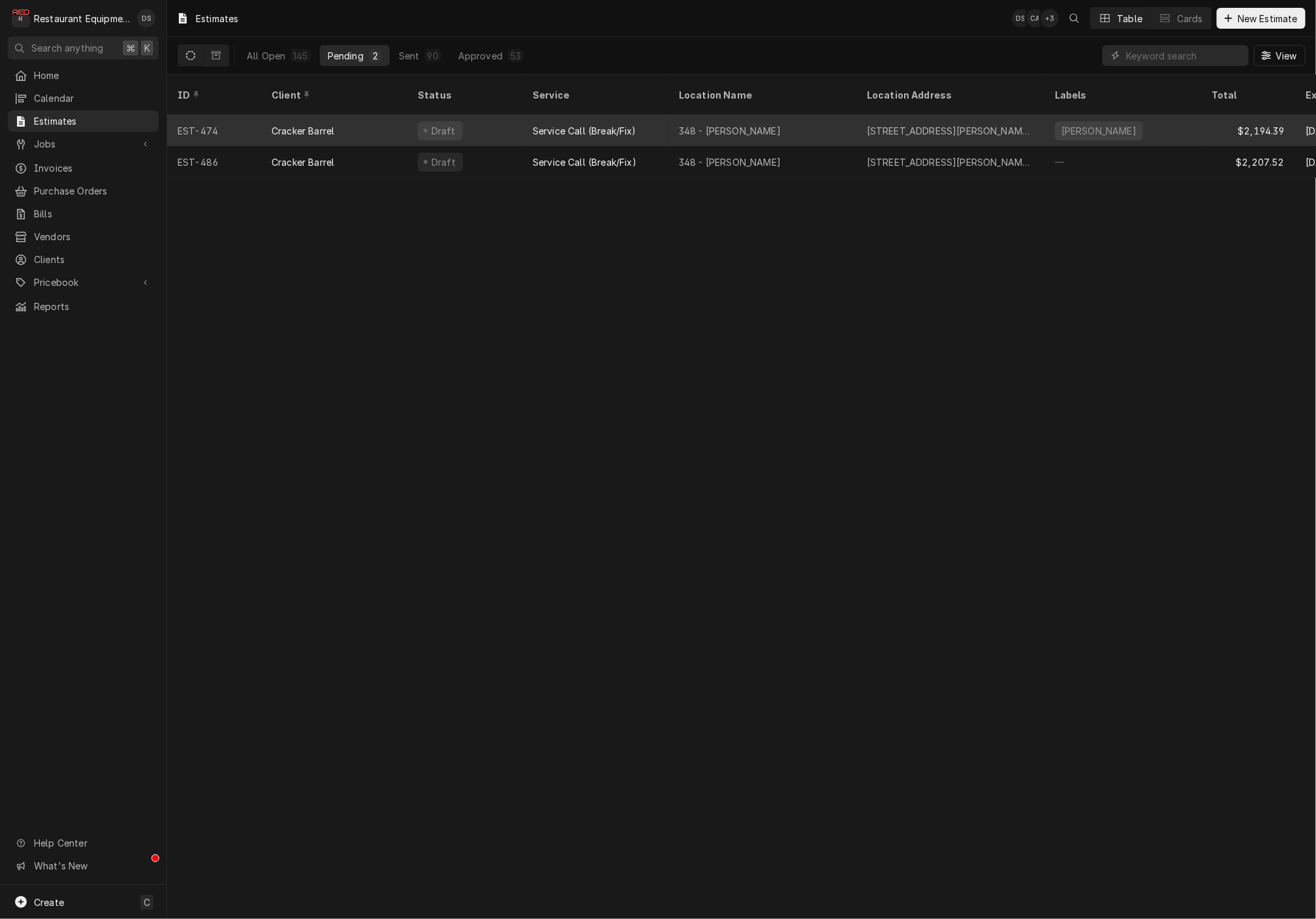
click at [387, 119] on div "Cracker Barrel" at bounding box center [334, 130] width 146 height 31
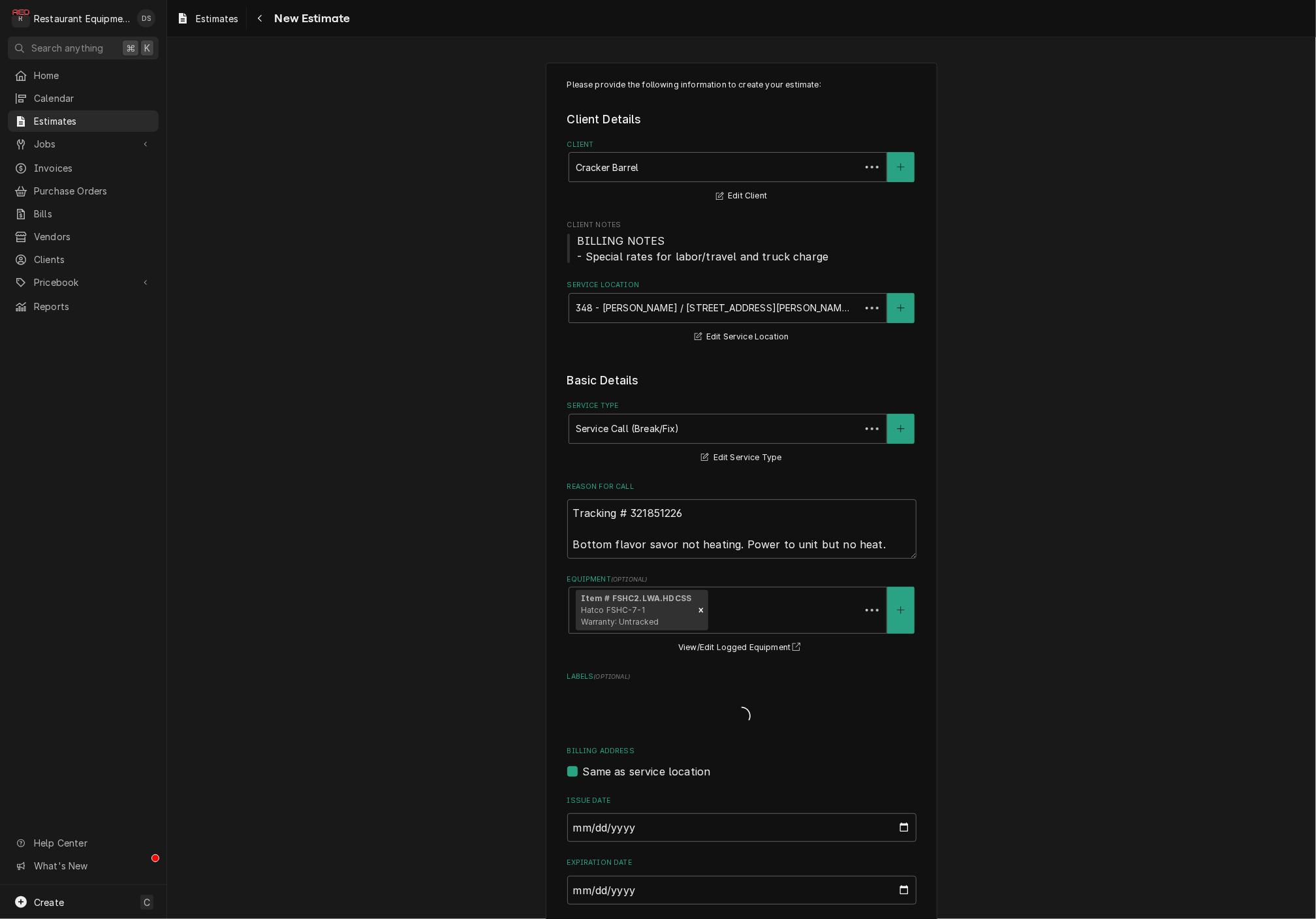
type textarea "x"
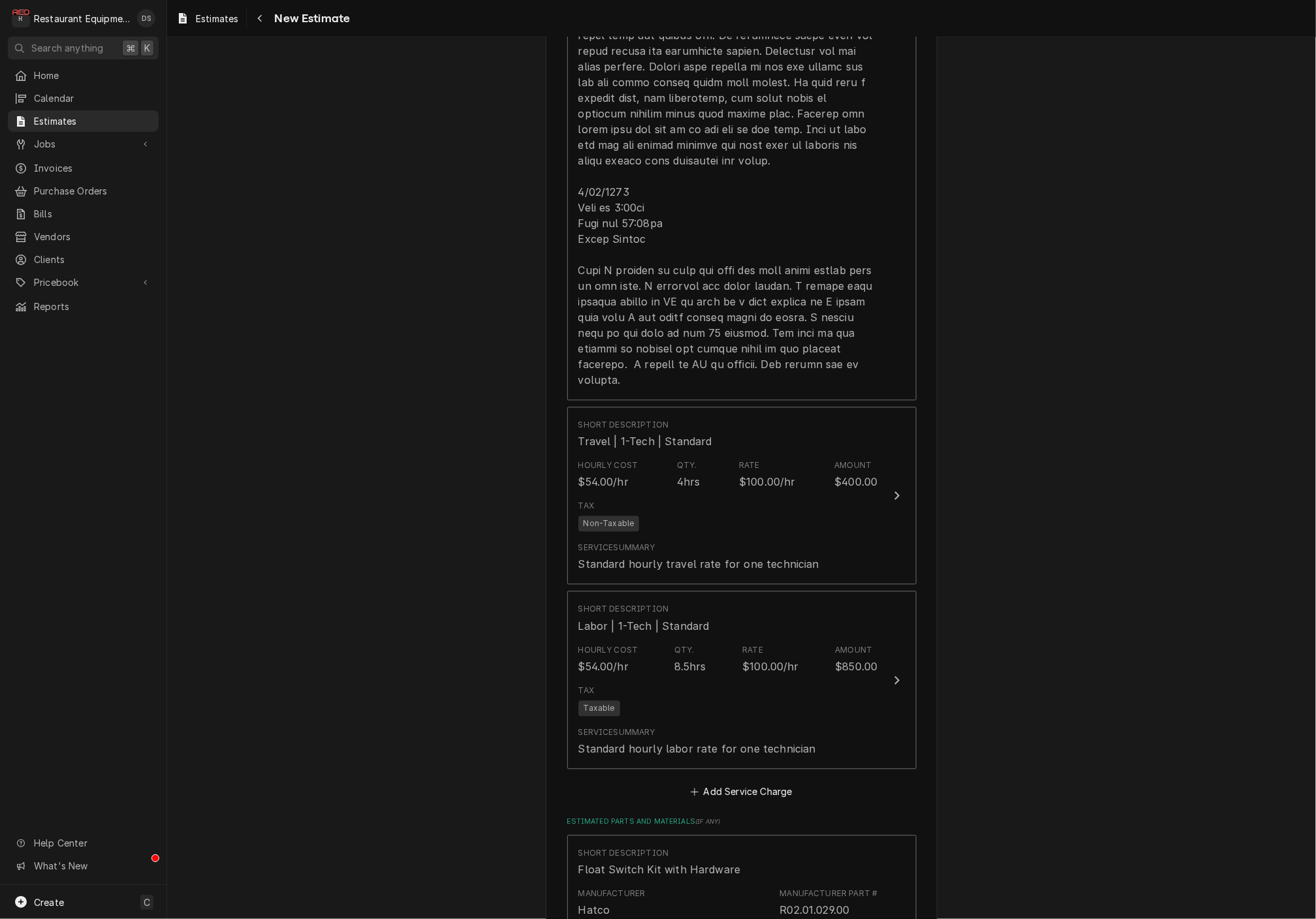
scroll to position [1515, 0]
click at [263, 20] on icon "Navigate back" at bounding box center [260, 19] width 6 height 9
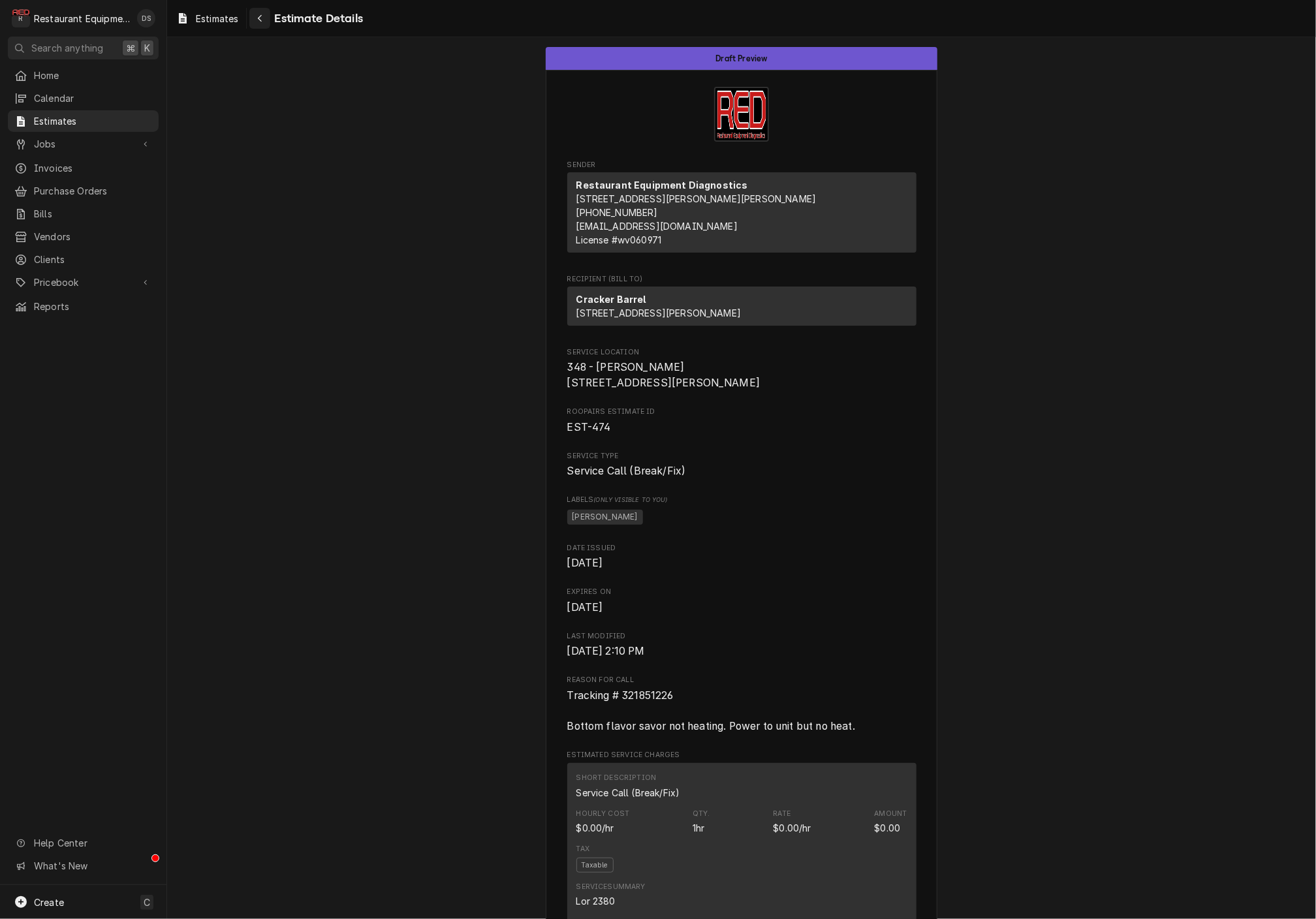
click at [269, 20] on button "Navigate back" at bounding box center [260, 18] width 21 height 21
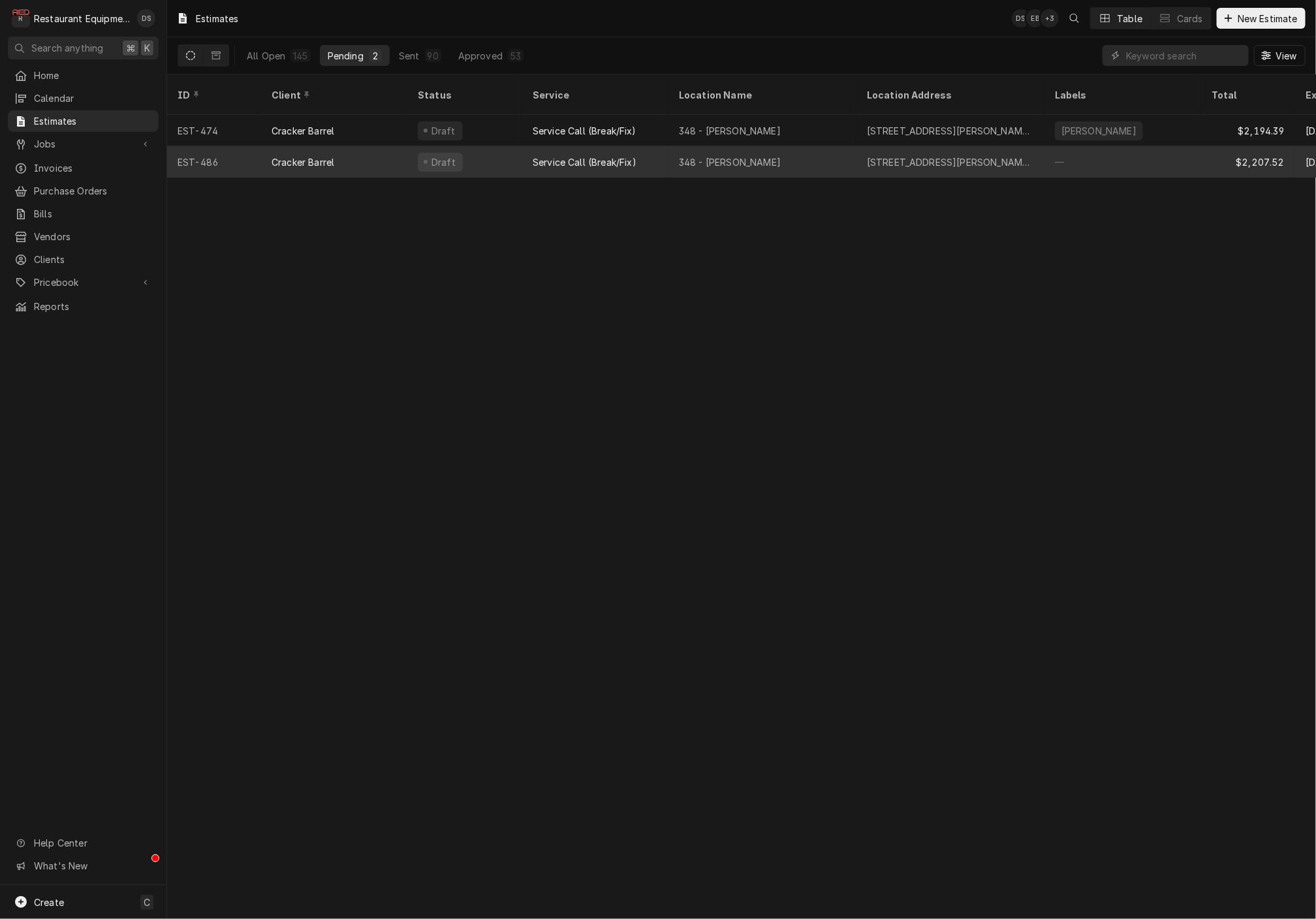
click at [385, 146] on div "Cracker Barrel" at bounding box center [334, 162] width 146 height 31
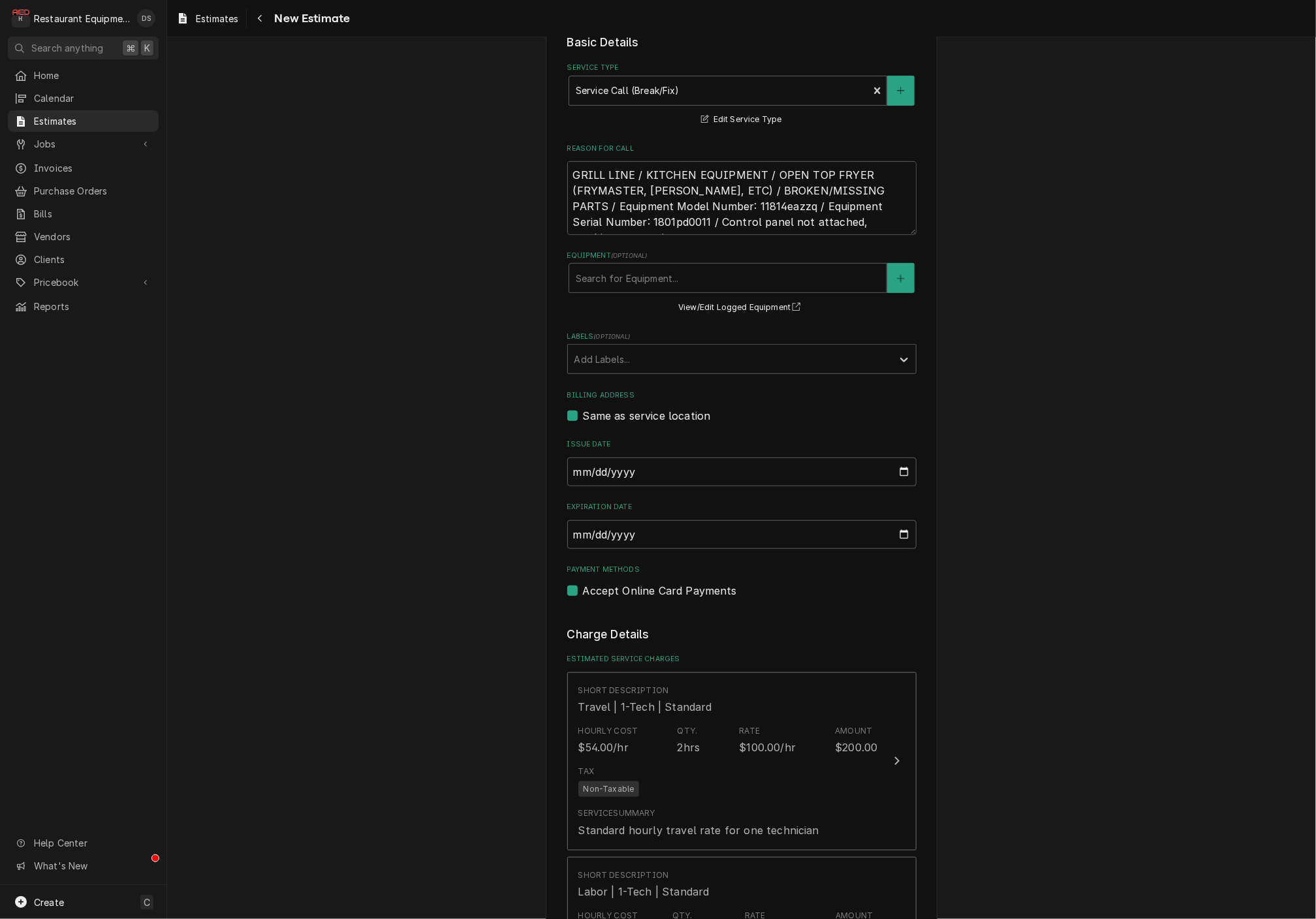
scroll to position [359, 0]
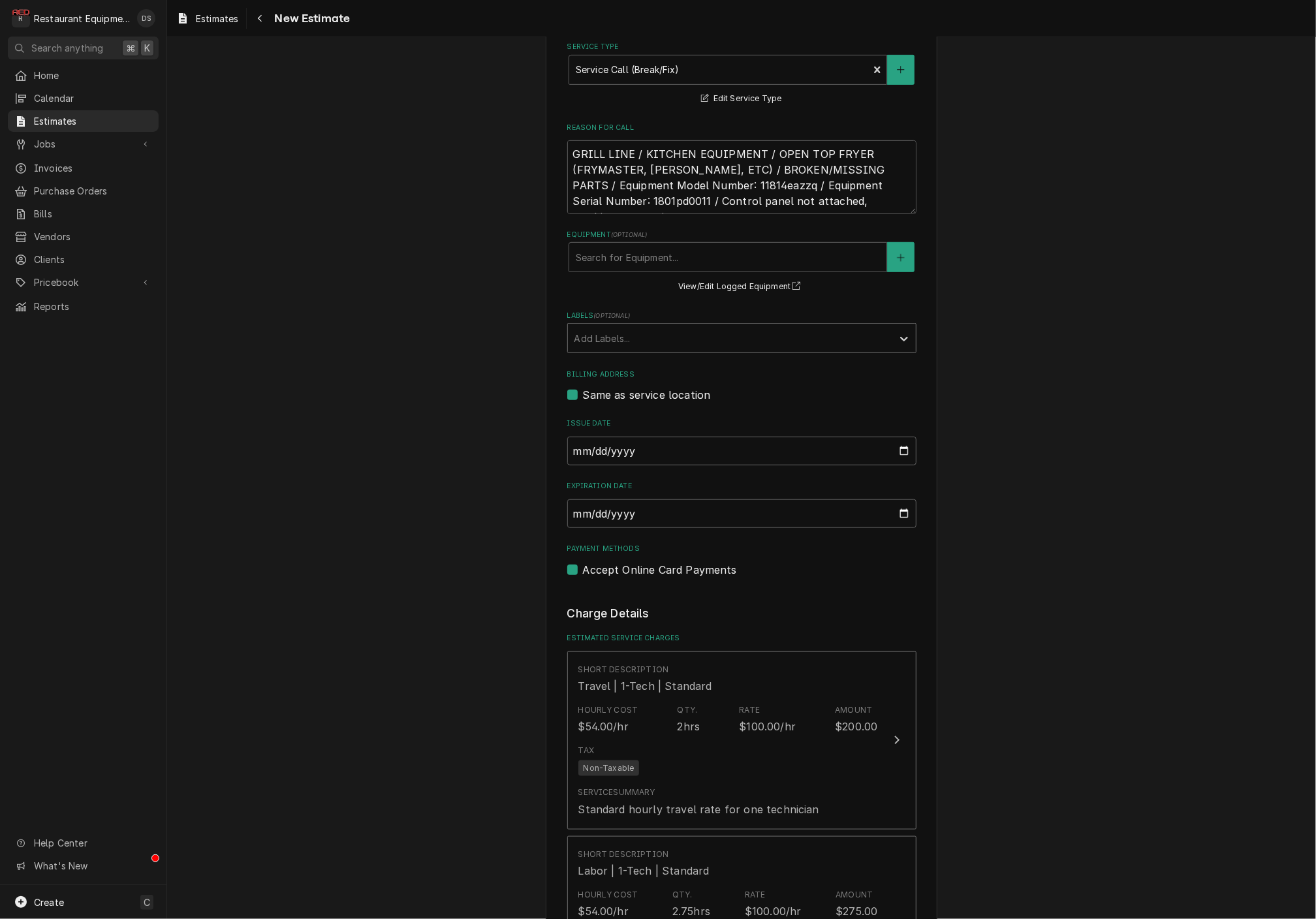
click at [639, 332] on div "Labels" at bounding box center [730, 338] width 312 height 23
click at [630, 356] on div "[PERSON_NAME]" at bounding box center [742, 367] width 348 height 20
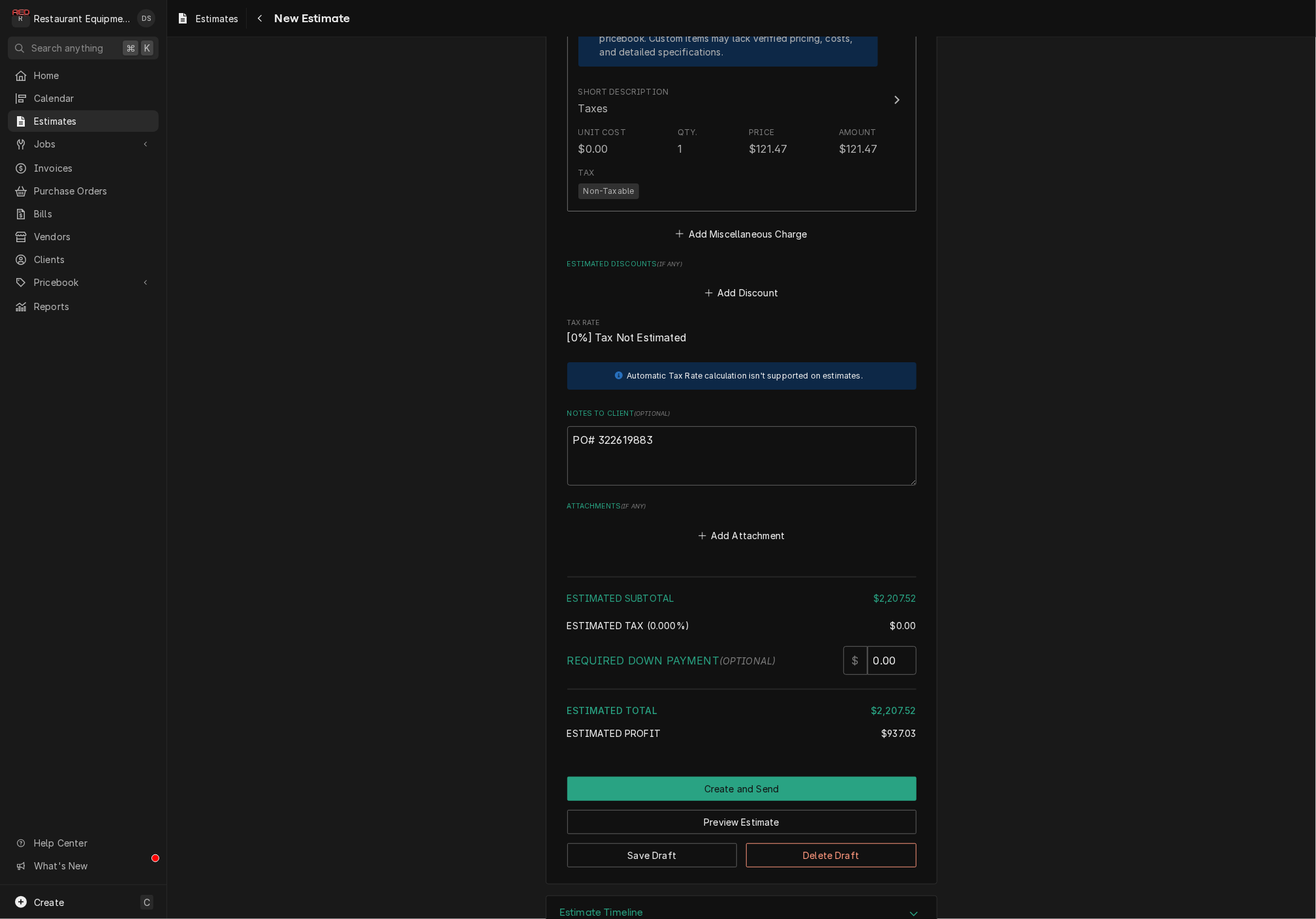
scroll to position [2745, 0]
click at [653, 844] on button "Save Draft" at bounding box center [653, 855] width 171 height 24
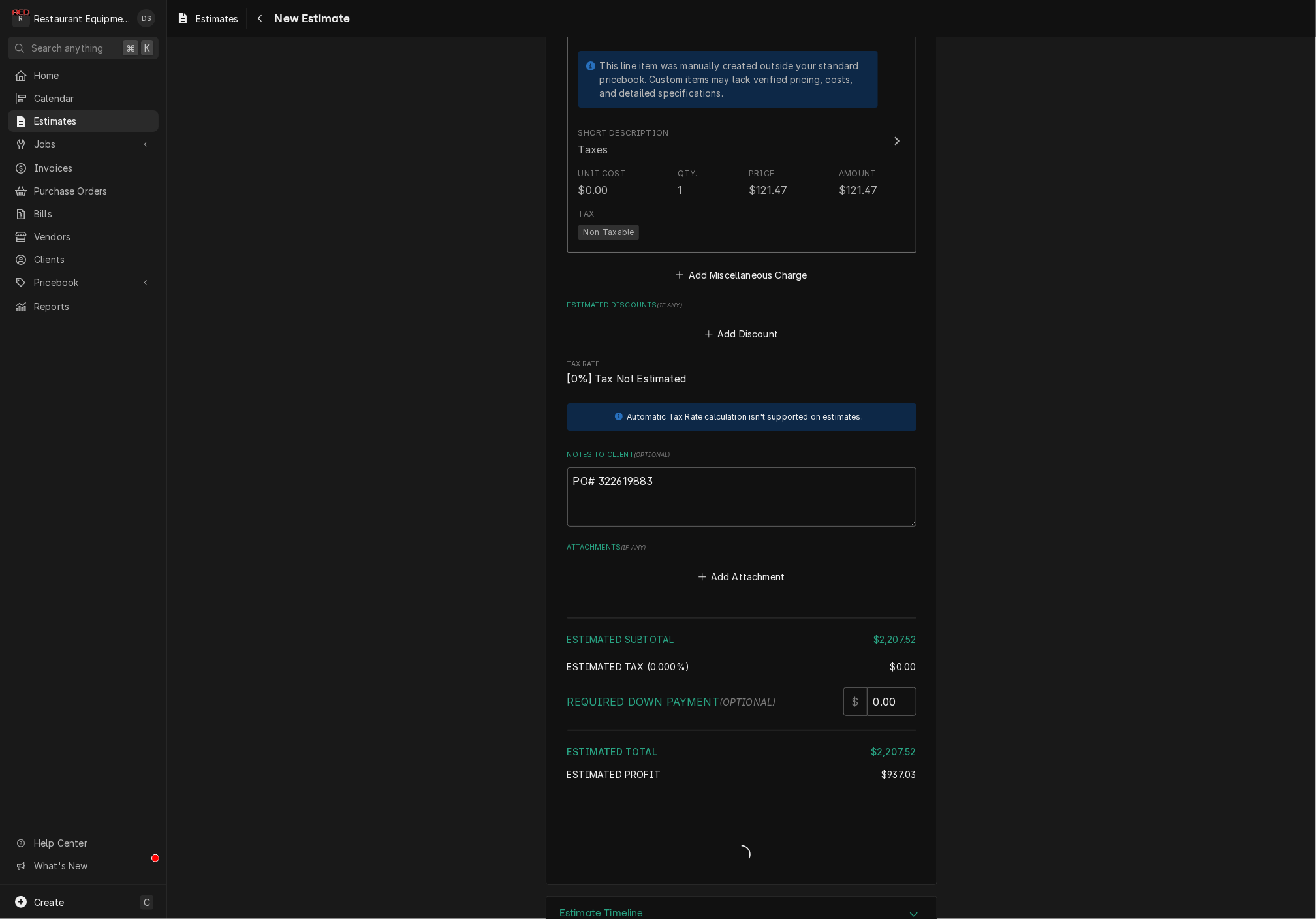
type textarea "x"
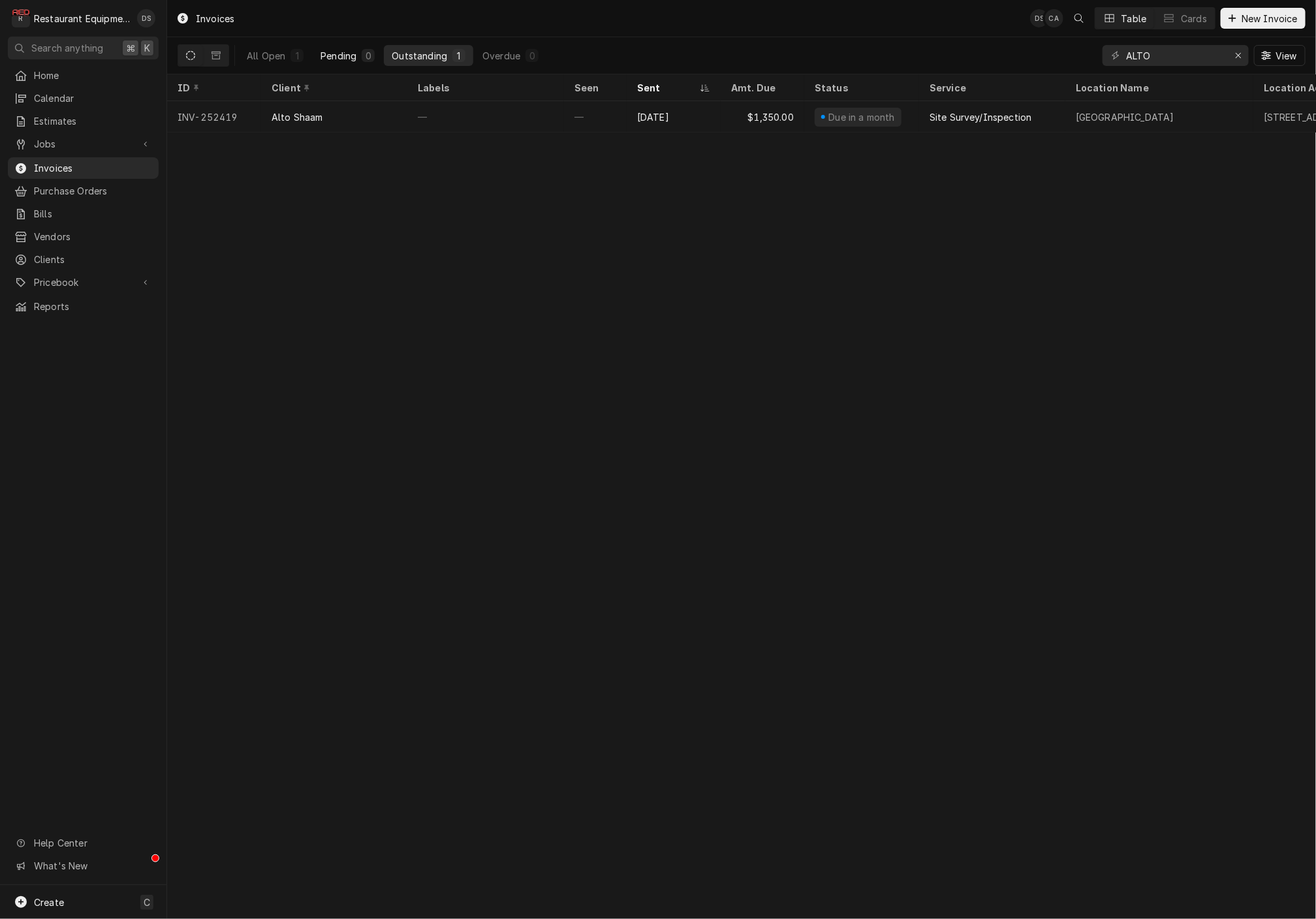
click at [353, 64] on button "Pending 0" at bounding box center [347, 55] width 70 height 21
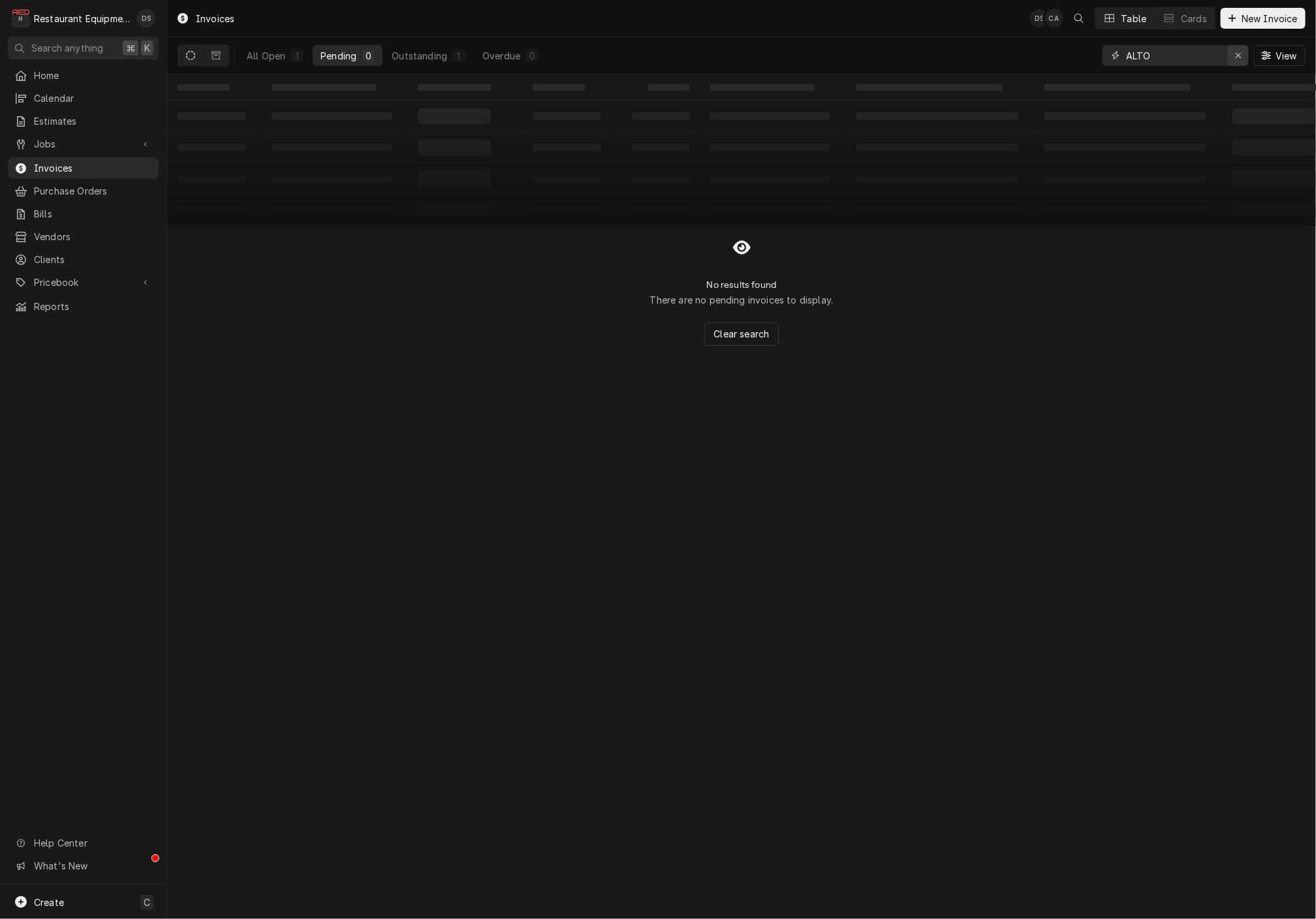
click at [1238, 55] on icon "Erase input" at bounding box center [1238, 56] width 7 height 9
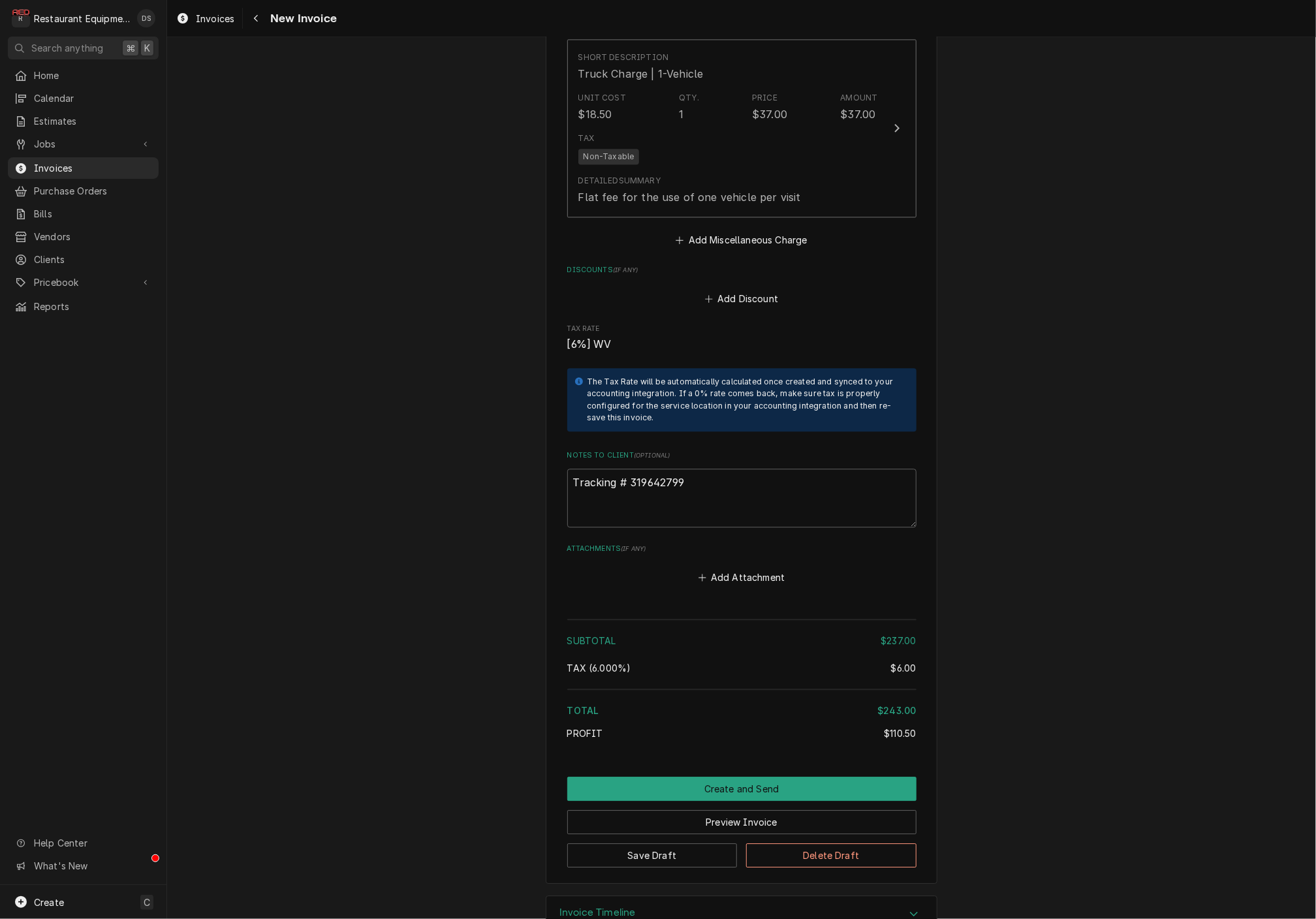
scroll to position [1751, 0]
drag, startPoint x: 697, startPoint y: 450, endPoint x: 636, endPoint y: 447, distance: 61.1
click at [630, 469] on textarea "Tracking # 319642799" at bounding box center [742, 498] width 350 height 59
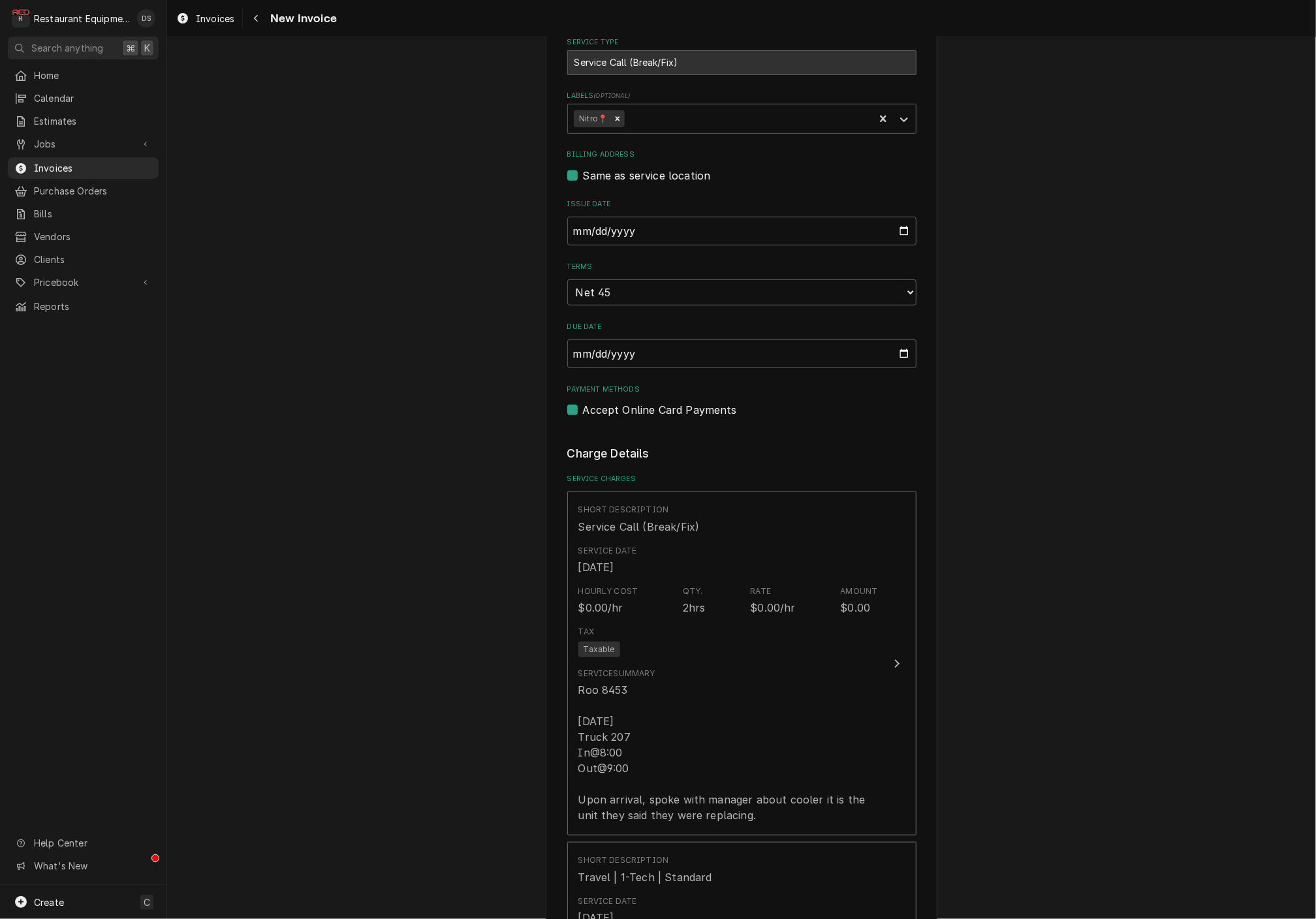
scroll to position [396, 0]
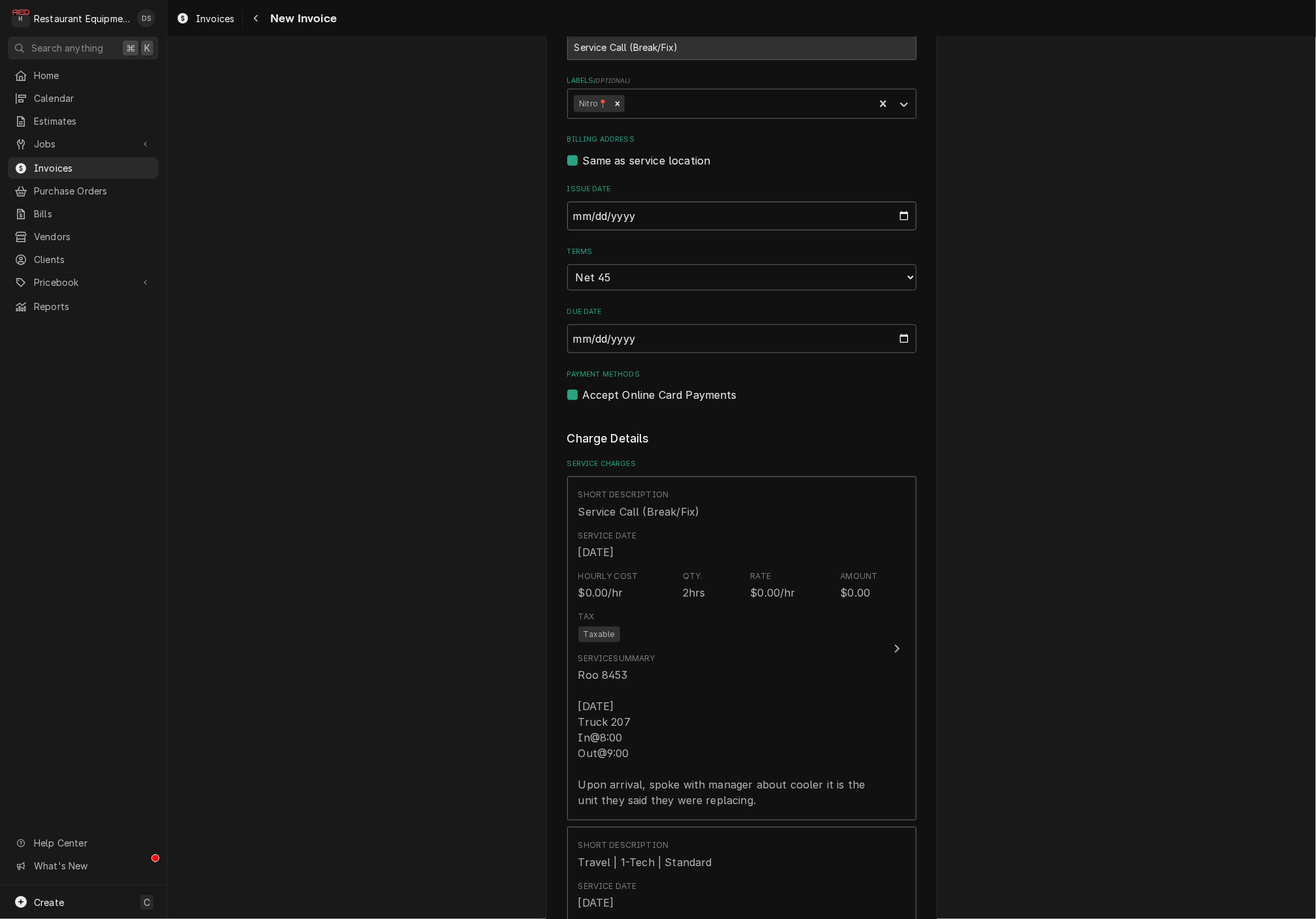
click at [630, 215] on input "2025-08-08" at bounding box center [742, 215] width 350 height 29
type input "2025-08-13"
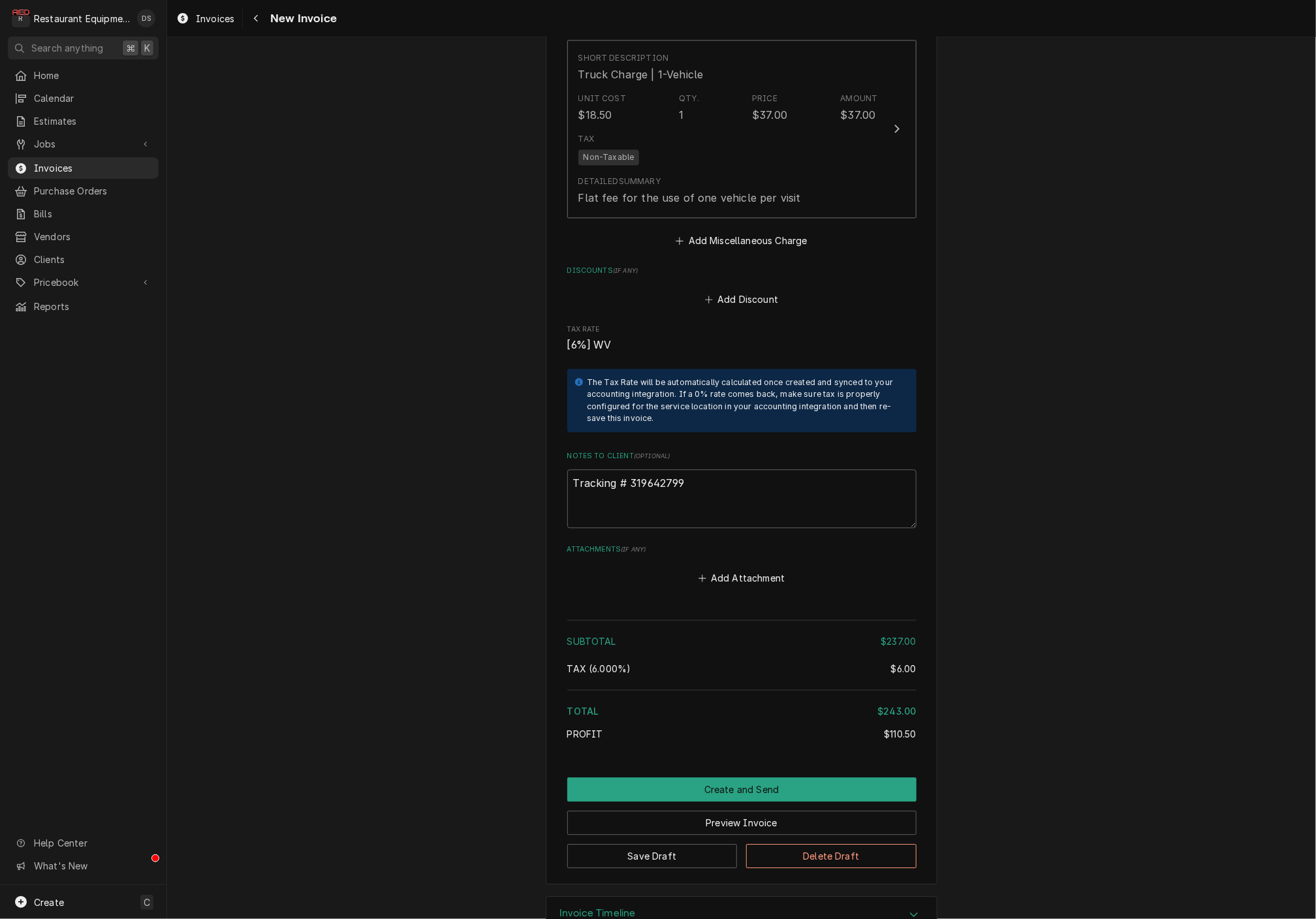
scroll to position [0, 0]
click at [734, 811] on button "Preview Invoice" at bounding box center [742, 822] width 350 height 24
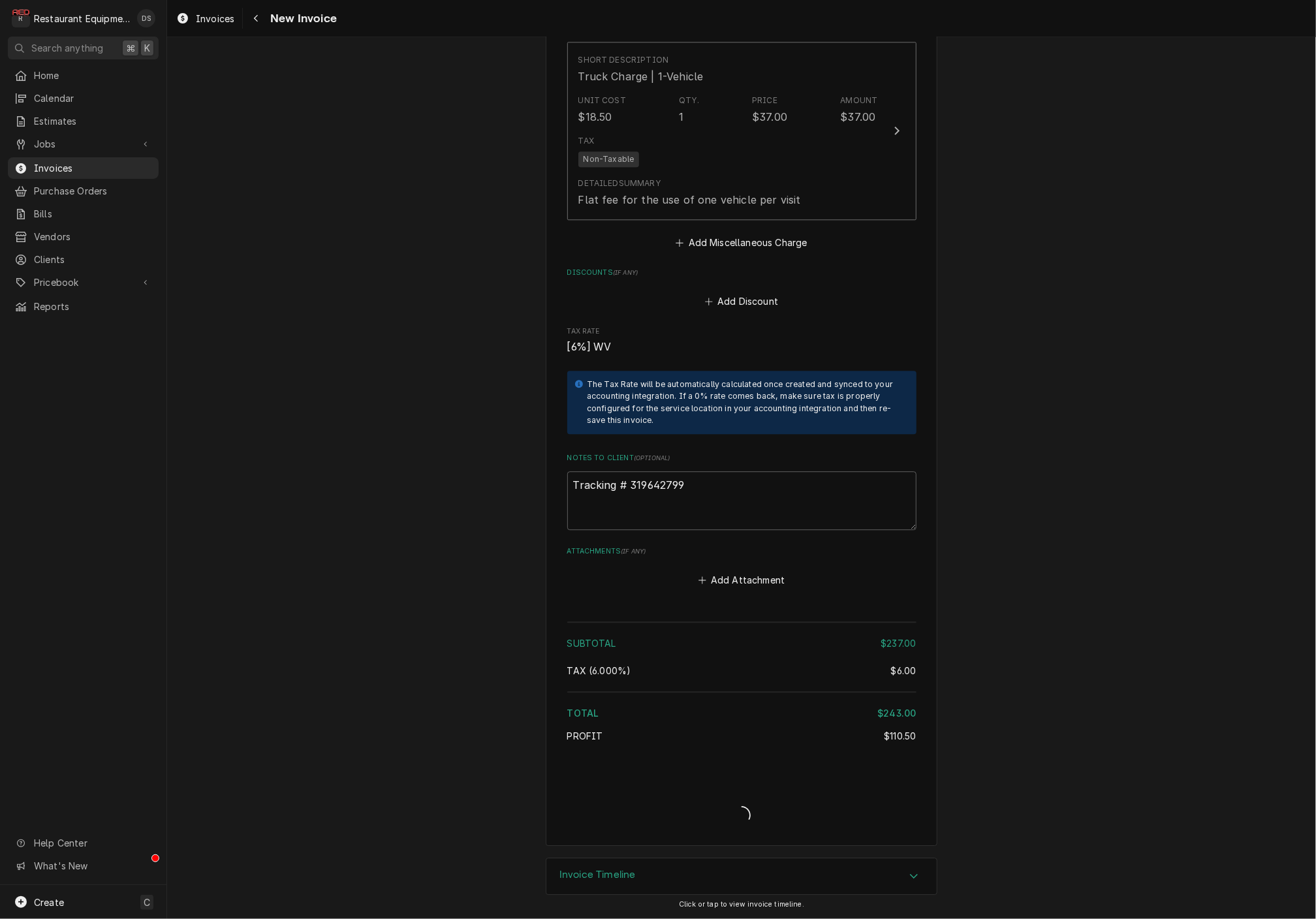
type textarea "x"
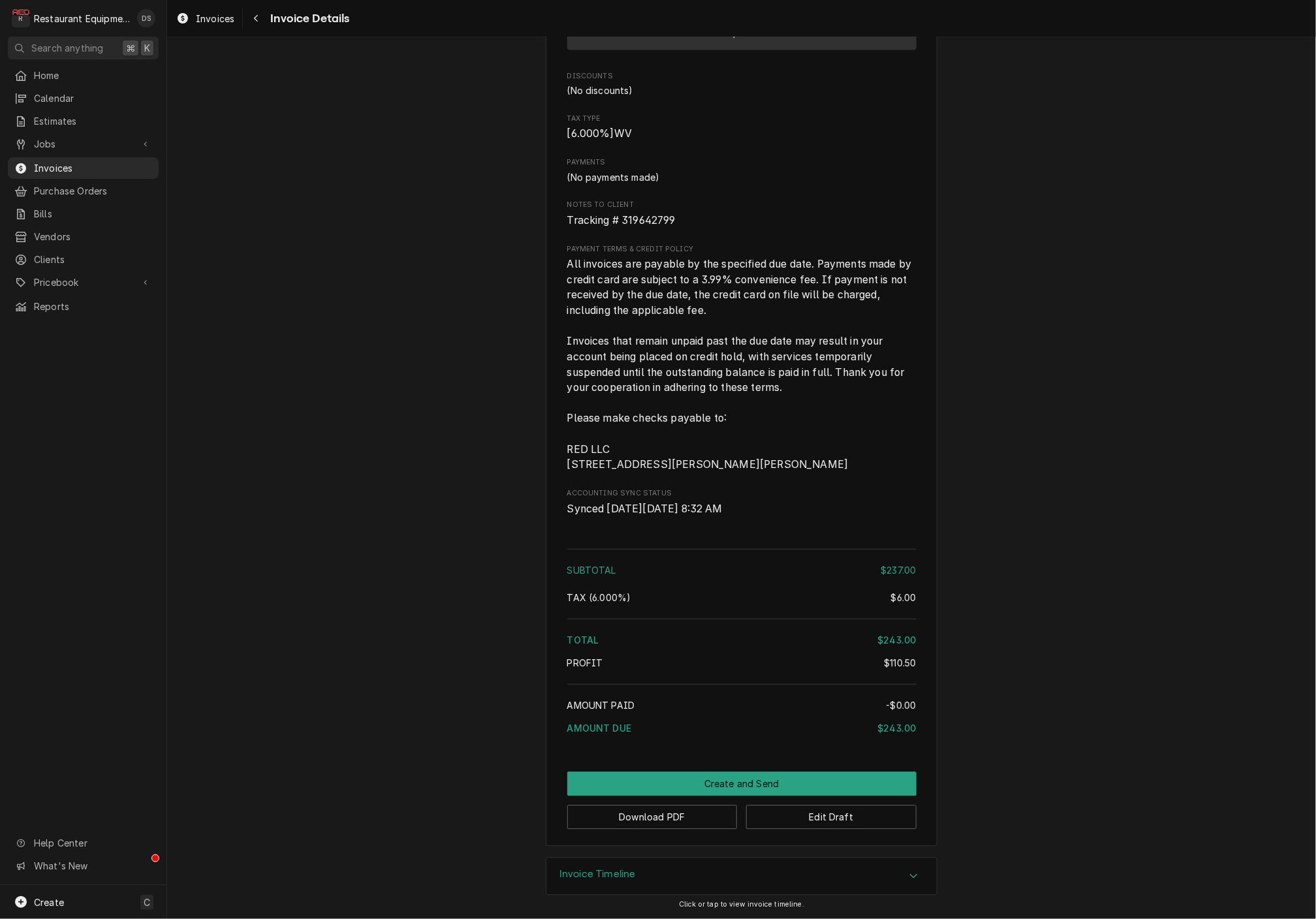
scroll to position [1621, 0]
click at [684, 811] on button "Download PDF" at bounding box center [653, 816] width 171 height 24
click at [684, 811] on body "R Restaurant Equipment Diagnostics DS Search anything ⌘ K Home Calendar Estimat…" at bounding box center [658, 460] width 1316 height 919
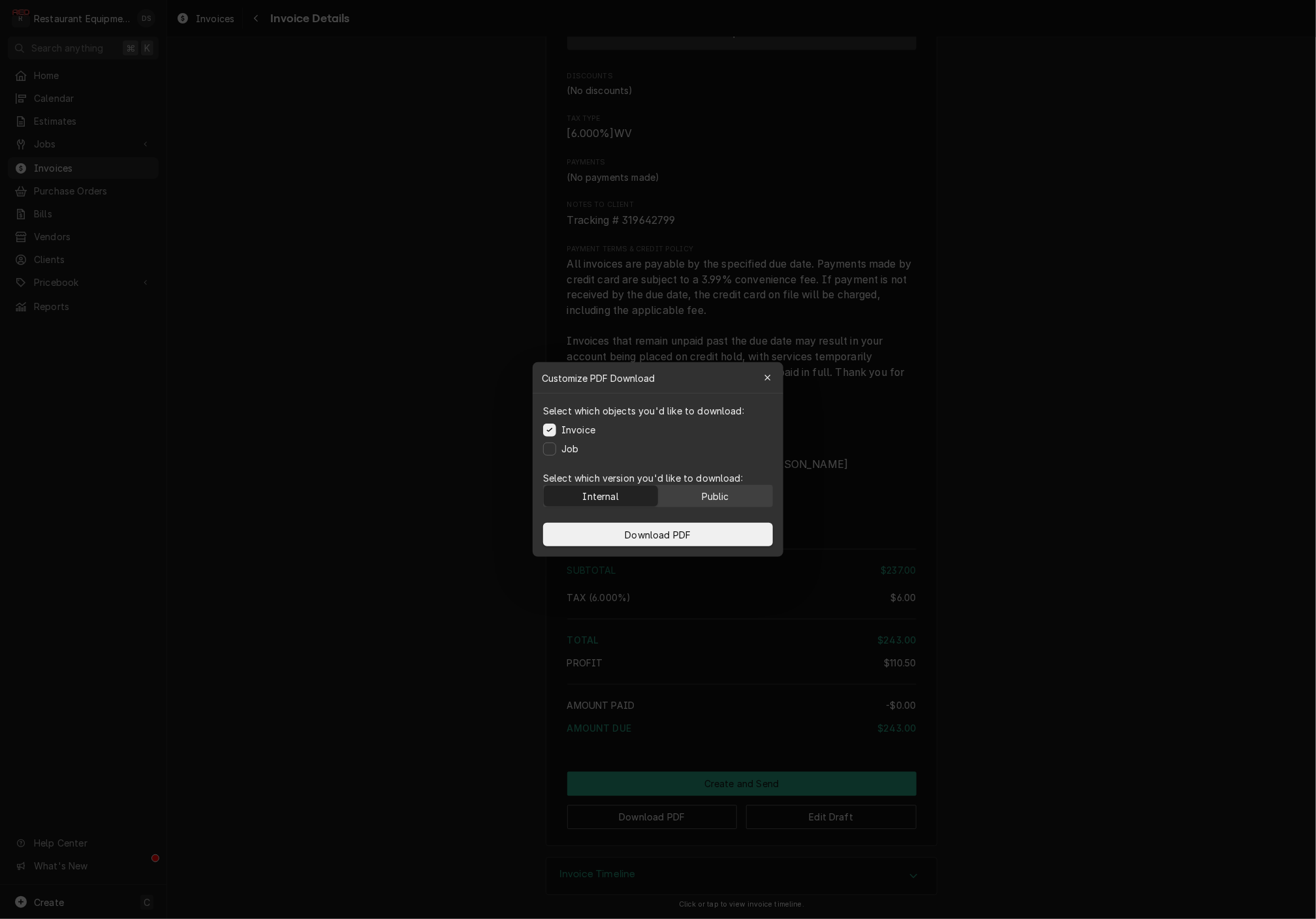
click at [734, 492] on button "Public" at bounding box center [715, 496] width 114 height 21
click at [715, 534] on button "Download PDF" at bounding box center [658, 535] width 229 height 23
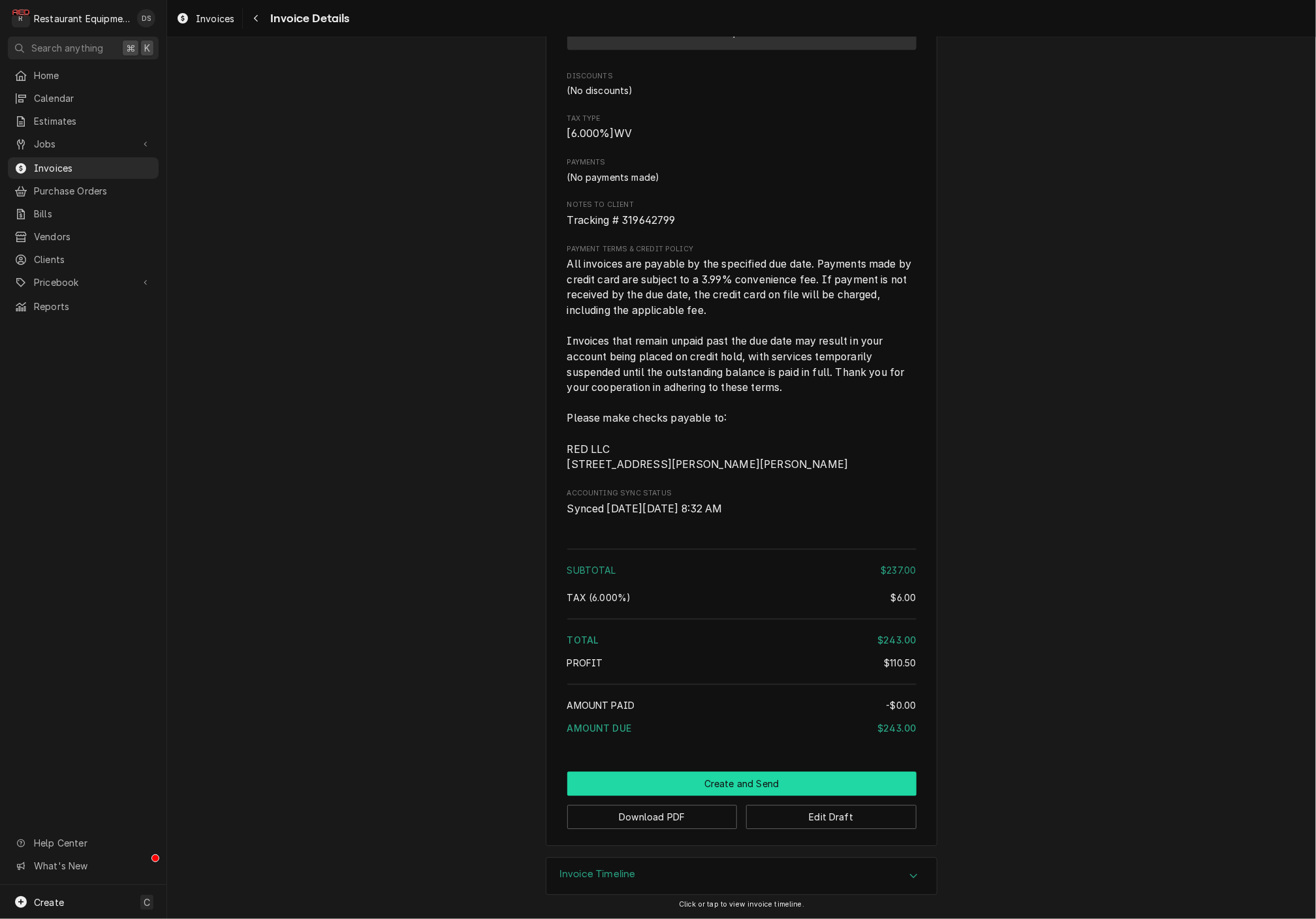
click at [805, 780] on button "Create and Send" at bounding box center [742, 783] width 350 height 24
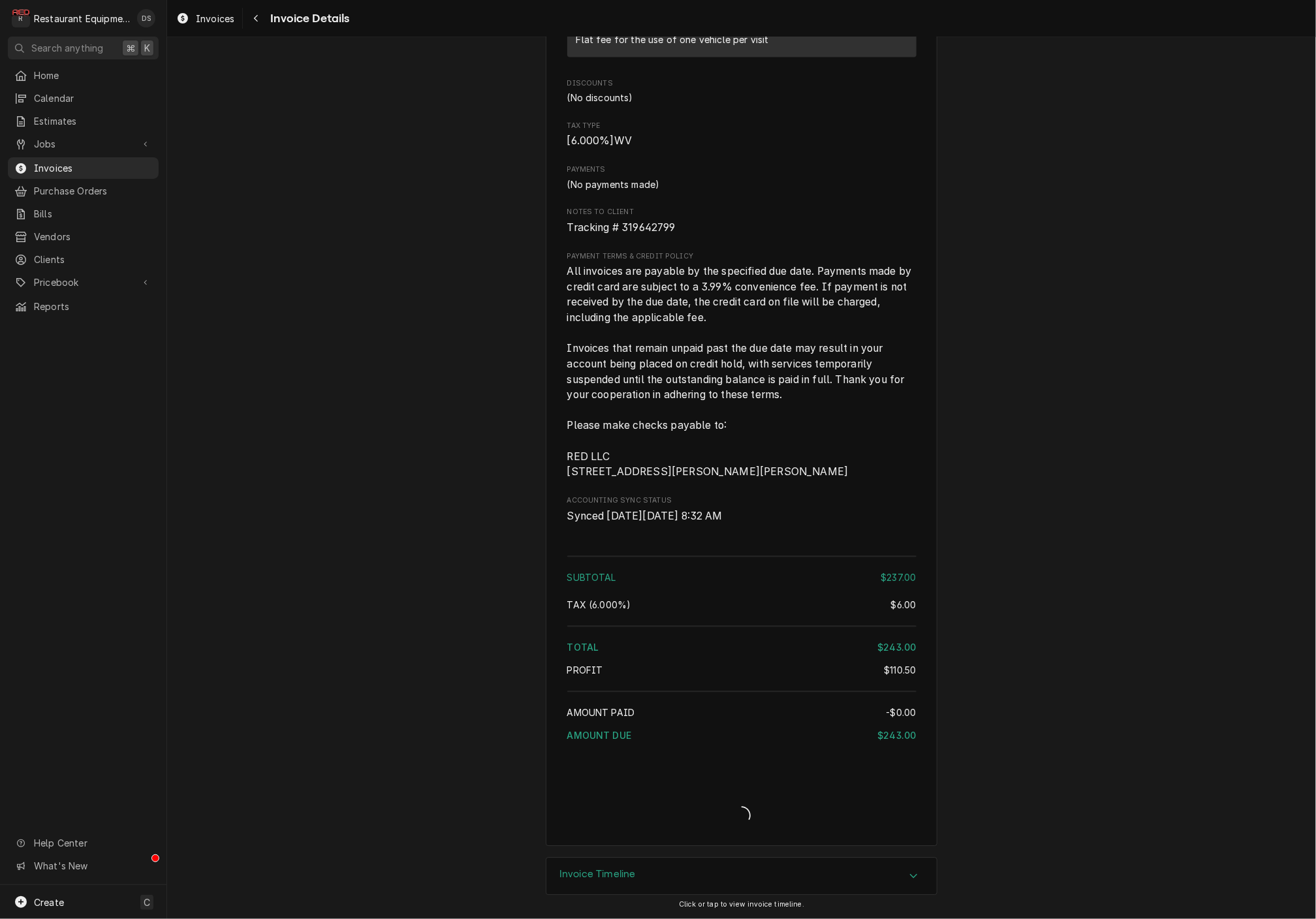
scroll to position [1614, 0]
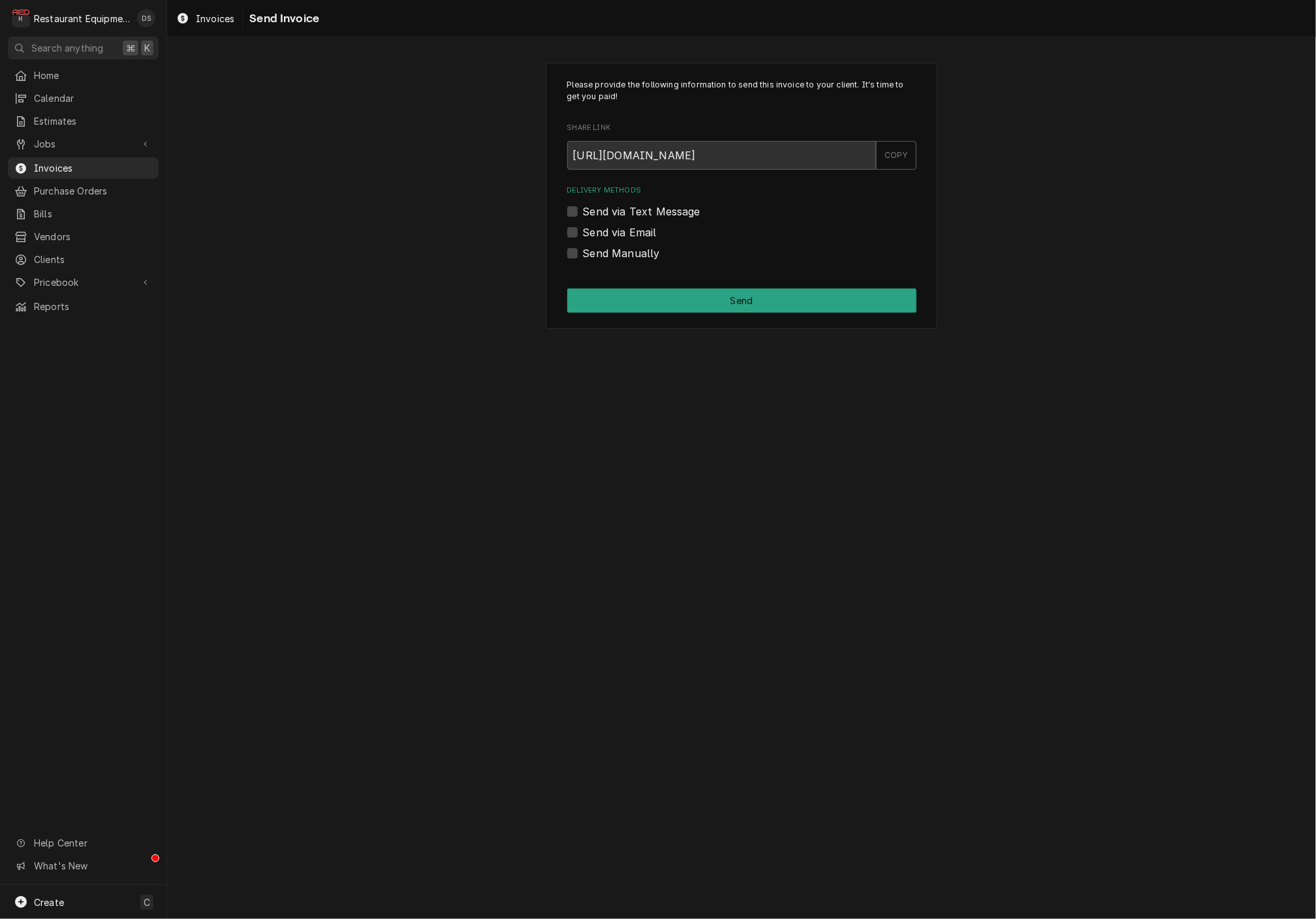
click at [583, 250] on label "Send Manually" at bounding box center [621, 253] width 77 height 15
click at [583, 250] on input "Send Manually" at bounding box center [757, 260] width 350 height 29
checkbox input "true"
click at [700, 300] on button "Send" at bounding box center [742, 300] width 350 height 24
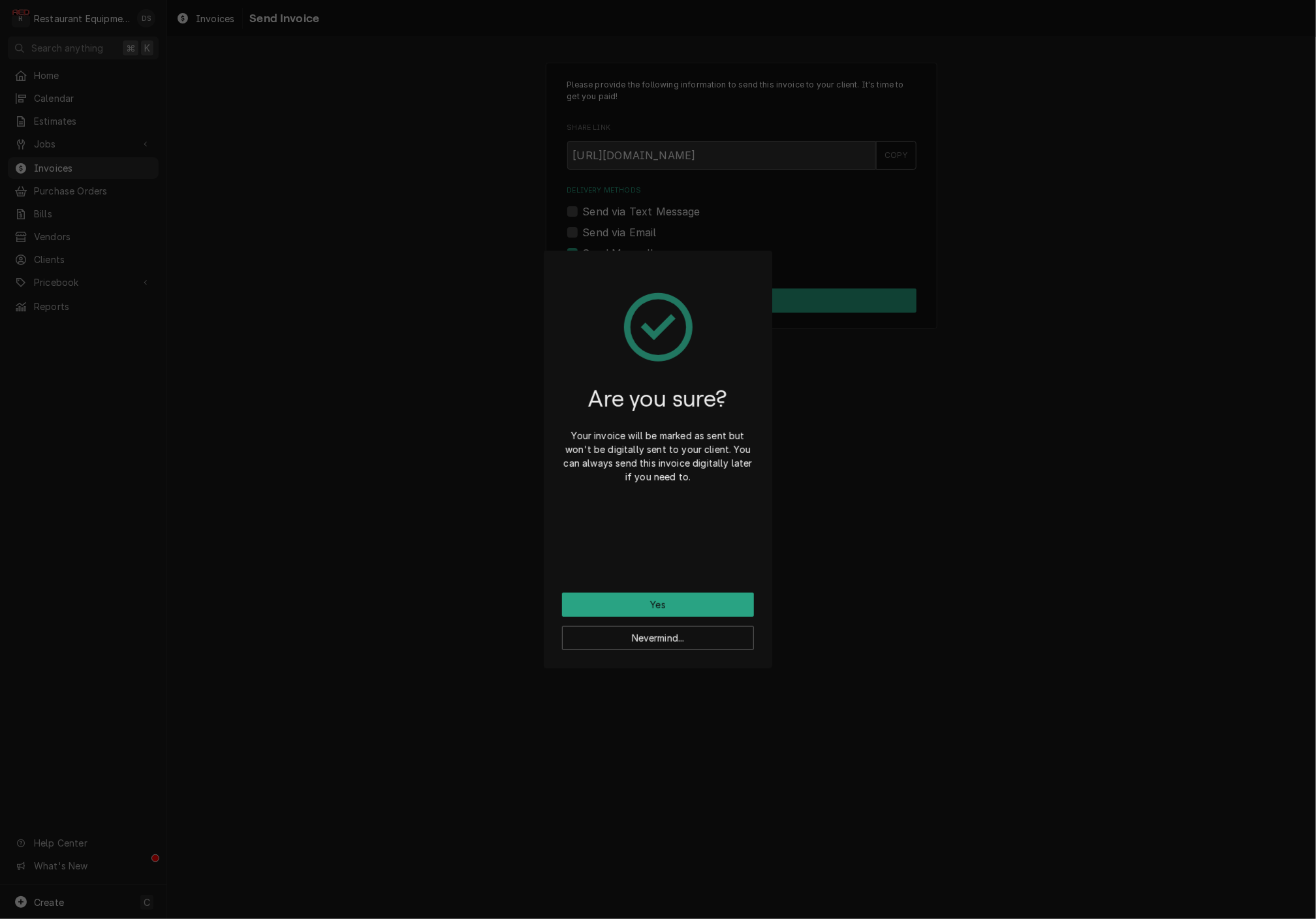
click at [672, 597] on button "Yes" at bounding box center [658, 604] width 192 height 24
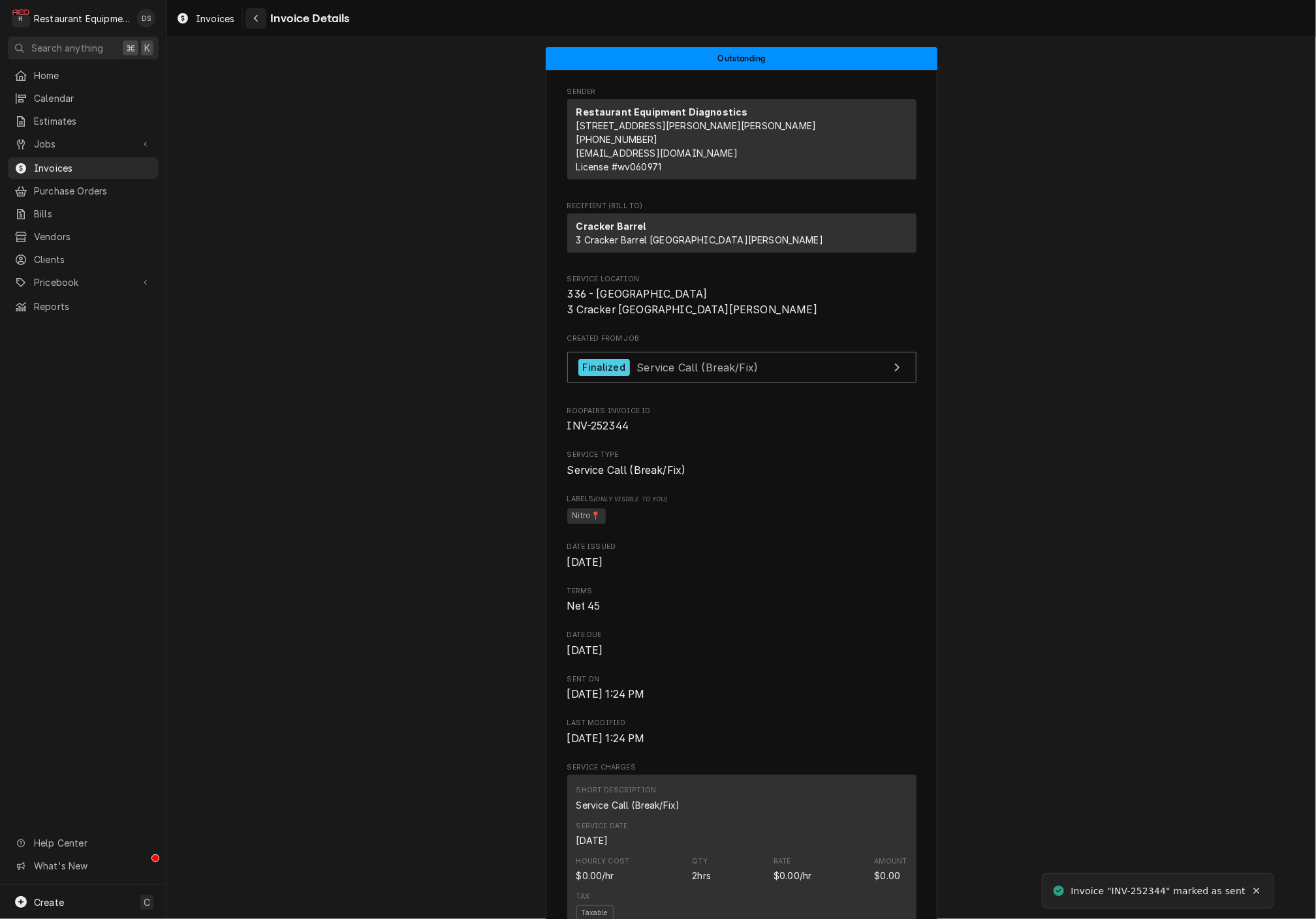
click at [263, 24] on button "Navigate back" at bounding box center [256, 18] width 21 height 21
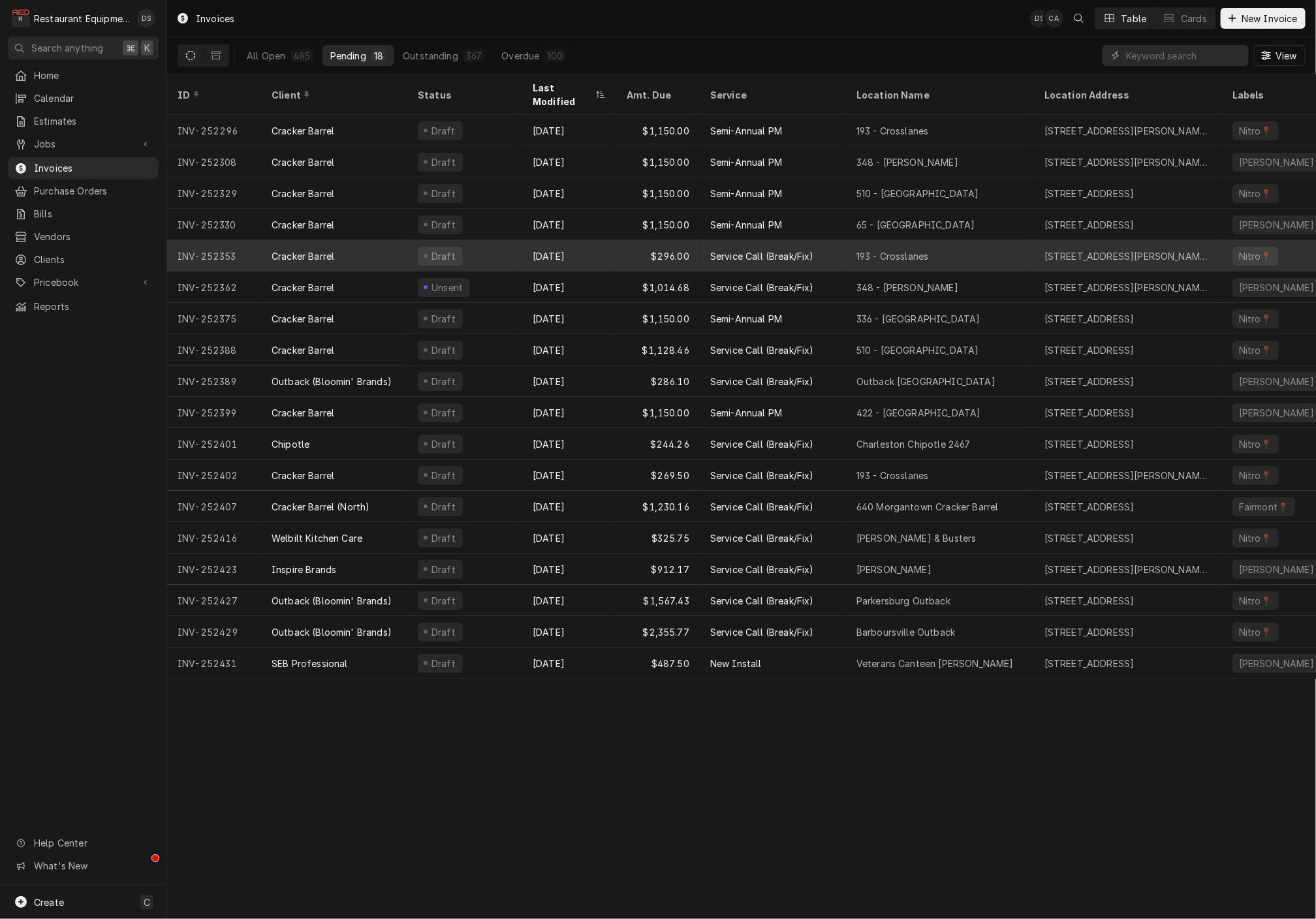
click at [586, 240] on div "[DATE]" at bounding box center [569, 256] width 94 height 31
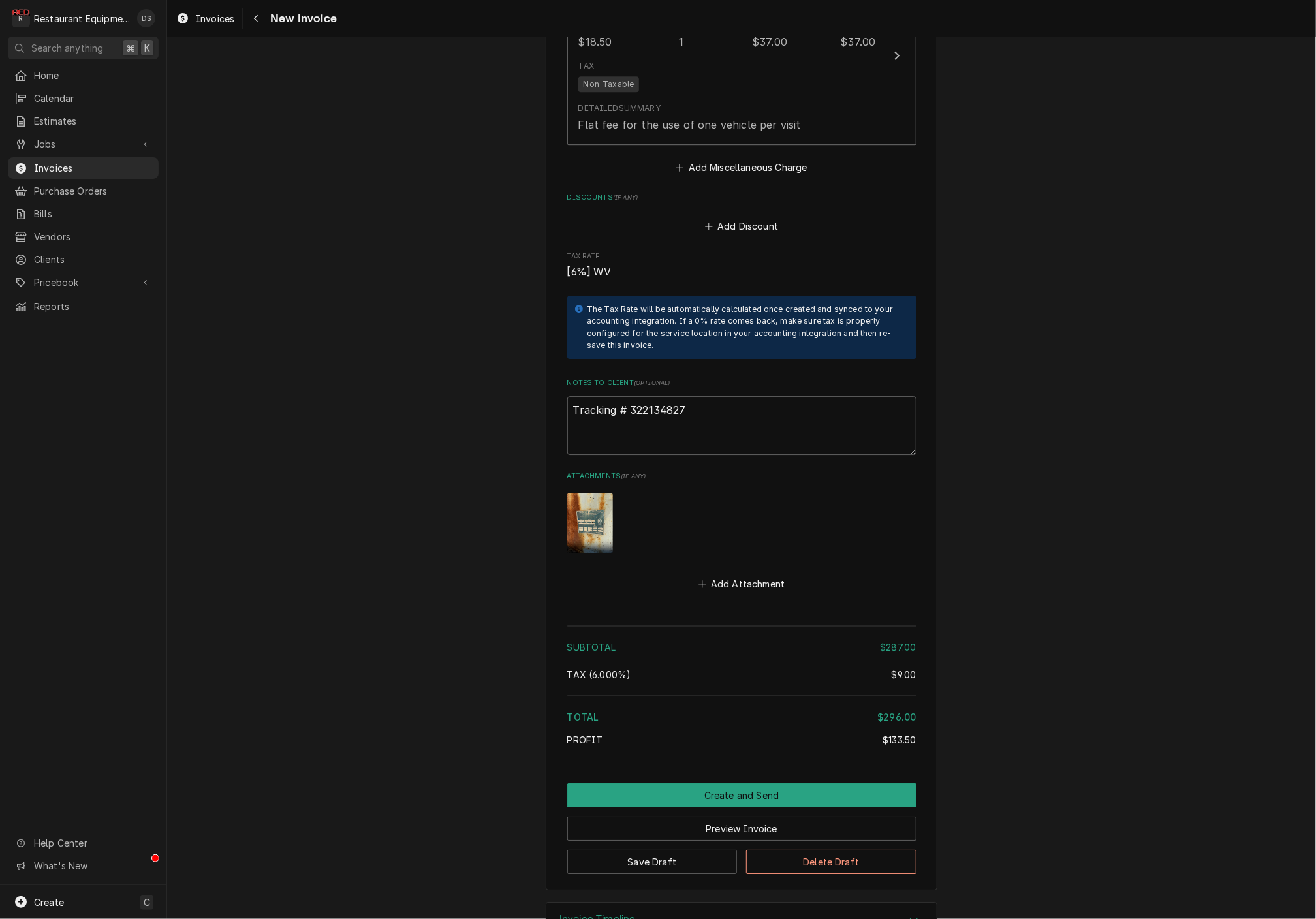
scroll to position [2168, 0]
drag, startPoint x: 691, startPoint y: 371, endPoint x: 639, endPoint y: 370, distance: 52.0
click at [627, 397] on textarea "Tracking # 322134827" at bounding box center [742, 426] width 350 height 59
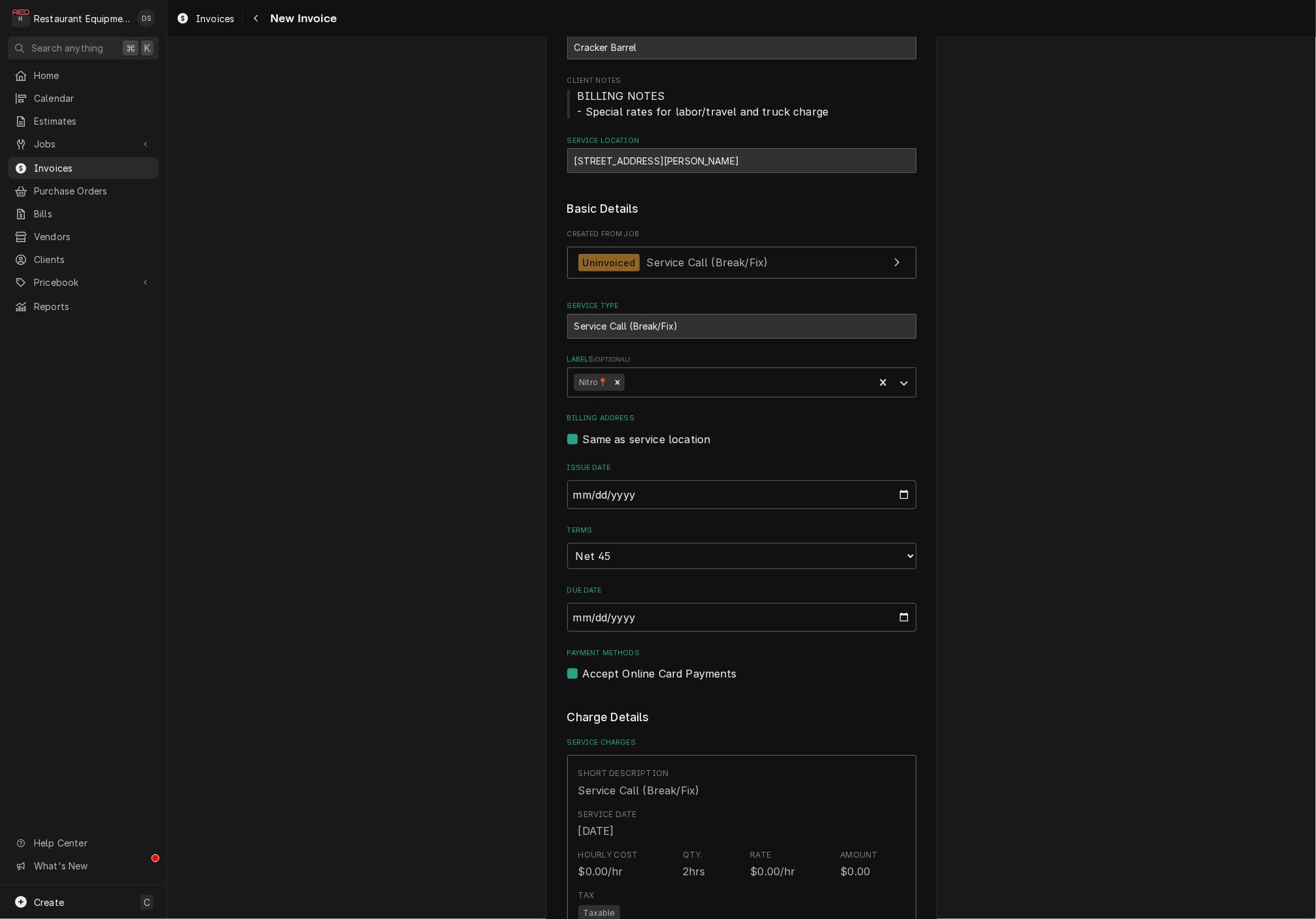
scroll to position [150, 0]
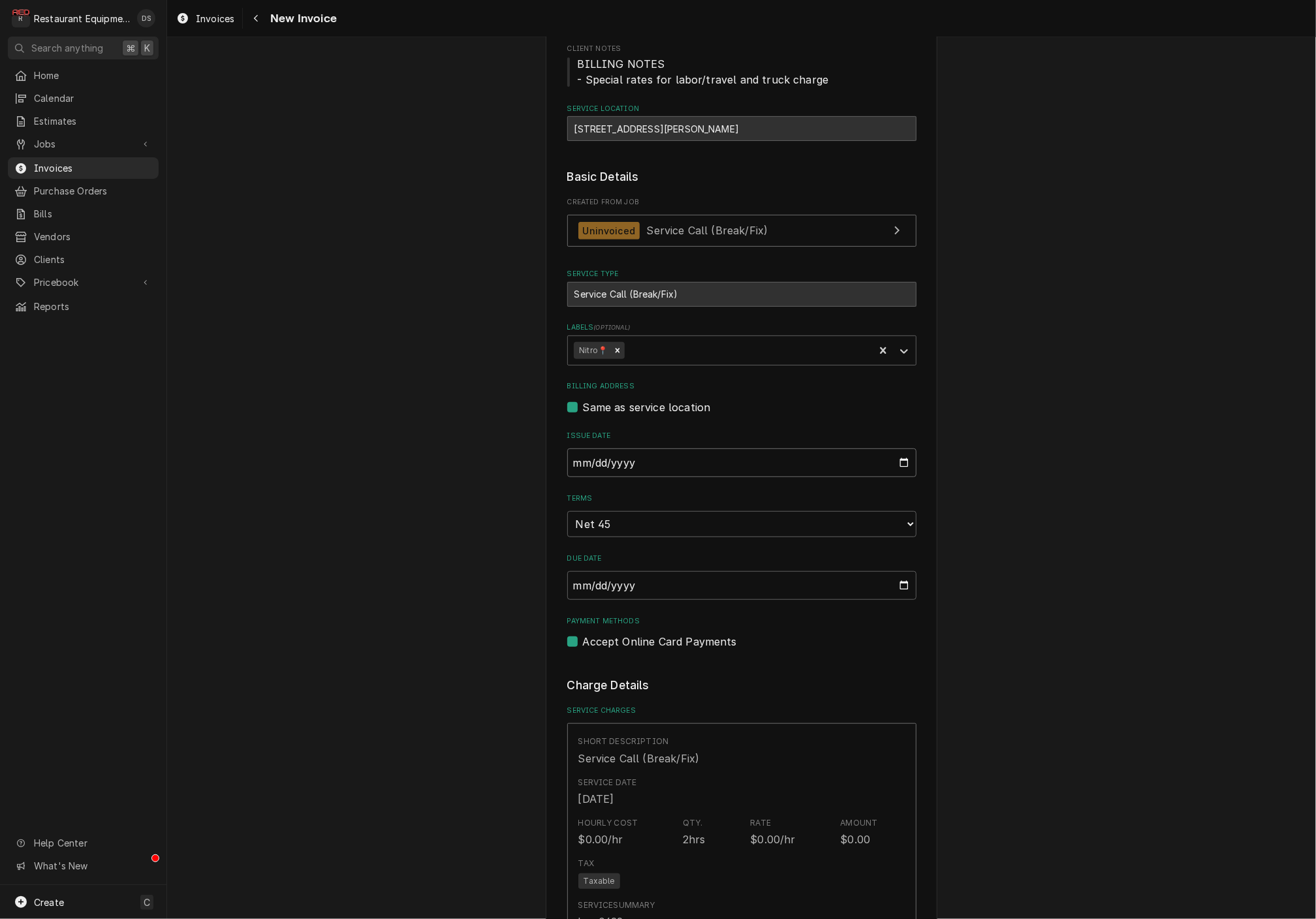
click at [652, 458] on input "2025-08-08" at bounding box center [742, 463] width 350 height 29
type input "2025-08-13"
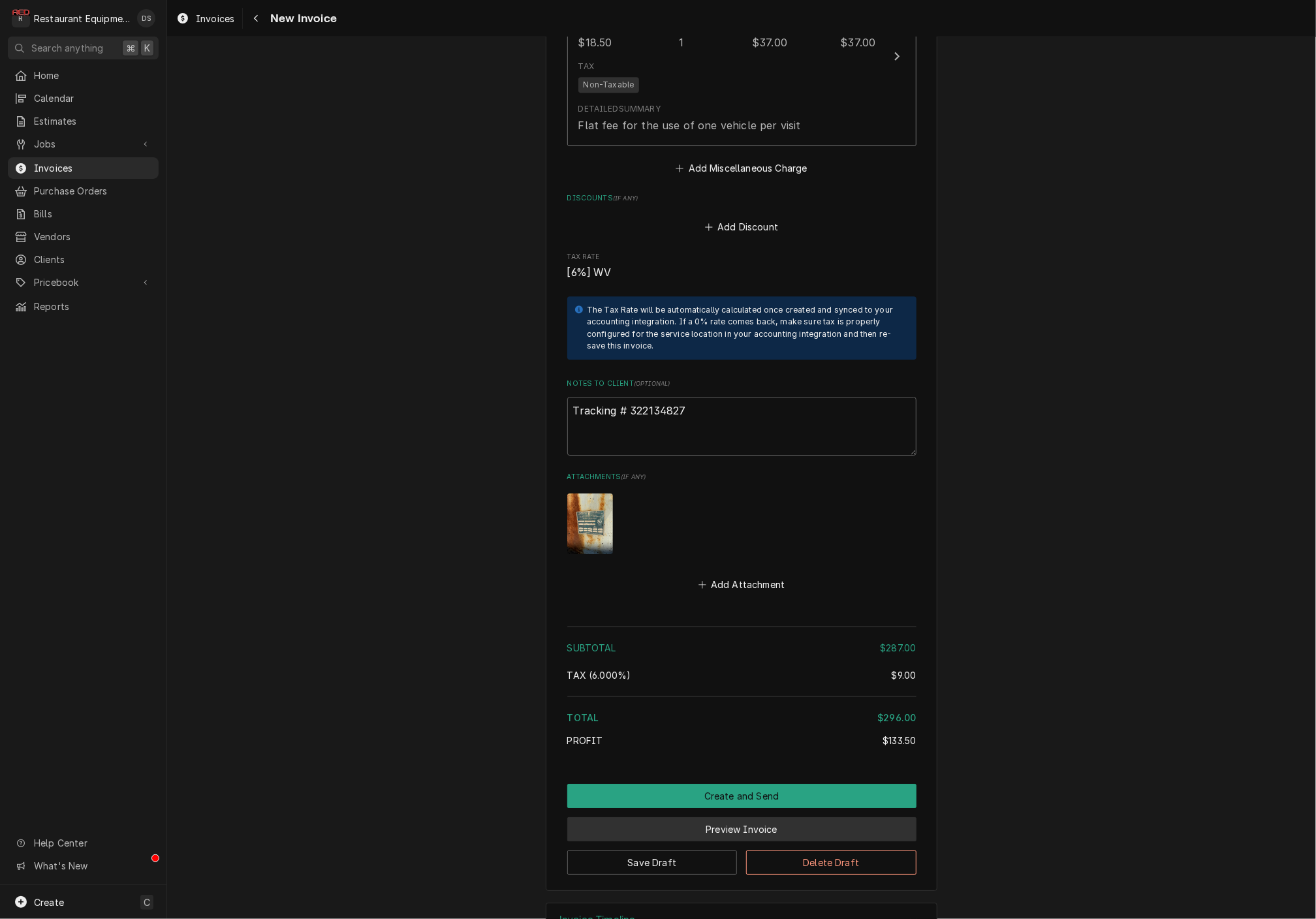
click at [777, 817] on button "Preview Invoice" at bounding box center [742, 828] width 350 height 24
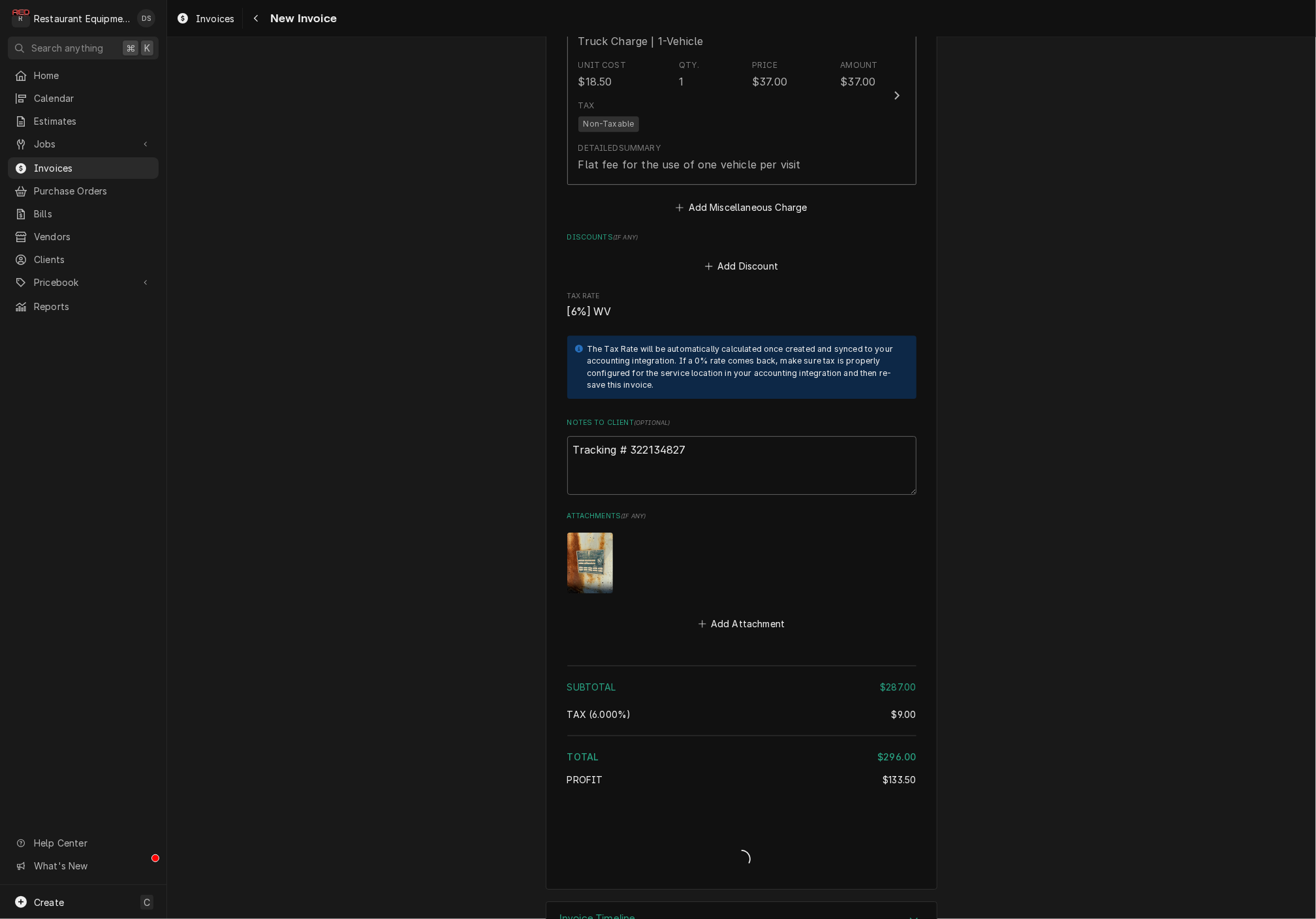
type textarea "x"
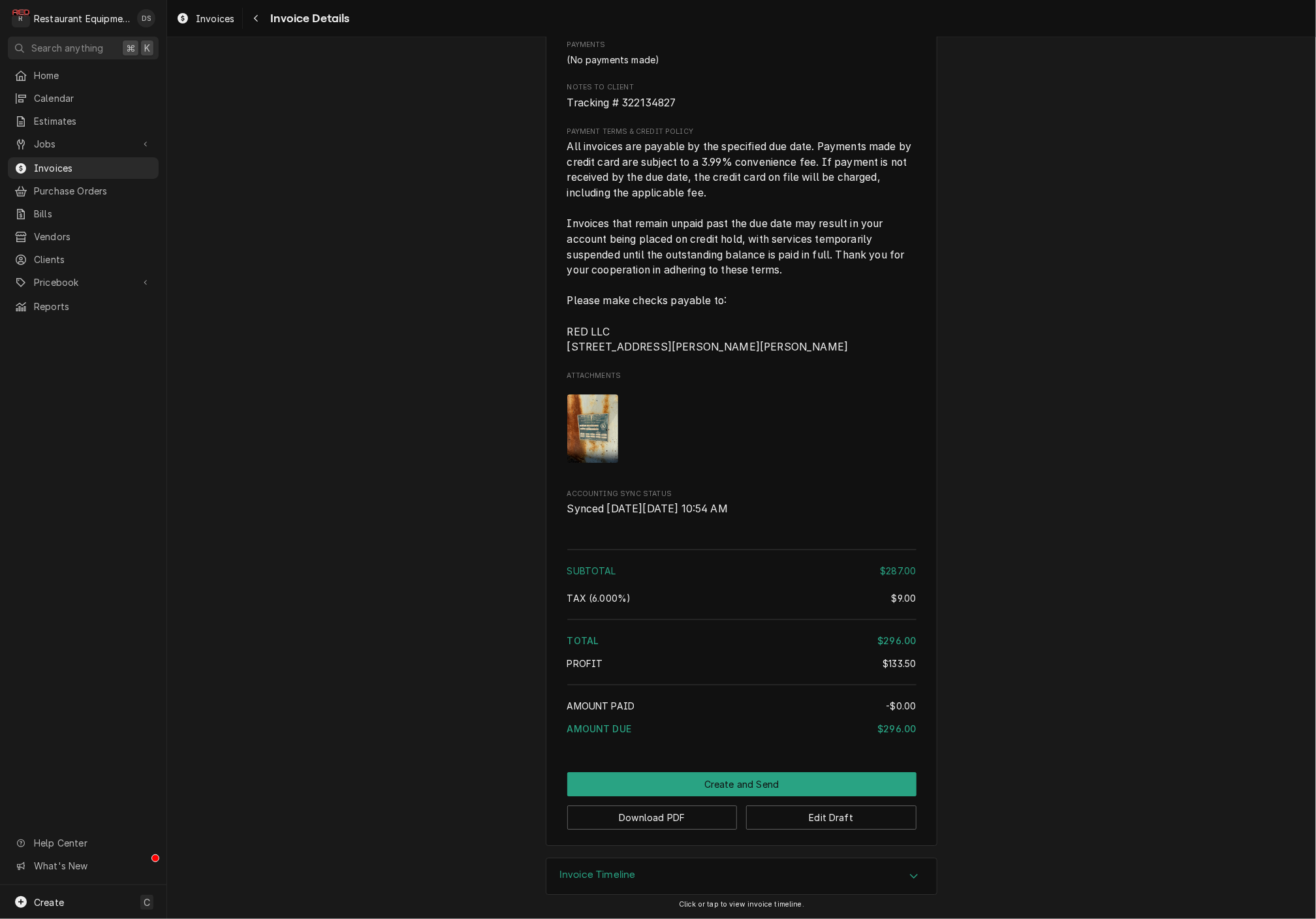
scroll to position [1960, 0]
click at [689, 817] on button "Download PDF" at bounding box center [653, 817] width 171 height 24
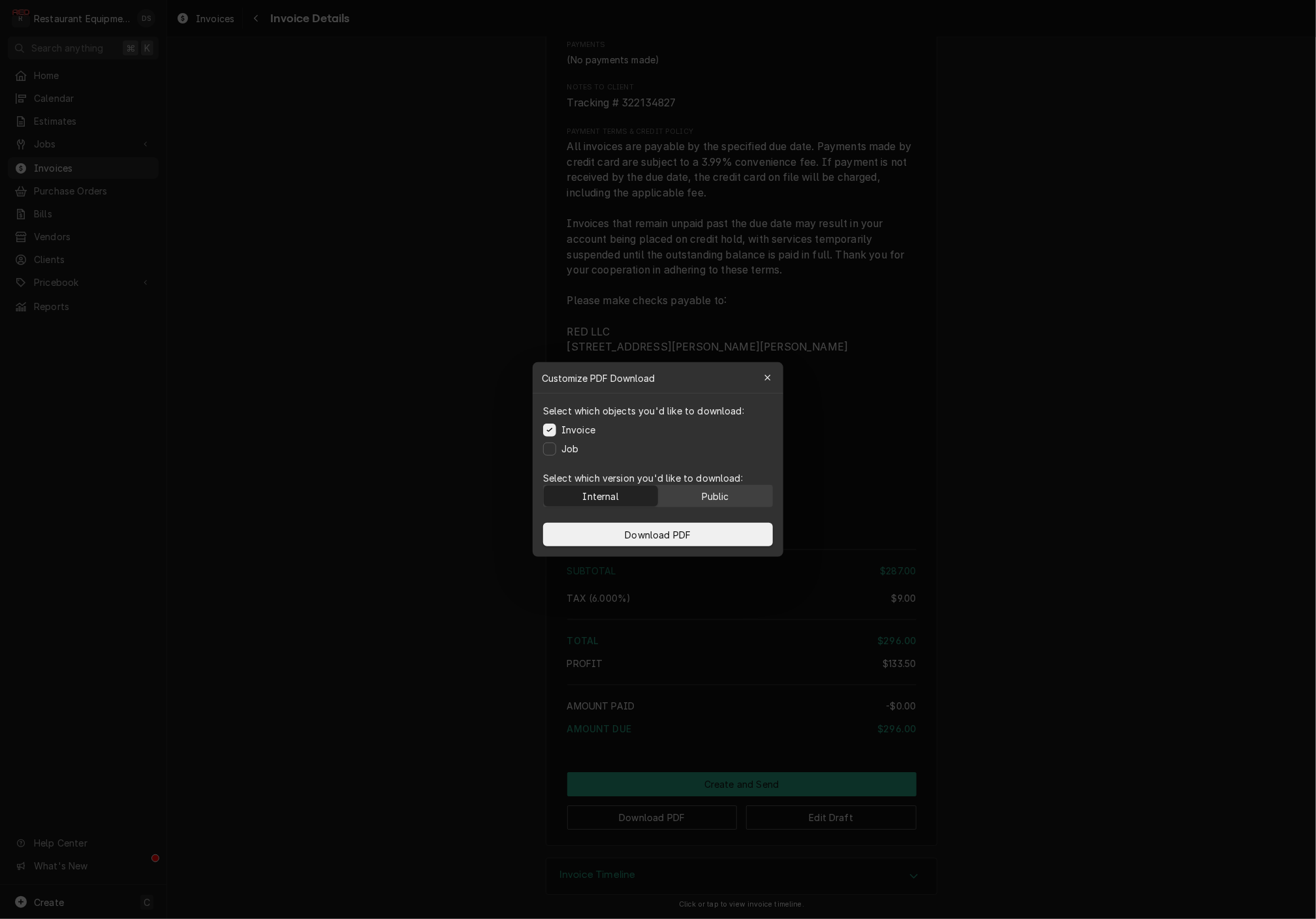
click at [723, 486] on button "Public" at bounding box center [715, 496] width 114 height 21
click at [707, 527] on button "Download PDF" at bounding box center [658, 535] width 229 height 23
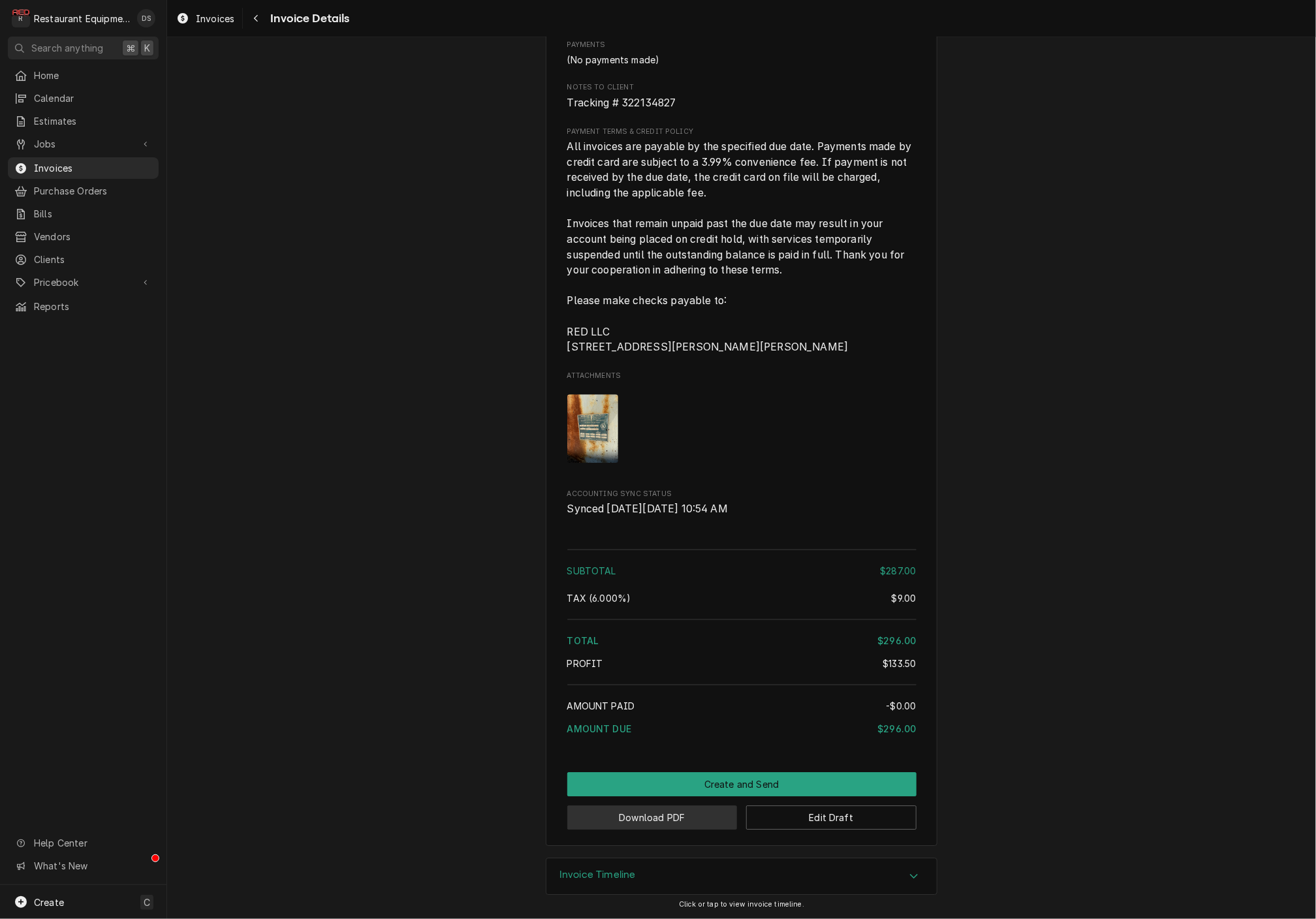
click at [688, 816] on button "Download PDF" at bounding box center [653, 817] width 171 height 24
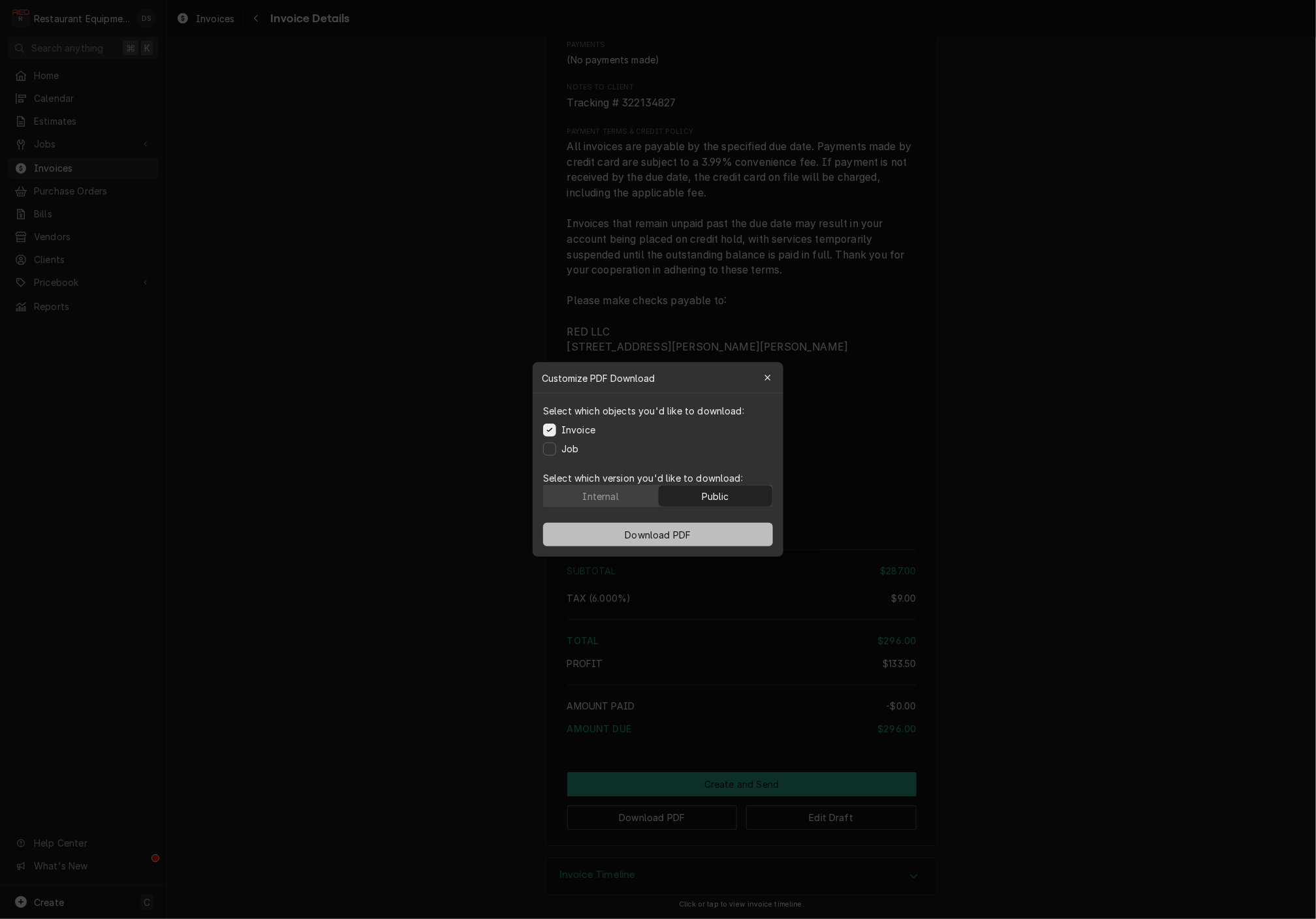
click at [722, 537] on button "Download PDF" at bounding box center [658, 535] width 229 height 23
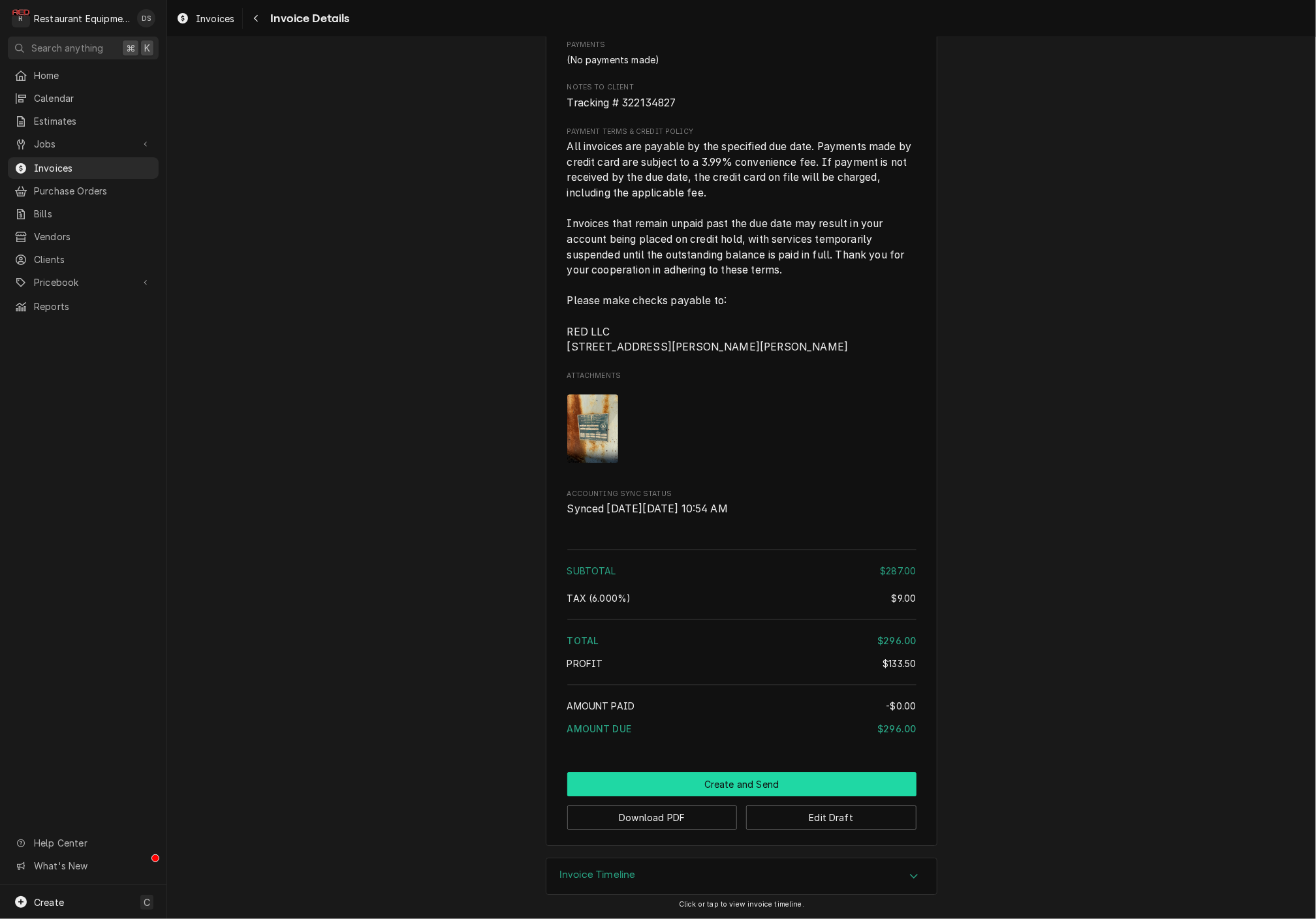
click at [756, 780] on button "Create and Send" at bounding box center [742, 783] width 350 height 24
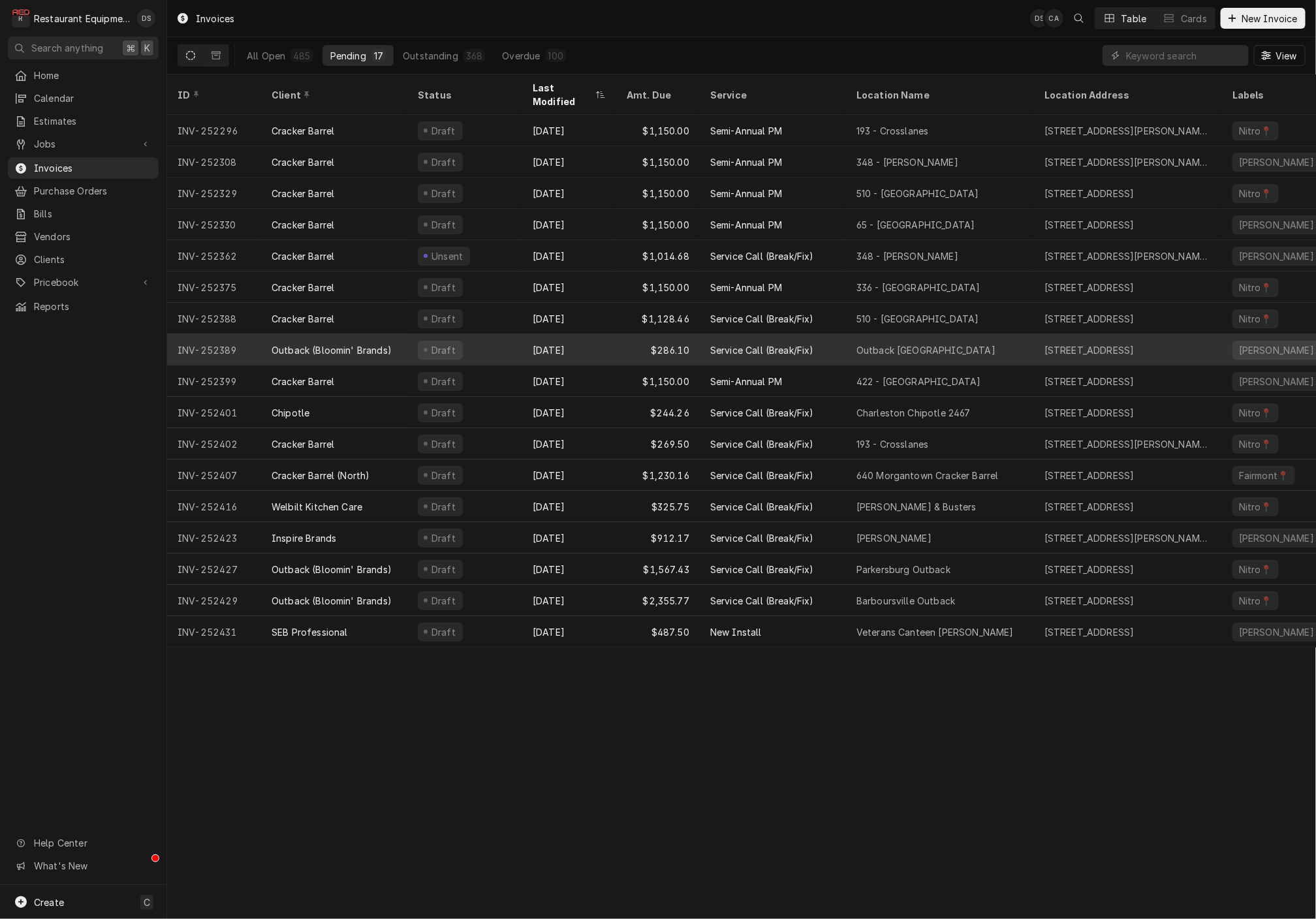
click at [608, 334] on div "[DATE]" at bounding box center [569, 349] width 94 height 31
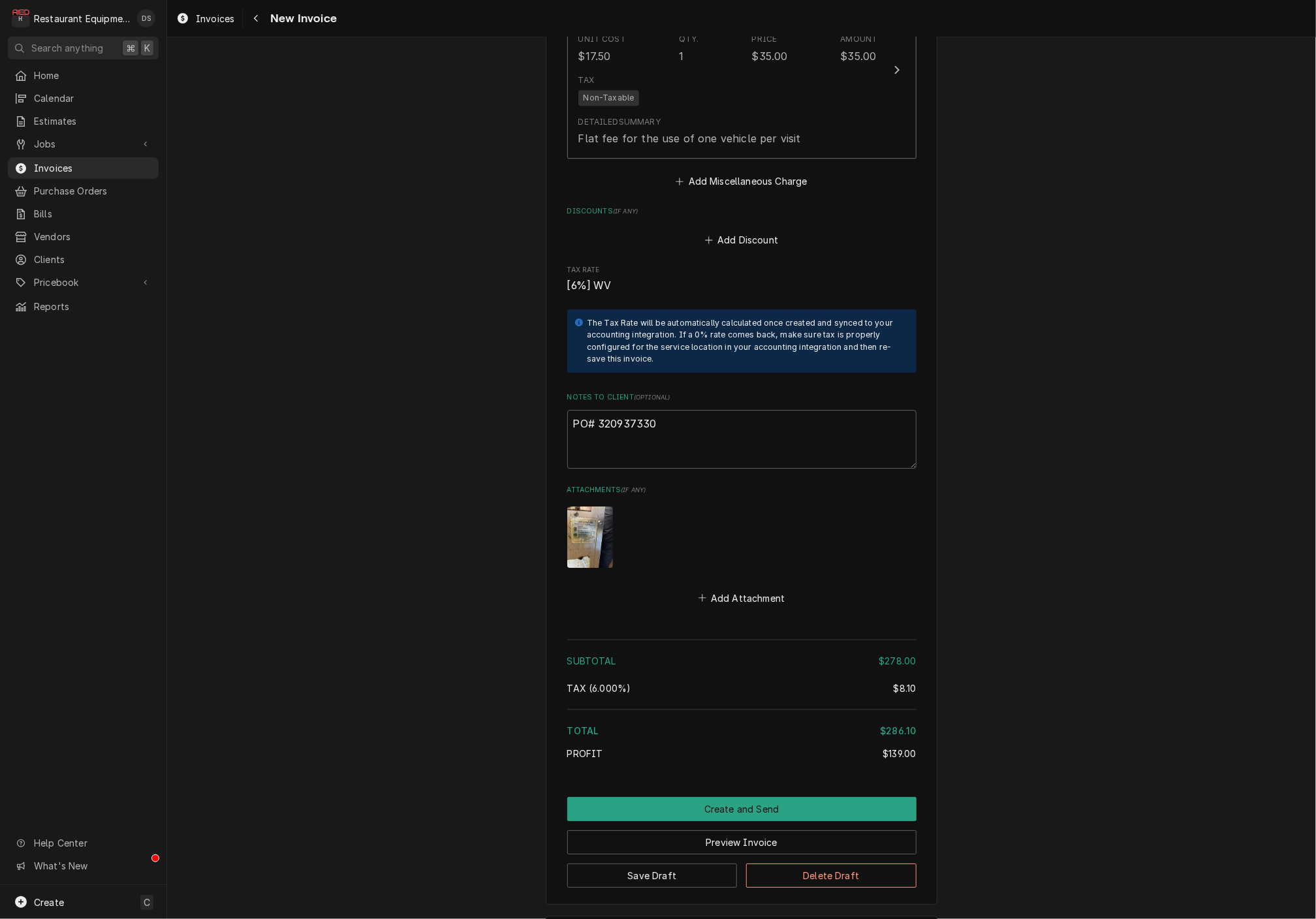
scroll to position [2312, 0]
drag, startPoint x: 667, startPoint y: 369, endPoint x: 599, endPoint y: 370, distance: 68.0
click at [599, 411] on textarea "PO# 320937330" at bounding box center [742, 440] width 350 height 59
click at [697, 864] on button "Save Draft" at bounding box center [653, 876] width 171 height 24
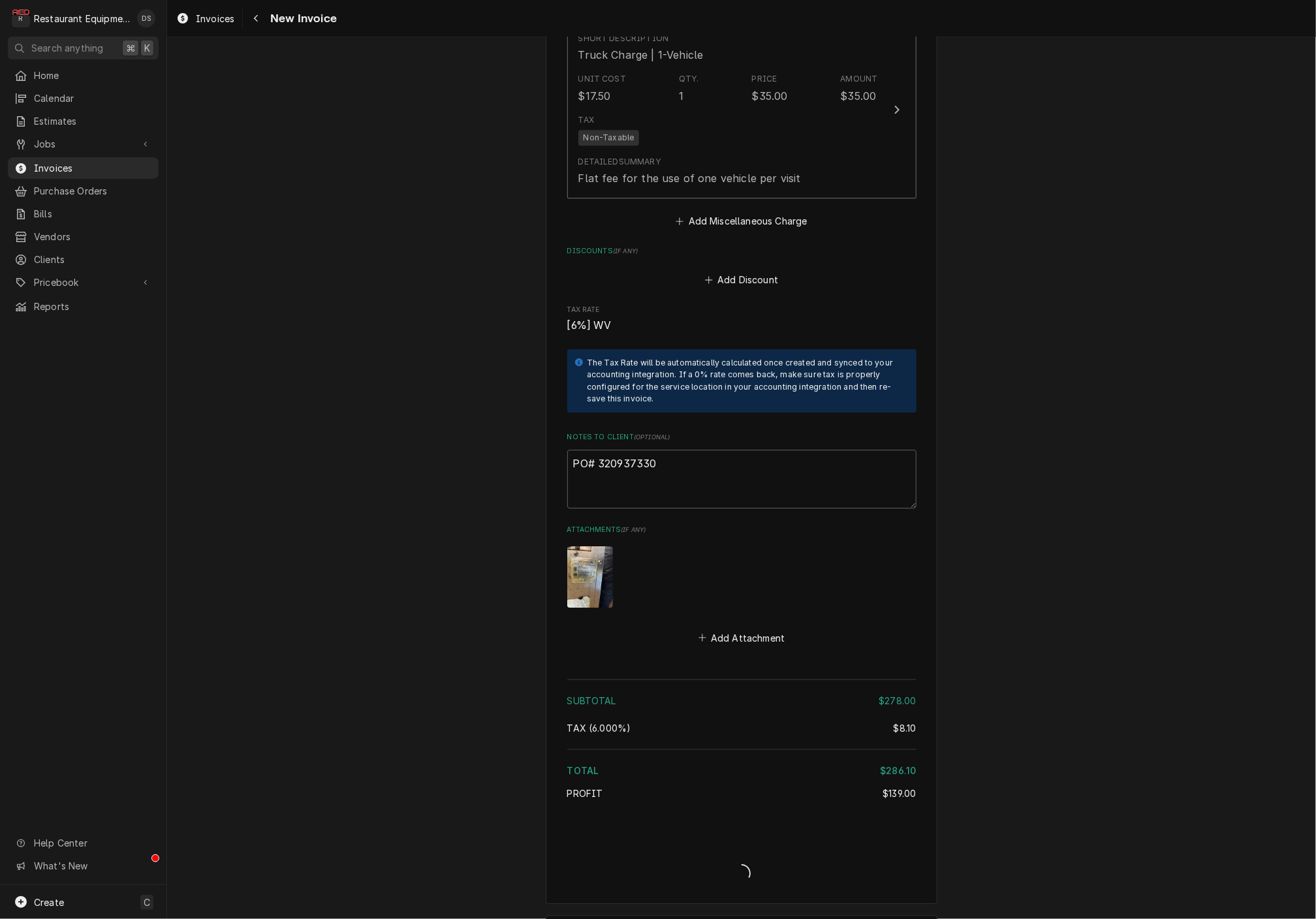
type textarea "x"
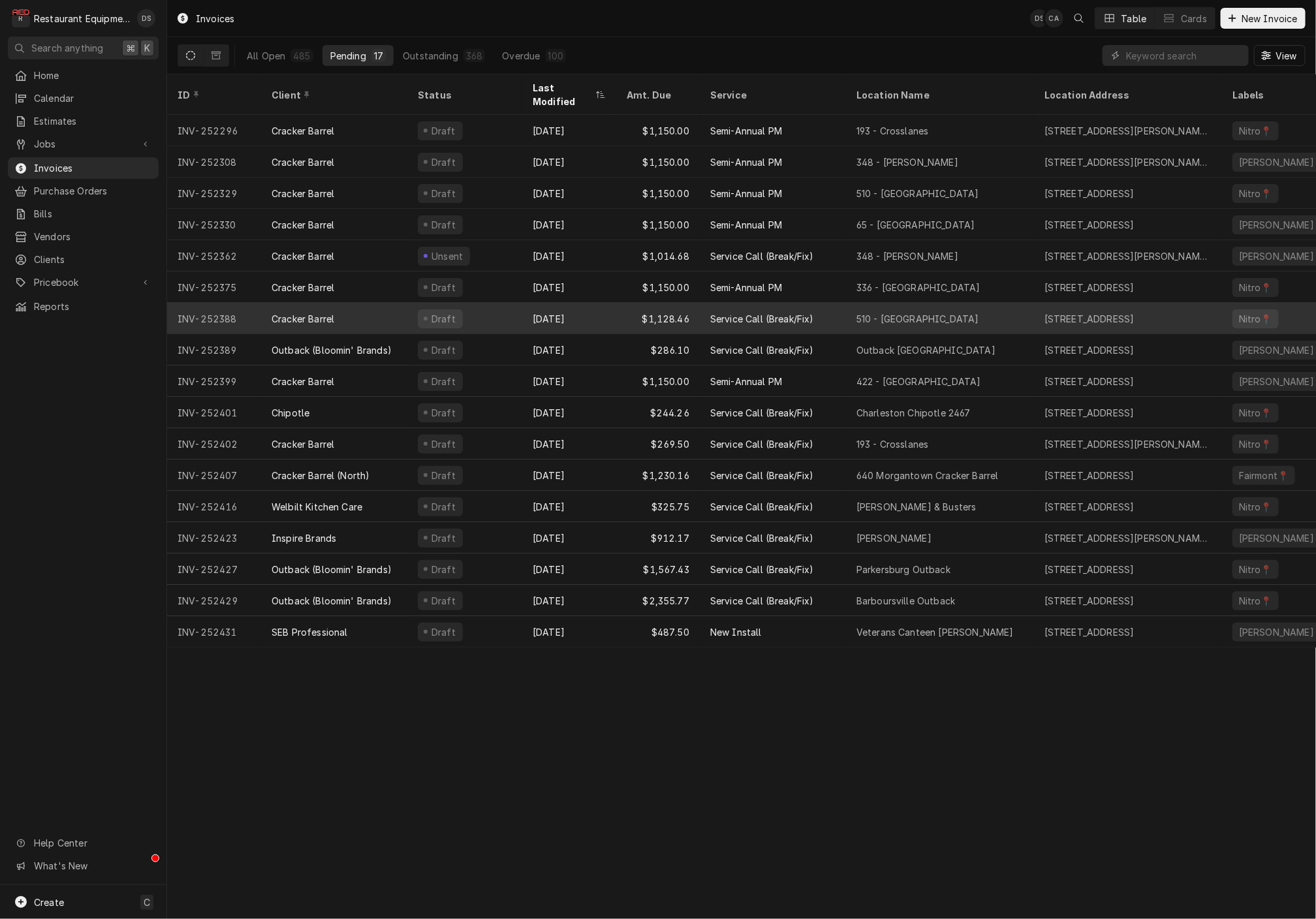
click at [497, 303] on div "Draft" at bounding box center [464, 318] width 115 height 31
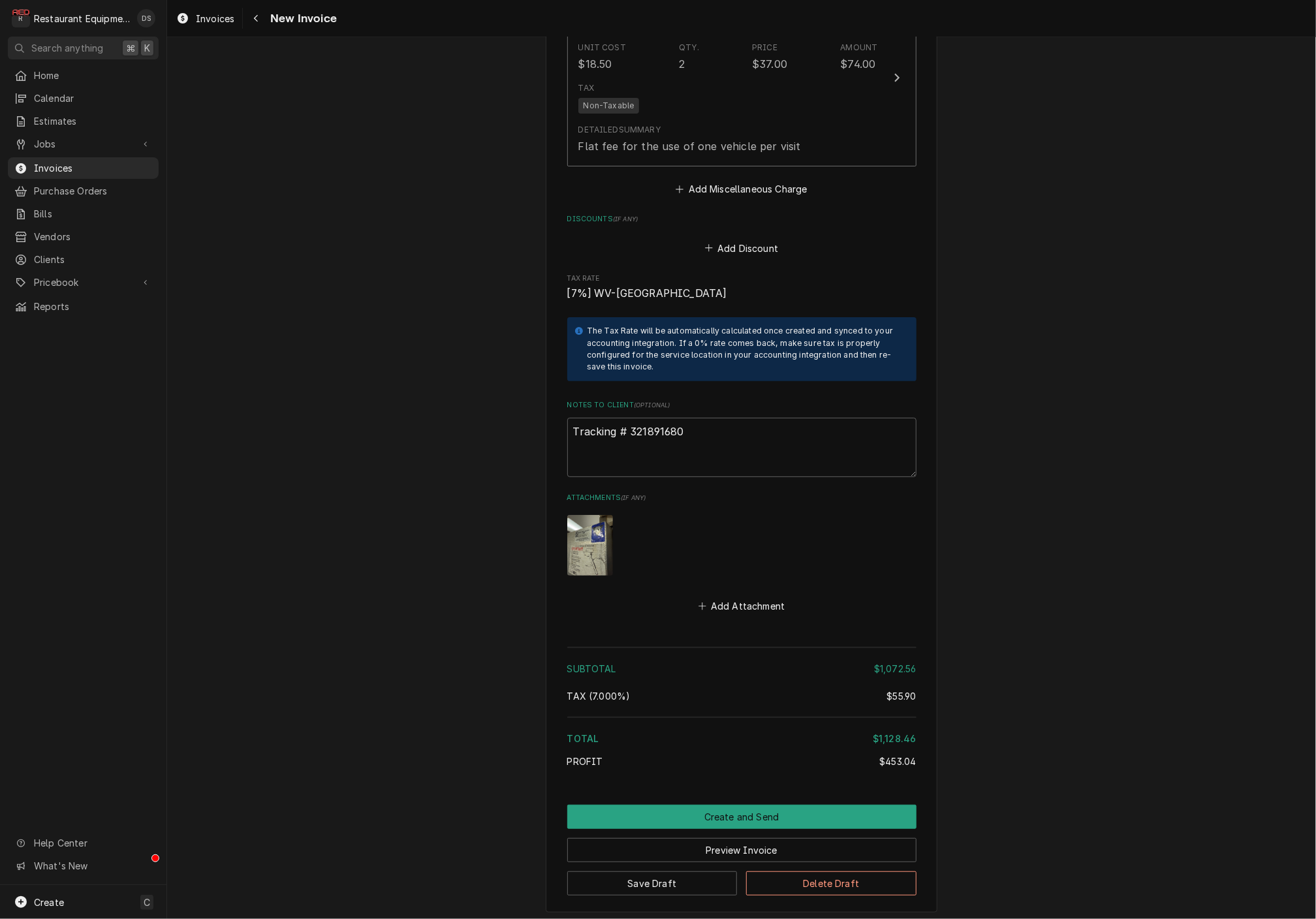
scroll to position [2803, 0]
drag, startPoint x: 667, startPoint y: 367, endPoint x: 631, endPoint y: 368, distance: 36.0
click at [629, 418] on textarea "Tracking # 321891680" at bounding box center [742, 448] width 350 height 59
click at [736, 838] on button "Preview Invoice" at bounding box center [742, 850] width 350 height 24
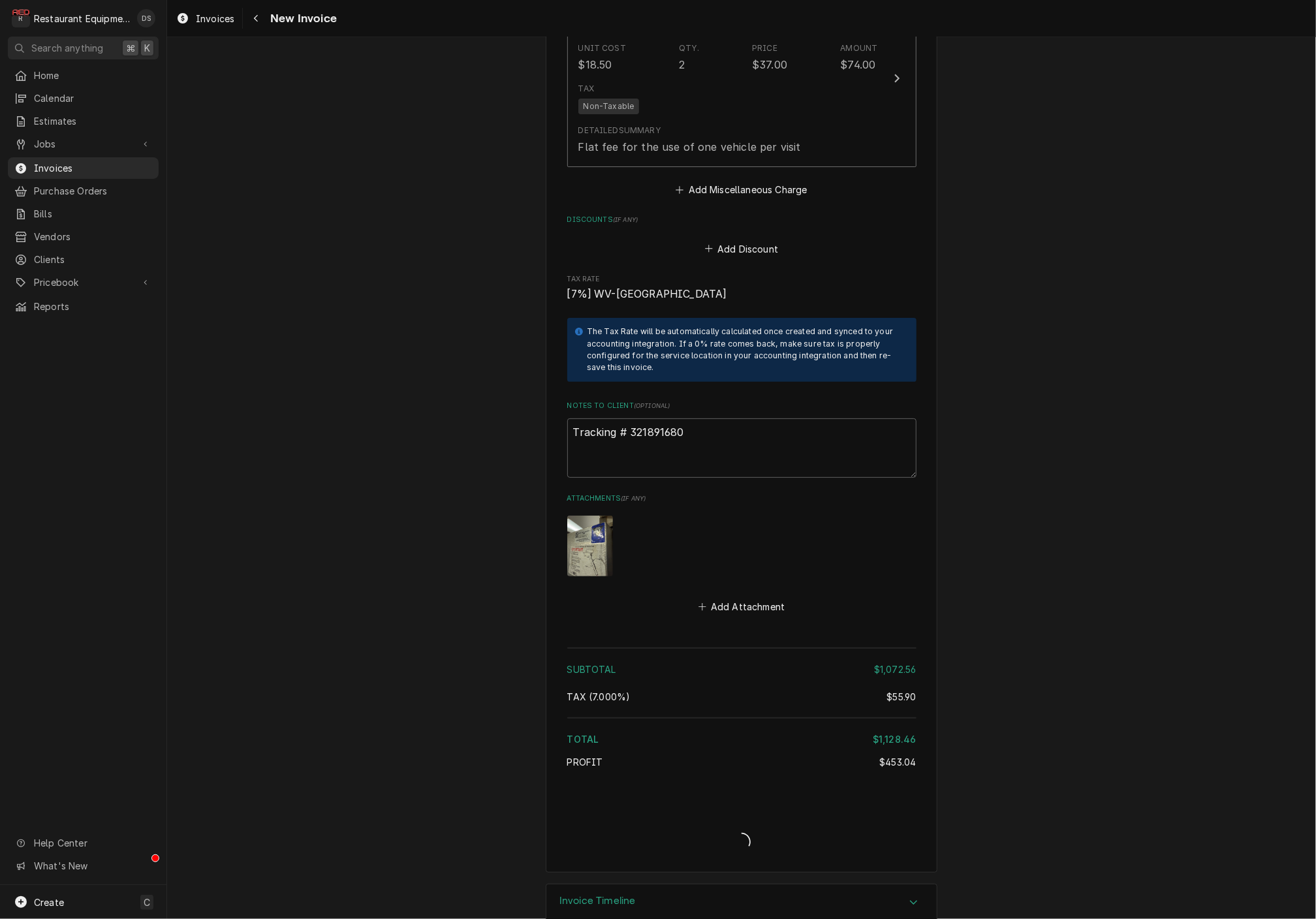
type textarea "x"
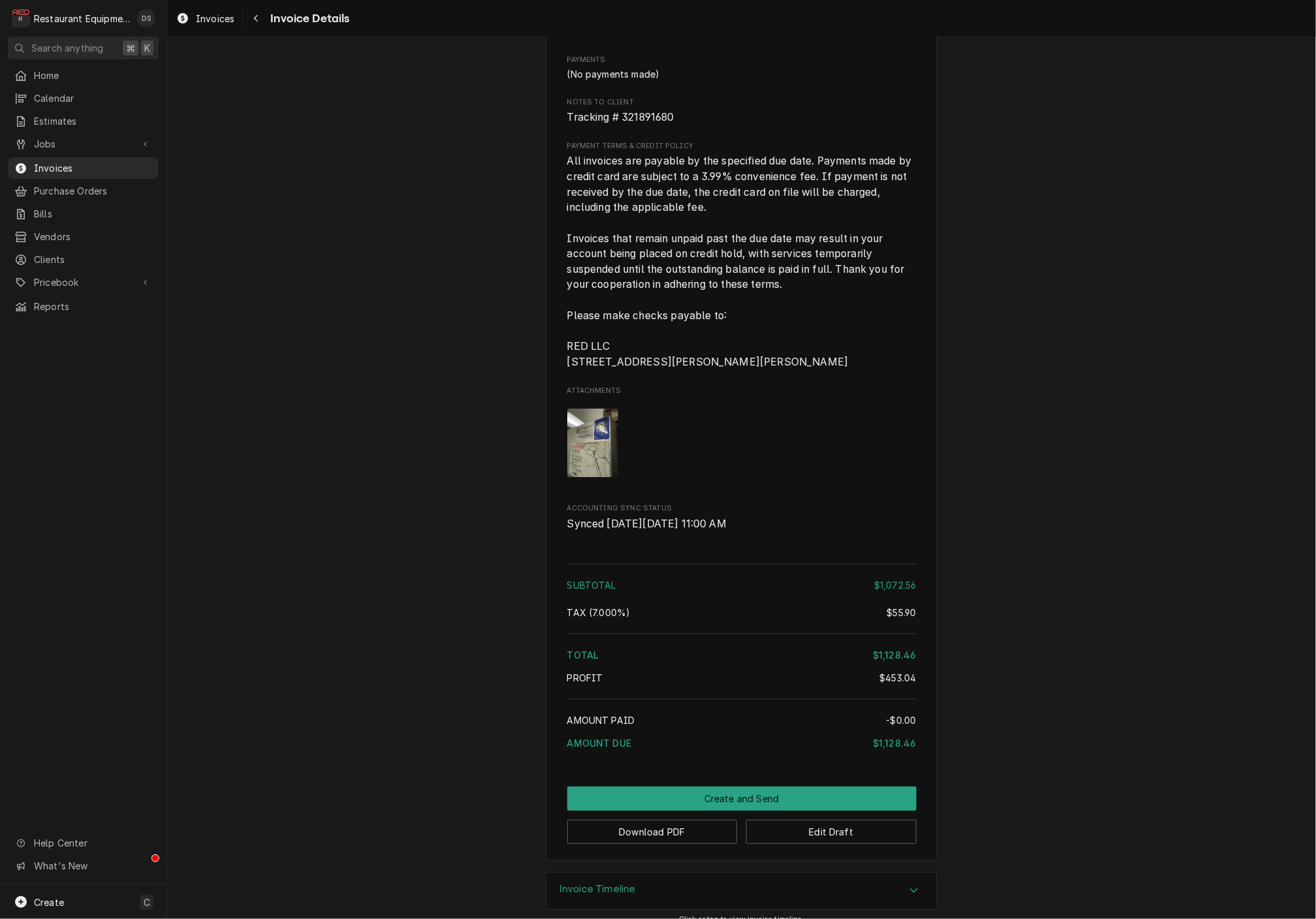
scroll to position [2532, 0]
click at [870, 821] on button "Edit Draft" at bounding box center [832, 832] width 171 height 24
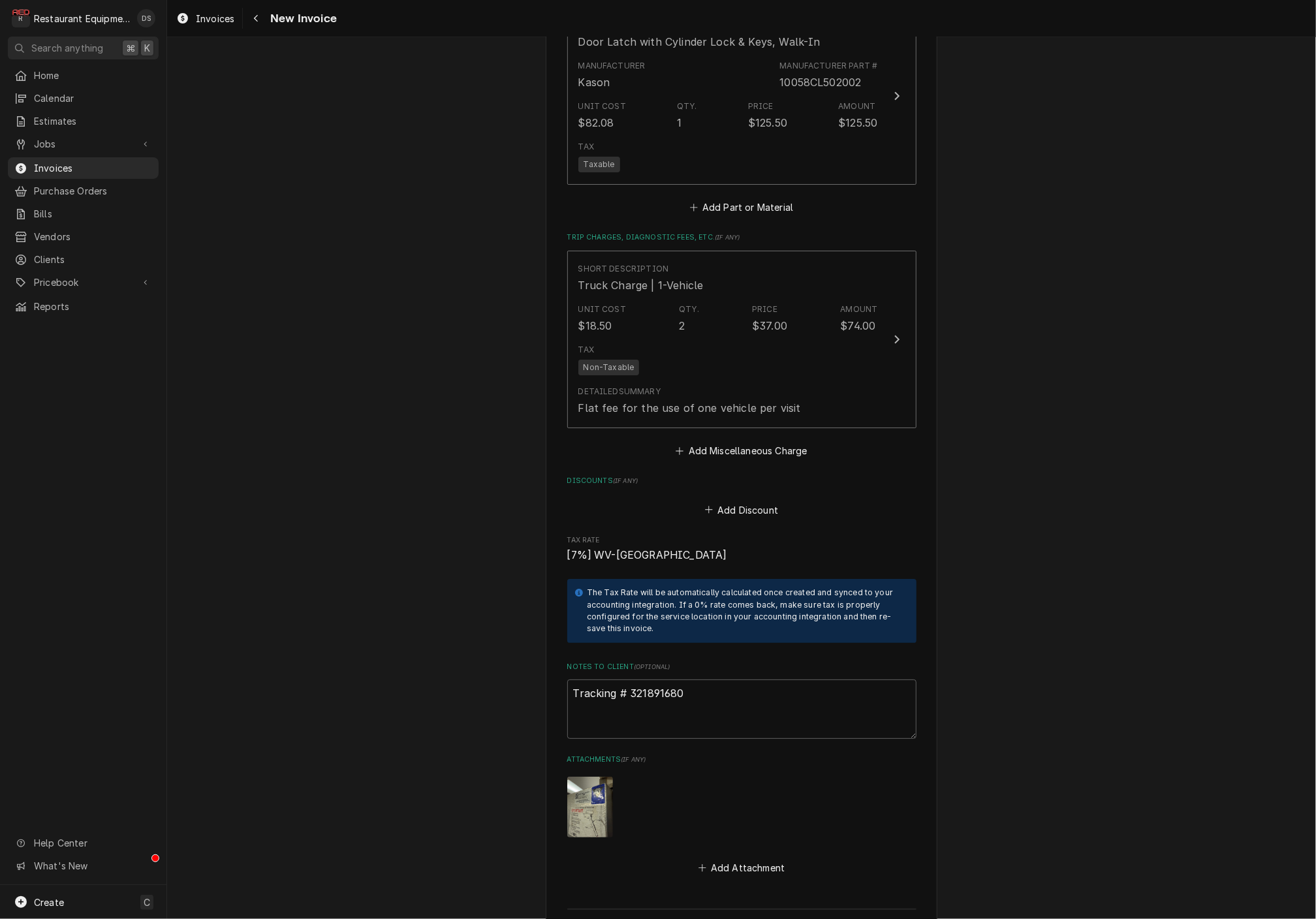
scroll to position [2543, 0]
click at [719, 441] on button "Add Miscellaneous Charge" at bounding box center [741, 450] width 136 height 19
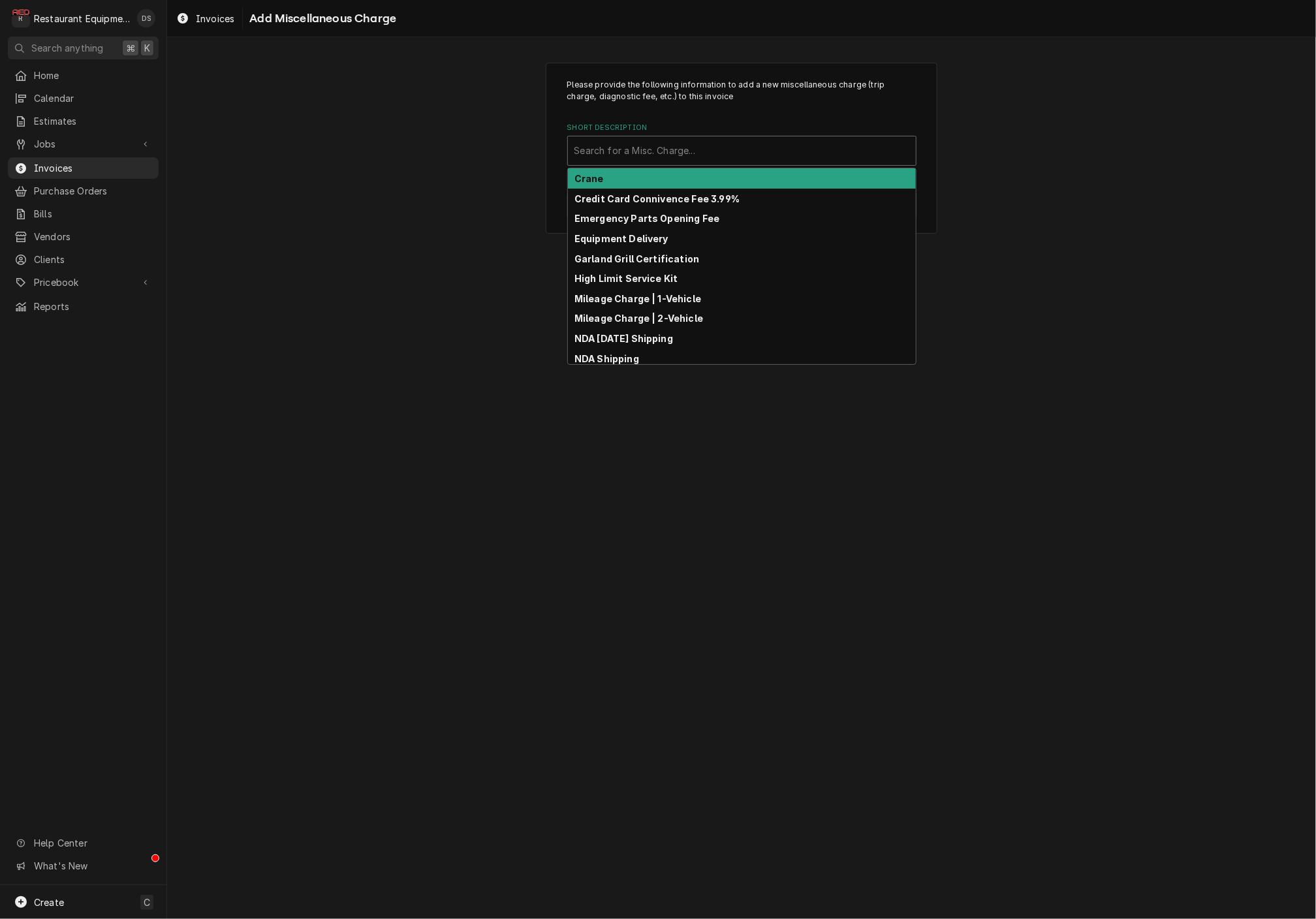
click at [688, 146] on div "Search for a Misc. Charge..." at bounding box center [742, 150] width 335 height 14
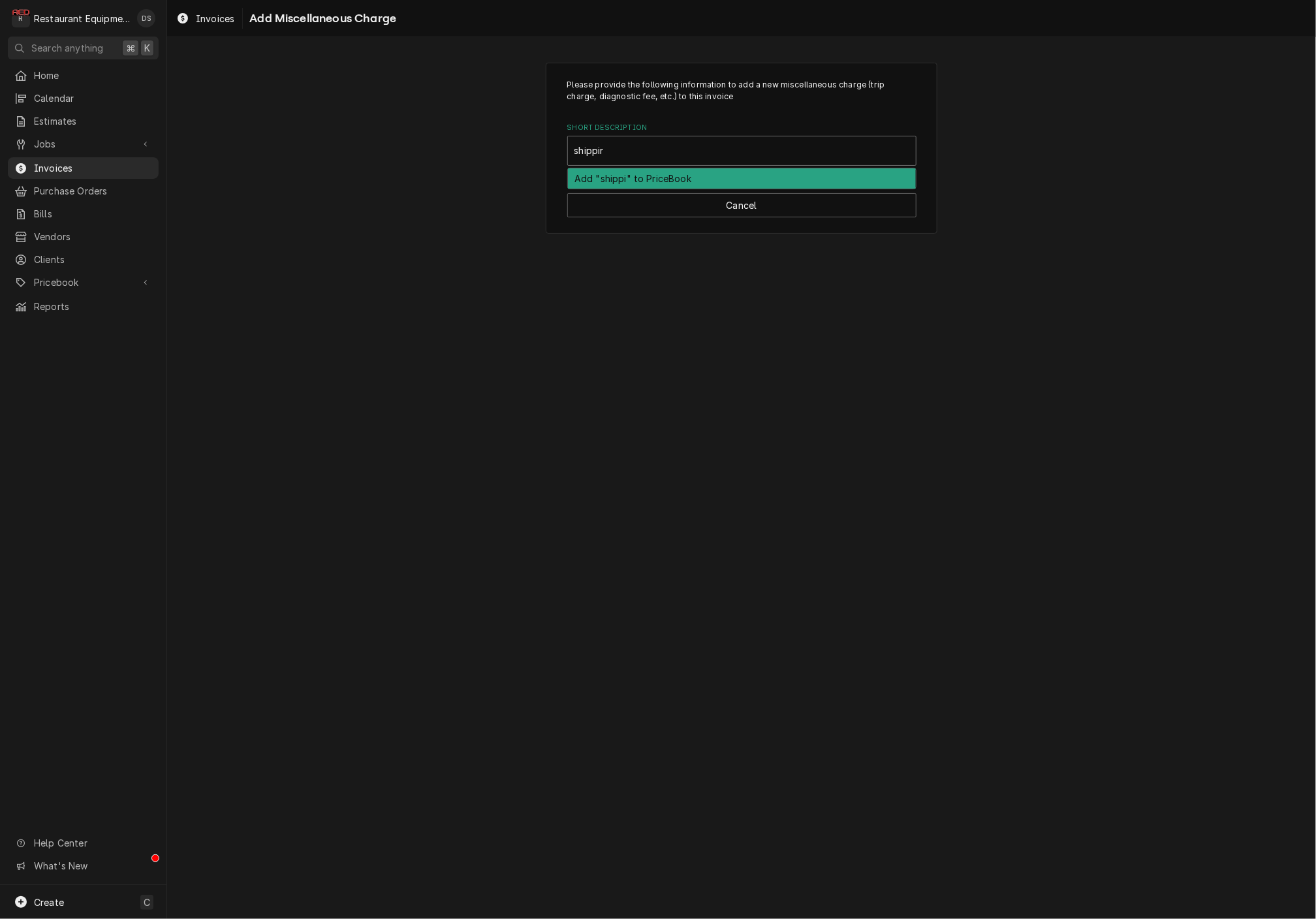
type input "shipping"
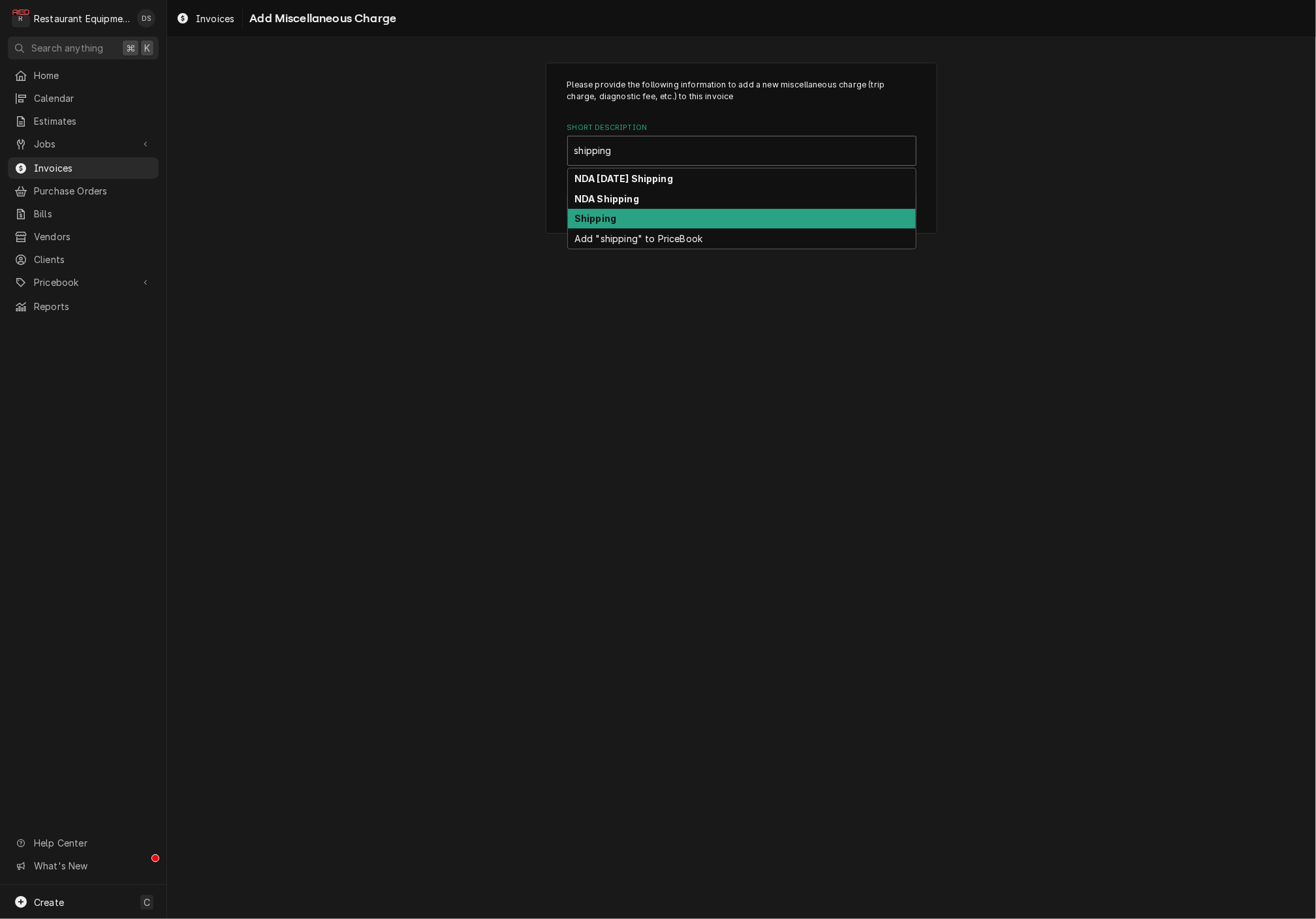
click at [615, 213] on div "Shipping" at bounding box center [742, 219] width 348 height 20
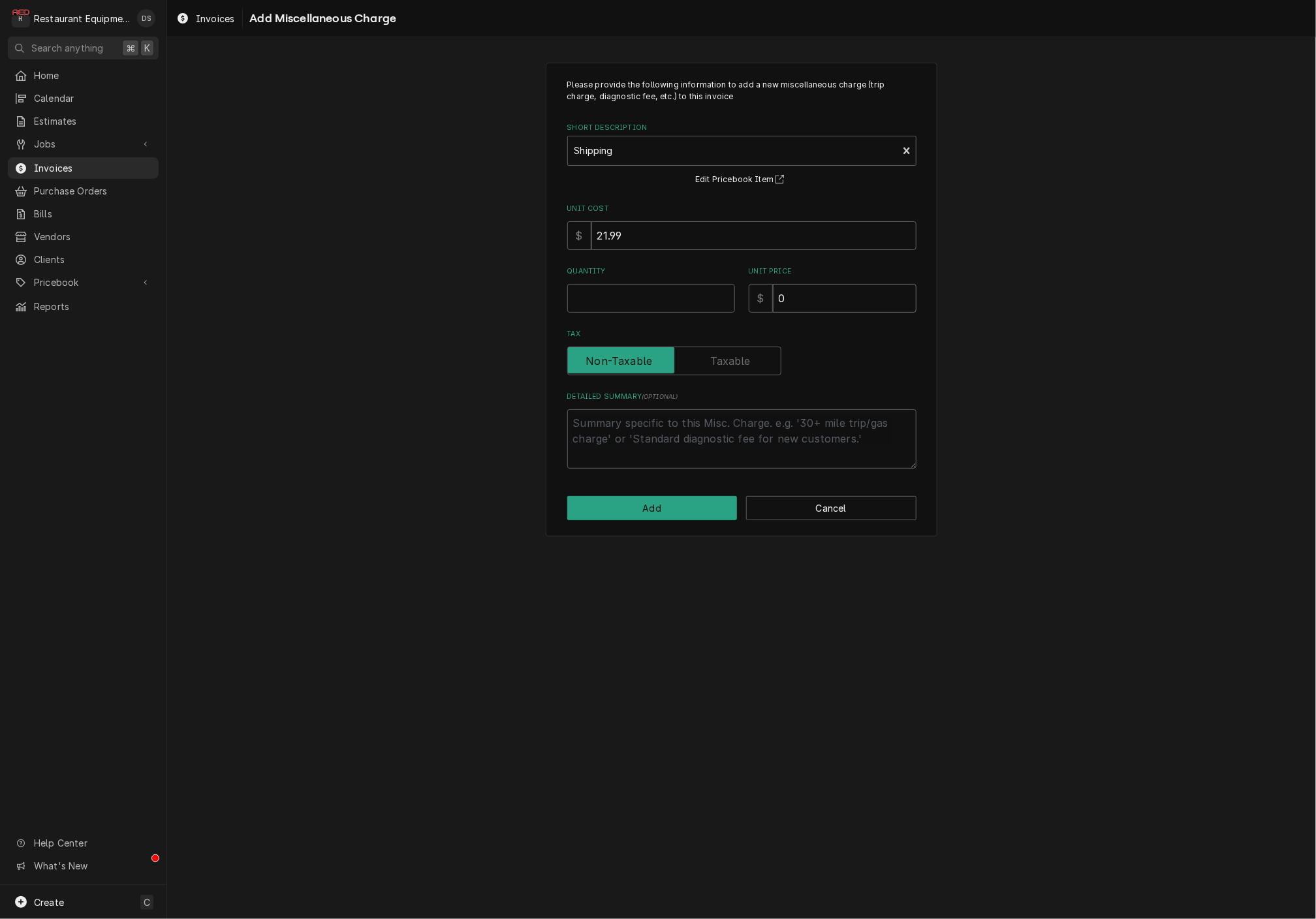
click at [805, 293] on input "0" at bounding box center [844, 298] width 143 height 29
type textarea "x"
type input "5"
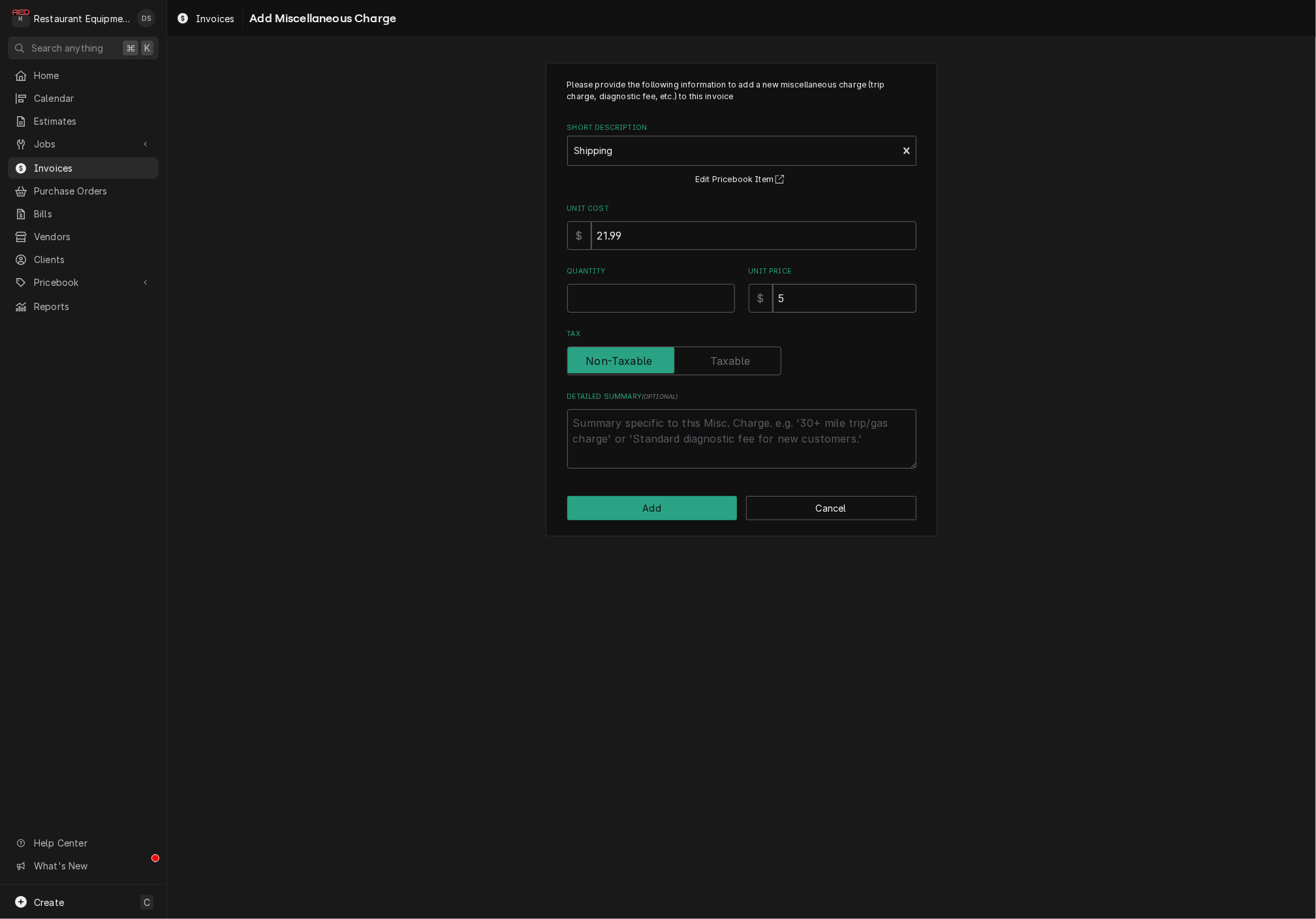
type textarea "x"
type input "57"
type textarea "x"
type input "57.8"
type textarea "x"
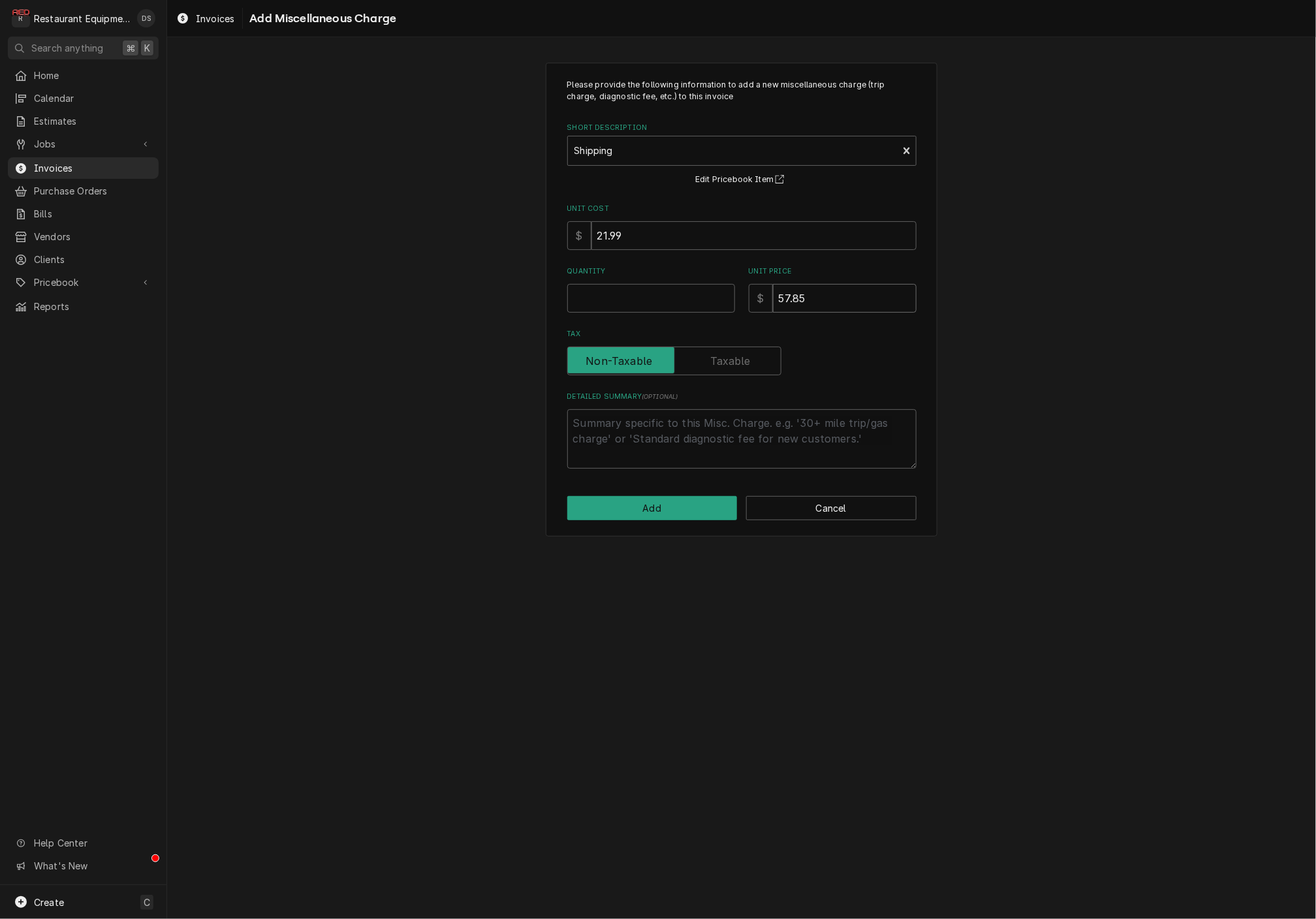
type input "57.85"
click at [677, 293] on input "Quantity" at bounding box center [651, 298] width 167 height 29
type textarea "x"
type input "1"
click at [662, 499] on button "Add" at bounding box center [653, 508] width 171 height 24
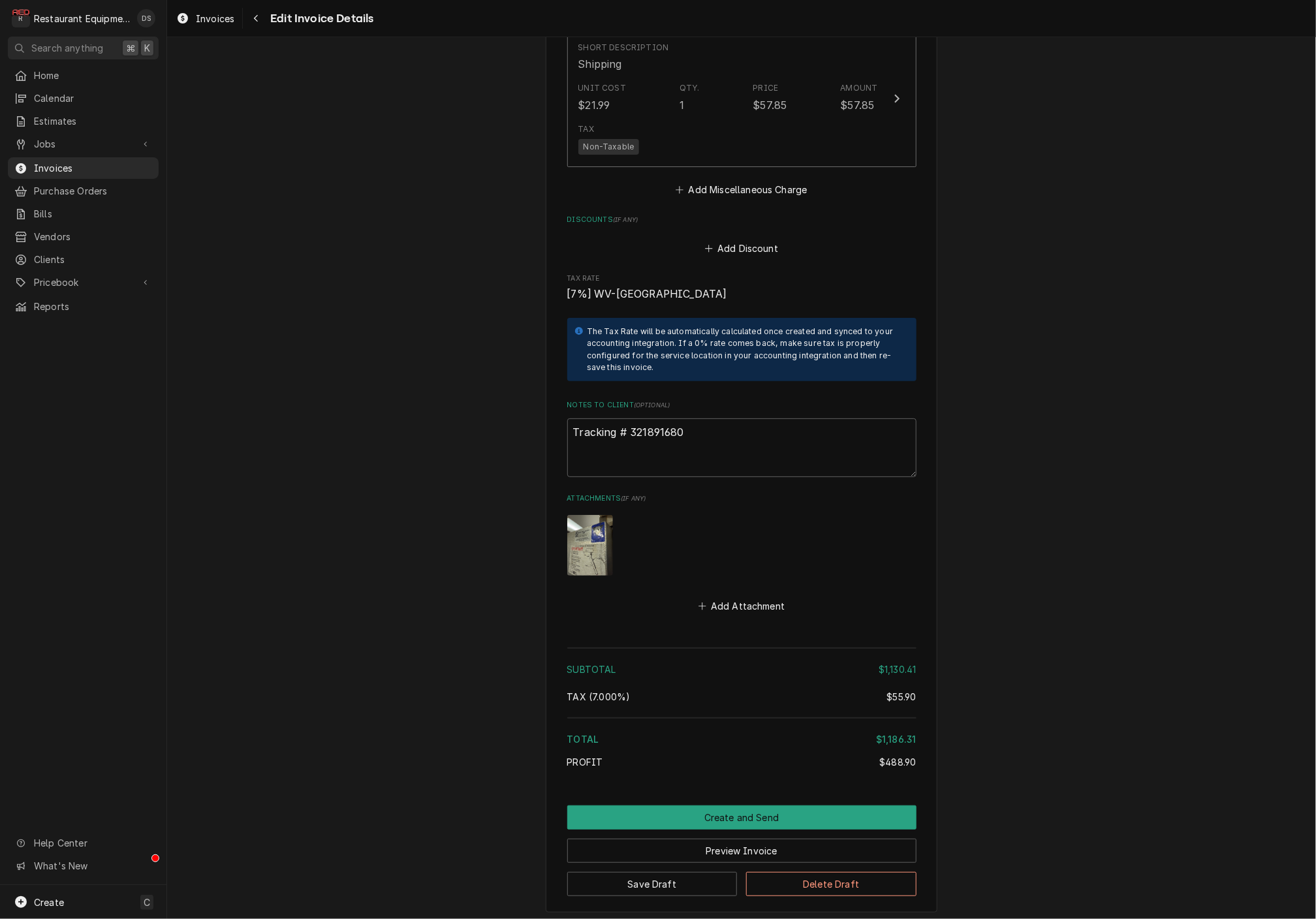
scroll to position [2946, 0]
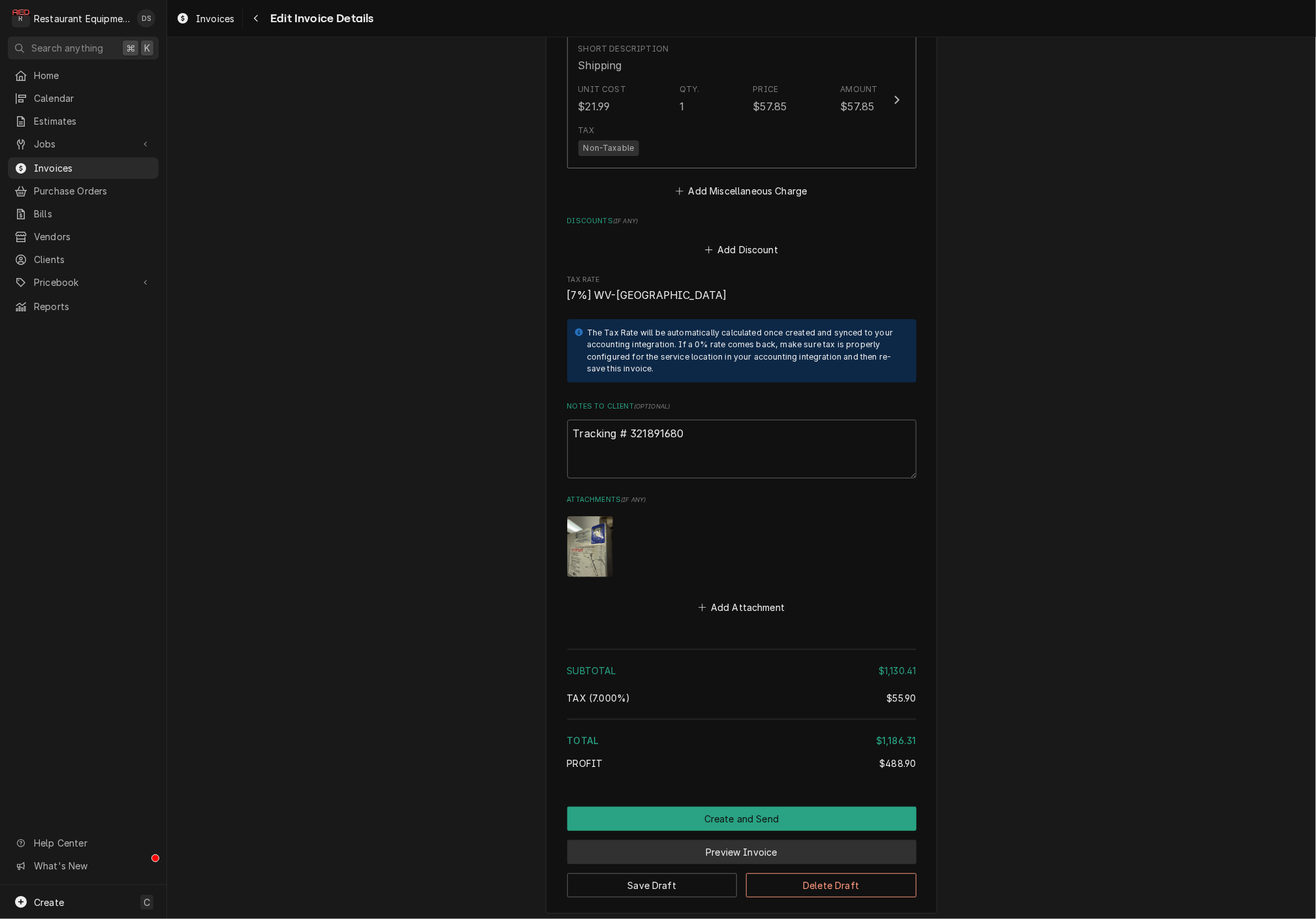
click at [729, 840] on button "Preview Invoice" at bounding box center [742, 852] width 350 height 24
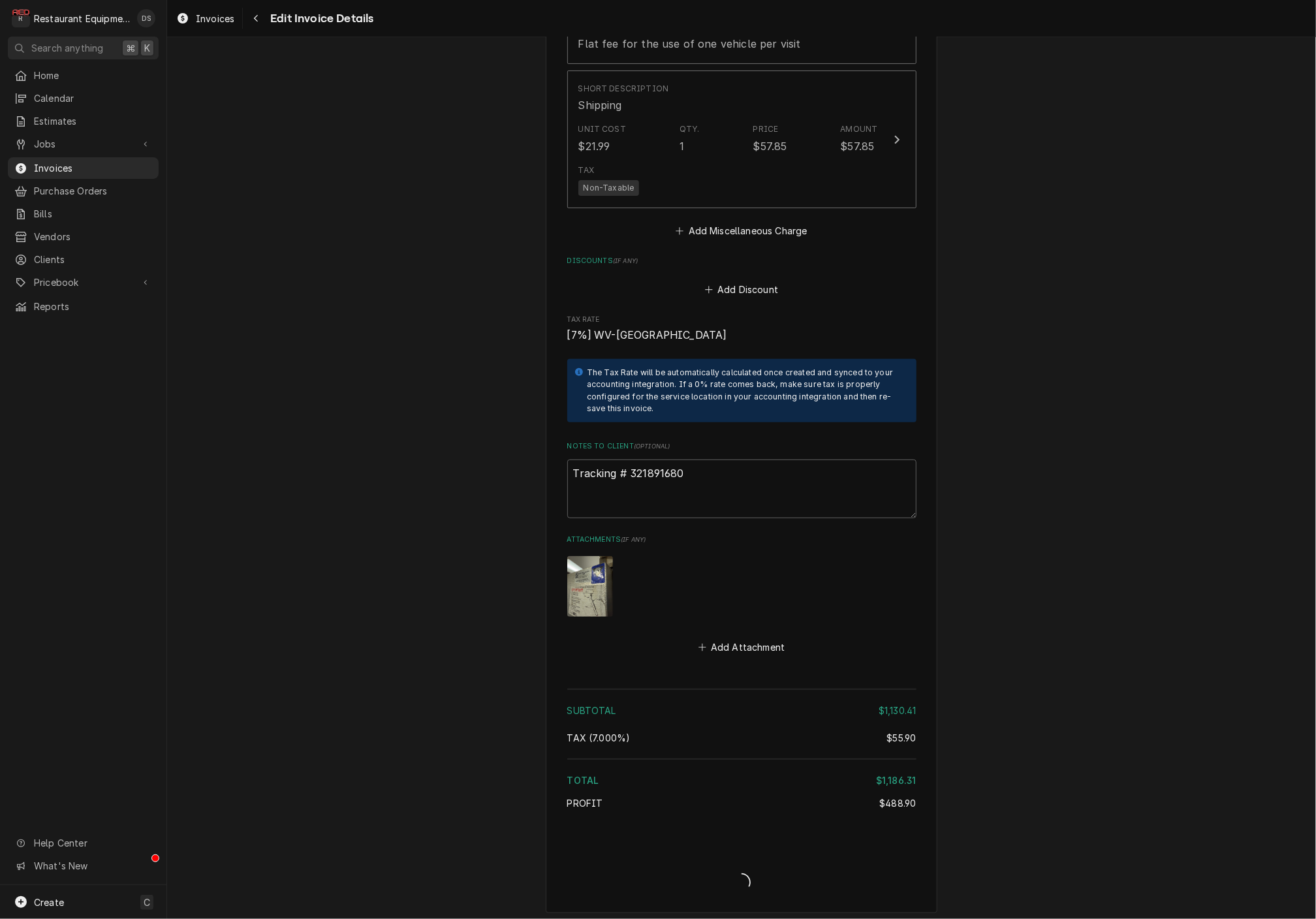
type textarea "x"
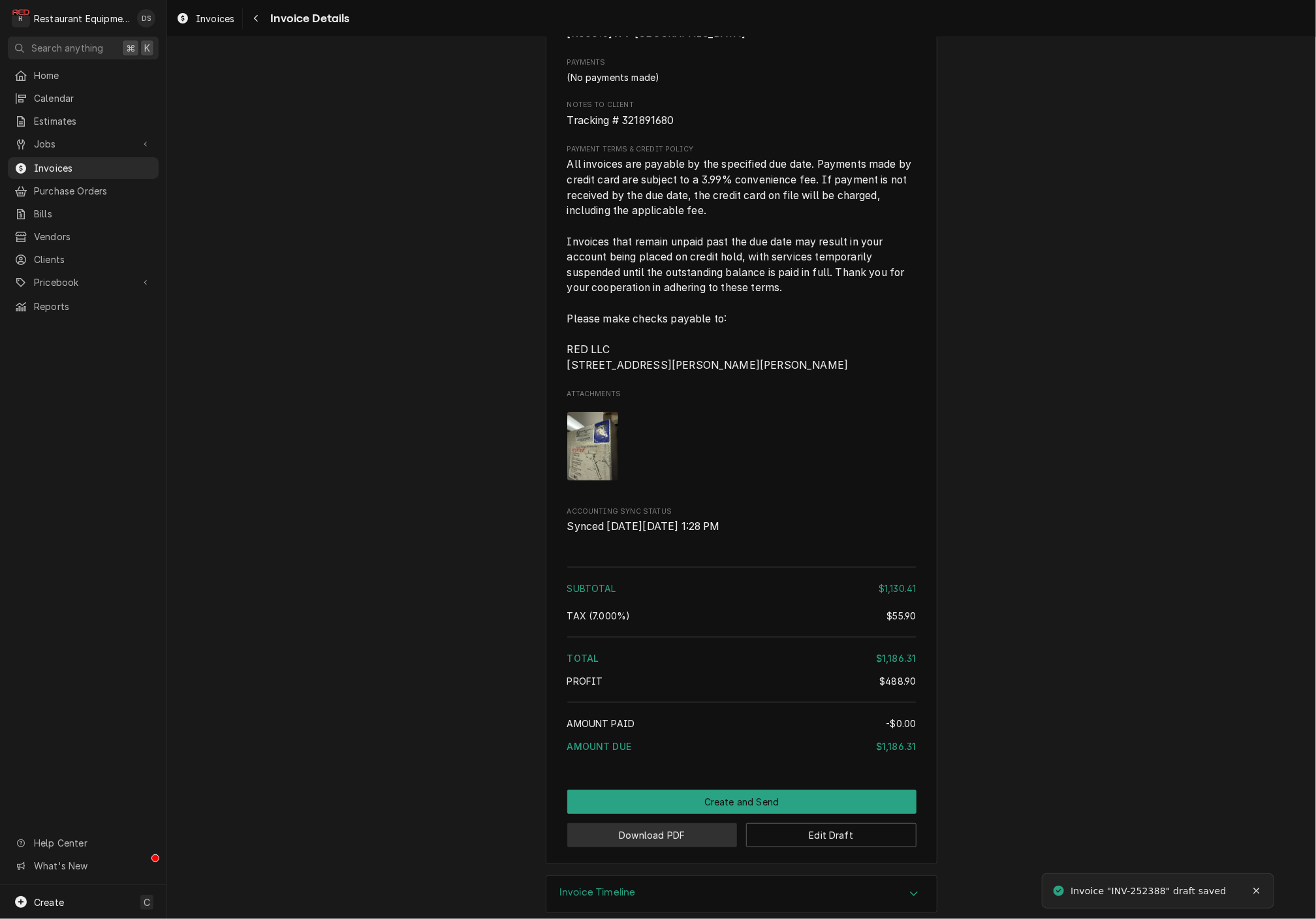
scroll to position [2655, 0]
click at [667, 824] on button "Download PDF" at bounding box center [653, 835] width 171 height 24
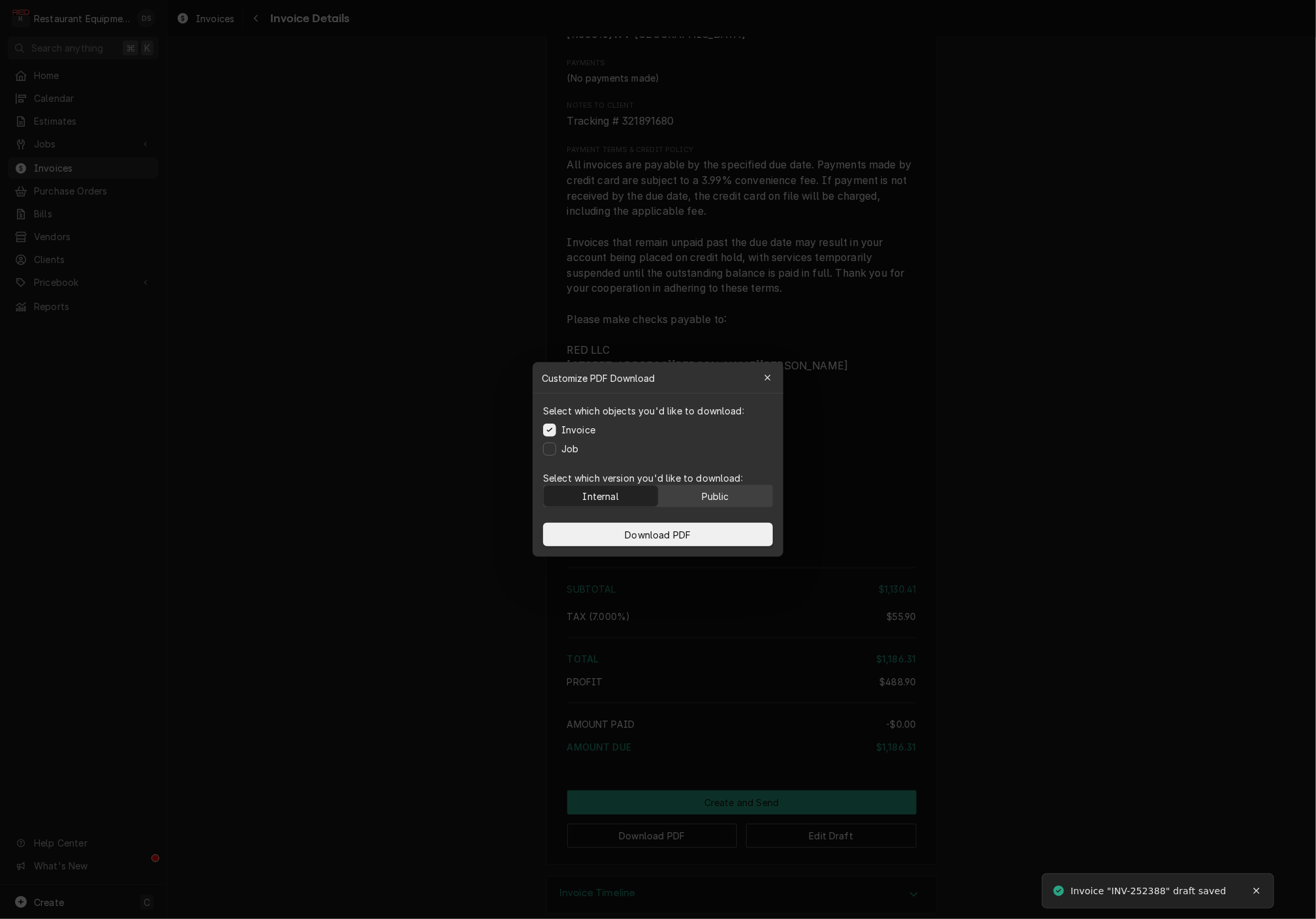
click at [717, 494] on div "Public" at bounding box center [715, 497] width 27 height 14
click at [715, 529] on button "Download PDF" at bounding box center [658, 535] width 229 height 23
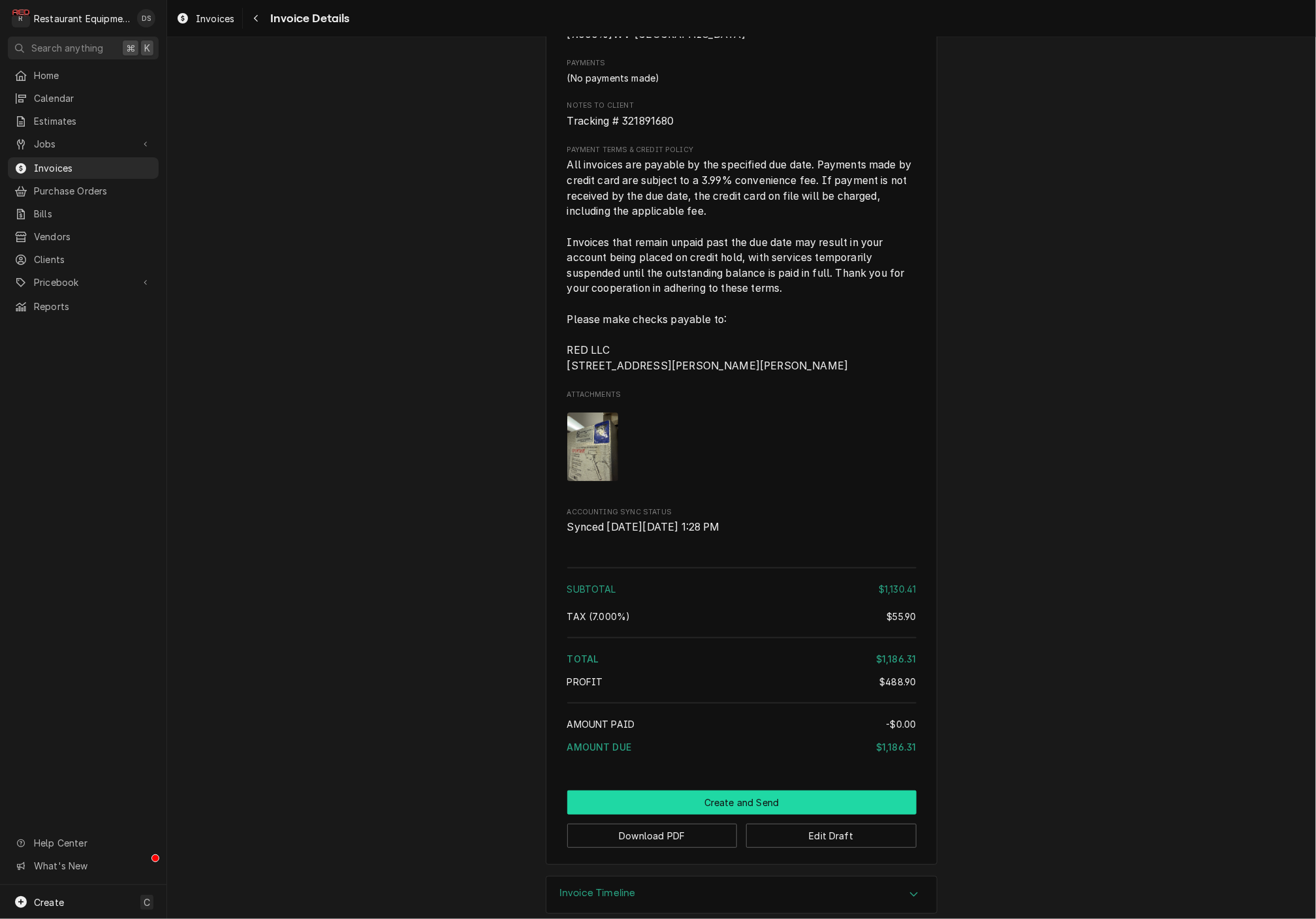
click at [759, 790] on button "Create and Send" at bounding box center [742, 802] width 350 height 24
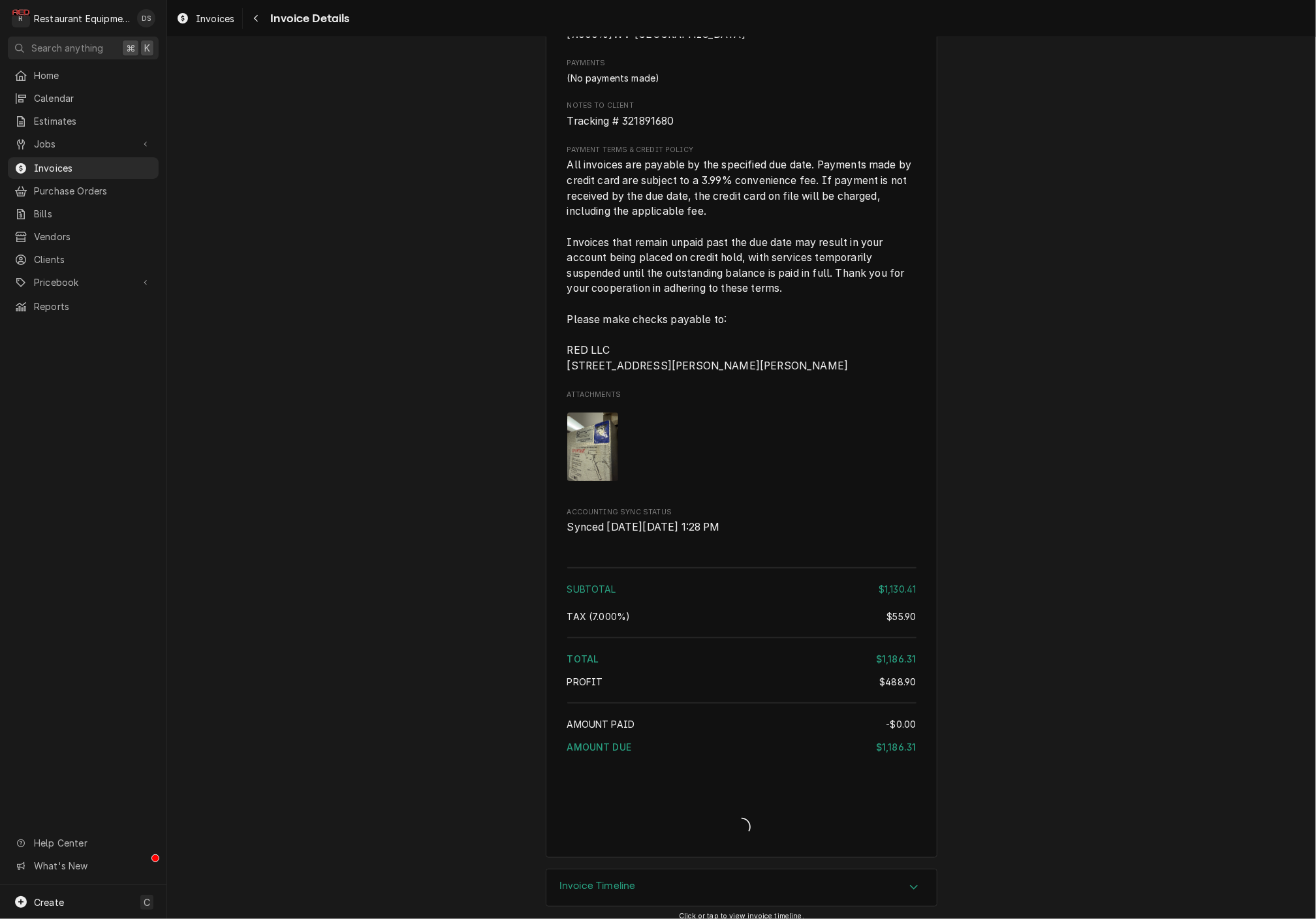
scroll to position [2647, 0]
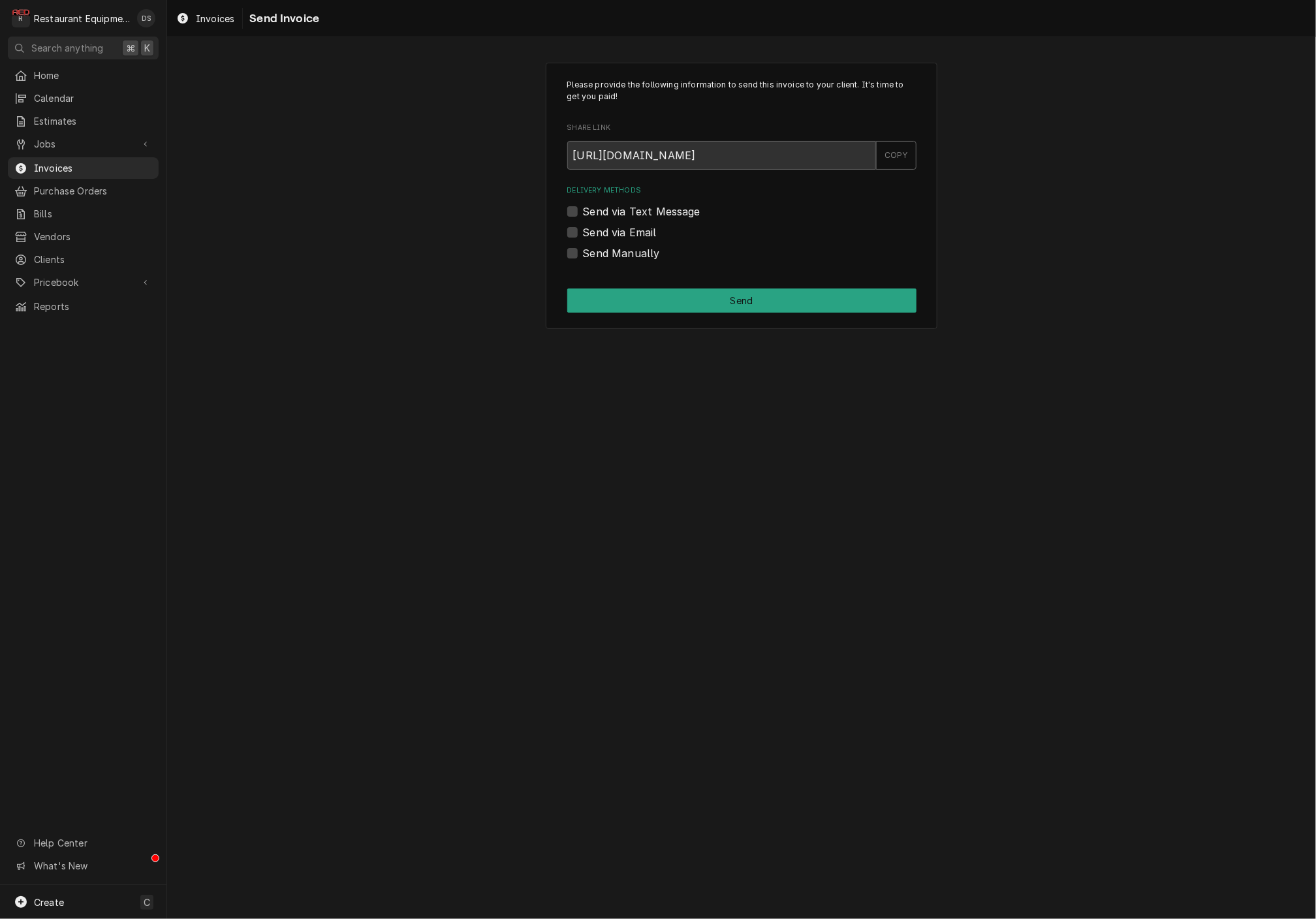
click at [583, 250] on label "Send Manually" at bounding box center [621, 253] width 77 height 15
click at [583, 250] on input "Send Manually" at bounding box center [757, 260] width 350 height 29
checkbox input "true"
click at [693, 296] on button "Send" at bounding box center [742, 300] width 350 height 24
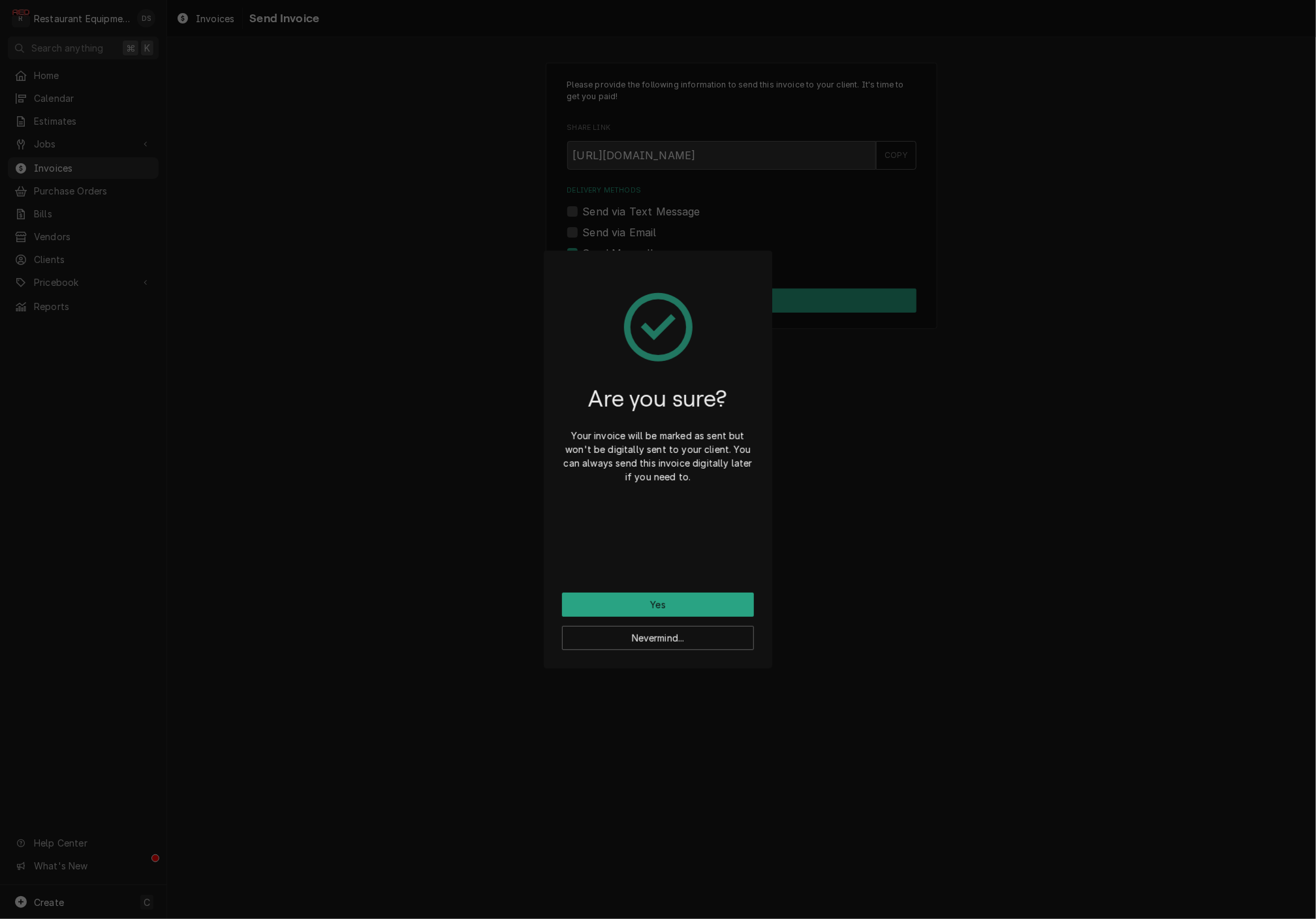
click at [684, 595] on button "Yes" at bounding box center [658, 604] width 192 height 24
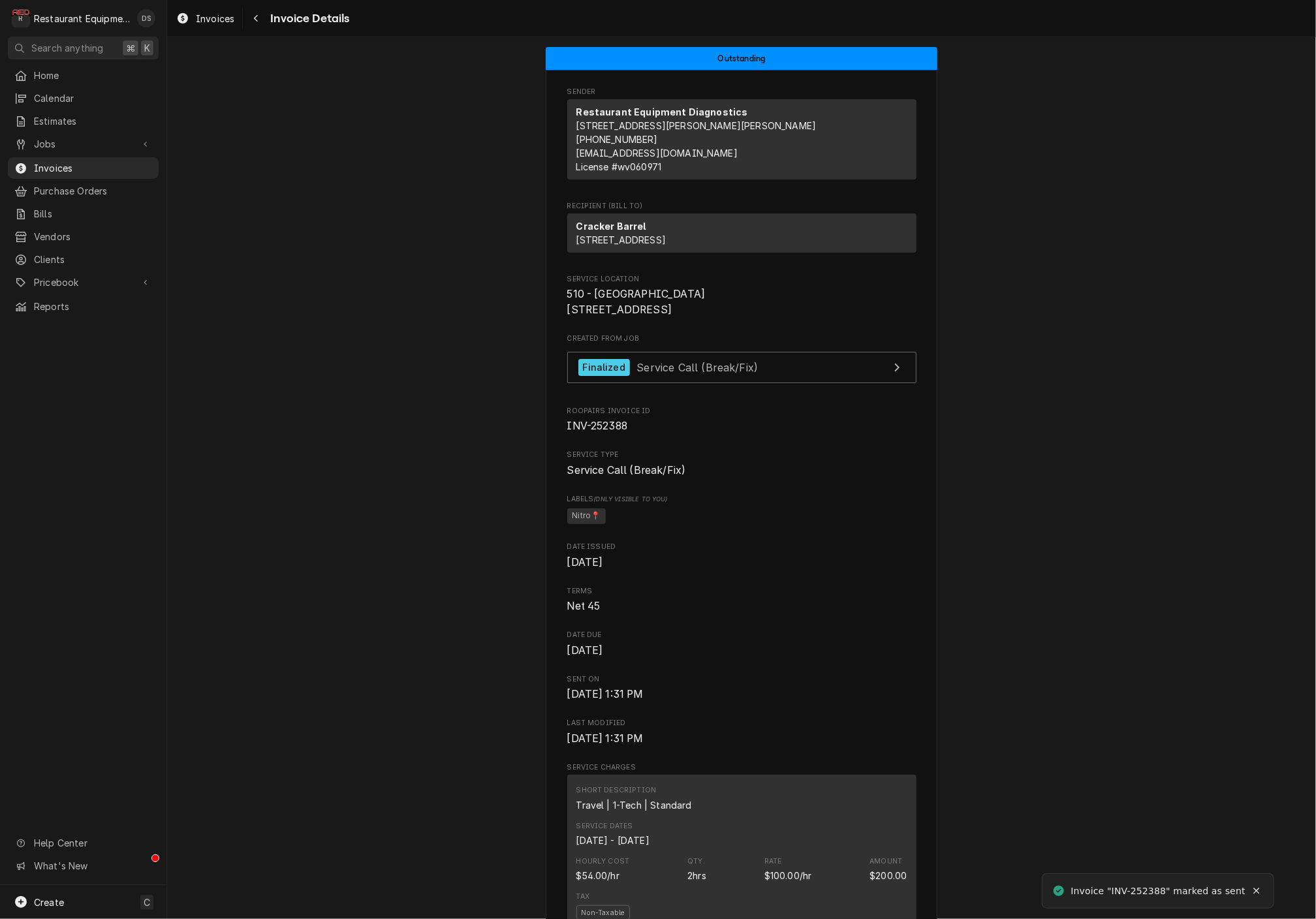
drag, startPoint x: 281, startPoint y: 31, endPoint x: 271, endPoint y: 29, distance: 10.2
click at [279, 31] on div "Invoices Invoice Details" at bounding box center [742, 18] width 1149 height 36
click at [257, 24] on div "Navigate back" at bounding box center [256, 18] width 13 height 13
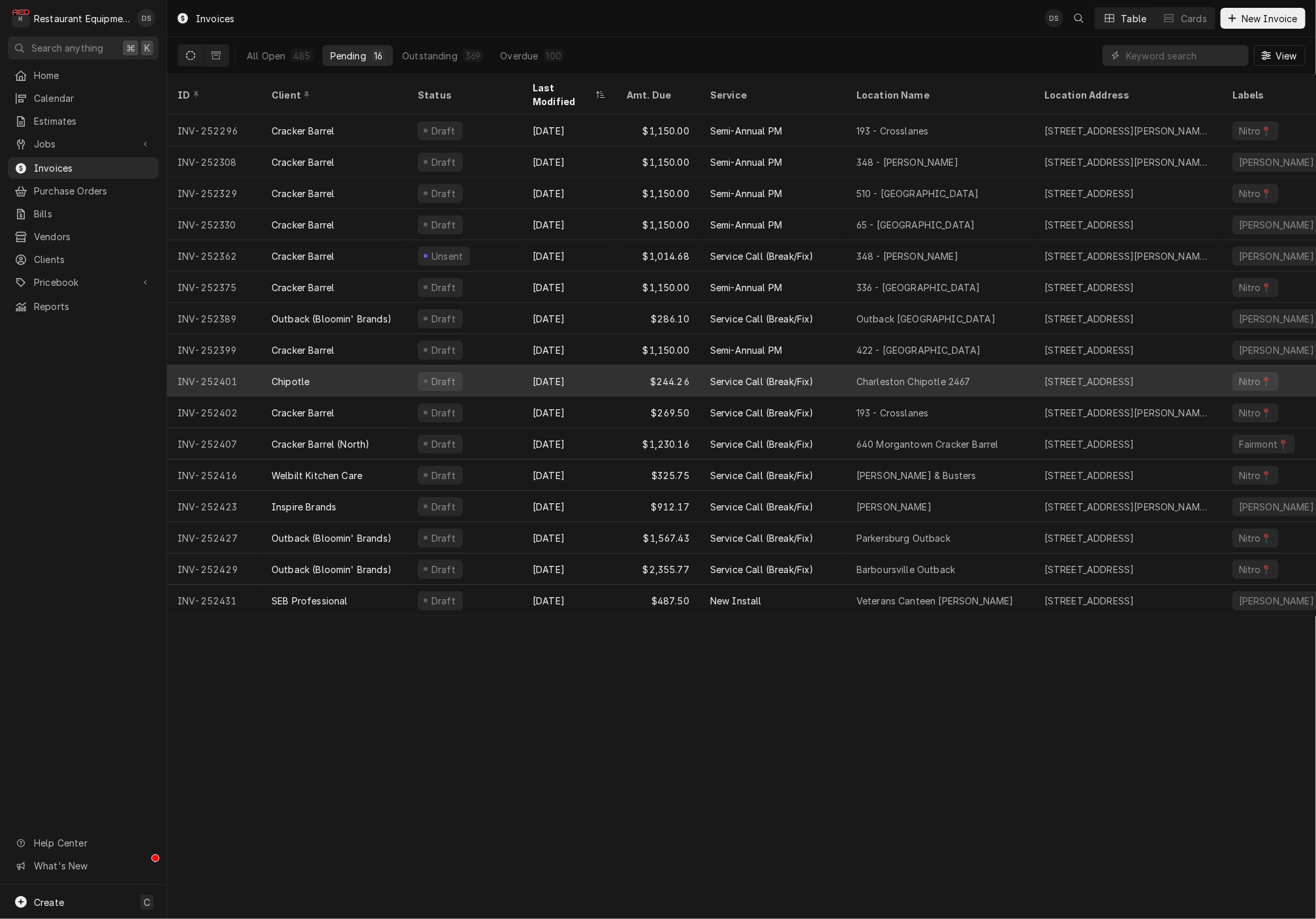
click at [621, 366] on div "$244.26" at bounding box center [658, 381] width 84 height 31
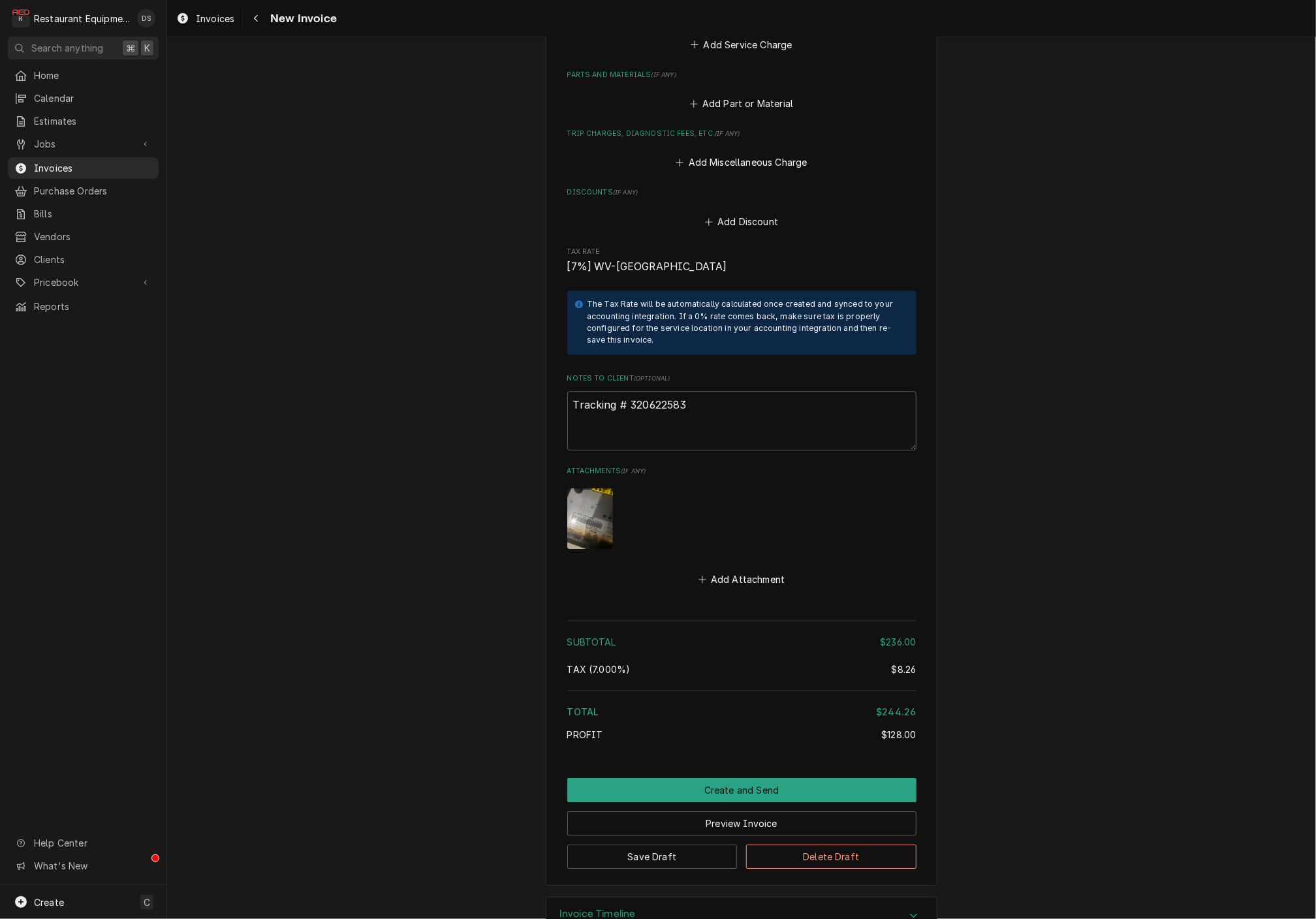
scroll to position [2056, 0]
drag, startPoint x: 701, startPoint y: 372, endPoint x: 635, endPoint y: 371, distance: 66.0
click at [629, 391] on textarea "Tracking # 320622583" at bounding box center [742, 421] width 350 height 59
click at [690, 845] on button "Save Draft" at bounding box center [653, 857] width 171 height 24
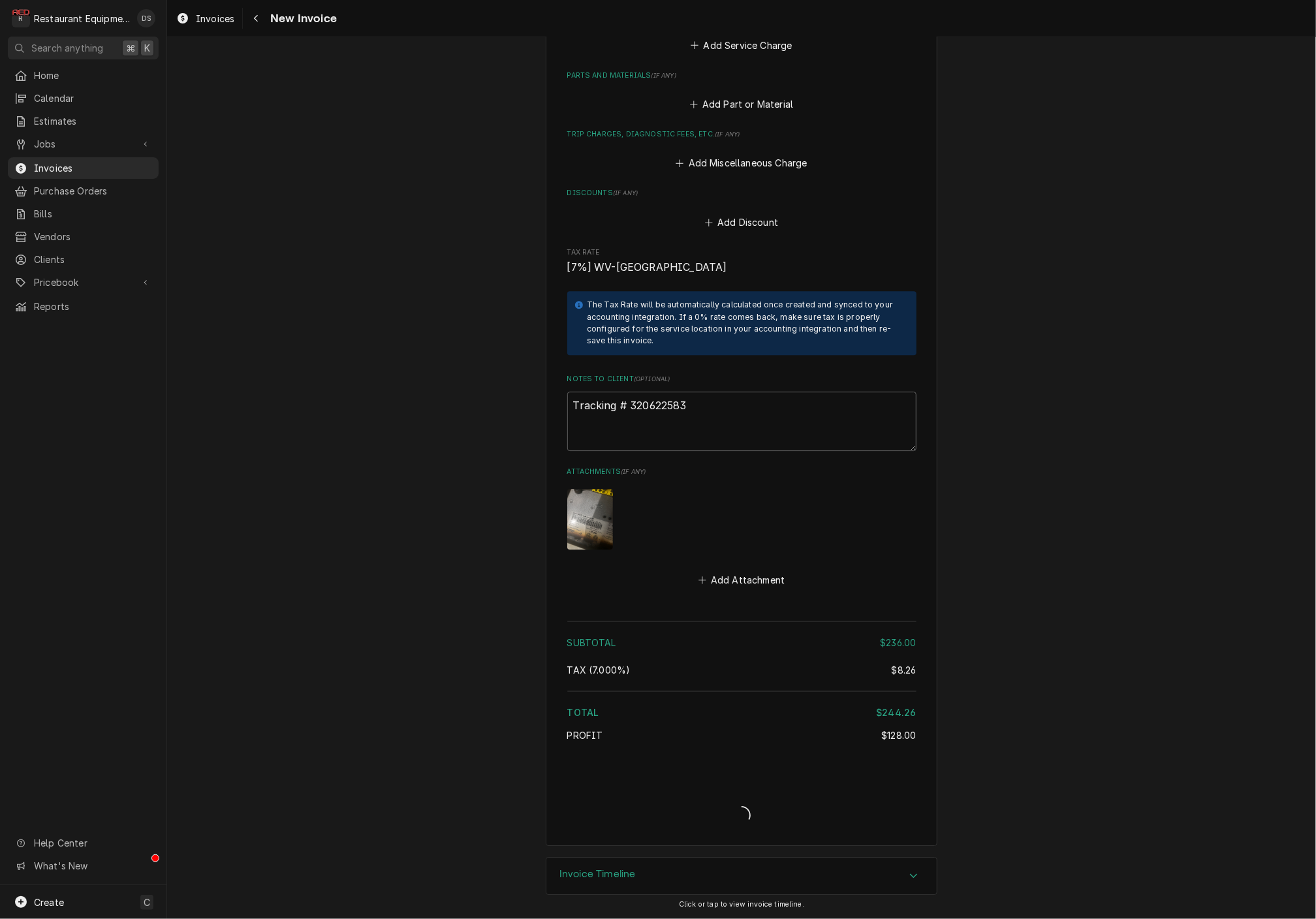
scroll to position [2015, 0]
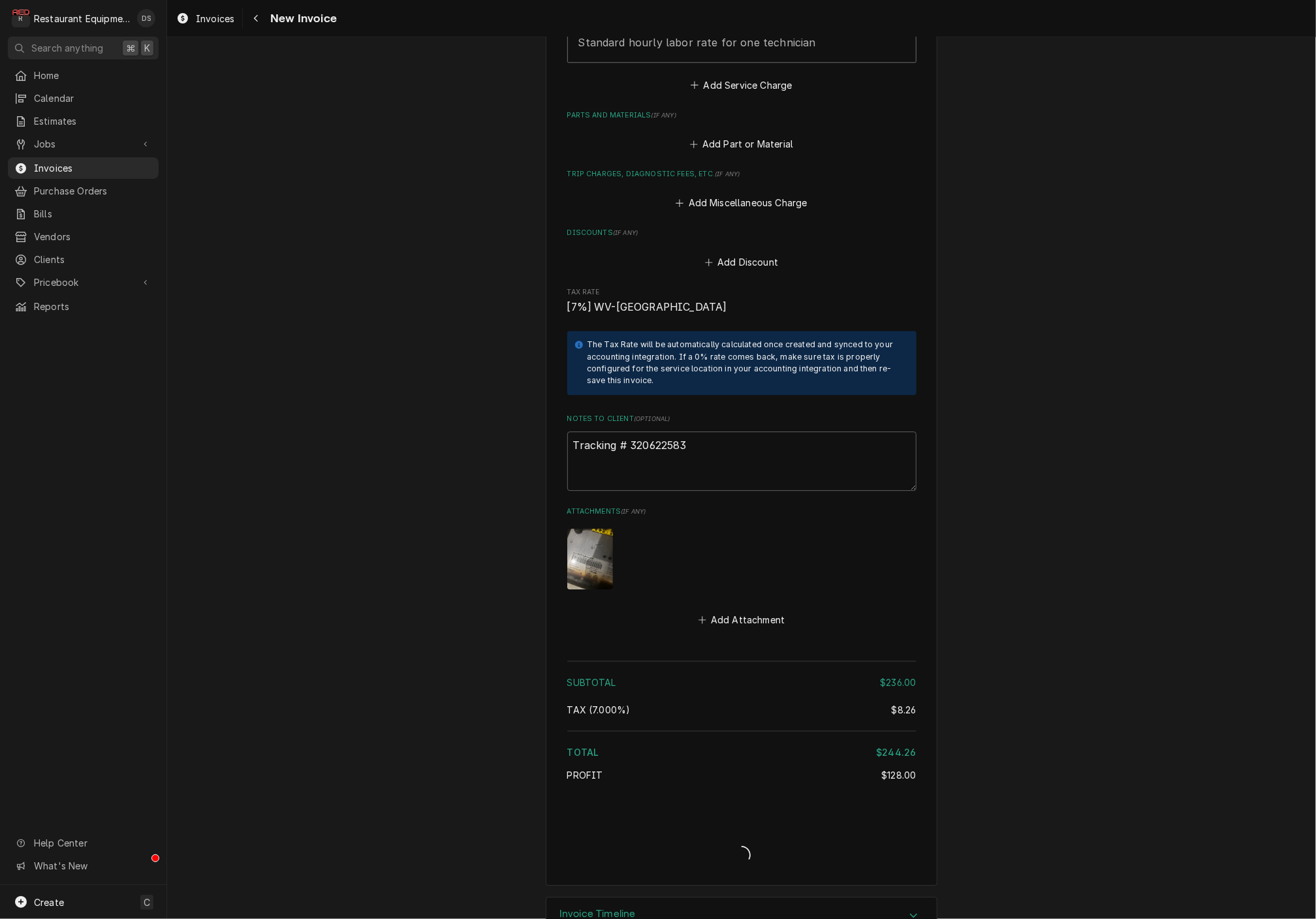
click at [690, 818] on div "Invoice Create/Update" at bounding box center [742, 843] width 350 height 50
type textarea "x"
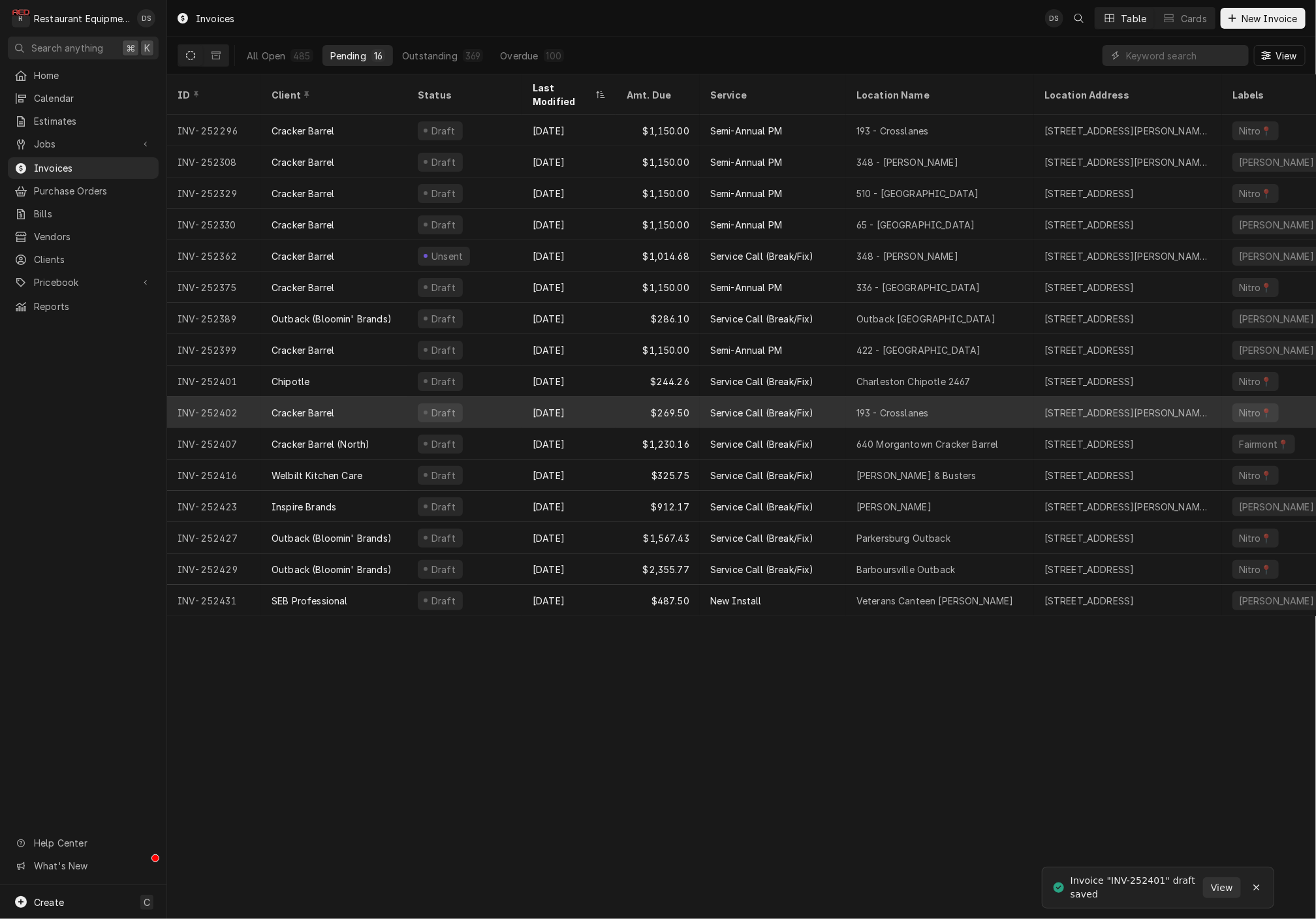
click at [394, 399] on div "Cracker Barrel" at bounding box center [334, 412] width 146 height 31
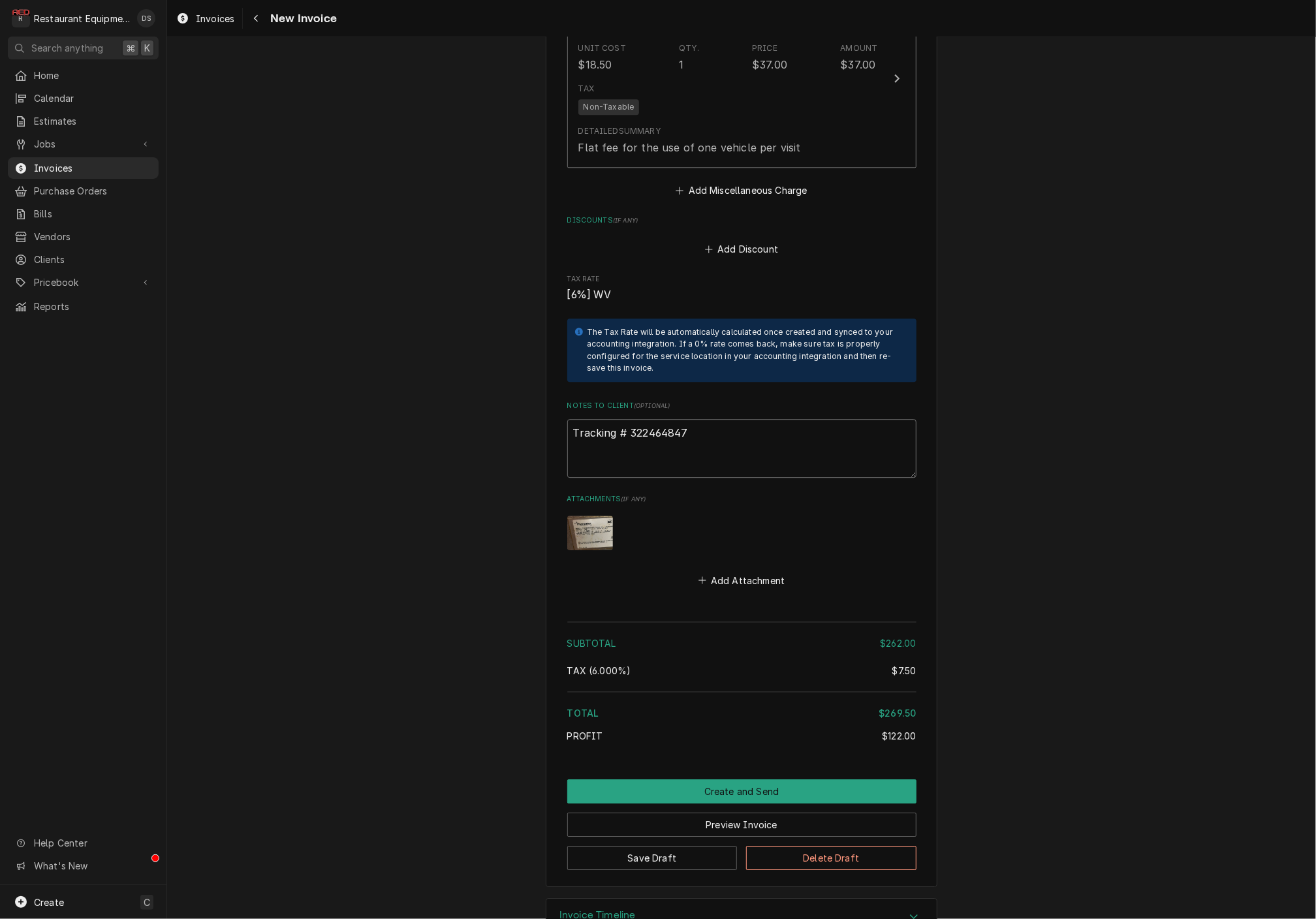
drag, startPoint x: 688, startPoint y: 398, endPoint x: 629, endPoint y: 397, distance: 59.0
click at [629, 419] on textarea "Tracking # 322464847" at bounding box center [742, 449] width 350 height 59
click at [251, 15] on div "Navigate back" at bounding box center [256, 18] width 13 height 13
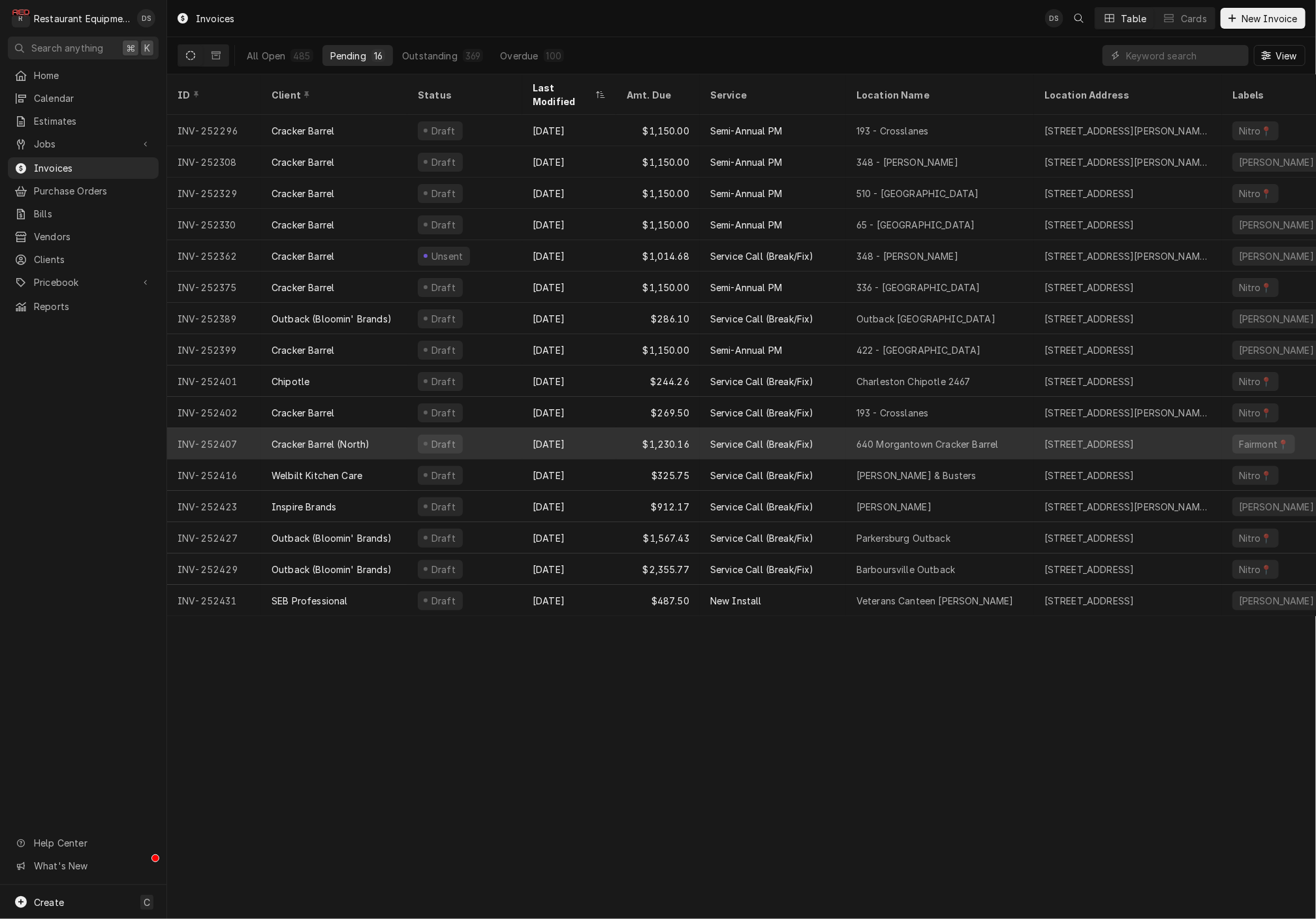
click at [510, 428] on div "Draft" at bounding box center [464, 443] width 115 height 31
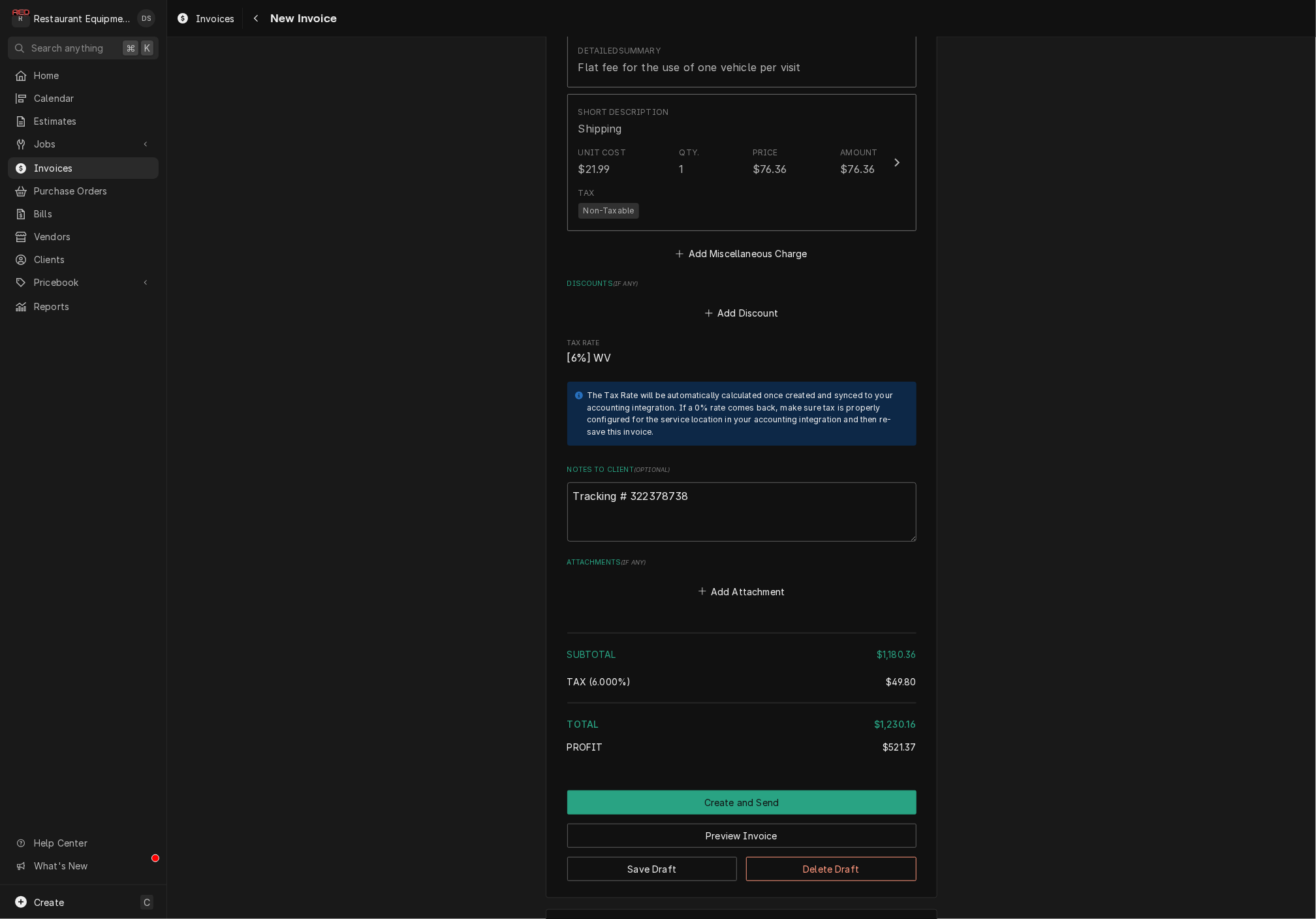
scroll to position [2884, 0]
drag, startPoint x: 692, startPoint y: 449, endPoint x: 632, endPoint y: 449, distance: 60.0
click at [632, 483] on textarea "Tracking # 322378738" at bounding box center [742, 512] width 350 height 59
click at [684, 858] on button "Save Draft" at bounding box center [653, 869] width 171 height 24
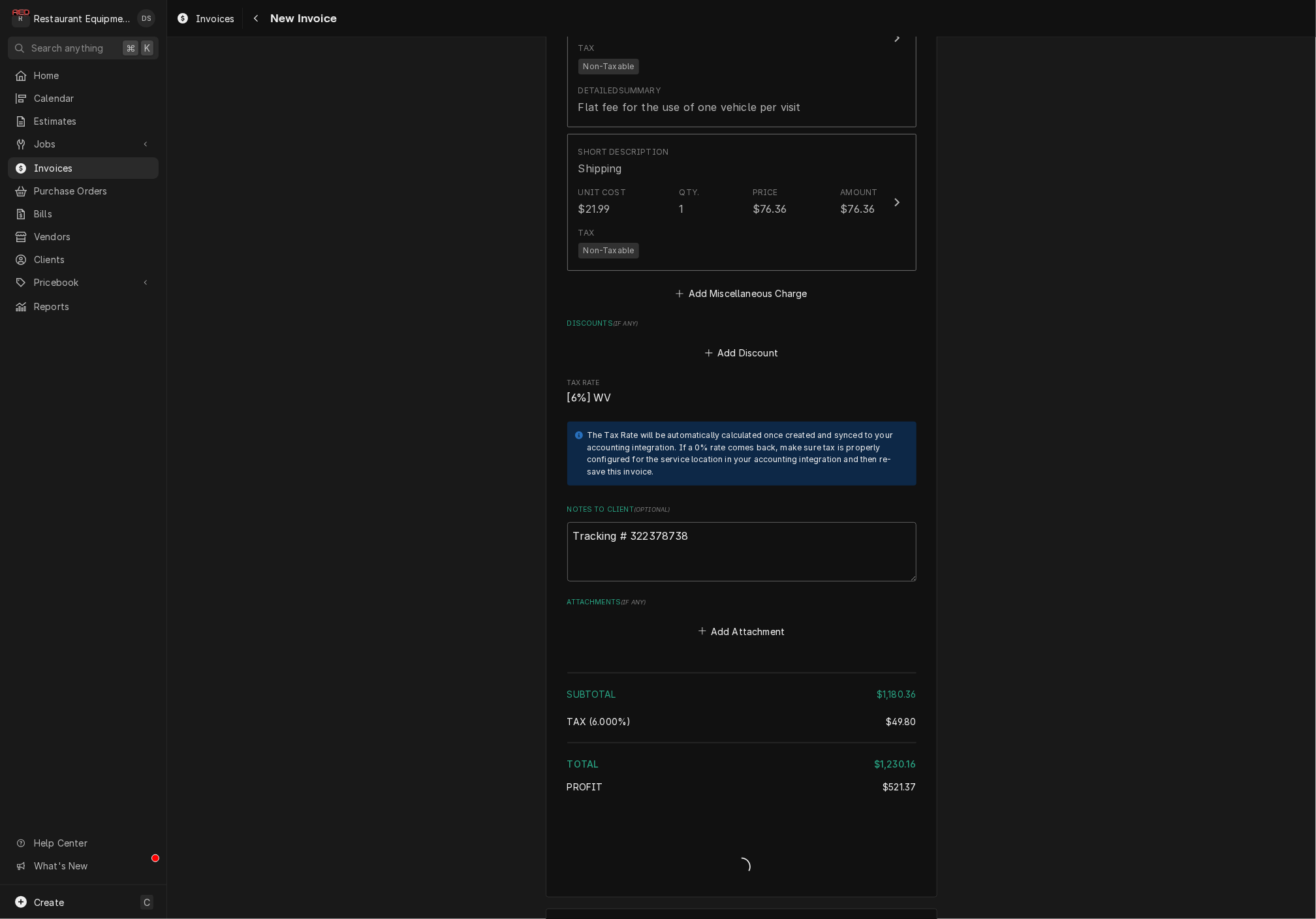
type textarea "x"
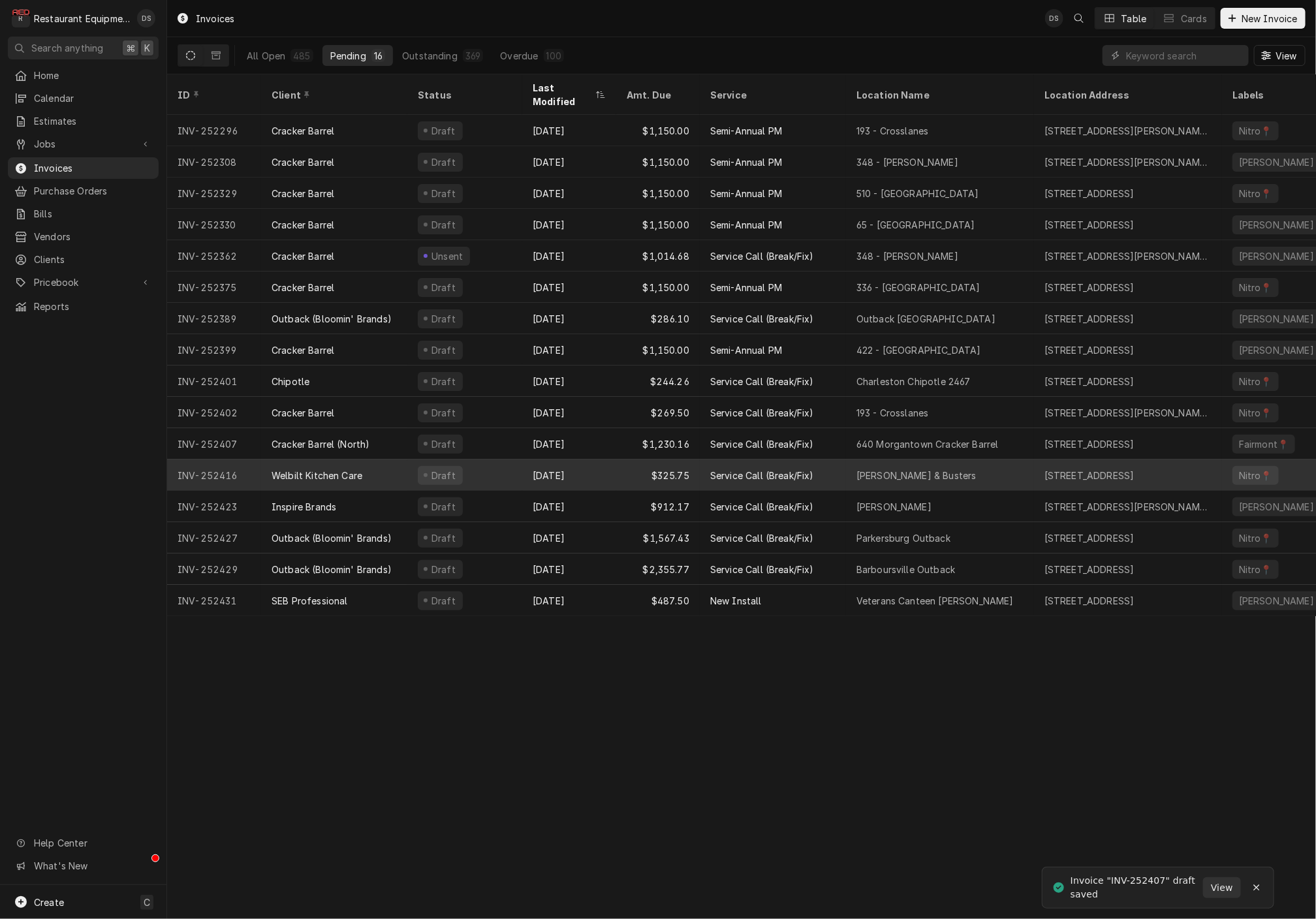
click at [503, 460] on div "Draft" at bounding box center [464, 475] width 115 height 31
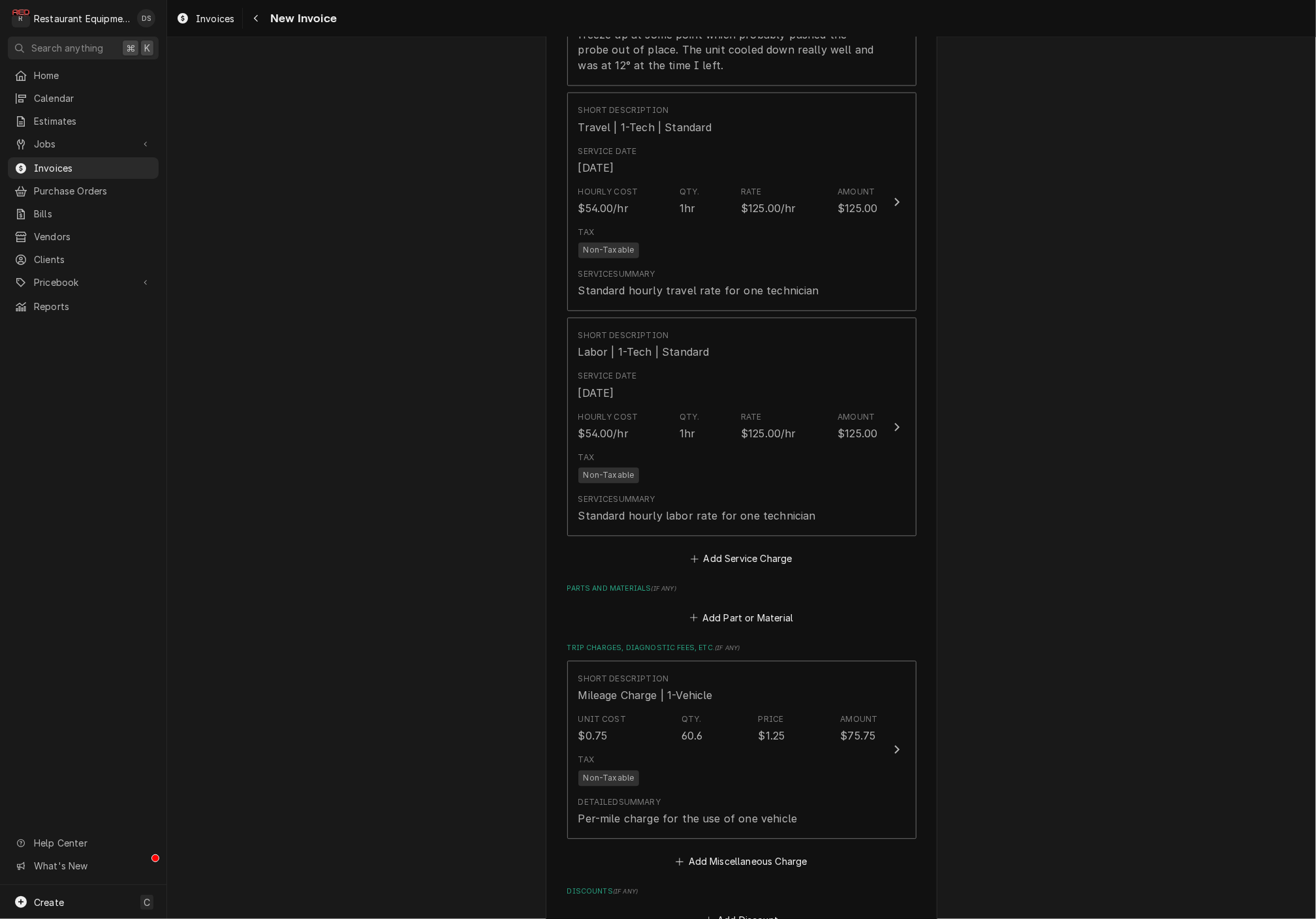
scroll to position [1416, 0]
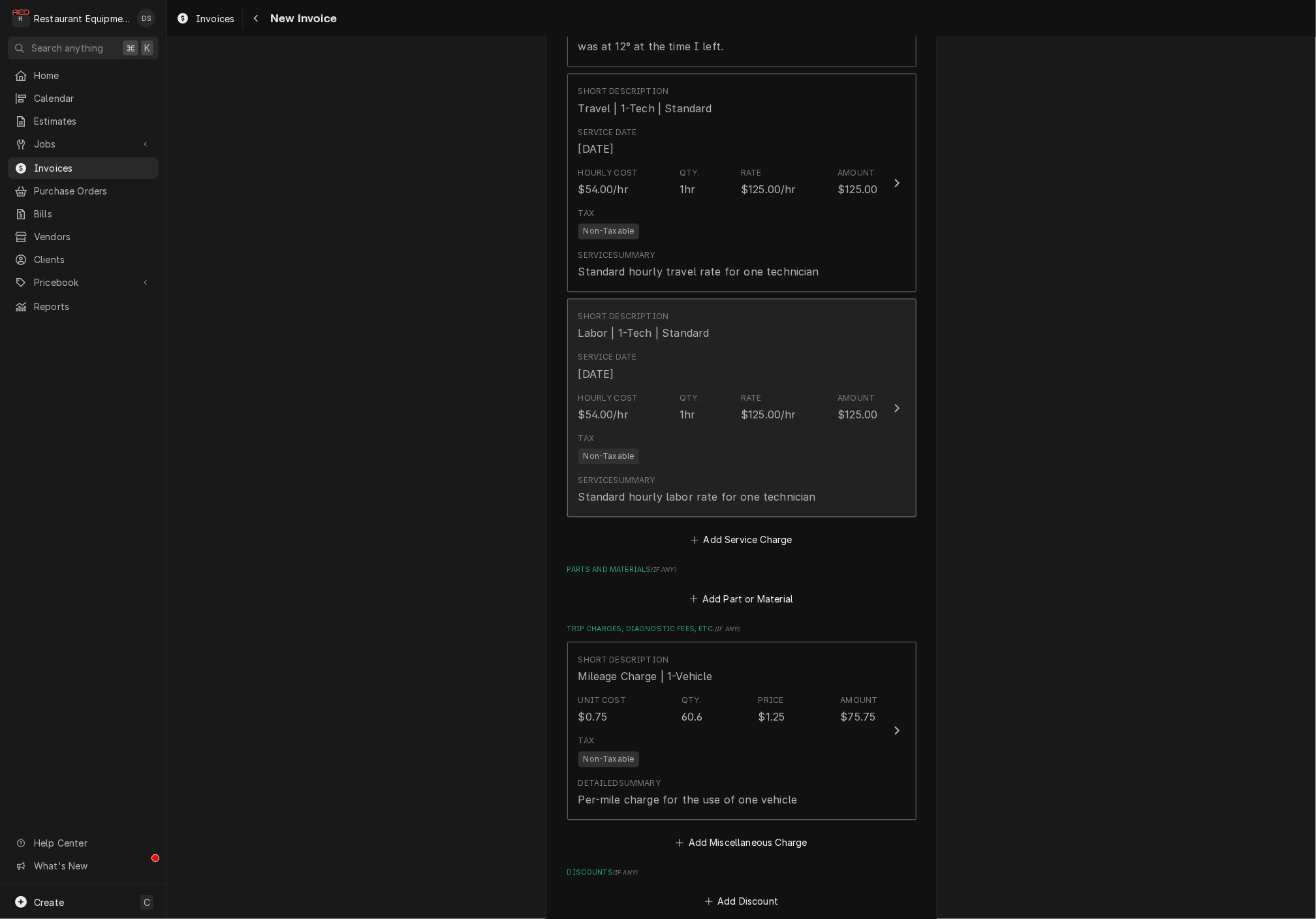
click at [808, 470] on div "Service Summary Standard hourly labor rate for one technician" at bounding box center [728, 490] width 300 height 40
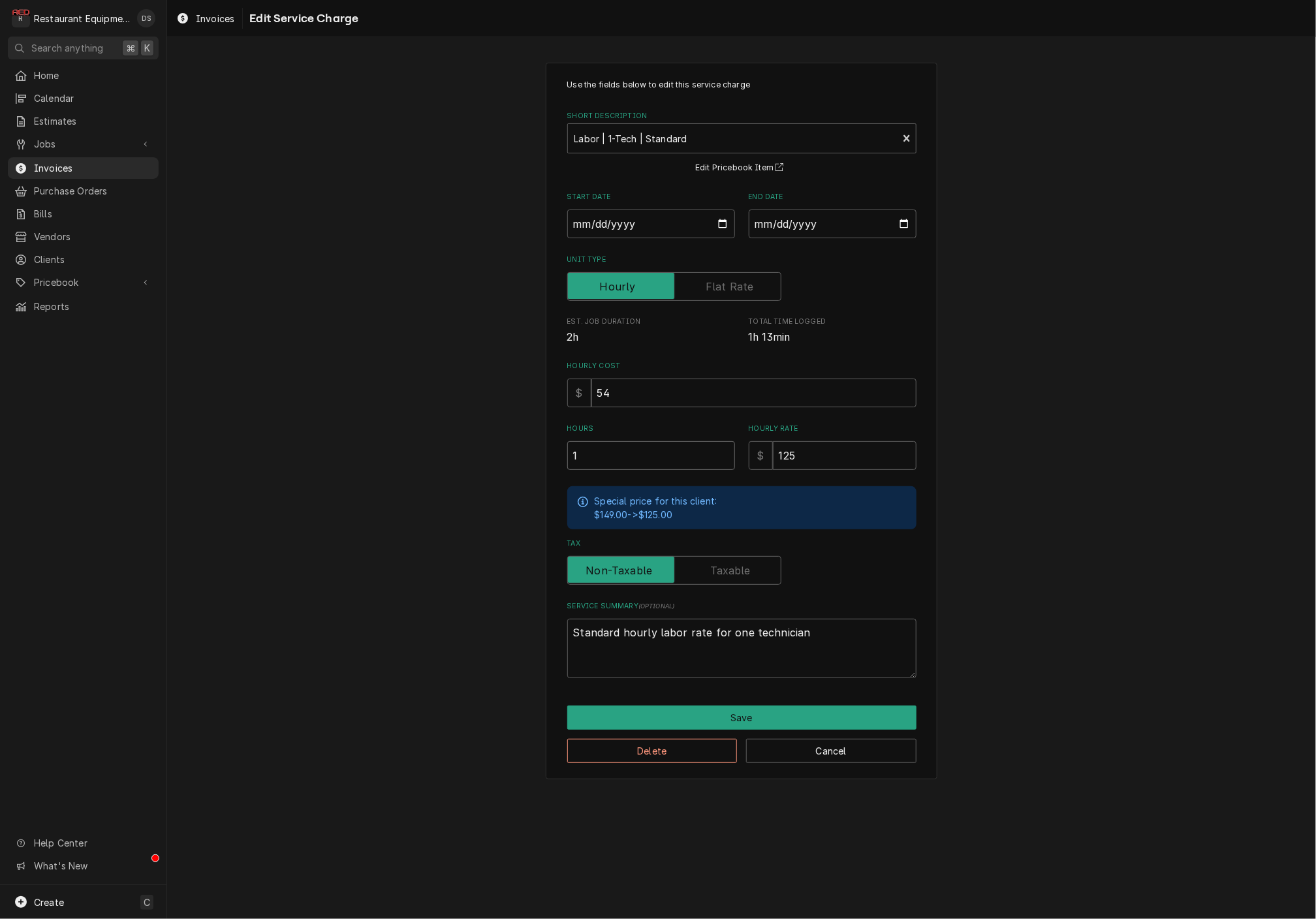
click at [600, 449] on input "1" at bounding box center [651, 455] width 167 height 29
type textarea "x"
type input "1.2"
type textarea "x"
type input "1.25"
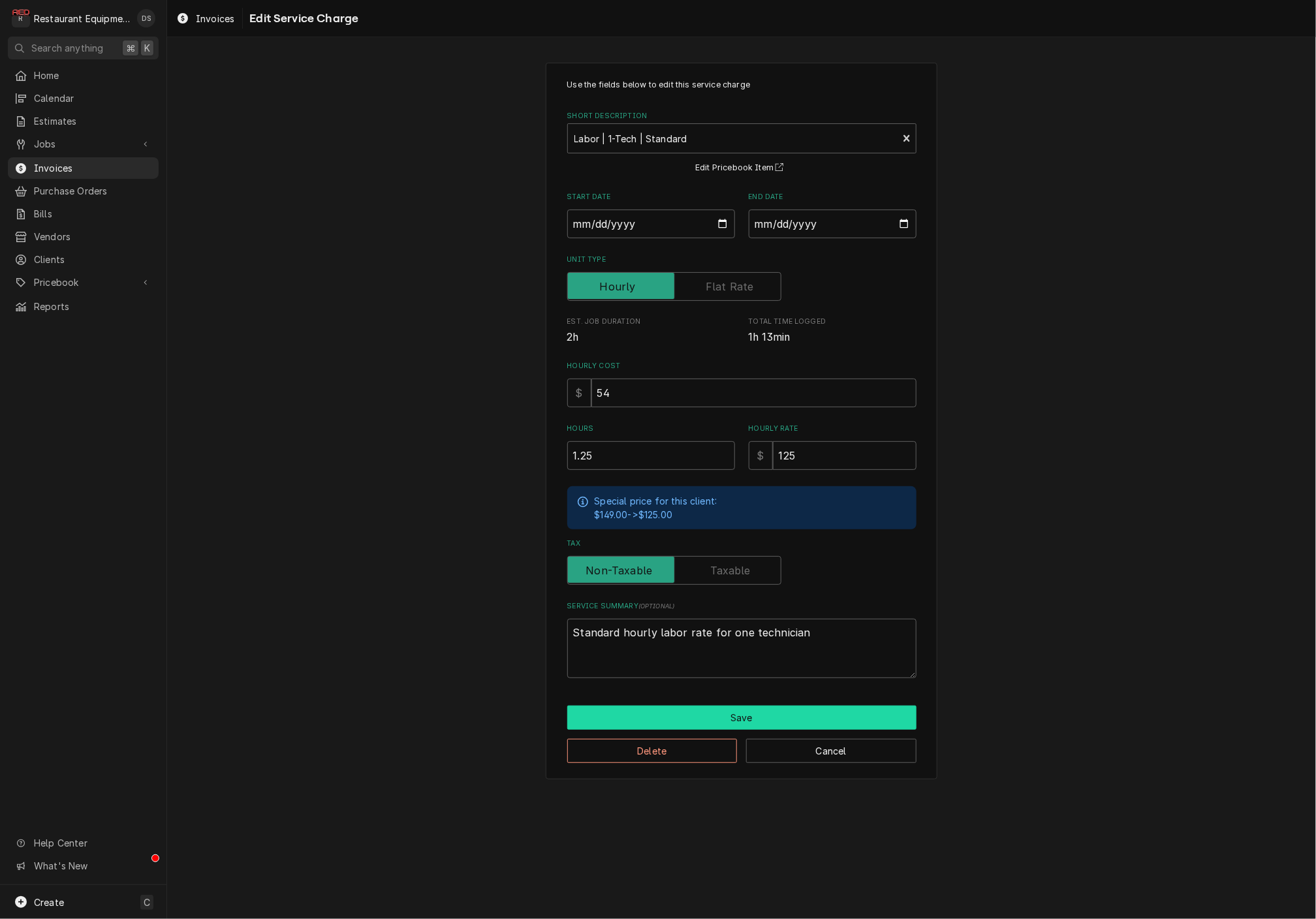
click at [772, 715] on button "Save" at bounding box center [742, 717] width 350 height 24
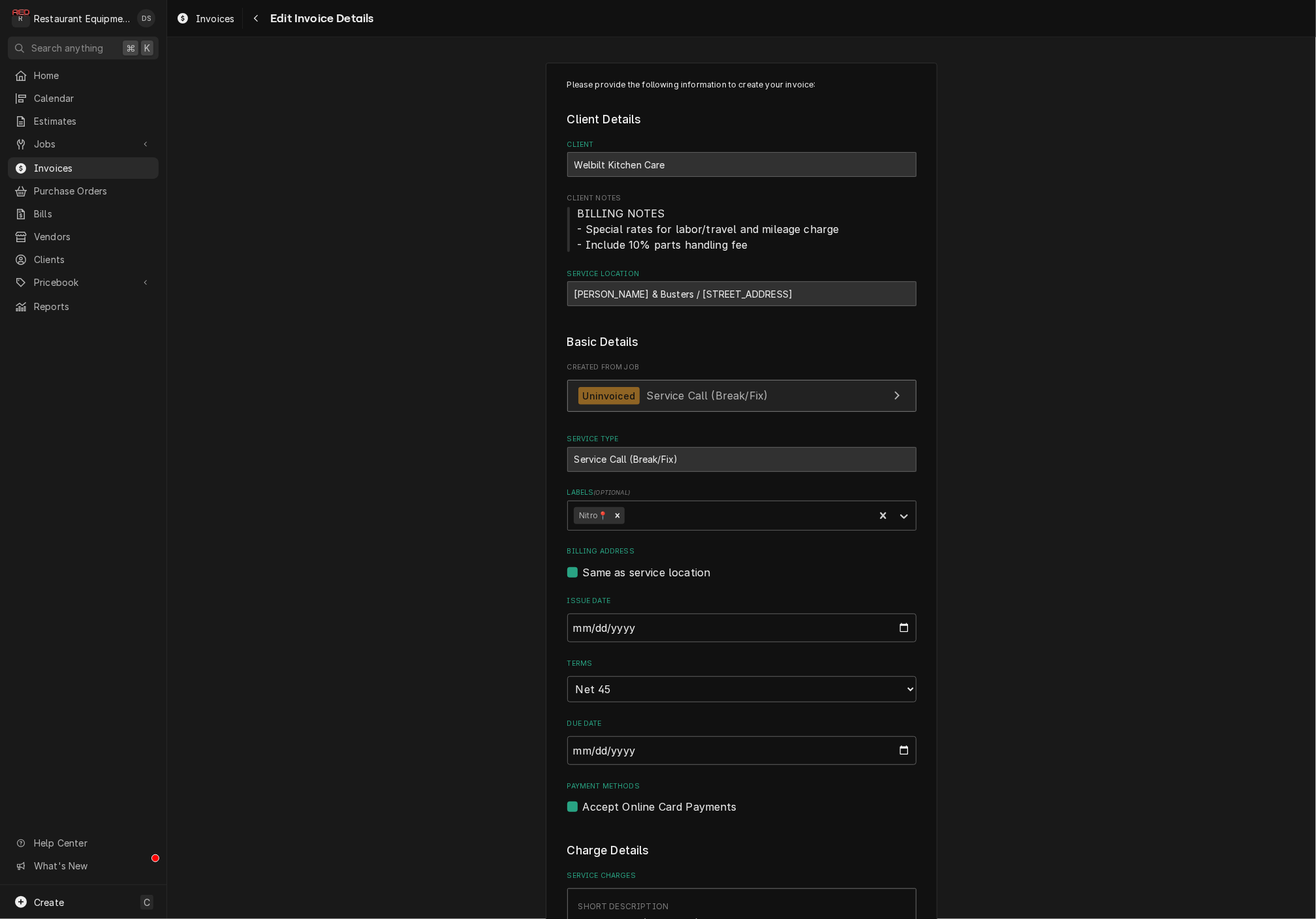
click at [727, 389] on span "Service Call (Break/Fix)" at bounding box center [708, 395] width 122 height 13
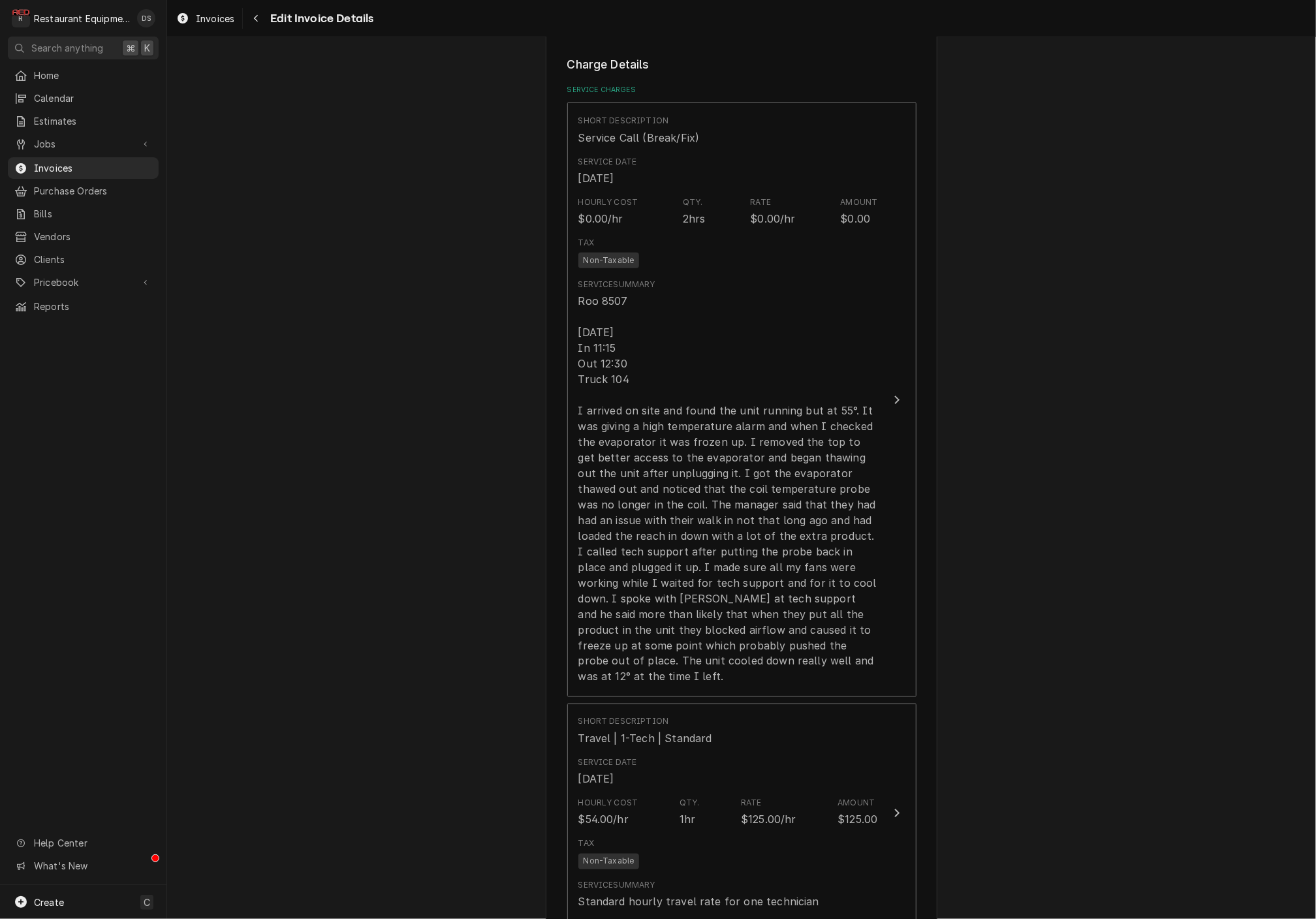
scroll to position [756, 0]
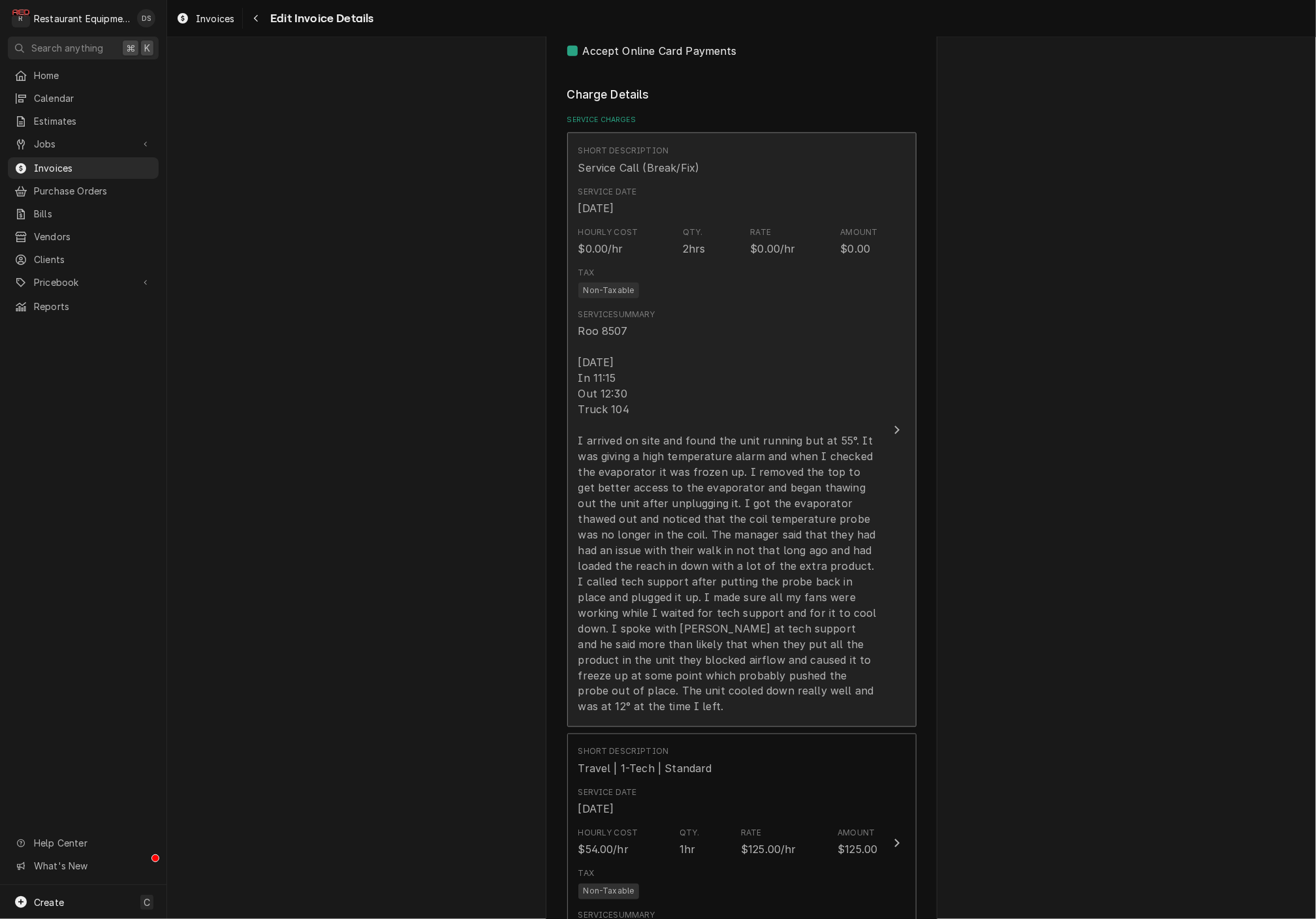
click at [719, 515] on div "Roo 8507 [DATE] In 11:15 Out 12:30 Truck 104 I arrived on site and found the un…" at bounding box center [728, 518] width 300 height 391
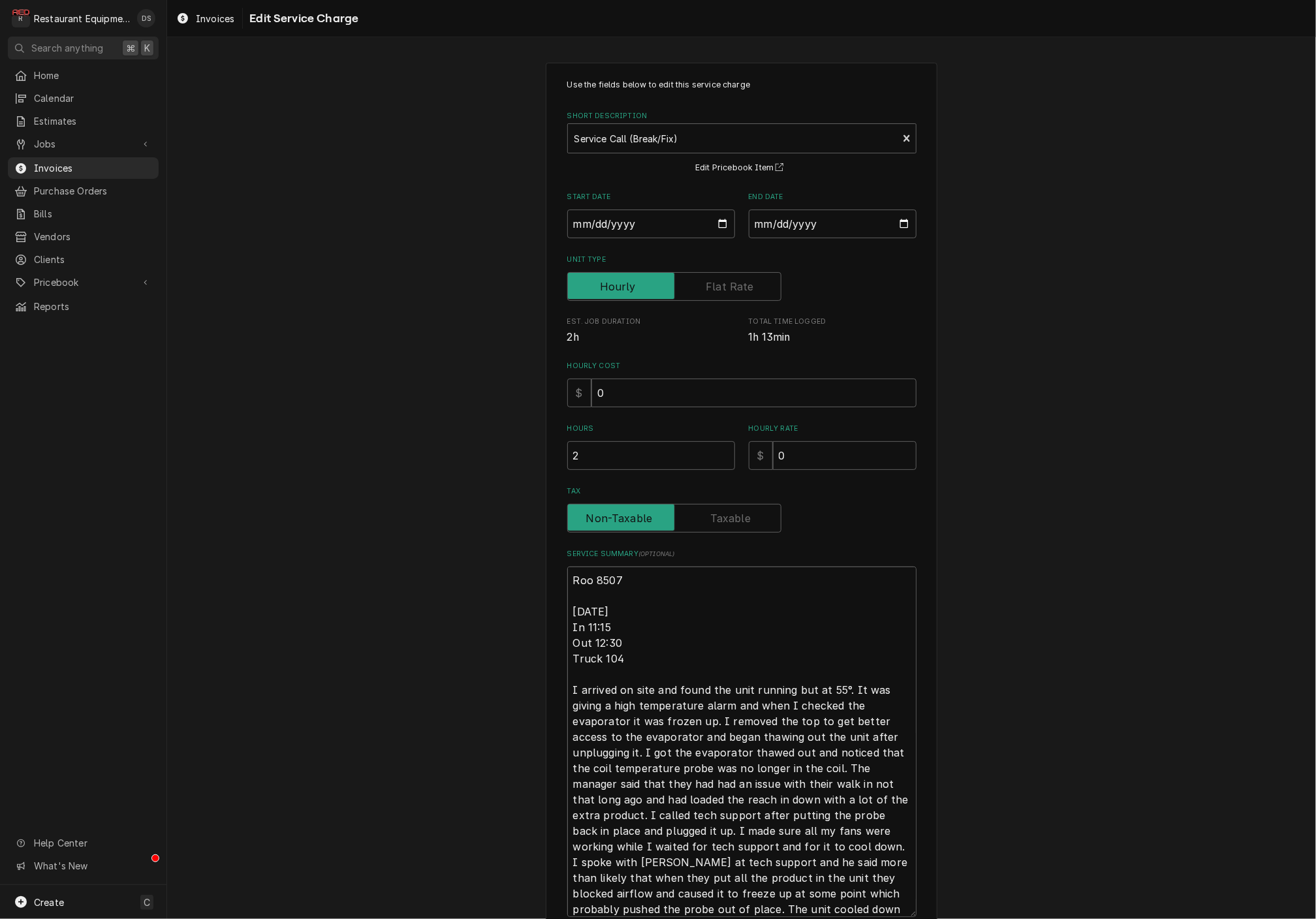
drag, startPoint x: 570, startPoint y: 602, endPoint x: 928, endPoint y: 893, distance: 461.4
click at [932, 894] on div "Use the fields below to edit this service charge Short Description Service Call…" at bounding box center [741, 541] width 391 height 956
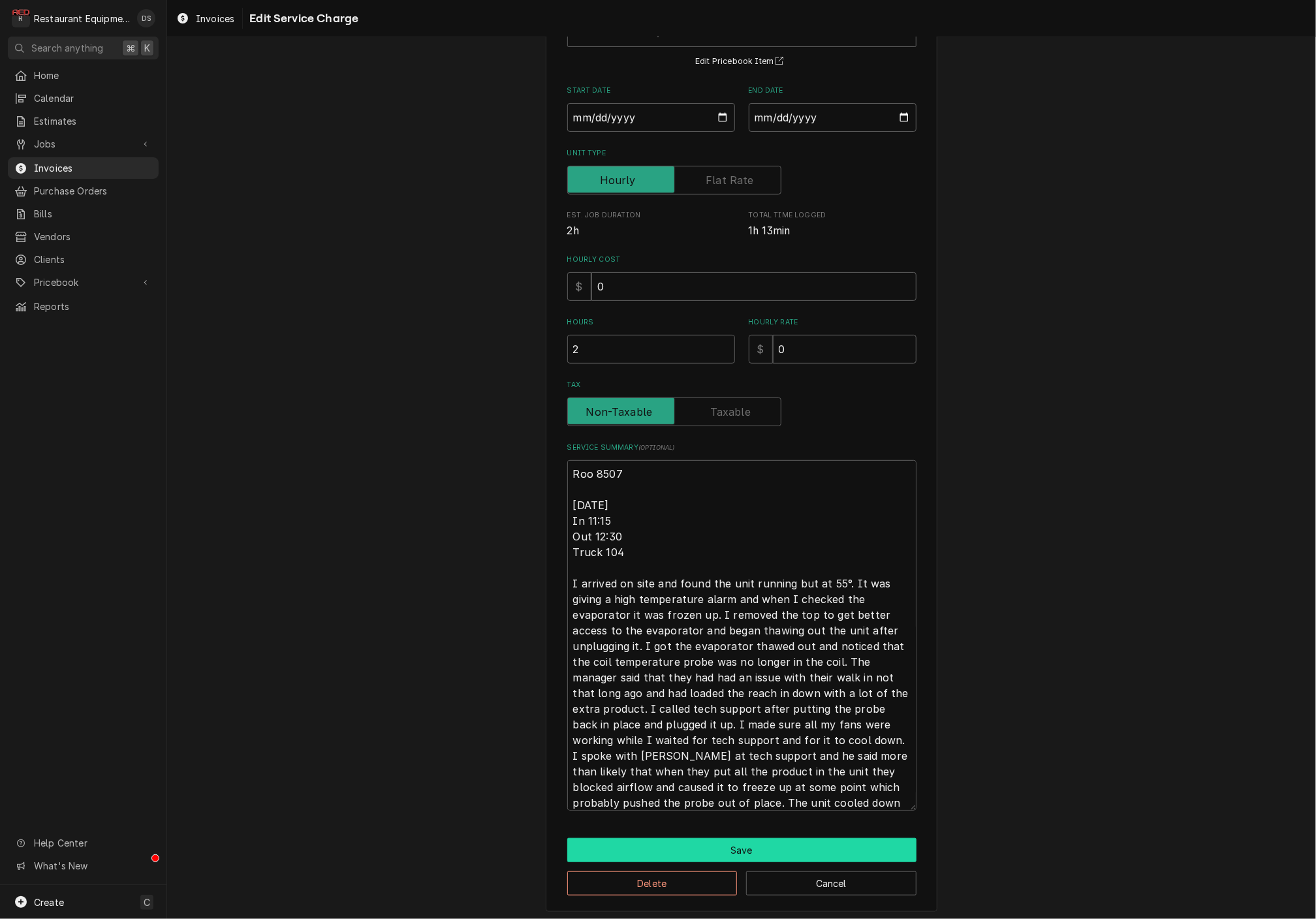
click at [775, 843] on button "Save" at bounding box center [742, 849] width 350 height 24
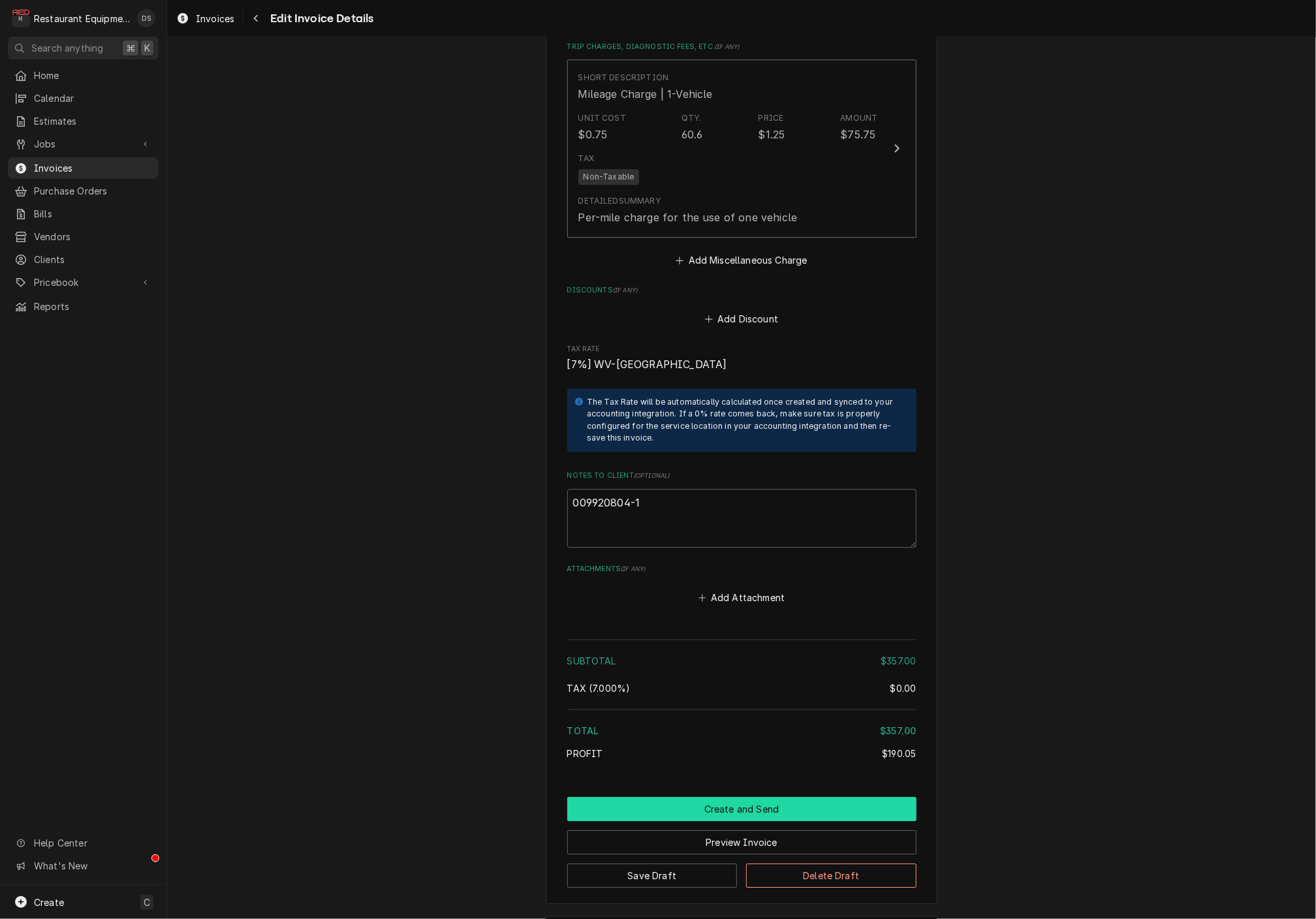
scroll to position [1998, 0]
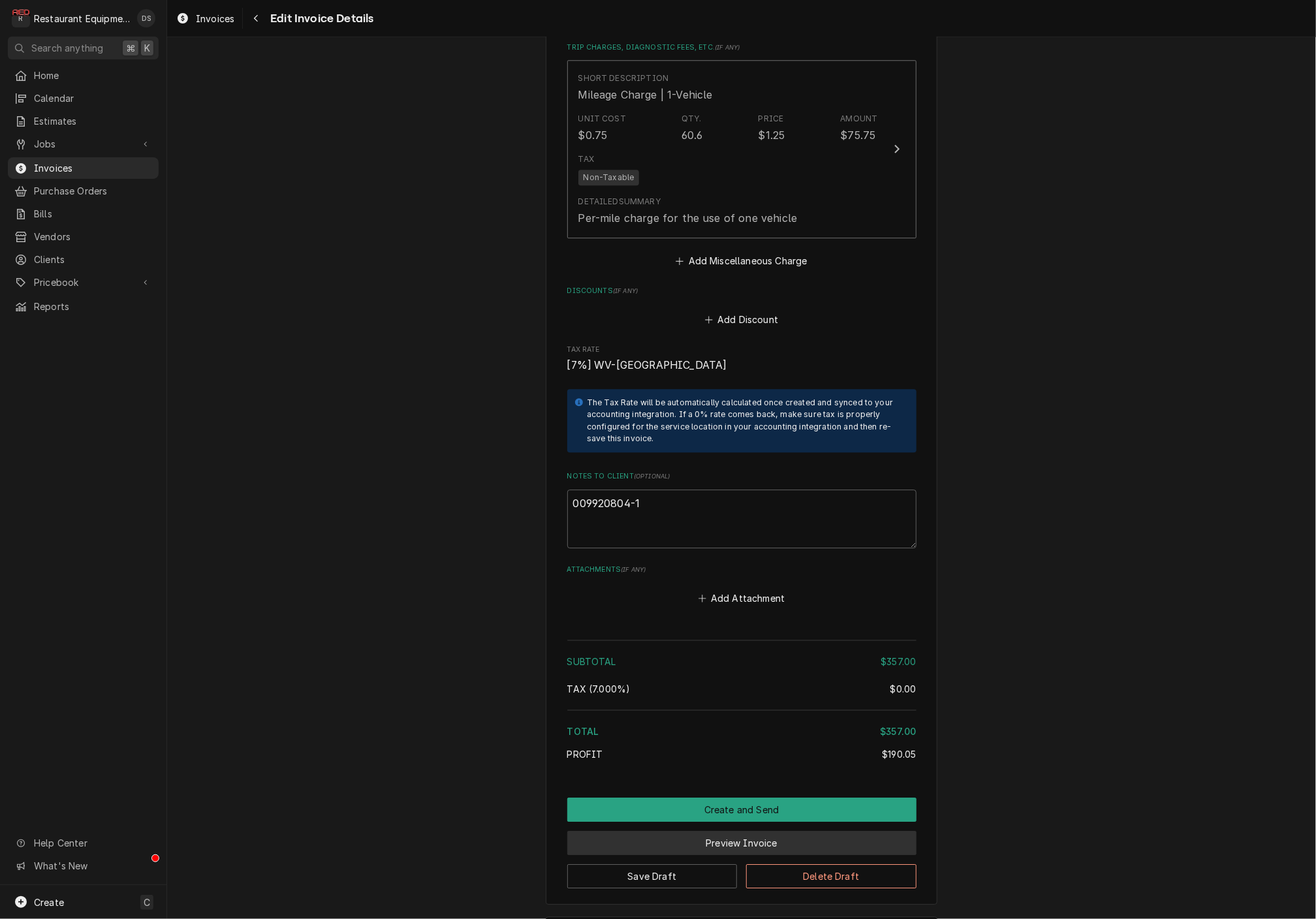
click at [742, 831] on button "Preview Invoice" at bounding box center [742, 842] width 350 height 24
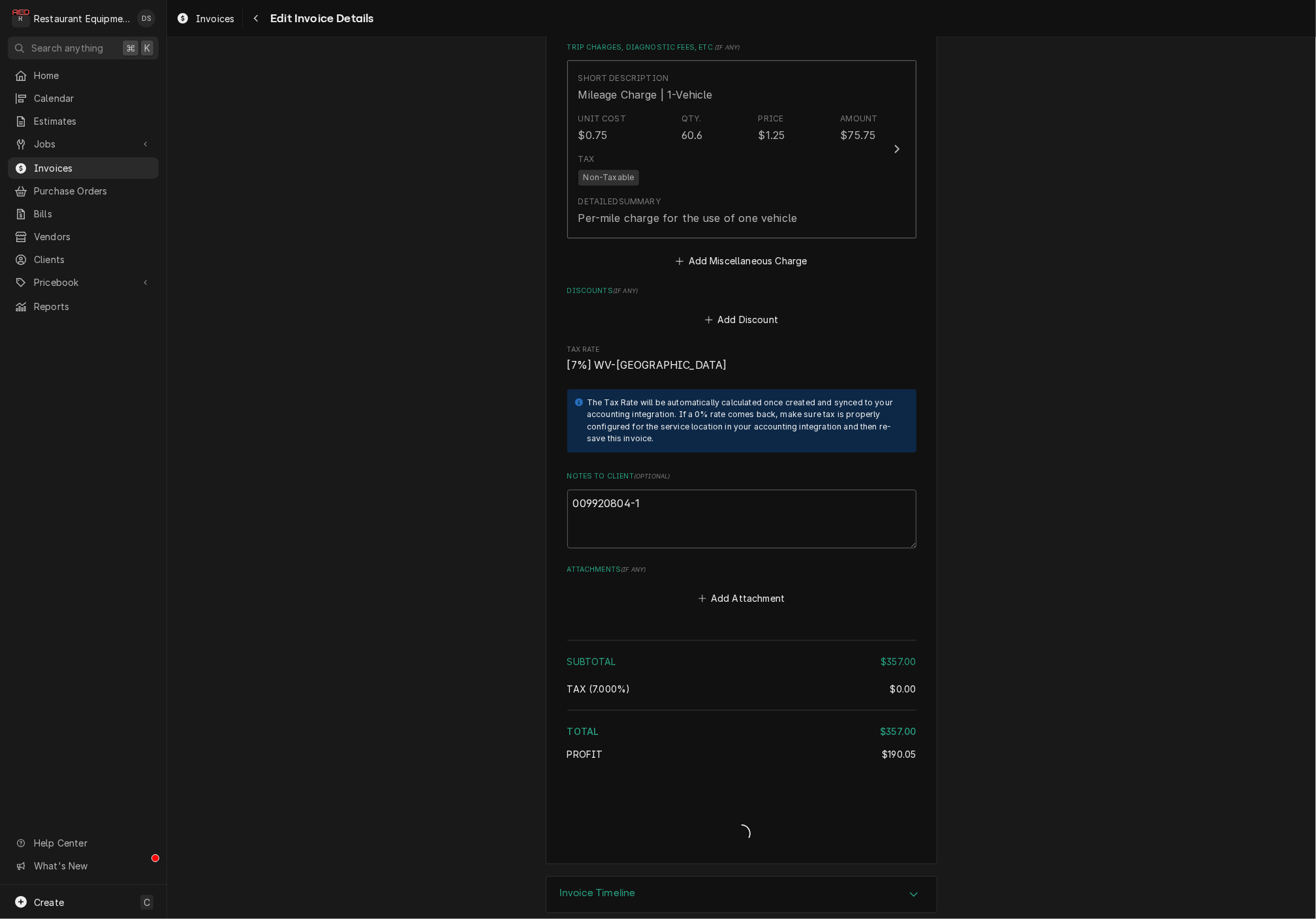
scroll to position [1957, 0]
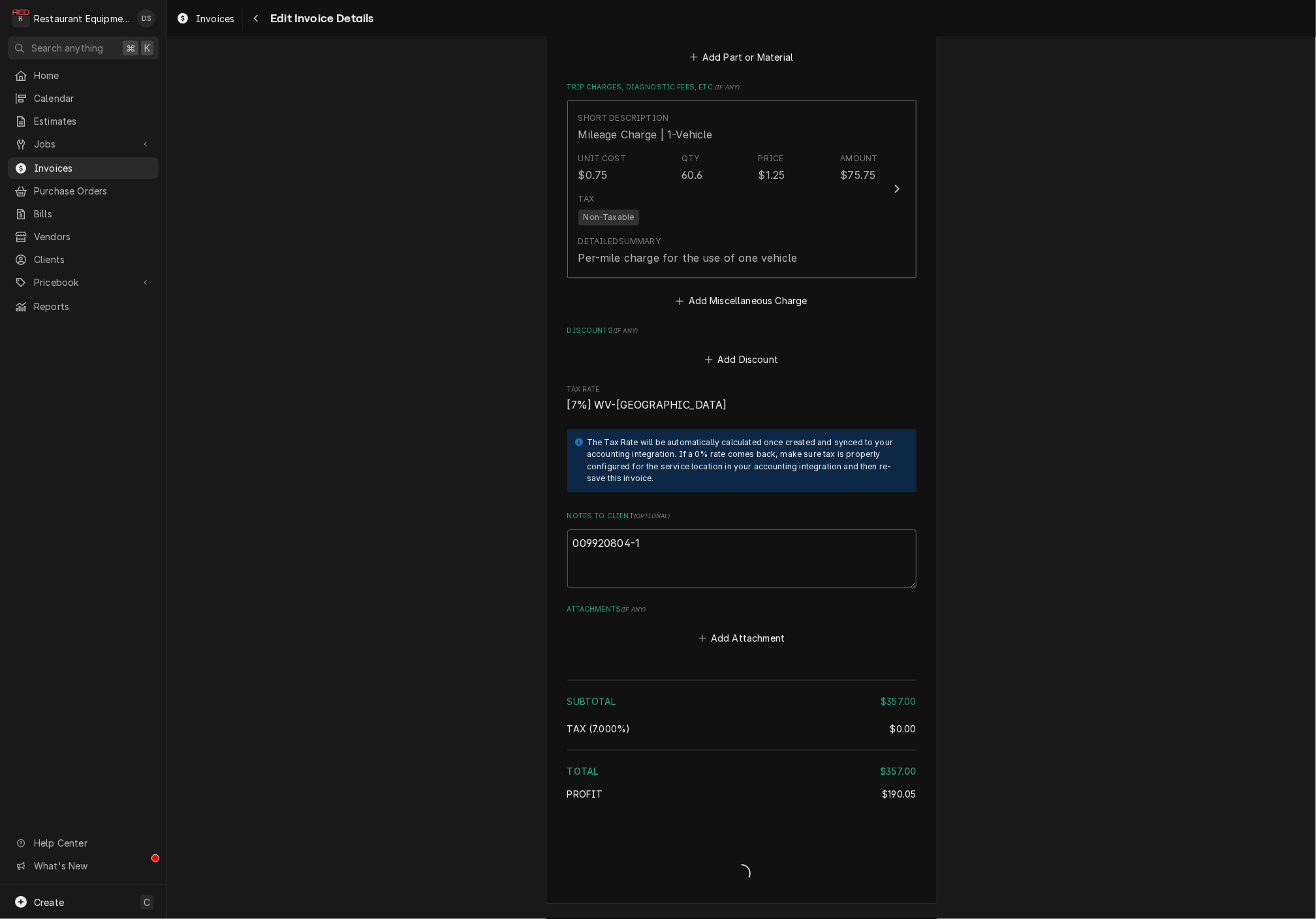
type textarea "x"
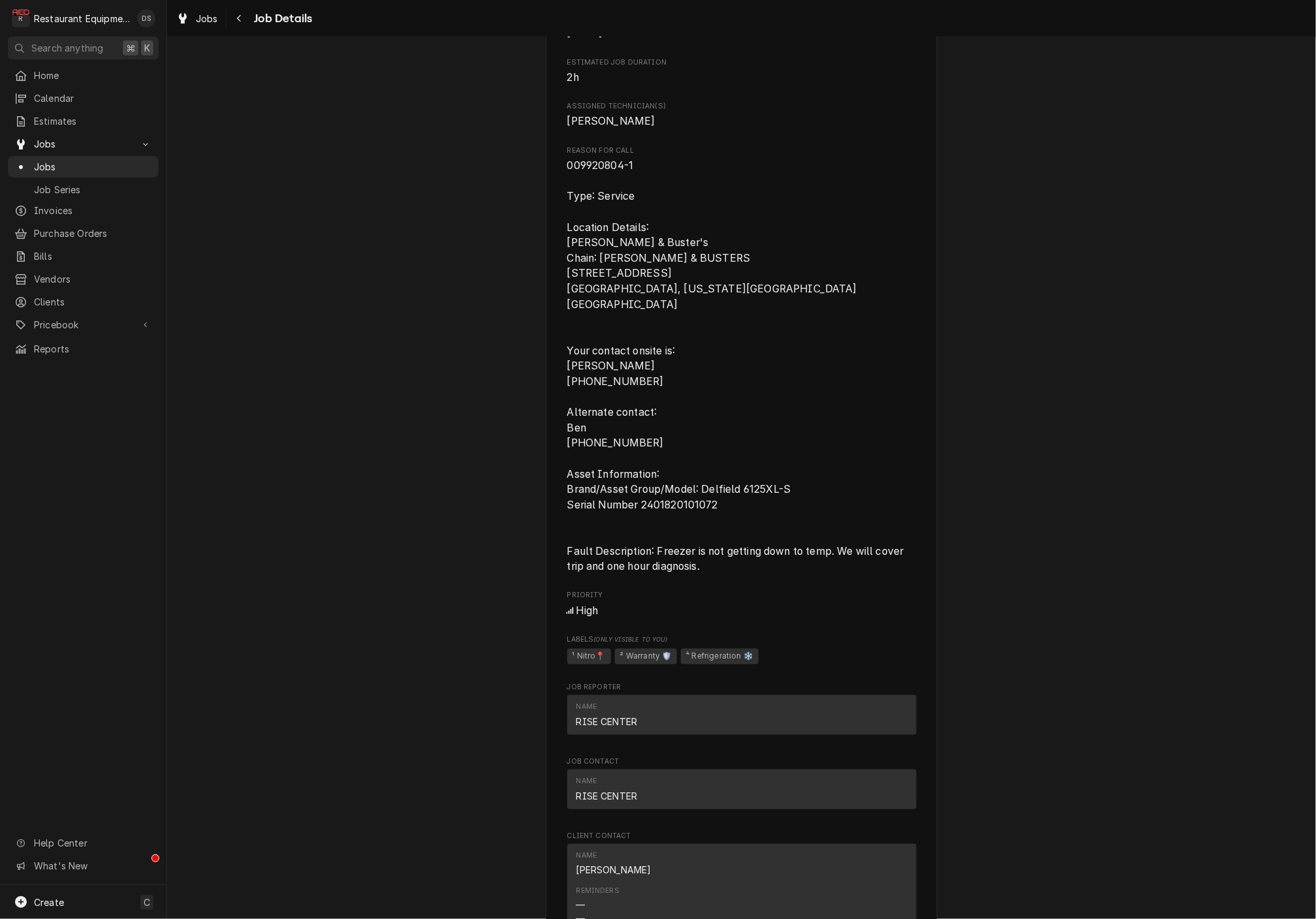
scroll to position [621, 0]
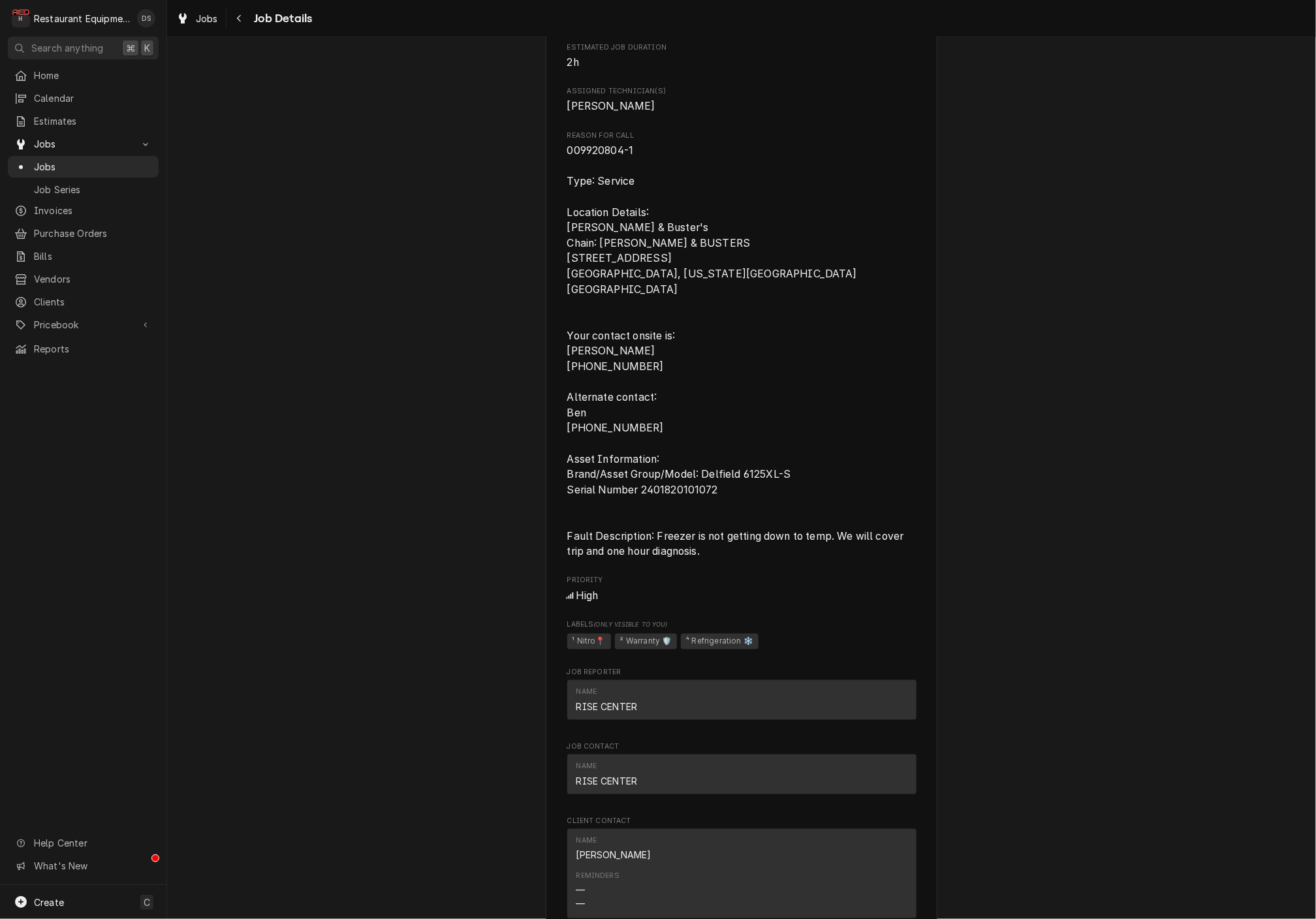
click at [732, 518] on span "009920804-1 Type: Service Location Details: Dave & Buster's Chain: DAVE & BUSTE…" at bounding box center [742, 350] width 350 height 416
drag, startPoint x: 722, startPoint y: 497, endPoint x: 642, endPoint y: 497, distance: 80.0
click at [642, 497] on span "009920804-1 Type: Service Location Details: Dave & Buster's Chain: DAVE & BUSTE…" at bounding box center [742, 350] width 350 height 416
copy span "2401820101072"
drag, startPoint x: 568, startPoint y: 155, endPoint x: 660, endPoint y: 158, distance: 92.0
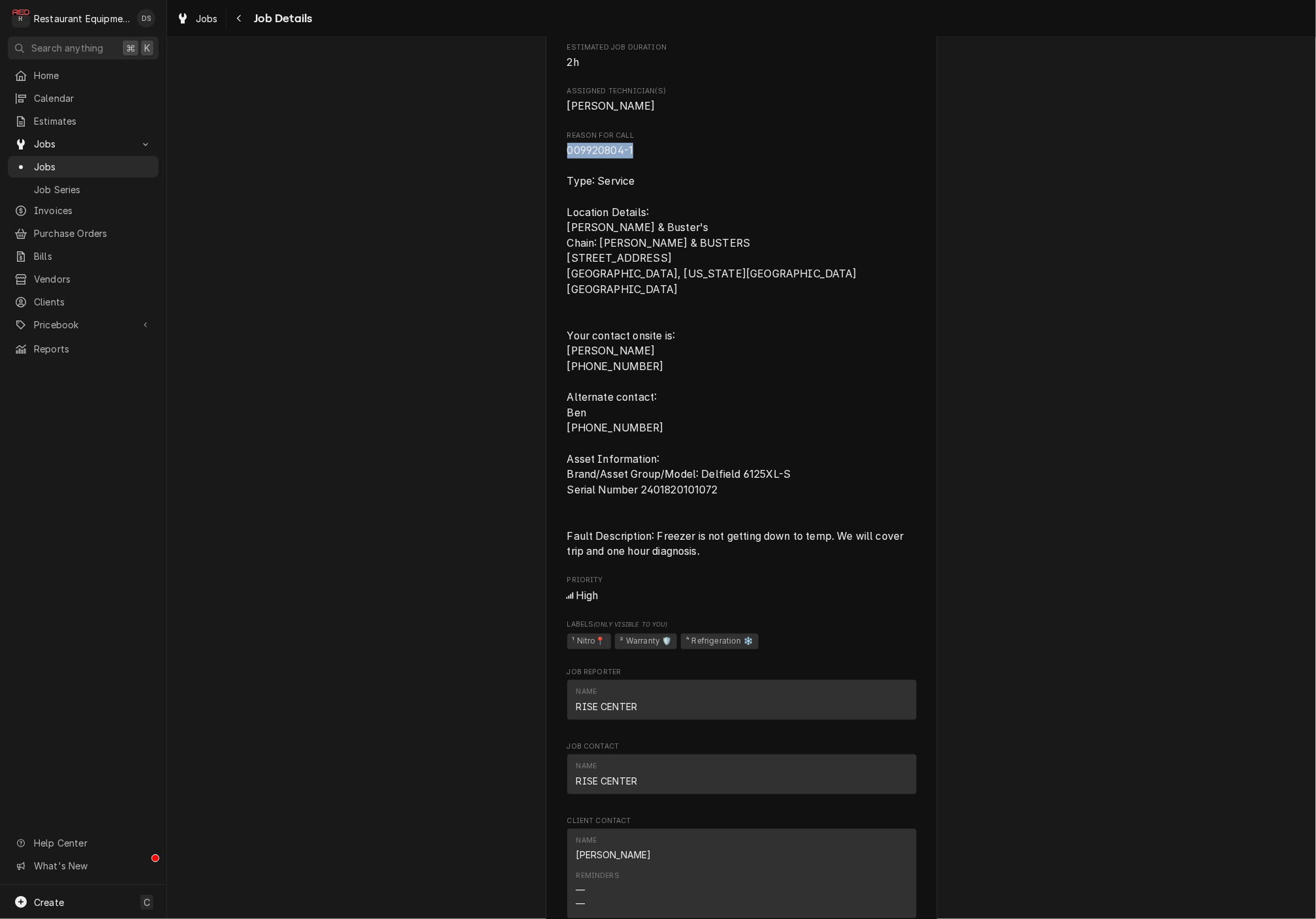
click at [662, 158] on span "009920804-1 Type: Service Location Details: Dave & Buster's Chain: DAVE & BUSTE…" at bounding box center [742, 350] width 350 height 416
copy span "009920804-1"
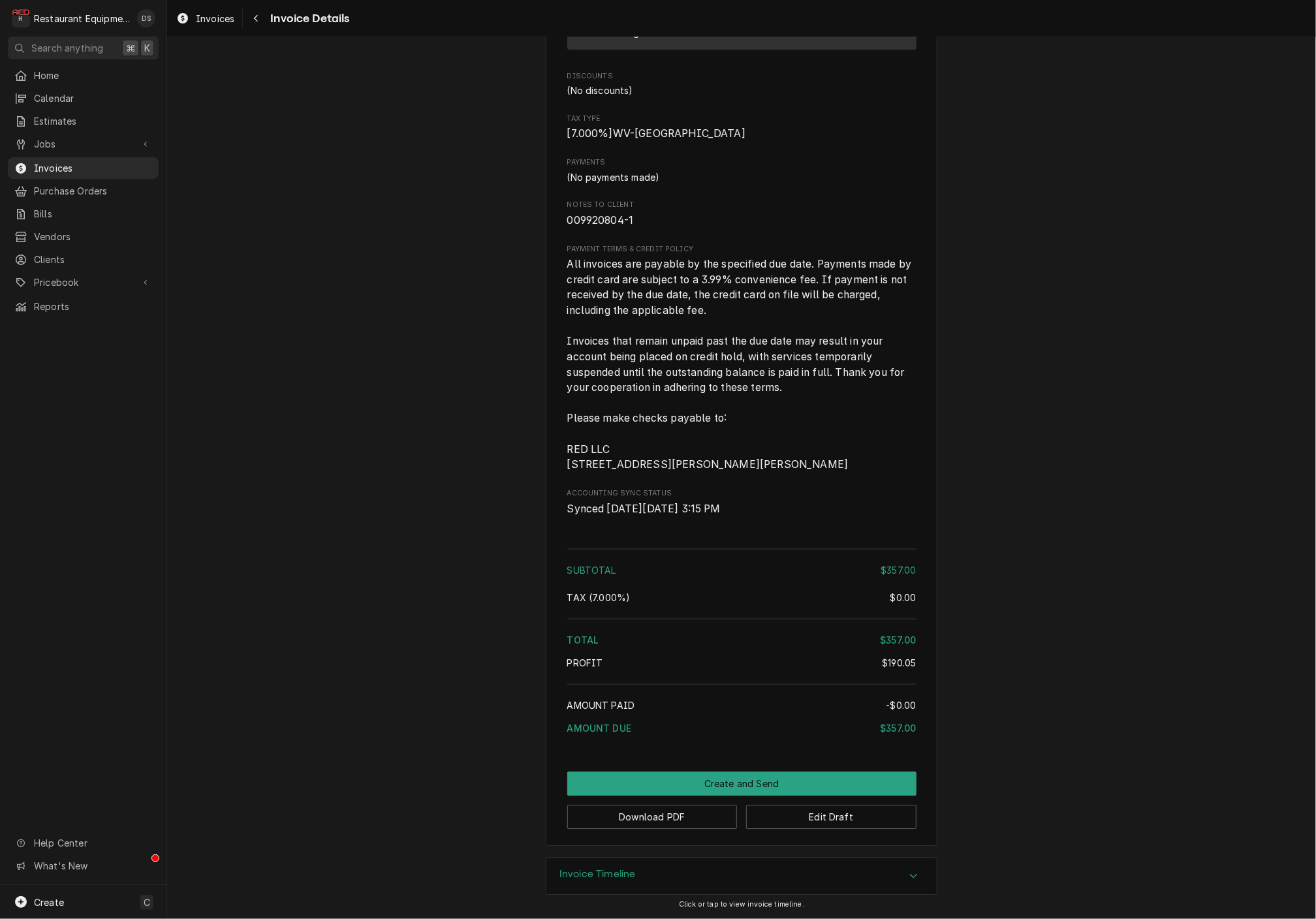
scroll to position [1778, 0]
click at [836, 812] on button "Edit Draft" at bounding box center [832, 816] width 171 height 24
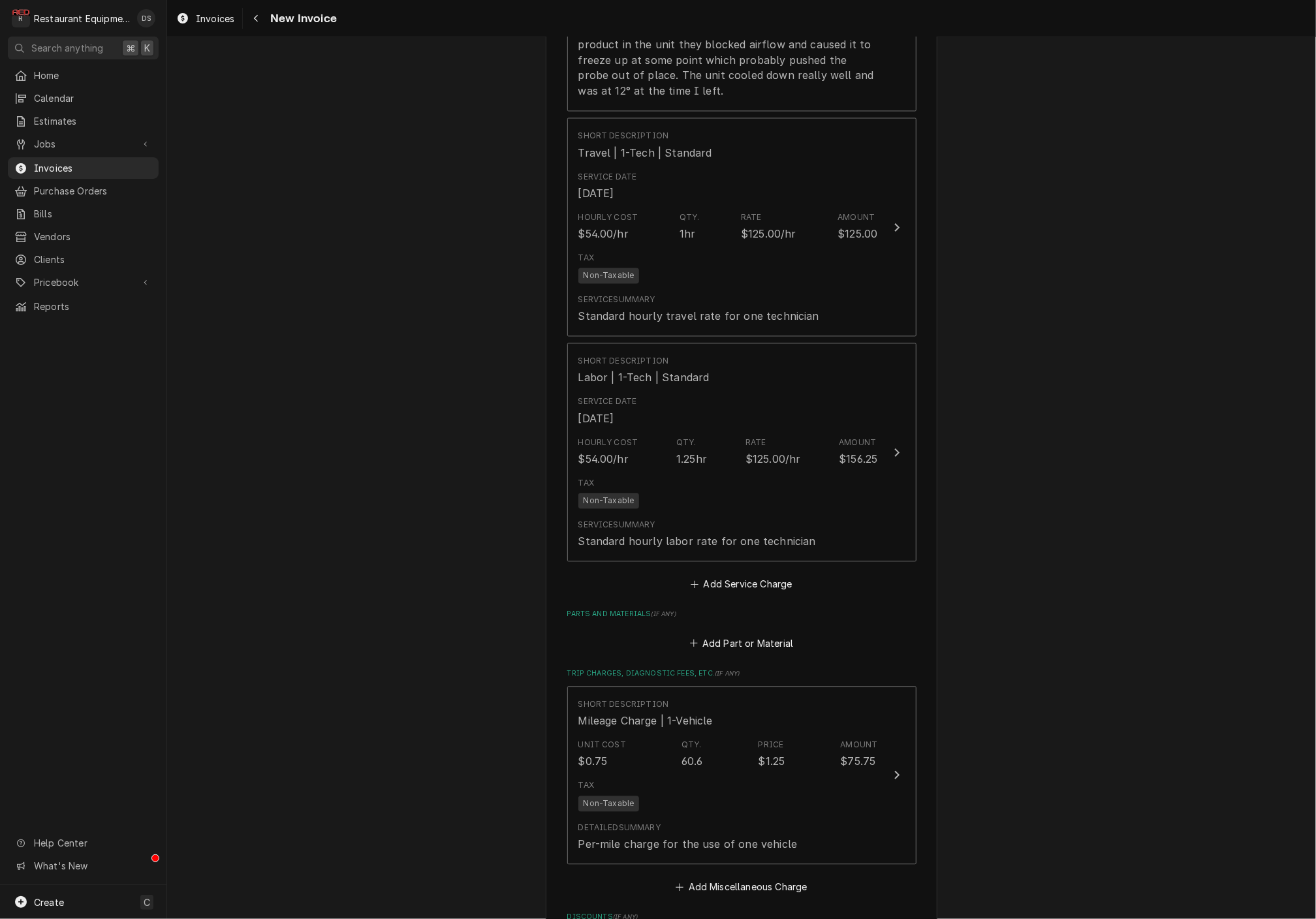
scroll to position [1381, 0]
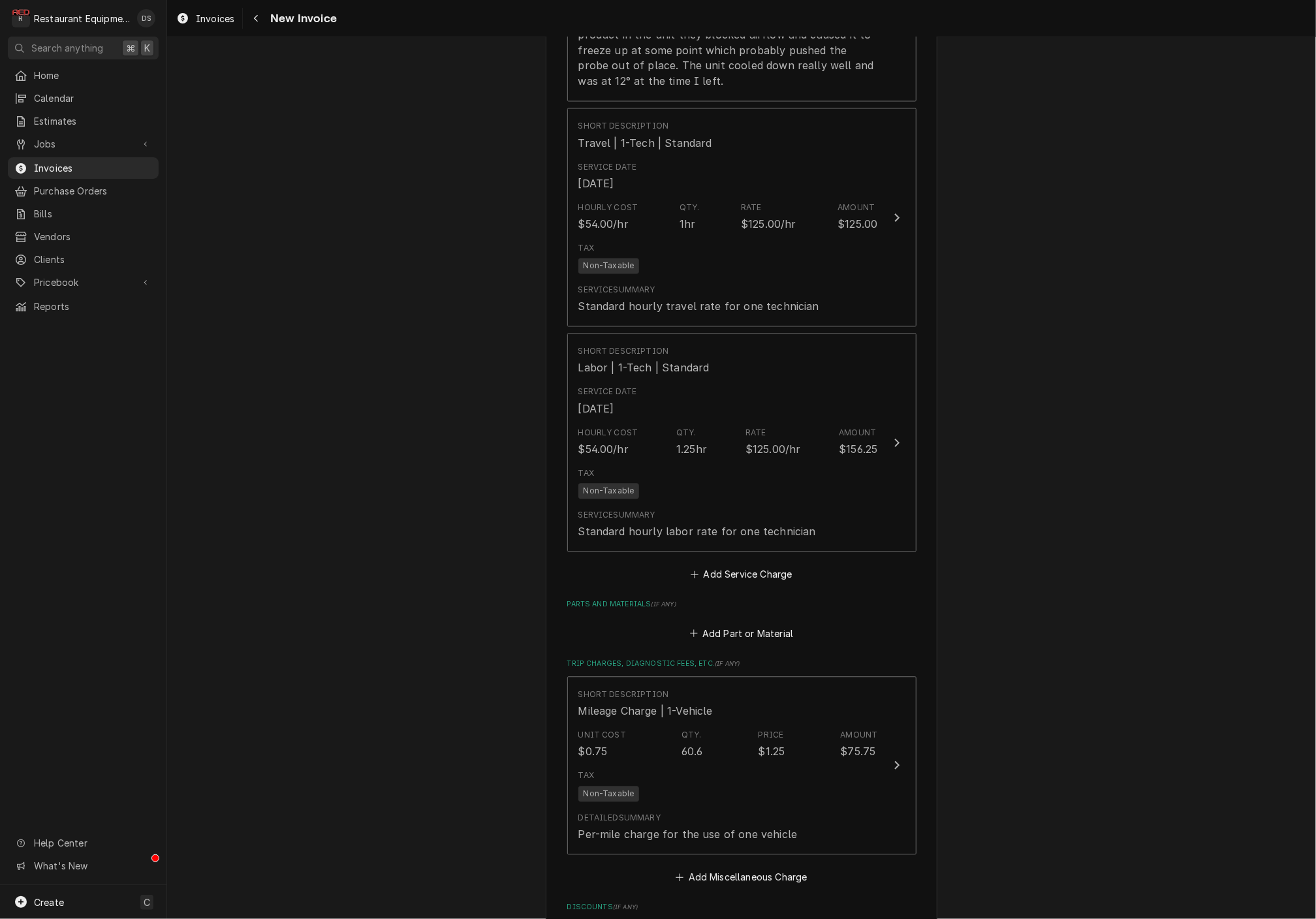
click at [690, 600] on label "Parts and Materials ( if any )" at bounding box center [742, 604] width 350 height 10
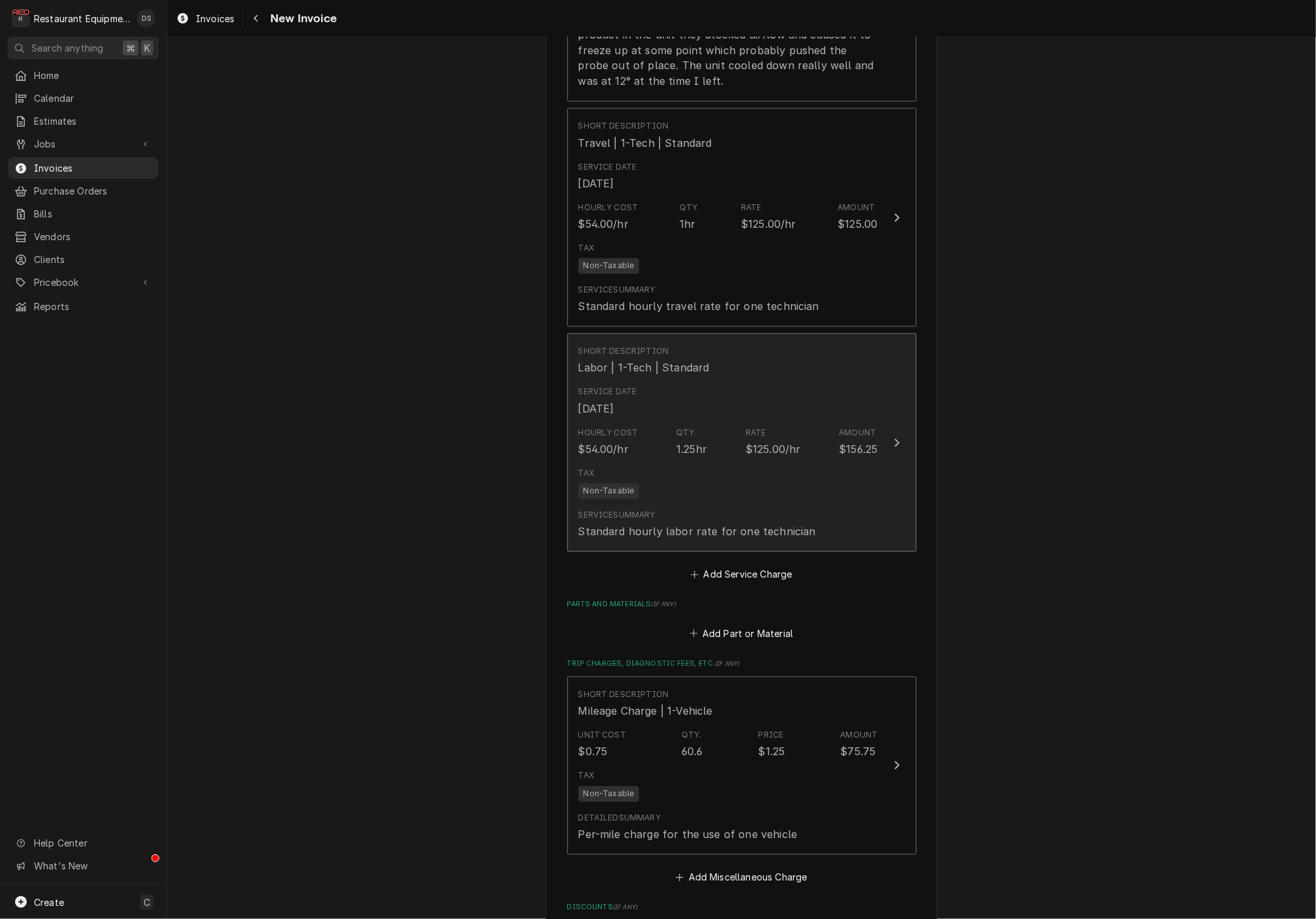
click at [700, 463] on div "Tax Non-Taxable" at bounding box center [728, 484] width 300 height 42
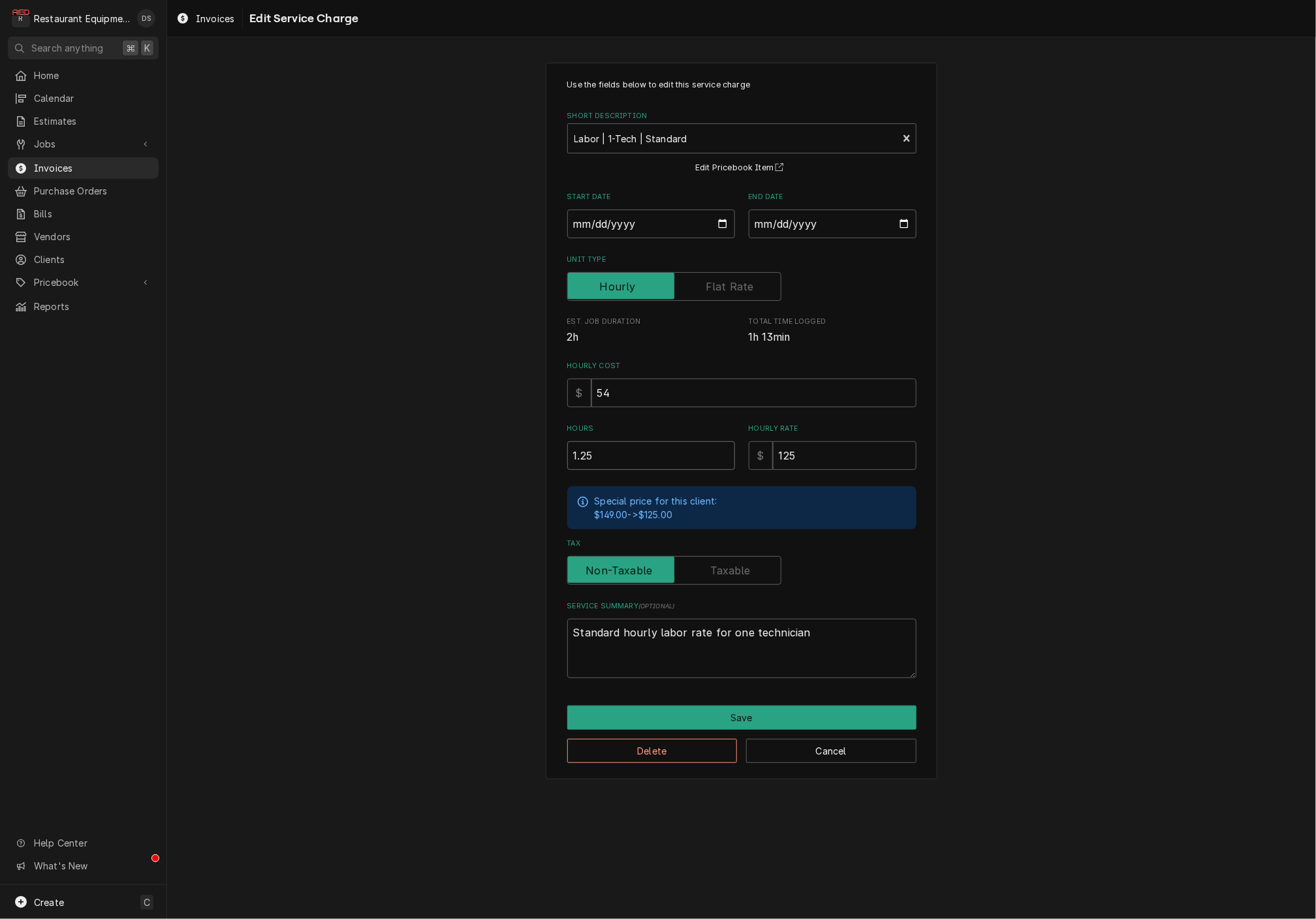
drag, startPoint x: 598, startPoint y: 455, endPoint x: 548, endPoint y: 451, distance: 50.2
click at [550, 452] on div "Use the fields below to edit this service charge Short Description Labor | 1-Te…" at bounding box center [741, 421] width 391 height 717
type textarea "x"
type input "1"
type textarea "x"
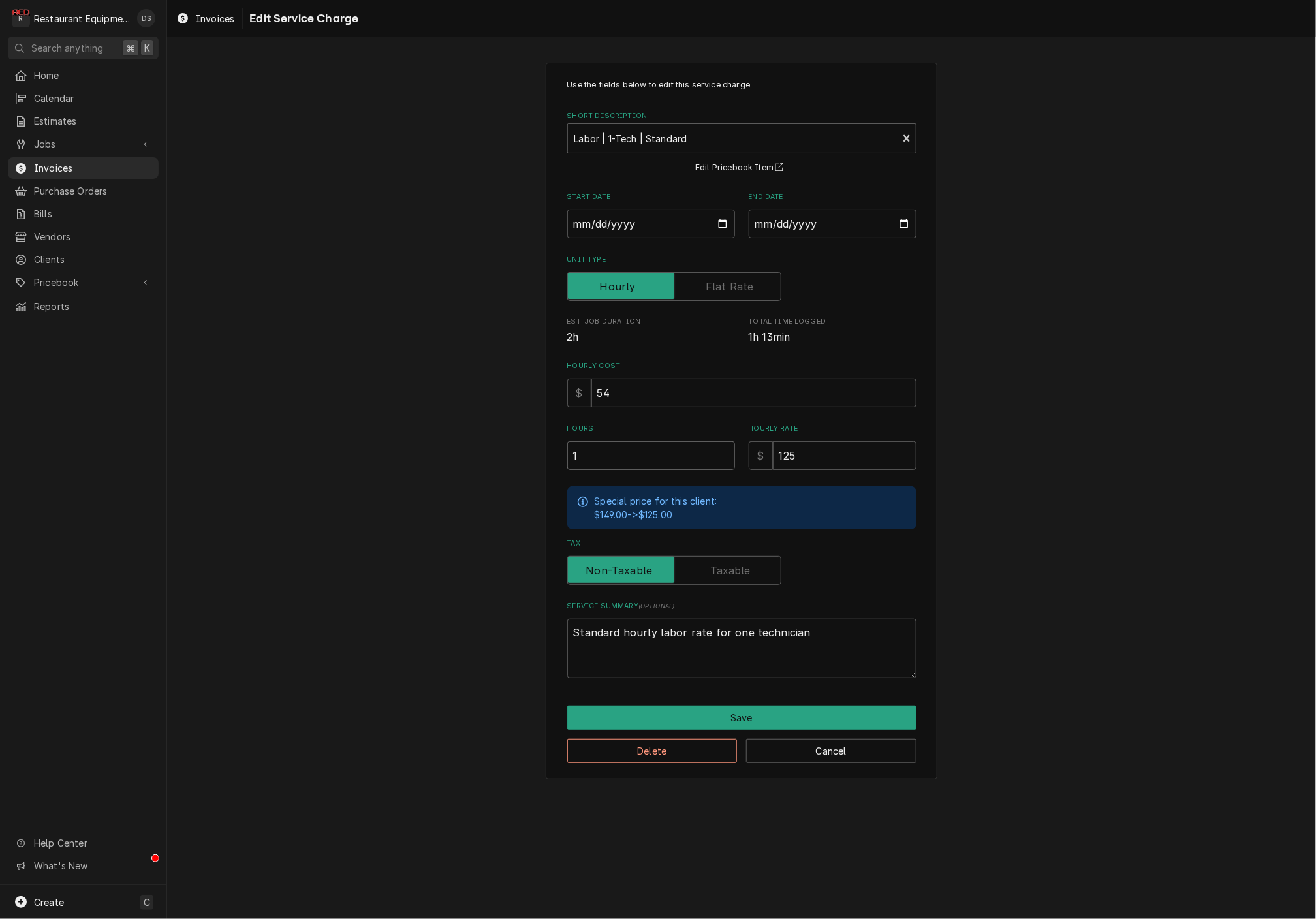
type input "1.0"
type textarea "x"
type input "1.00"
click at [749, 707] on button "Save" at bounding box center [742, 717] width 350 height 24
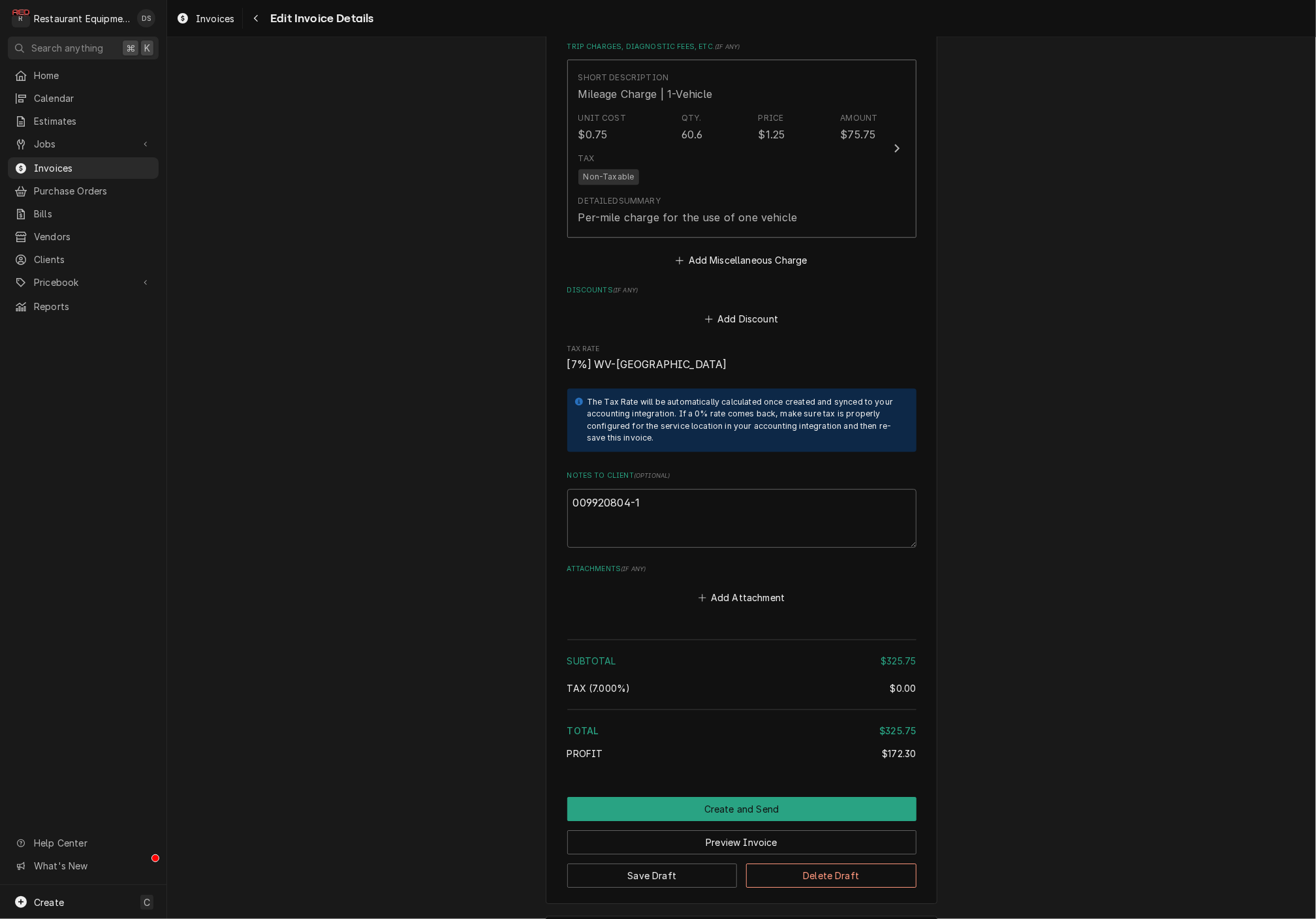
scroll to position [1998, 0]
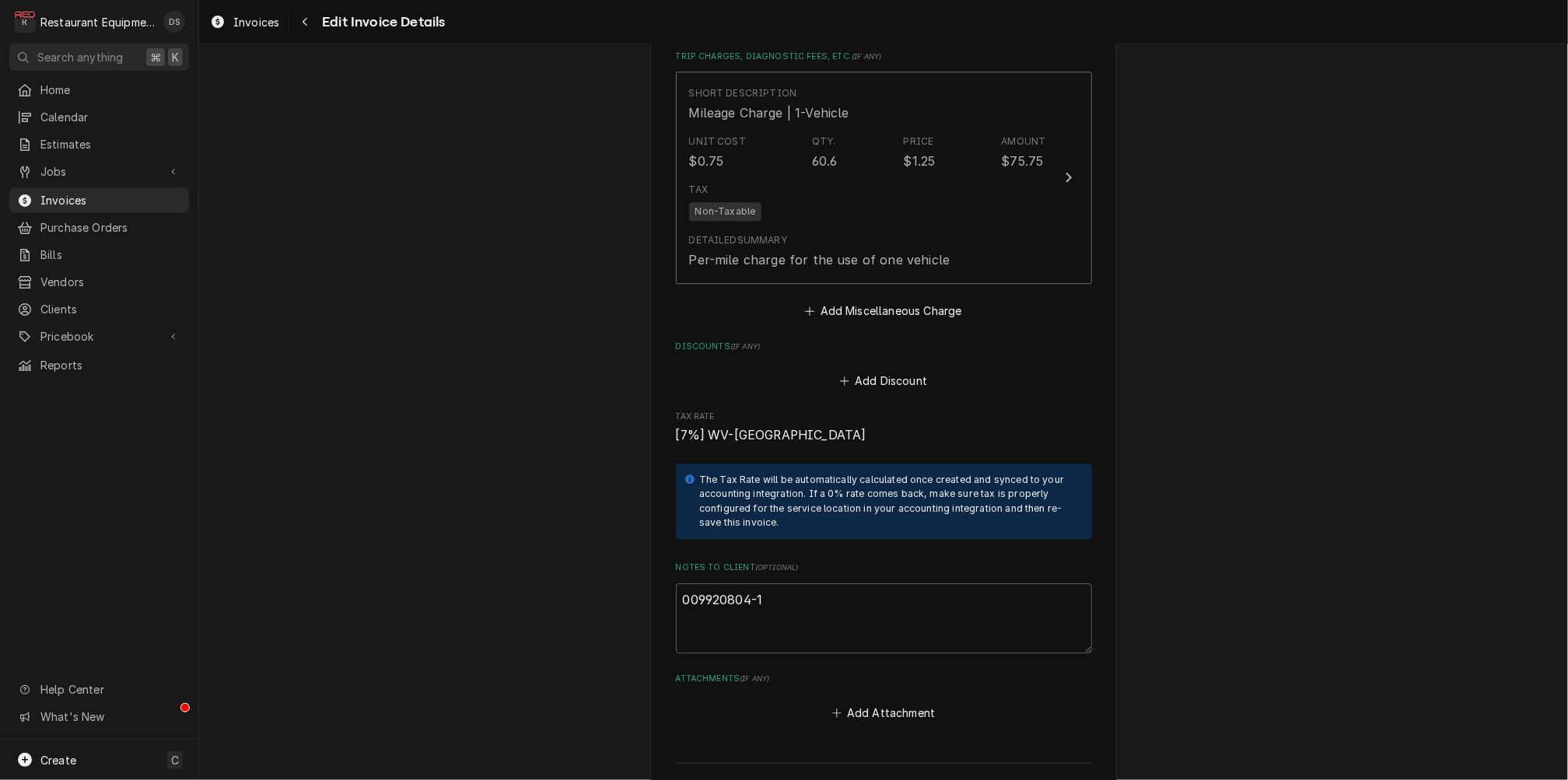
type textarea "x"
